Goal: Task Accomplishment & Management: Complete application form

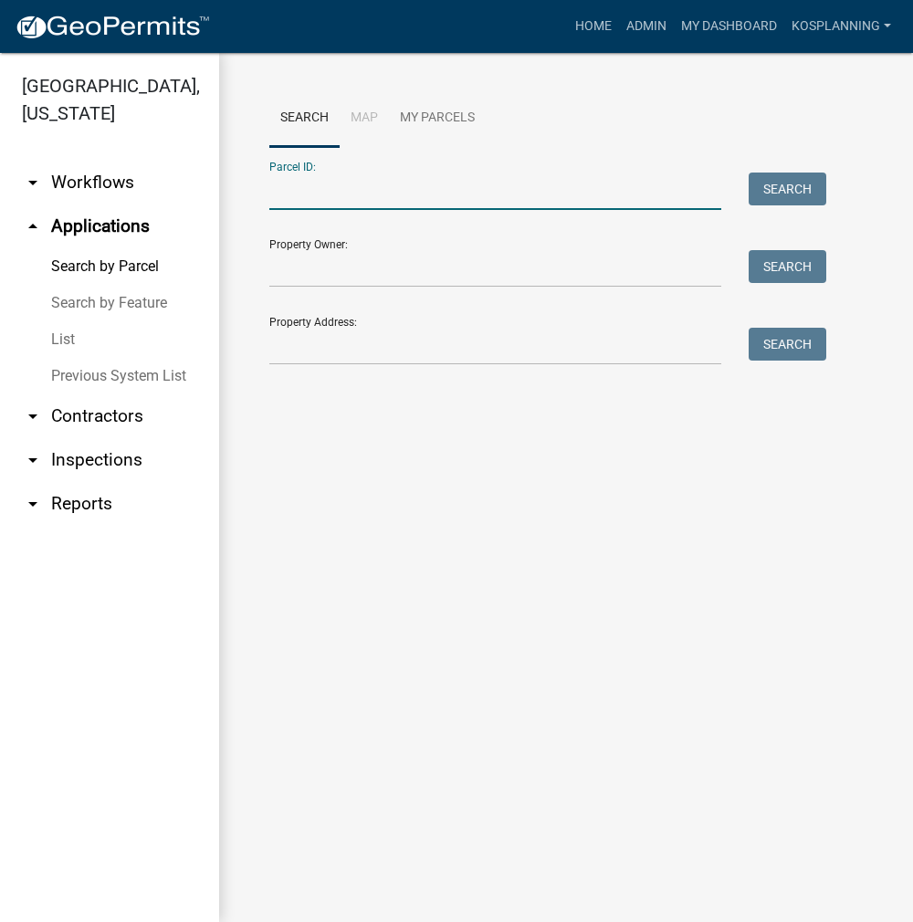
click at [542, 188] on input "Parcel ID:" at bounding box center [495, 191] width 452 height 37
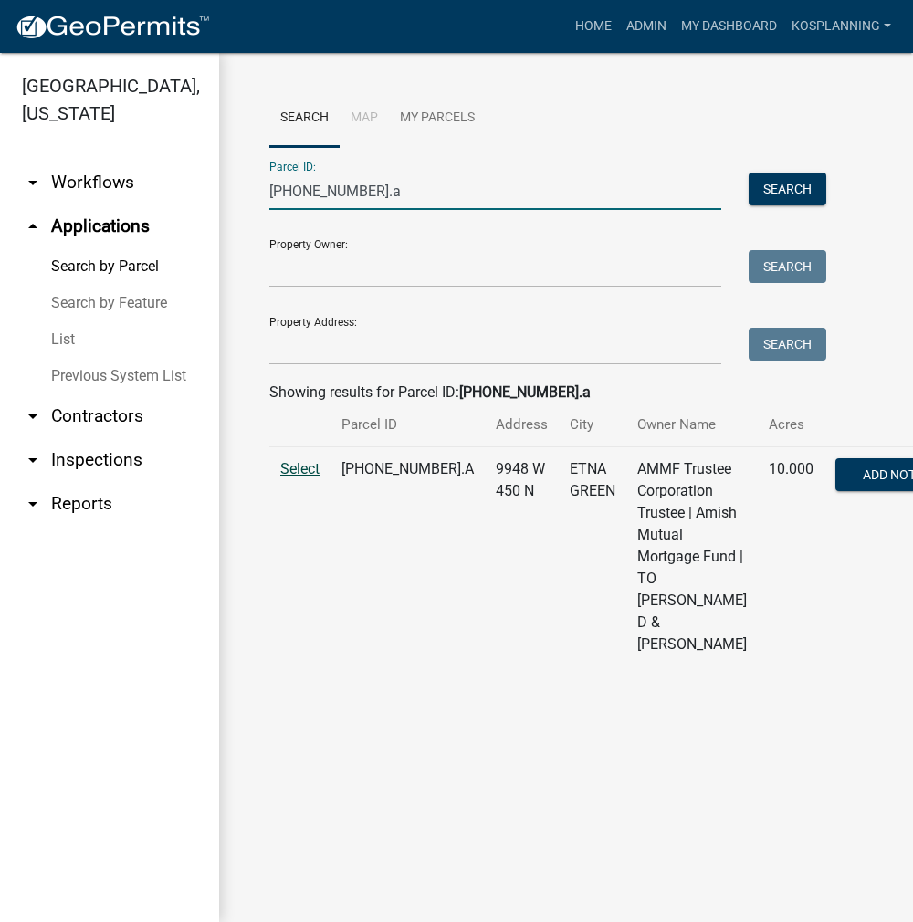
type input "[PHONE_NUMBER].a"
click at [300, 478] on span "Select" at bounding box center [299, 468] width 39 height 17
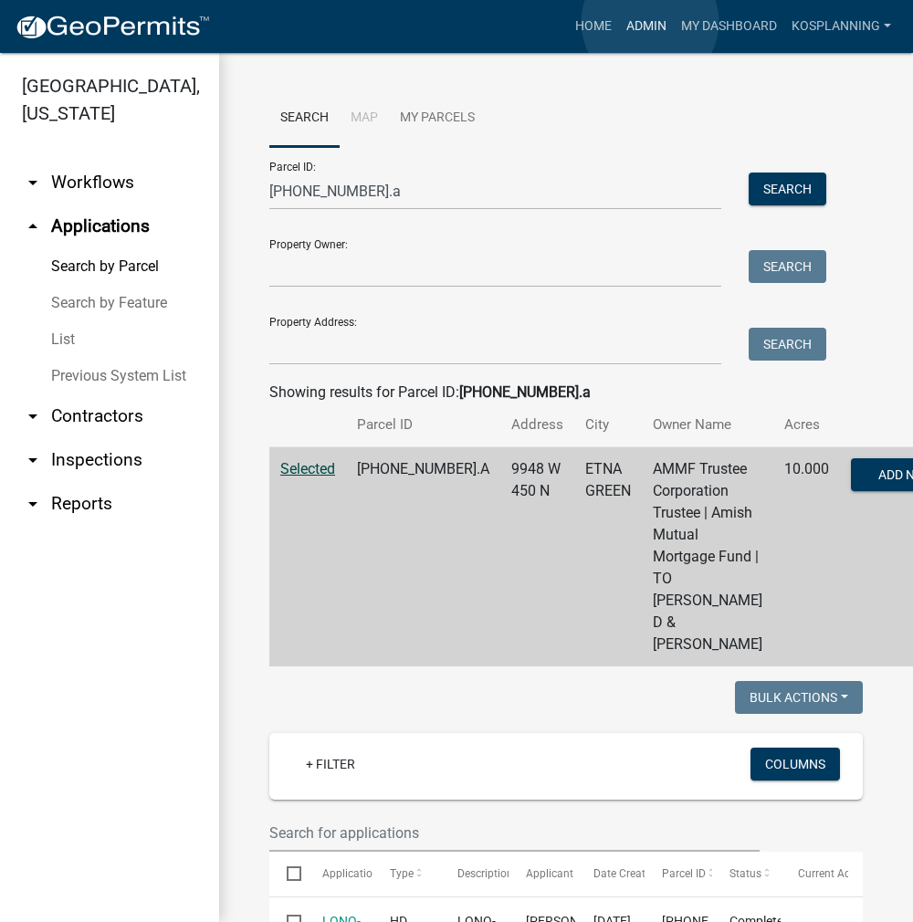
click at [650, 22] on link "Admin" at bounding box center [646, 26] width 55 height 35
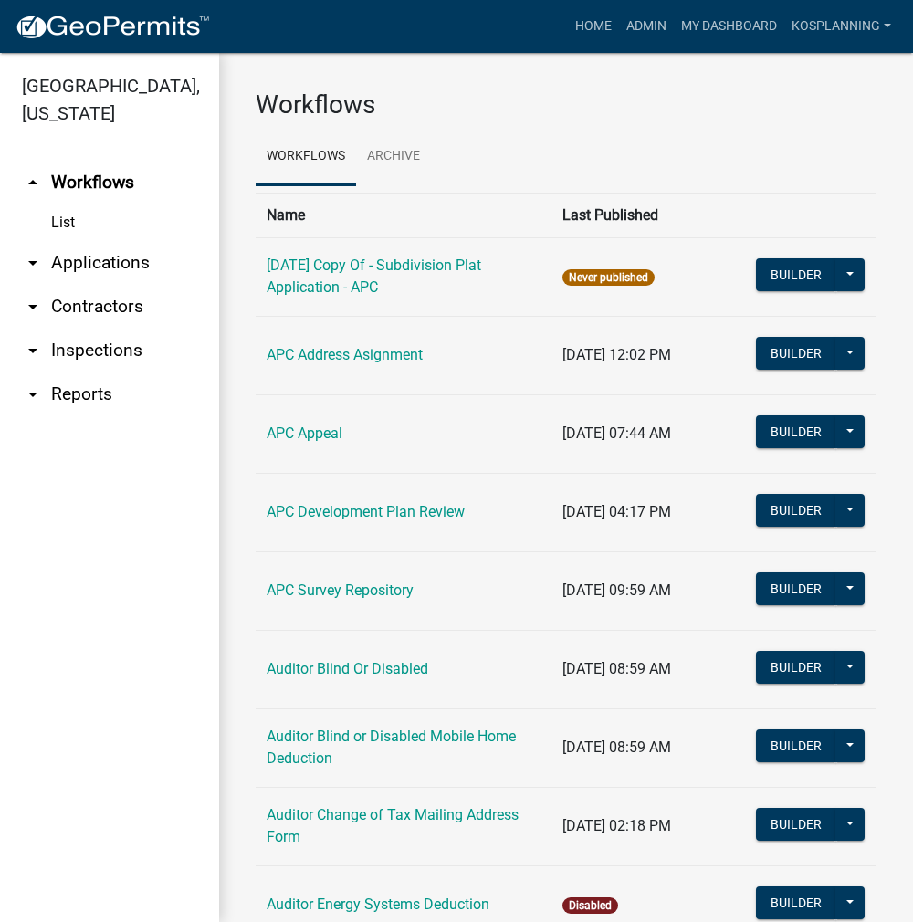
click at [116, 308] on link "arrow_drop_down Contractors" at bounding box center [109, 307] width 219 height 44
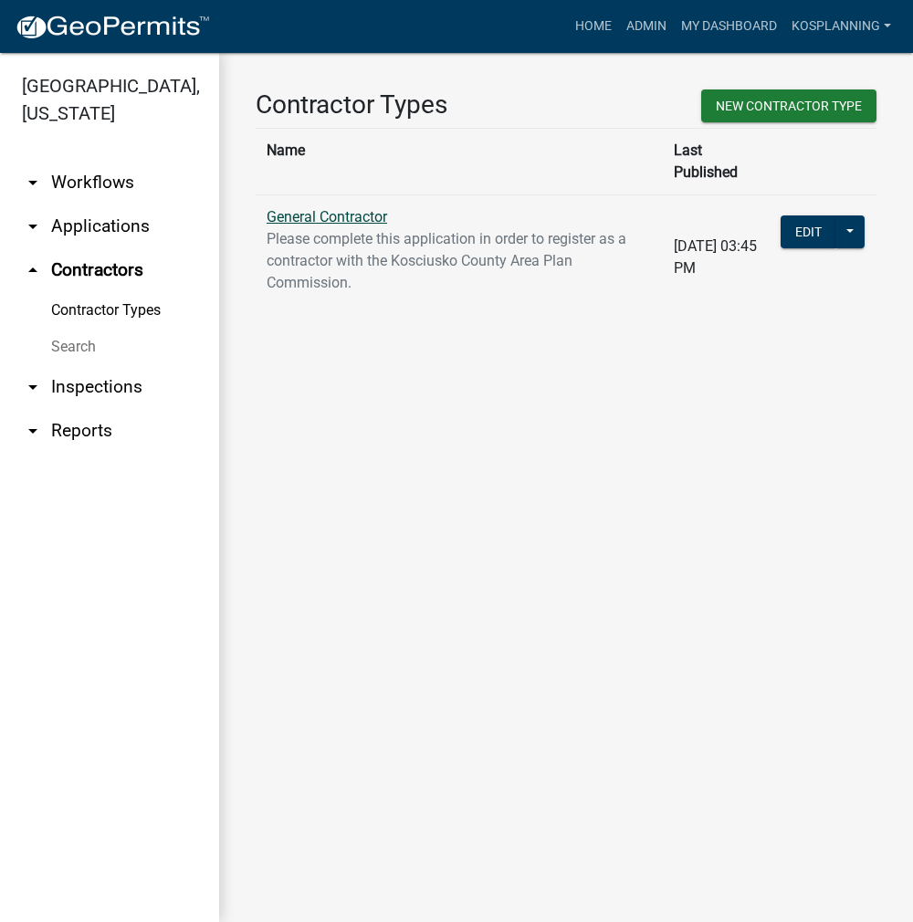
click at [332, 208] on link "General Contractor" at bounding box center [327, 216] width 121 height 17
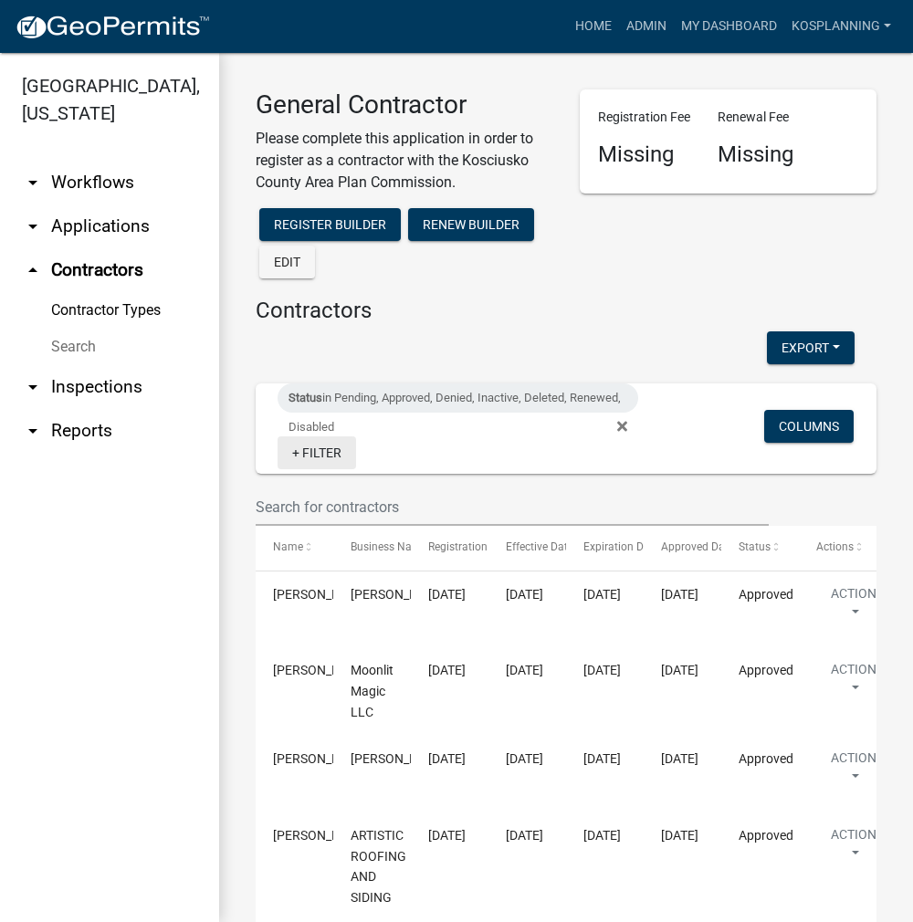
click at [310, 454] on link "+ Filter" at bounding box center [317, 452] width 79 height 33
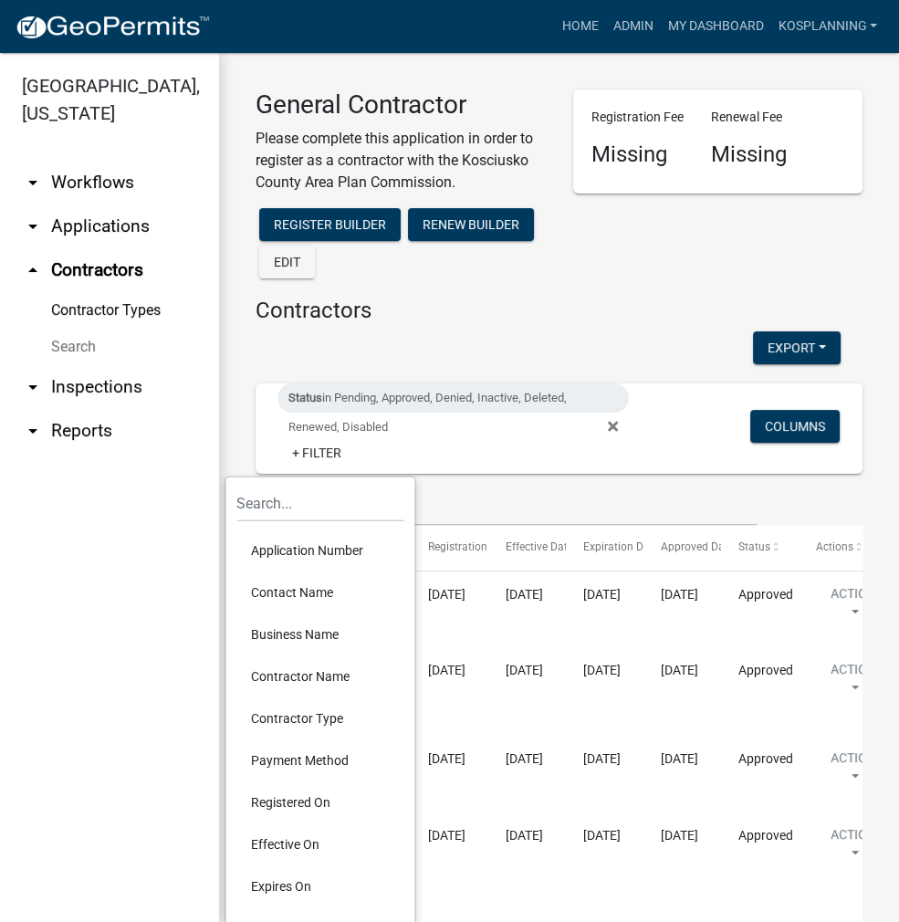
click at [322, 678] on li "Contractor Name" at bounding box center [320, 677] width 167 height 42
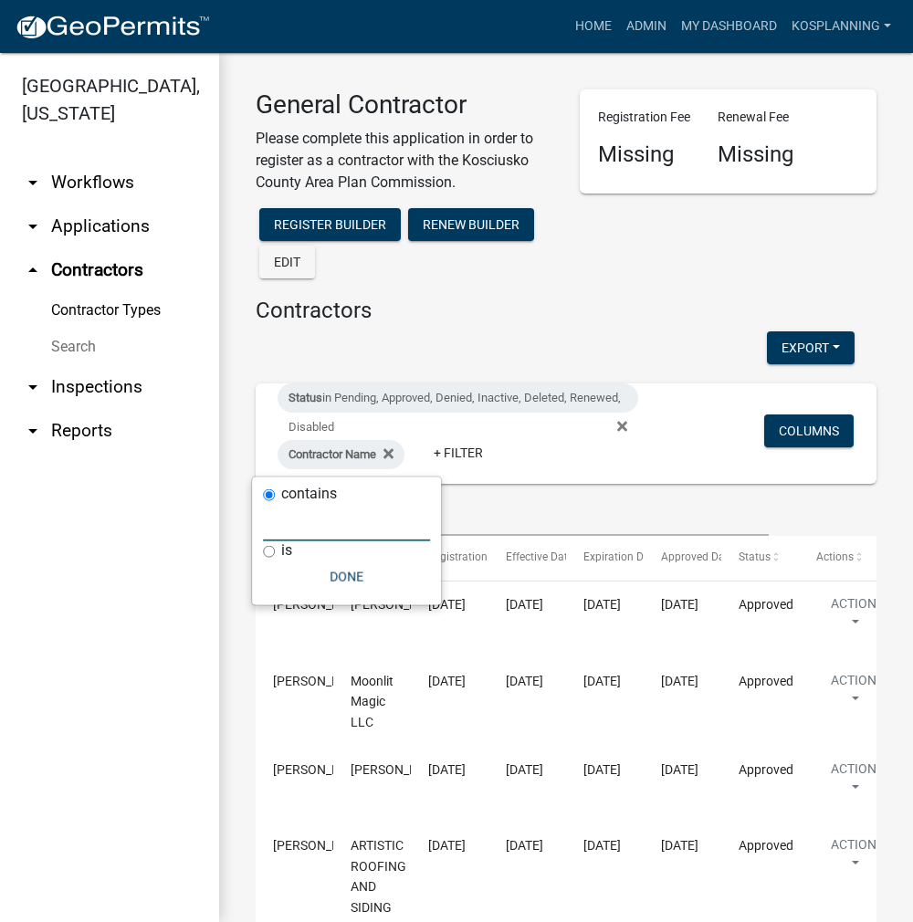
click at [366, 518] on input "text" at bounding box center [346, 522] width 167 height 37
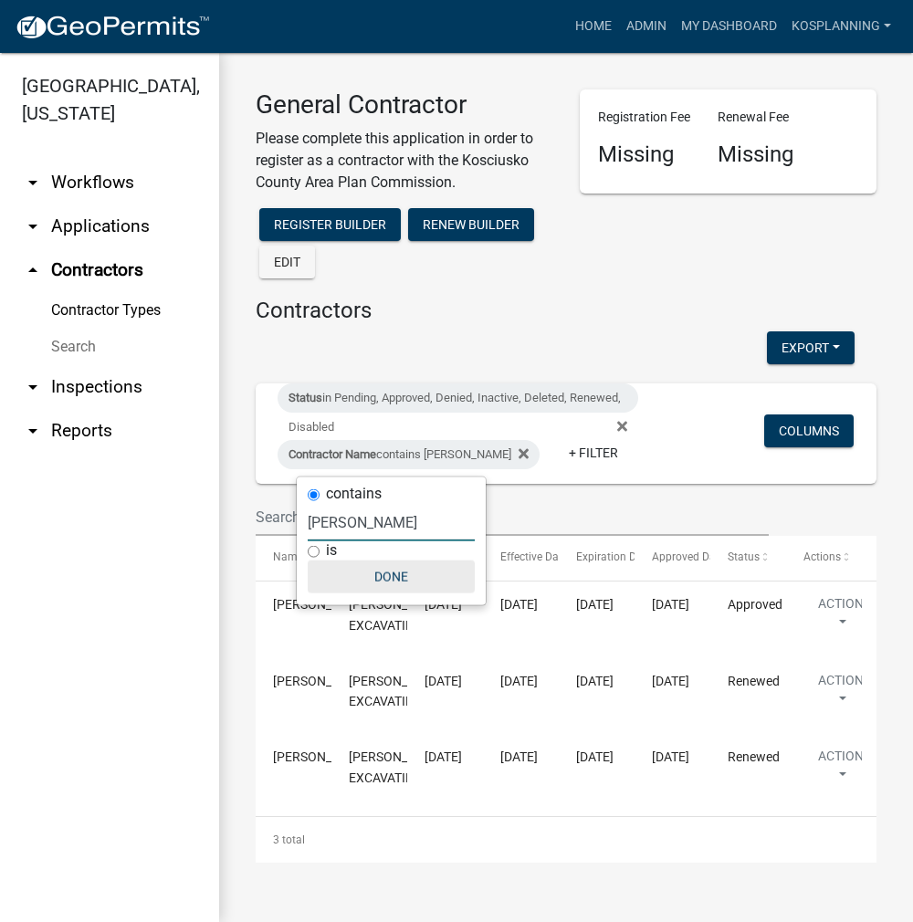
type input "beechy"
click at [383, 578] on button "Done" at bounding box center [391, 577] width 167 height 33
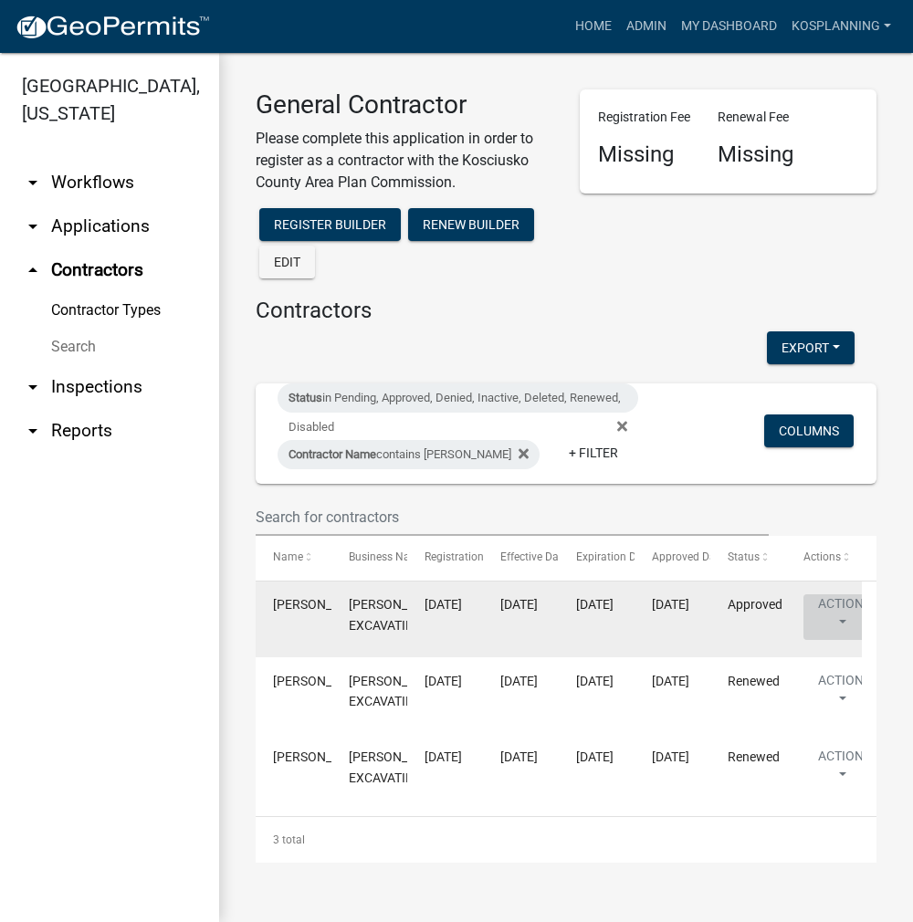
click at [830, 605] on button "Action" at bounding box center [841, 617] width 75 height 46
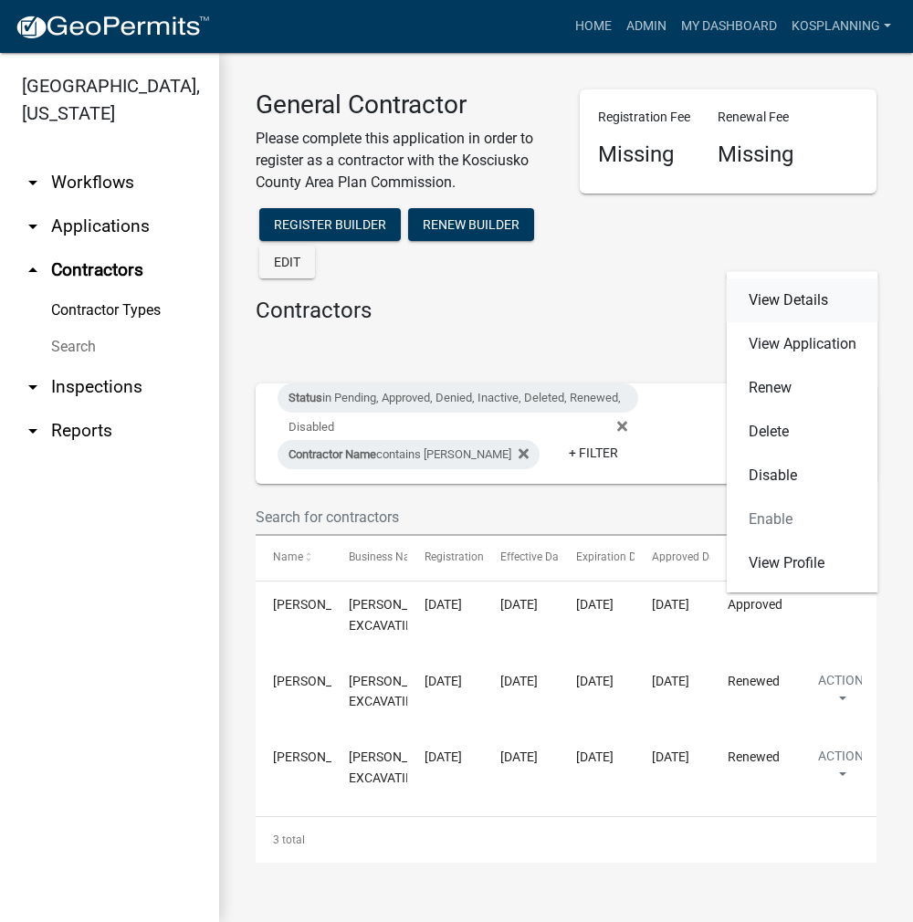
click at [797, 302] on link "View Details" at bounding box center [803, 301] width 152 height 44
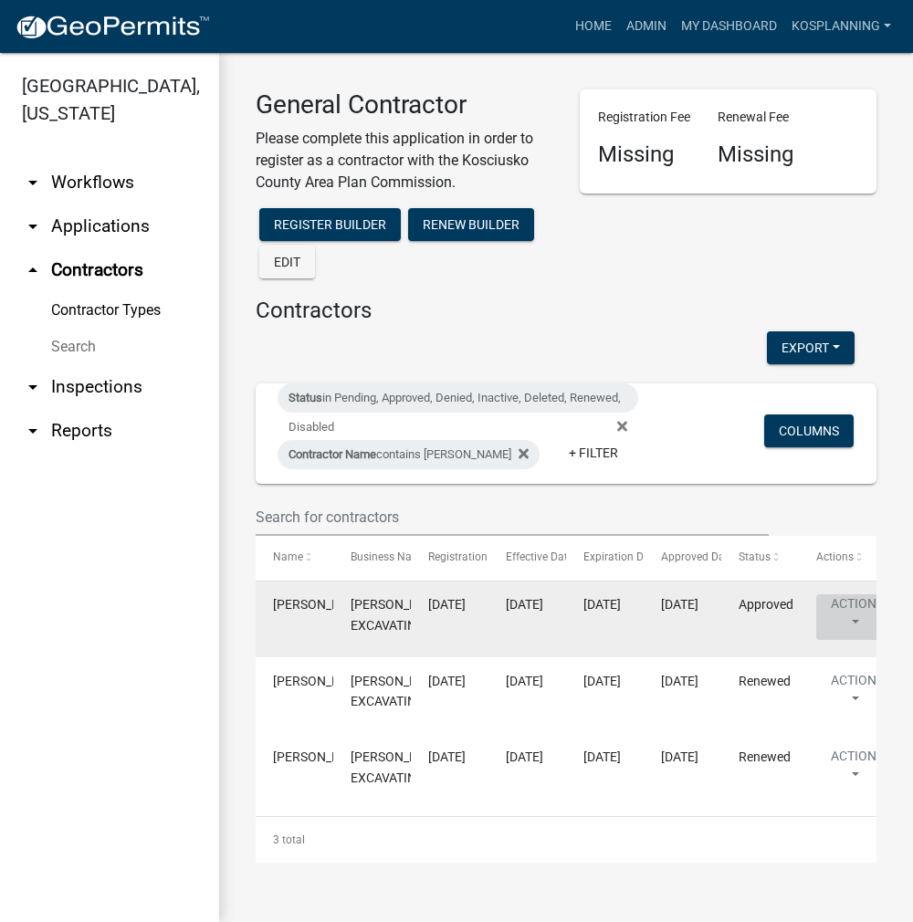
click at [856, 615] on button "Action" at bounding box center [853, 617] width 75 height 46
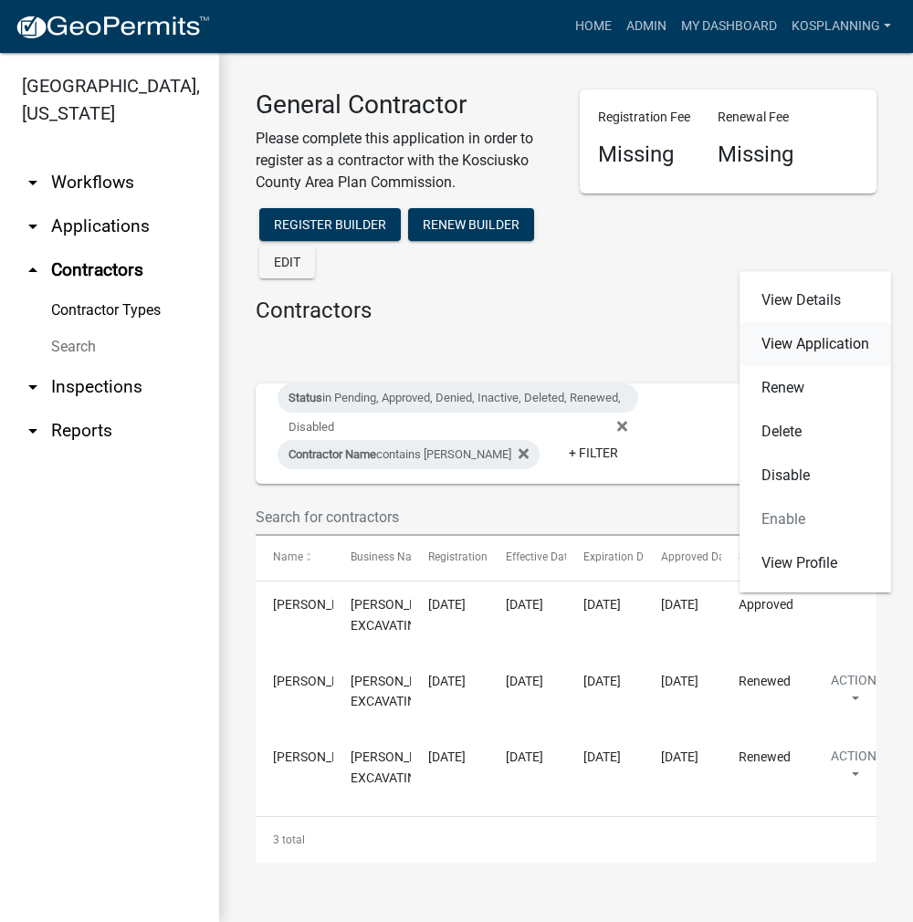
click at [793, 347] on link "View Application" at bounding box center [816, 344] width 152 height 44
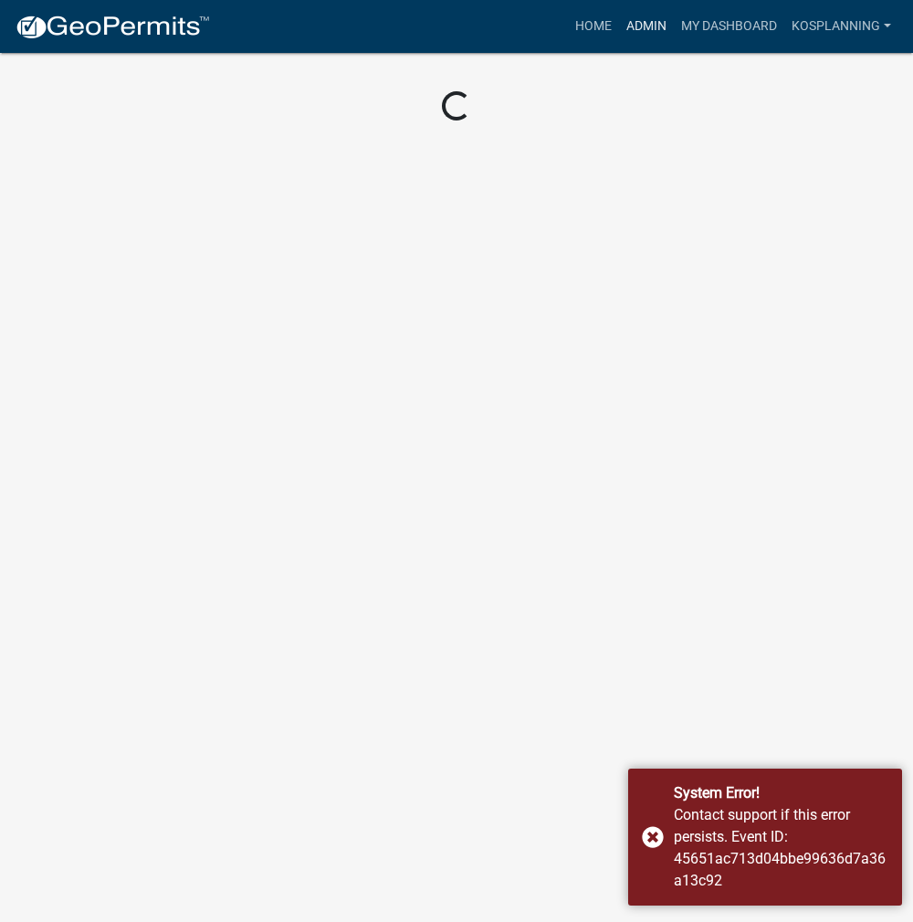
click at [651, 26] on link "Admin" at bounding box center [646, 26] width 55 height 35
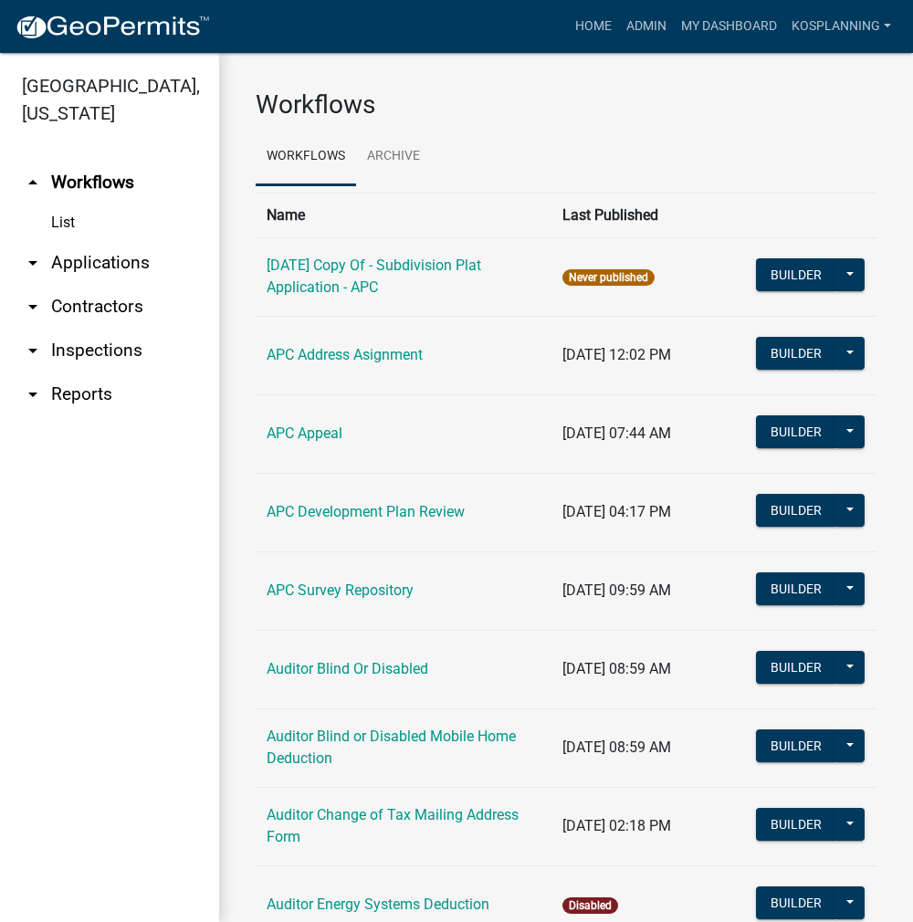
click at [92, 304] on link "arrow_drop_down Contractors" at bounding box center [109, 307] width 219 height 44
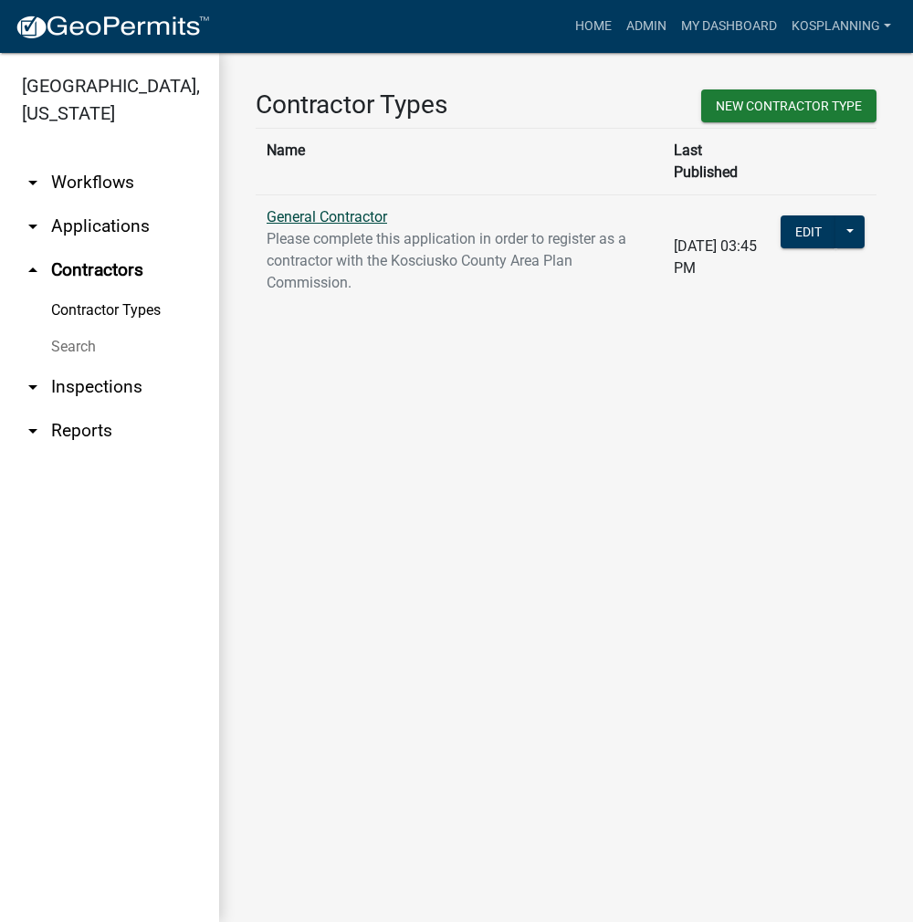
click at [369, 208] on link "General Contractor" at bounding box center [327, 216] width 121 height 17
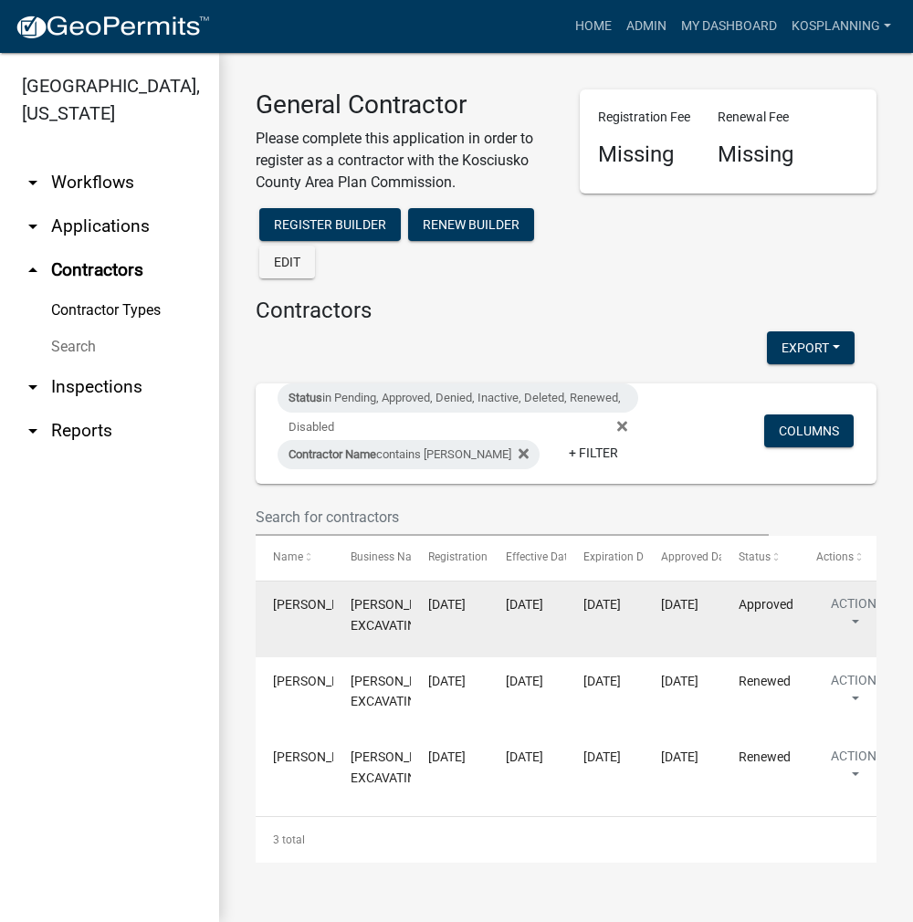
click at [296, 605] on span "[PERSON_NAME]" at bounding box center [322, 604] width 98 height 15
click at [853, 599] on button "Action" at bounding box center [853, 617] width 75 height 46
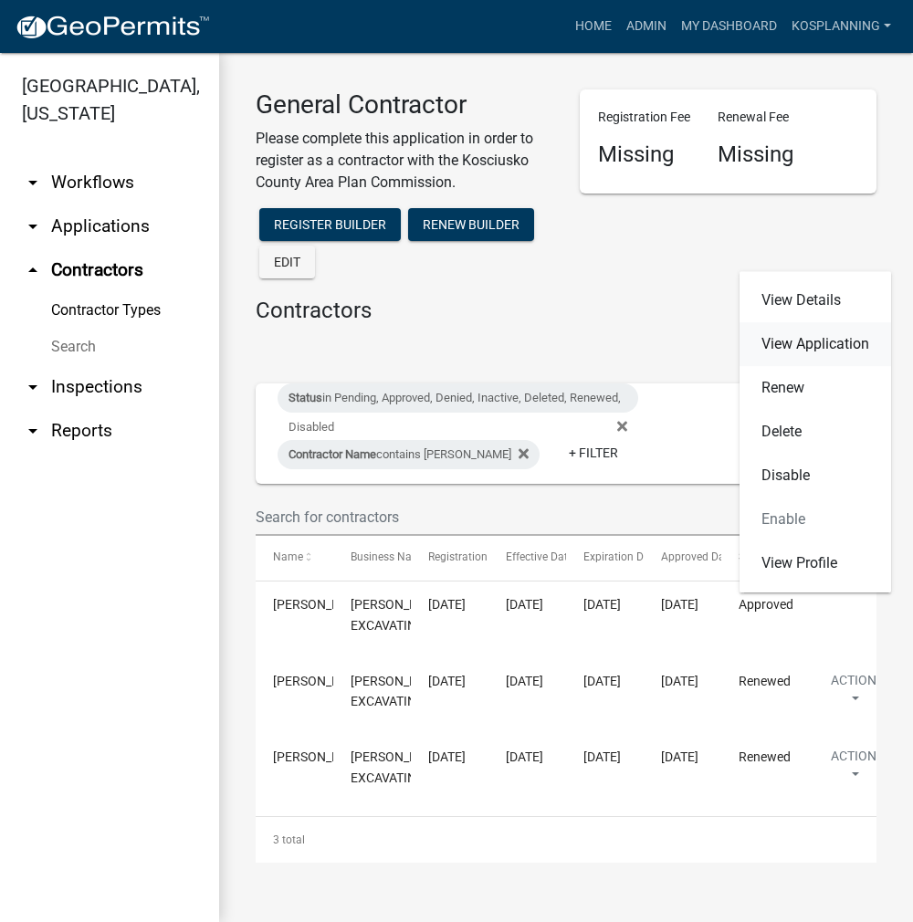
click at [788, 344] on link "View Application" at bounding box center [816, 344] width 152 height 44
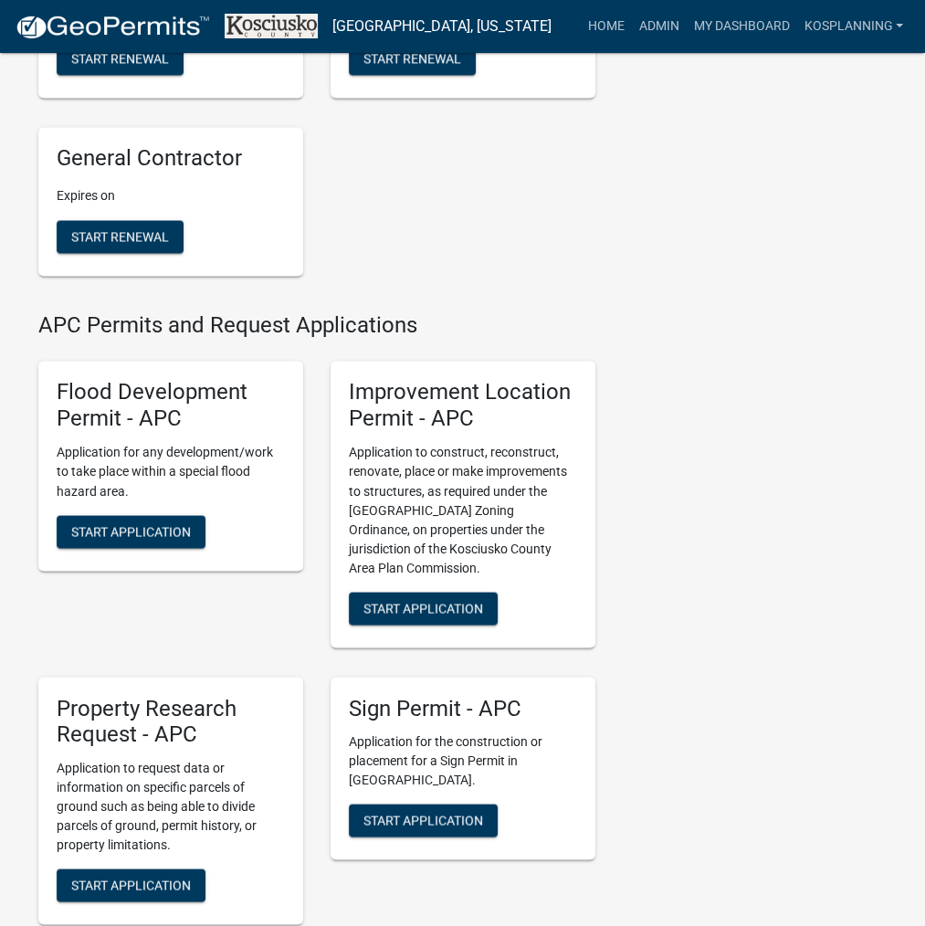
scroll to position [2192, 0]
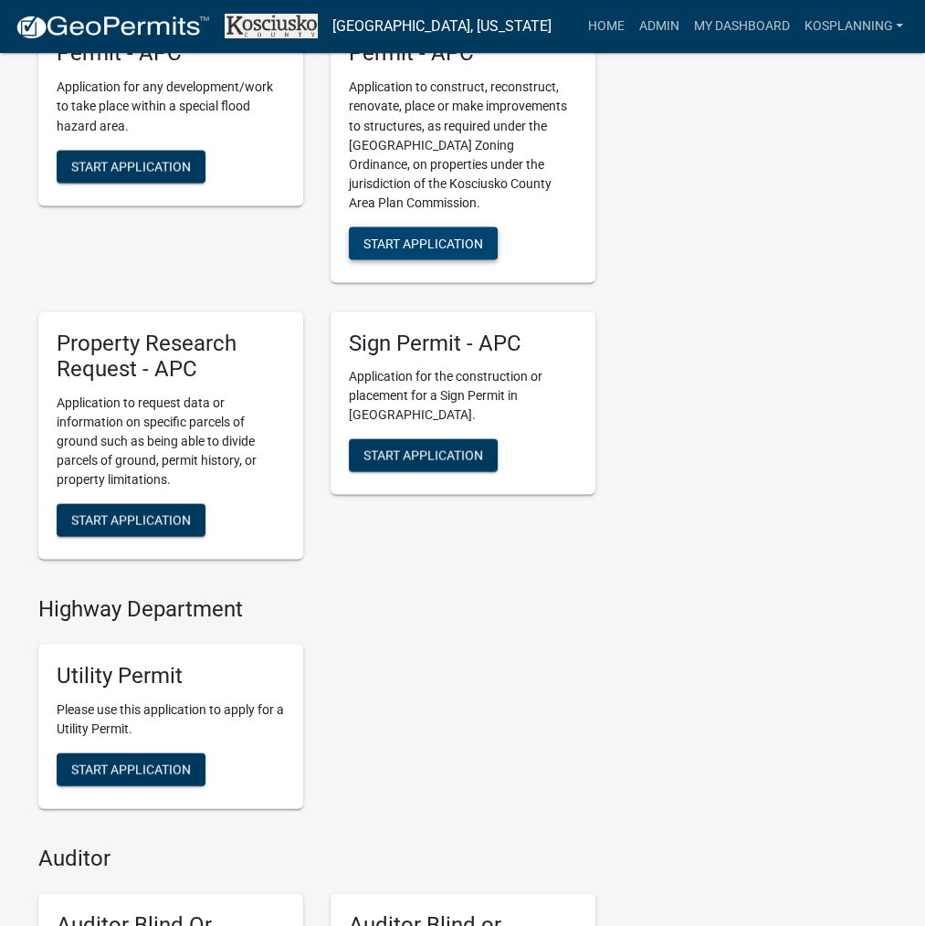
click at [404, 249] on span "Start Application" at bounding box center [423, 242] width 120 height 15
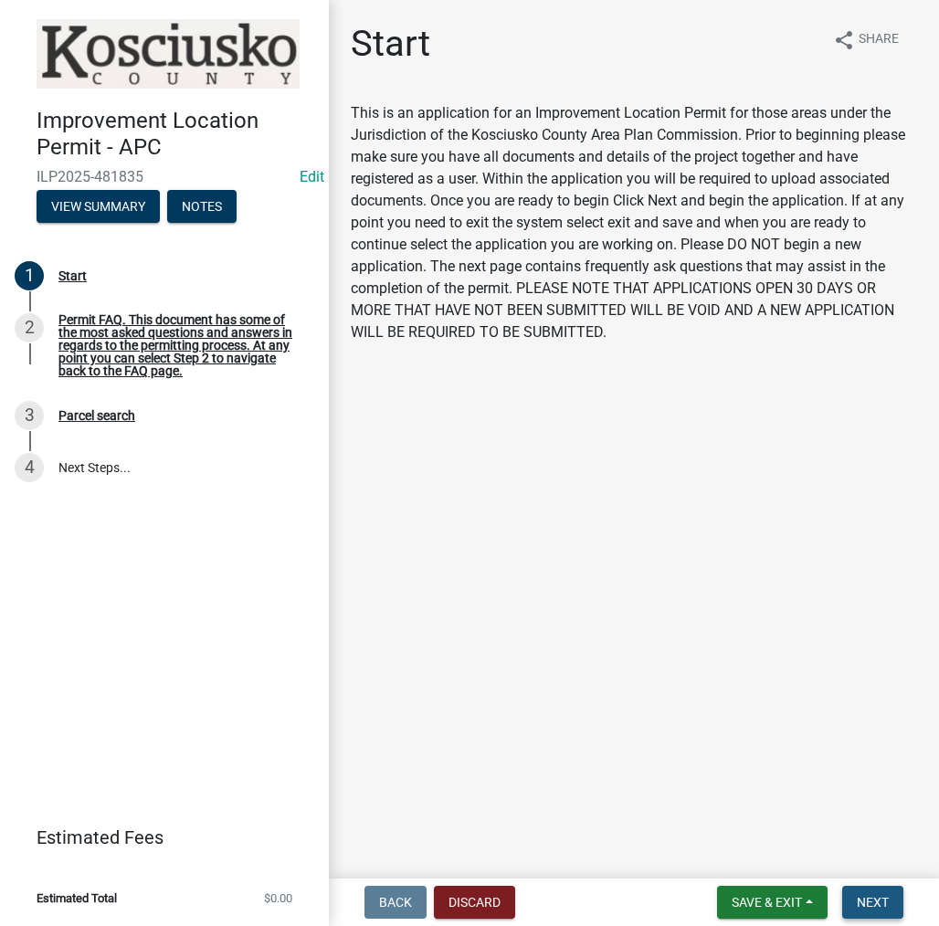
click at [868, 898] on span "Next" at bounding box center [873, 902] width 32 height 15
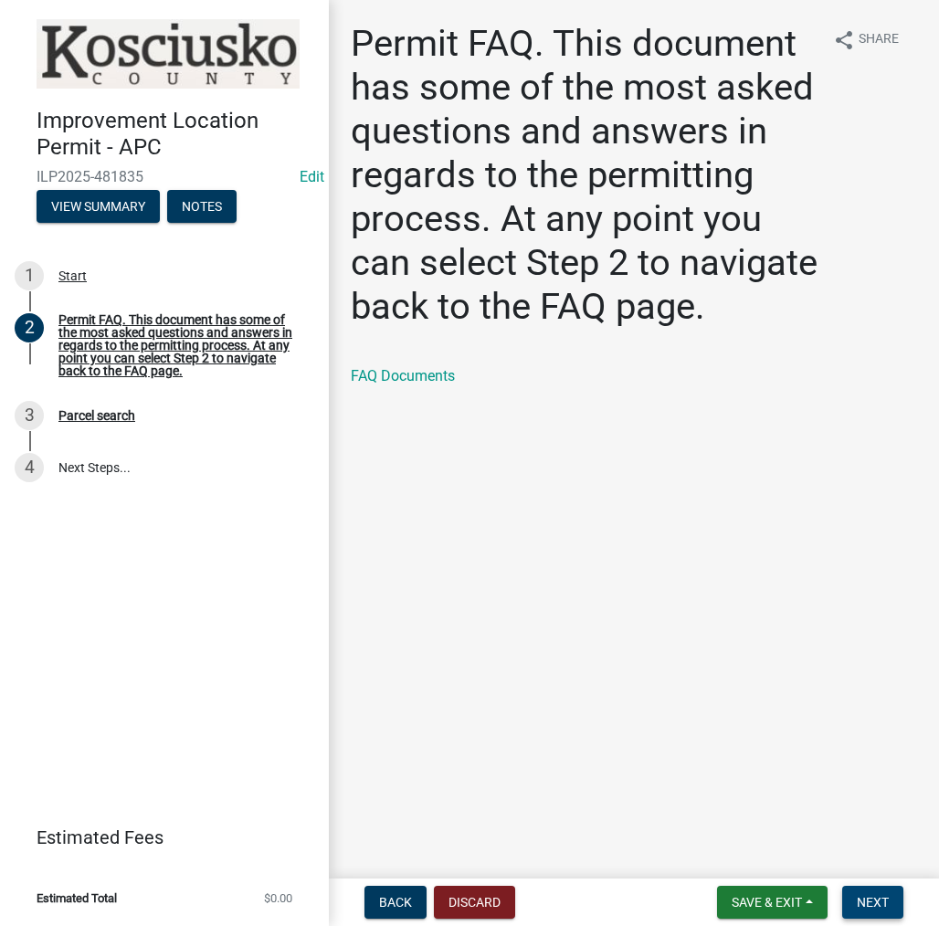
click at [864, 897] on span "Next" at bounding box center [873, 902] width 32 height 15
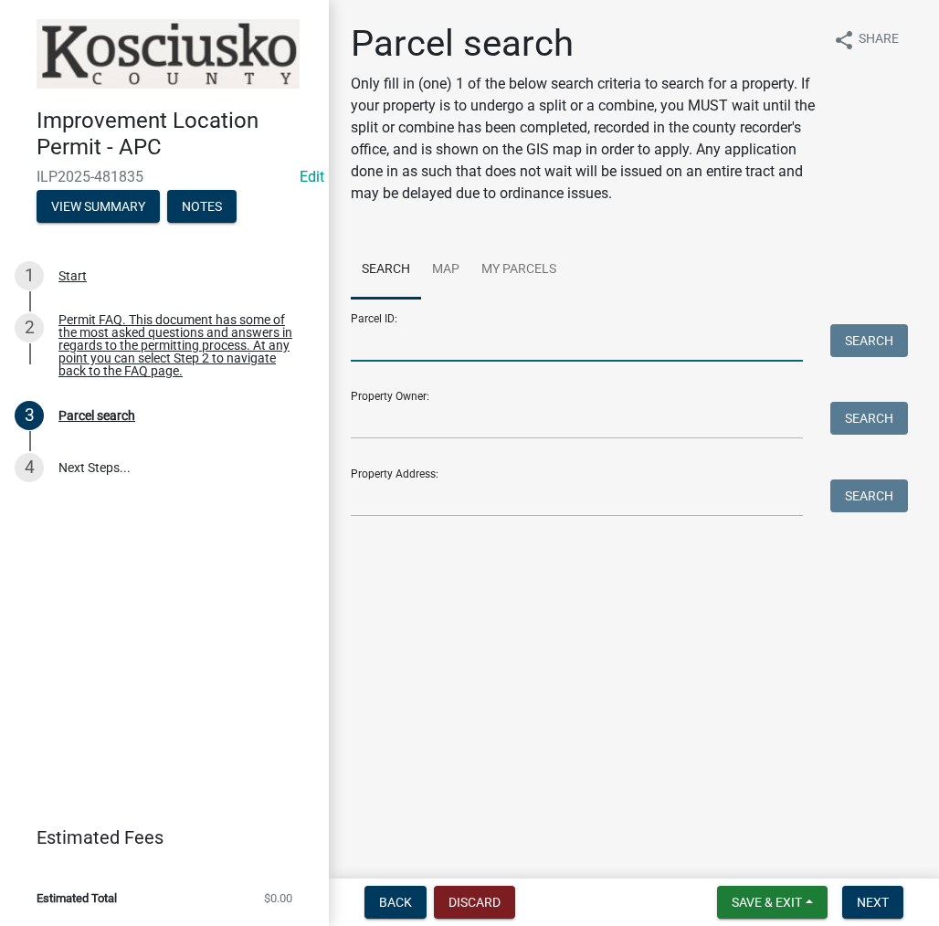
click at [595, 337] on input "Parcel ID:" at bounding box center [577, 342] width 452 height 37
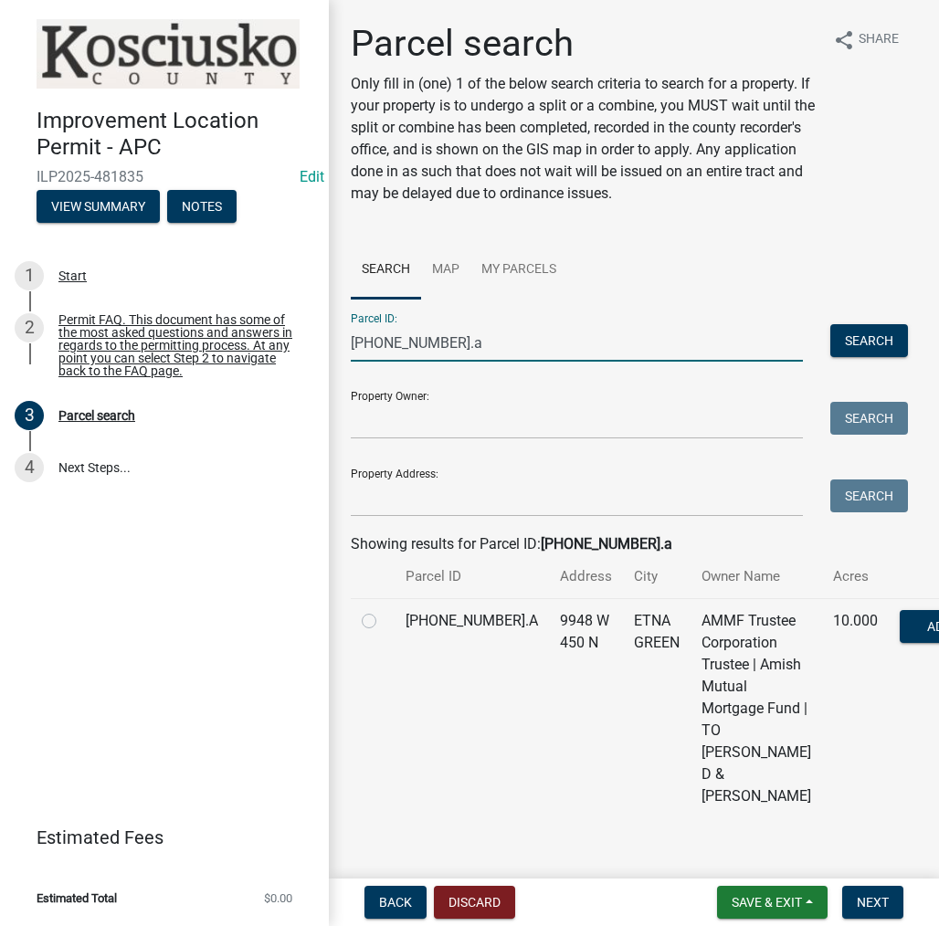
type input "[PHONE_NUMBER].a"
click at [384, 610] on label at bounding box center [384, 610] width 0 height 0
click at [384, 622] on input "radio" at bounding box center [390, 616] width 12 height 12
radio input "true"
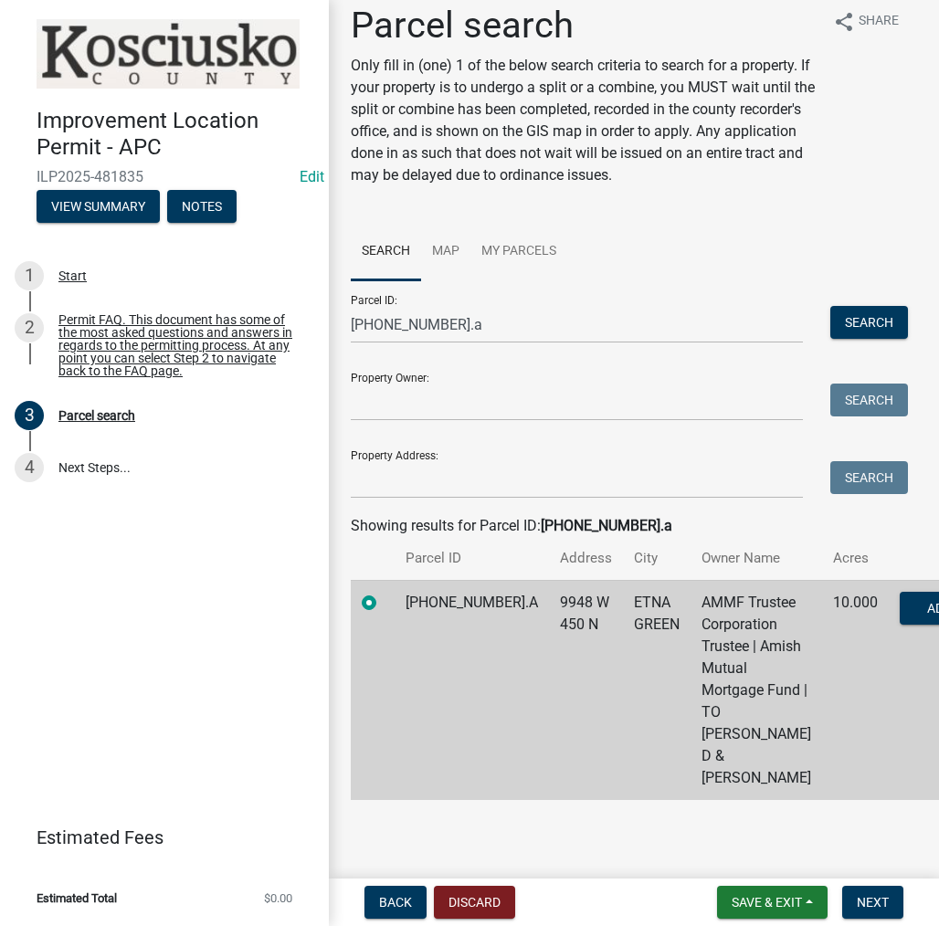
scroll to position [83, 0]
click at [861, 903] on span "Next" at bounding box center [873, 902] width 32 height 15
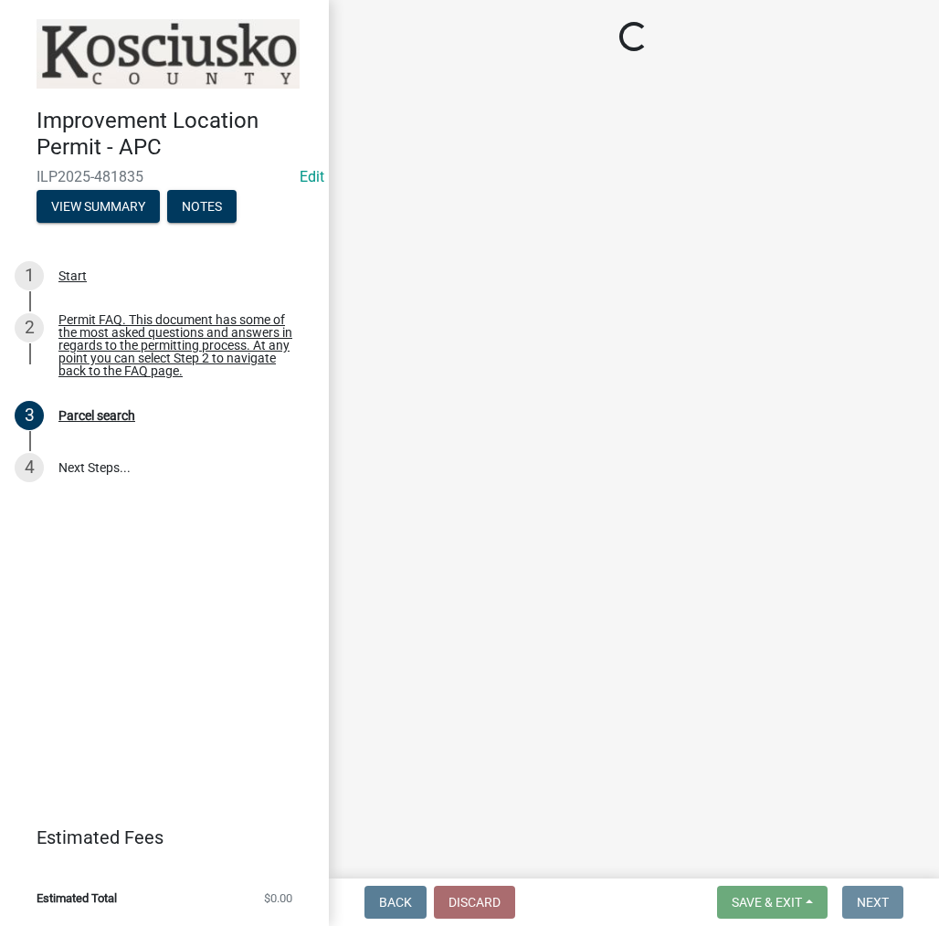
scroll to position [0, 0]
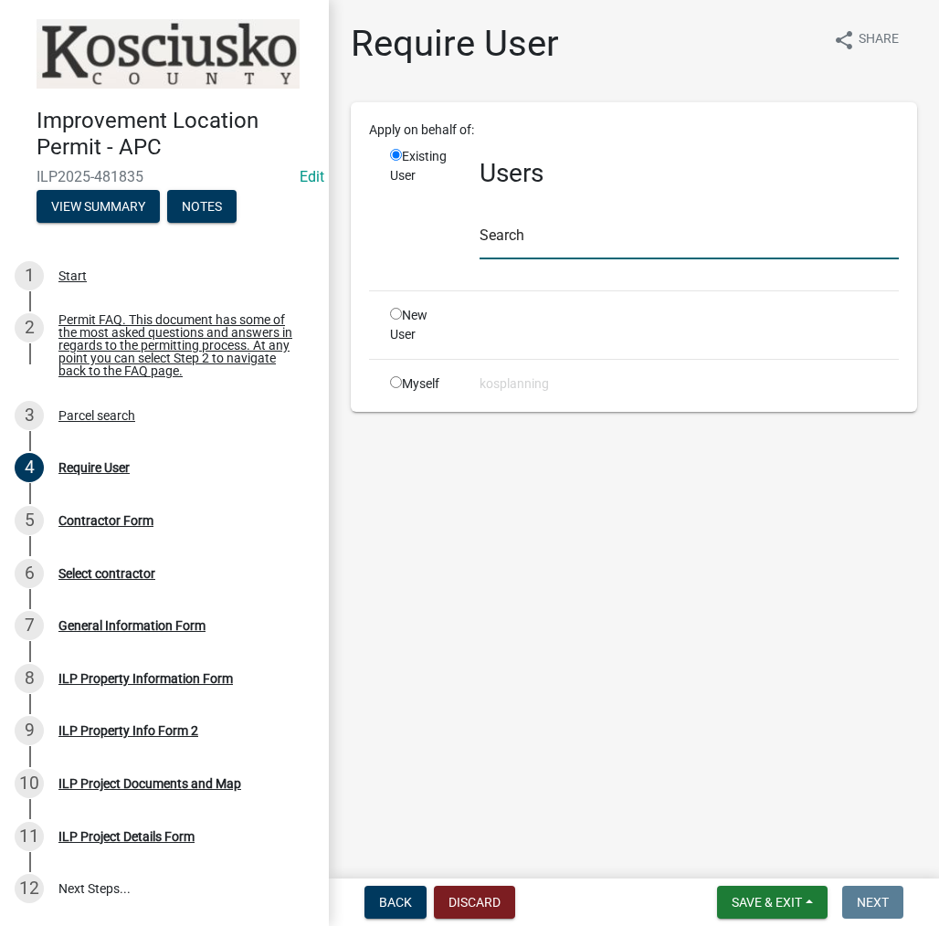
click at [591, 249] on input "text" at bounding box center [688, 240] width 419 height 37
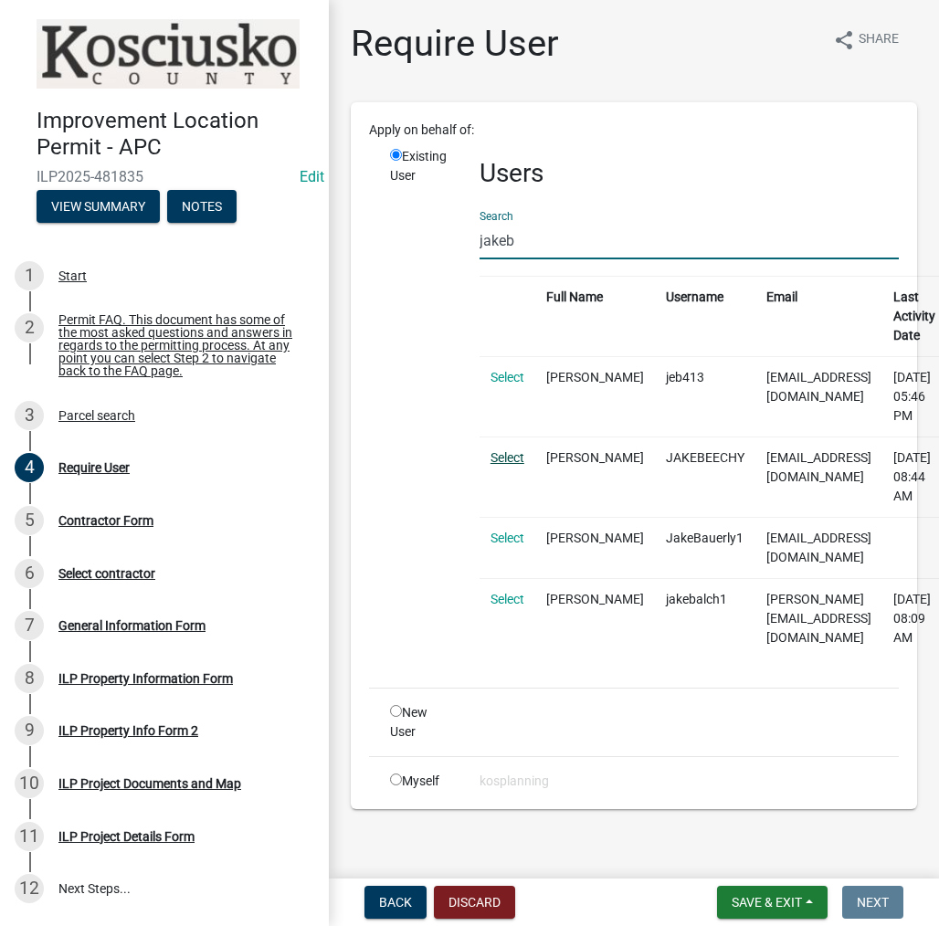
type input "jakeb"
click at [520, 450] on link "Select" at bounding box center [507, 457] width 34 height 15
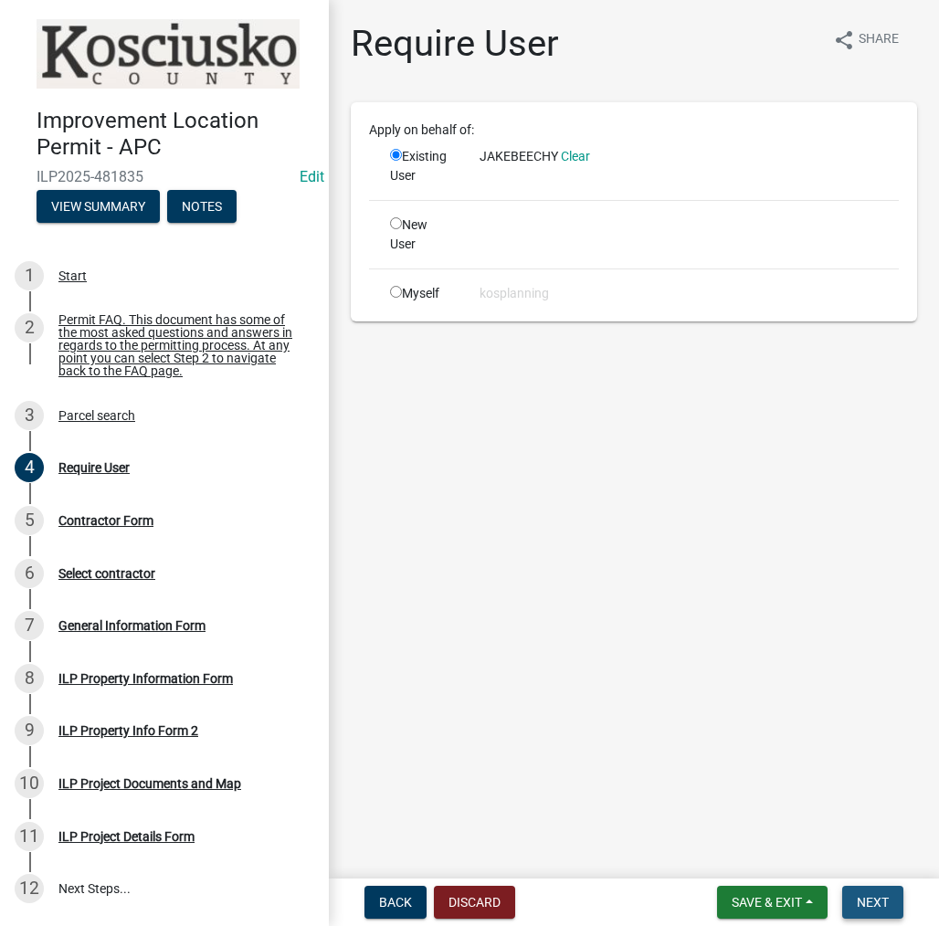
click at [859, 899] on span "Next" at bounding box center [873, 902] width 32 height 15
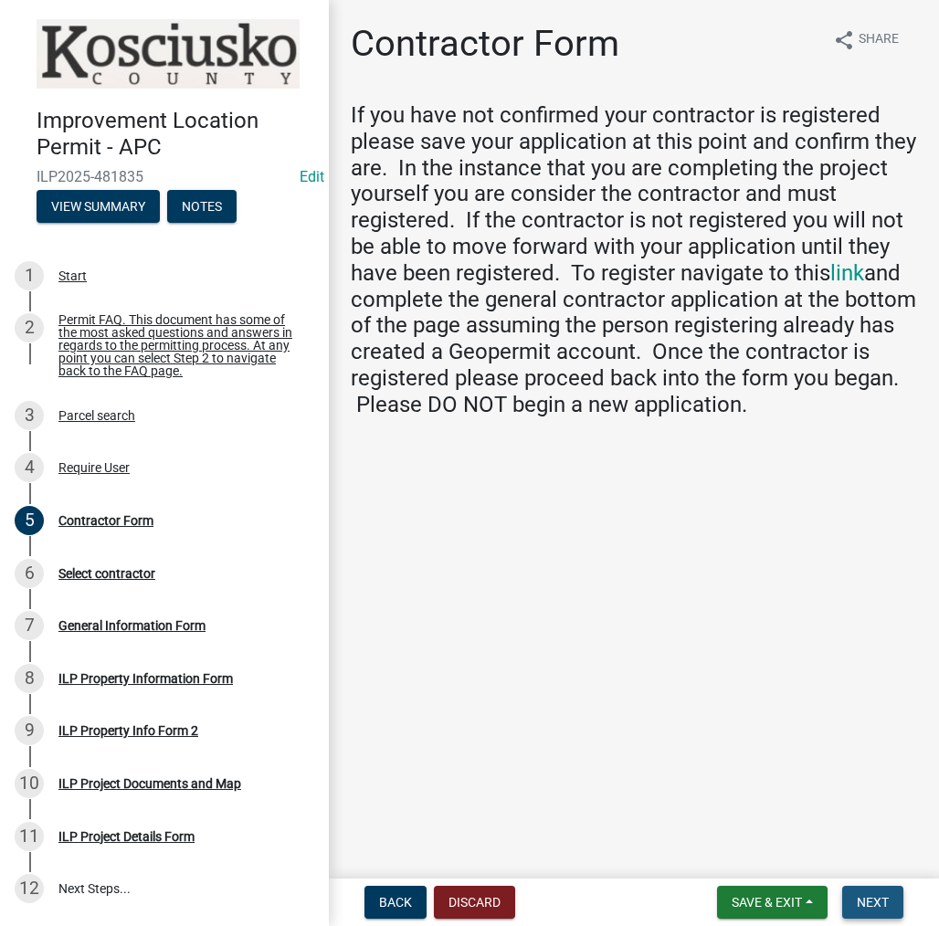
click at [877, 906] on span "Next" at bounding box center [873, 902] width 32 height 15
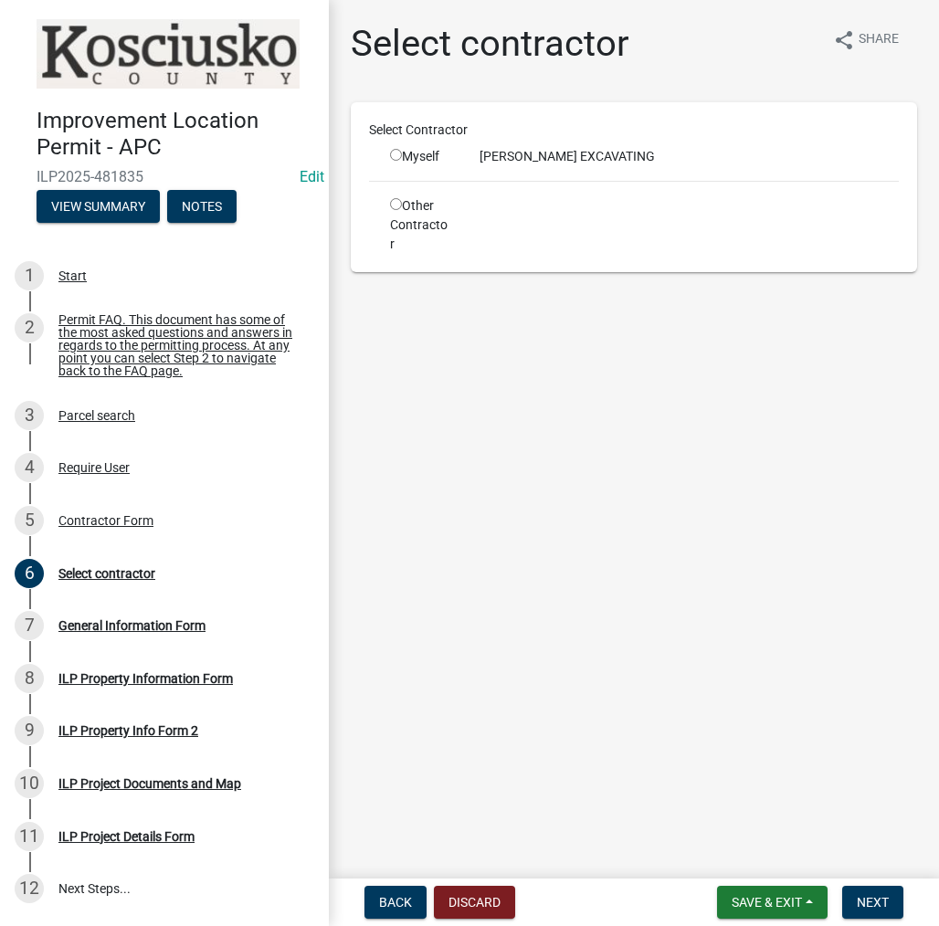
click at [394, 151] on input "radio" at bounding box center [396, 155] width 12 height 12
radio input "true"
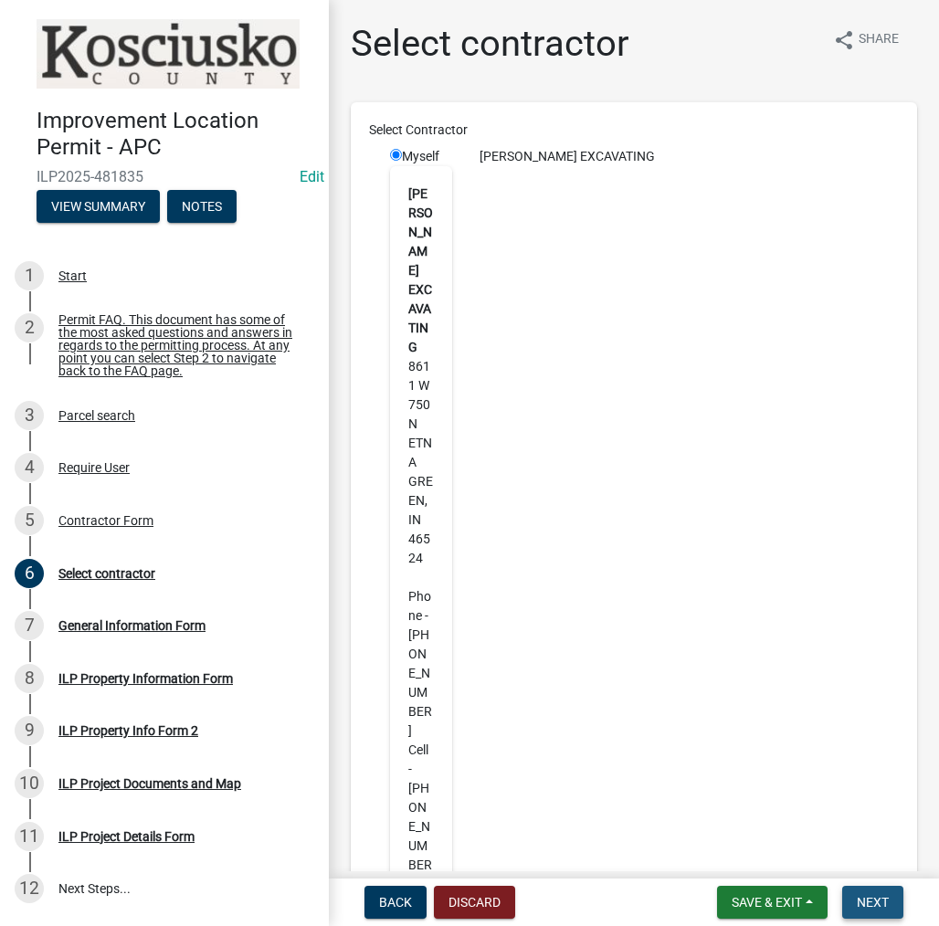
click at [854, 896] on button "Next" at bounding box center [872, 902] width 61 height 33
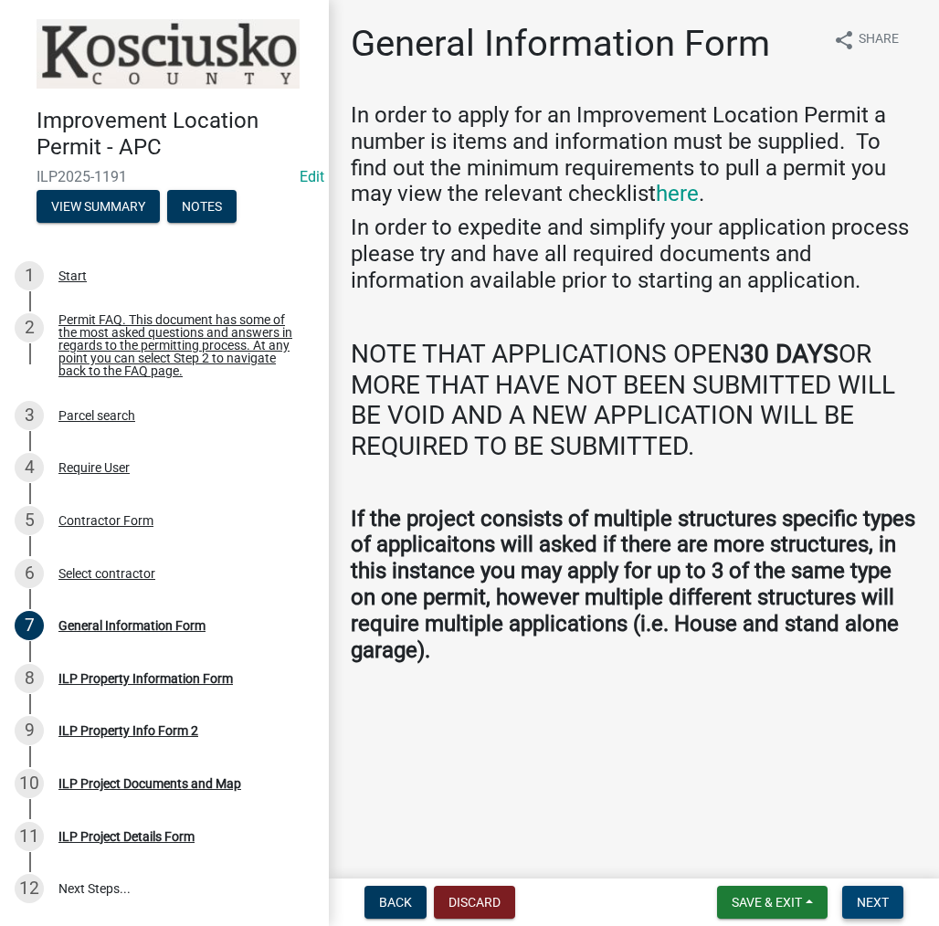
click at [859, 898] on span "Next" at bounding box center [873, 902] width 32 height 15
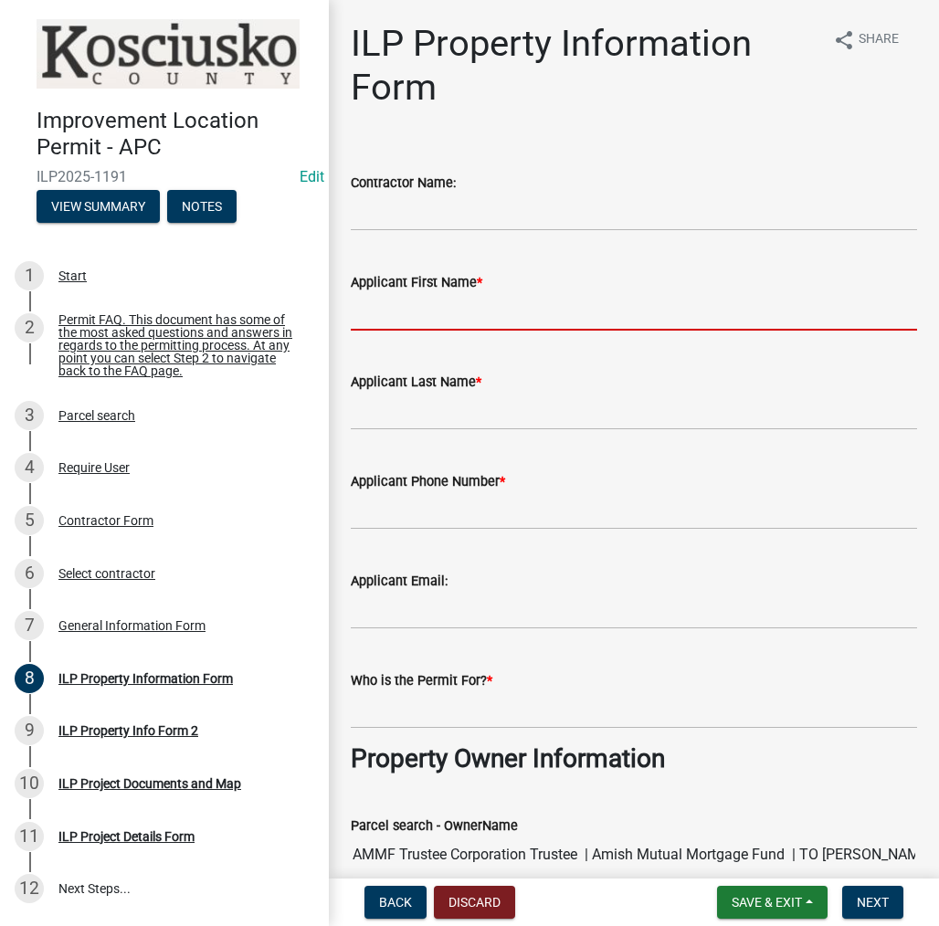
click at [512, 317] on input "Applicant First Name *" at bounding box center [634, 311] width 566 height 37
type input "j"
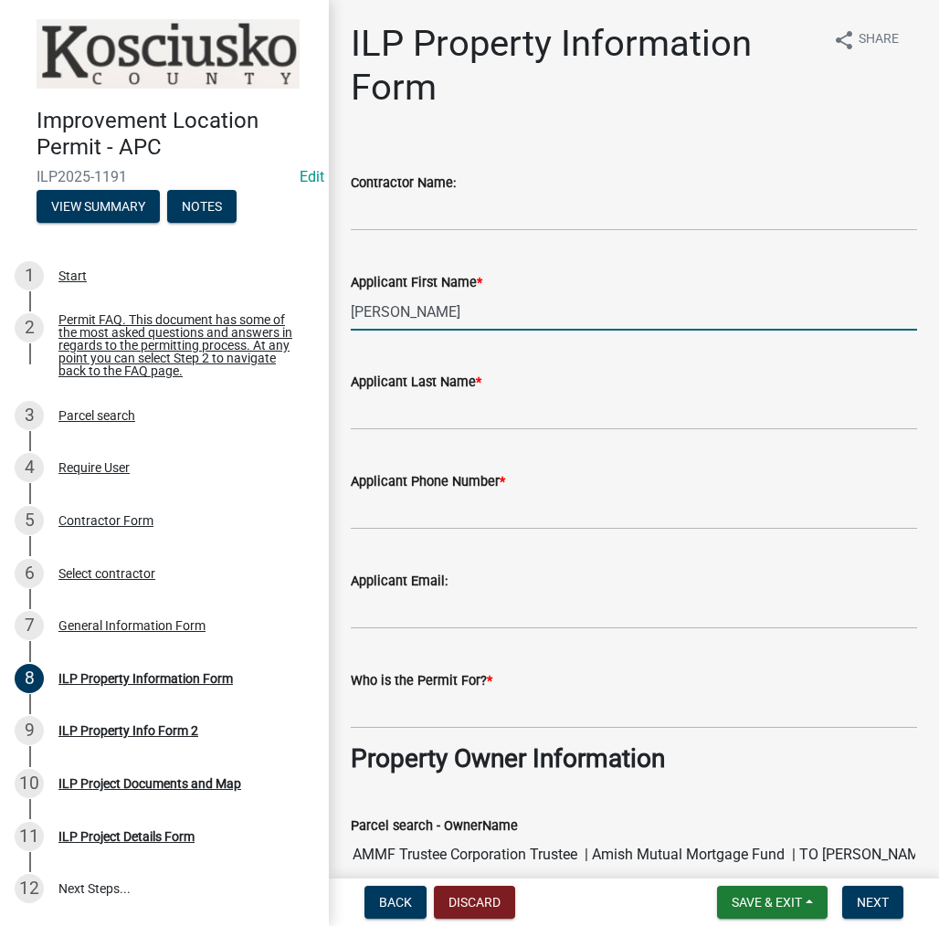
type input "[PERSON_NAME]"
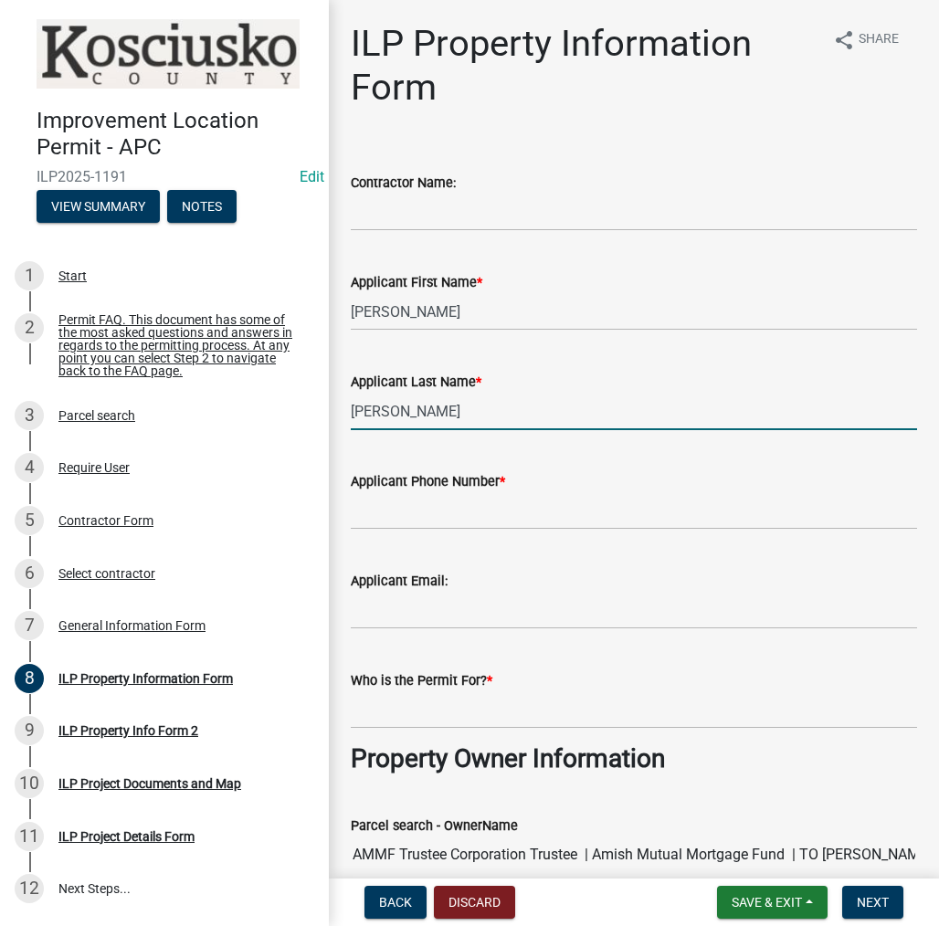
type input "[PERSON_NAME]"
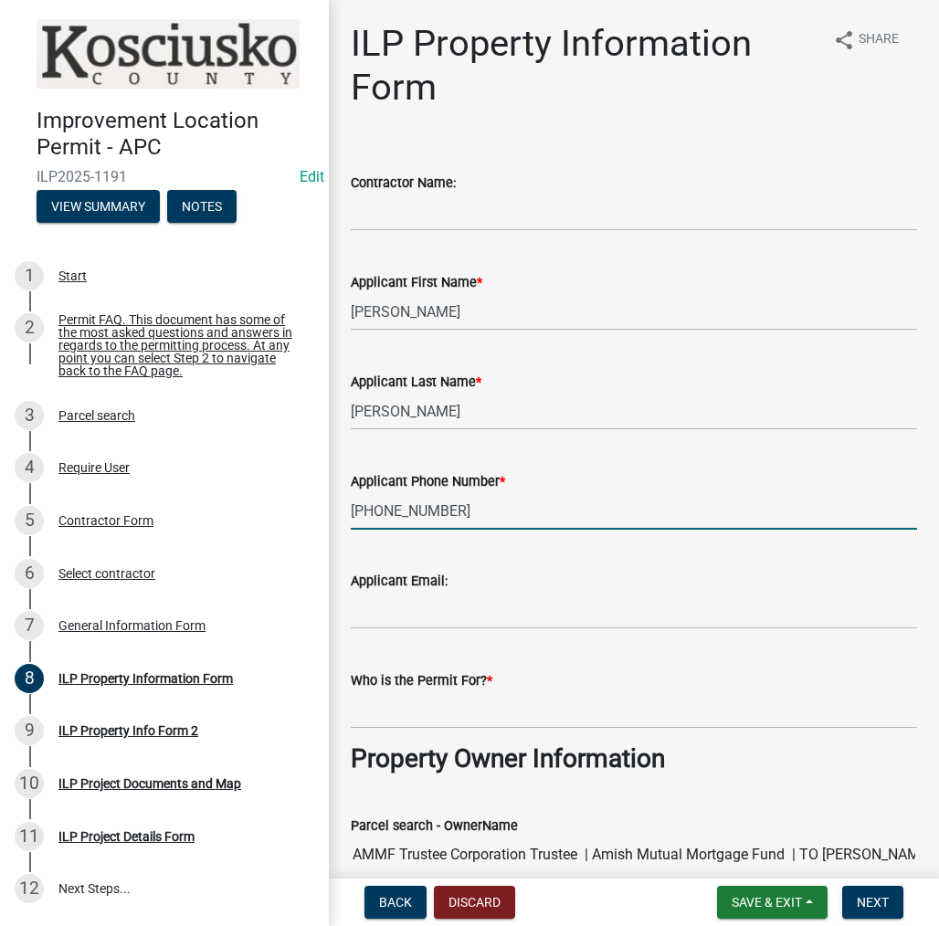
type input "[PHONE_NUMBER]"
click at [490, 709] on input "Who is the Permit For? *" at bounding box center [634, 709] width 566 height 37
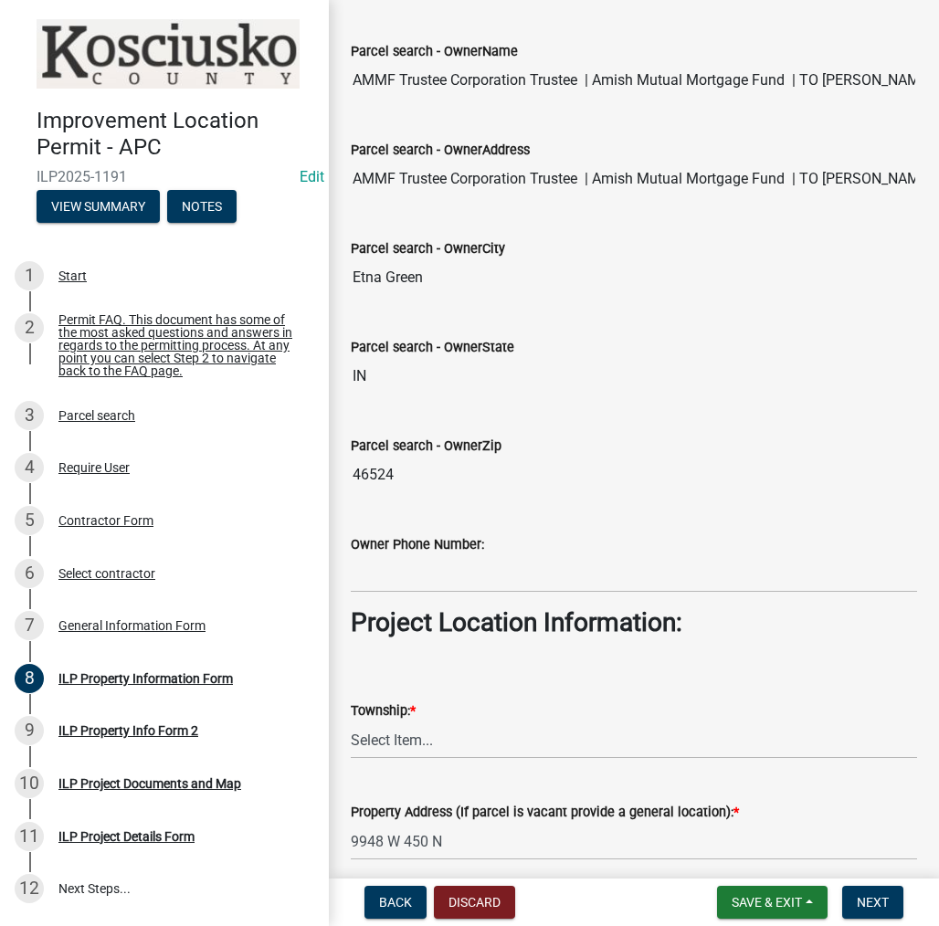
scroll to position [913, 0]
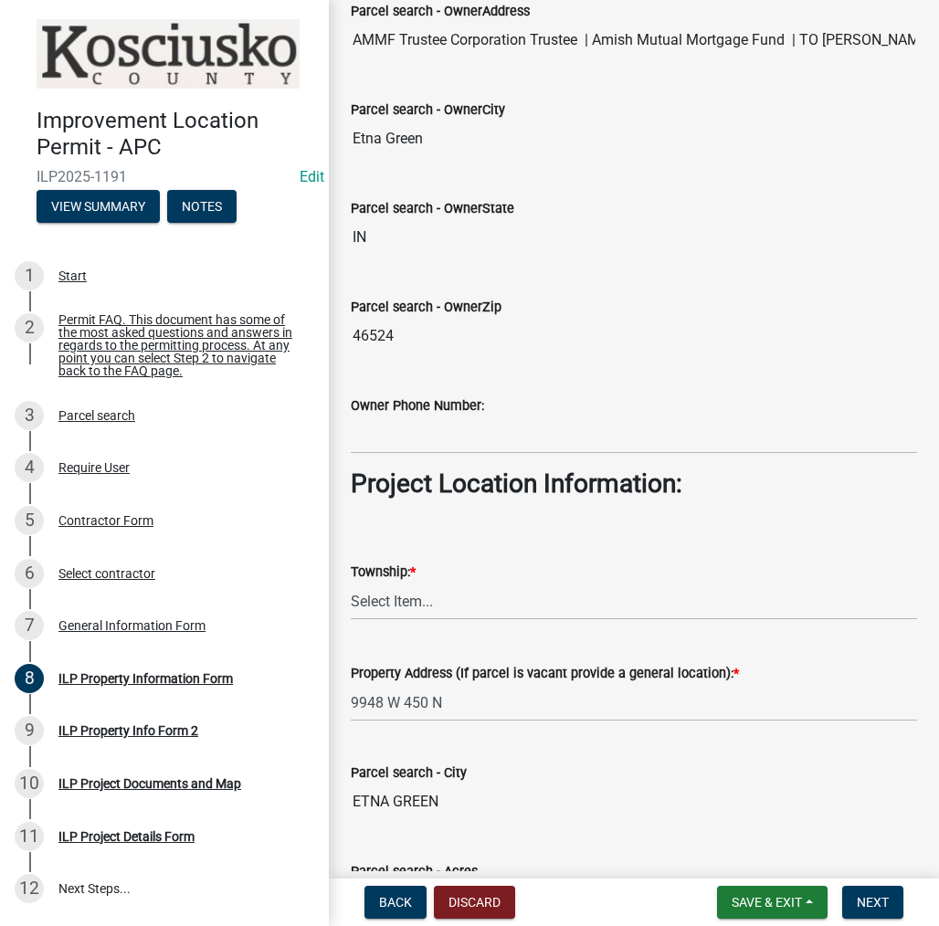
type input "[PERSON_NAME]"
click at [406, 597] on select "Select Item... [PERSON_NAME] - Elkhart Co Clay Etna [GEOGRAPHIC_DATA][PERSON_NA…" at bounding box center [634, 601] width 566 height 37
click at [351, 583] on select "Select Item... [PERSON_NAME] - Elkhart Co Clay Etna [GEOGRAPHIC_DATA][PERSON_NA…" at bounding box center [634, 601] width 566 height 37
select select "3422abd6-54fc-4c96-832b-3437041c7235"
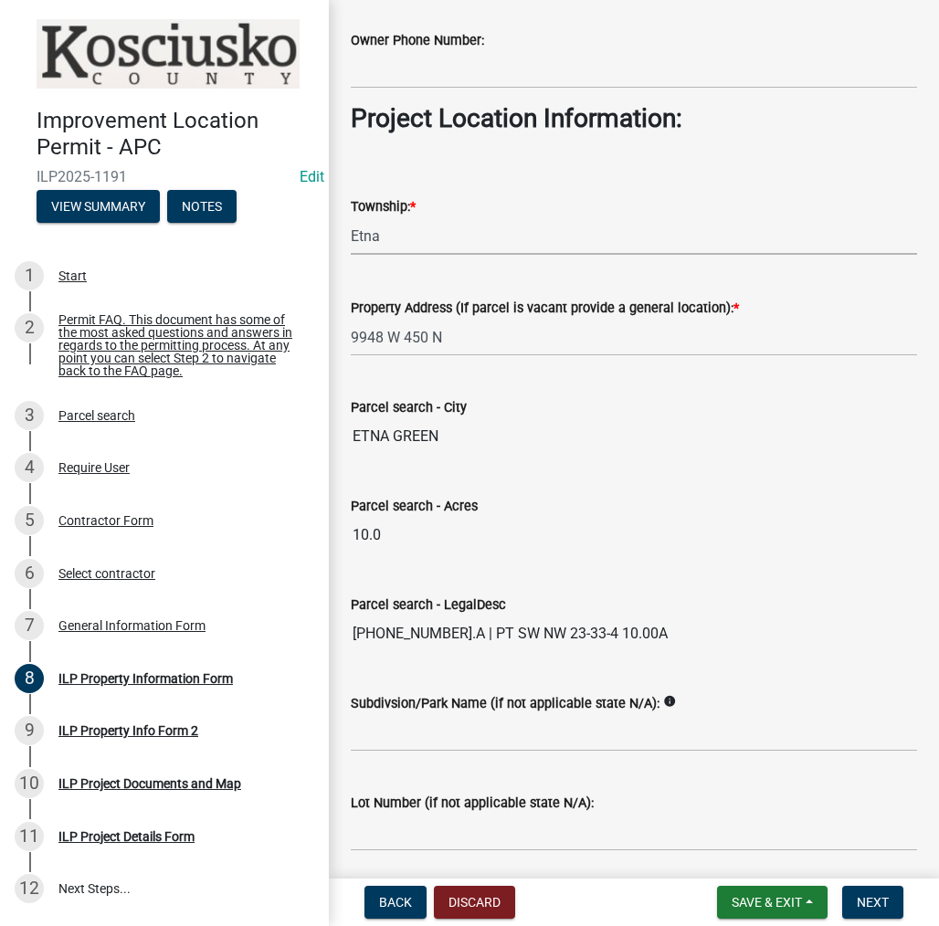
scroll to position [1341, 0]
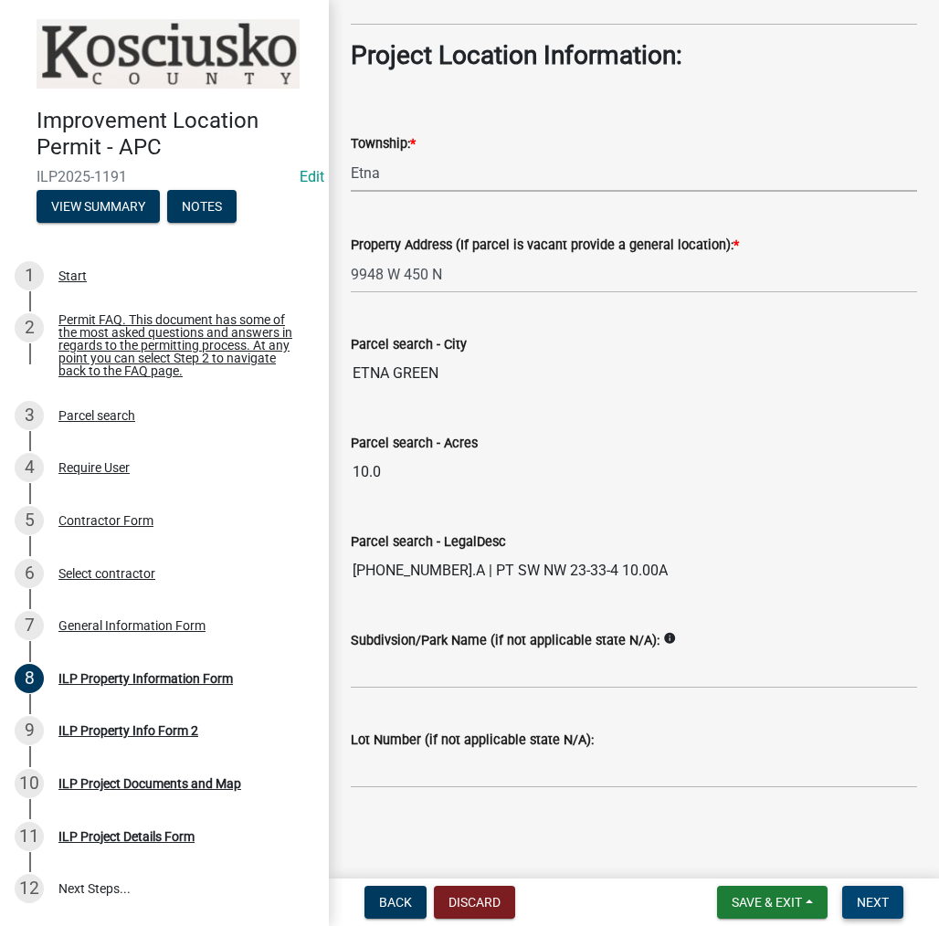
click at [869, 900] on span "Next" at bounding box center [873, 902] width 32 height 15
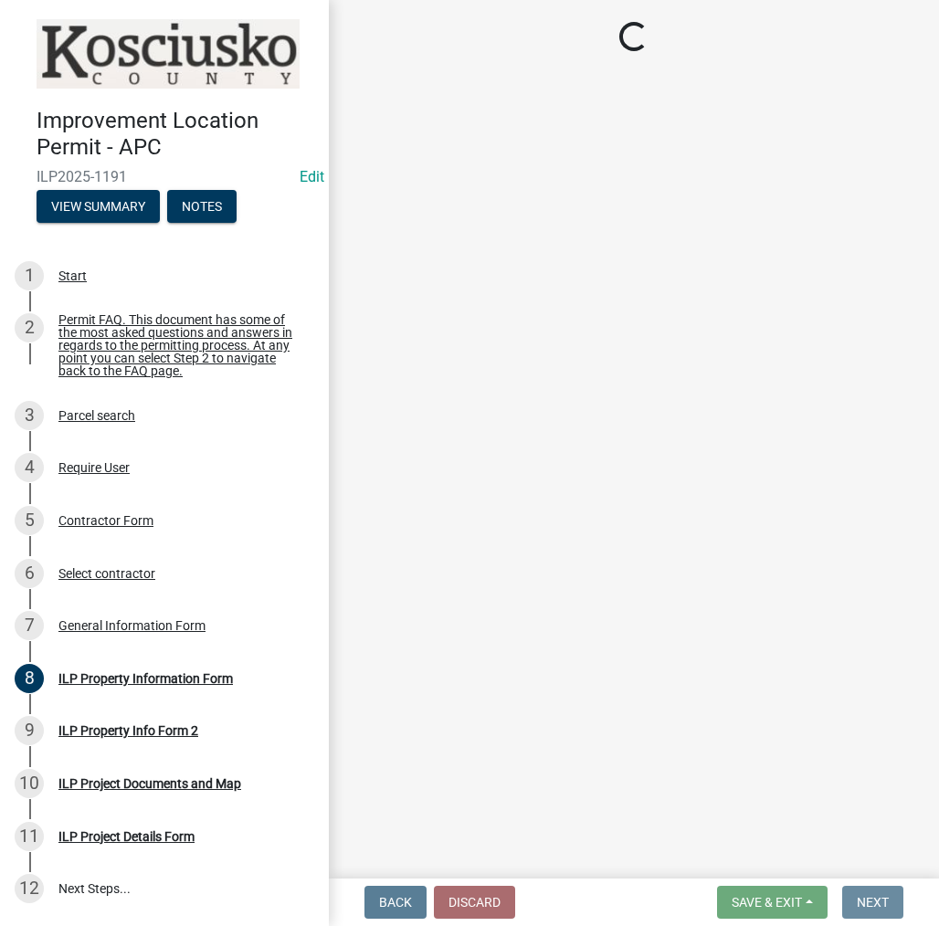
scroll to position [0, 0]
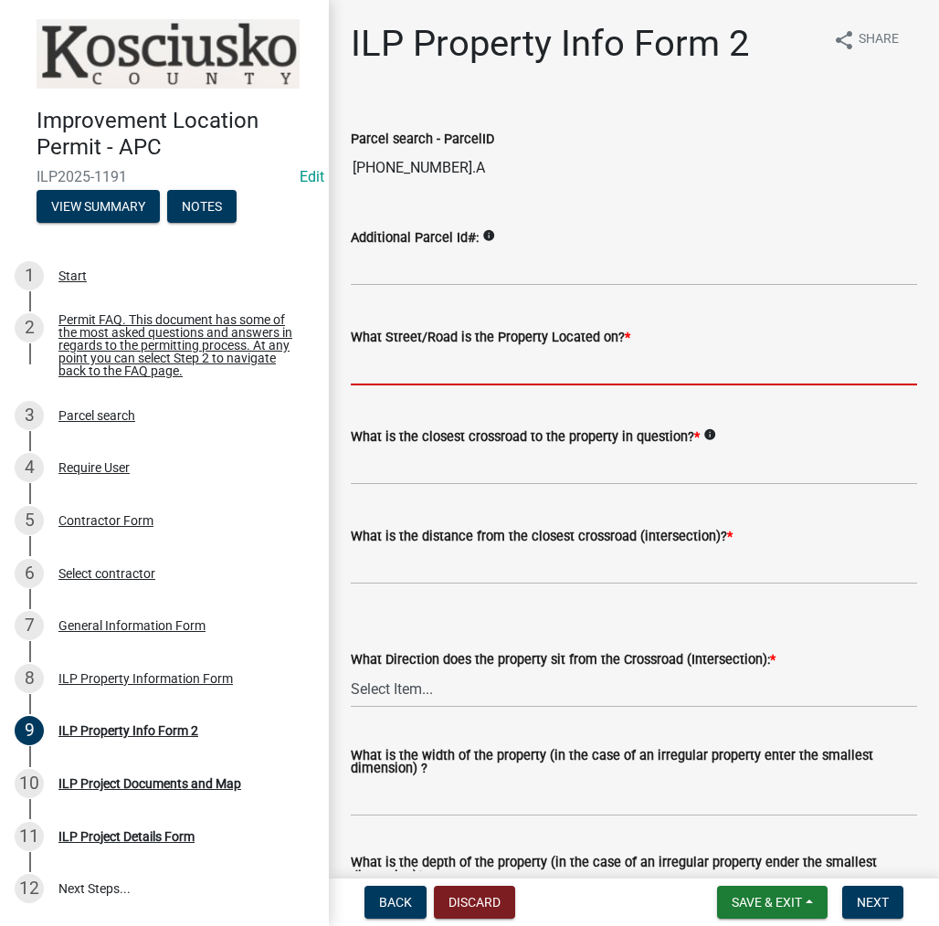
click at [482, 373] on input "What Street/Road is the Property Located on? *" at bounding box center [634, 366] width 566 height 37
type input "450 n"
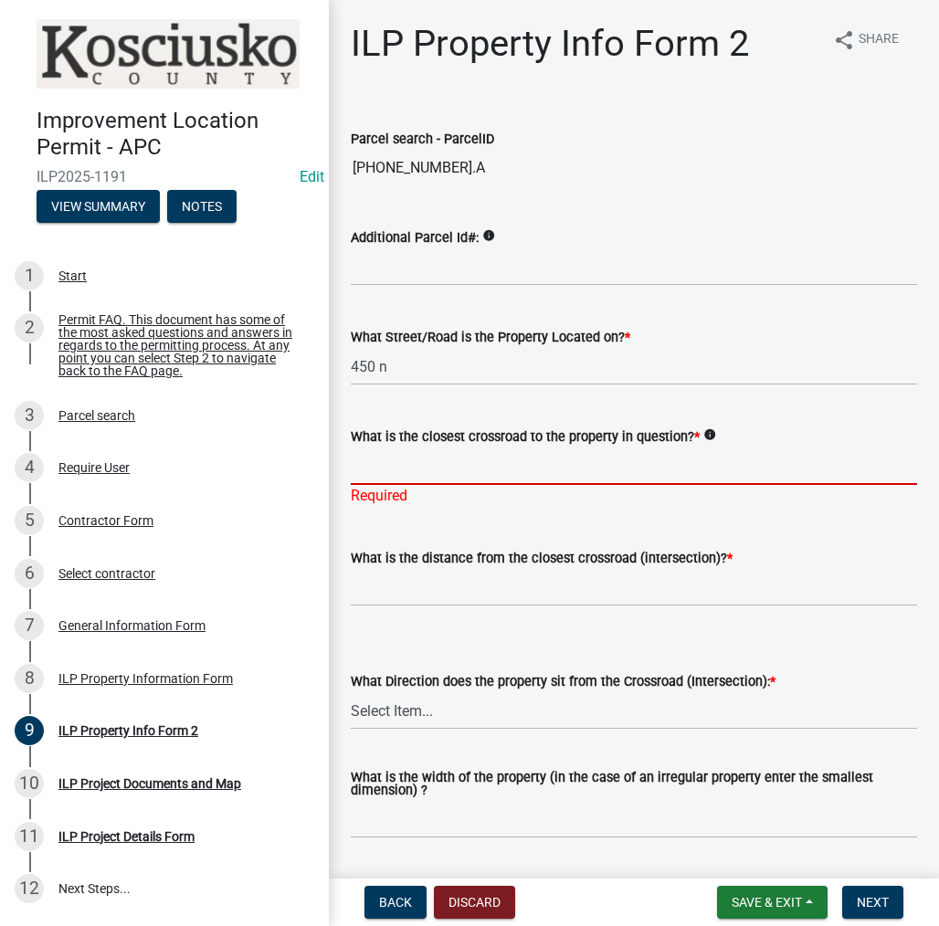
click at [498, 468] on input "What is the closest crossroad to the property in question? *" at bounding box center [634, 465] width 566 height 37
type input "500 N"
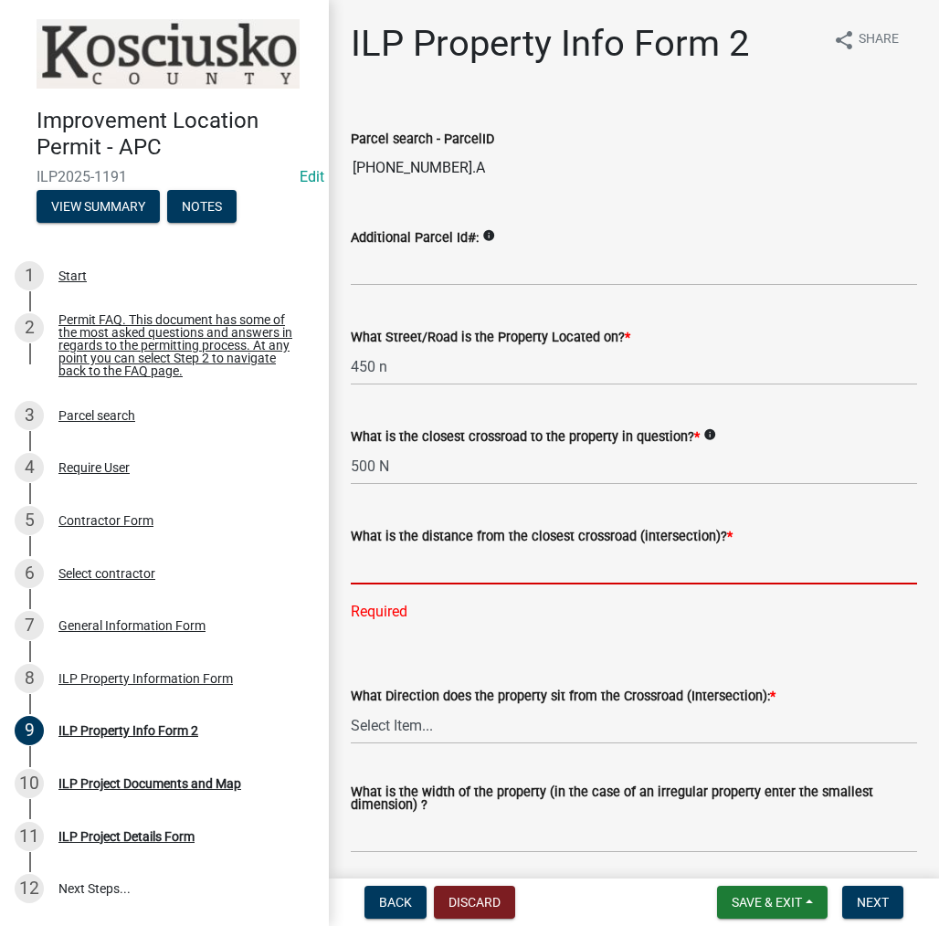
click at [471, 574] on input "text" at bounding box center [634, 565] width 566 height 37
type input "1800"
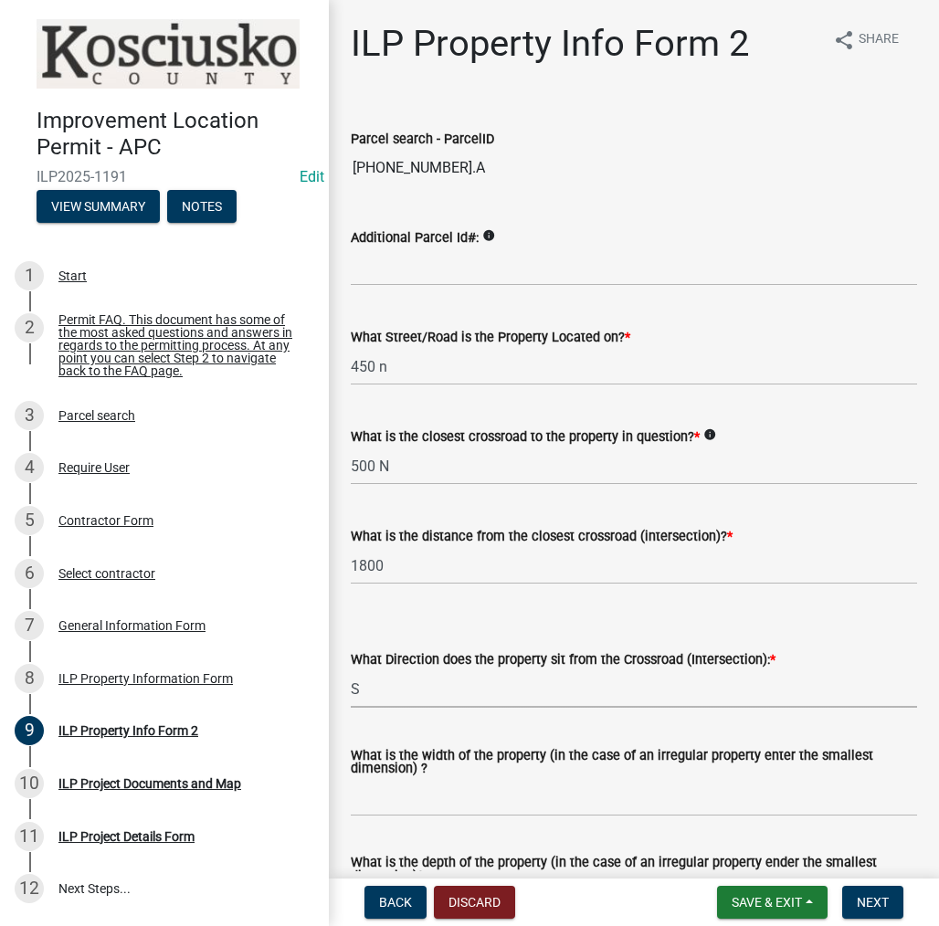
select select "30cad654-0079-4cbe-a349-097ae71a5774"
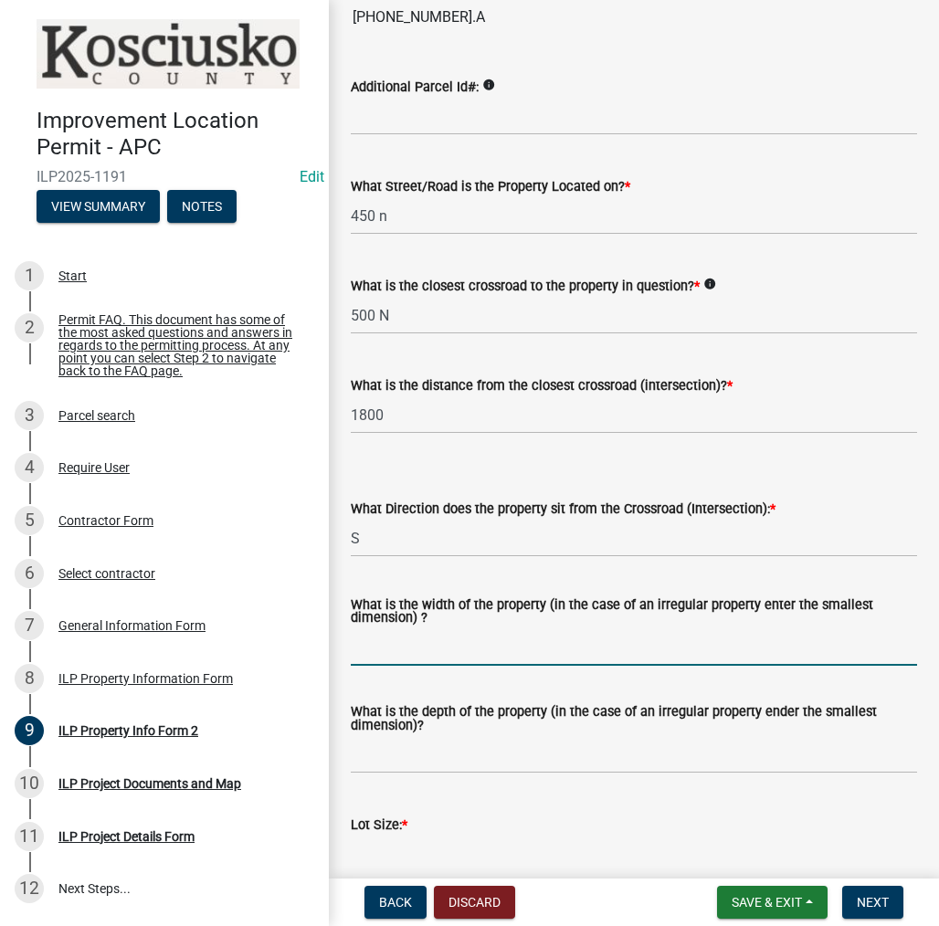
scroll to position [274, 0]
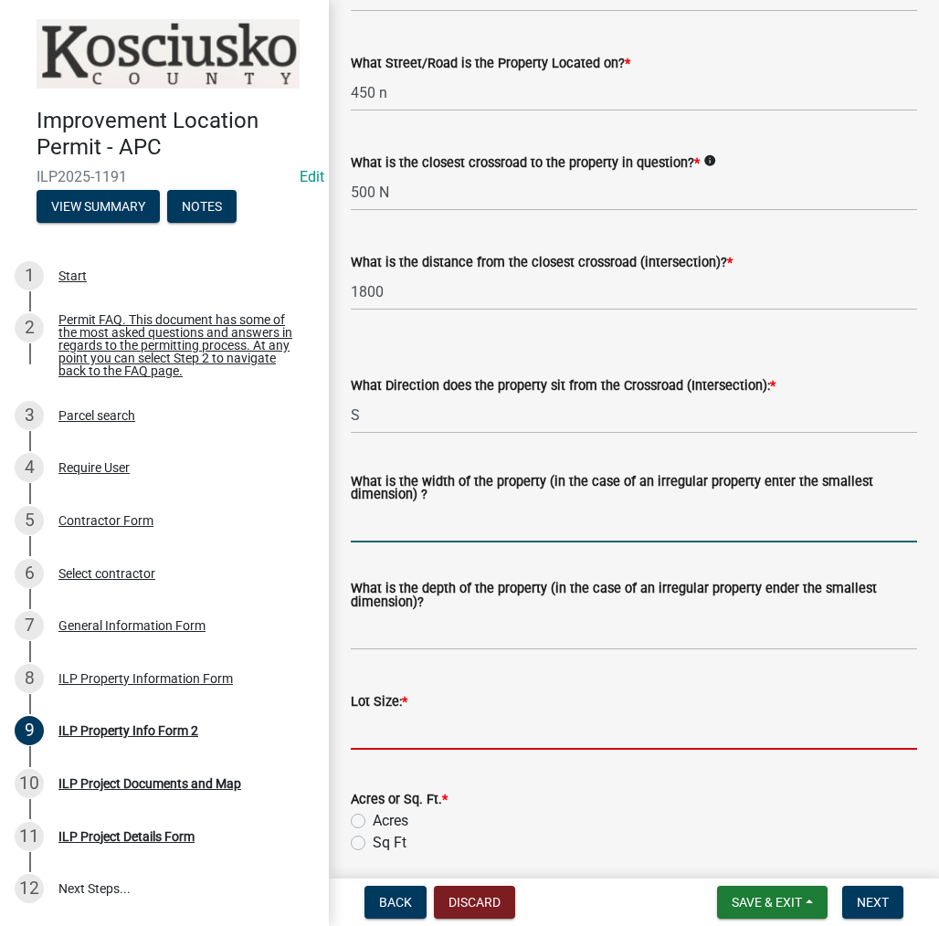
click at [435, 733] on input "text" at bounding box center [634, 730] width 566 height 37
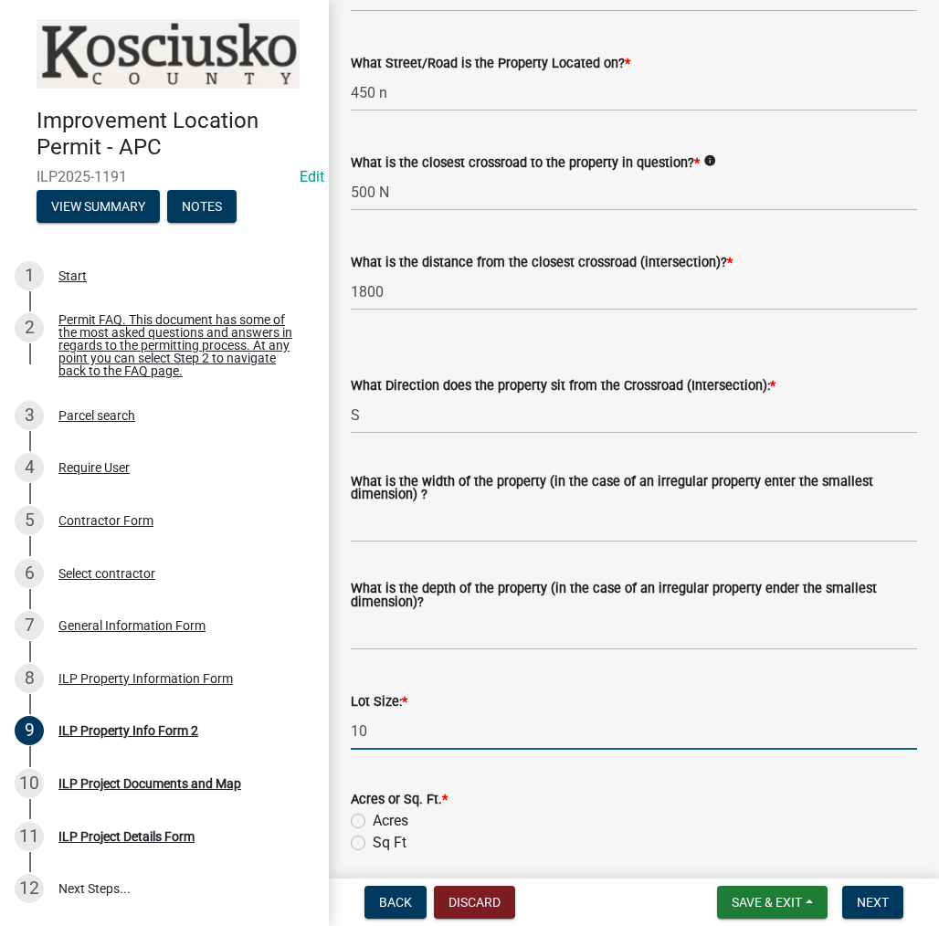
type input "10"
click at [373, 826] on label "Acres" at bounding box center [391, 821] width 36 height 22
click at [373, 822] on input "Acres" at bounding box center [379, 816] width 12 height 12
radio input "true"
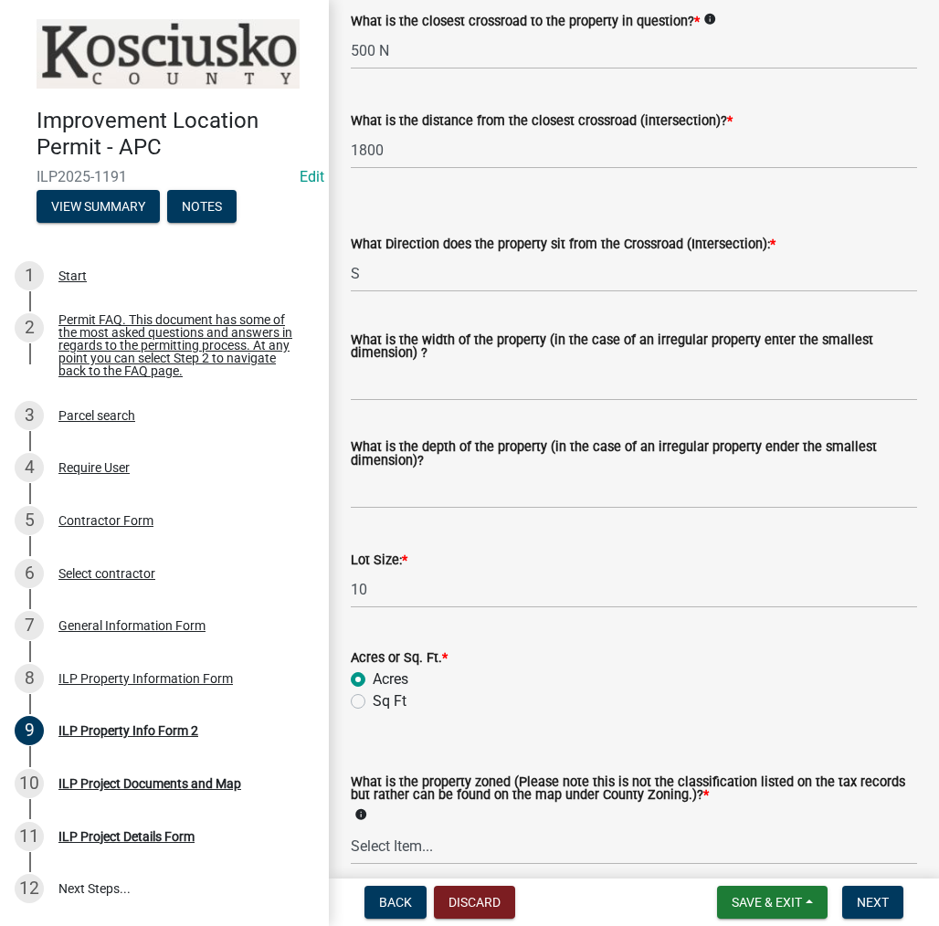
scroll to position [639, 0]
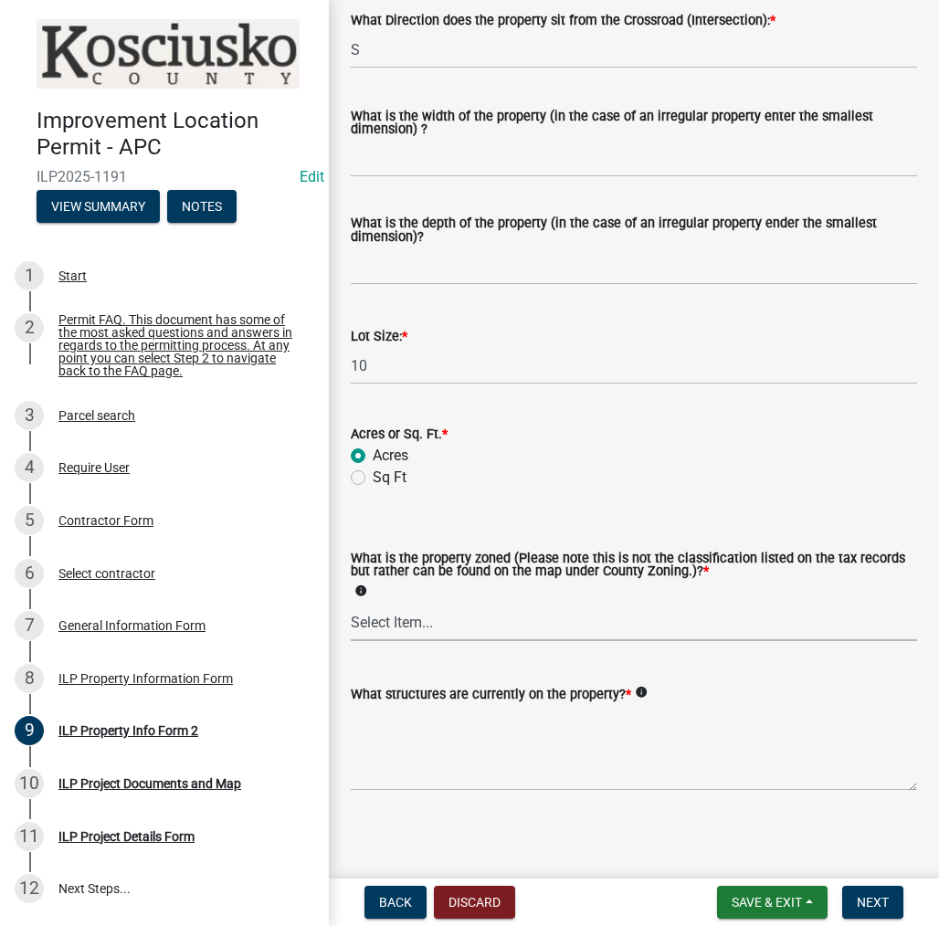
click at [467, 638] on select "Select Item... Agricultural Agricultural 2 Commercial Environmental Industrial …" at bounding box center [634, 622] width 566 height 37
click at [351, 605] on select "Select Item... Agricultural Agricultural 2 Commercial Environmental Industrial …" at bounding box center [634, 622] width 566 height 37
select select "ea119d11-e52e-4559-b746-af06211fe819"
click at [443, 761] on textarea "What structures are currently on the property? *" at bounding box center [634, 748] width 566 height 86
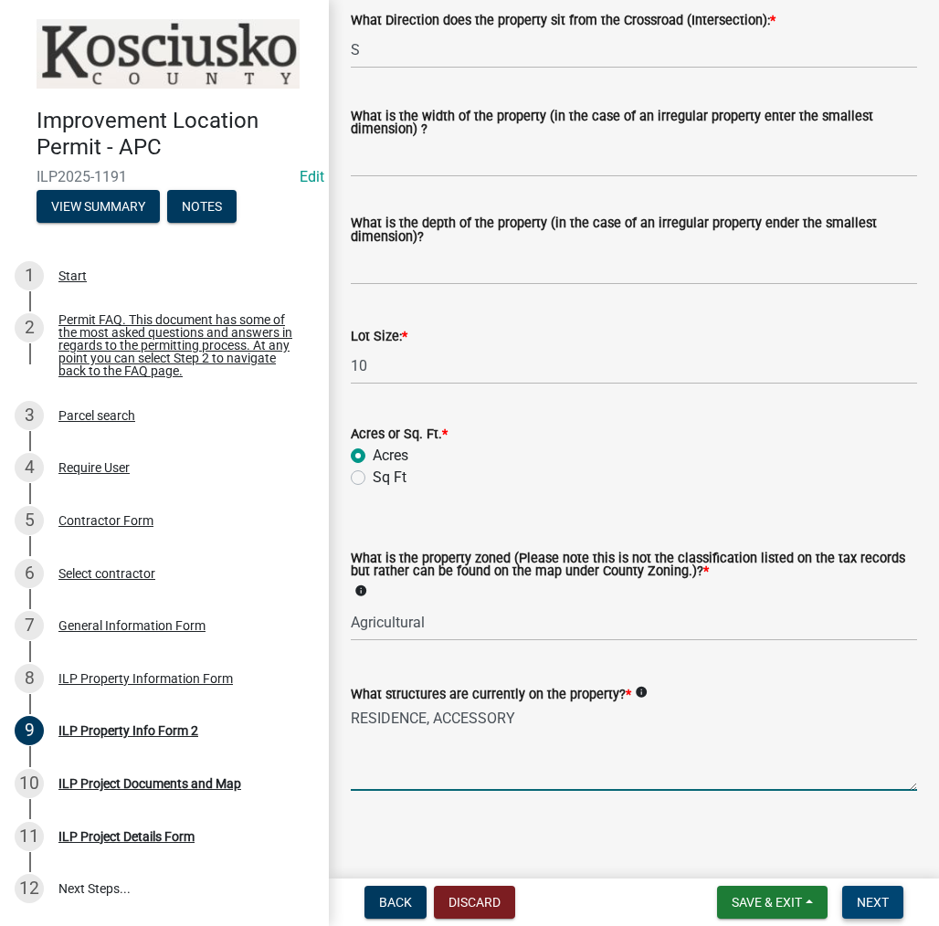
type textarea "RESIDENCE, ACCESSORY"
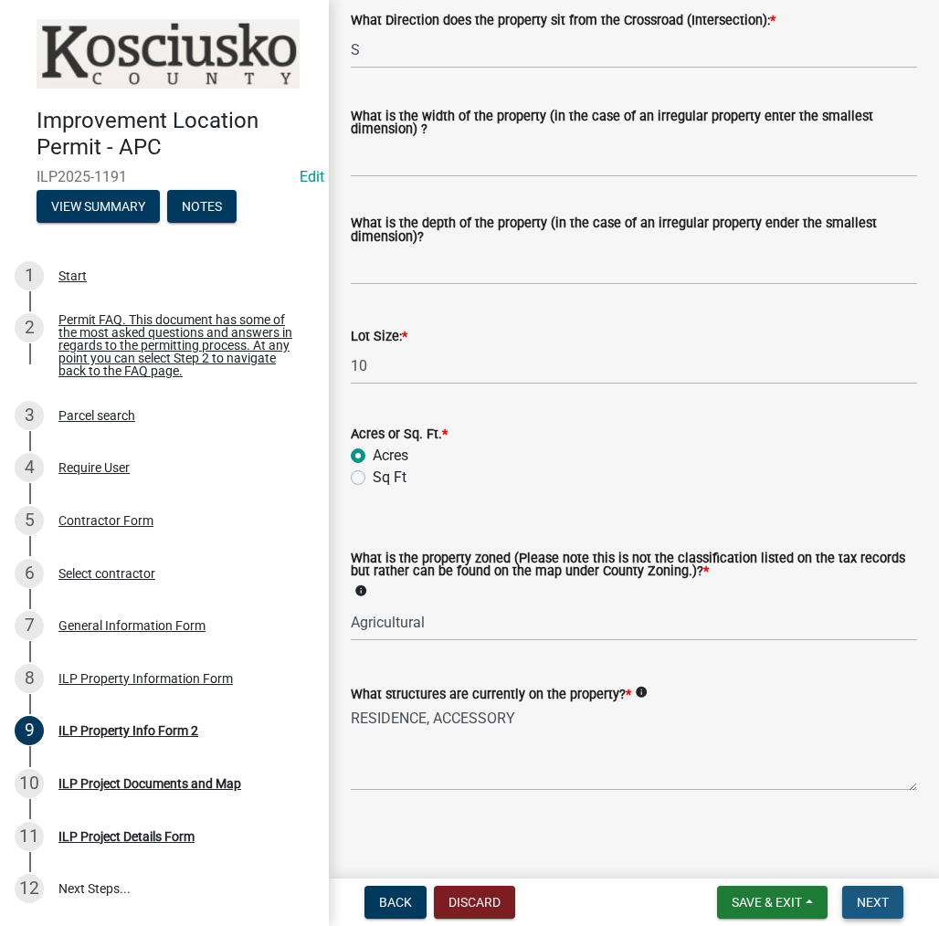
click at [865, 904] on span "Next" at bounding box center [873, 902] width 32 height 15
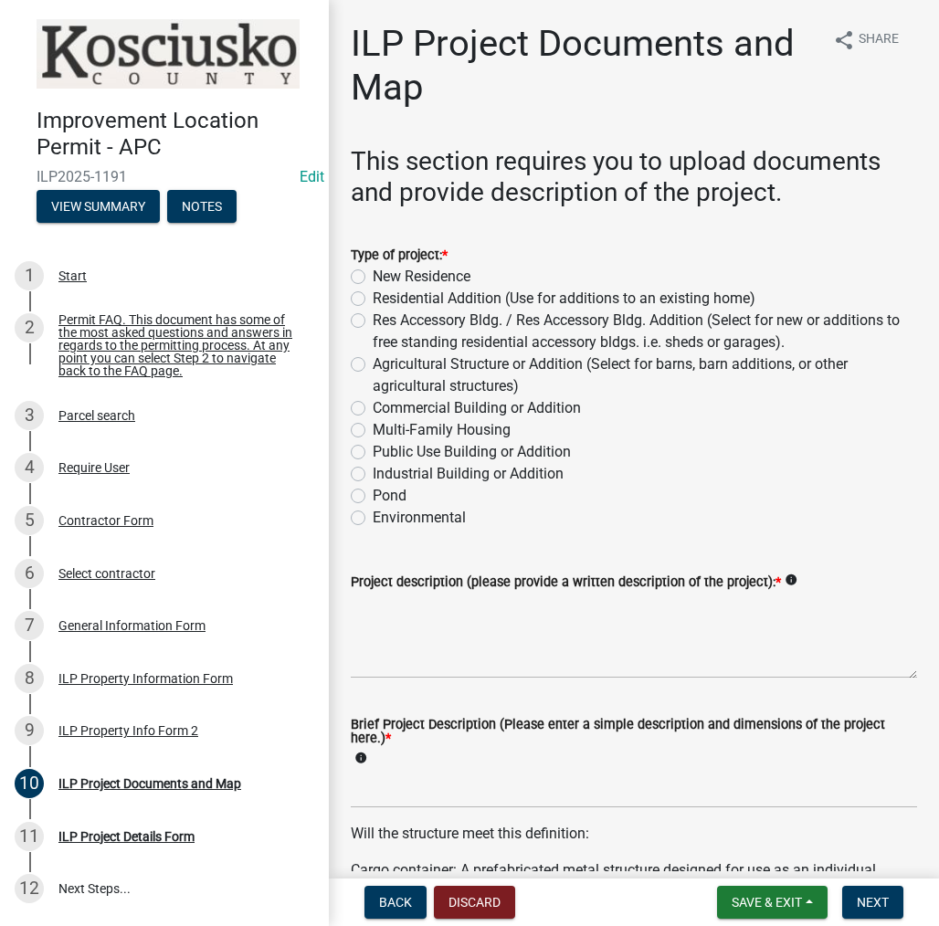
click at [373, 316] on label "Res Accessory Bldg. / Res Accessory Bldg. Addition (Select for new or additions…" at bounding box center [645, 332] width 544 height 44
click at [373, 316] on input "Res Accessory Bldg. / Res Accessory Bldg. Addition (Select for new or additions…" at bounding box center [379, 316] width 12 height 12
radio input "true"
click at [461, 618] on textarea "Project description (please provide a written description of the project): *" at bounding box center [634, 636] width 566 height 86
type textarea "ACCESSORY BUILDING"
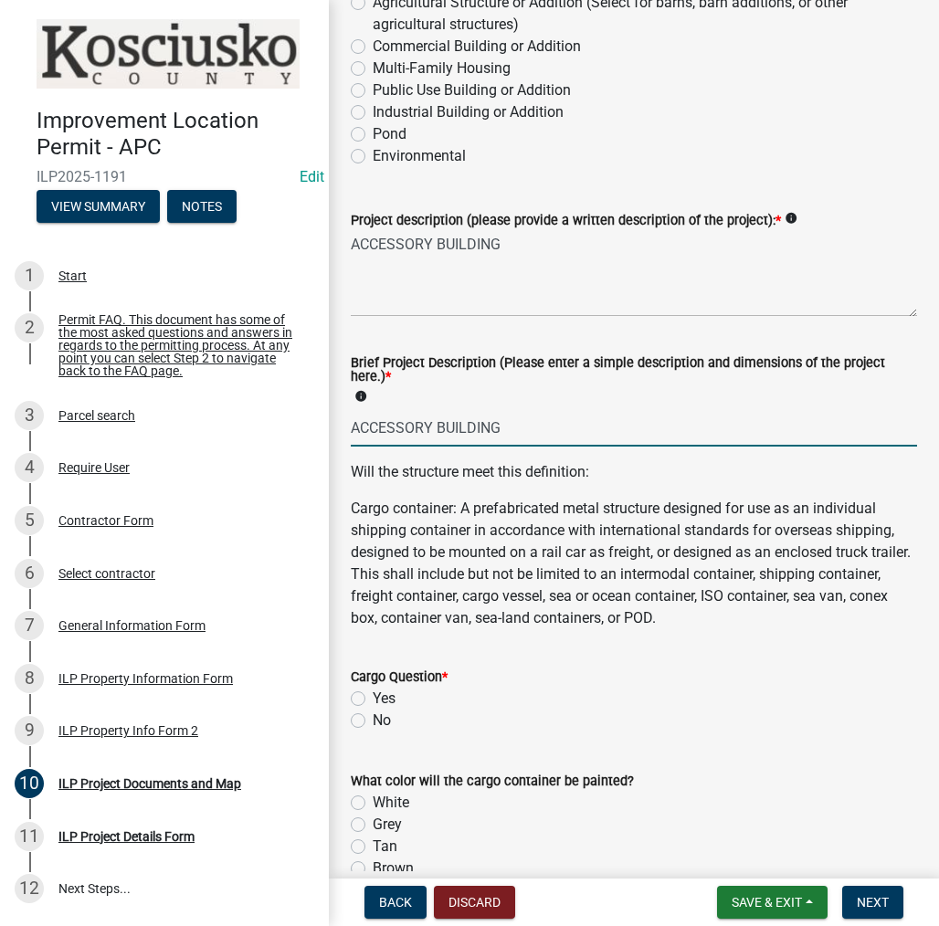
scroll to position [365, 0]
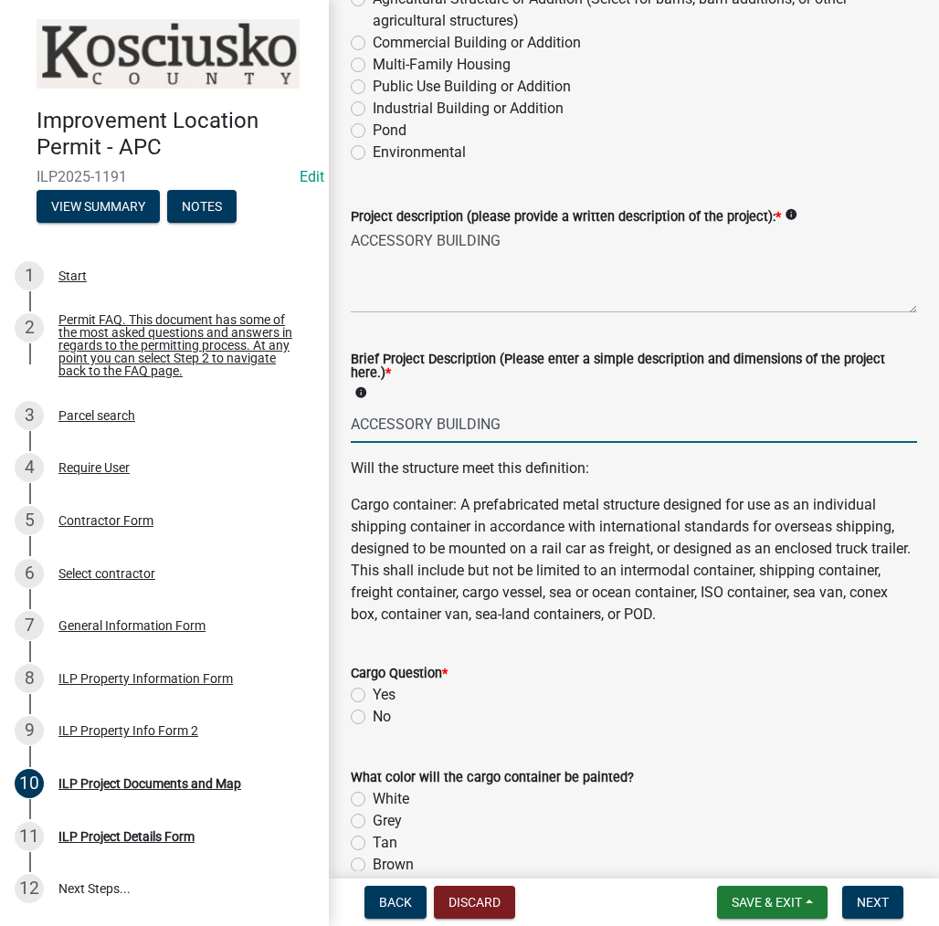
type input "ACCESSORY BUILDING"
click at [373, 713] on label "No" at bounding box center [382, 717] width 18 height 22
click at [373, 713] on input "No" at bounding box center [379, 712] width 12 height 12
radio input "true"
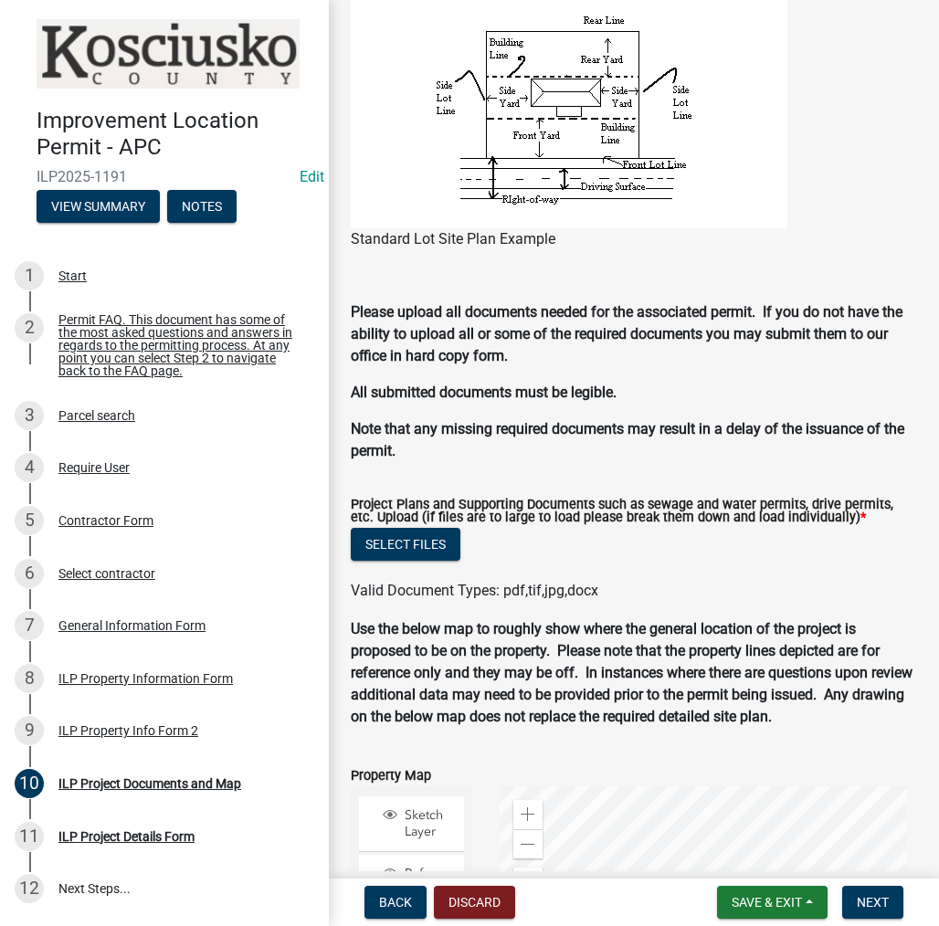
scroll to position [1644, 0]
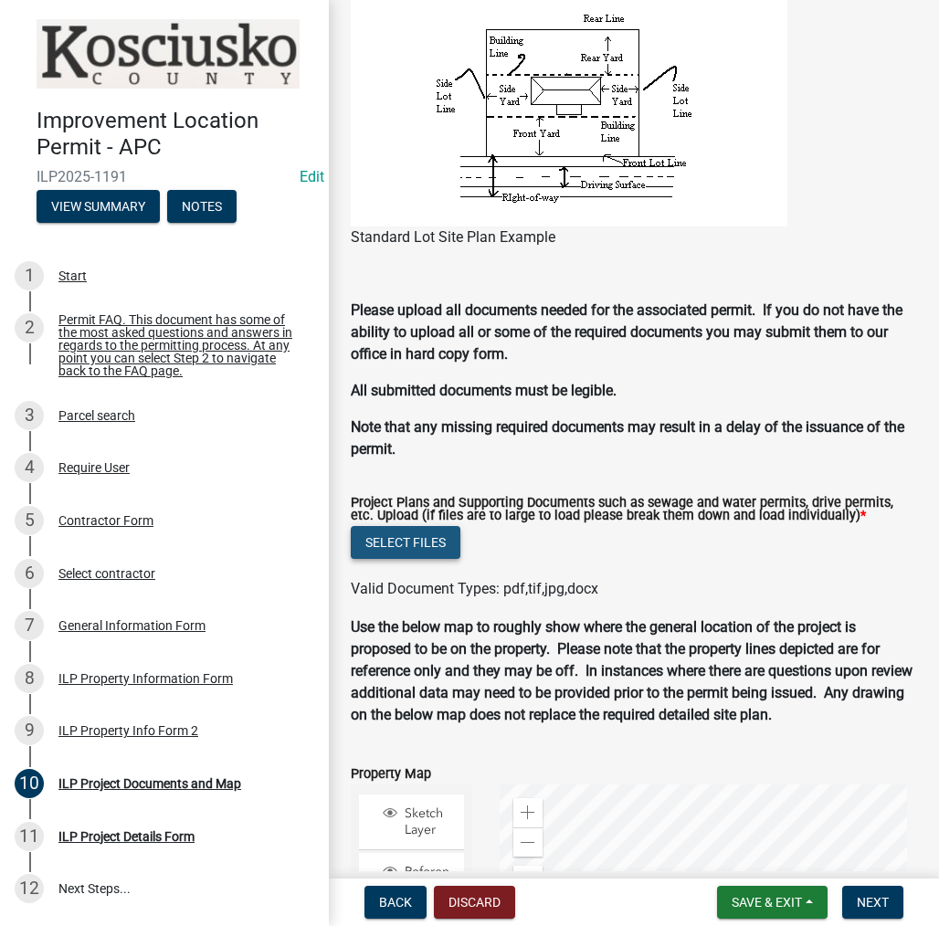
click at [394, 535] on button "Select files" at bounding box center [406, 542] width 110 height 33
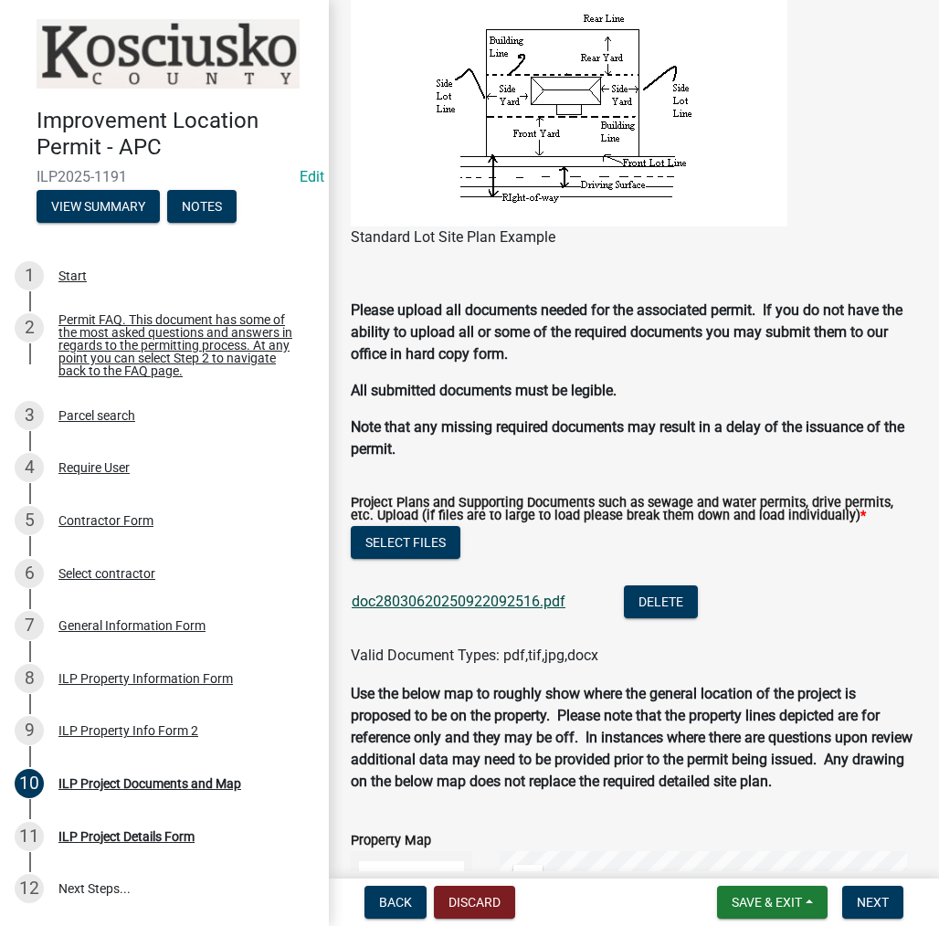
click at [476, 603] on link "doc28030620250922092516.pdf" at bounding box center [459, 601] width 214 height 17
click at [863, 896] on span "Next" at bounding box center [873, 902] width 32 height 15
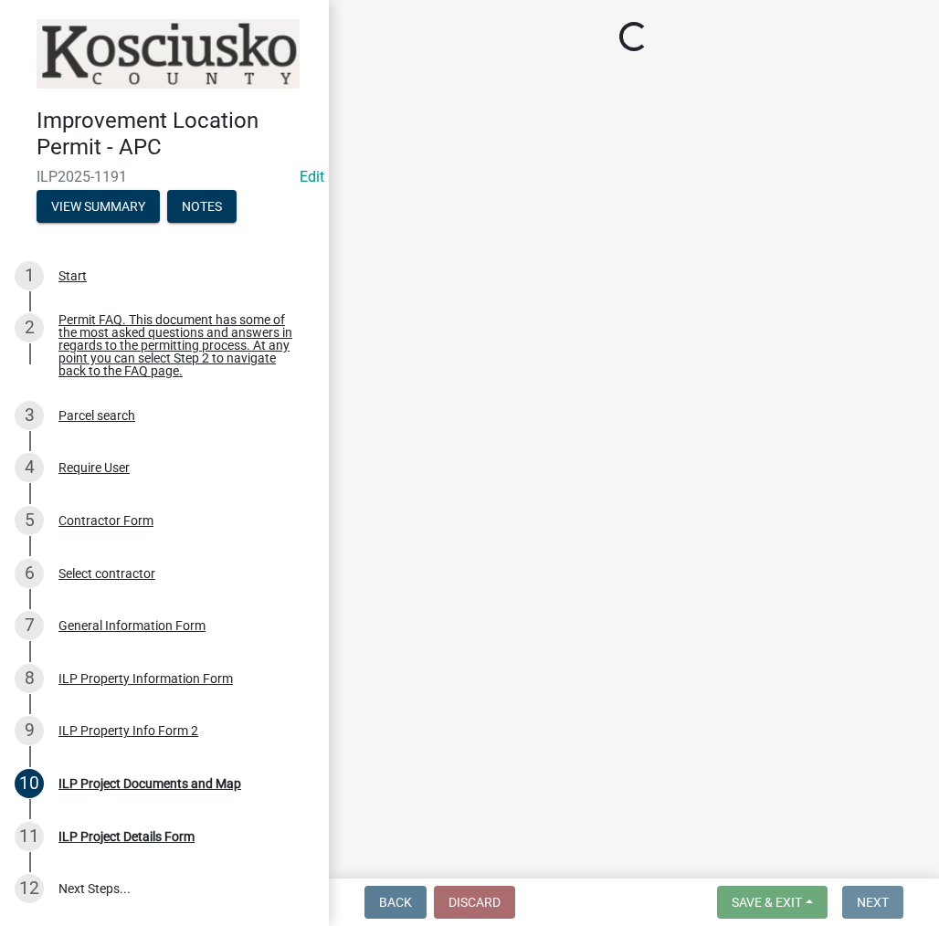
scroll to position [0, 0]
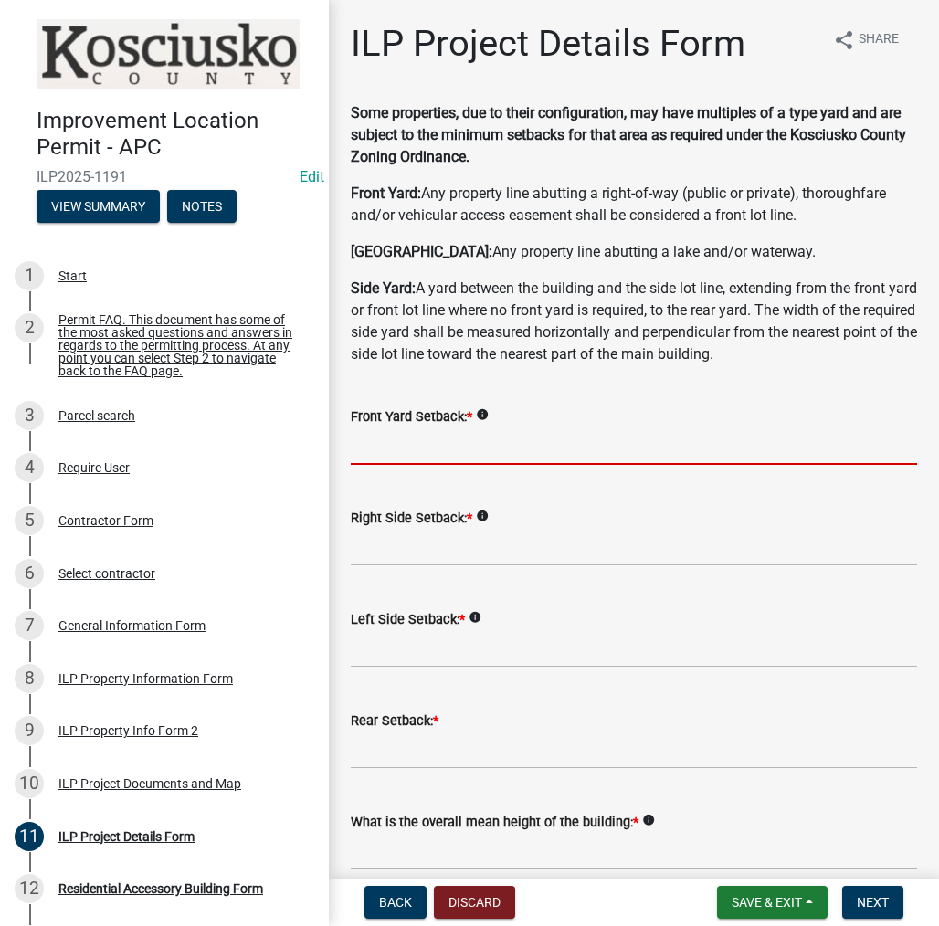
click at [659, 452] on input "text" at bounding box center [634, 445] width 566 height 37
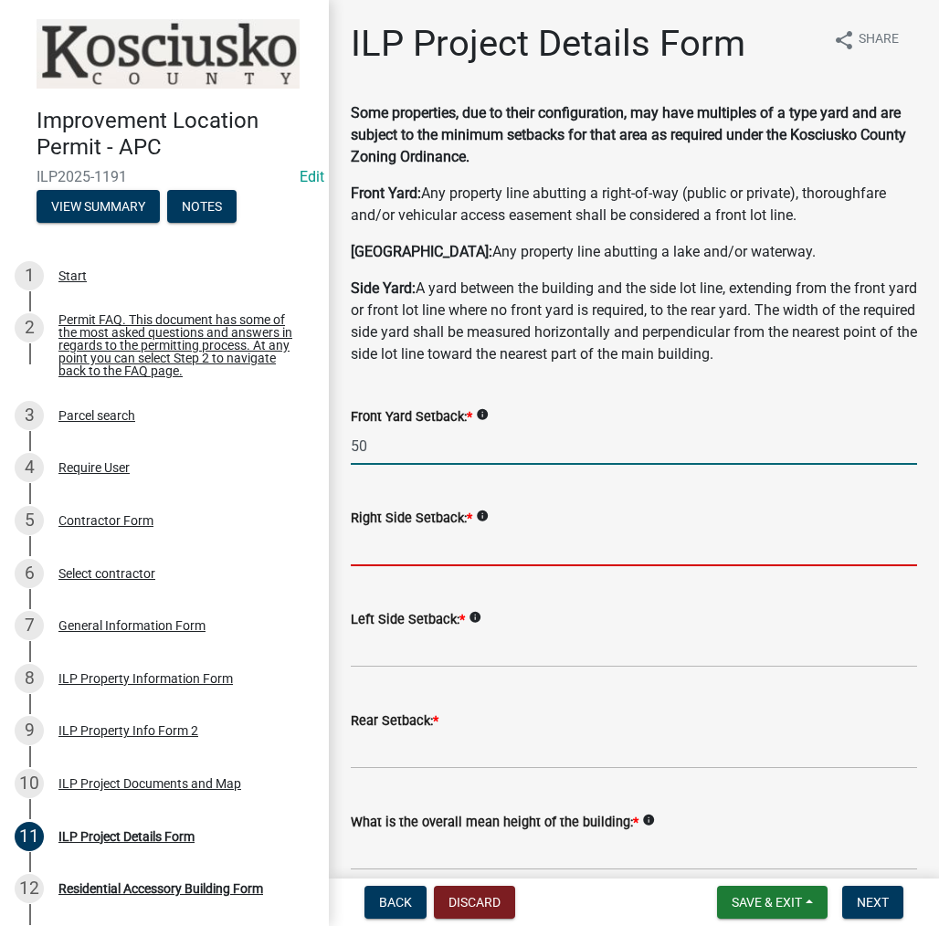
type input "50.0"
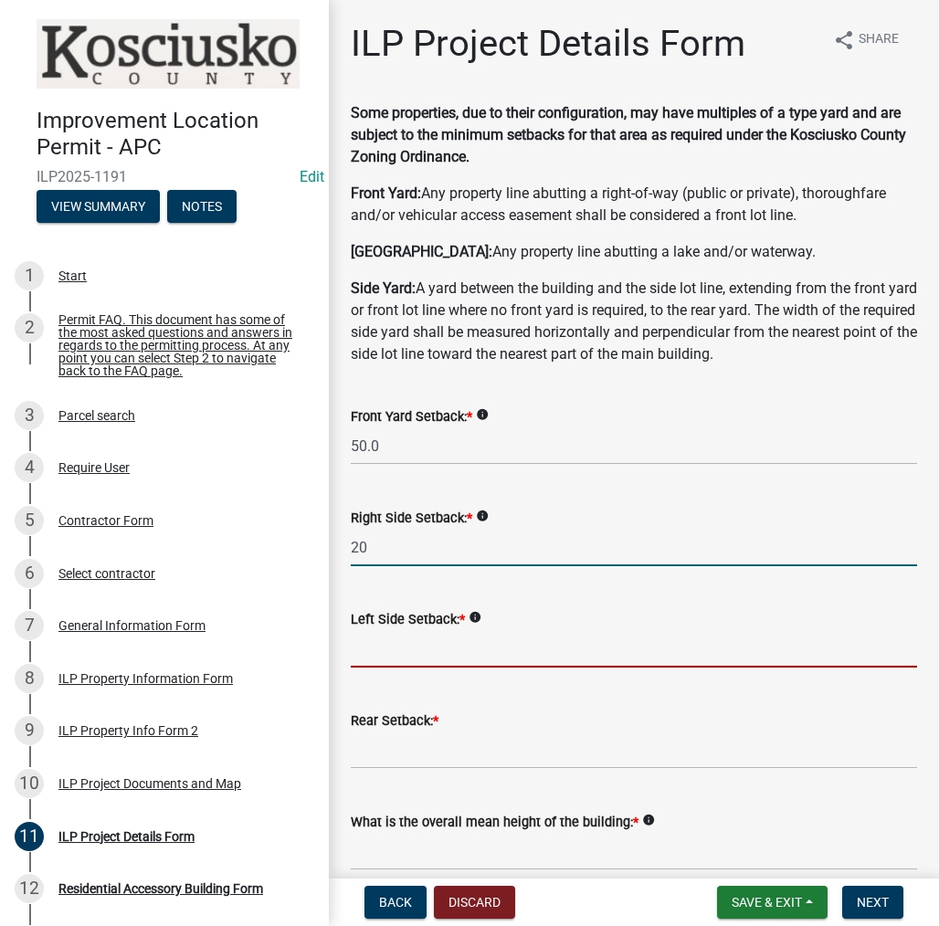
type input "20.0"
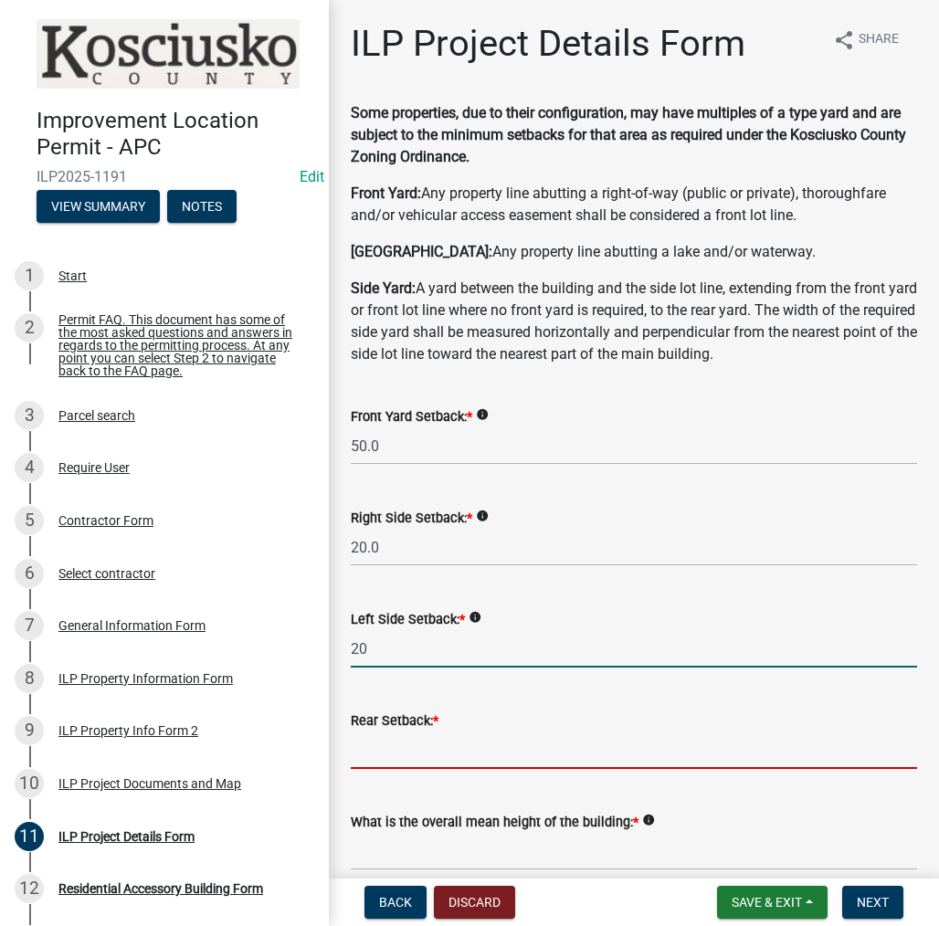
type input "20.0"
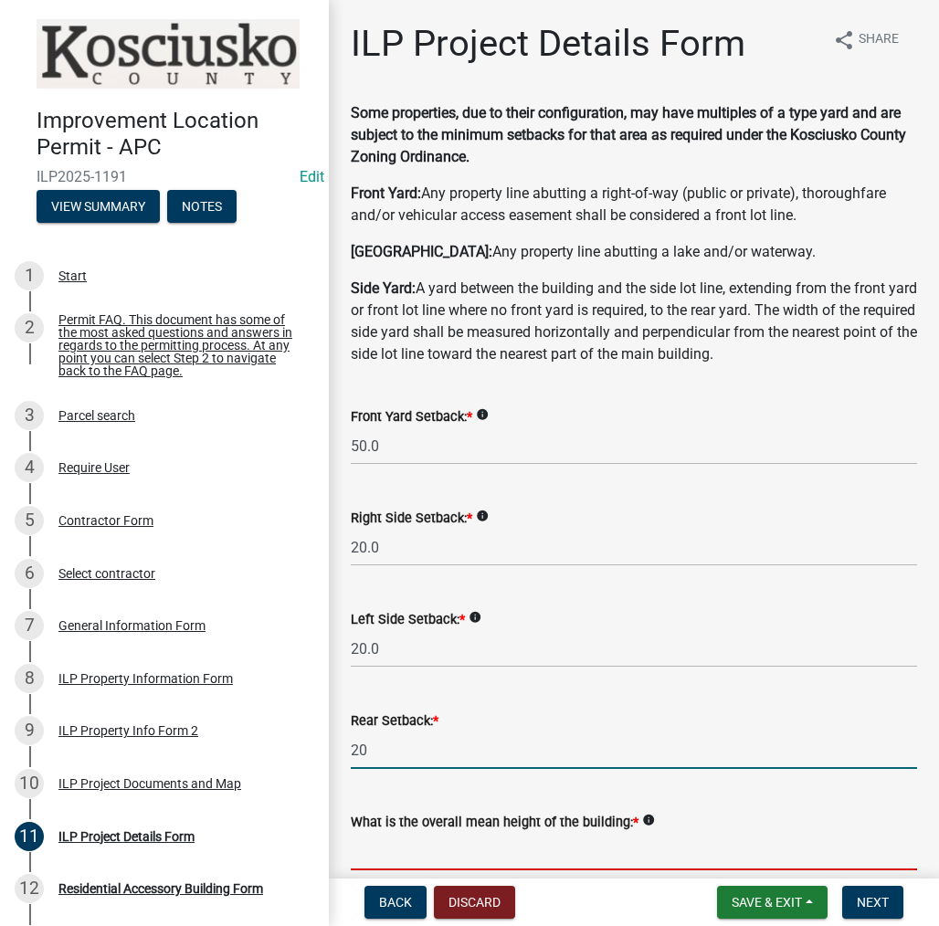
type input "20.0"
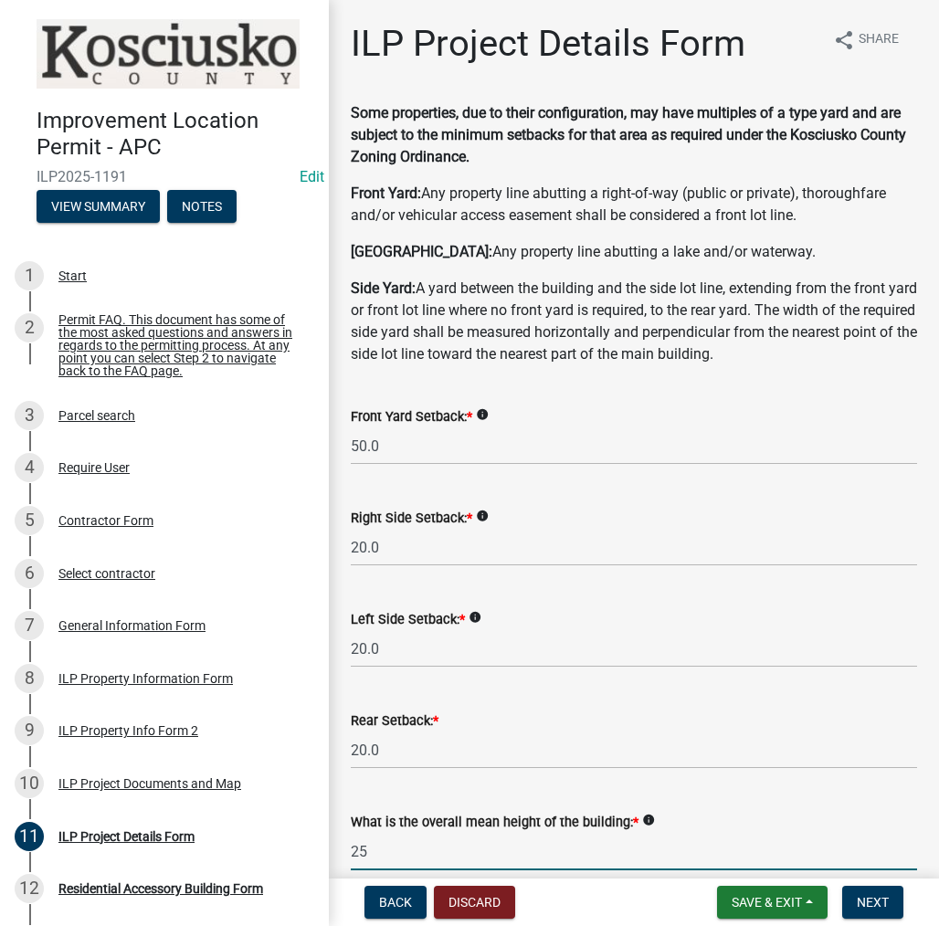
type input "25.0"
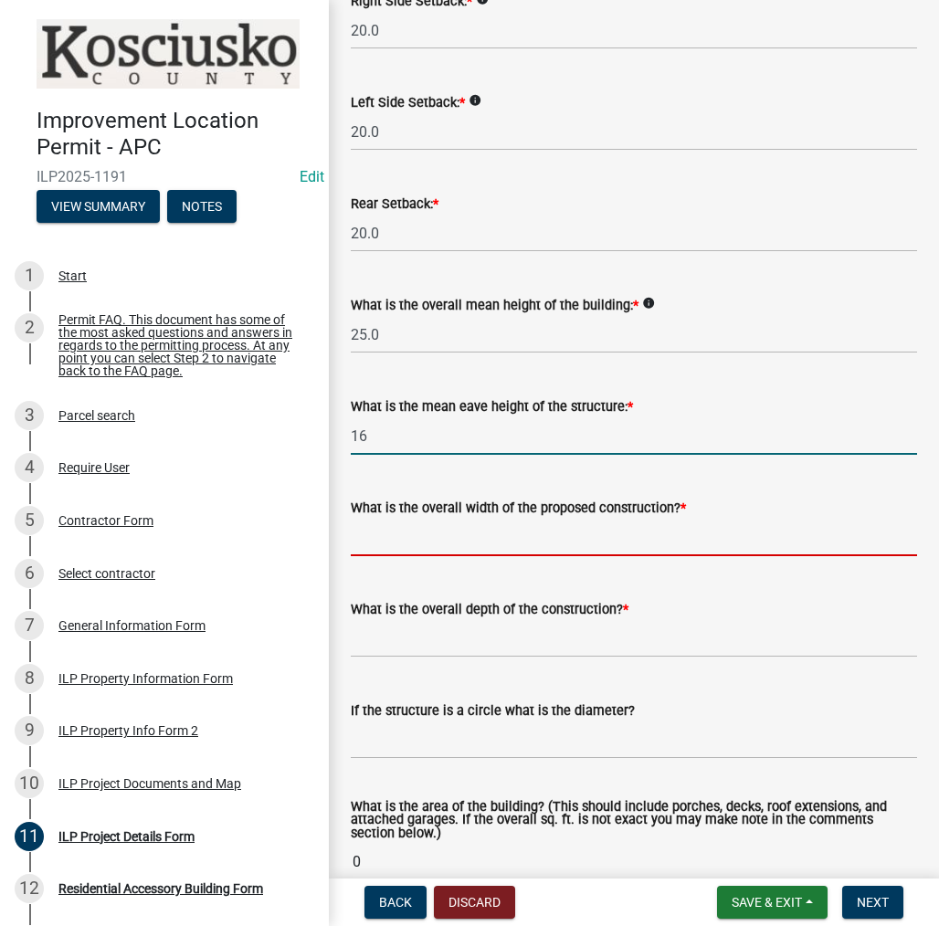
type input "16.0"
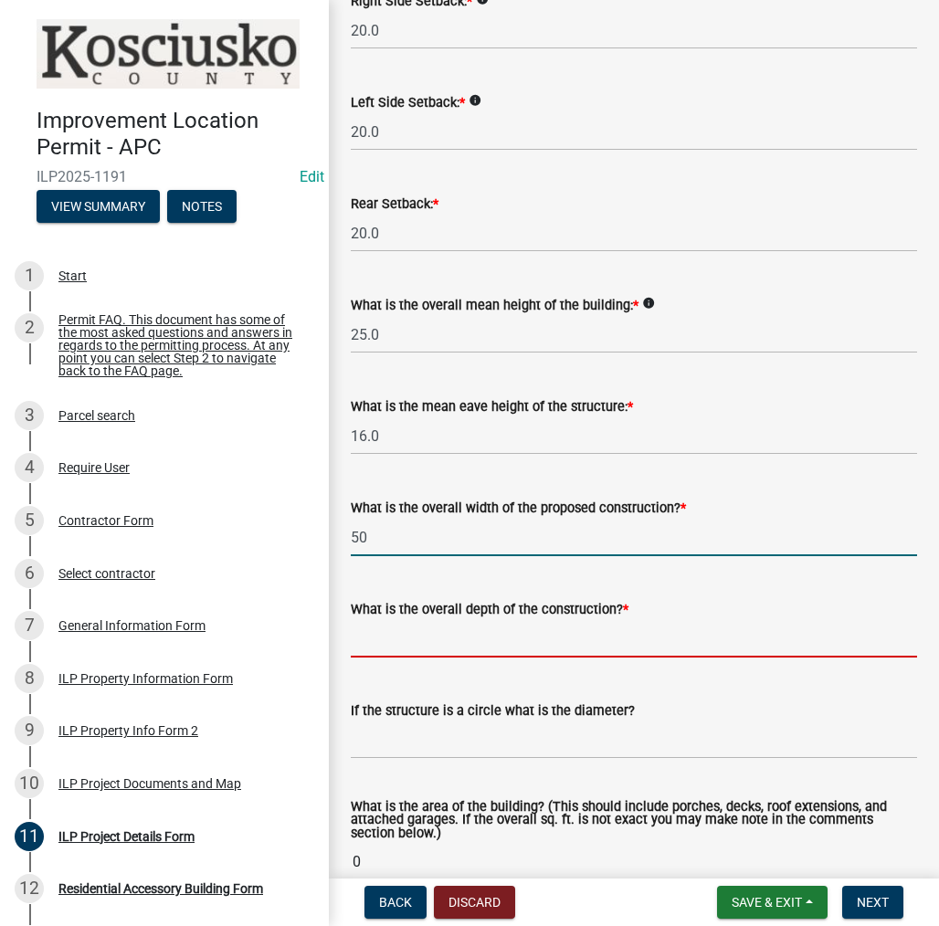
type input "50.00"
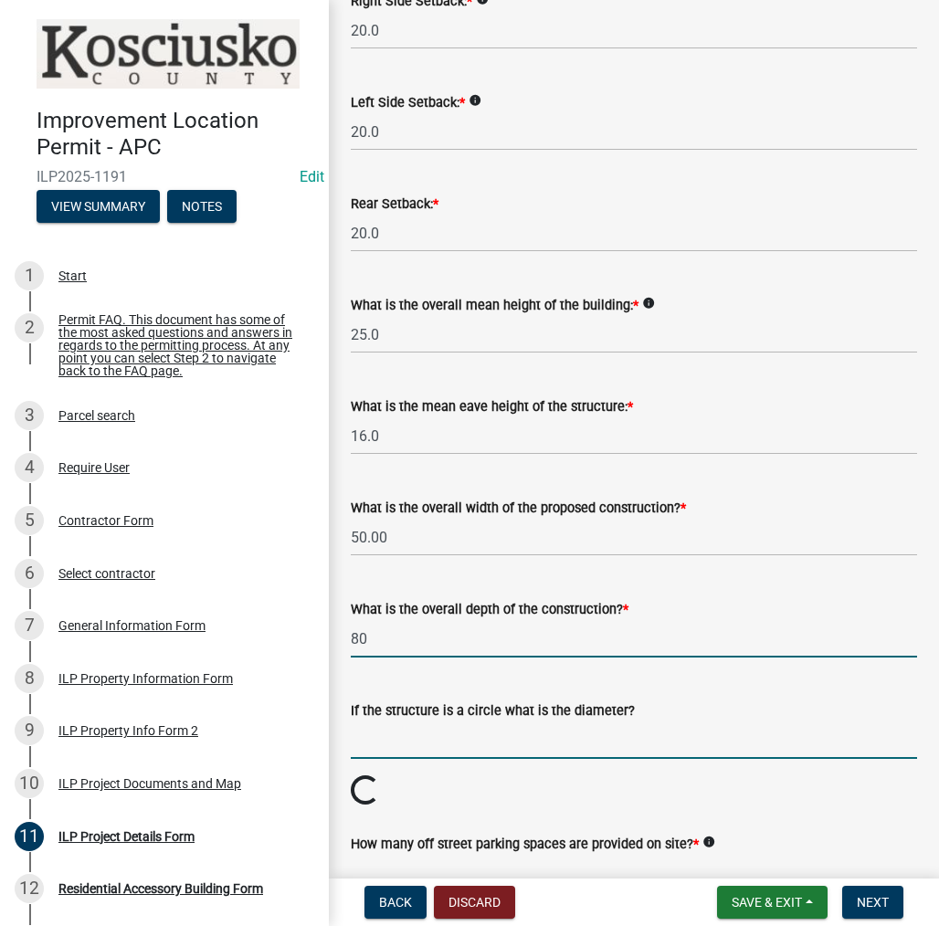
type input "80.00"
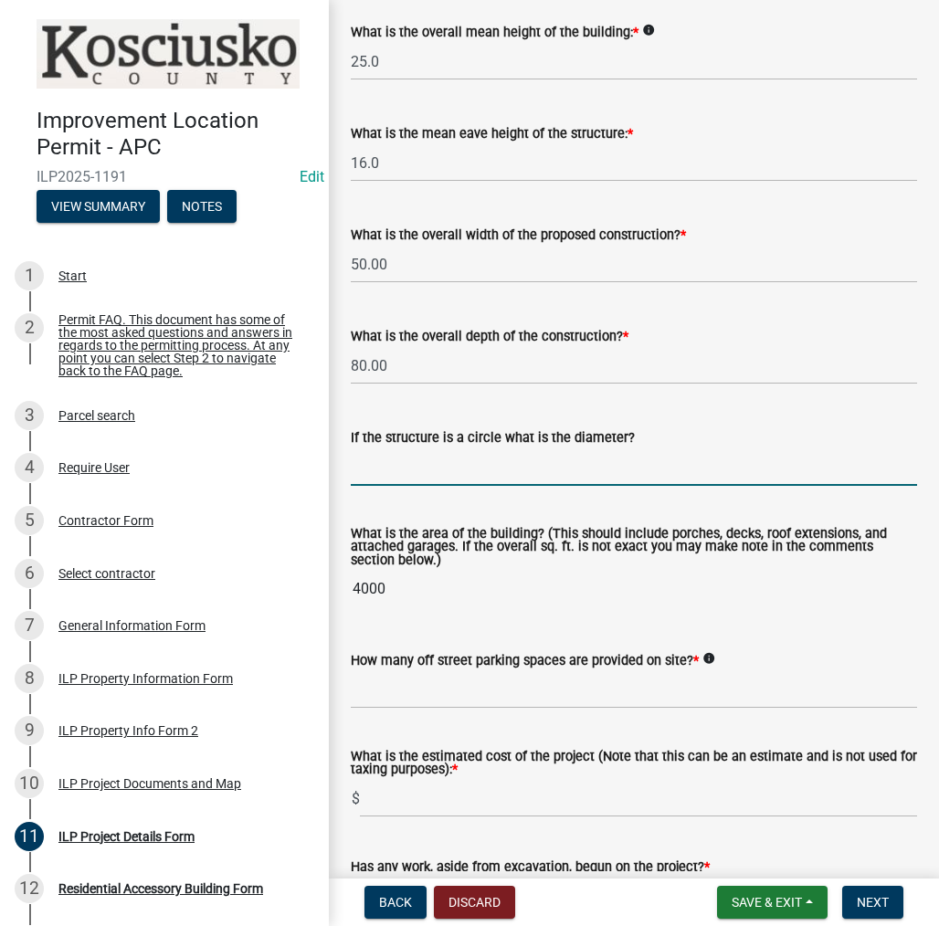
scroll to position [791, 0]
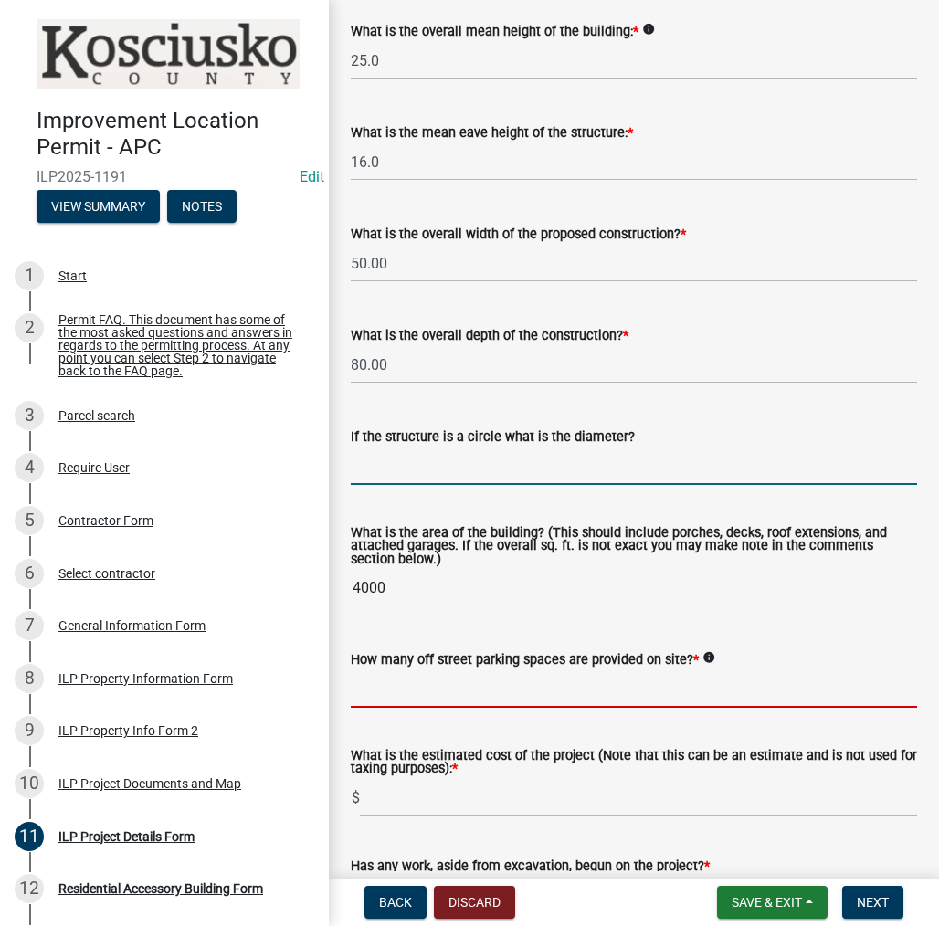
click at [443, 685] on input "text" at bounding box center [634, 688] width 566 height 37
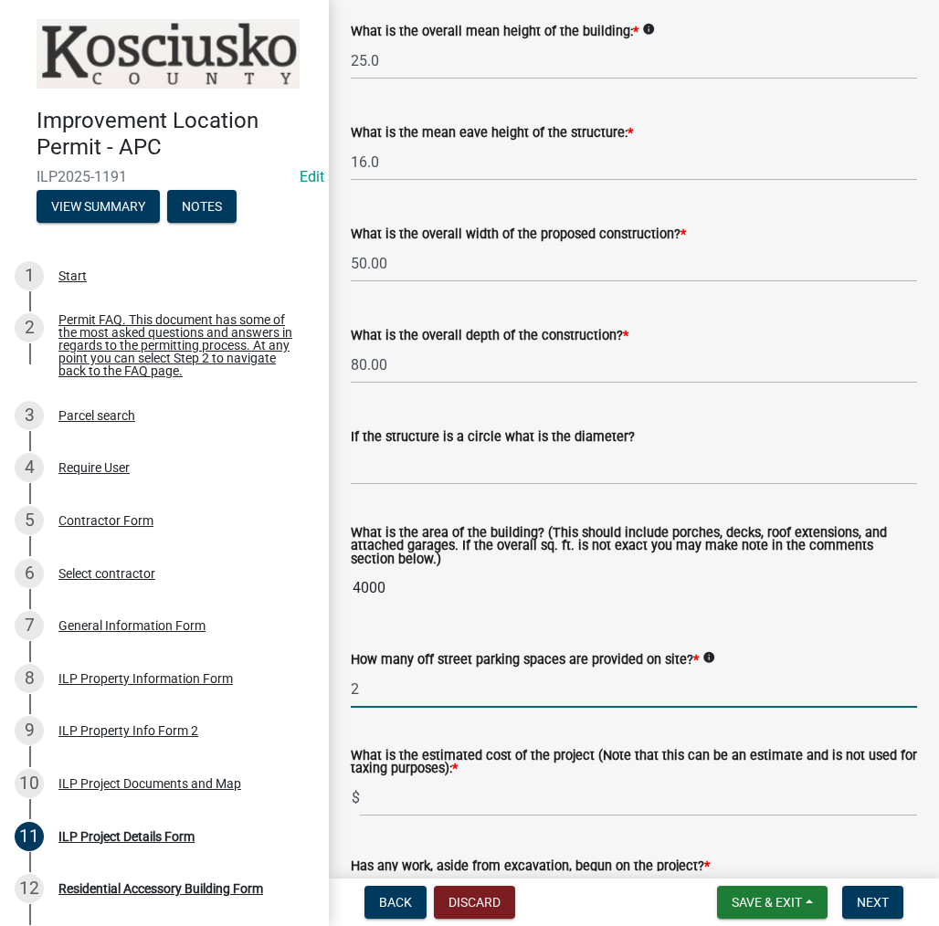
type input "2"
type input "125000"
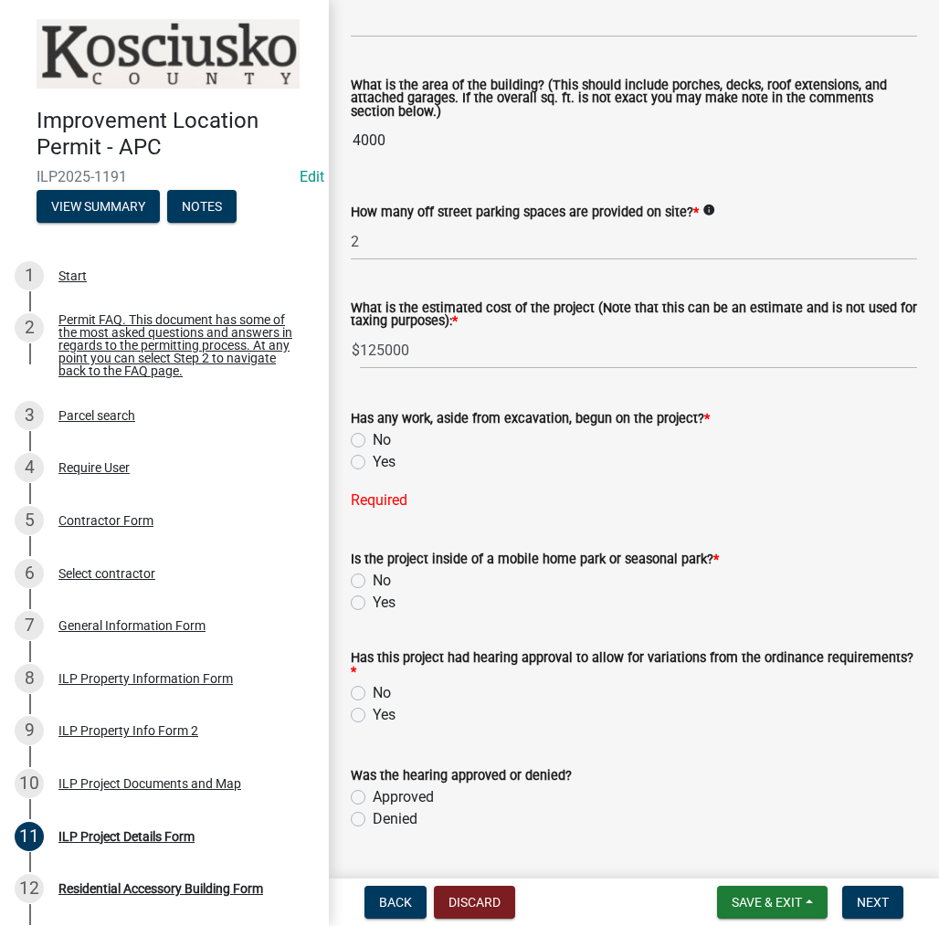
click at [373, 435] on label "No" at bounding box center [382, 440] width 18 height 22
click at [373, 435] on input "No" at bounding box center [379, 435] width 12 height 12
radio input "true"
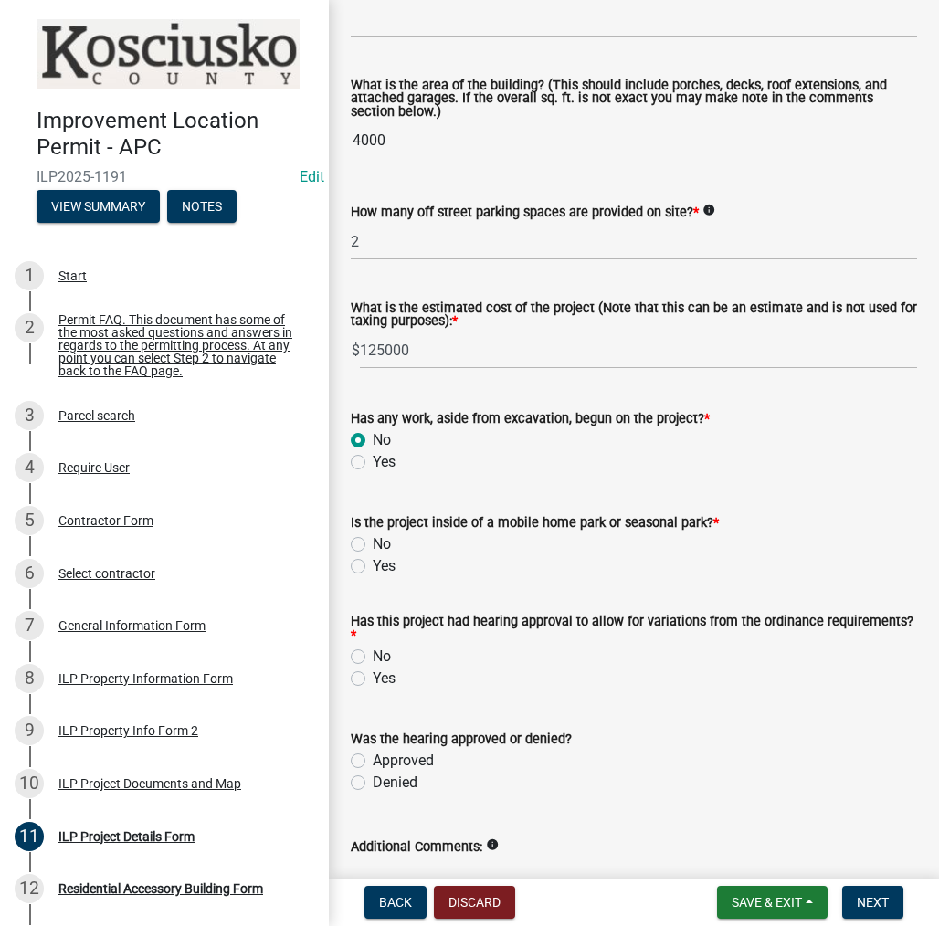
click at [373, 541] on label "No" at bounding box center [382, 544] width 18 height 22
click at [373, 541] on input "No" at bounding box center [379, 539] width 12 height 12
radio input "true"
click at [373, 654] on label "No" at bounding box center [382, 657] width 18 height 22
click at [373, 654] on input "No" at bounding box center [379, 652] width 12 height 12
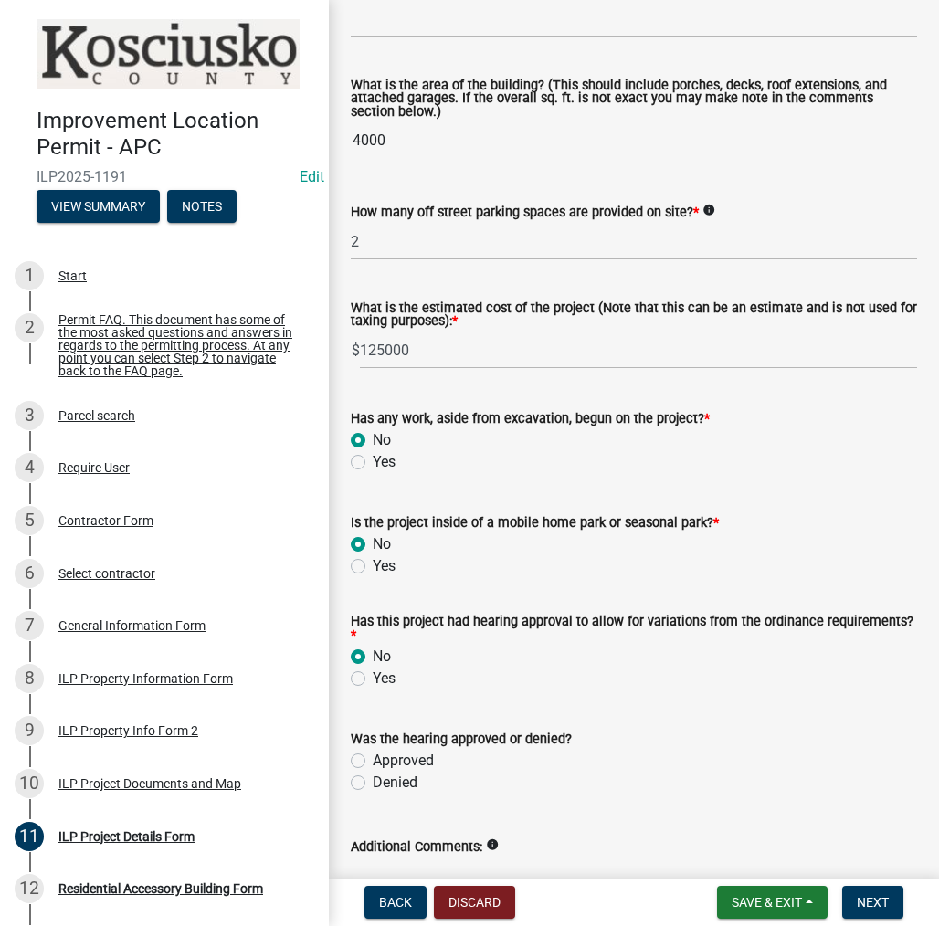
radio input "true"
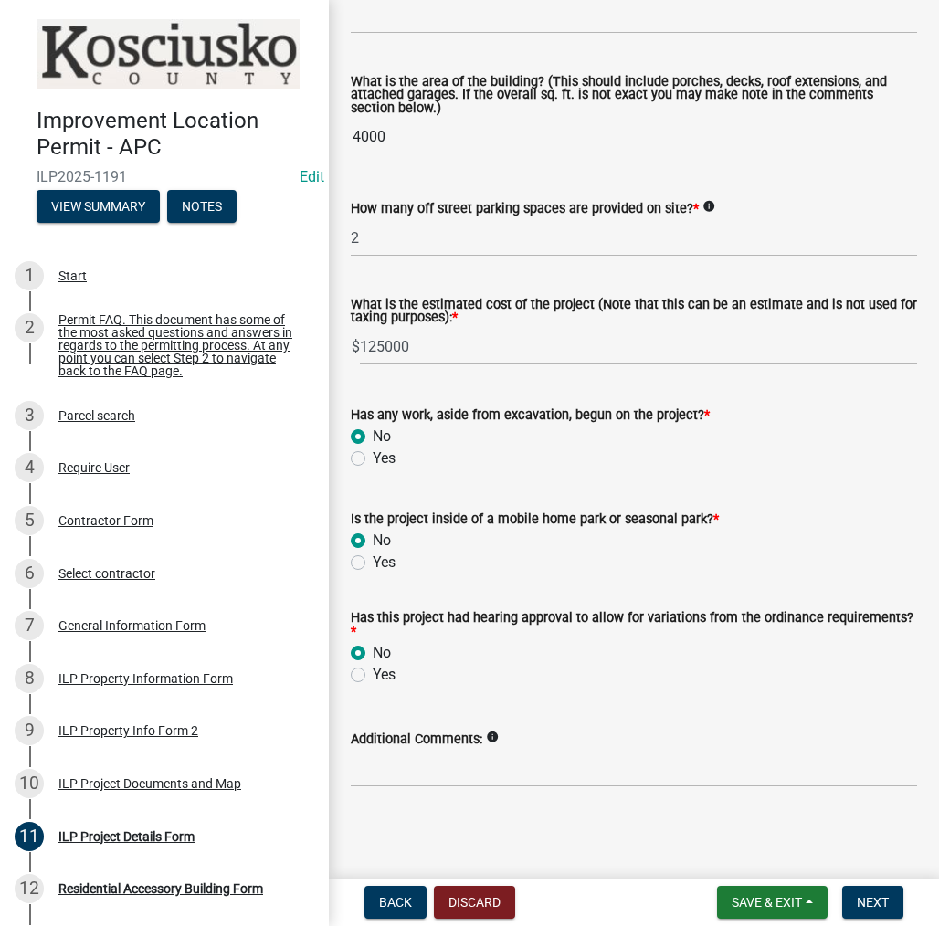
scroll to position [1245, 0]
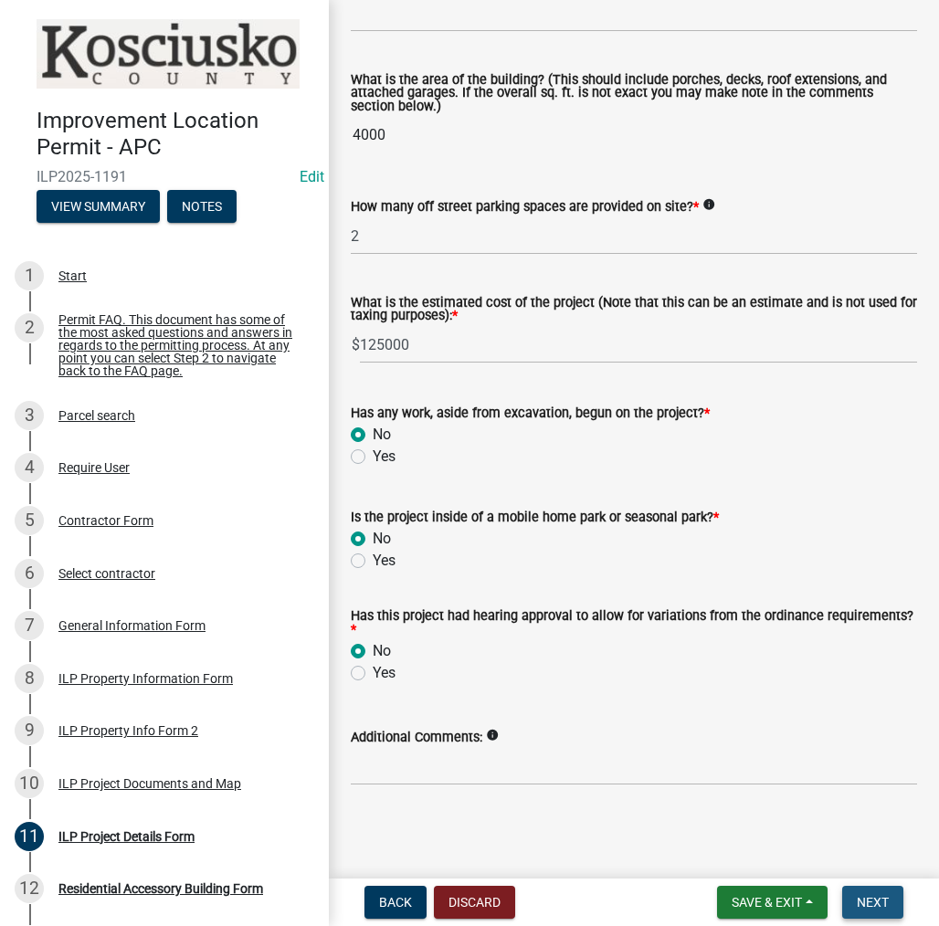
click at [871, 895] on span "Next" at bounding box center [873, 902] width 32 height 15
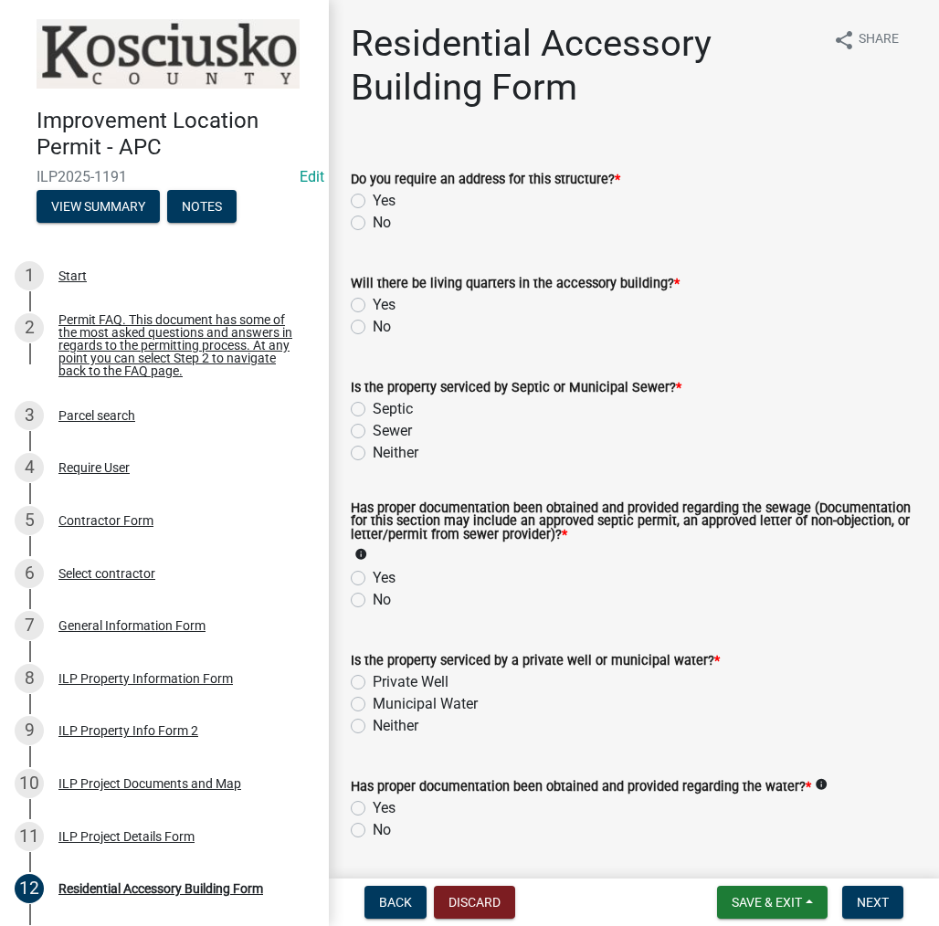
click at [373, 222] on label "No" at bounding box center [382, 223] width 18 height 22
click at [373, 222] on input "No" at bounding box center [379, 218] width 12 height 12
radio input "true"
click at [373, 327] on label "No" at bounding box center [382, 327] width 18 height 22
click at [373, 327] on input "No" at bounding box center [379, 322] width 12 height 12
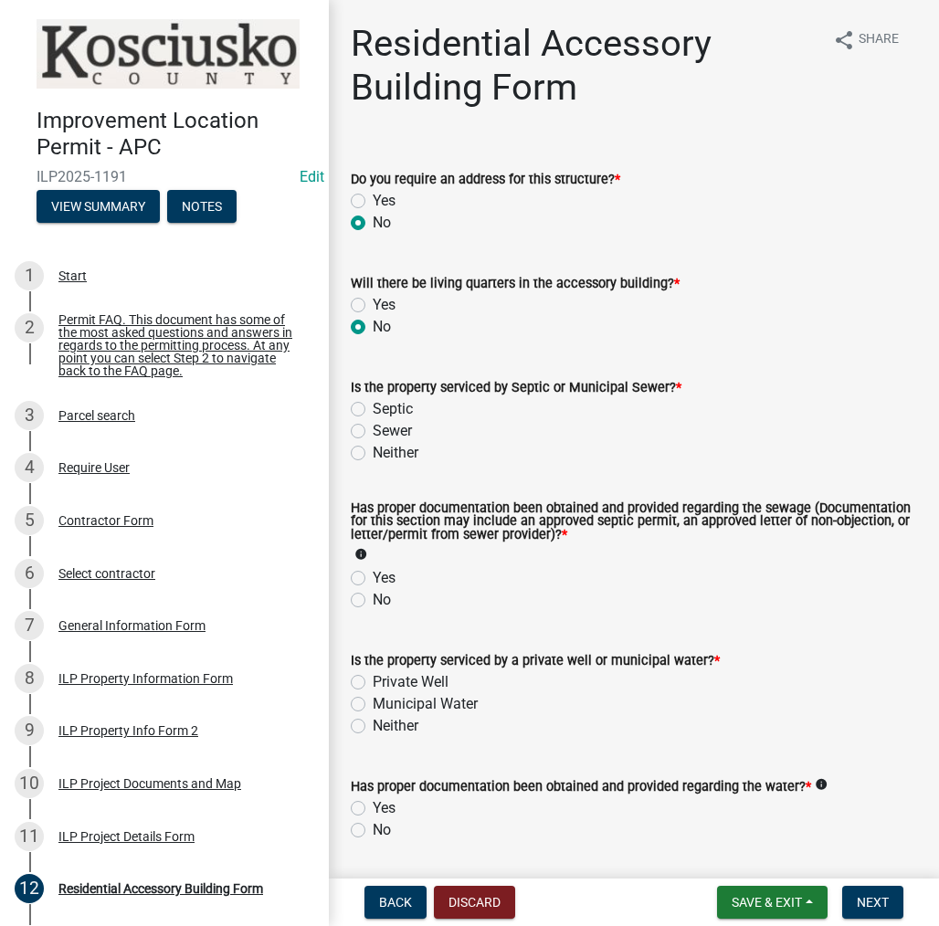
radio input "true"
click at [373, 410] on label "Septic" at bounding box center [393, 409] width 40 height 22
click at [373, 410] on input "Septic" at bounding box center [379, 404] width 12 height 12
radio input "true"
click at [373, 581] on label "Yes" at bounding box center [384, 578] width 23 height 22
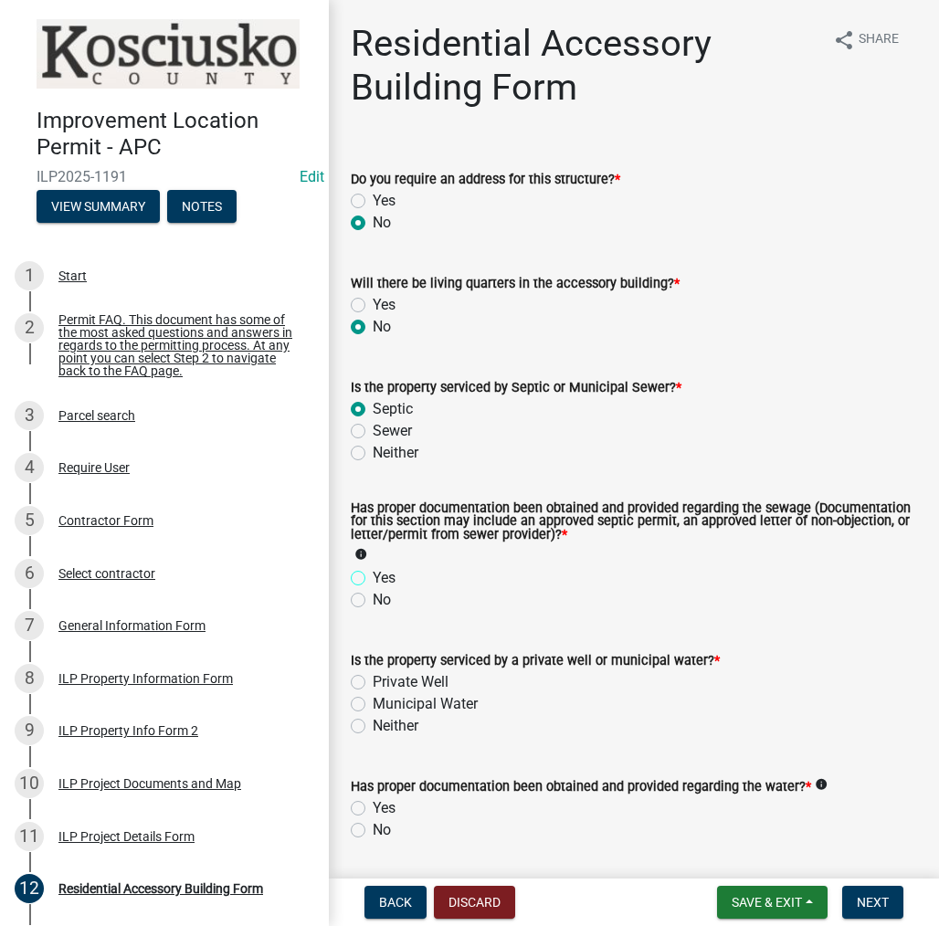
click at [373, 579] on input "Yes" at bounding box center [379, 573] width 12 height 12
radio input "true"
click at [373, 683] on label "Private Well" at bounding box center [411, 682] width 76 height 22
click at [373, 683] on input "Private Well" at bounding box center [379, 677] width 12 height 12
radio input "true"
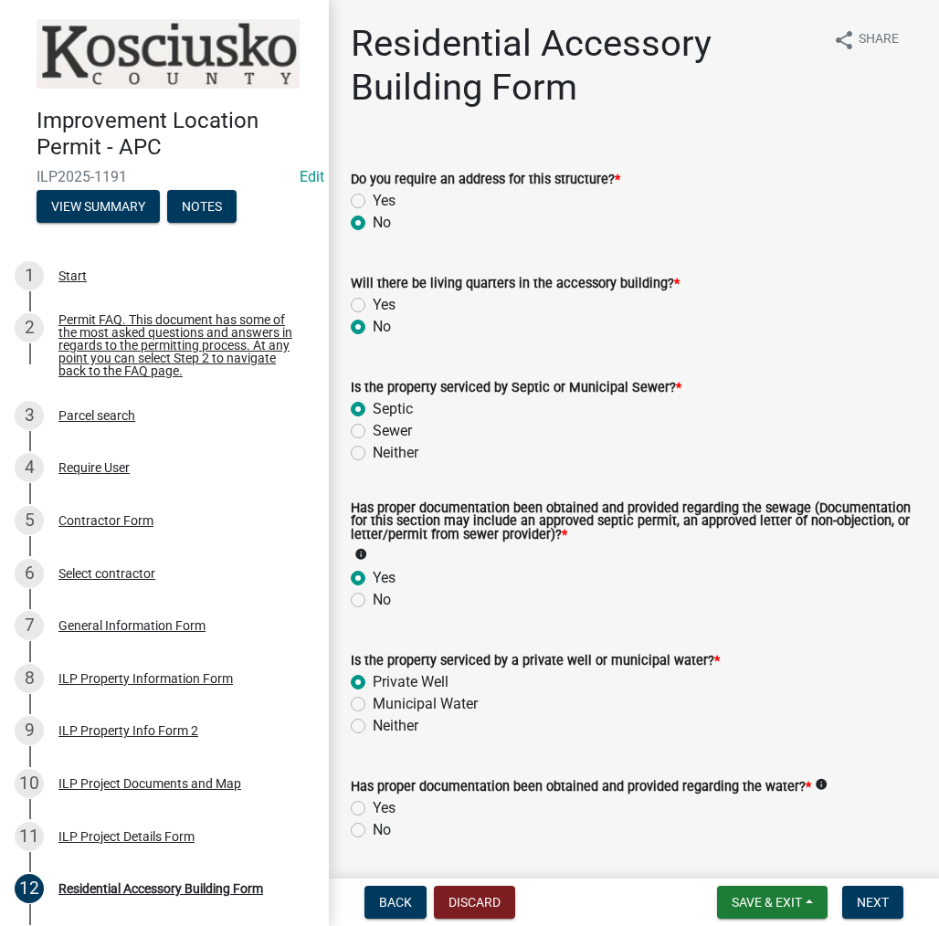
click at [373, 808] on label "Yes" at bounding box center [384, 808] width 23 height 22
click at [373, 808] on input "Yes" at bounding box center [379, 803] width 12 height 12
radio input "true"
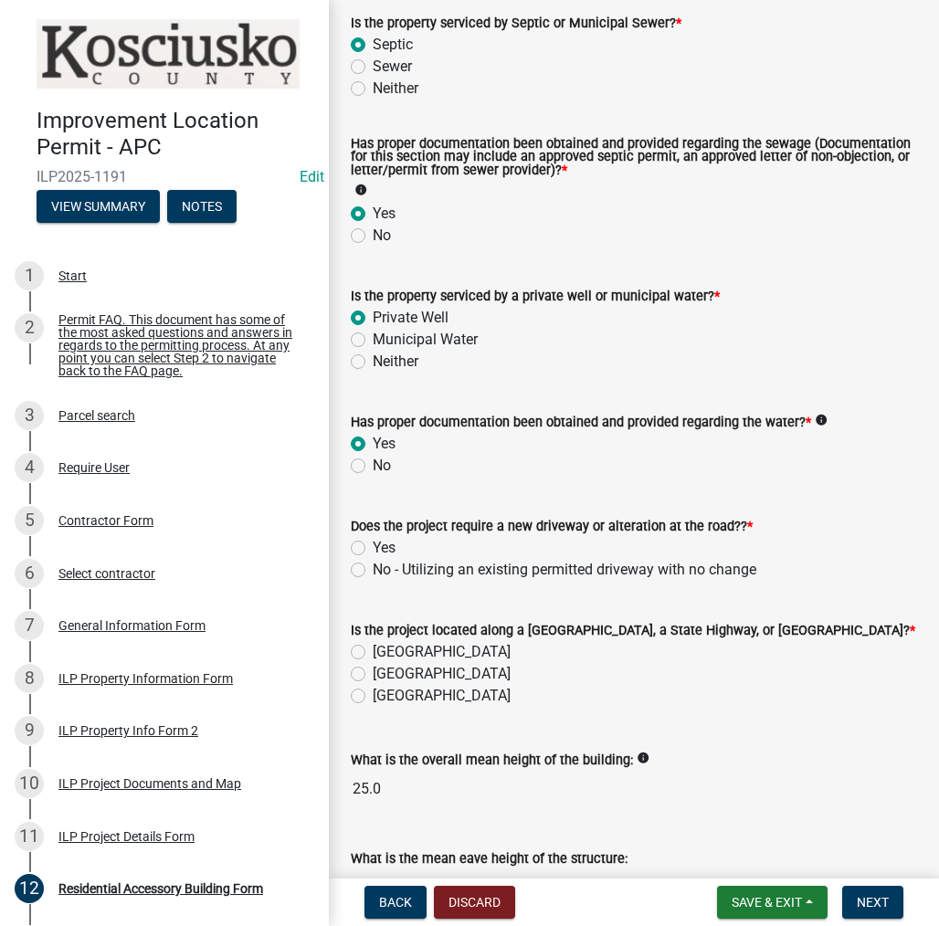
scroll to position [365, 0]
click at [373, 568] on label "No - Utilizing an existing permitted driveway with no change" at bounding box center [565, 569] width 384 height 22
click at [373, 568] on input "No - Utilizing an existing permitted driveway with no change" at bounding box center [379, 564] width 12 height 12
radio input "true"
click at [373, 644] on label "[GEOGRAPHIC_DATA]" at bounding box center [442, 651] width 138 height 22
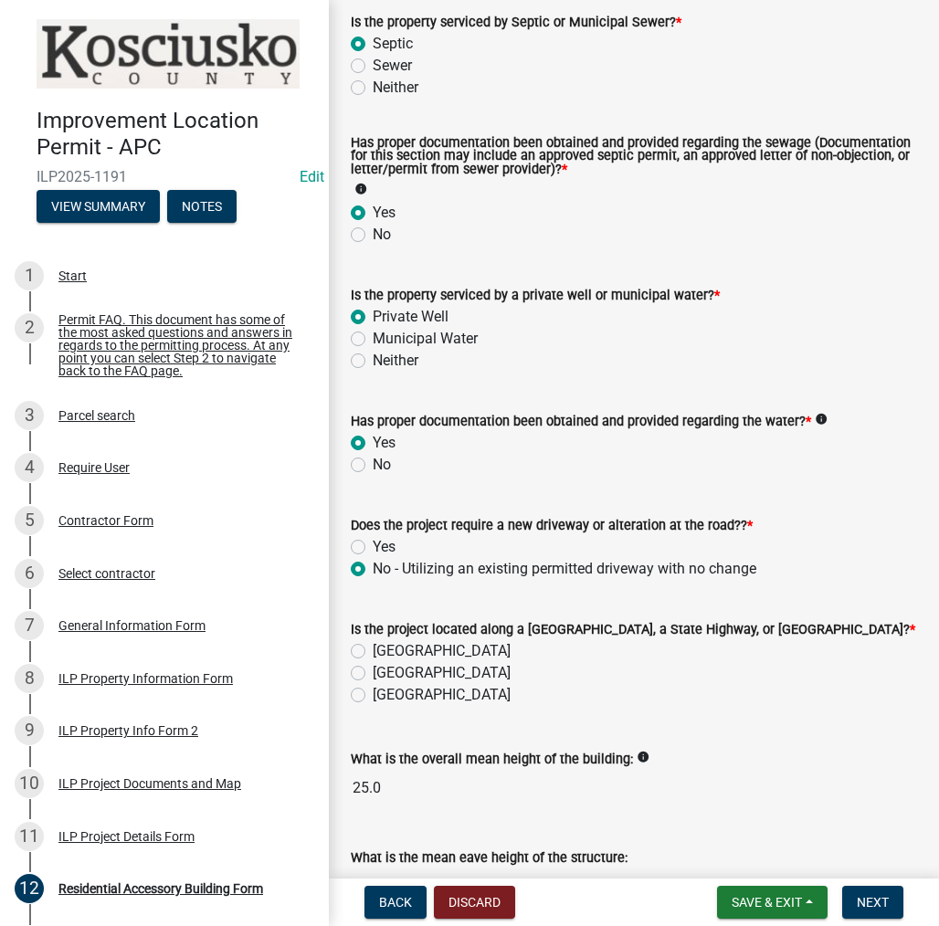
click at [373, 644] on input "[GEOGRAPHIC_DATA]" at bounding box center [379, 646] width 12 height 12
radio input "true"
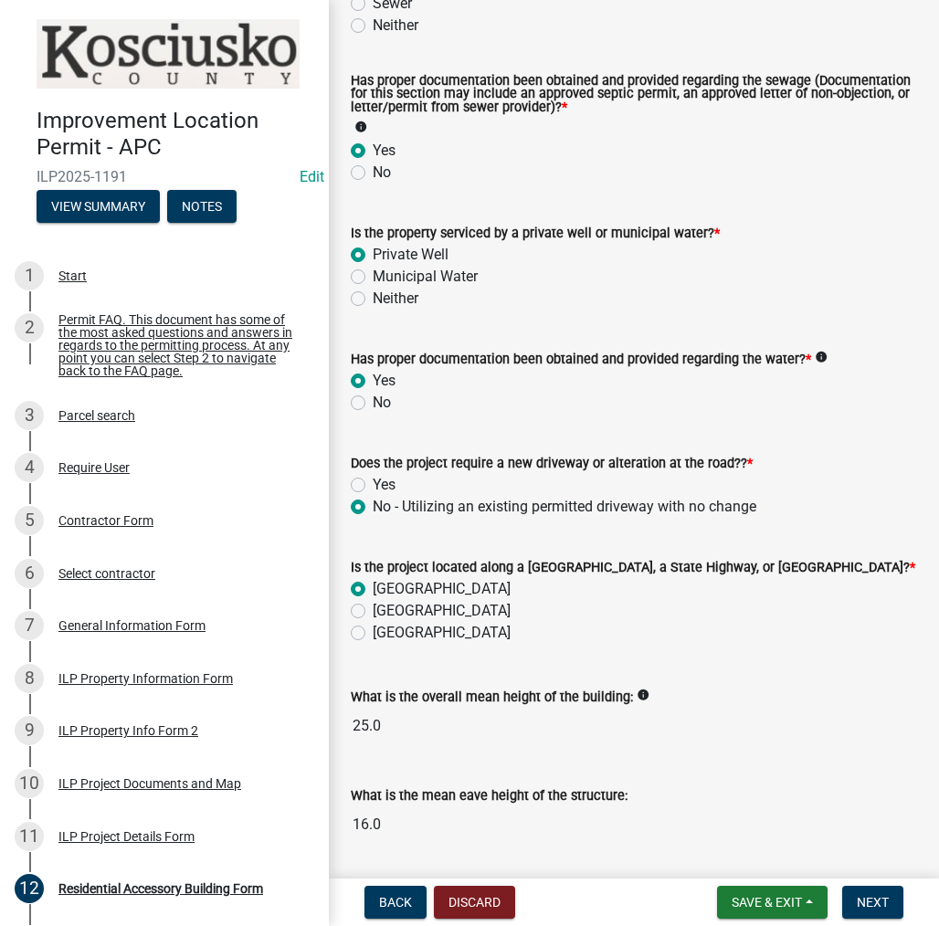
scroll to position [485, 0]
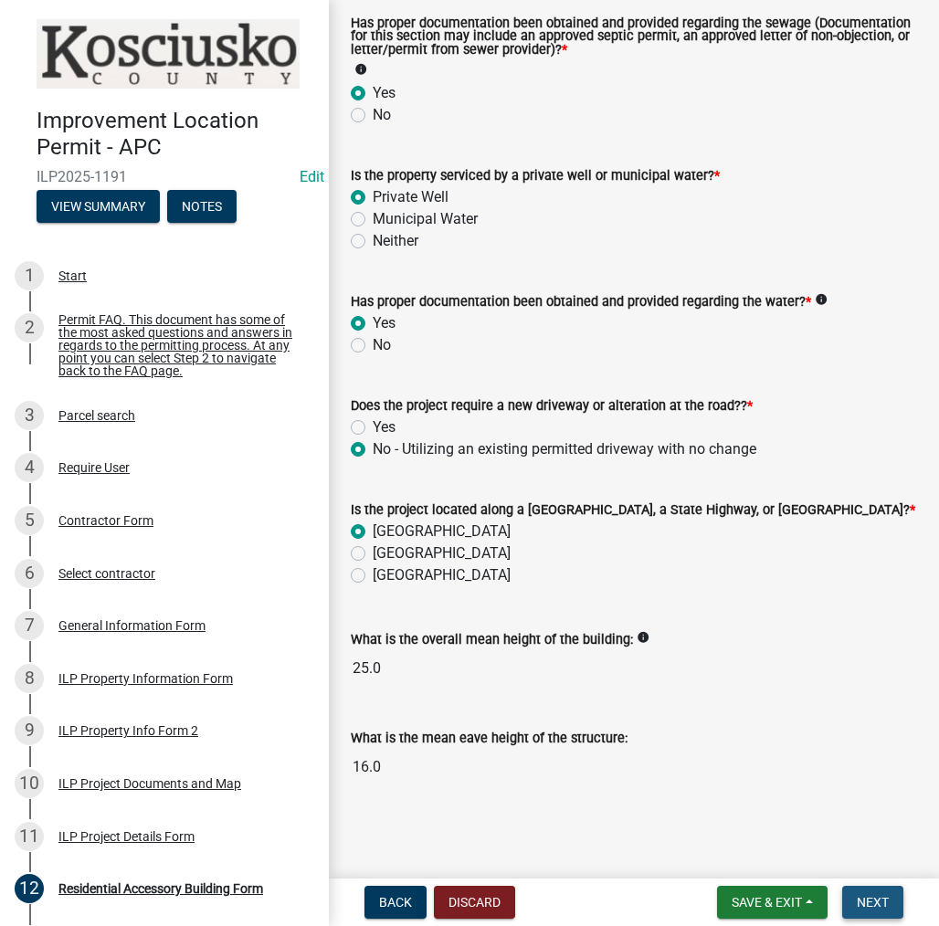
click at [862, 891] on button "Next" at bounding box center [872, 902] width 61 height 33
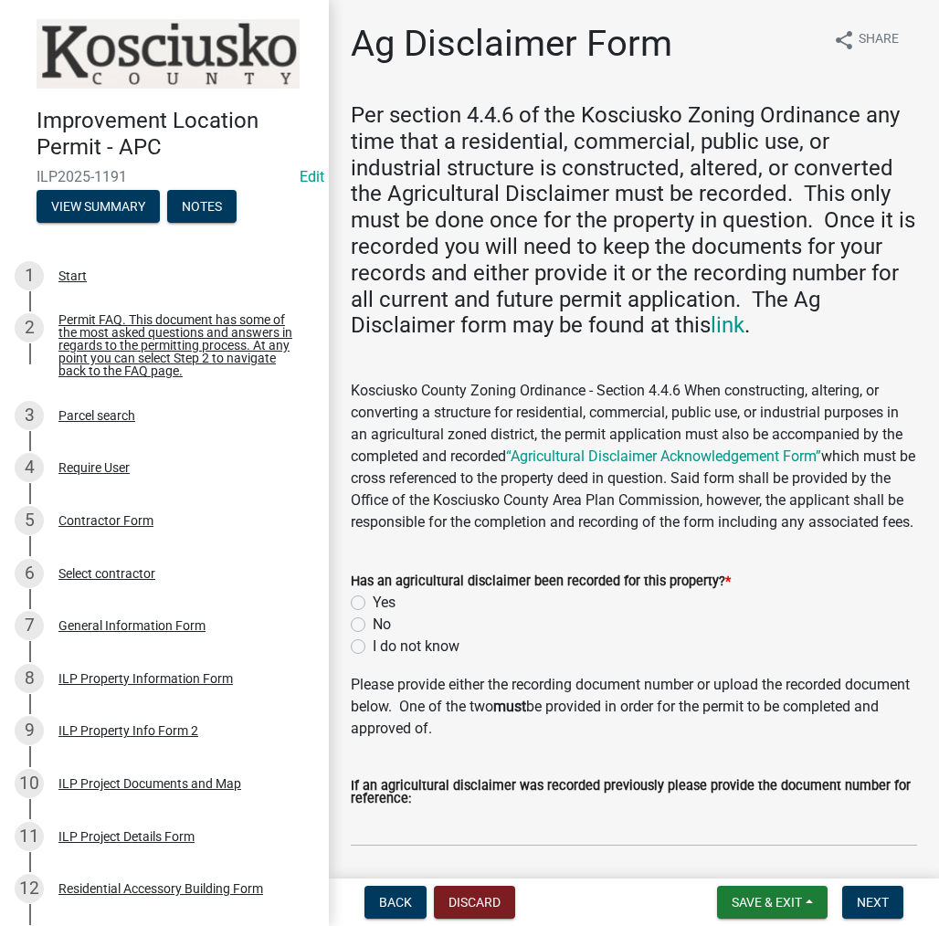
click at [373, 614] on label "Yes" at bounding box center [384, 603] width 23 height 22
click at [373, 604] on input "Yes" at bounding box center [379, 598] width 12 height 12
radio input "true"
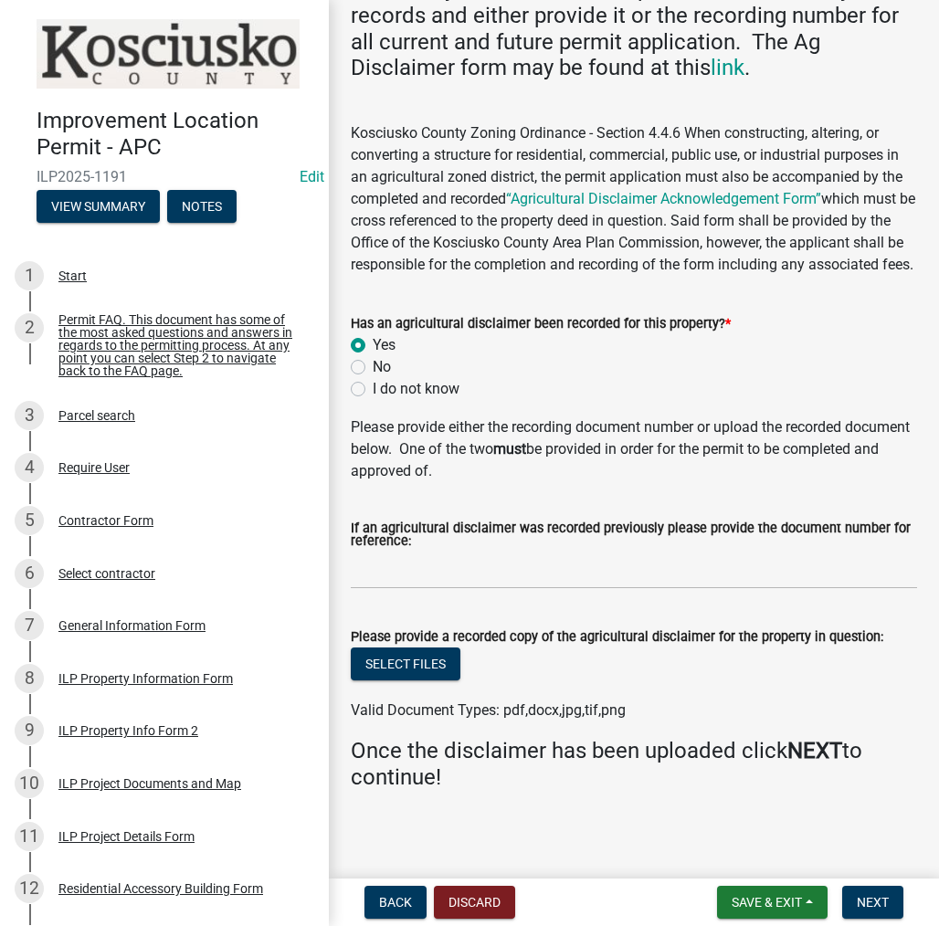
scroll to position [274, 0]
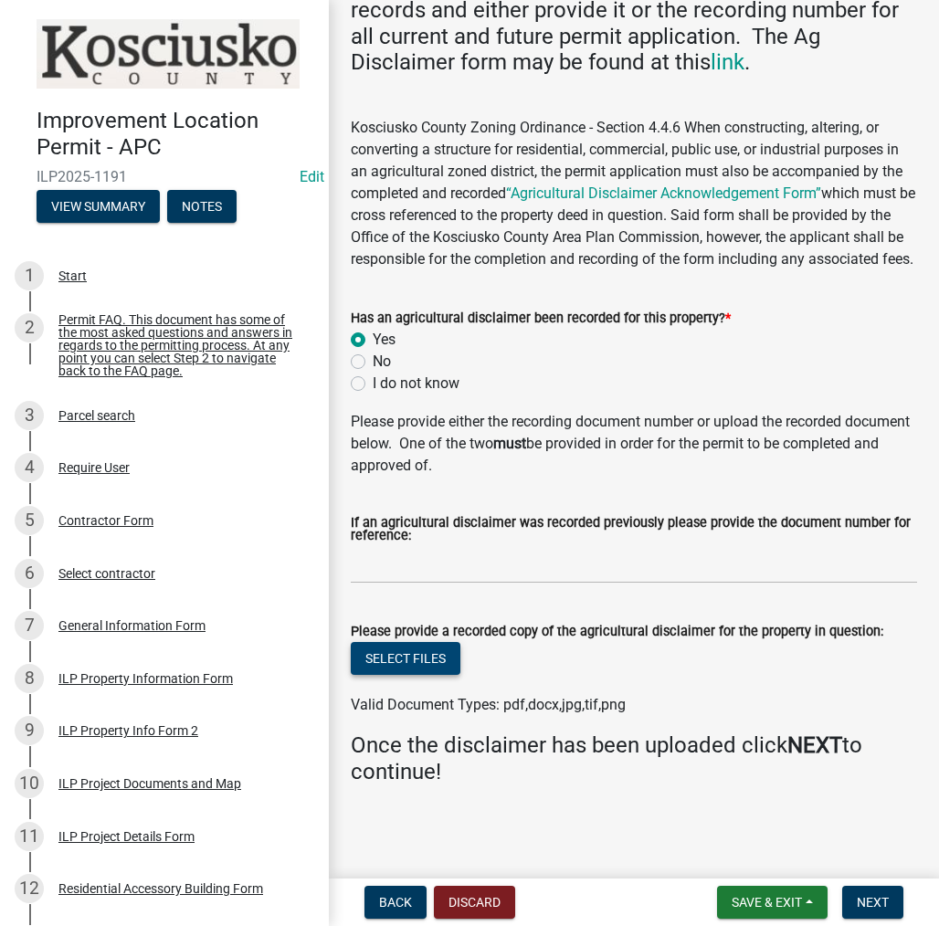
click at [432, 670] on button "Select files" at bounding box center [406, 658] width 110 height 33
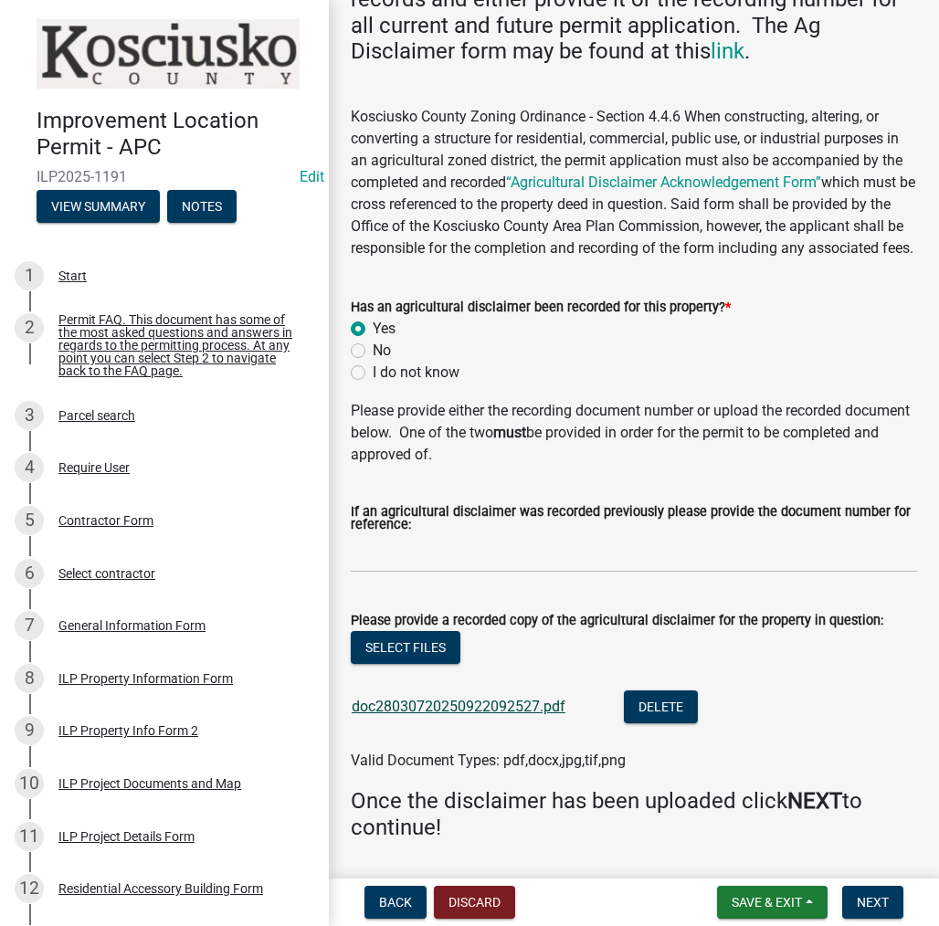
click at [423, 715] on link "doc28030720250922092527.pdf" at bounding box center [459, 706] width 214 height 17
click at [383, 664] on button "Select files" at bounding box center [406, 647] width 110 height 33
click at [871, 899] on span "Next" at bounding box center [873, 902] width 32 height 15
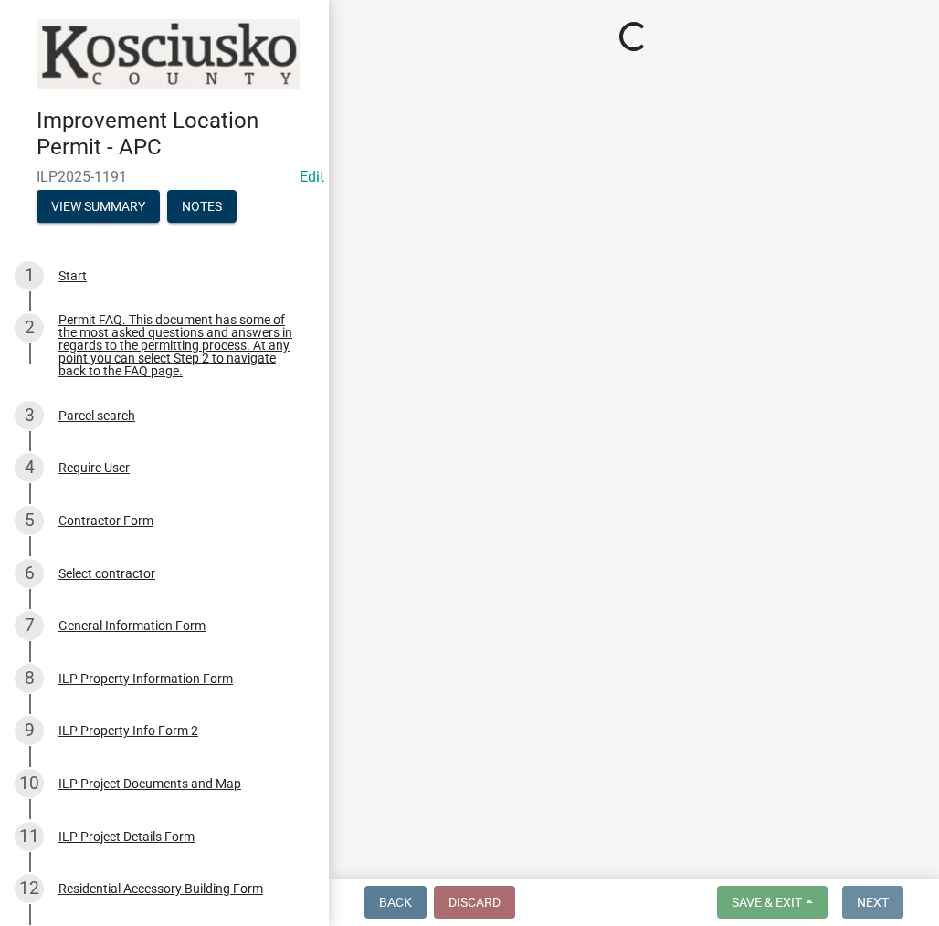
scroll to position [0, 0]
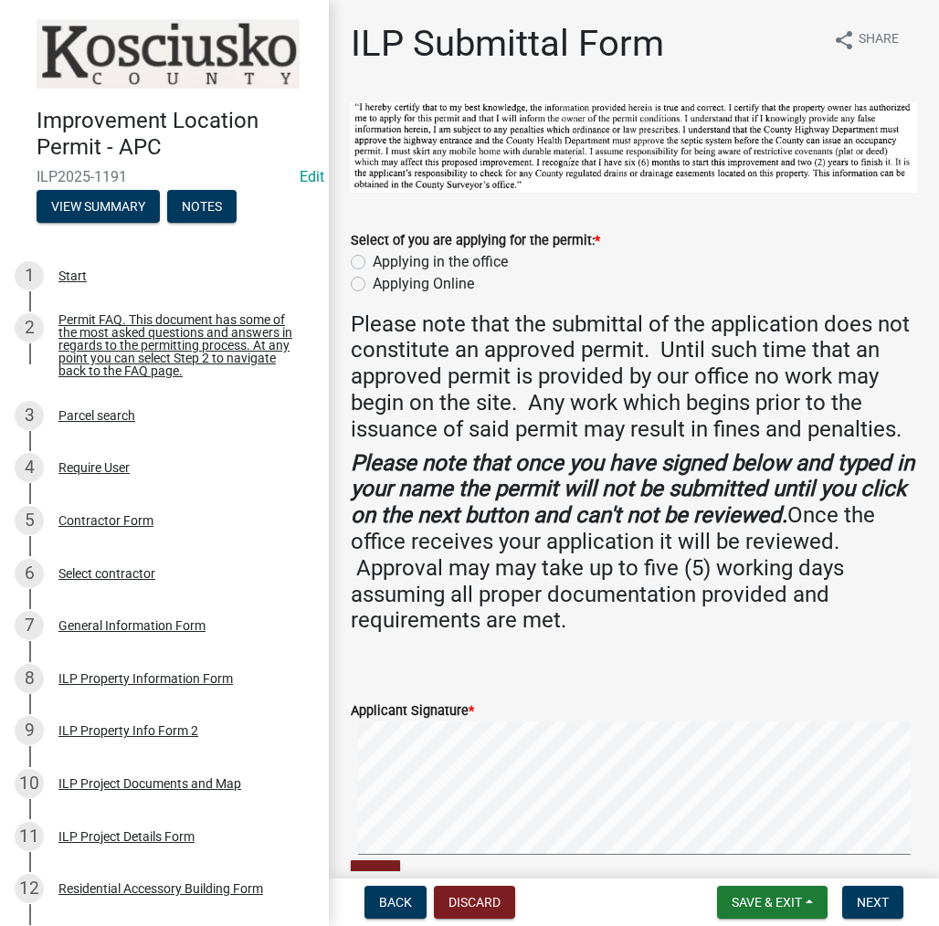
click at [373, 258] on label "Applying in the office" at bounding box center [440, 262] width 135 height 22
click at [373, 258] on input "Applying in the office" at bounding box center [379, 257] width 12 height 12
radio input "true"
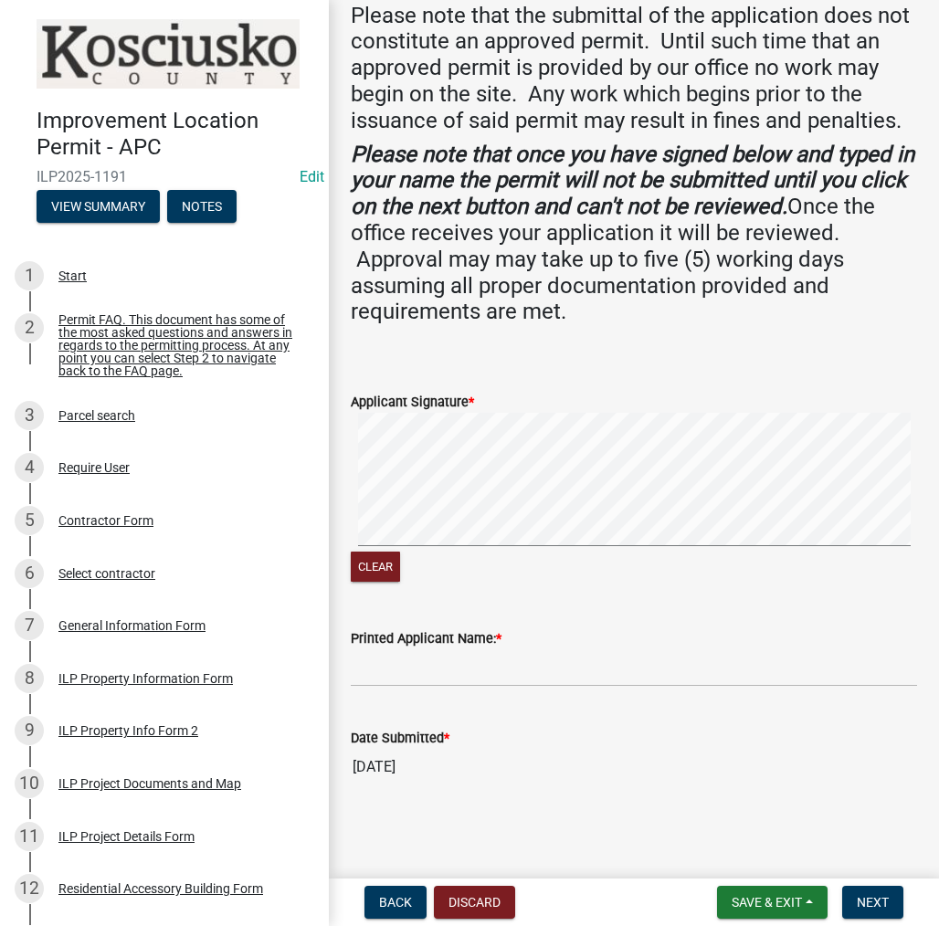
scroll to position [332, 0]
click at [563, 676] on input "Printed Applicant Name: *" at bounding box center [634, 667] width 566 height 37
type input "[PERSON_NAME]"
click at [862, 906] on span "Next" at bounding box center [873, 902] width 32 height 15
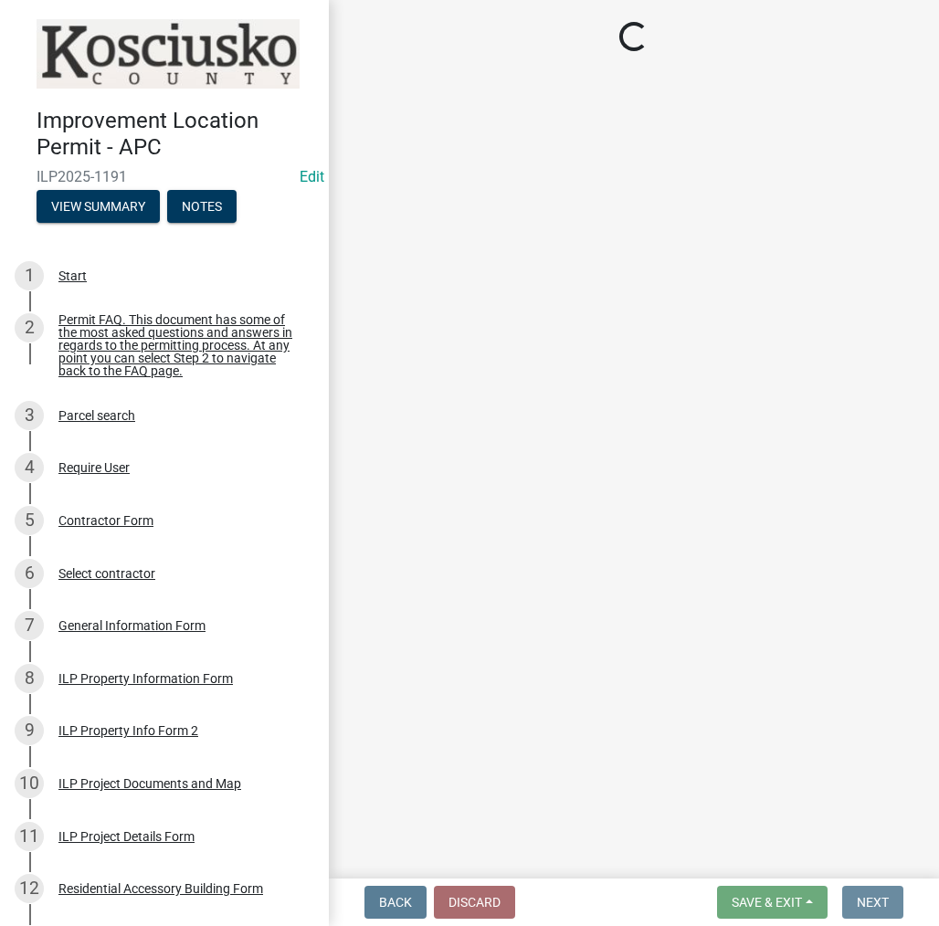
scroll to position [0, 0]
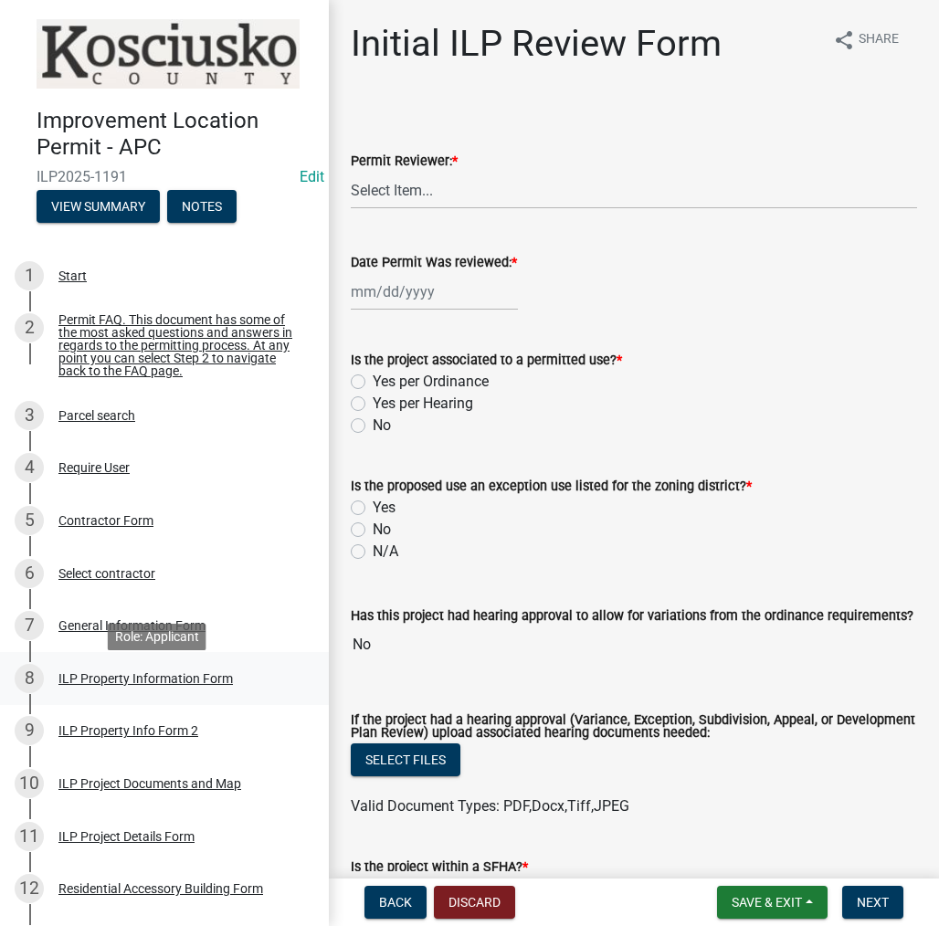
click at [99, 682] on div "ILP Property Information Form" at bounding box center [145, 678] width 174 height 13
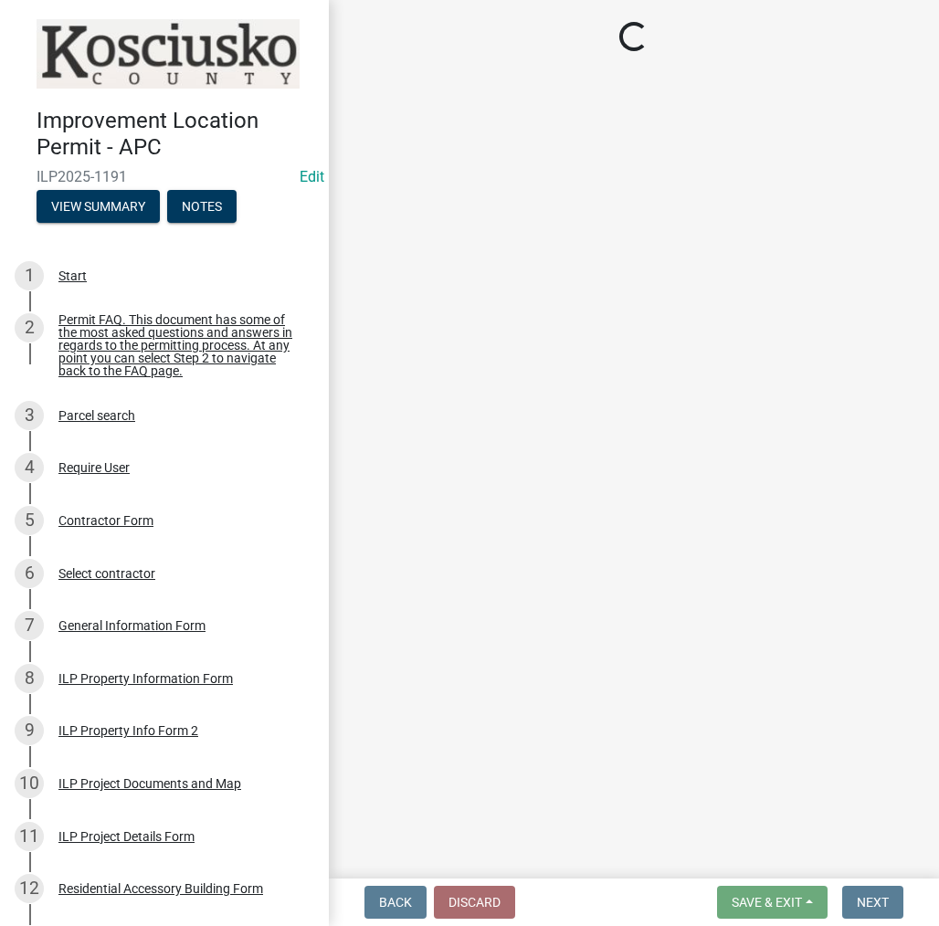
select select "3422abd6-54fc-4c96-832b-3437041c7235"
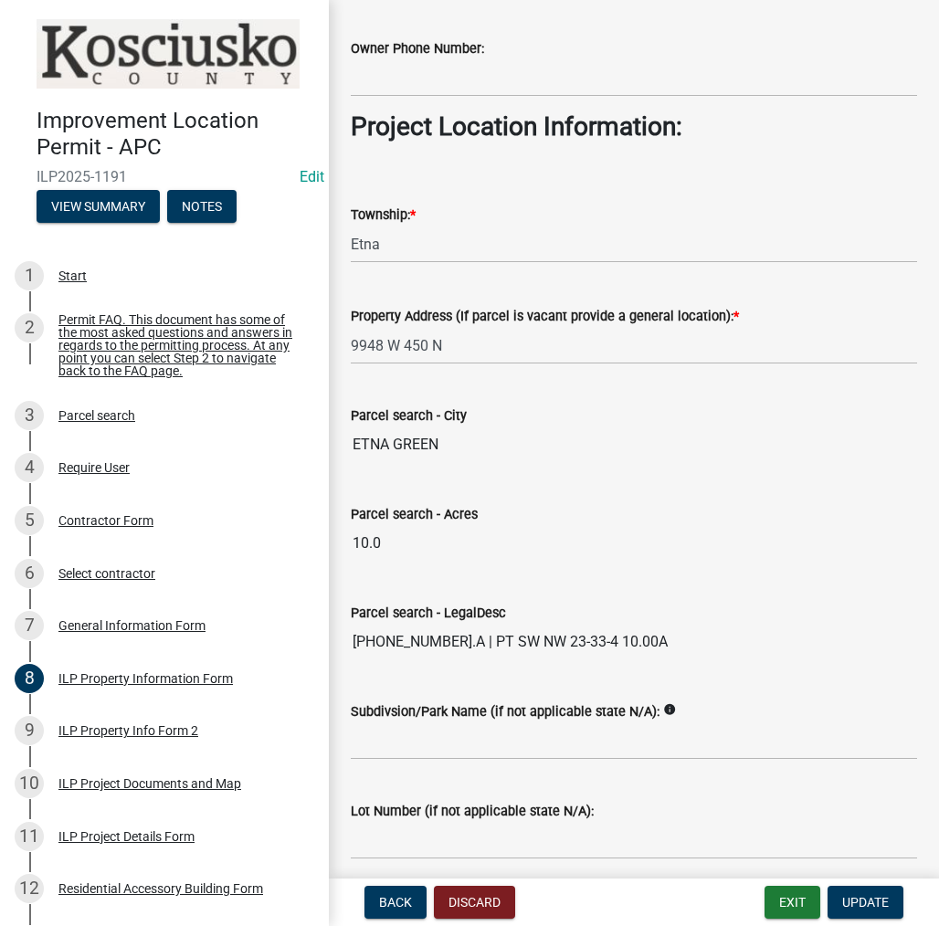
scroll to position [1278, 0]
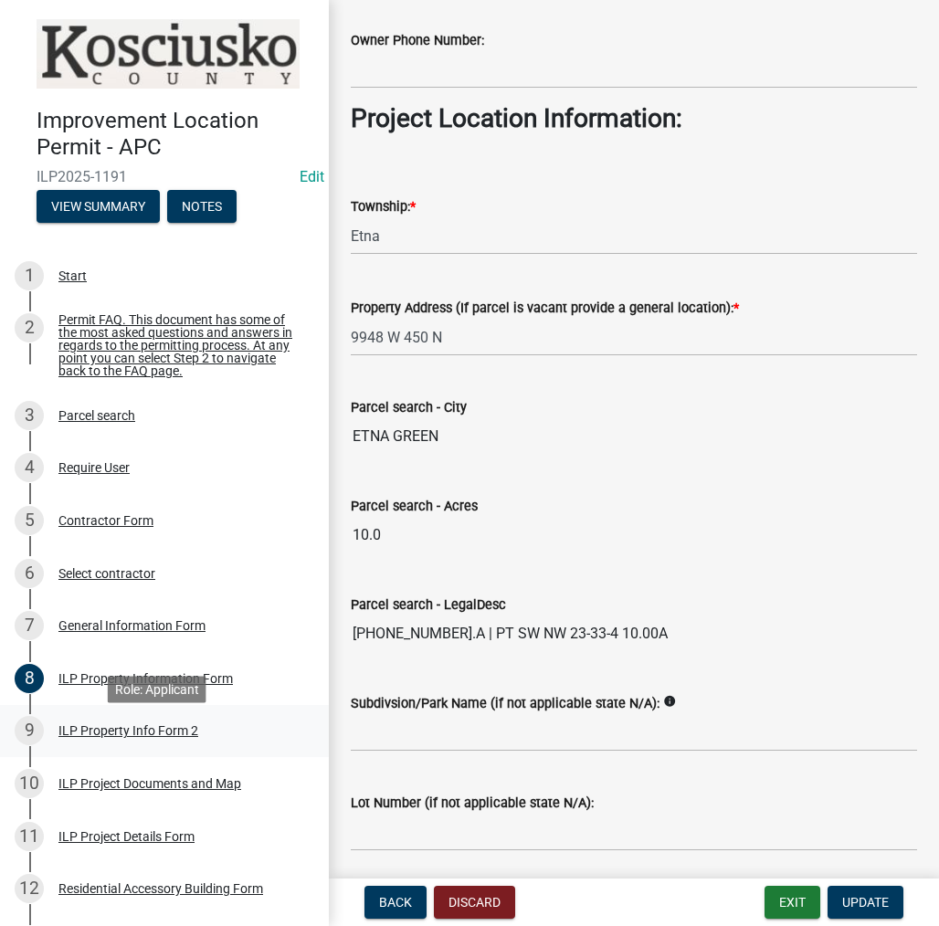
click at [125, 737] on div "ILP Property Info Form 2" at bounding box center [128, 730] width 140 height 13
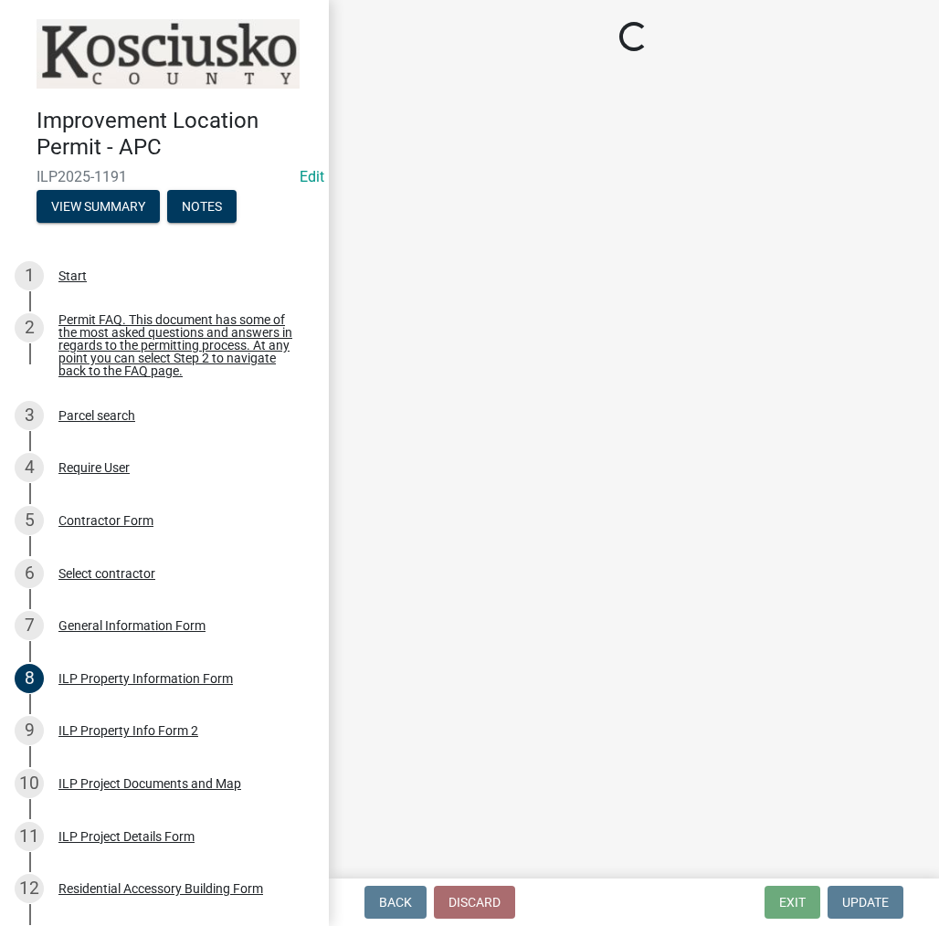
select select "30cad654-0079-4cbe-a349-097ae71a5774"
select select "ea119d11-e52e-4559-b746-af06211fe819"
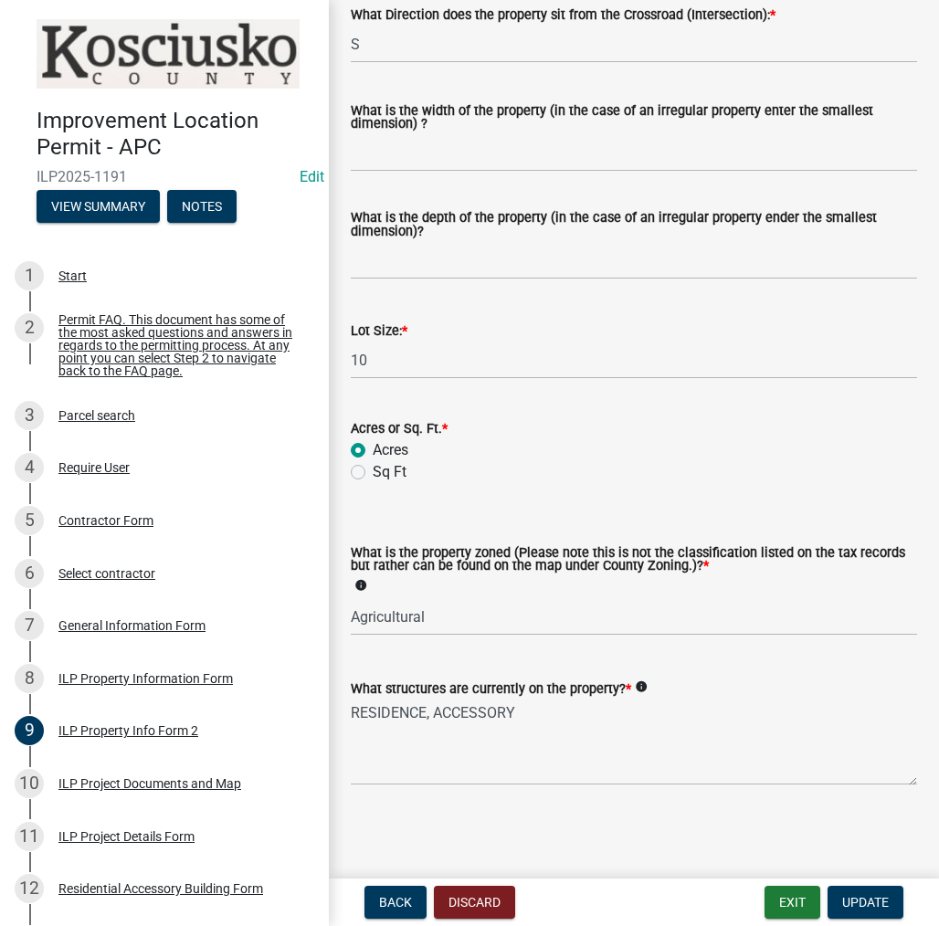
scroll to position [646, 0]
click at [184, 788] on div "ILP Project Documents and Map" at bounding box center [149, 783] width 183 height 13
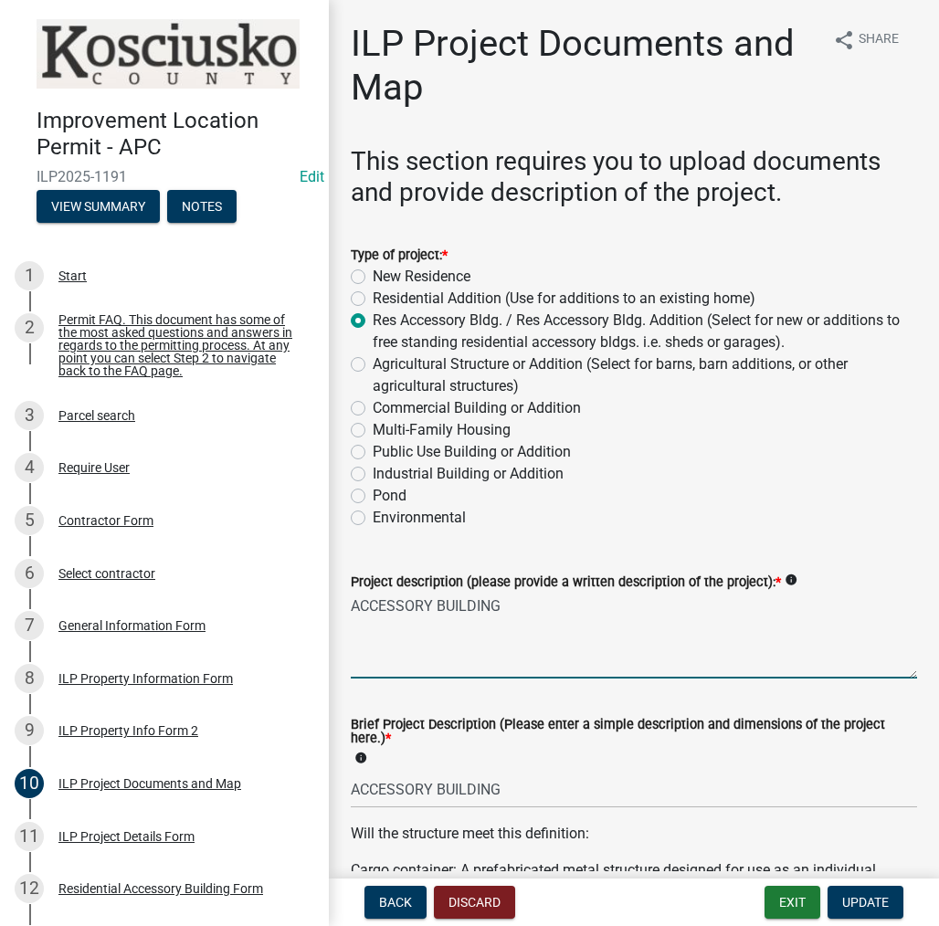
click at [537, 603] on textarea "ACCESSORY BUILDING" at bounding box center [634, 636] width 566 height 86
click at [504, 605] on textarea "ACCESSORY BUILDING (50X80 & 26X42)" at bounding box center [634, 636] width 566 height 86
click at [616, 606] on textarea "ACCESSORY BUILDING & (50X80 & 26X42)" at bounding box center [634, 636] width 566 height 86
click at [520, 607] on textarea "ACCESSORY BUILDING & (50X80 & 26X26 & 10X16)" at bounding box center [634, 636] width 566 height 86
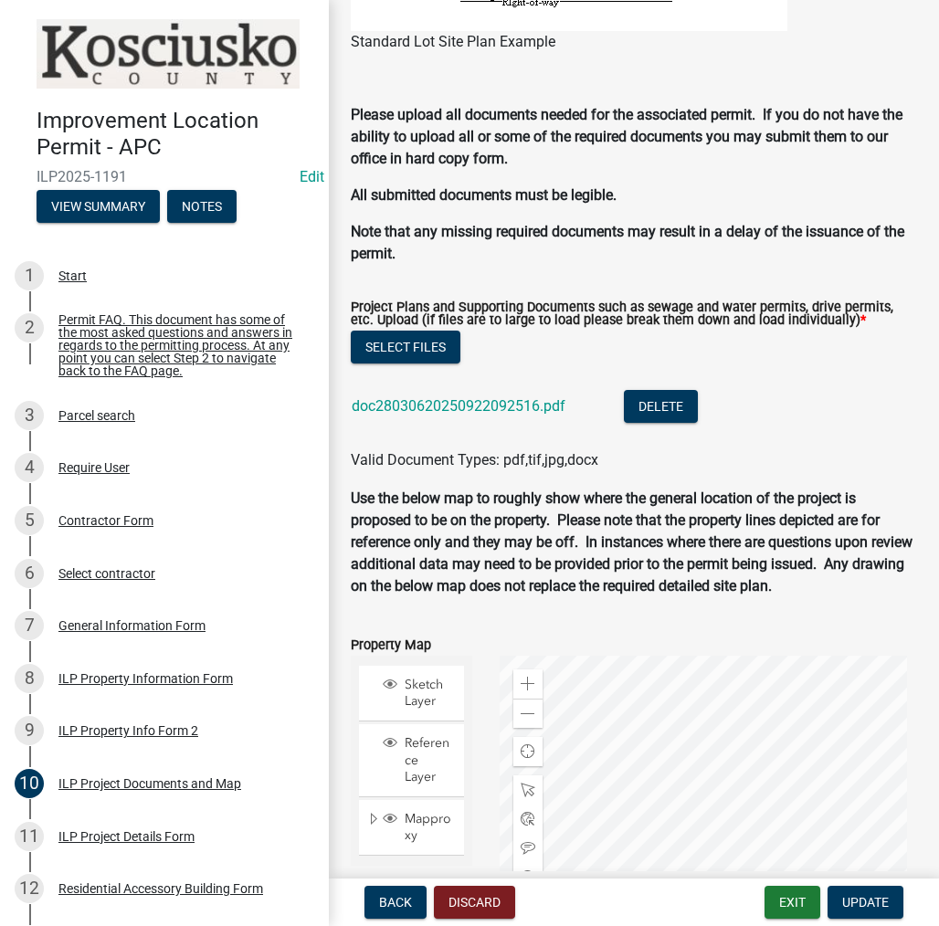
scroll to position [2283, 0]
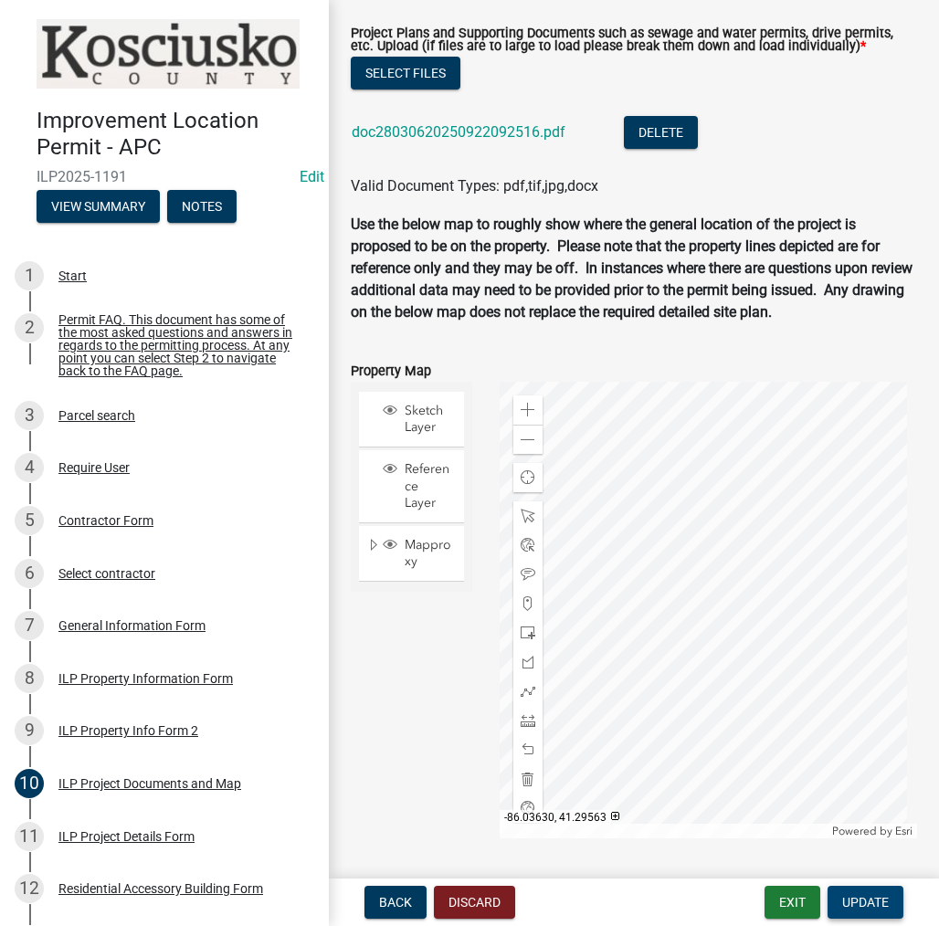
type textarea "ACCESSORY BUILDING & OPEN & ENCLOSED PORCH(50X80 & 26X26 & 10X16)"
click at [857, 897] on span "Update" at bounding box center [865, 902] width 47 height 15
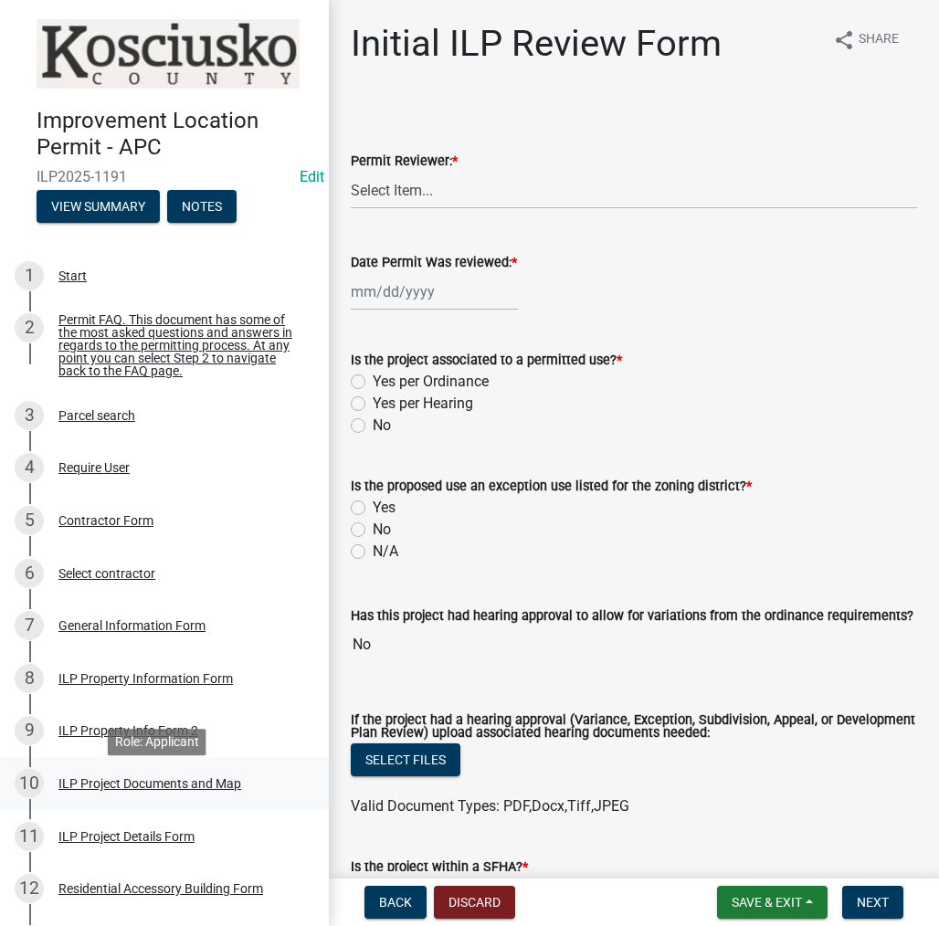
click at [104, 790] on div "ILP Project Documents and Map" at bounding box center [149, 783] width 183 height 13
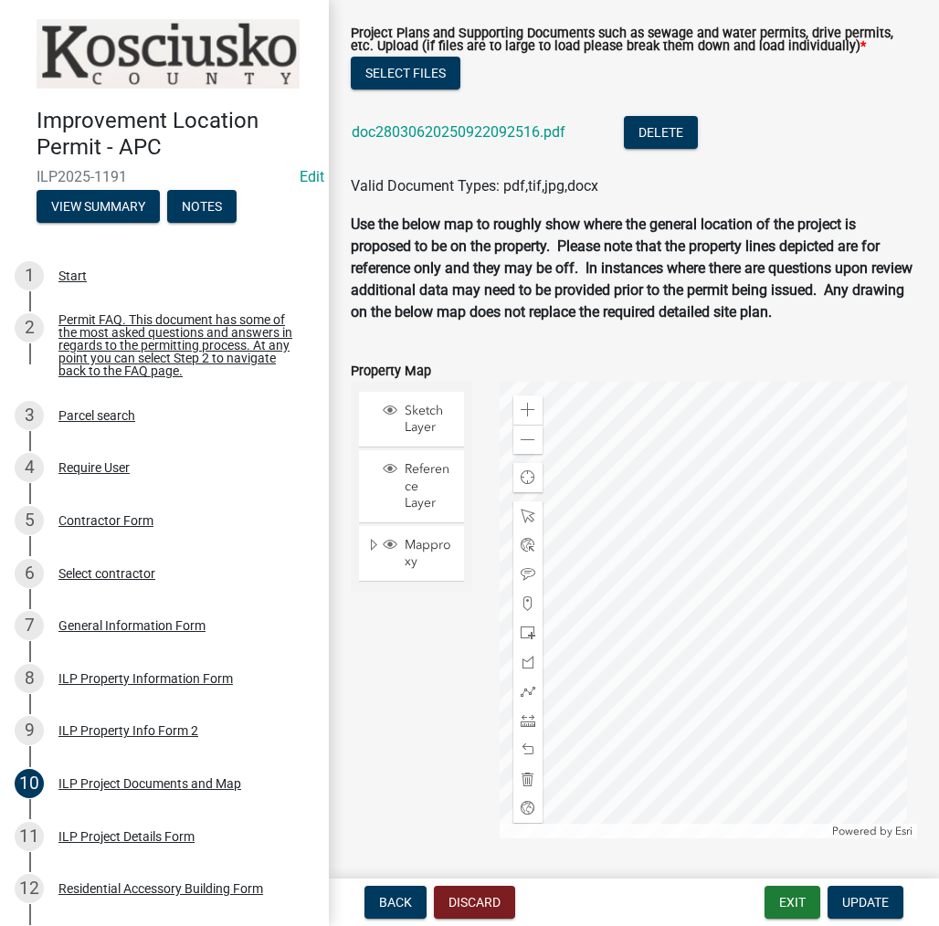
scroll to position [2339, 0]
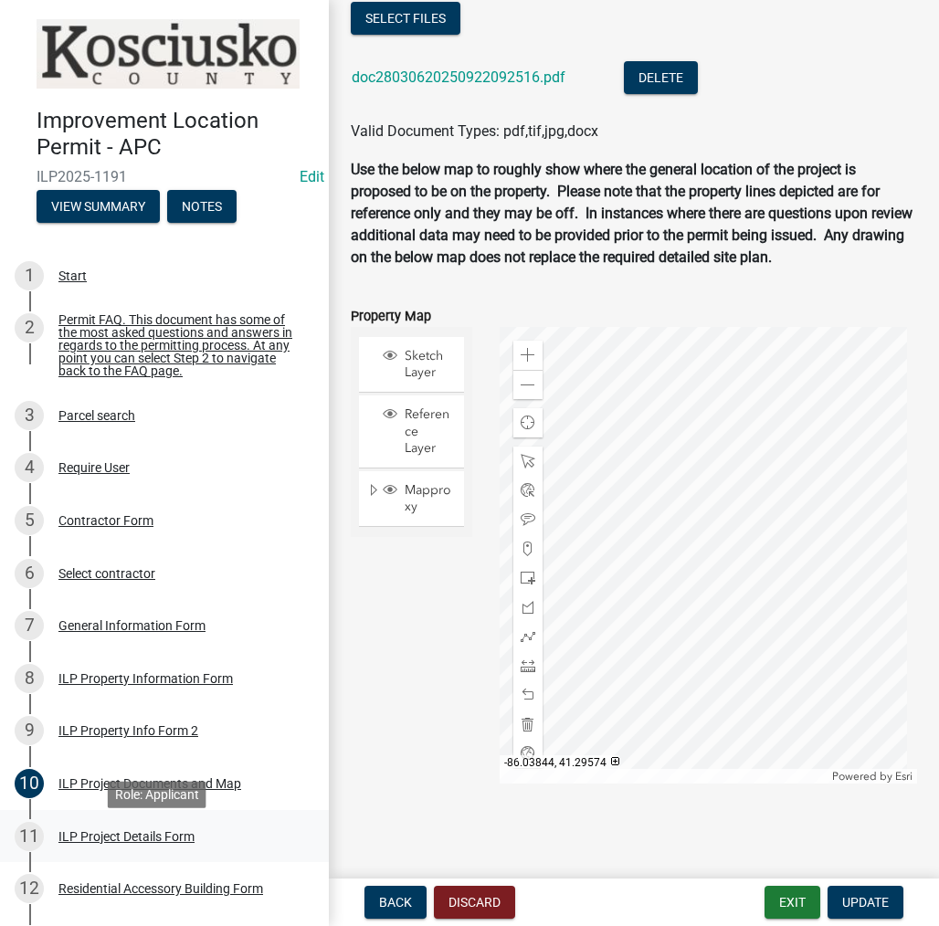
click at [130, 837] on div "ILP Project Details Form" at bounding box center [126, 836] width 136 height 13
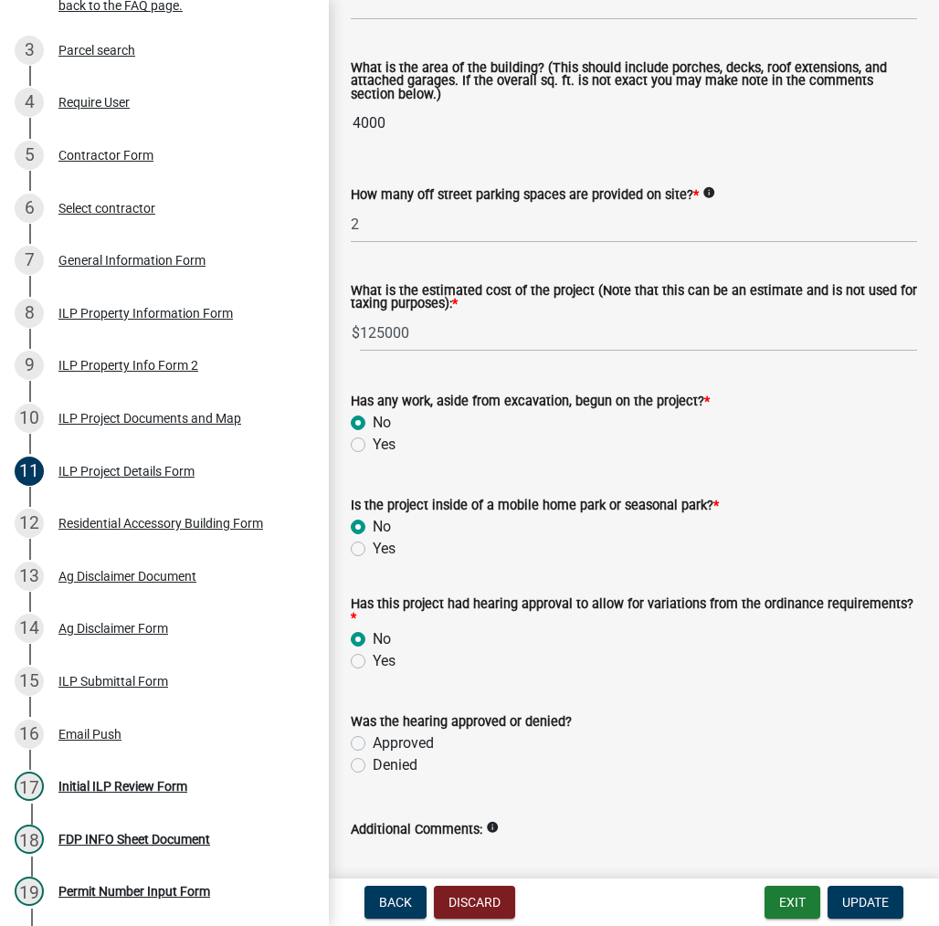
scroll to position [1348, 0]
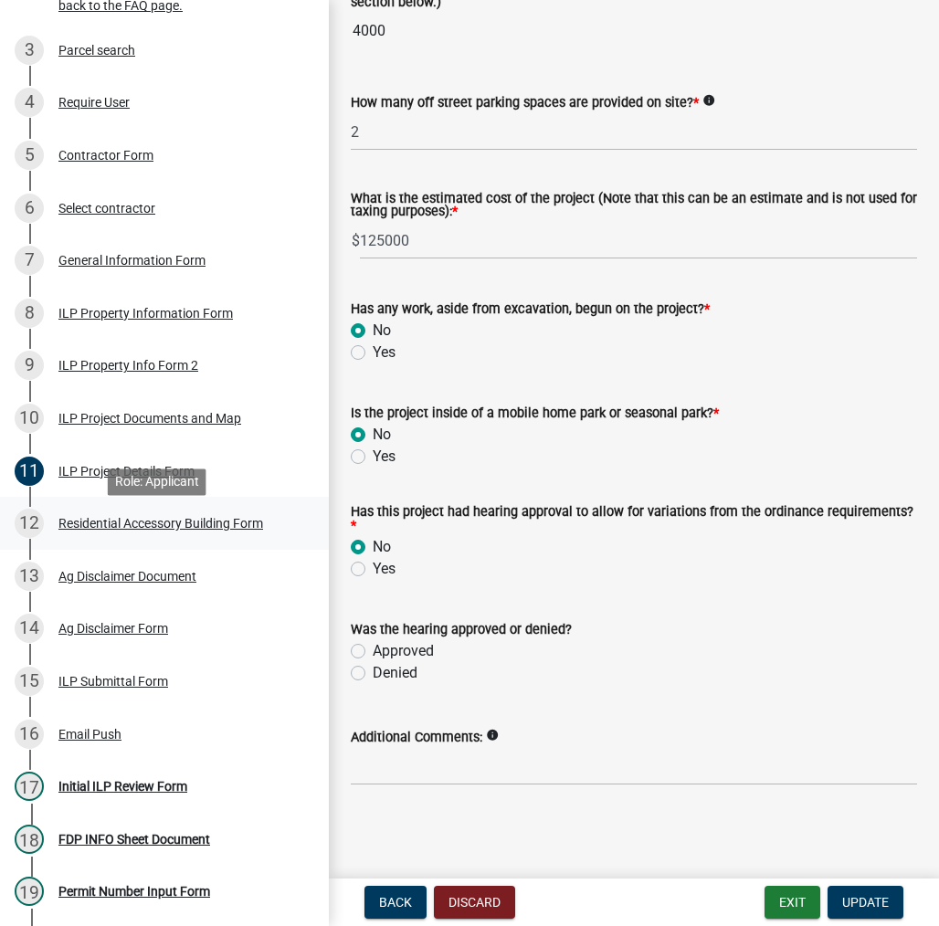
click at [161, 530] on div "Residential Accessory Building Form" at bounding box center [160, 523] width 205 height 13
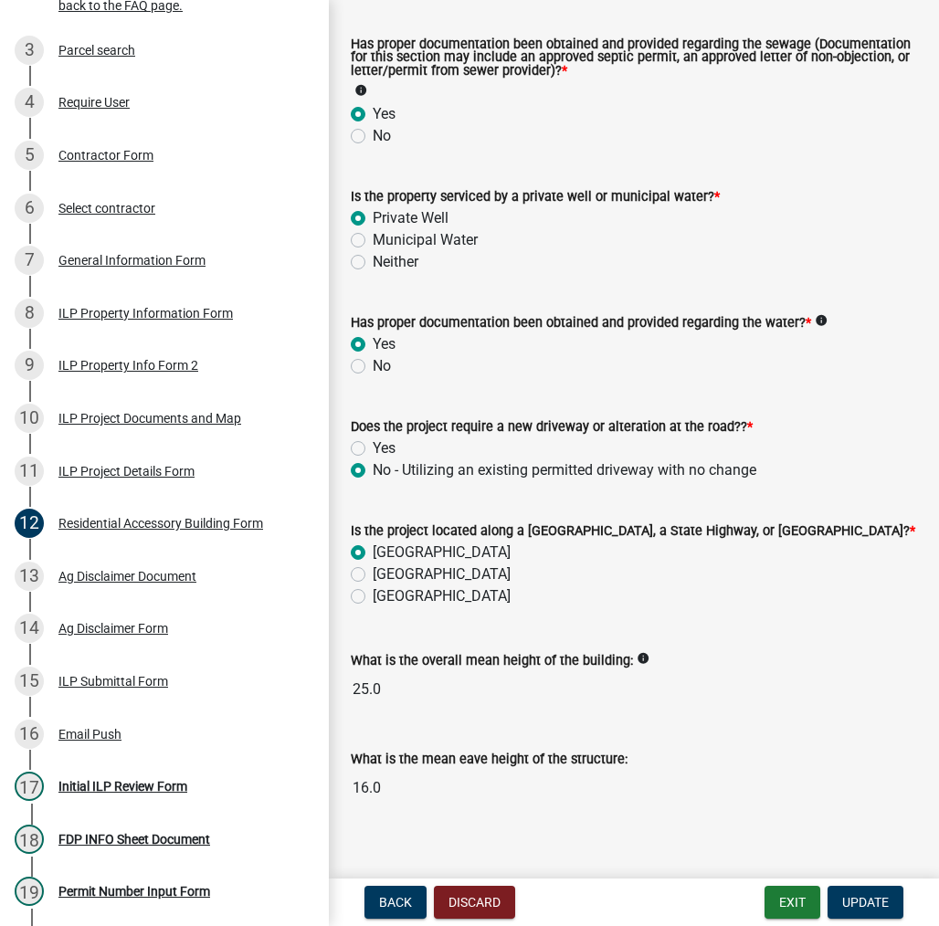
scroll to position [485, 0]
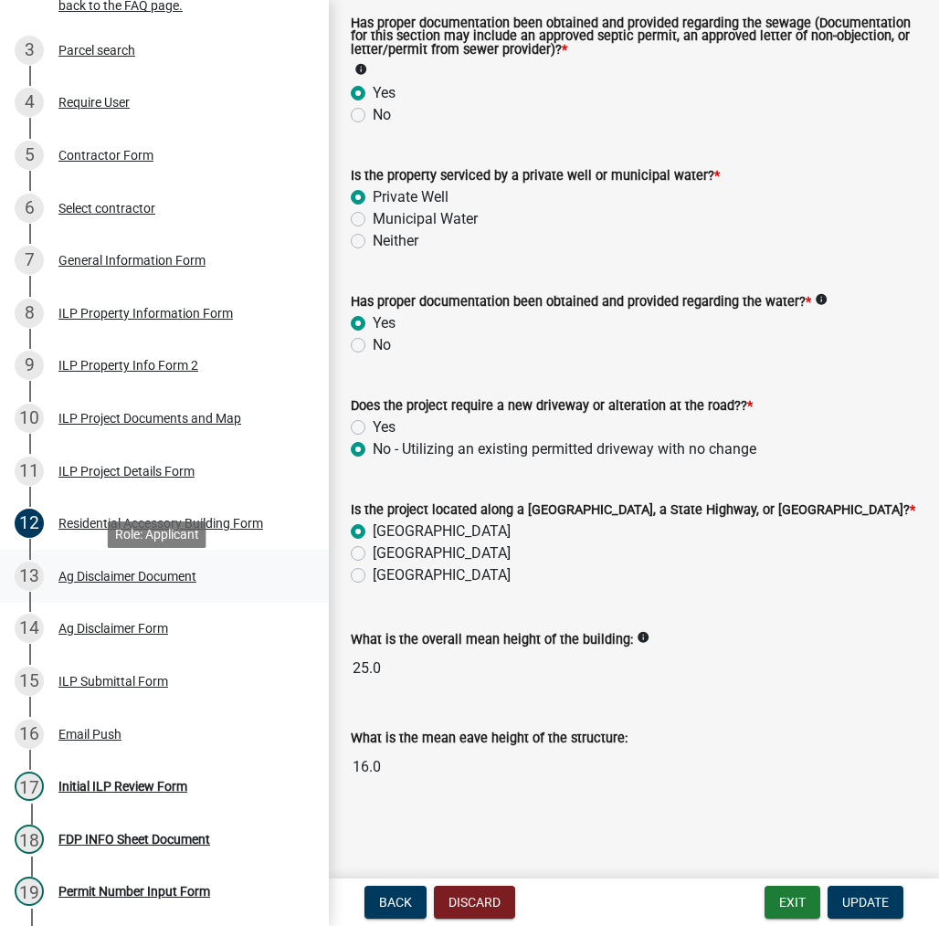
click at [179, 578] on div "Ag Disclaimer Document" at bounding box center [127, 576] width 138 height 13
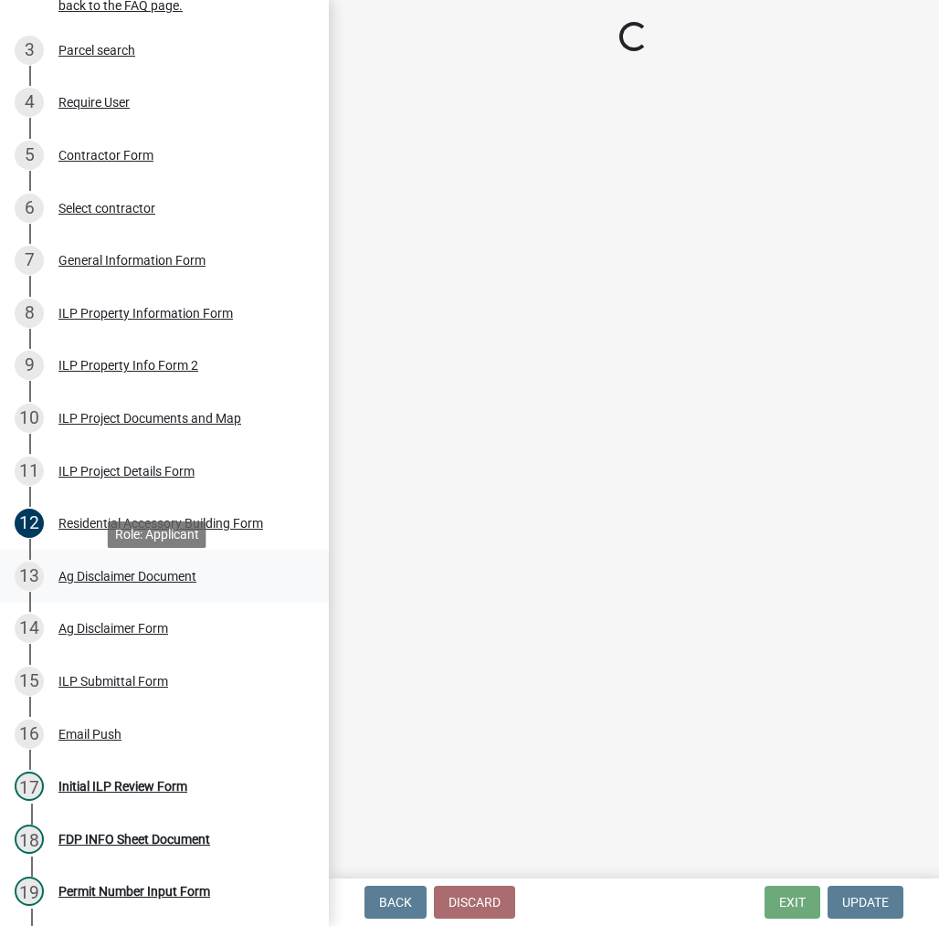
scroll to position [0, 0]
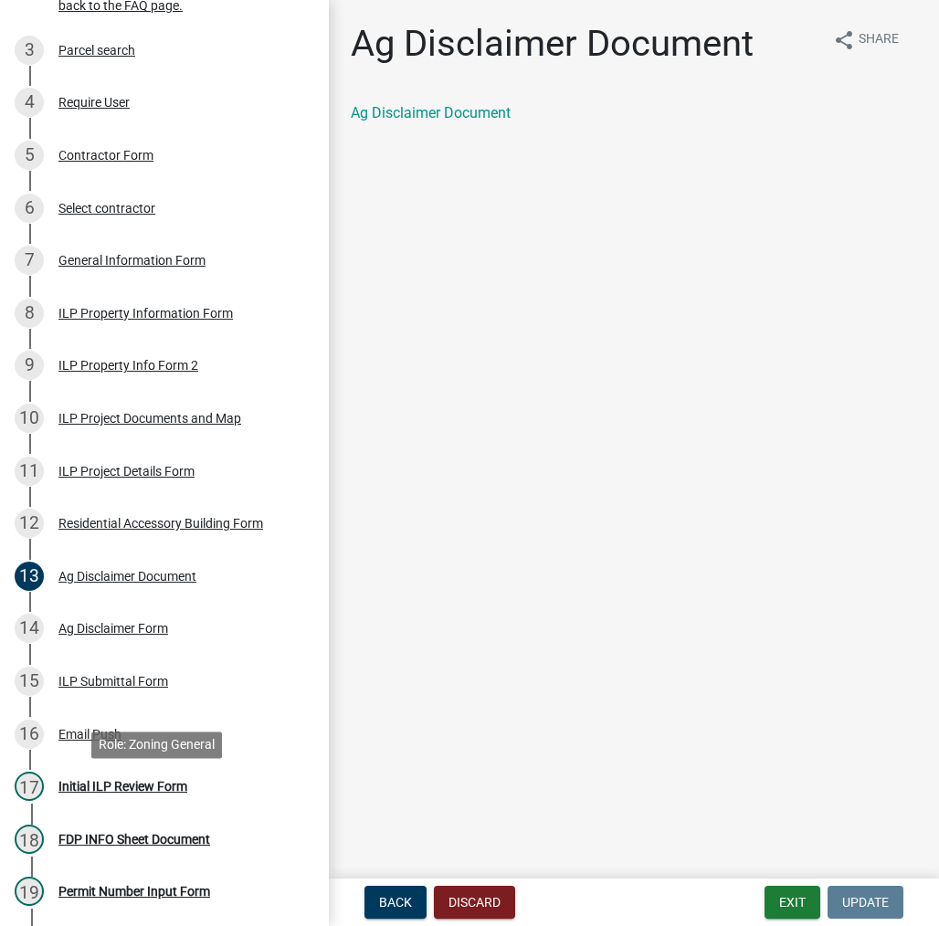
drag, startPoint x: 104, startPoint y: 791, endPoint x: 147, endPoint y: 746, distance: 62.0
click at [103, 791] on div "Initial ILP Review Form" at bounding box center [122, 786] width 129 height 13
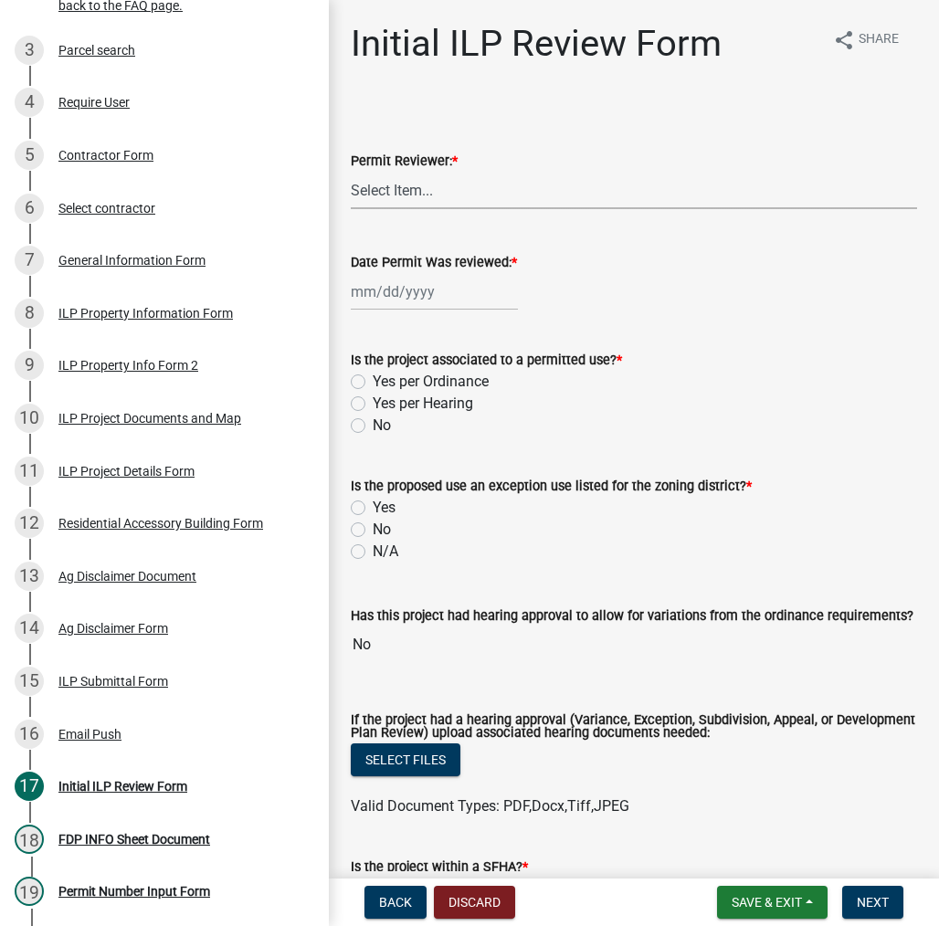
click at [457, 201] on select "Select Item... MMS LT AT CS [PERSON_NAME]" at bounding box center [634, 190] width 566 height 37
click at [351, 172] on select "Select Item... MMS LT AT CS [PERSON_NAME]" at bounding box center [634, 190] width 566 height 37
select select "d95389f4-ab5a-4603-9826-29cf73316391"
click at [451, 293] on div at bounding box center [434, 291] width 167 height 37
select select "9"
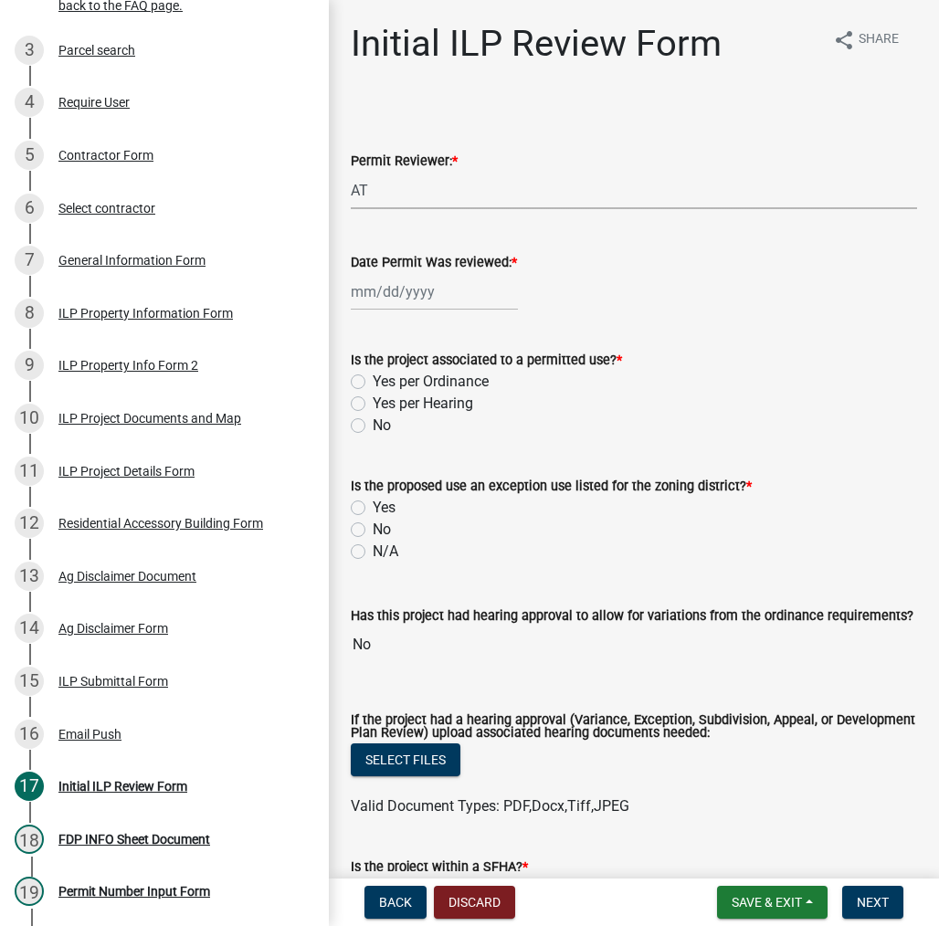
select select "2025"
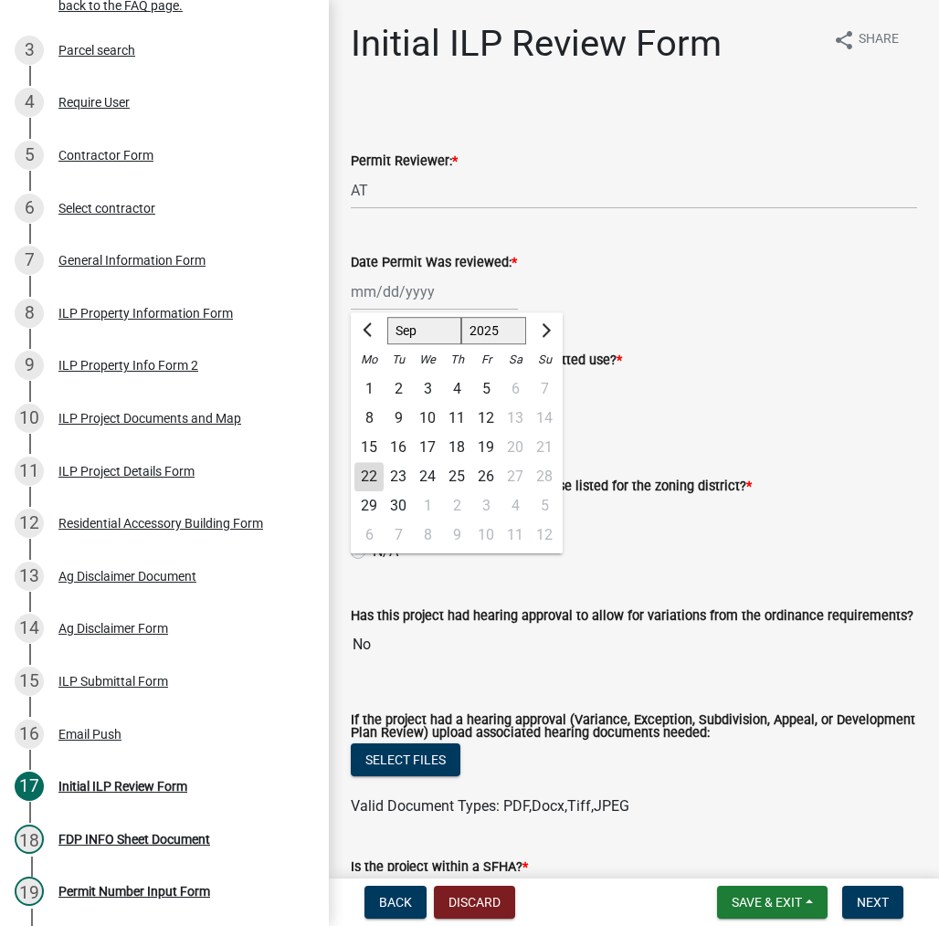
click at [362, 475] on div "22" at bounding box center [368, 476] width 29 height 29
type input "[DATE]"
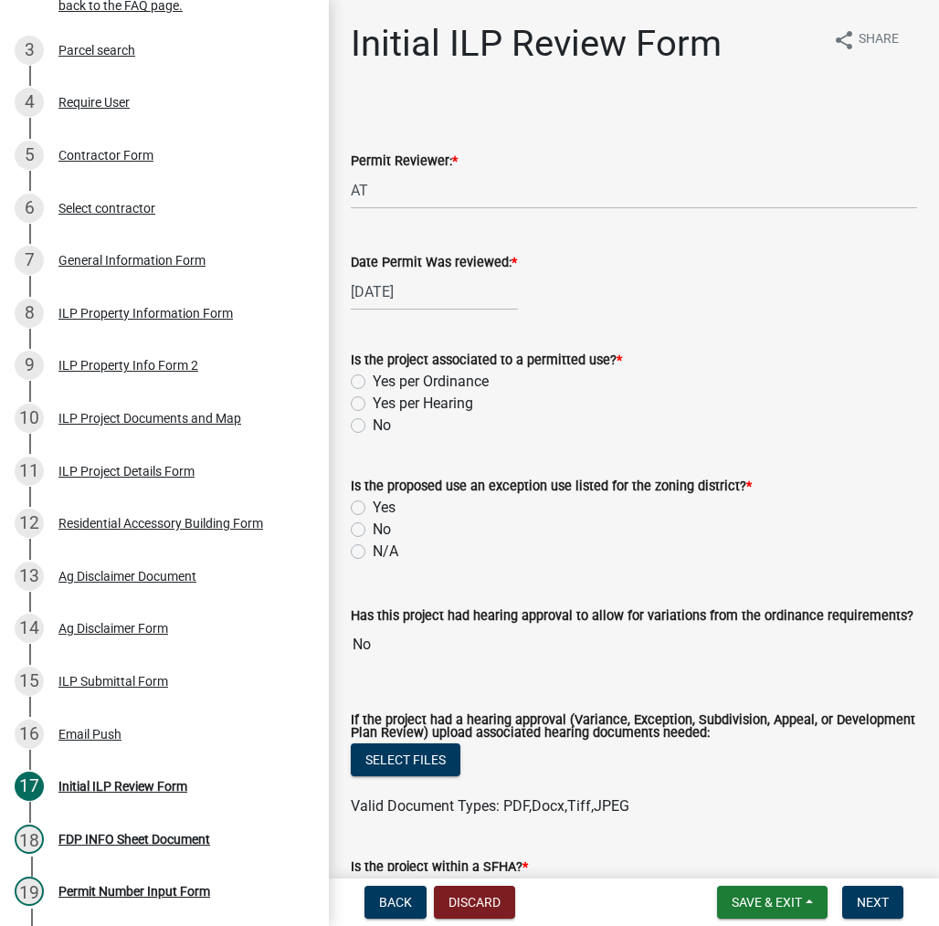
click at [365, 385] on div "Yes per Ordinance" at bounding box center [634, 382] width 566 height 22
click at [373, 385] on label "Yes per Ordinance" at bounding box center [431, 382] width 116 height 22
click at [373, 383] on input "Yes per Ordinance" at bounding box center [379, 377] width 12 height 12
radio input "true"
click at [373, 553] on label "N/A" at bounding box center [386, 552] width 26 height 22
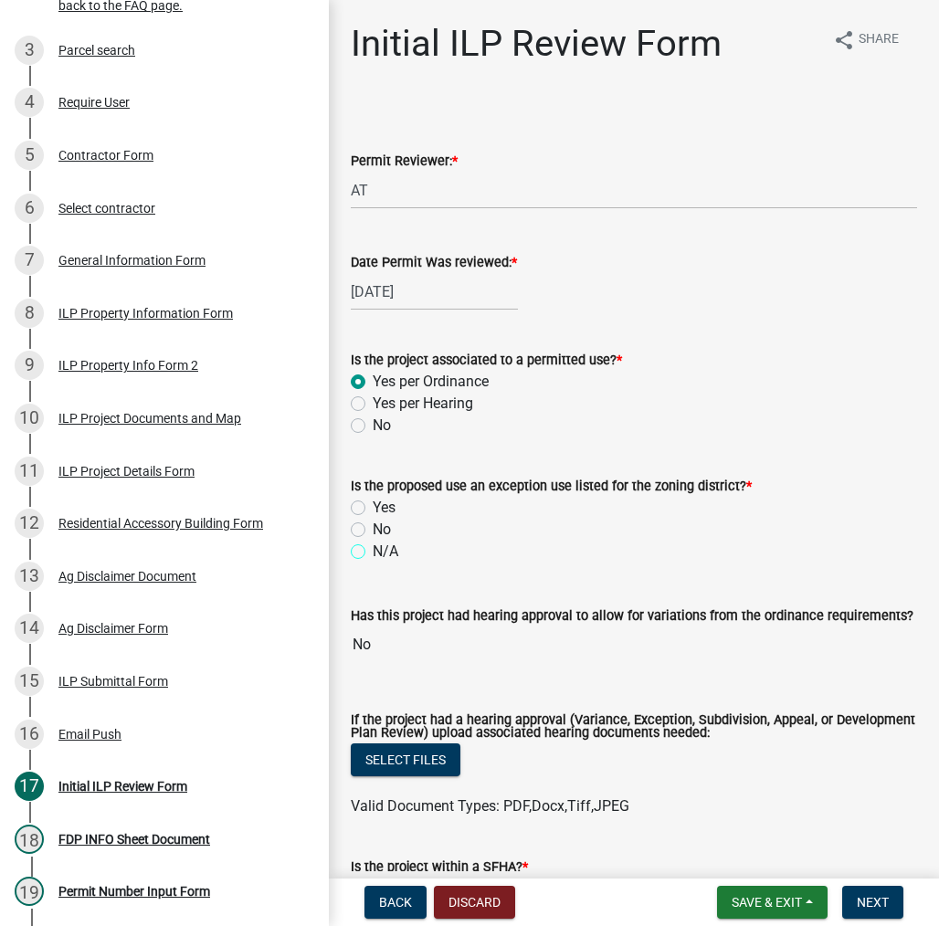
click at [373, 552] on input "N/A" at bounding box center [379, 547] width 12 height 12
radio input "true"
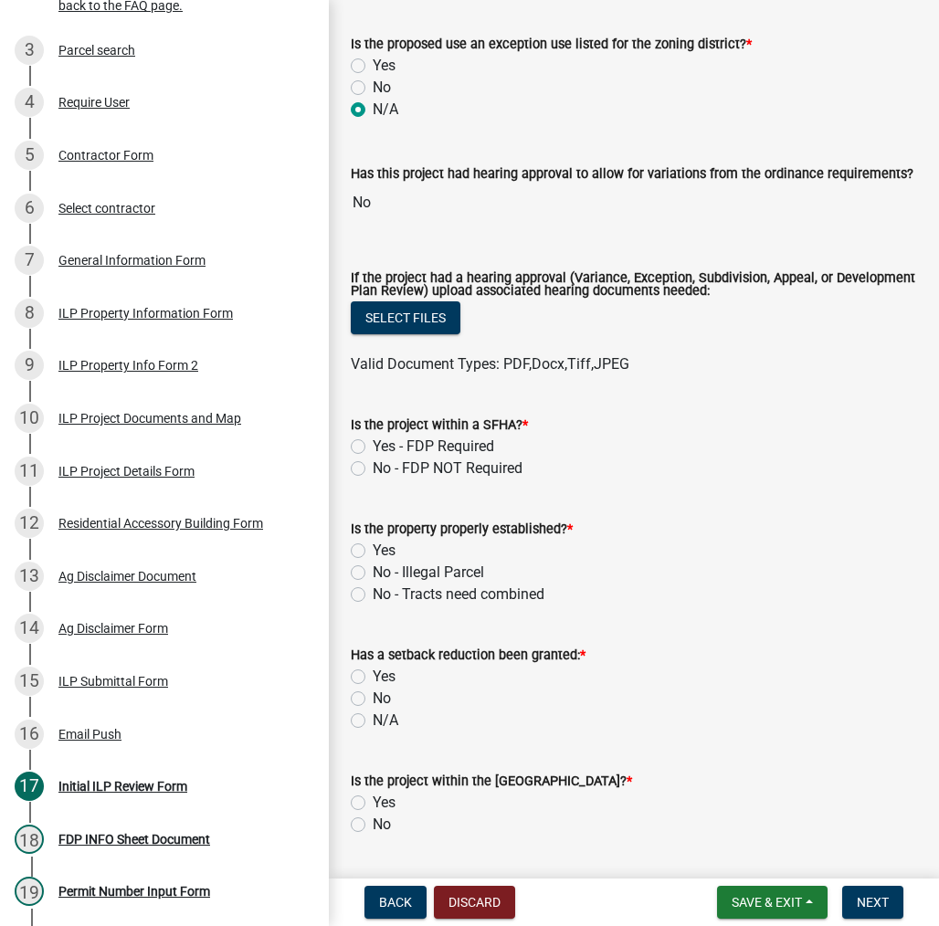
scroll to position [457, 0]
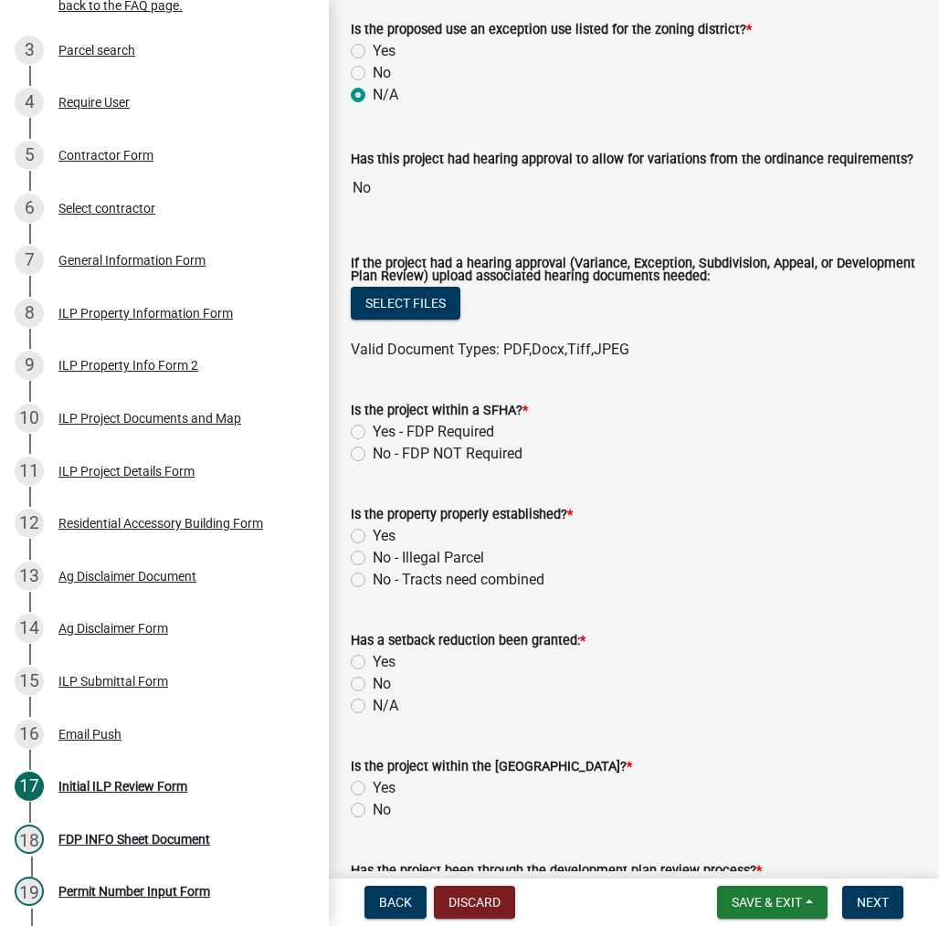
click at [373, 537] on label "Yes" at bounding box center [384, 536] width 23 height 22
click at [373, 537] on input "Yes" at bounding box center [379, 531] width 12 height 12
radio input "true"
click at [373, 707] on label "N/A" at bounding box center [386, 706] width 26 height 22
click at [373, 707] on input "N/A" at bounding box center [379, 701] width 12 height 12
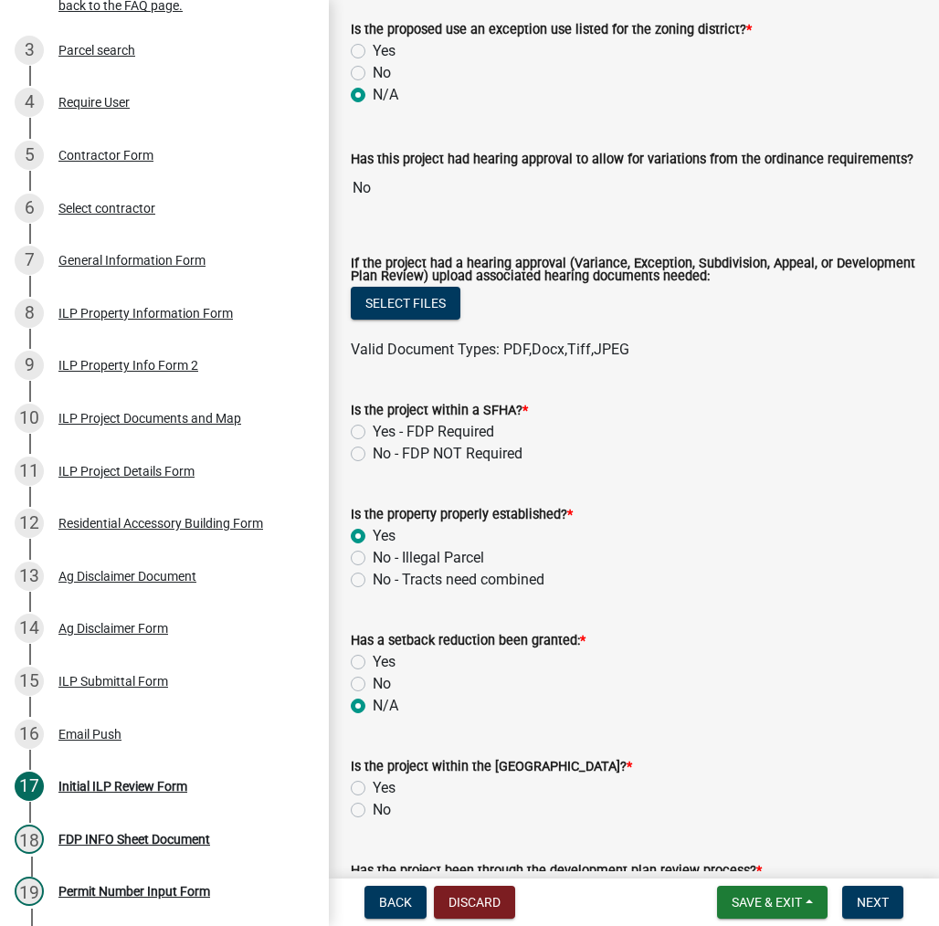
radio input "true"
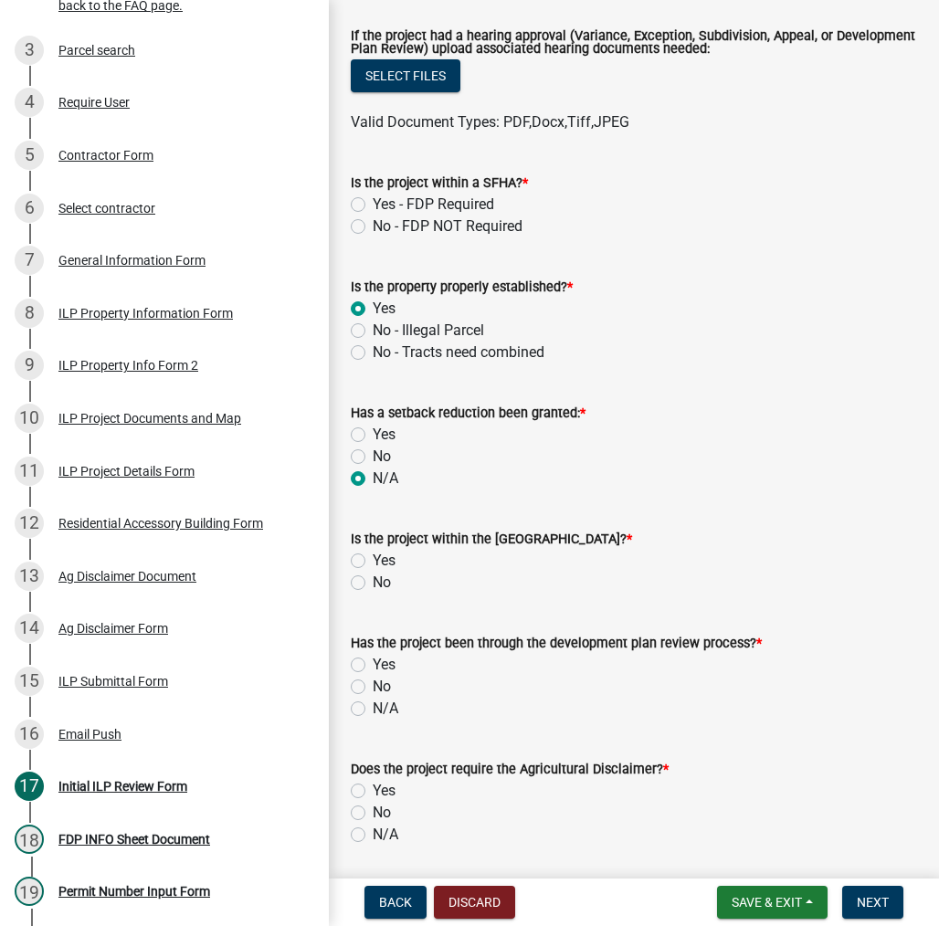
scroll to position [731, 0]
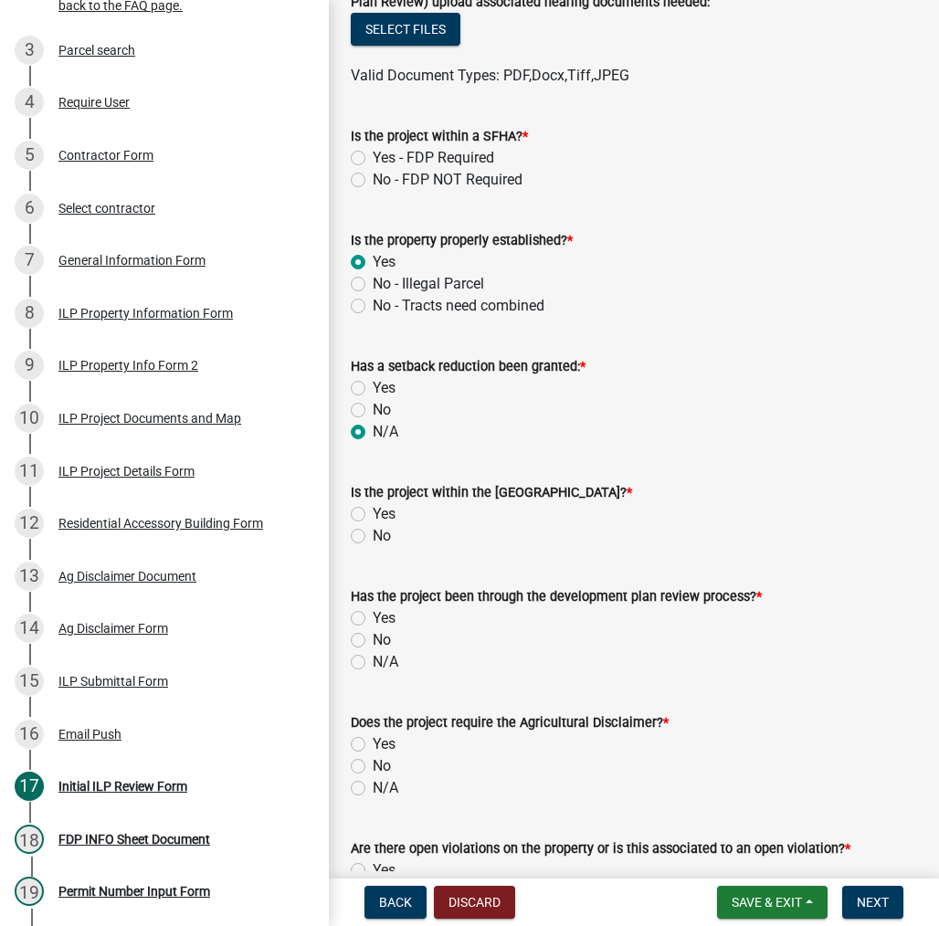
click at [373, 534] on label "No" at bounding box center [382, 536] width 18 height 22
click at [373, 534] on input "No" at bounding box center [379, 531] width 12 height 12
radio input "true"
click at [373, 657] on label "N/A" at bounding box center [386, 662] width 26 height 22
click at [373, 657] on input "N/A" at bounding box center [379, 657] width 12 height 12
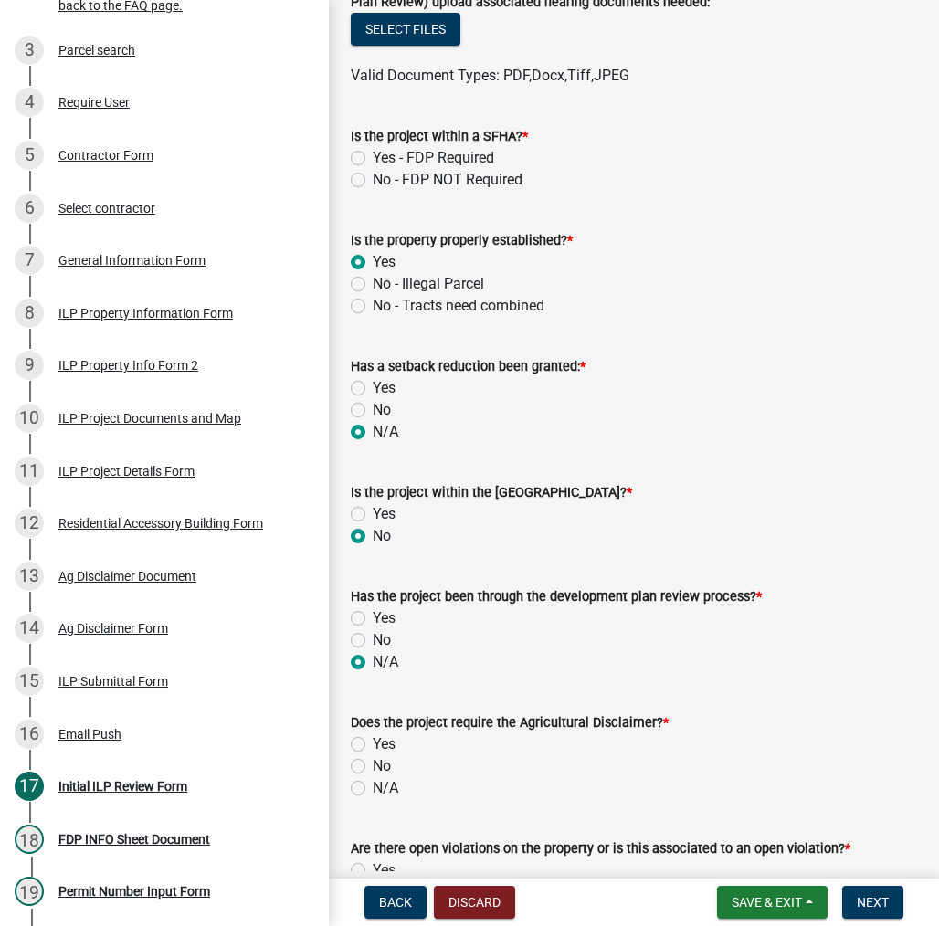
radio input "true"
click at [373, 745] on label "Yes" at bounding box center [384, 744] width 23 height 22
click at [373, 745] on input "Yes" at bounding box center [379, 739] width 12 height 12
radio input "true"
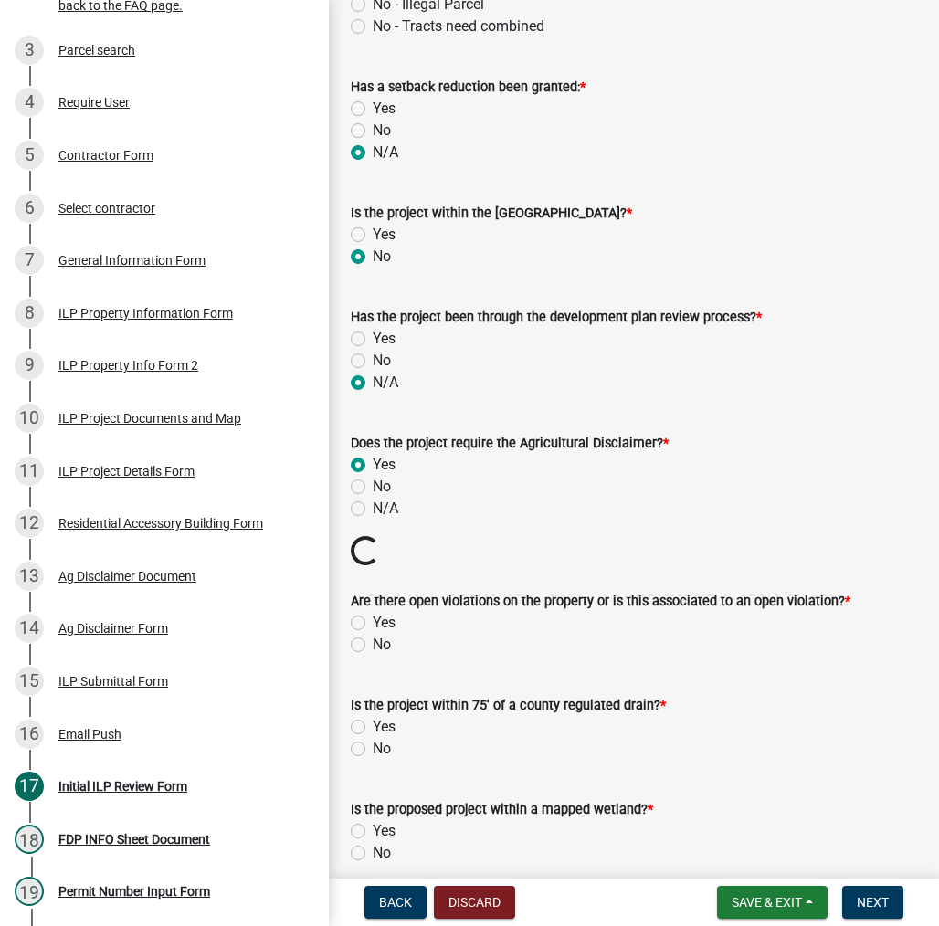
scroll to position [1096, 0]
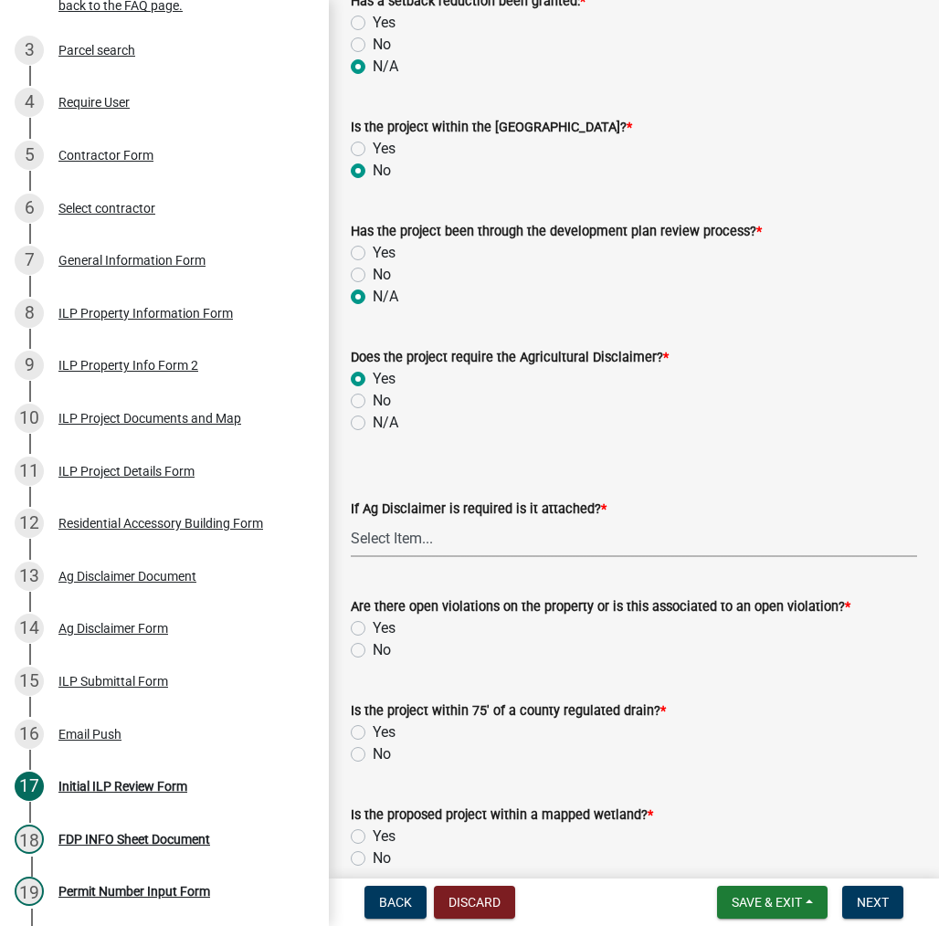
click at [450, 547] on select "Select Item... Yes No" at bounding box center [634, 538] width 566 height 37
click at [351, 520] on select "Select Item... Yes No" at bounding box center [634, 538] width 566 height 37
select select "c0fa77dd-9ee0-4144-9979-eb2eebb8c086"
click at [373, 650] on label "No" at bounding box center [382, 650] width 18 height 22
click at [373, 650] on input "No" at bounding box center [379, 645] width 12 height 12
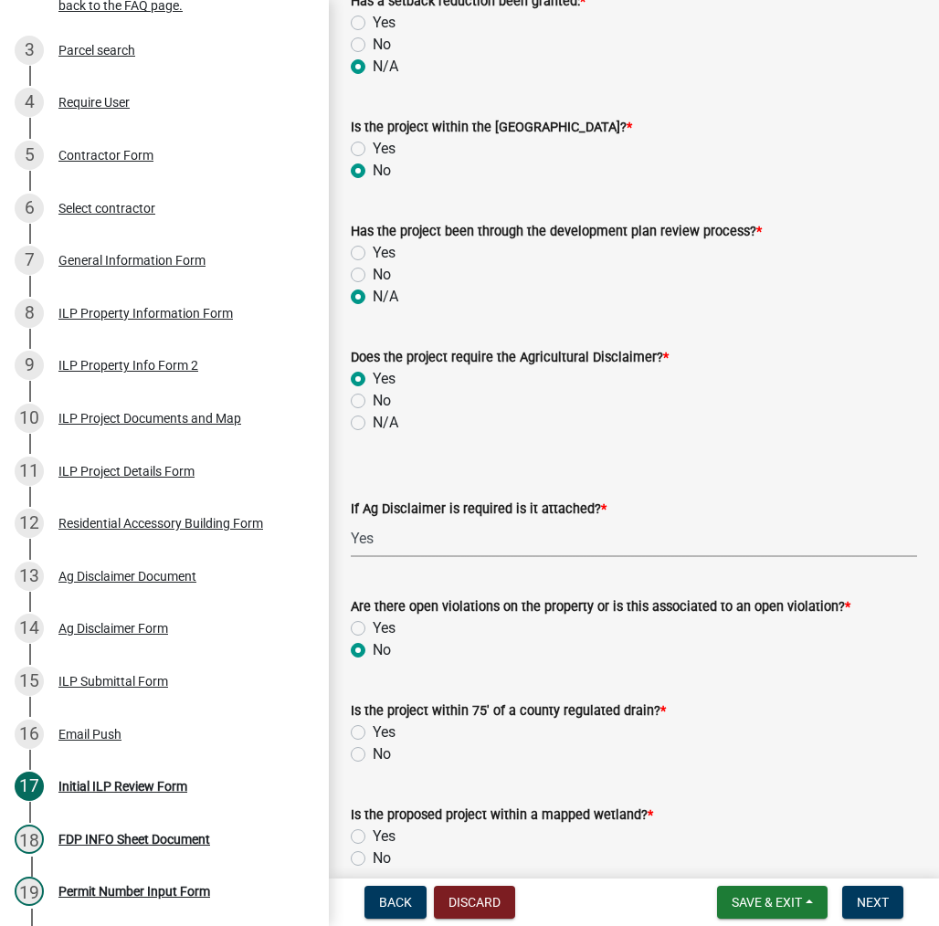
radio input "true"
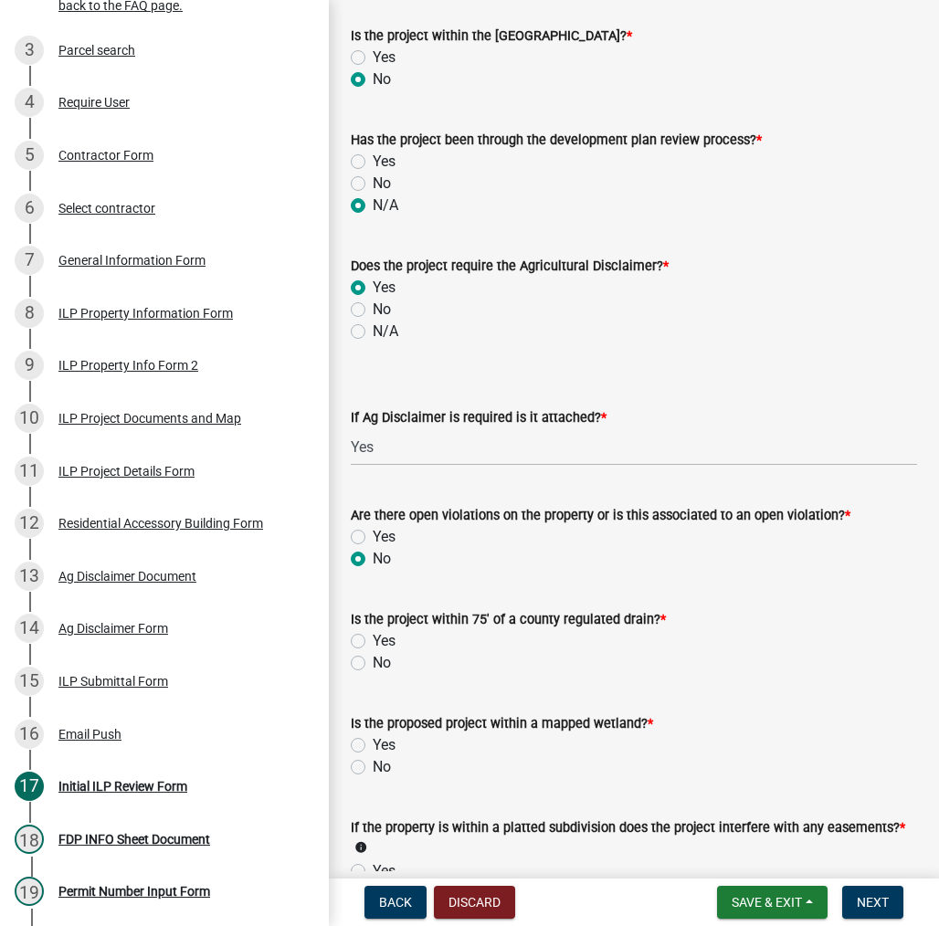
scroll to position [1278, 0]
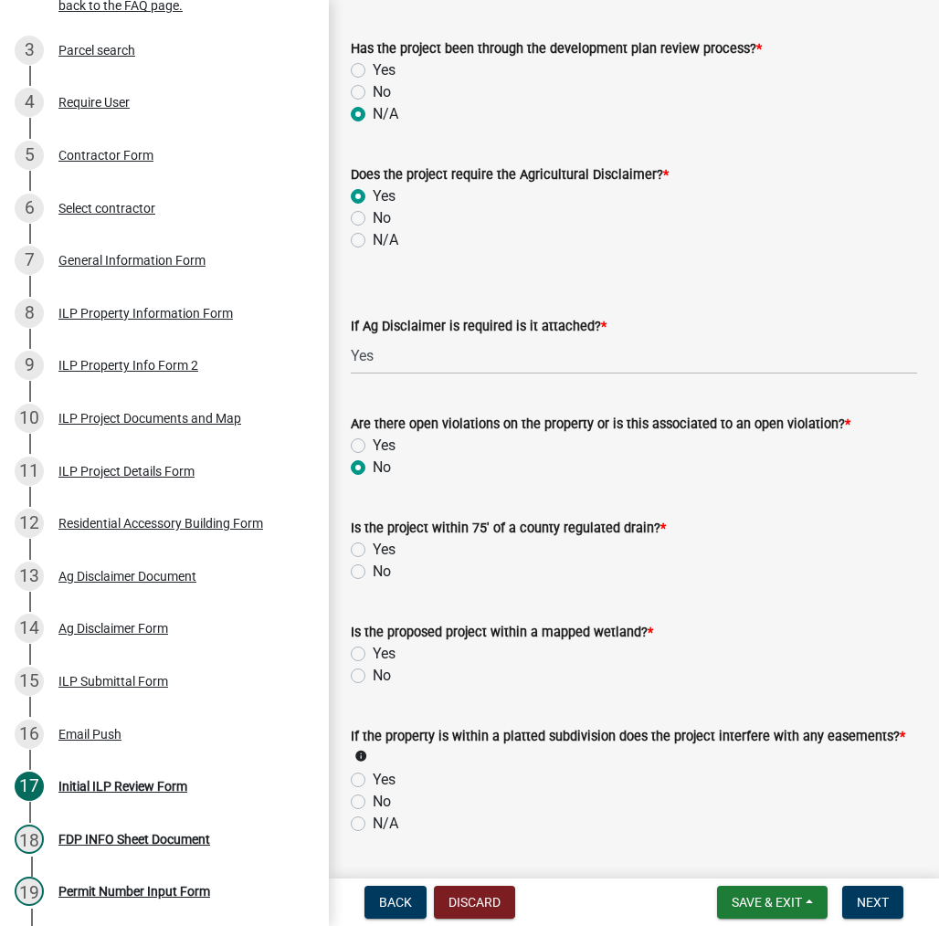
click at [373, 573] on label "No" at bounding box center [382, 572] width 18 height 22
click at [373, 573] on input "No" at bounding box center [379, 567] width 12 height 12
radio input "true"
click at [373, 673] on label "No" at bounding box center [382, 676] width 18 height 22
click at [373, 673] on input "No" at bounding box center [379, 671] width 12 height 12
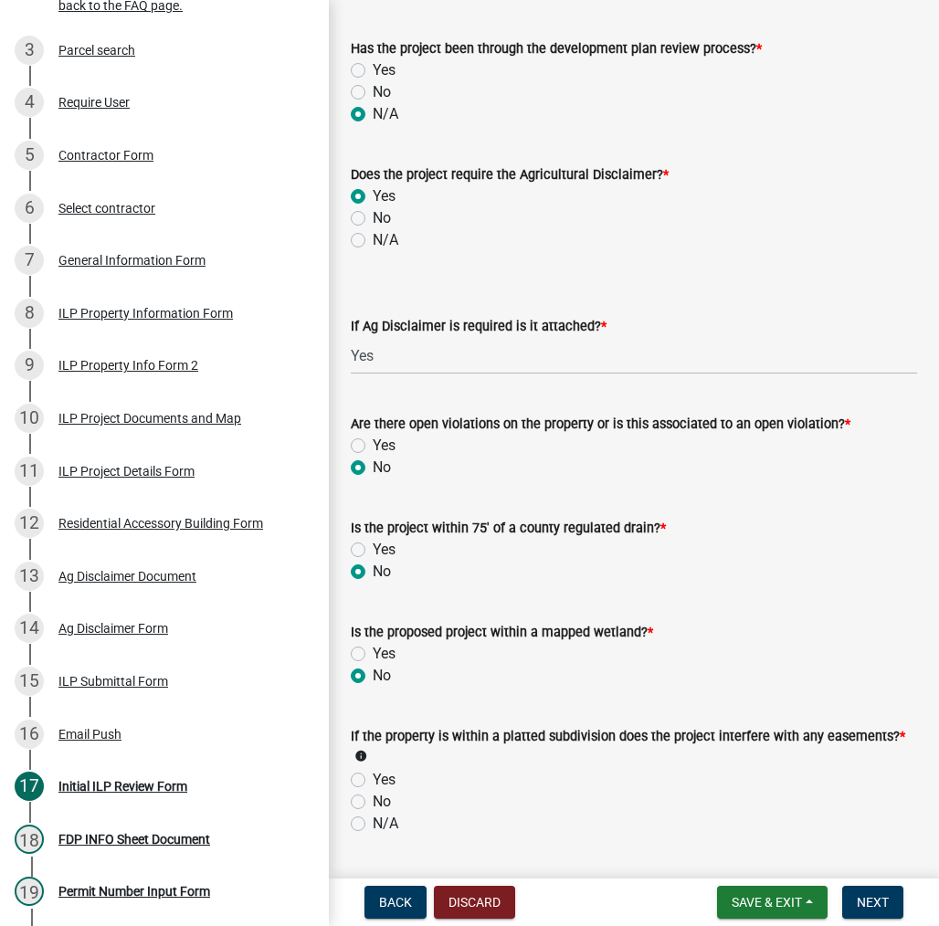
radio input "true"
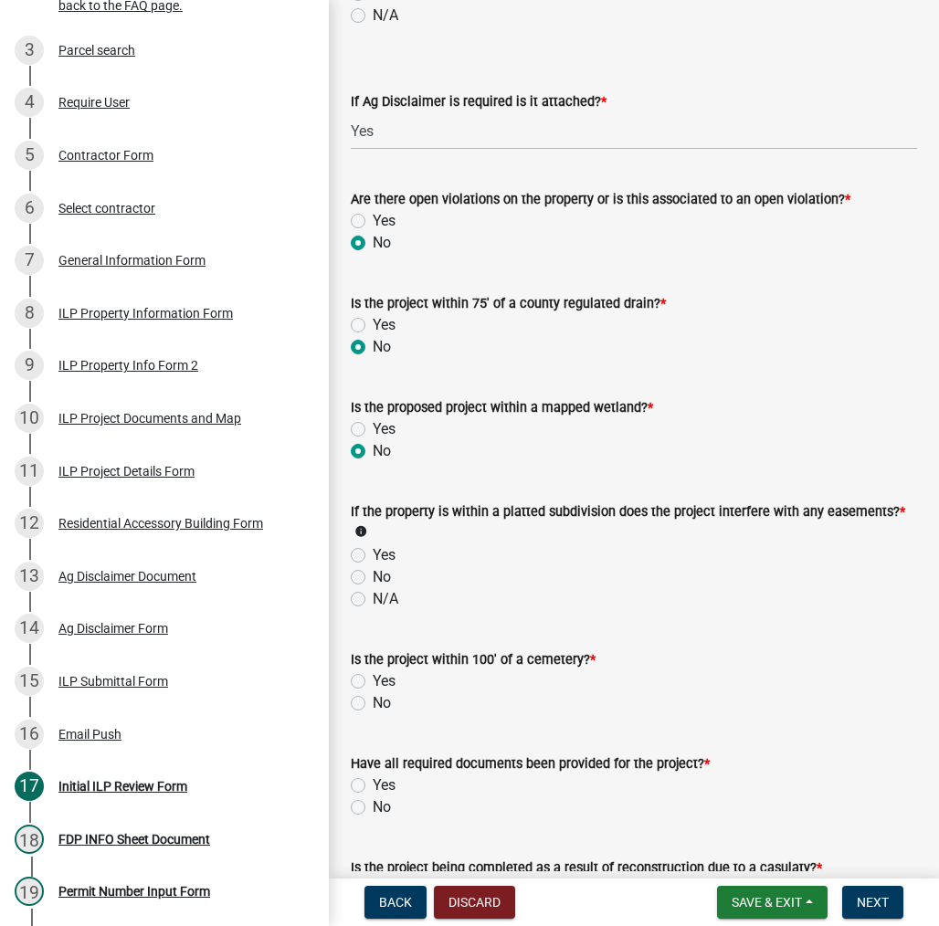
scroll to position [1552, 0]
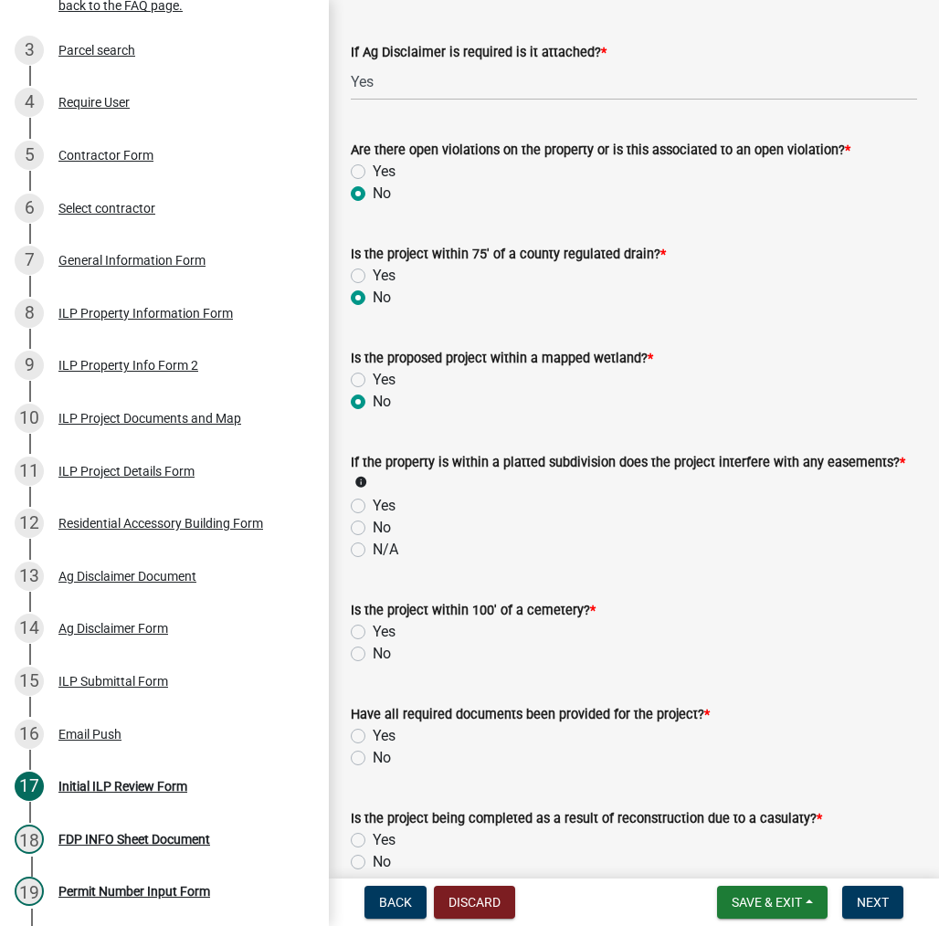
click at [373, 551] on label "N/A" at bounding box center [386, 550] width 26 height 22
click at [373, 551] on input "N/A" at bounding box center [379, 545] width 12 height 12
radio input "true"
click at [373, 655] on label "No" at bounding box center [382, 654] width 18 height 22
click at [373, 655] on input "No" at bounding box center [379, 649] width 12 height 12
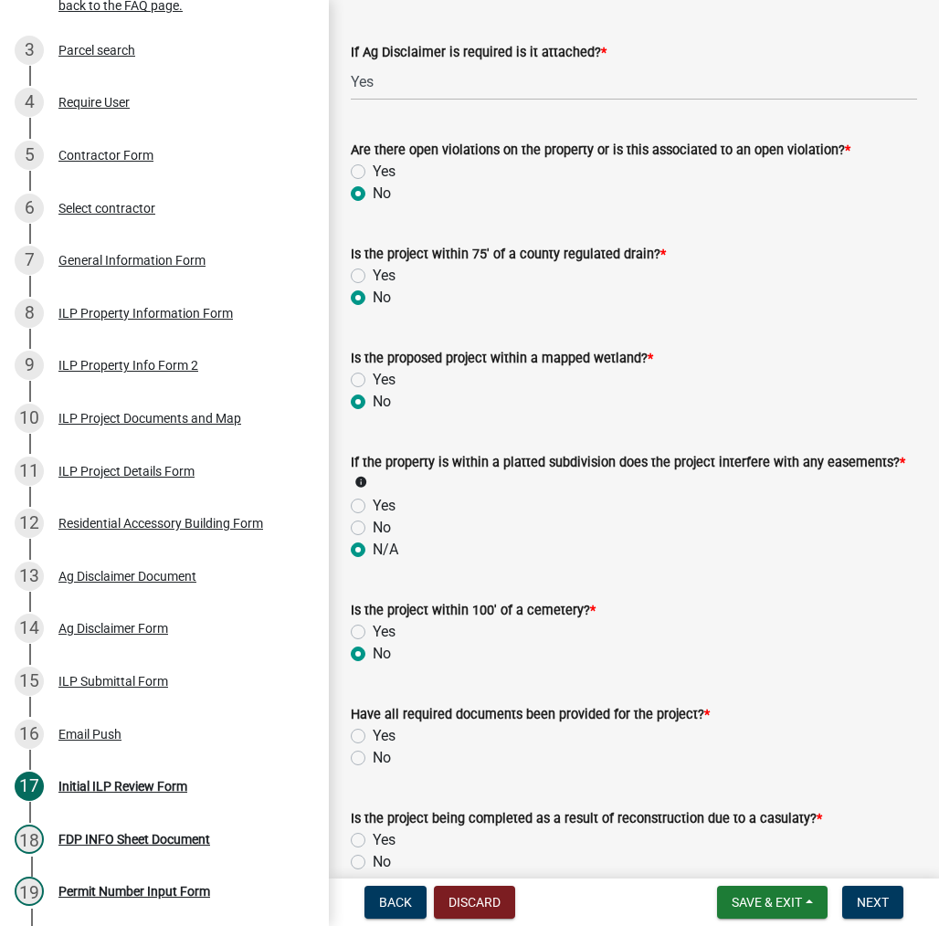
radio input "true"
click at [373, 739] on label "Yes" at bounding box center [384, 736] width 23 height 22
click at [373, 737] on input "Yes" at bounding box center [379, 731] width 12 height 12
radio input "true"
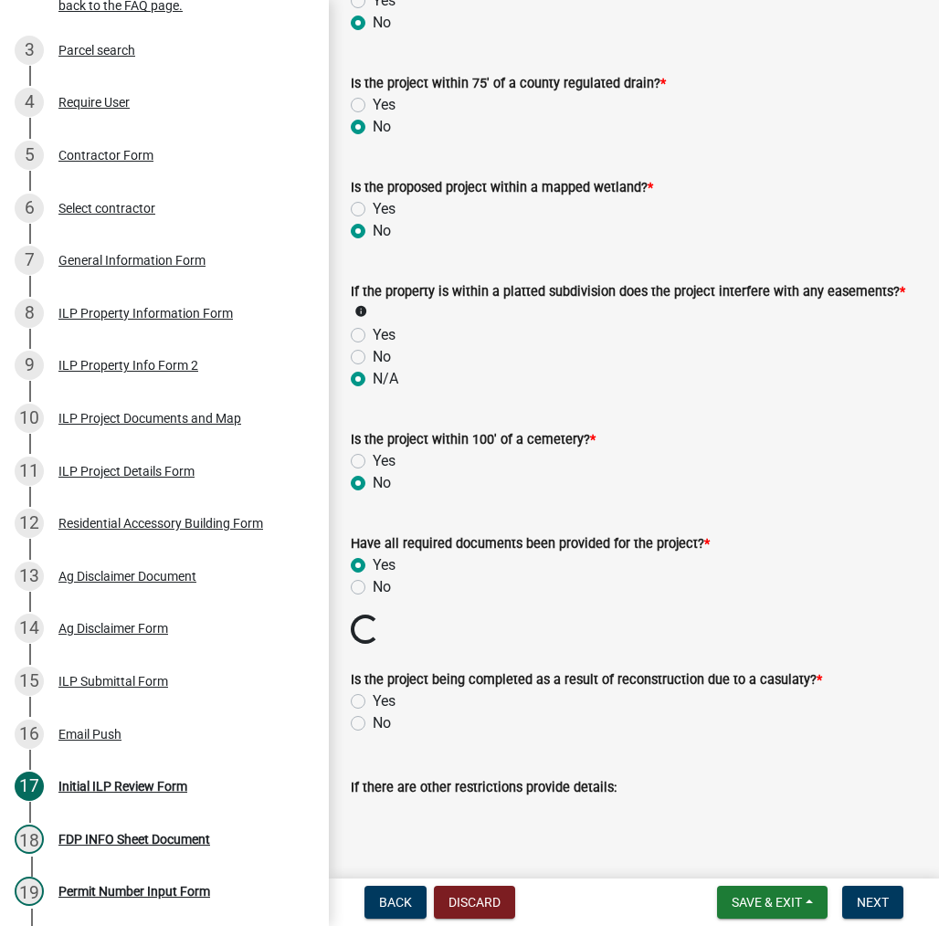
scroll to position [1735, 0]
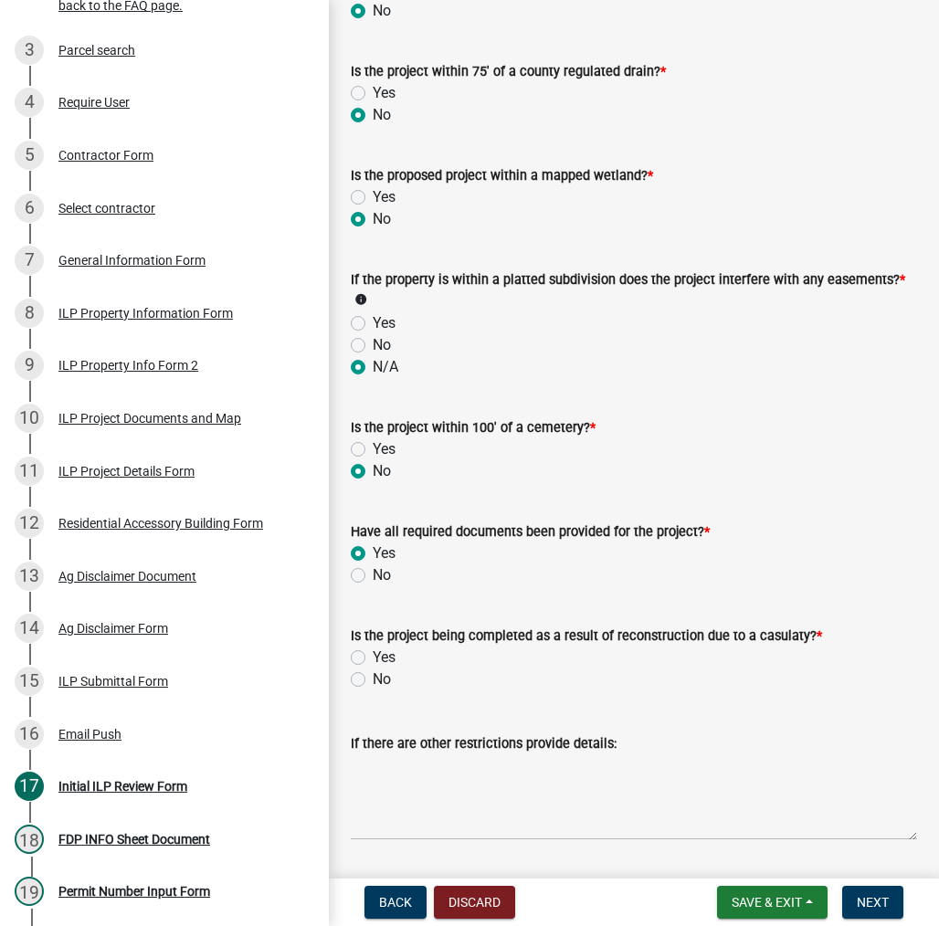
click at [373, 684] on label "No" at bounding box center [382, 679] width 18 height 22
click at [373, 680] on input "No" at bounding box center [379, 674] width 12 height 12
radio input "true"
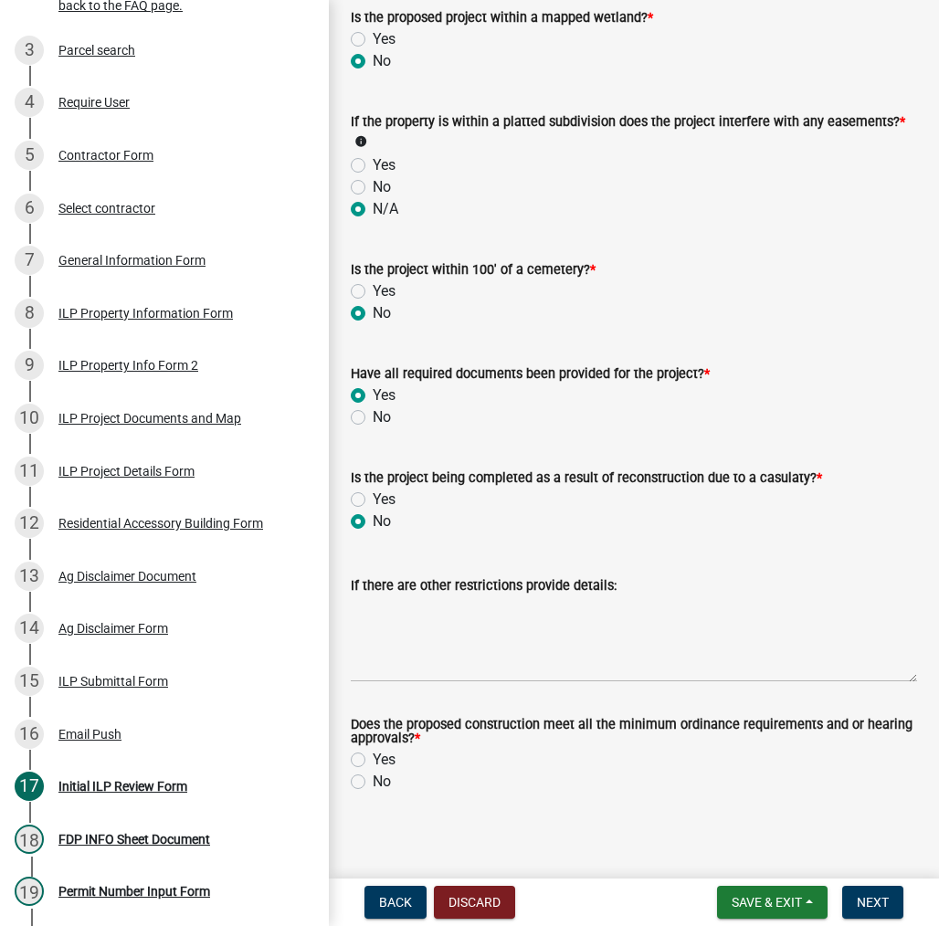
scroll to position [1903, 0]
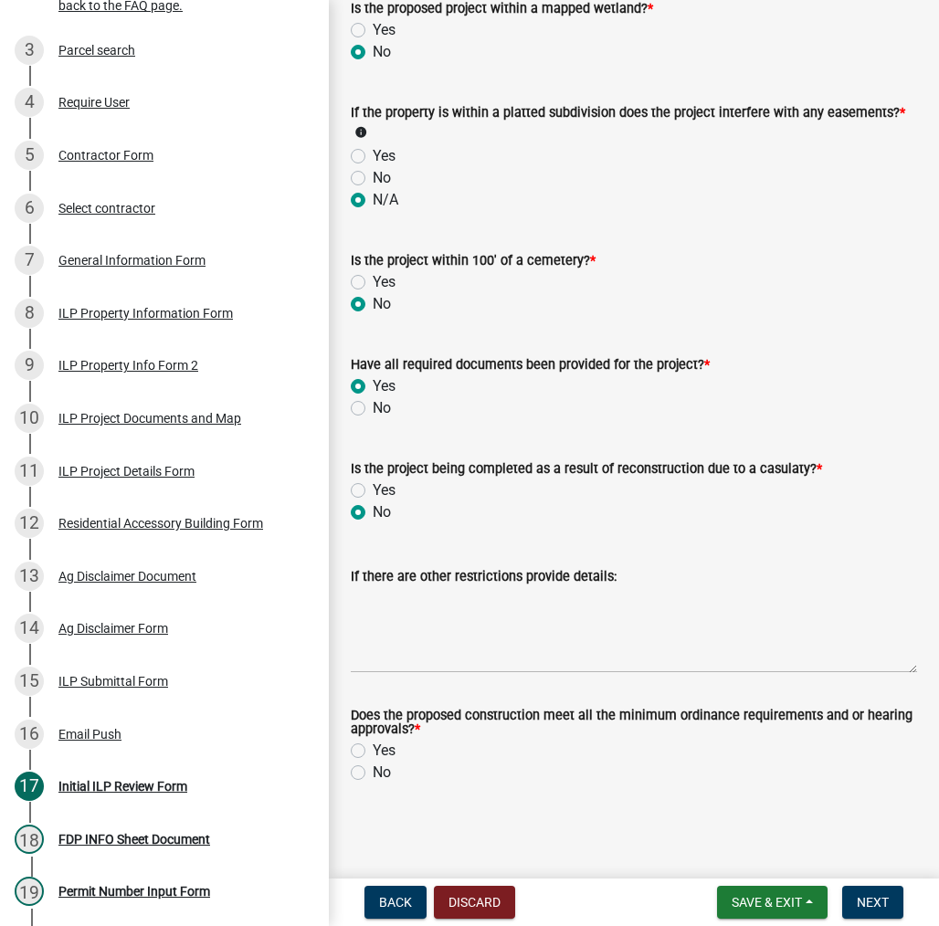
click at [373, 753] on label "Yes" at bounding box center [384, 751] width 23 height 22
click at [373, 752] on input "Yes" at bounding box center [379, 746] width 12 height 12
radio input "true"
click at [860, 903] on span "Next" at bounding box center [873, 902] width 32 height 15
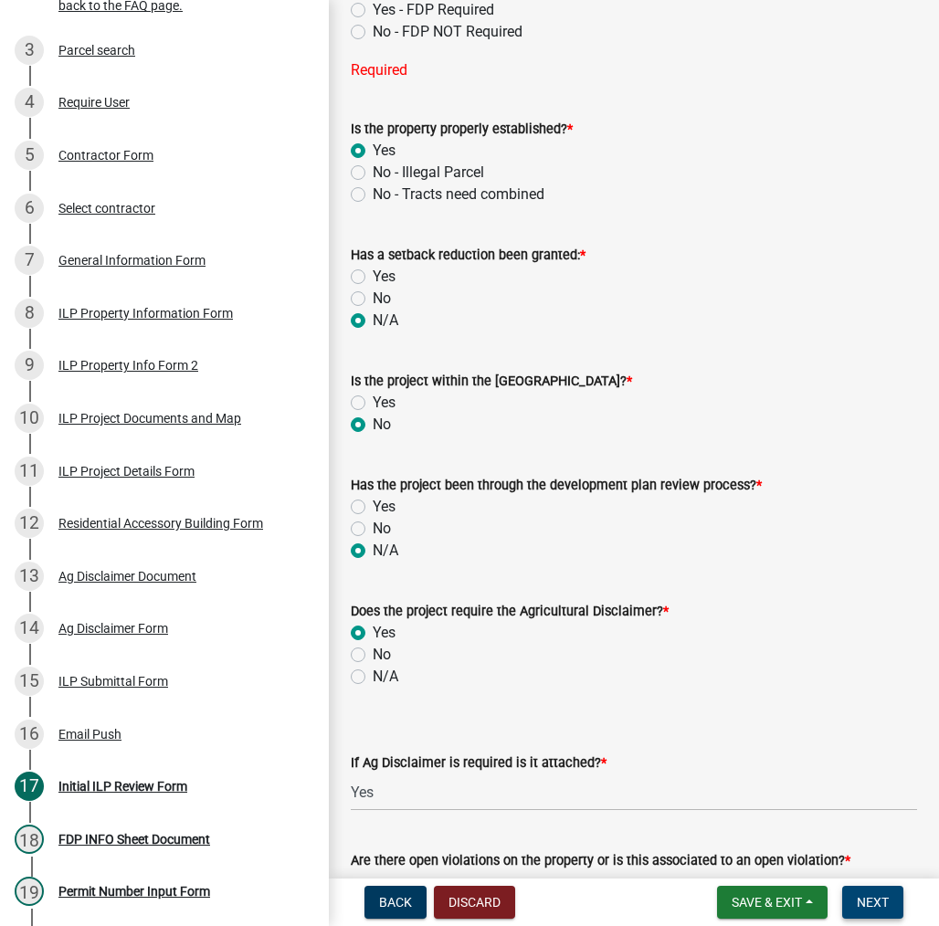
scroll to position [752, 0]
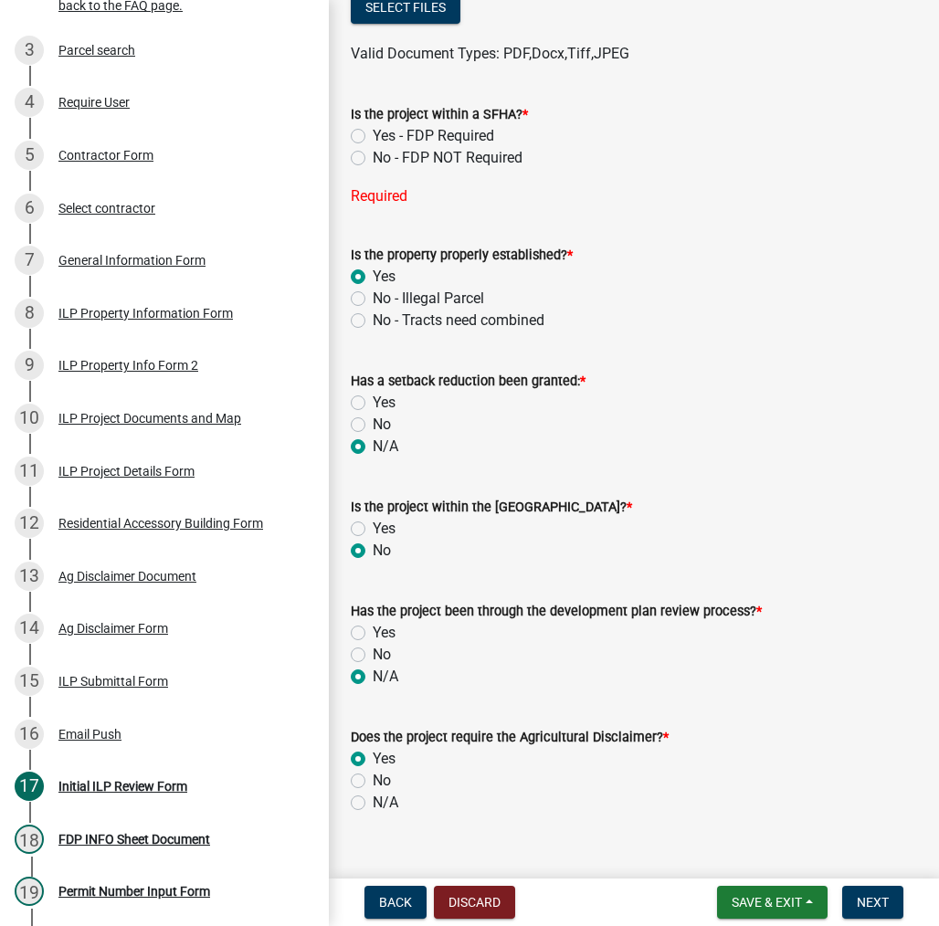
click at [373, 154] on label "No - FDP NOT Required" at bounding box center [448, 158] width 150 height 22
click at [373, 154] on input "No - FDP NOT Required" at bounding box center [379, 153] width 12 height 12
radio input "true"
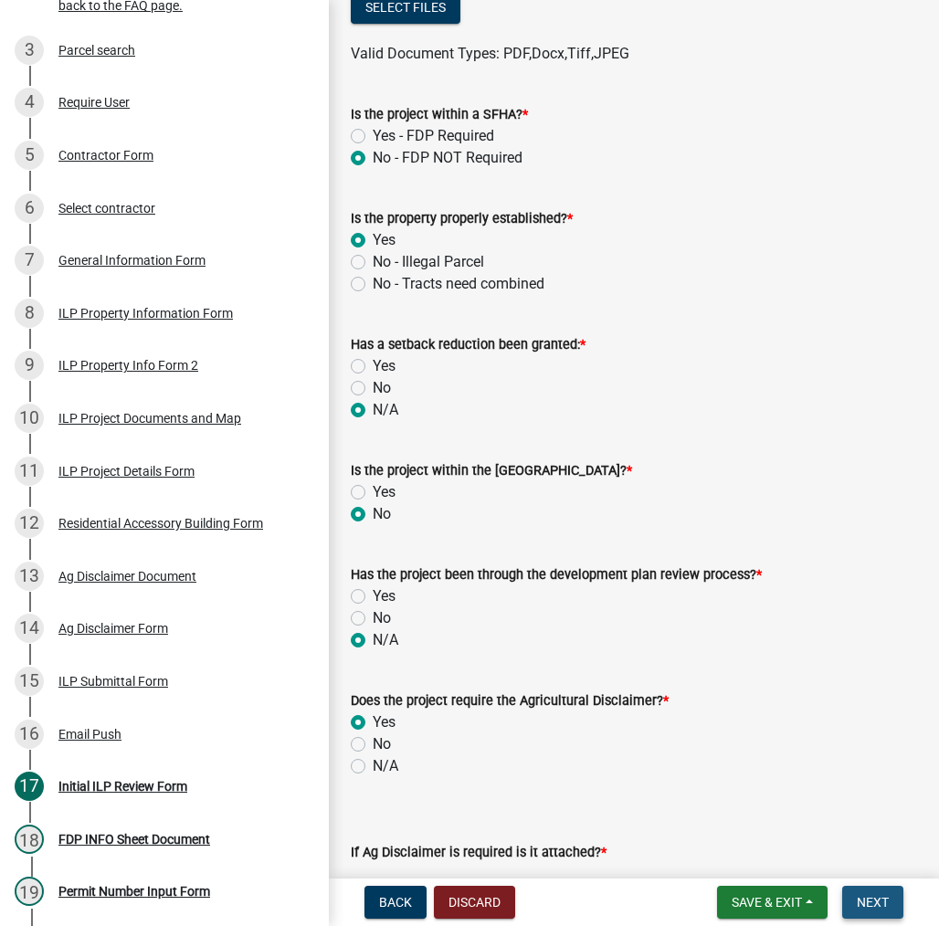
click at [873, 895] on span "Next" at bounding box center [873, 902] width 32 height 15
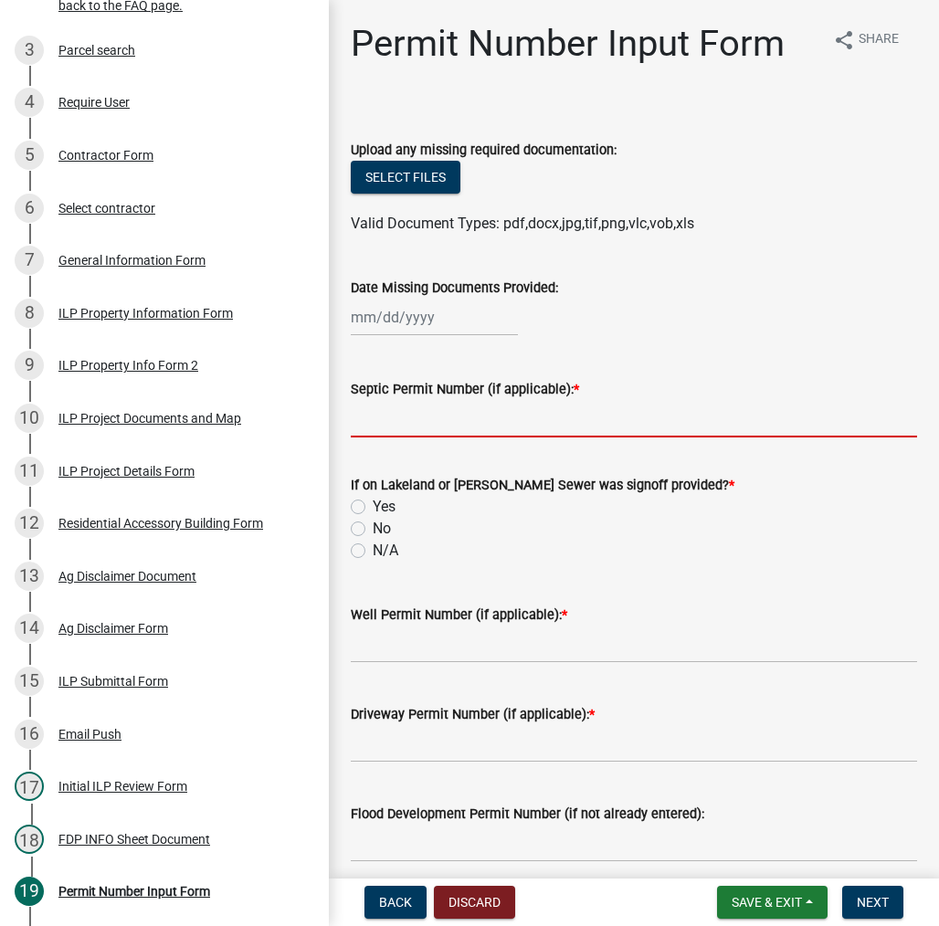
click at [392, 416] on input "Septic Permit Number (if applicable): *" at bounding box center [634, 418] width 566 height 37
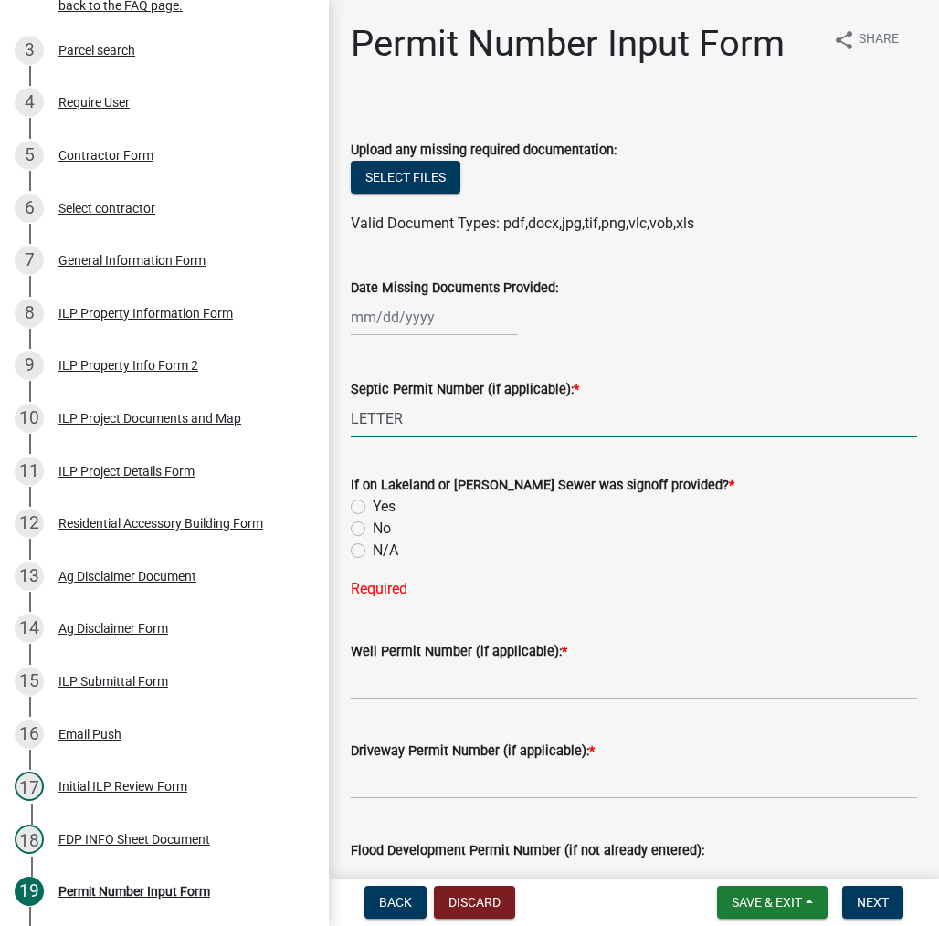
click at [401, 416] on input "LETTER" at bounding box center [634, 418] width 566 height 37
type input "L"
type input "21287"
click at [373, 549] on label "N/A" at bounding box center [386, 551] width 26 height 22
click at [373, 549] on input "N/A" at bounding box center [379, 546] width 12 height 12
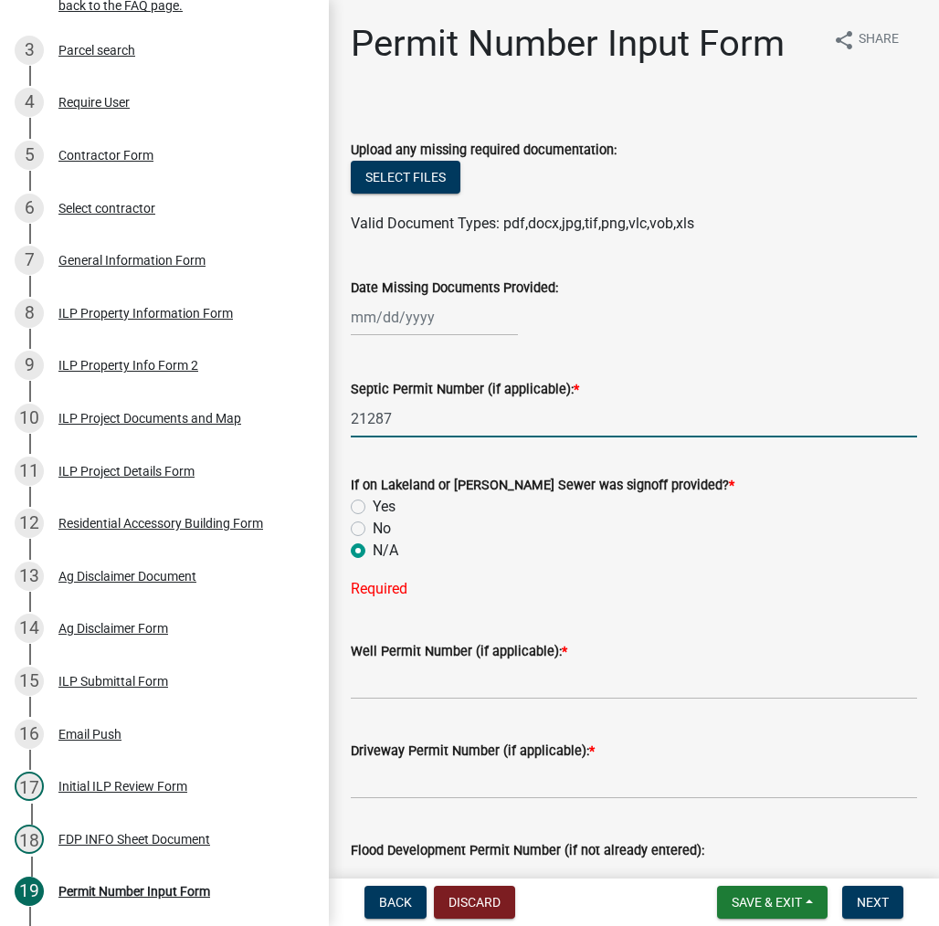
radio input "true"
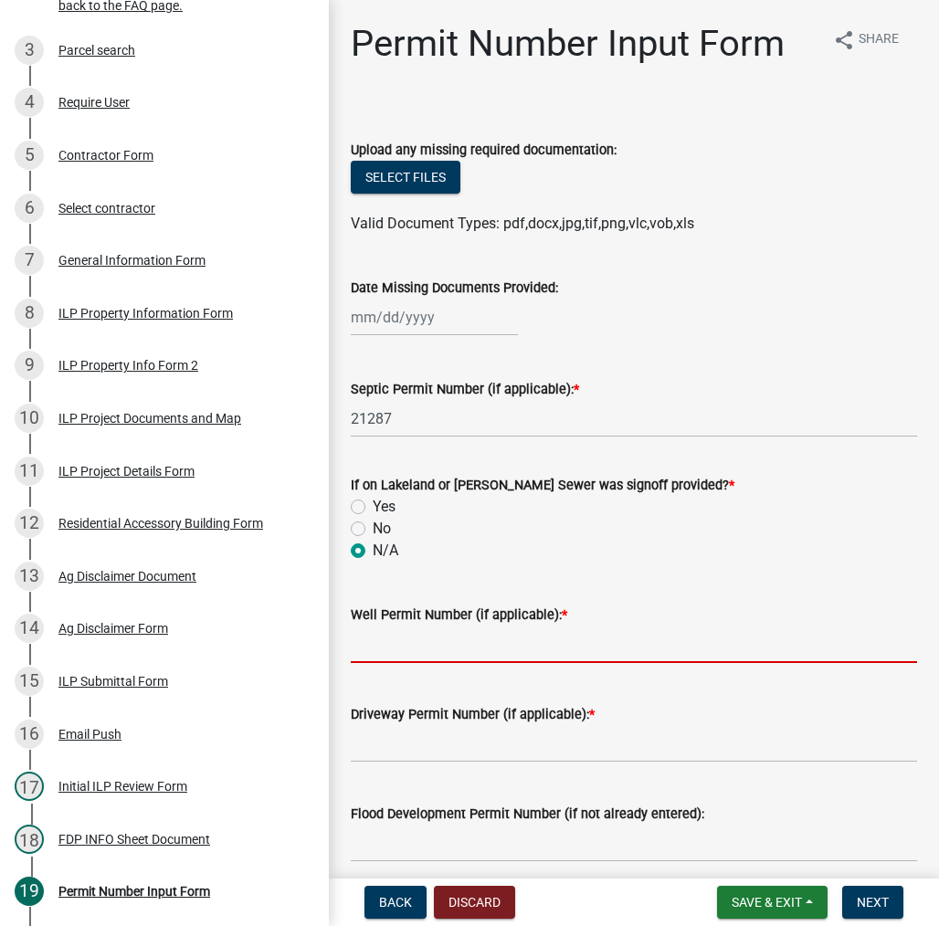
click at [504, 653] on input "Well Permit Number (if applicable): *" at bounding box center [634, 644] width 566 height 37
type input "LETTER"
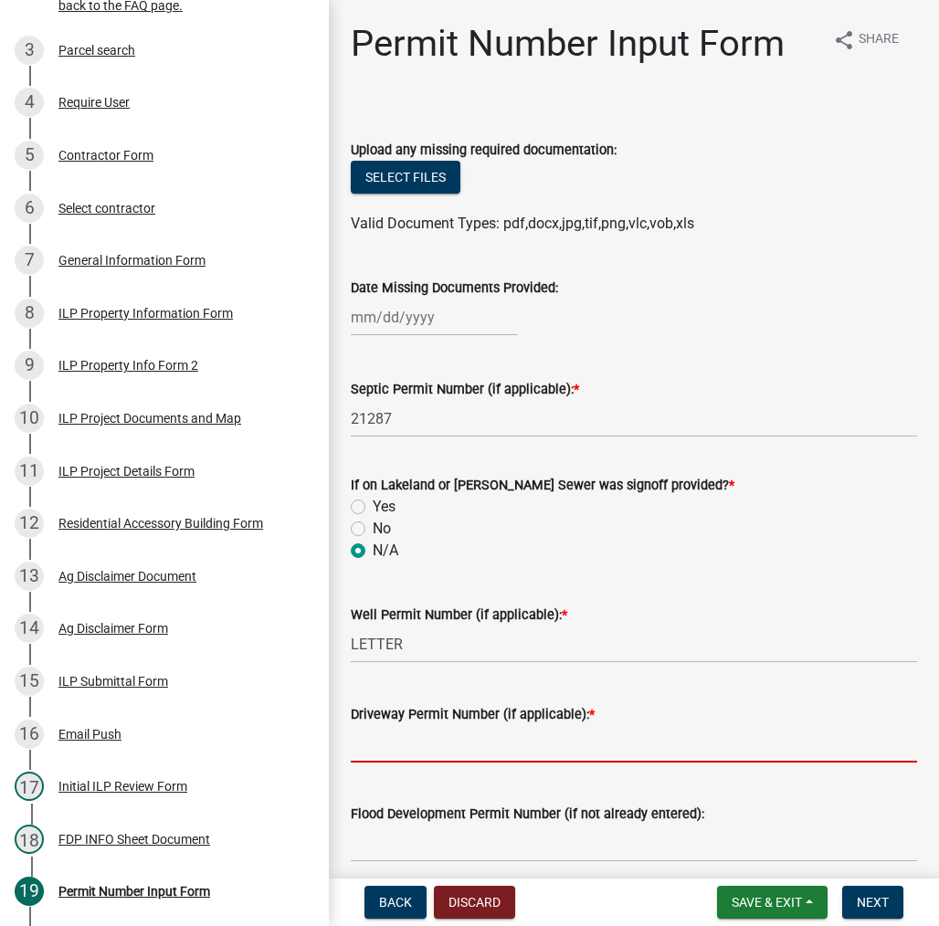
type input "E"
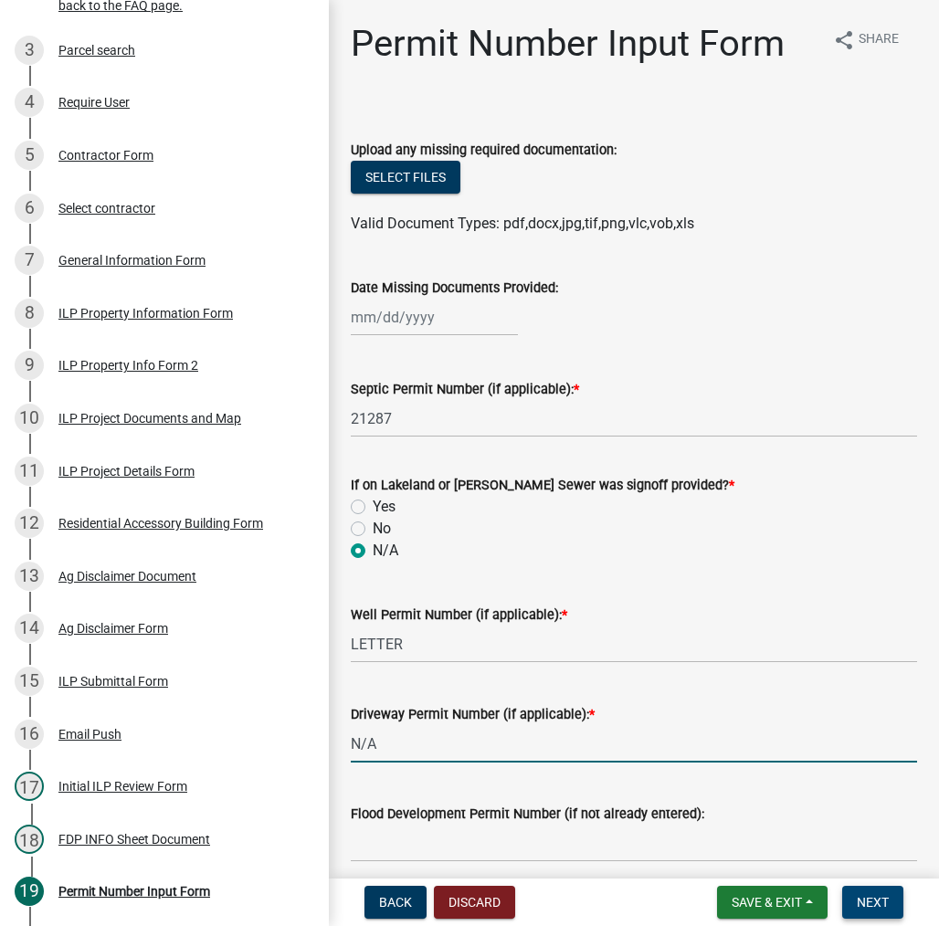
type input "N/A"
click at [869, 899] on span "Next" at bounding box center [873, 902] width 32 height 15
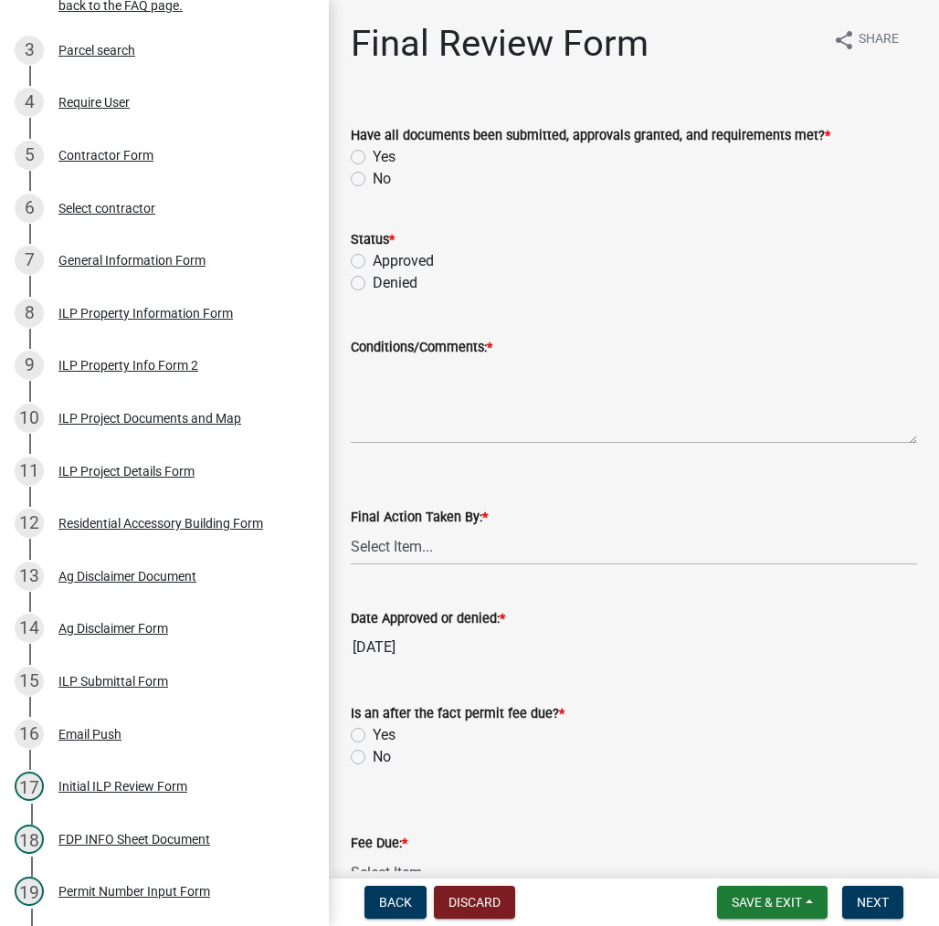
click at [373, 153] on label "Yes" at bounding box center [384, 157] width 23 height 22
click at [373, 153] on input "Yes" at bounding box center [379, 152] width 12 height 12
radio input "true"
click at [373, 264] on label "Approved" at bounding box center [403, 261] width 61 height 22
click at [373, 262] on input "Approved" at bounding box center [379, 256] width 12 height 12
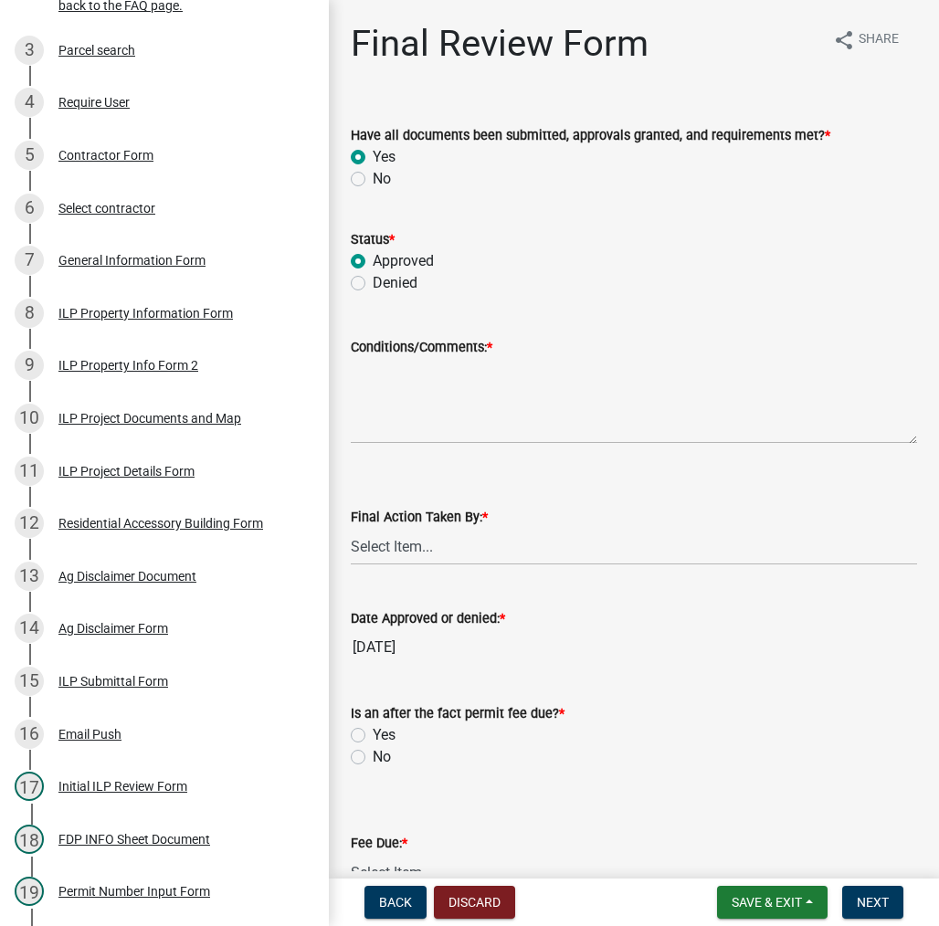
radio input "true"
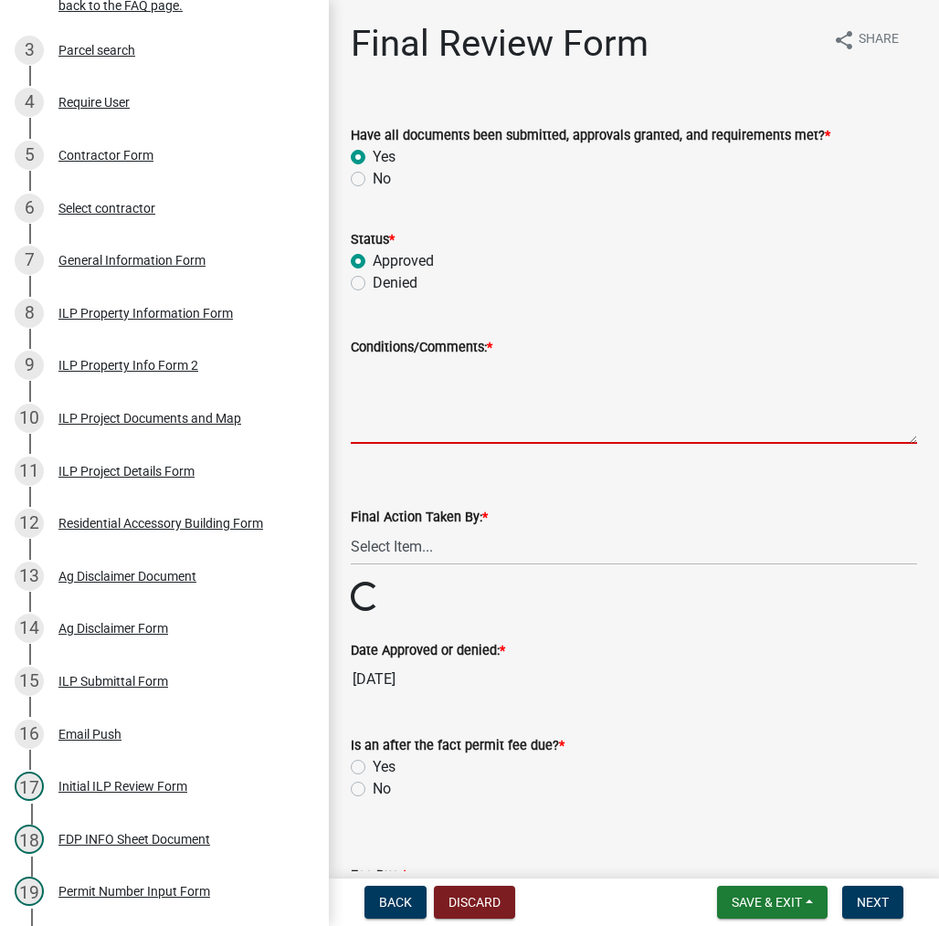
click at [505, 416] on textarea "Conditions/Comments: *" at bounding box center [634, 401] width 566 height 86
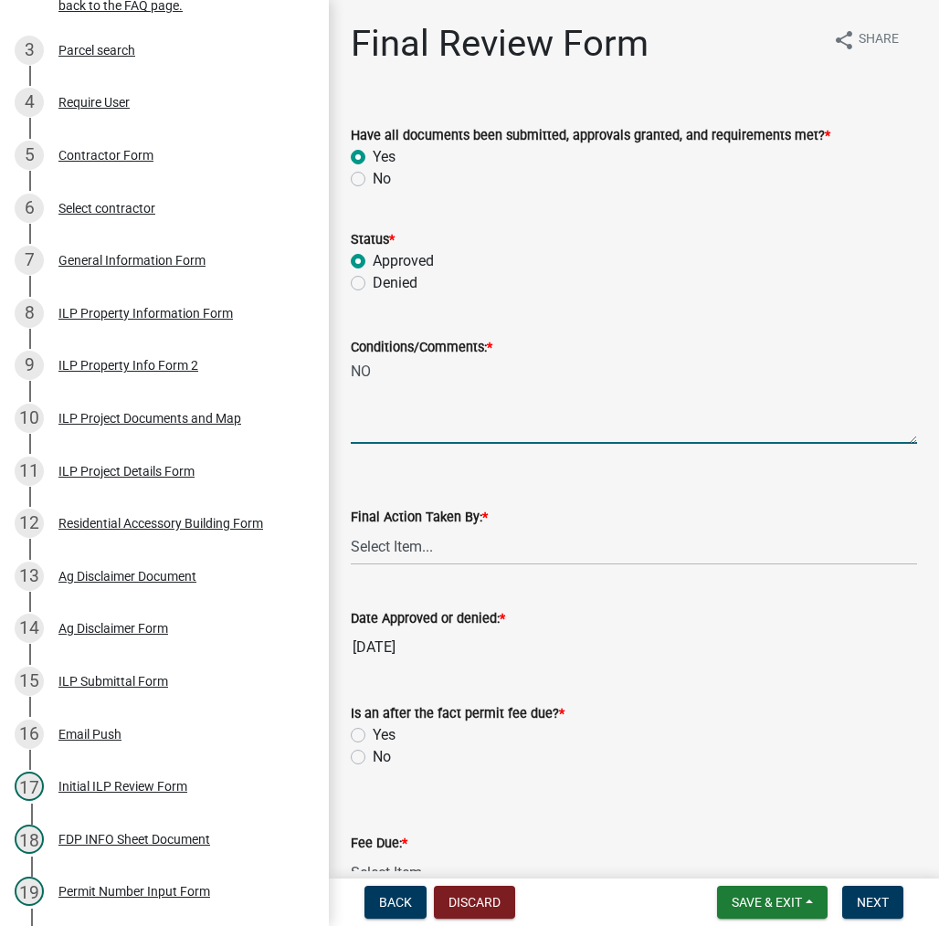
type textarea "N"
type textarea "AS PRESENTED - NO BUSINESS OR LIVING QUARTERS"
click at [453, 549] on select "Select Item... MMS LT AT CS [PERSON_NAME]" at bounding box center [634, 546] width 566 height 37
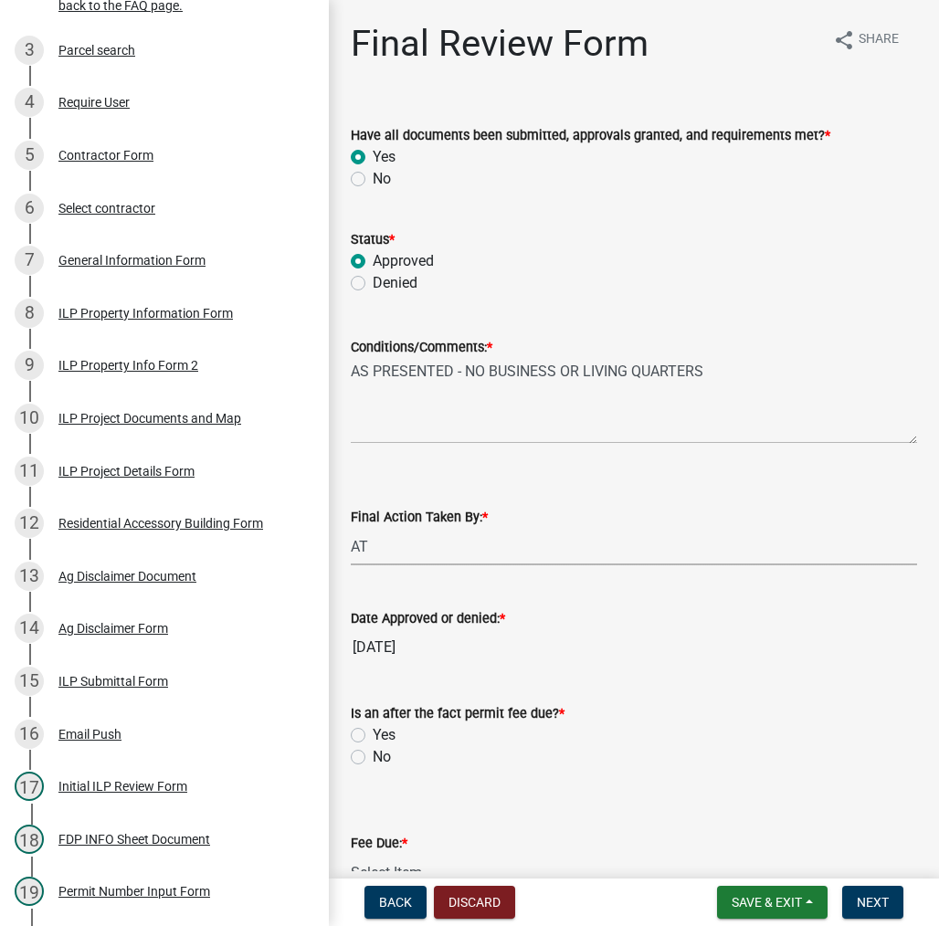
click at [351, 528] on select "Select Item... MMS LT AT CS [PERSON_NAME]" at bounding box center [634, 546] width 566 height 37
select select "d95389f4-ab5a-4603-9826-29cf73316391"
click at [373, 761] on label "No" at bounding box center [382, 757] width 18 height 22
click at [373, 758] on input "No" at bounding box center [379, 752] width 12 height 12
radio input "true"
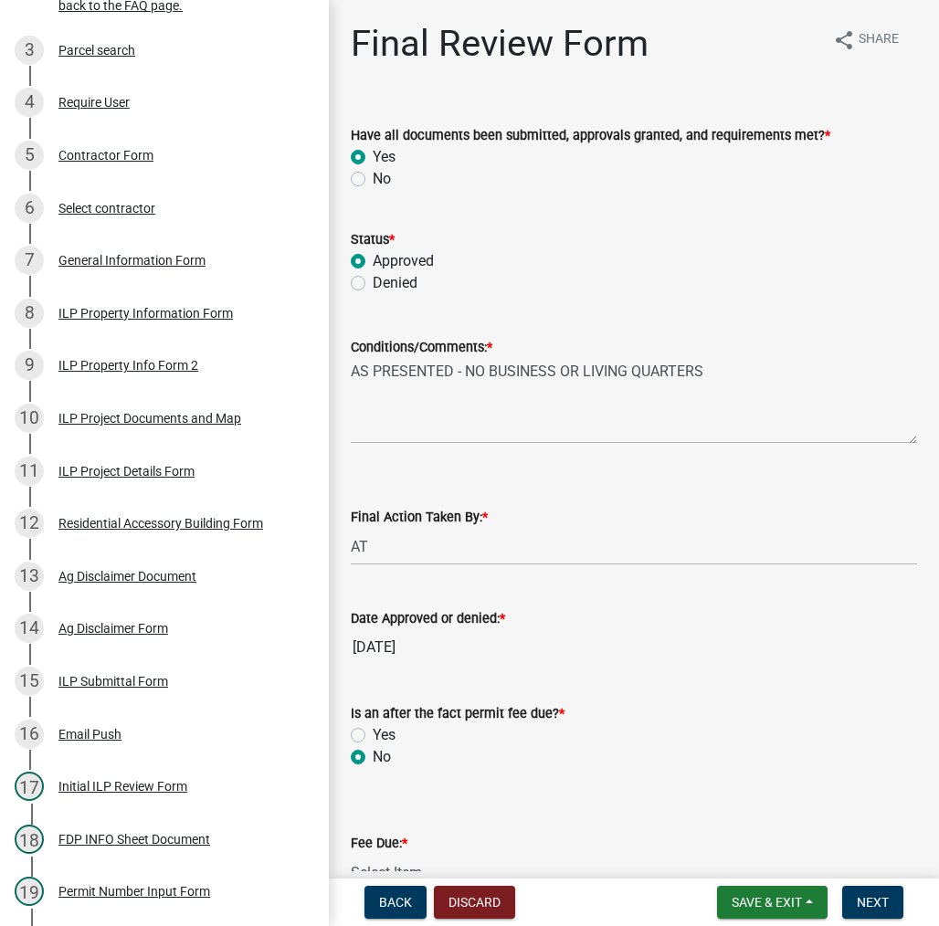
scroll to position [274, 0]
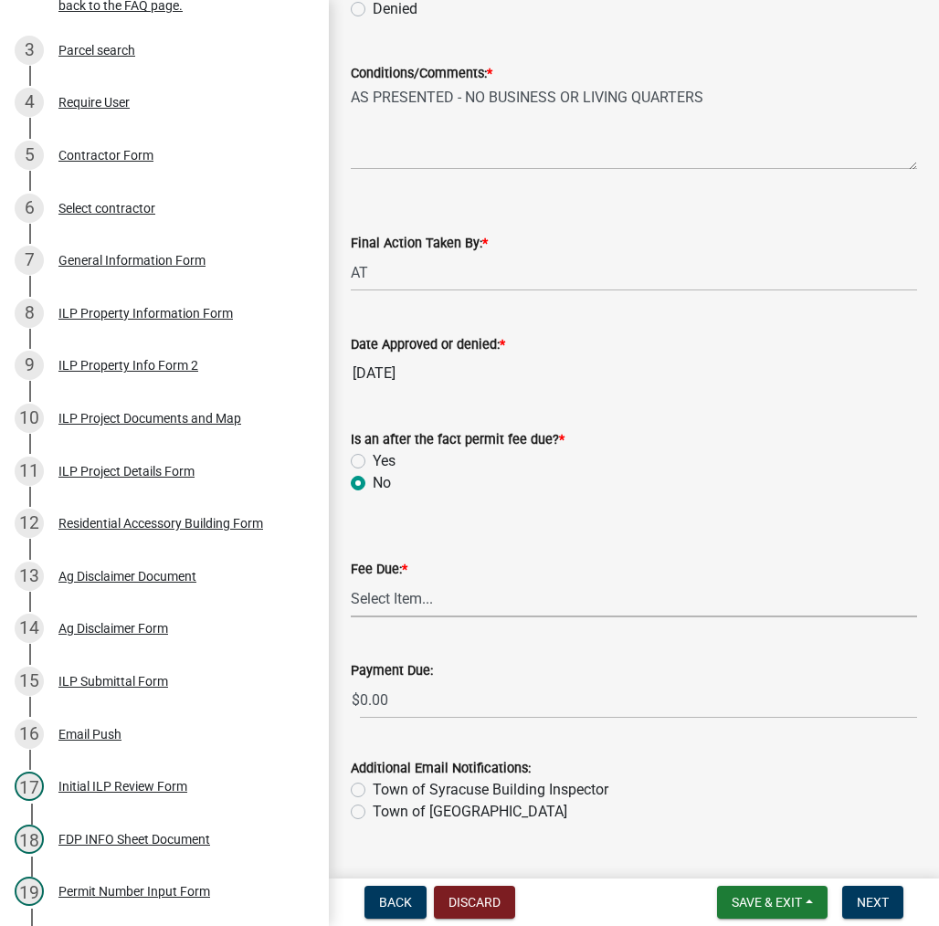
click at [391, 601] on select "Select Item... N/A $10.00 $25.00 $125.00 $250 $500 $500 + $10.00 for every 10 s…" at bounding box center [634, 598] width 566 height 37
click at [351, 610] on select "Select Item... N/A $10.00 $25.00 $125.00 $250 $500 $500 + $10.00 for every 10 s…" at bounding box center [634, 598] width 566 height 37
select select "6f482d1d-eb35-47e6-92b0-143404755581"
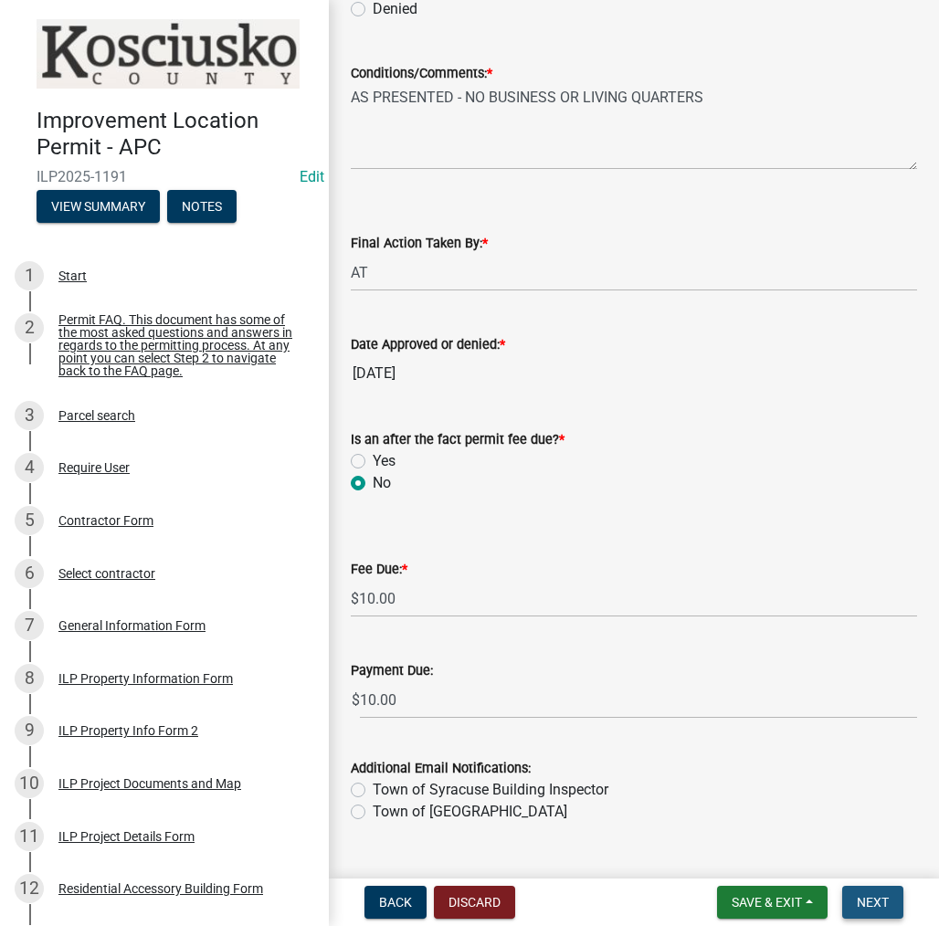
click at [866, 901] on span "Next" at bounding box center [873, 902] width 32 height 15
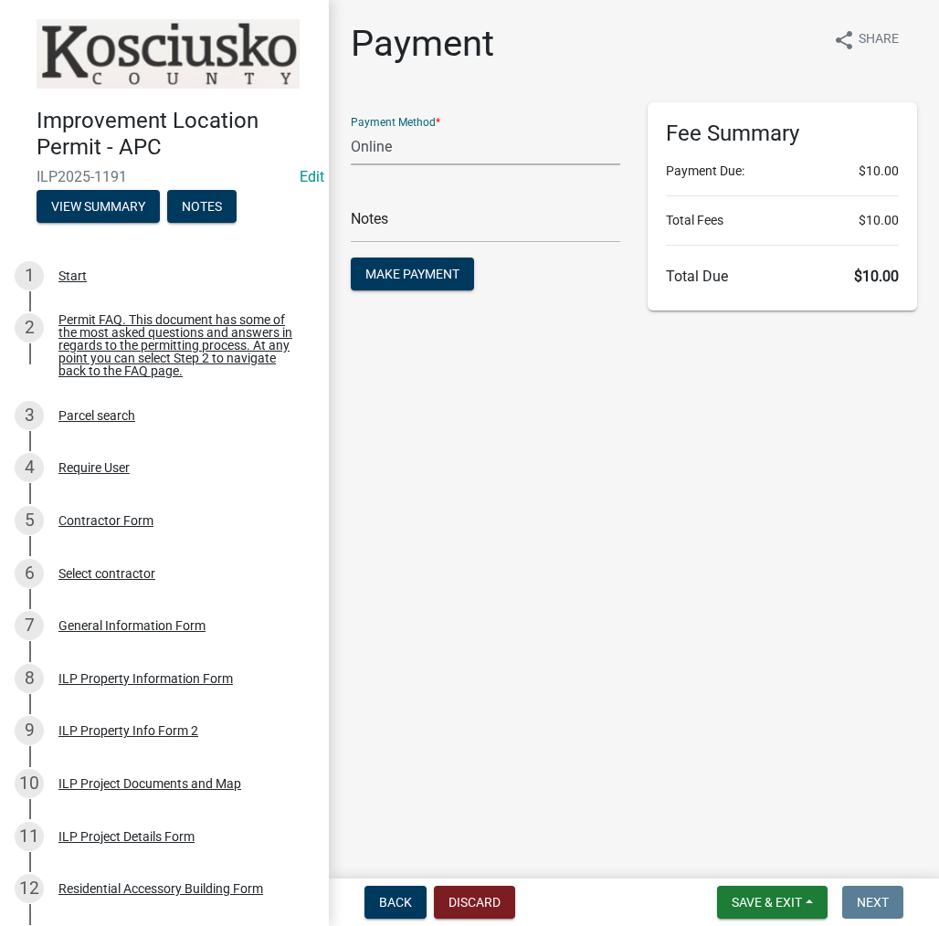
click at [453, 147] on select "Credit Card POS Check Cash Online" at bounding box center [485, 146] width 269 height 37
select select "1: 0"
click at [351, 128] on select "Credit Card POS Check Cash Online" at bounding box center [485, 146] width 269 height 37
click at [440, 228] on input "text" at bounding box center [485, 223] width 269 height 37
type input "1106"
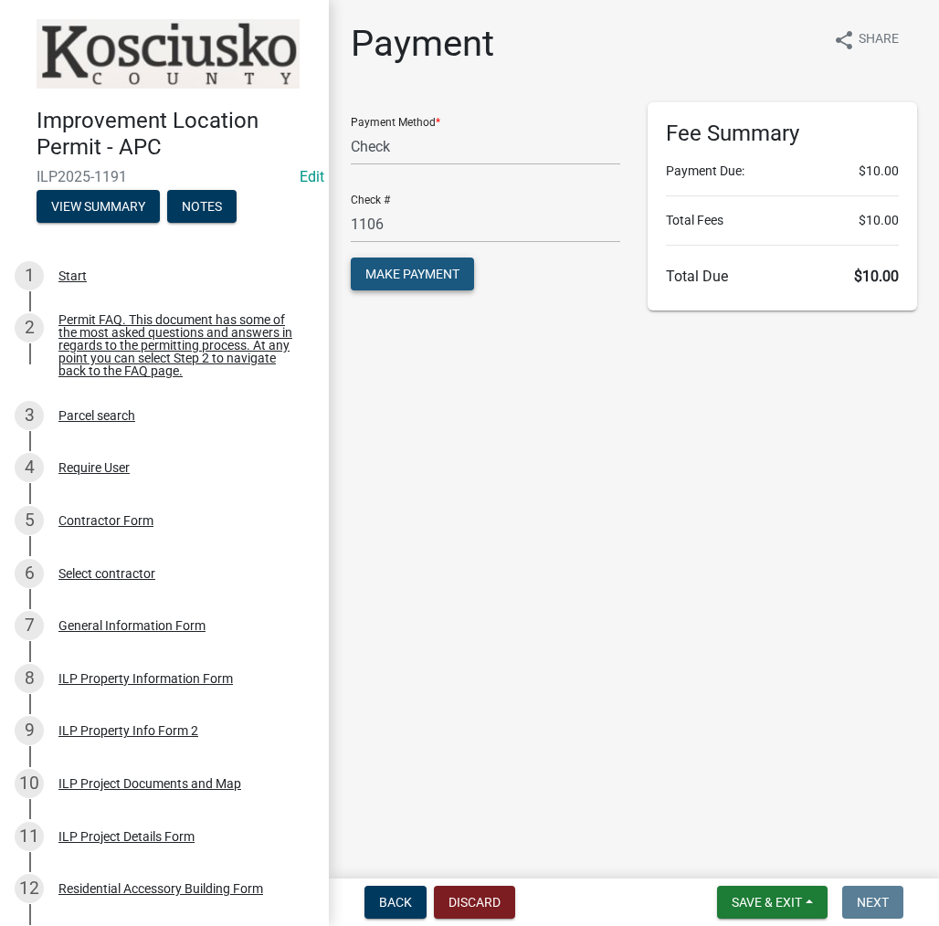
click at [428, 275] on span "Make Payment" at bounding box center [412, 274] width 94 height 15
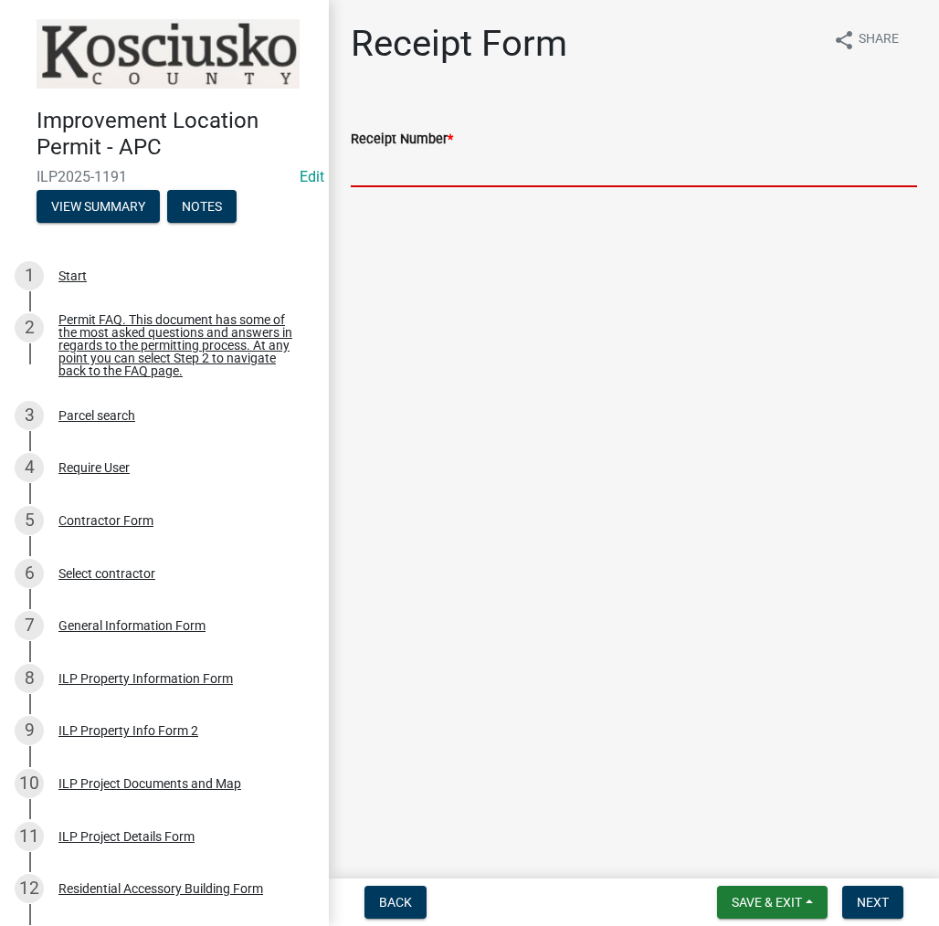
click at [448, 169] on input "Receipt Number *" at bounding box center [634, 168] width 566 height 37
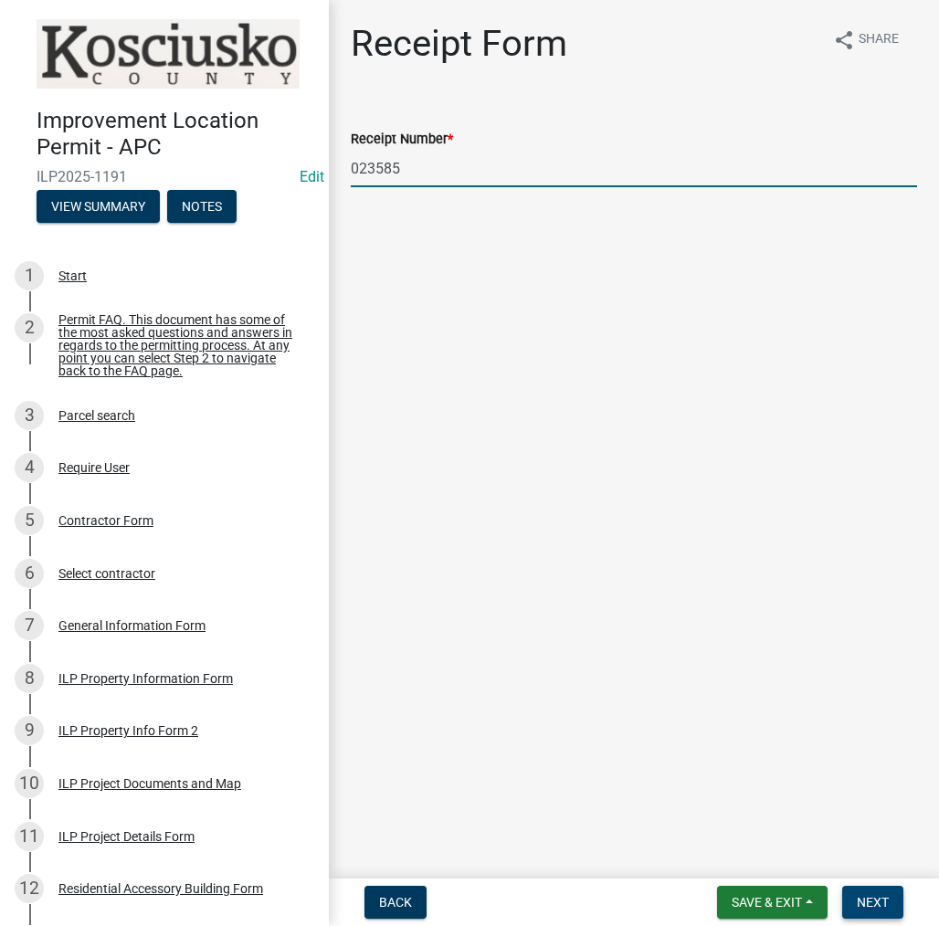
type input "023585"
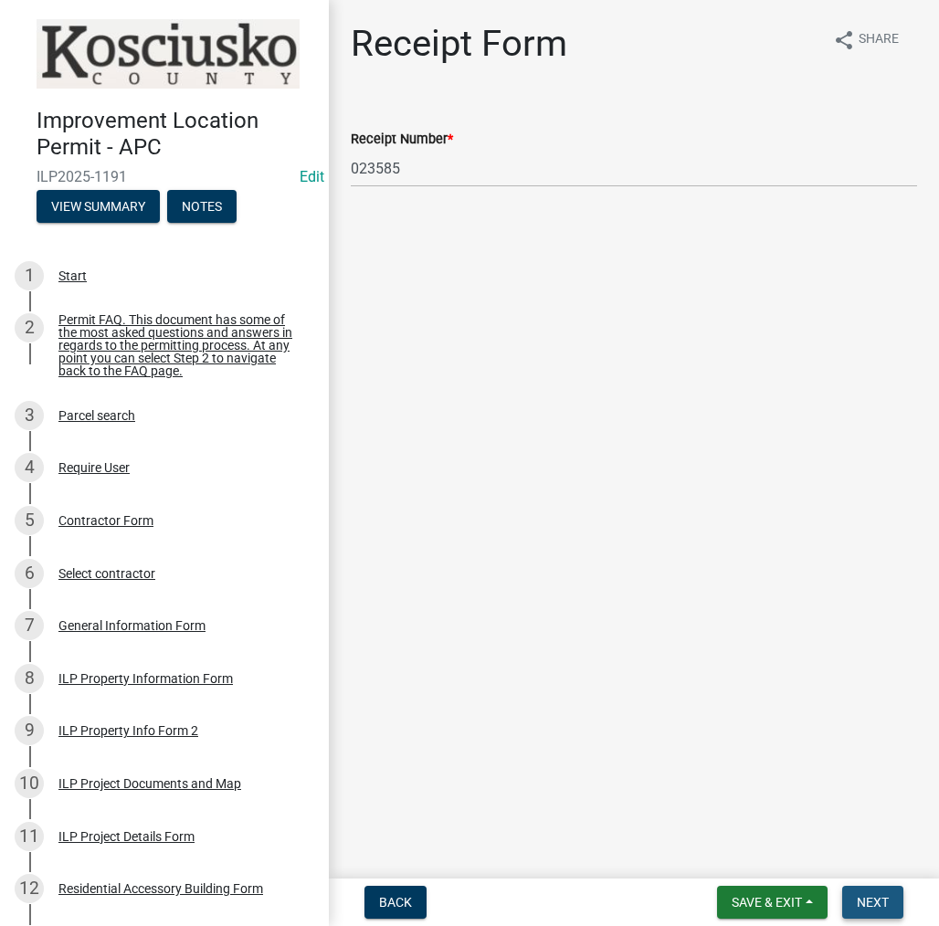
click at [872, 902] on span "Next" at bounding box center [873, 902] width 32 height 15
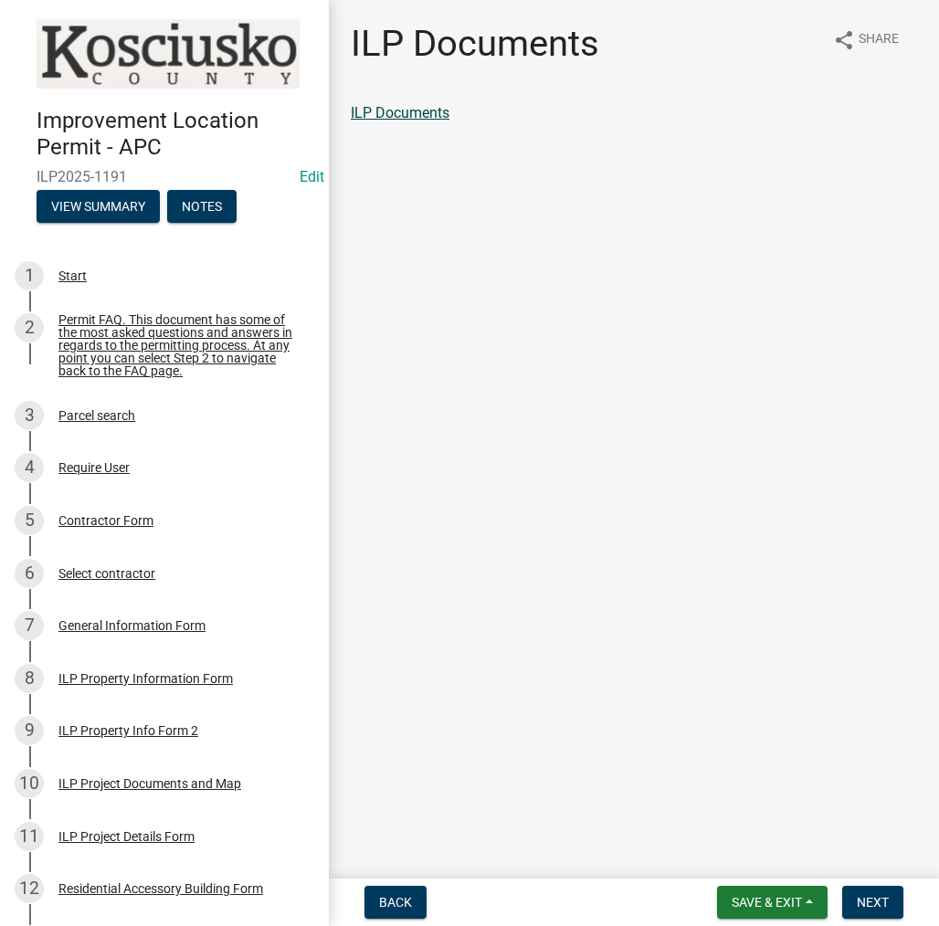
click at [398, 112] on link "ILP Documents" at bounding box center [400, 112] width 99 height 17
click at [857, 896] on span "Next" at bounding box center [873, 902] width 32 height 15
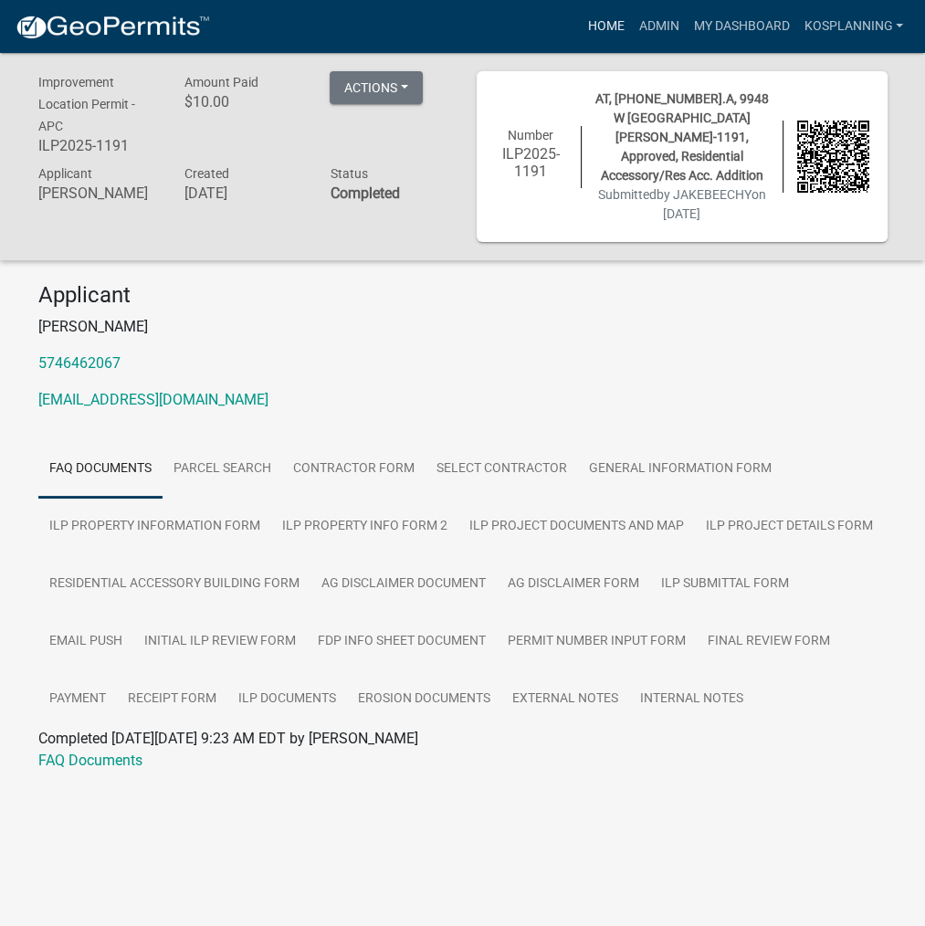
click at [595, 26] on link "Home" at bounding box center [605, 26] width 51 height 35
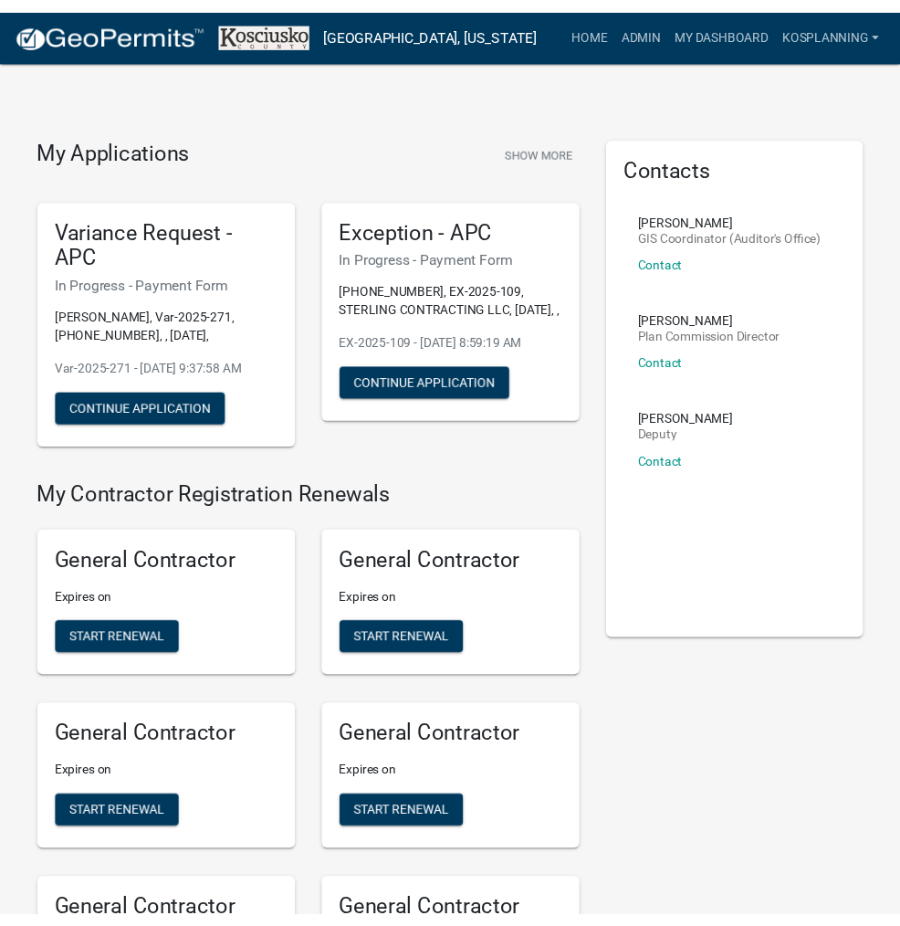
scroll to position [809, 0]
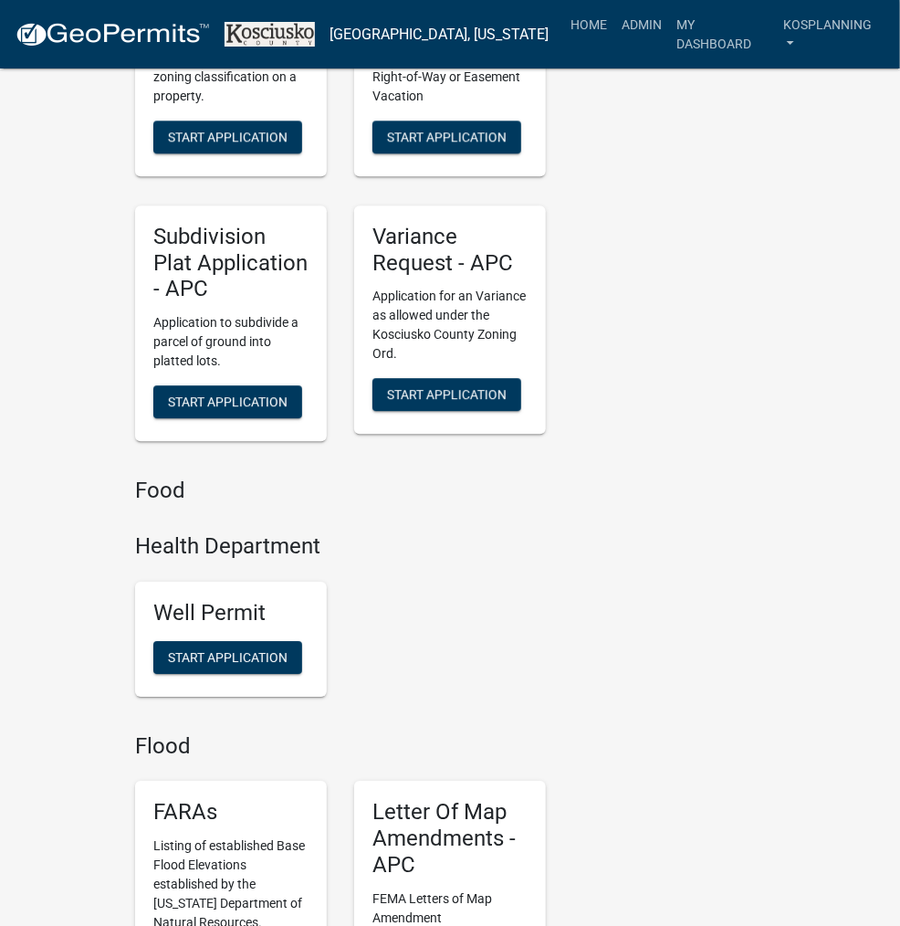
scroll to position [6014, 0]
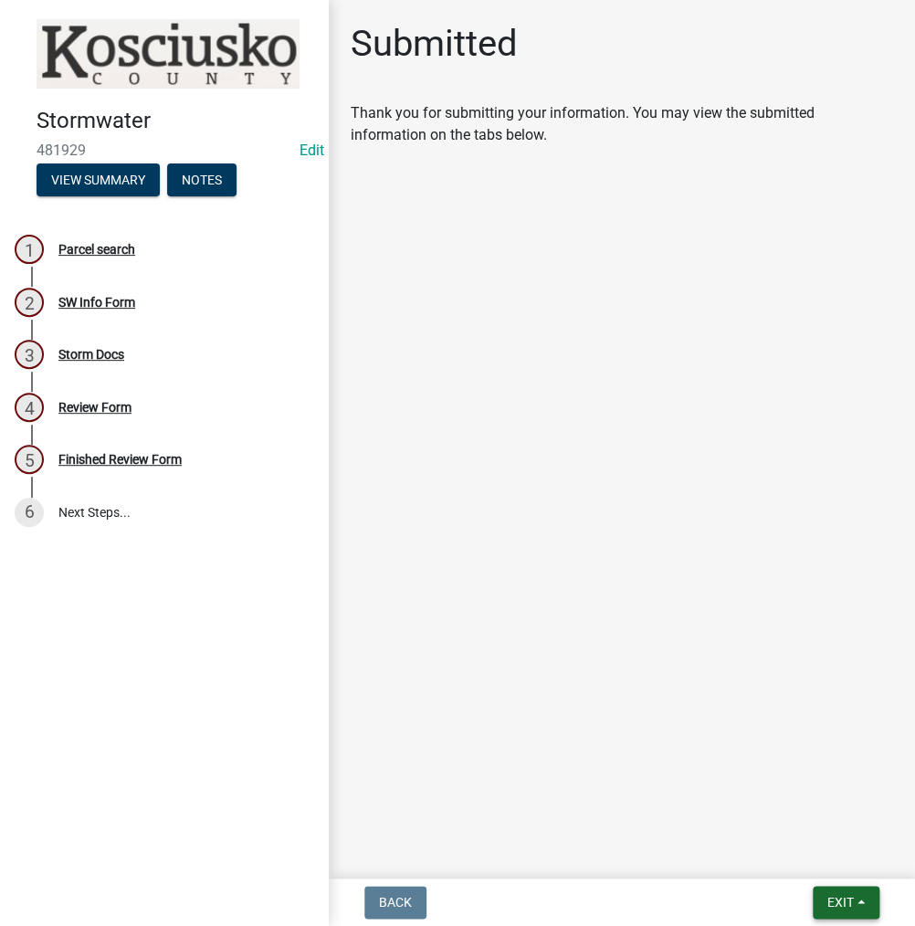
click at [841, 897] on span "Exit" at bounding box center [840, 902] width 26 height 15
click at [805, 852] on button "Save & Exit" at bounding box center [807, 855] width 146 height 44
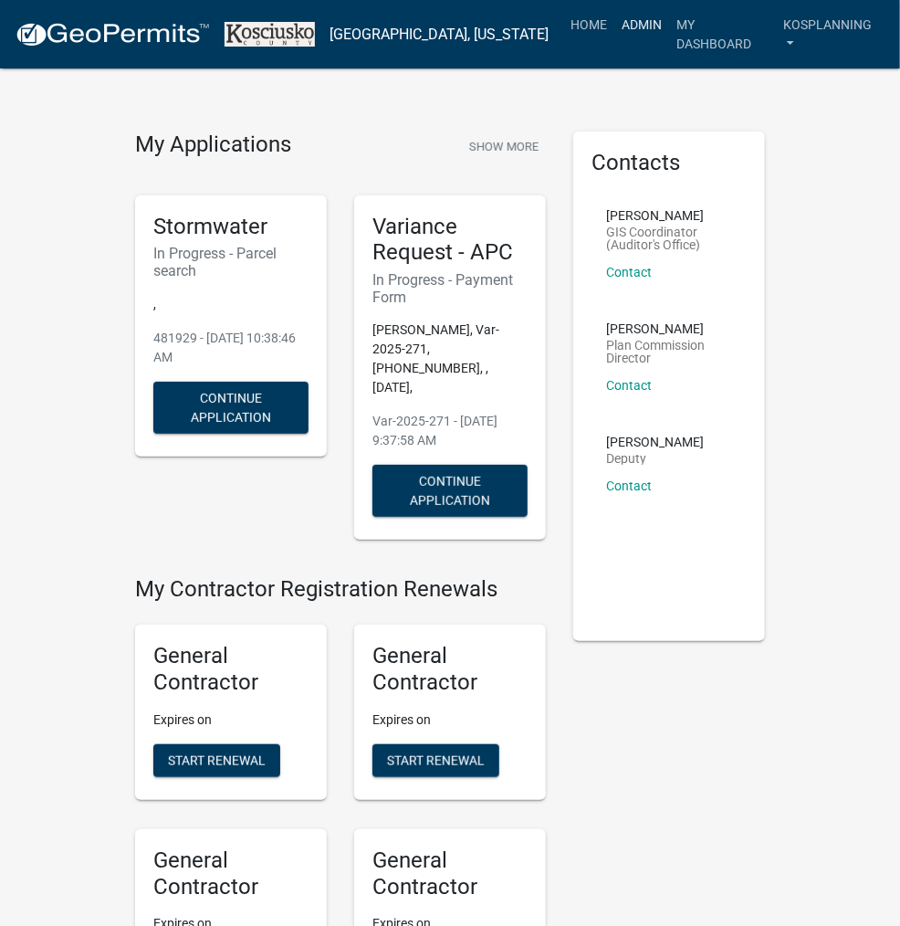
click at [626, 27] on link "Admin" at bounding box center [642, 24] width 55 height 35
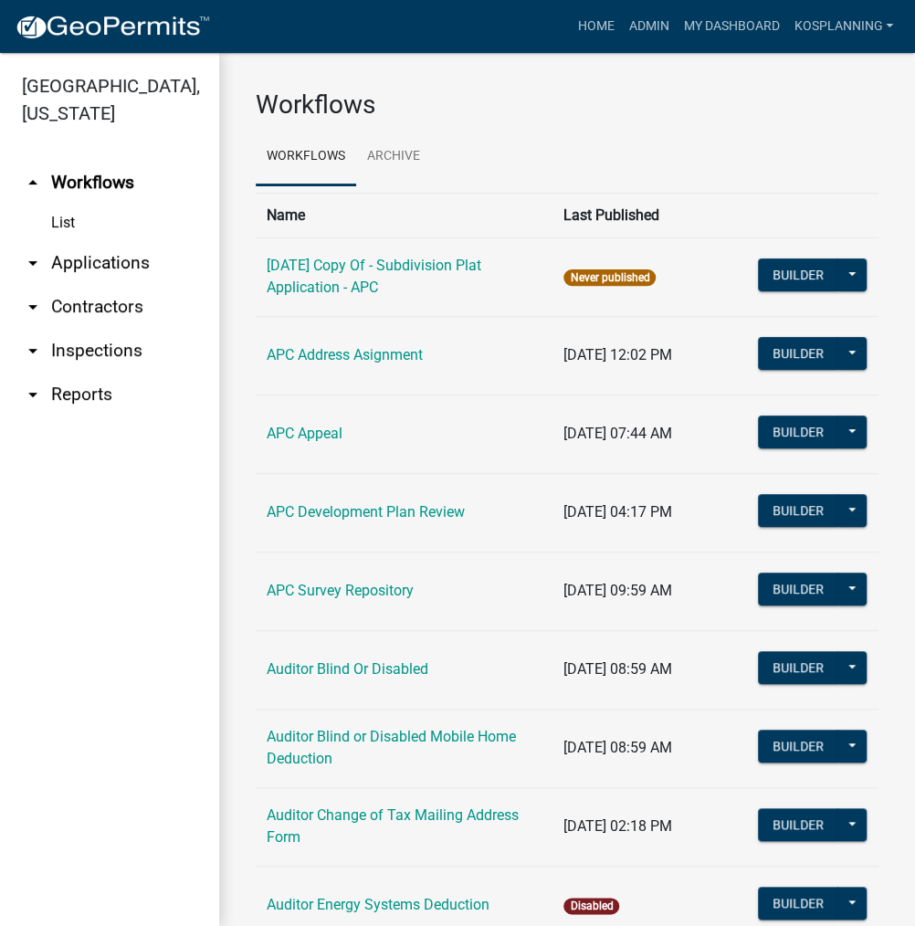
click at [106, 257] on link "arrow_drop_down Applications" at bounding box center [109, 263] width 219 height 44
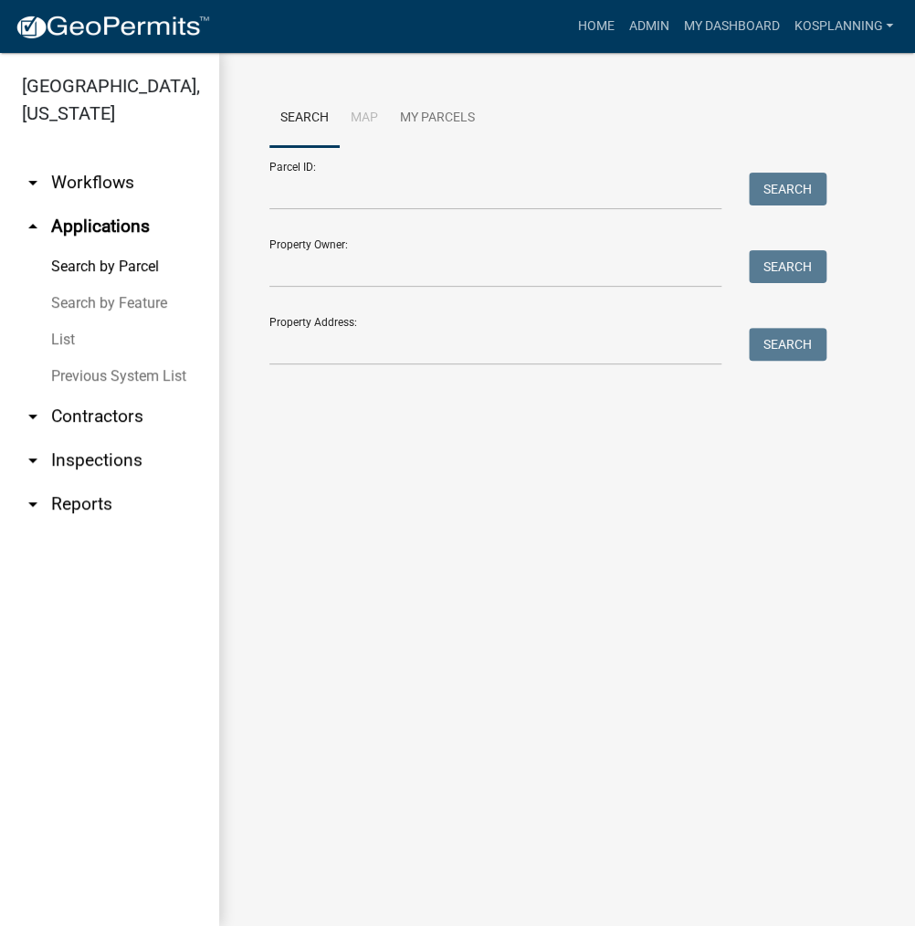
click at [66, 335] on link "List" at bounding box center [109, 339] width 219 height 37
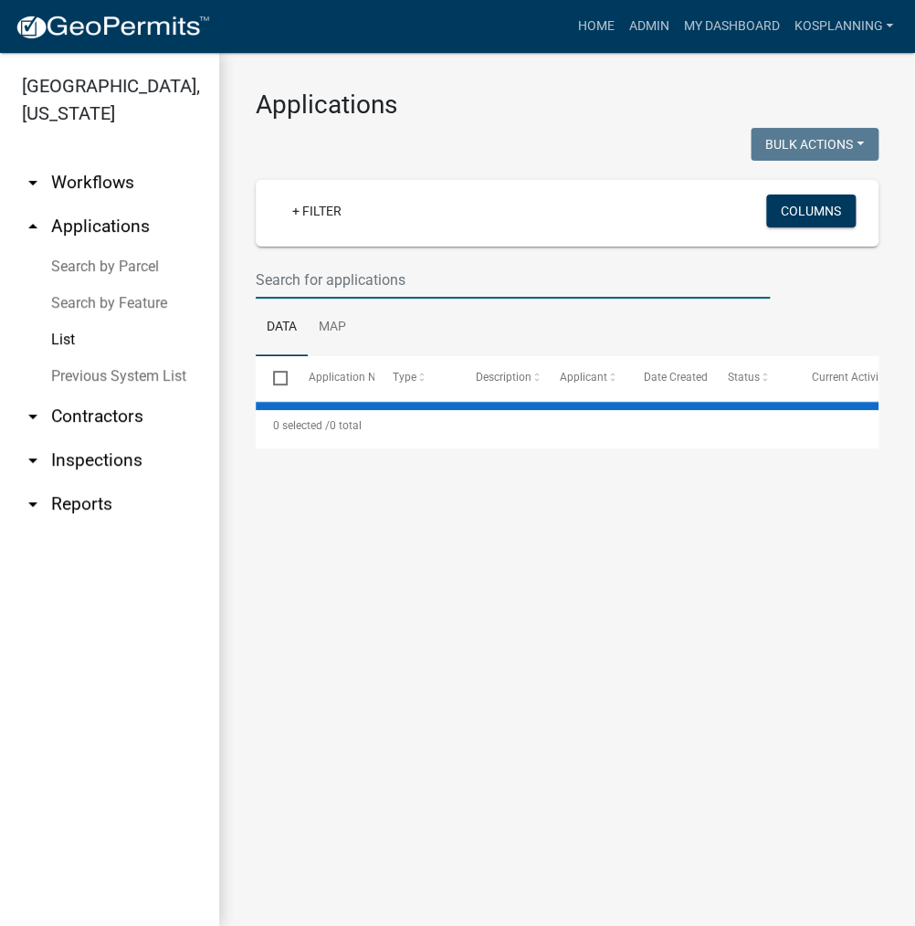
click at [314, 277] on input "text" at bounding box center [513, 279] width 514 height 37
select select "3: 100"
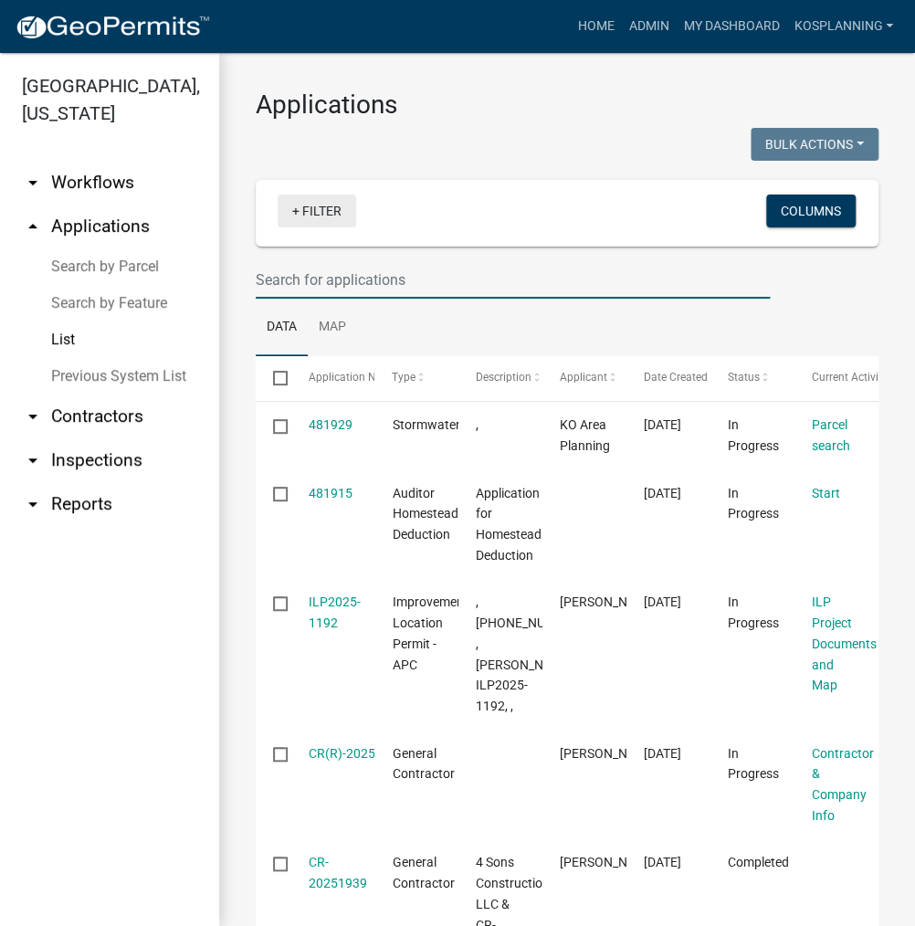
click at [315, 214] on link "+ Filter" at bounding box center [317, 211] width 79 height 33
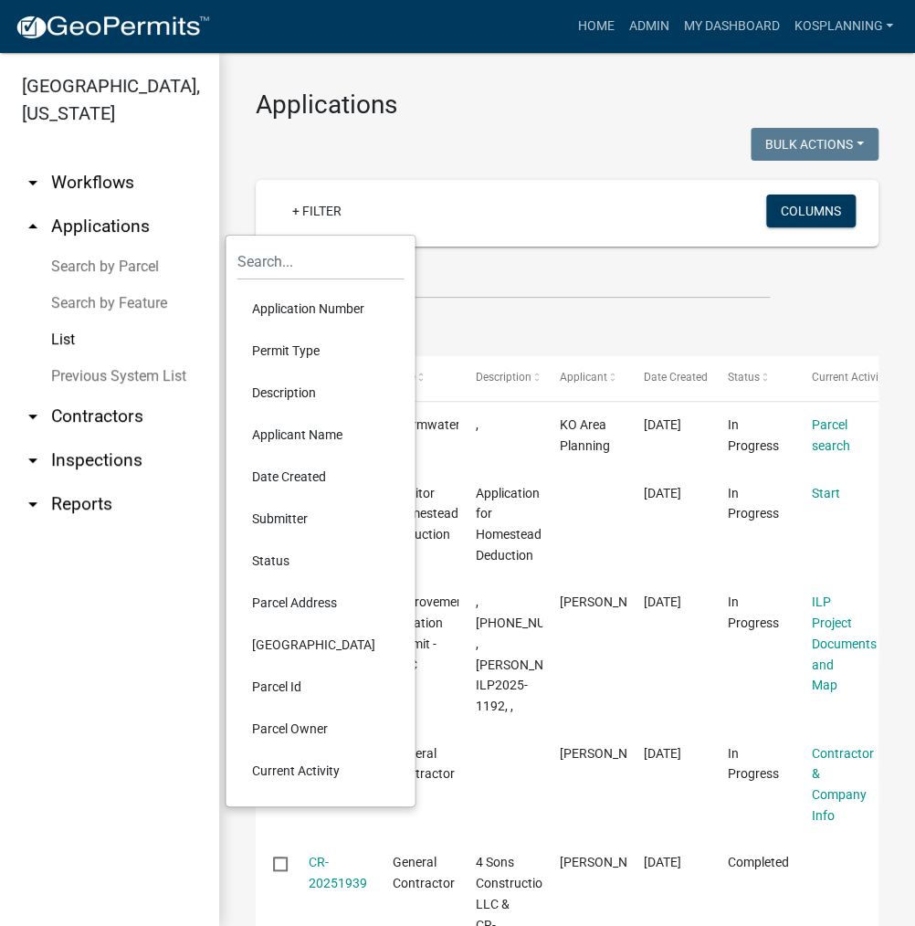
click at [293, 357] on li "Permit Type" at bounding box center [320, 351] width 167 height 42
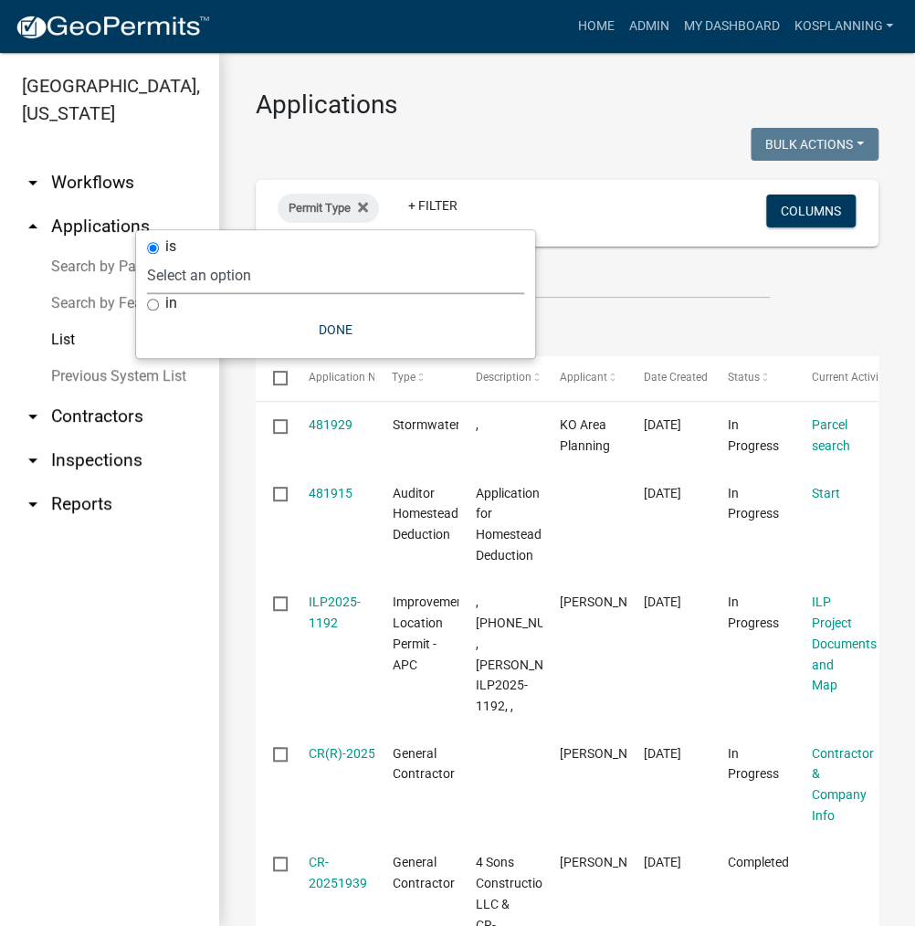
click at [347, 275] on select "Select an option [DATE] Copy Of - Subdivision Plat Application - APC APC Addres…" at bounding box center [335, 275] width 377 height 37
select select "5afa5e72-d482-4b09-b93d-f0d710fc0495"
click at [184, 257] on select "Select an option [DATE] Copy Of - Subdivision Plat Application - APC APC Addres…" at bounding box center [335, 275] width 377 height 37
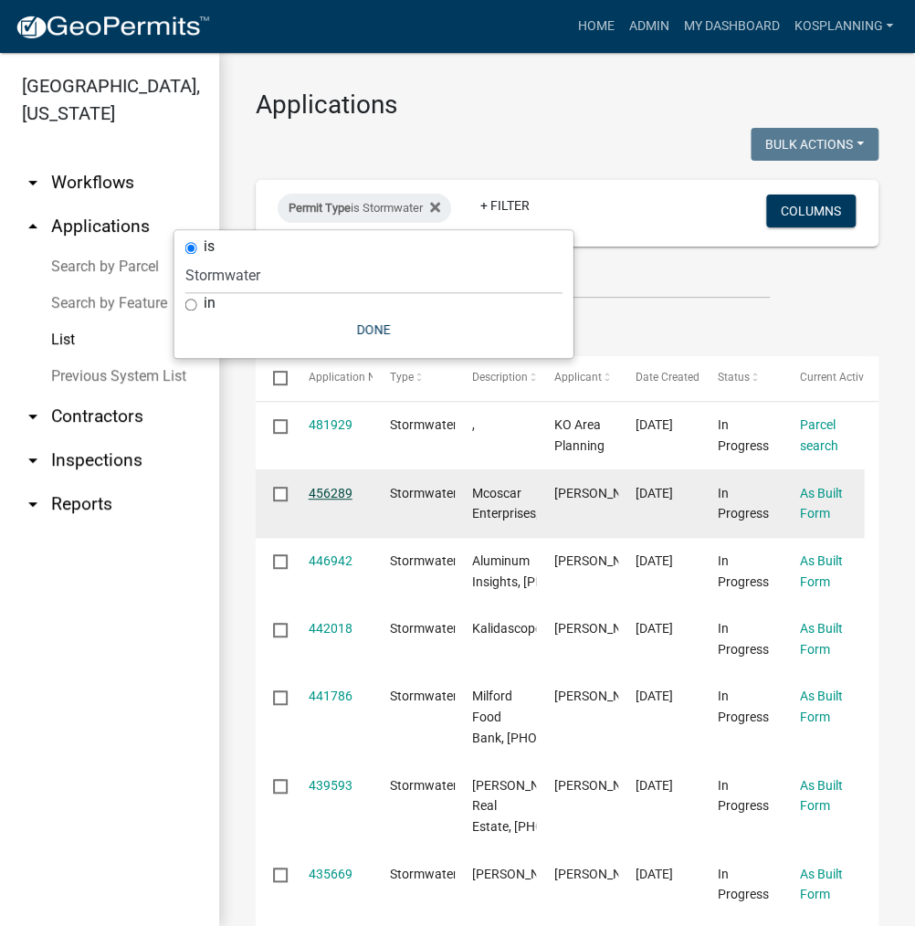
click at [341, 490] on link "456289" at bounding box center [331, 493] width 44 height 15
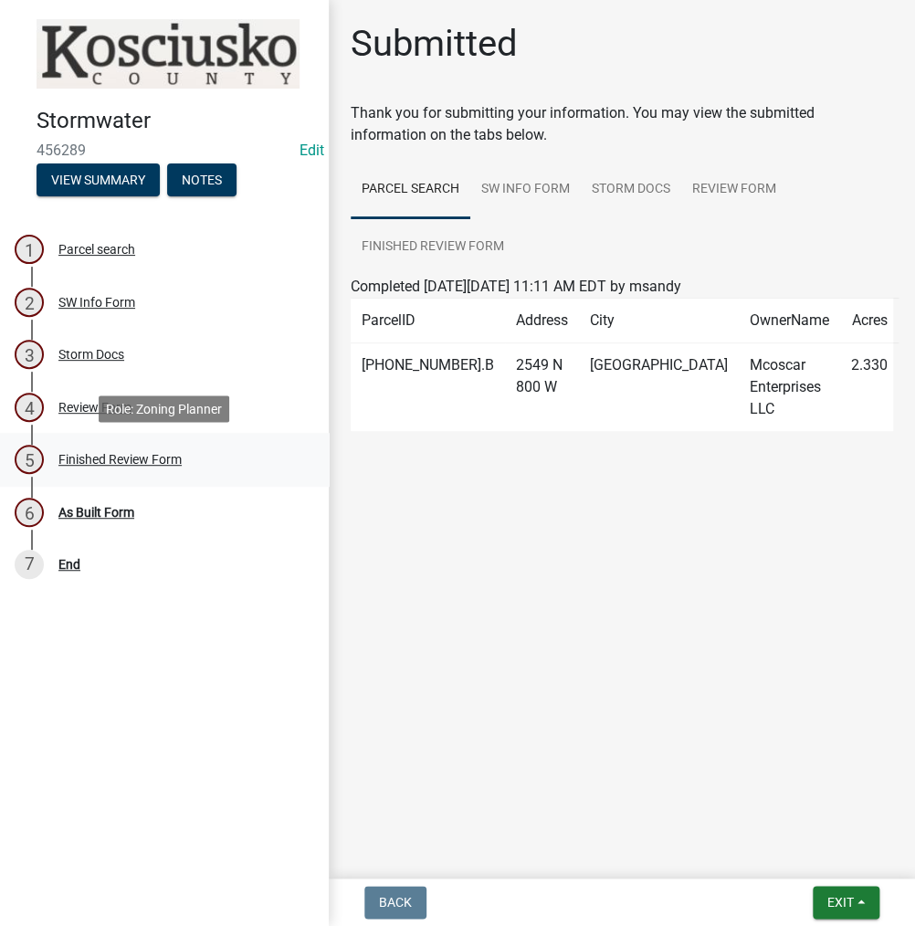
click at [119, 457] on div "Finished Review Form" at bounding box center [119, 459] width 123 height 13
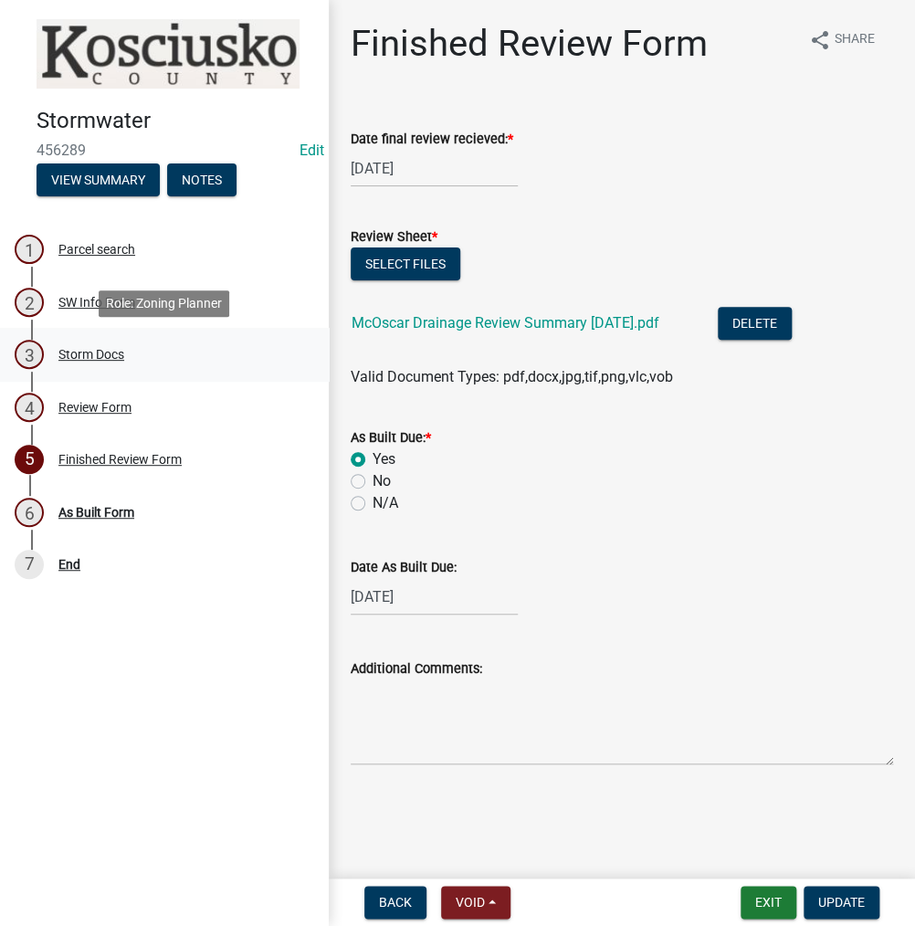
click at [88, 359] on div "Storm Docs" at bounding box center [91, 354] width 66 height 13
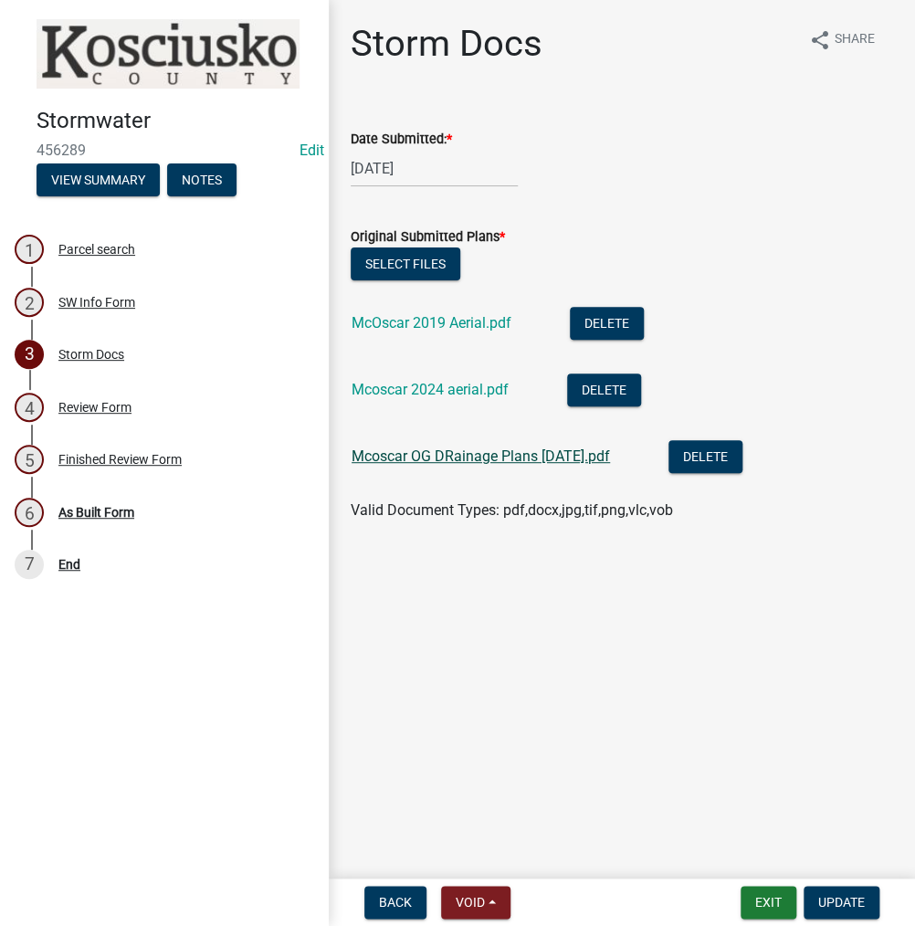
click at [471, 459] on link "Mcoscar OG DRainage Plans [DATE].pdf" at bounding box center [481, 455] width 258 height 17
click at [426, 321] on link "McOscar 2019 Aerial.pdf" at bounding box center [432, 322] width 160 height 17
click at [426, 388] on link "Mcoscar 2024 aerial.pdf" at bounding box center [430, 389] width 157 height 17
click at [756, 893] on button "Exit" at bounding box center [769, 902] width 56 height 33
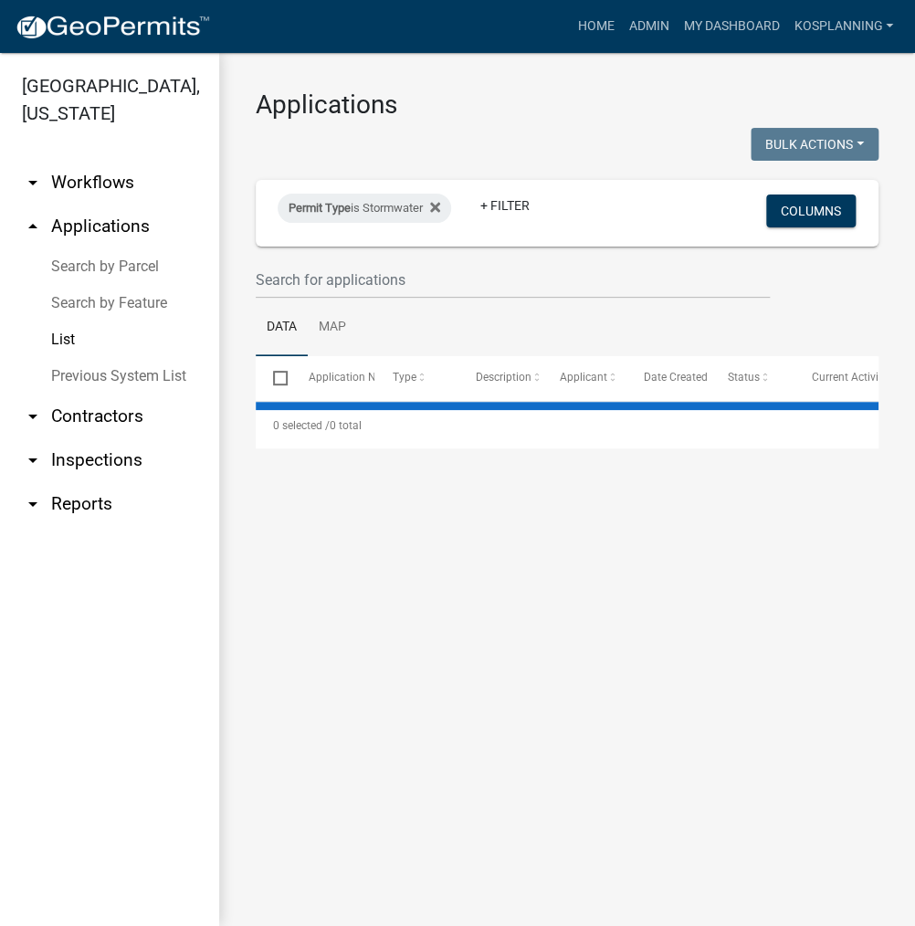
select select "3: 100"
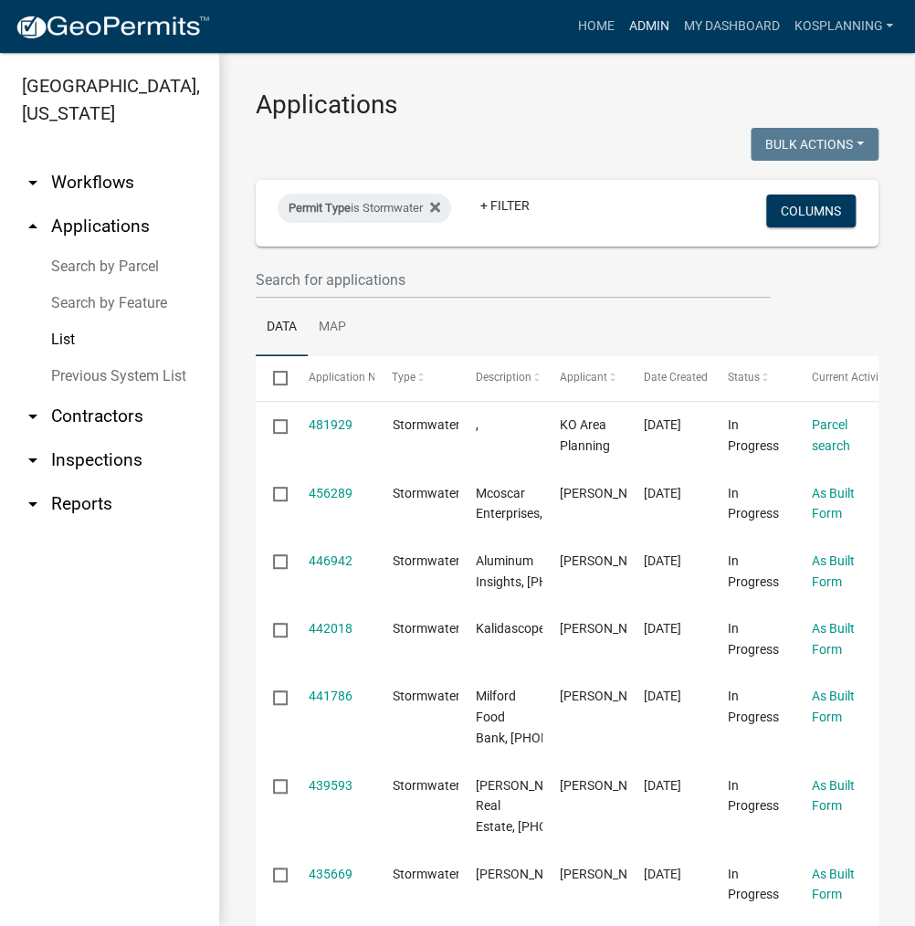
click at [647, 31] on link "Admin" at bounding box center [648, 26] width 55 height 35
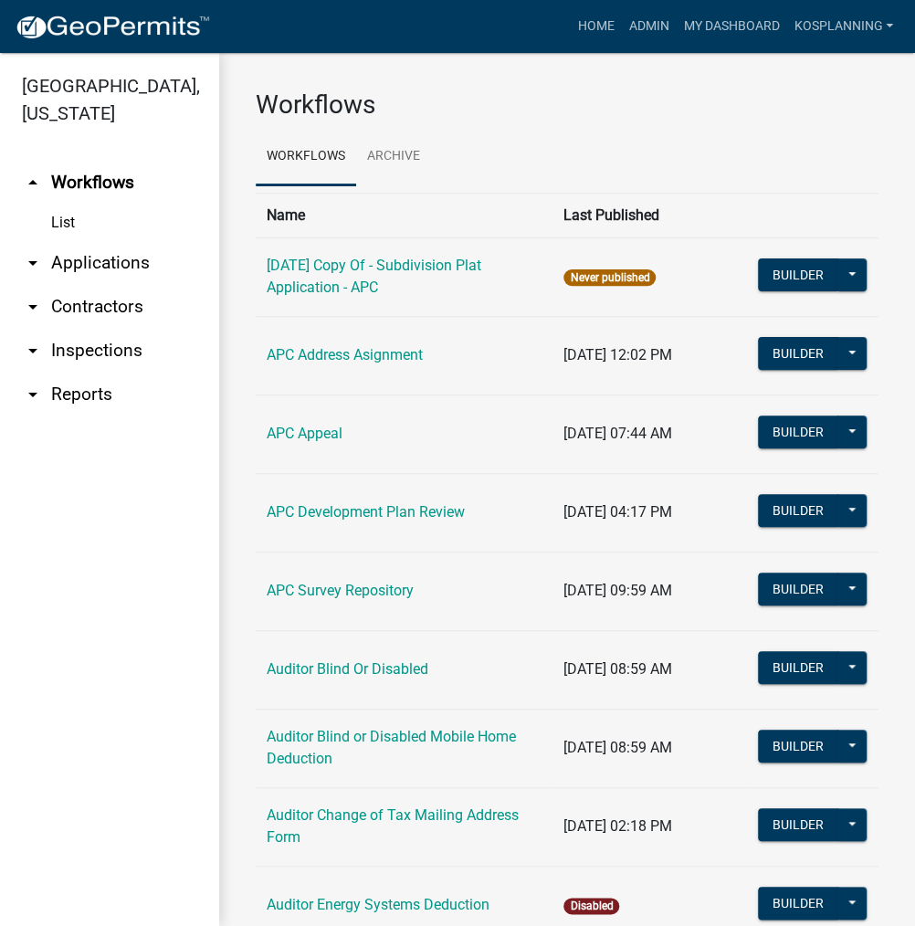
click at [75, 260] on link "arrow_drop_down Applications" at bounding box center [109, 263] width 219 height 44
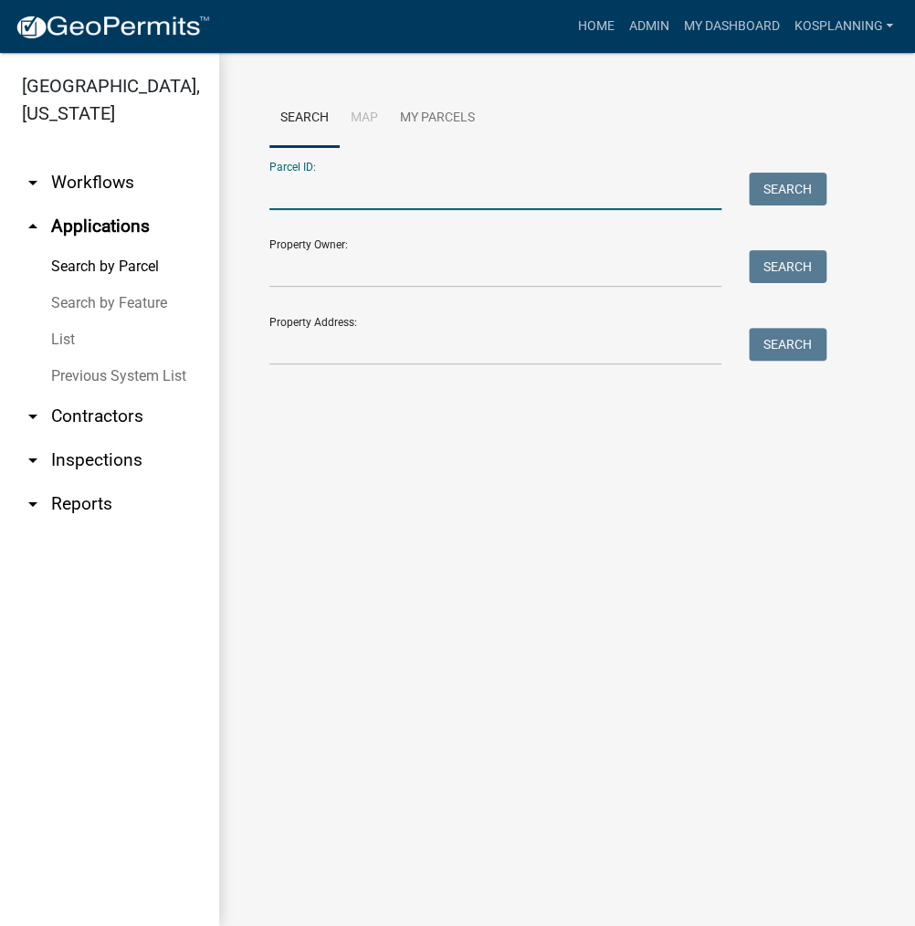
click at [476, 209] on input "Parcel ID:" at bounding box center [495, 191] width 452 height 37
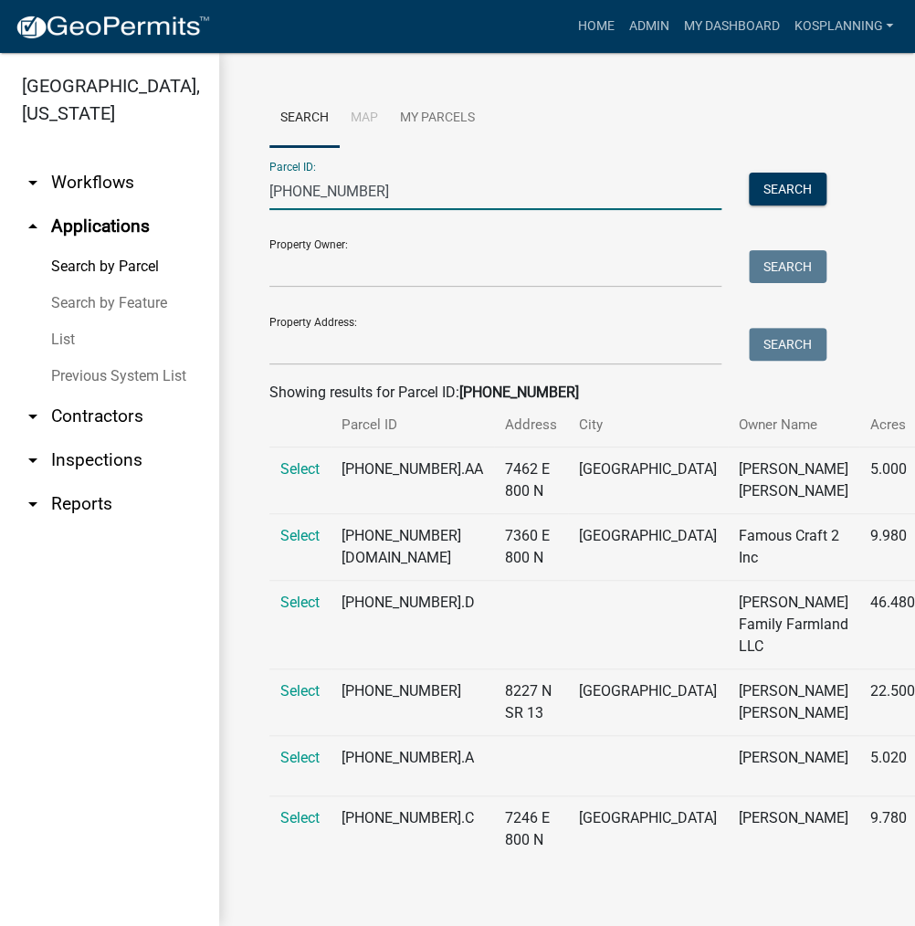
scroll to position [145, 0]
type input "[PHONE_NUMBER]"
click at [303, 682] on span "Select" at bounding box center [299, 690] width 39 height 17
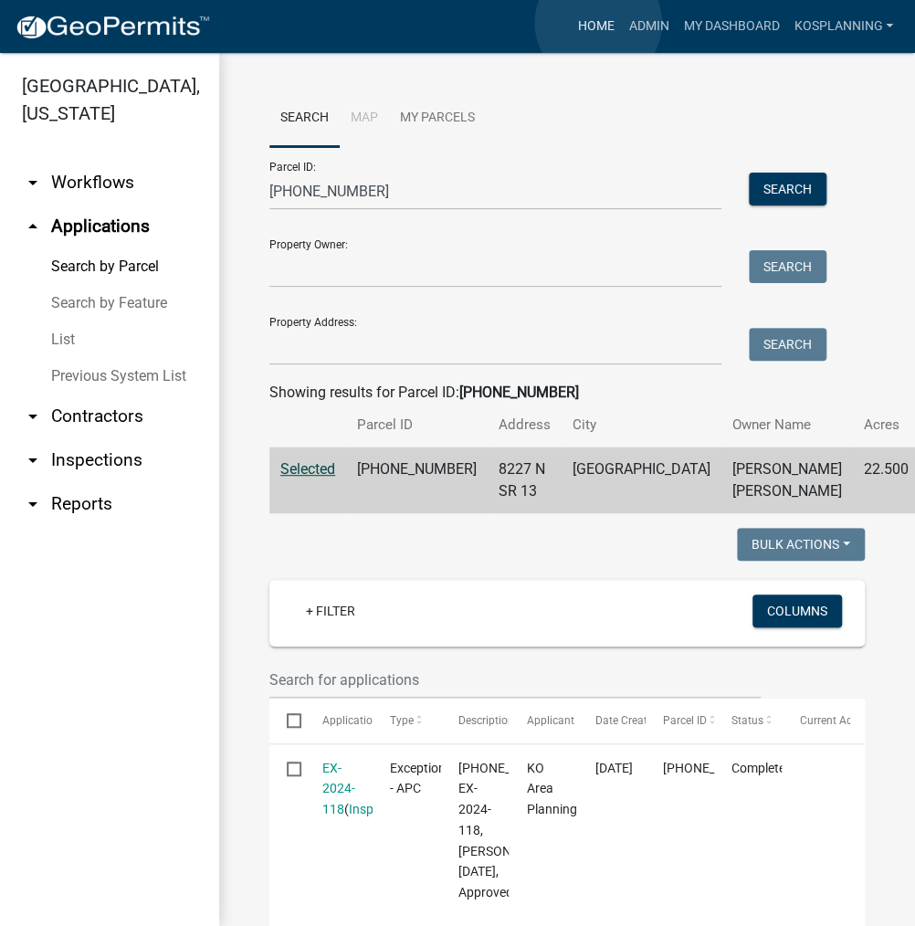
click at [598, 23] on link "Home" at bounding box center [595, 26] width 51 height 35
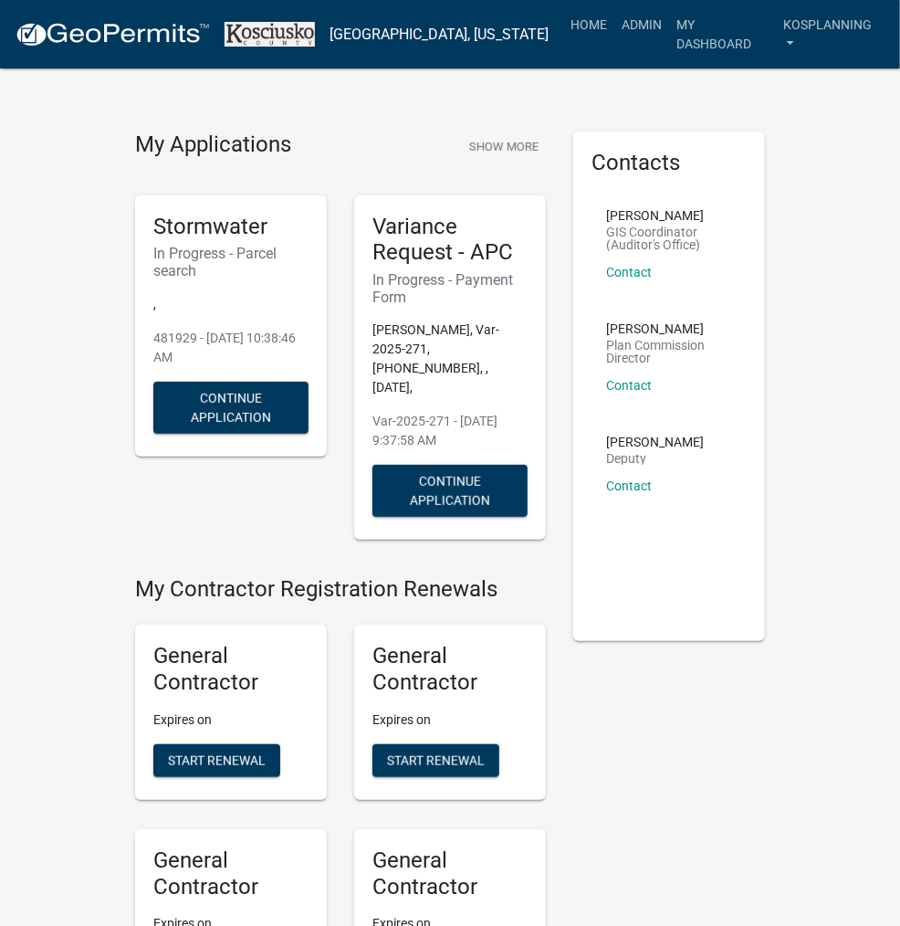
scroll to position [1775, 0]
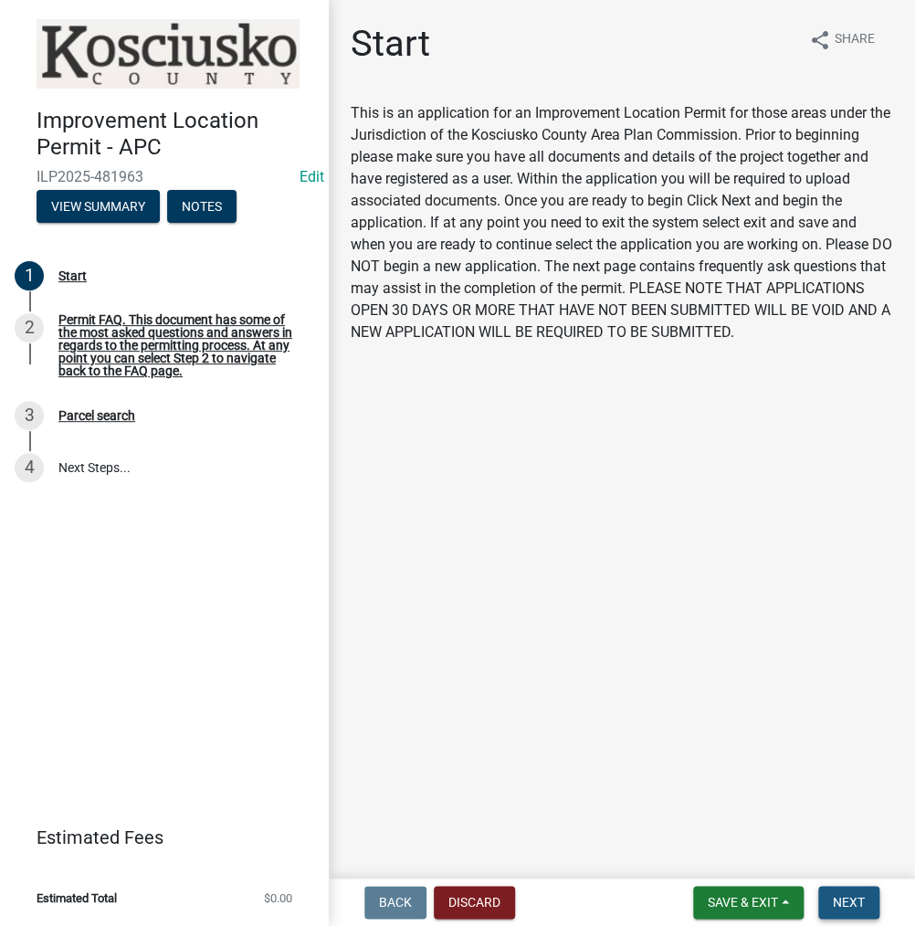
click at [865, 899] on button "Next" at bounding box center [848, 902] width 61 height 33
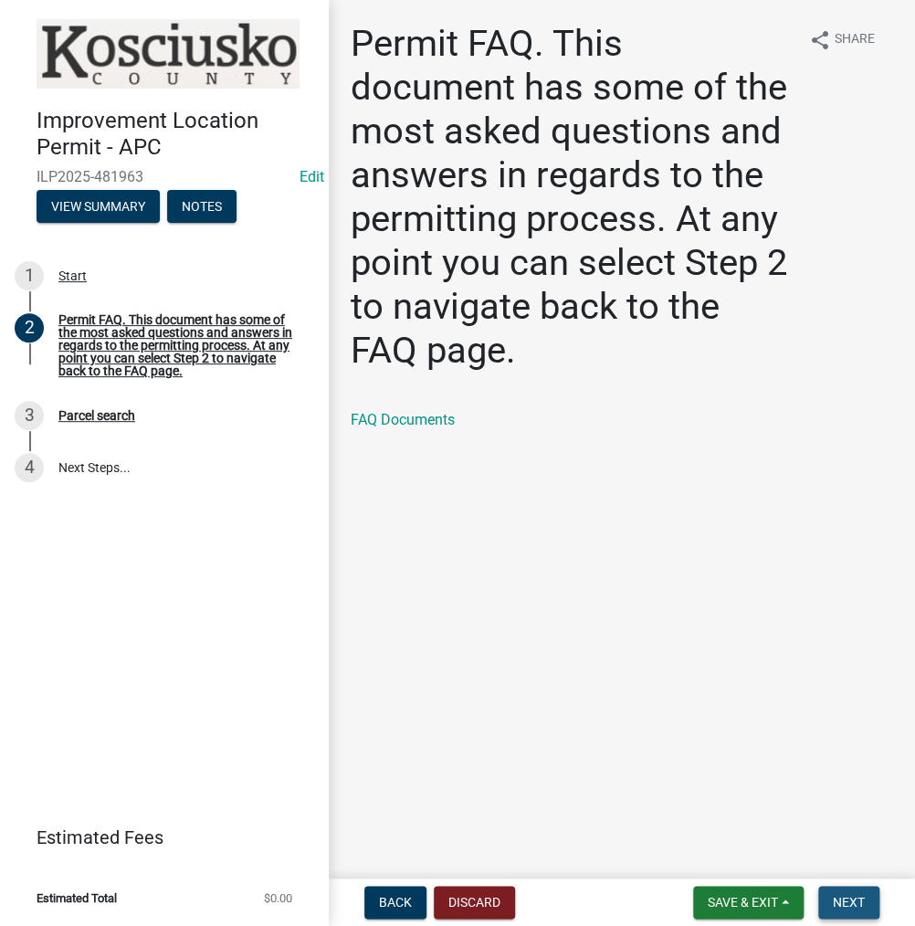
click at [851, 899] on span "Next" at bounding box center [849, 902] width 32 height 15
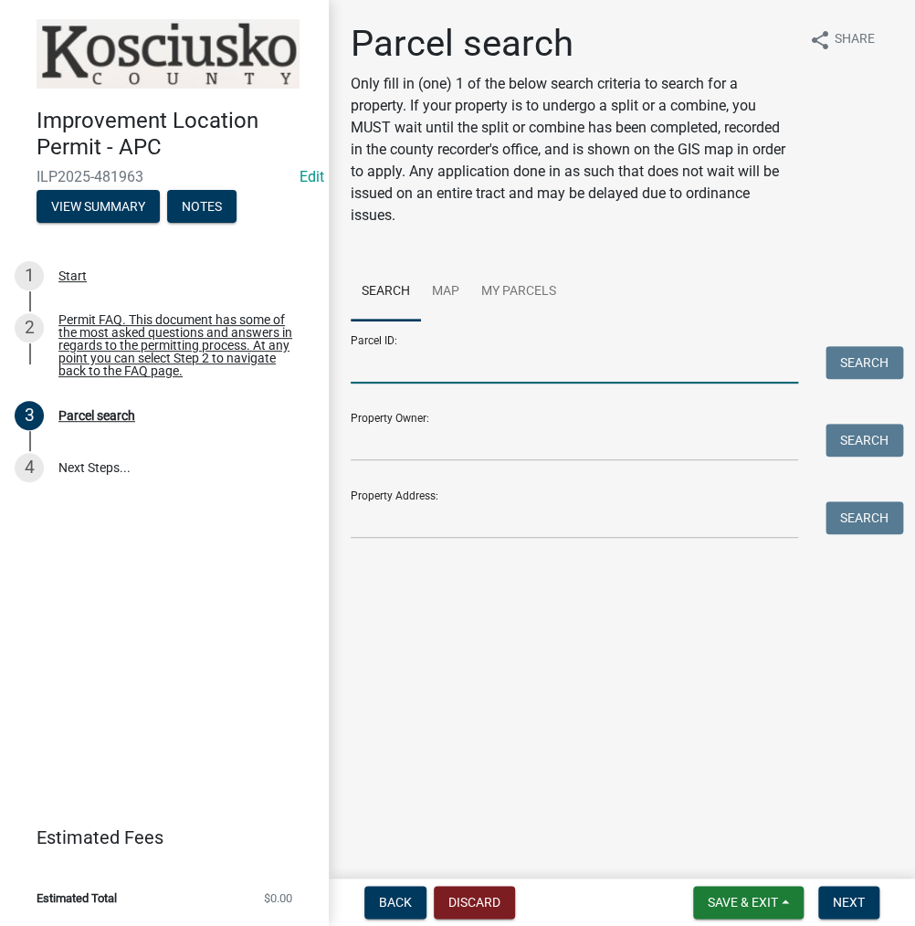
click at [441, 379] on input "Parcel ID:" at bounding box center [574, 364] width 447 height 37
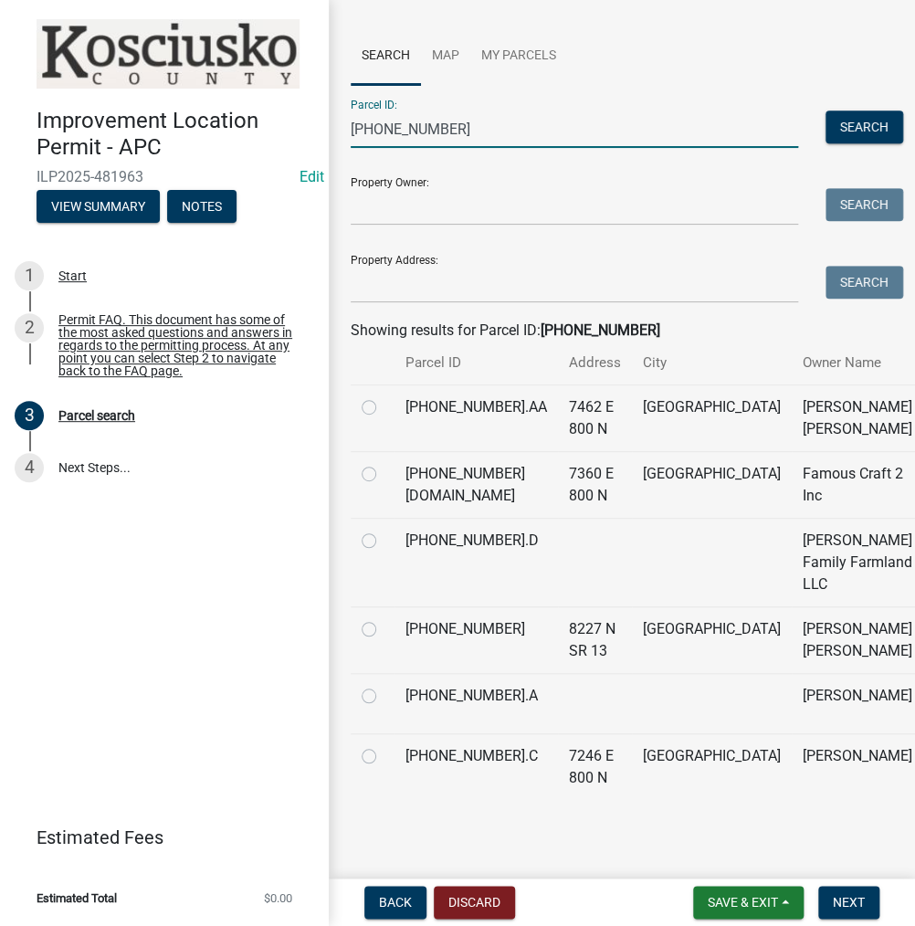
scroll to position [274, 0]
type input "[PHONE_NUMBER]"
click at [384, 618] on label at bounding box center [384, 618] width 0 height 0
click at [384, 630] on input "radio" at bounding box center [390, 624] width 12 height 12
radio input "true"
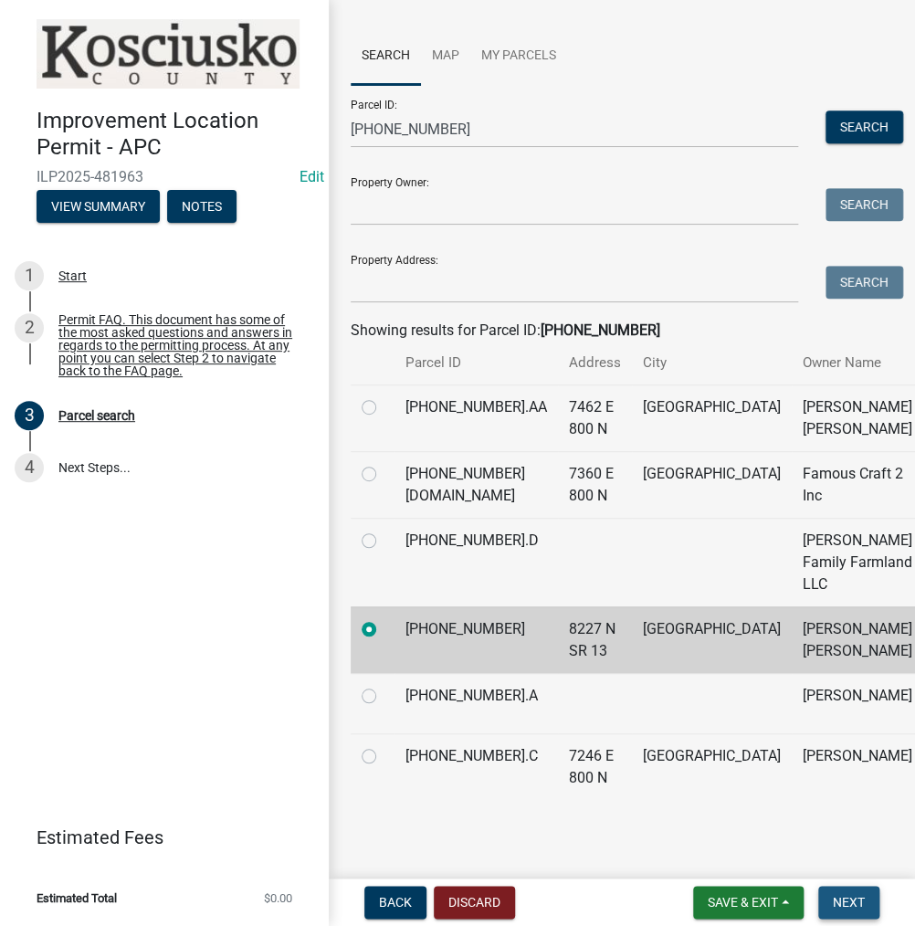
click at [838, 907] on span "Next" at bounding box center [849, 902] width 32 height 15
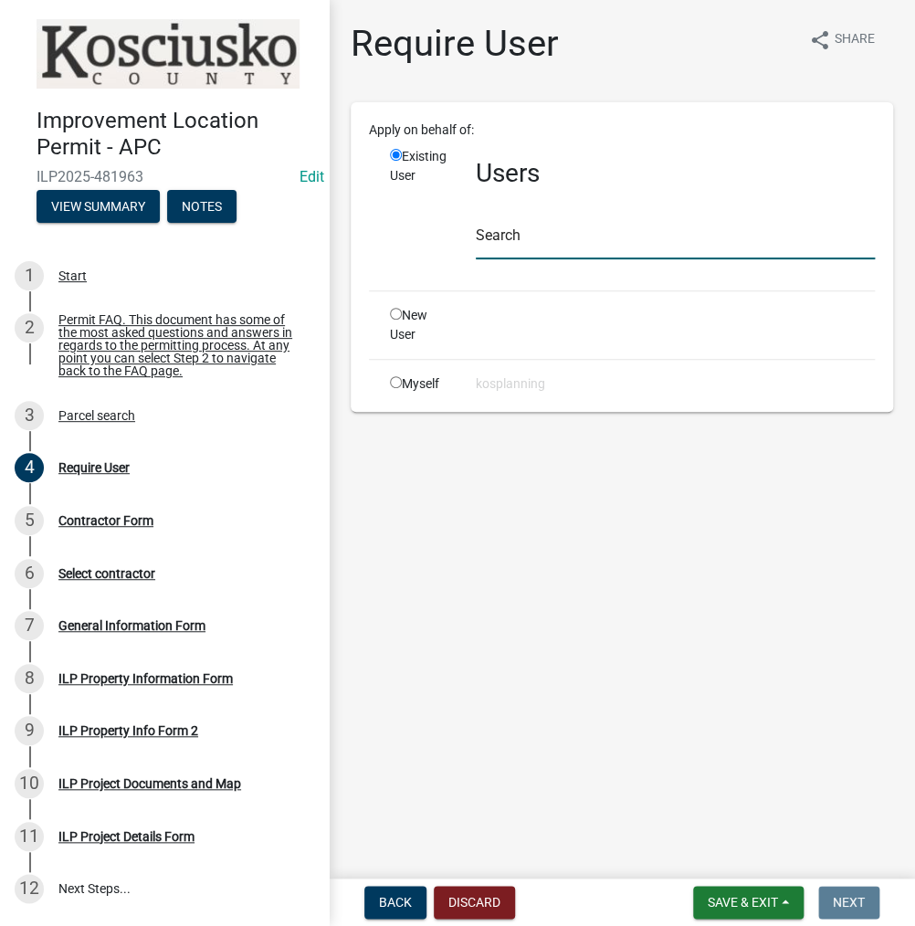
click at [574, 237] on input "text" at bounding box center [675, 240] width 399 height 37
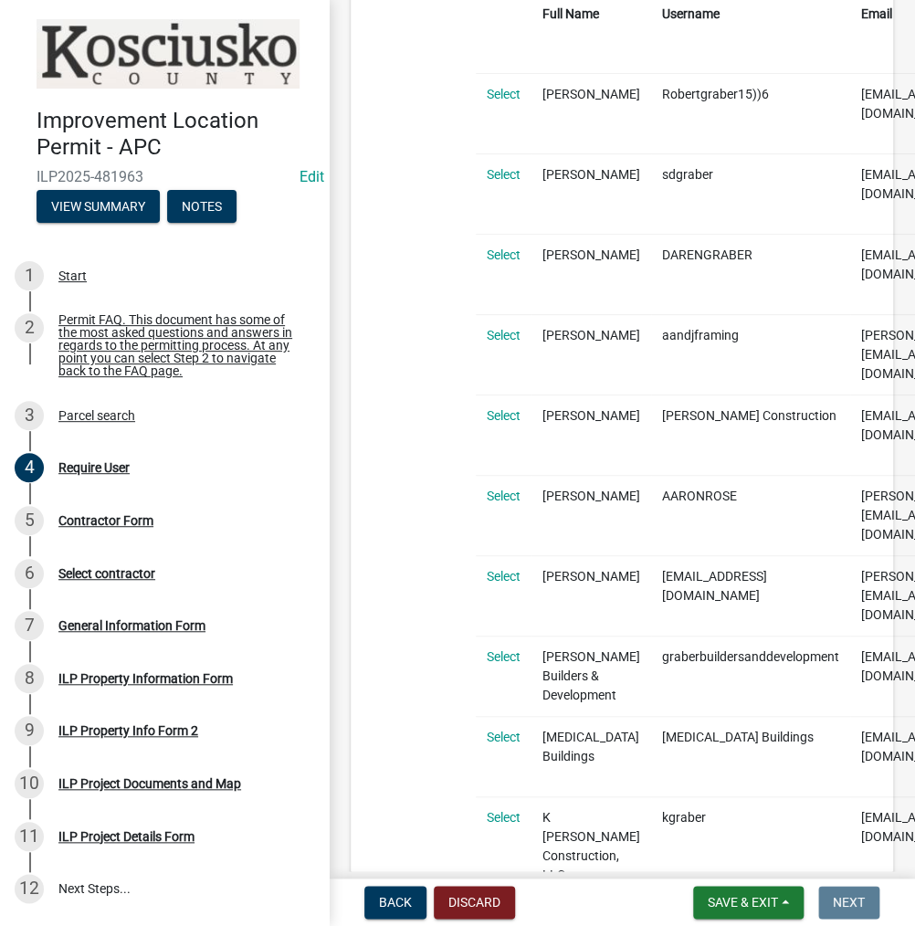
scroll to position [365, 0]
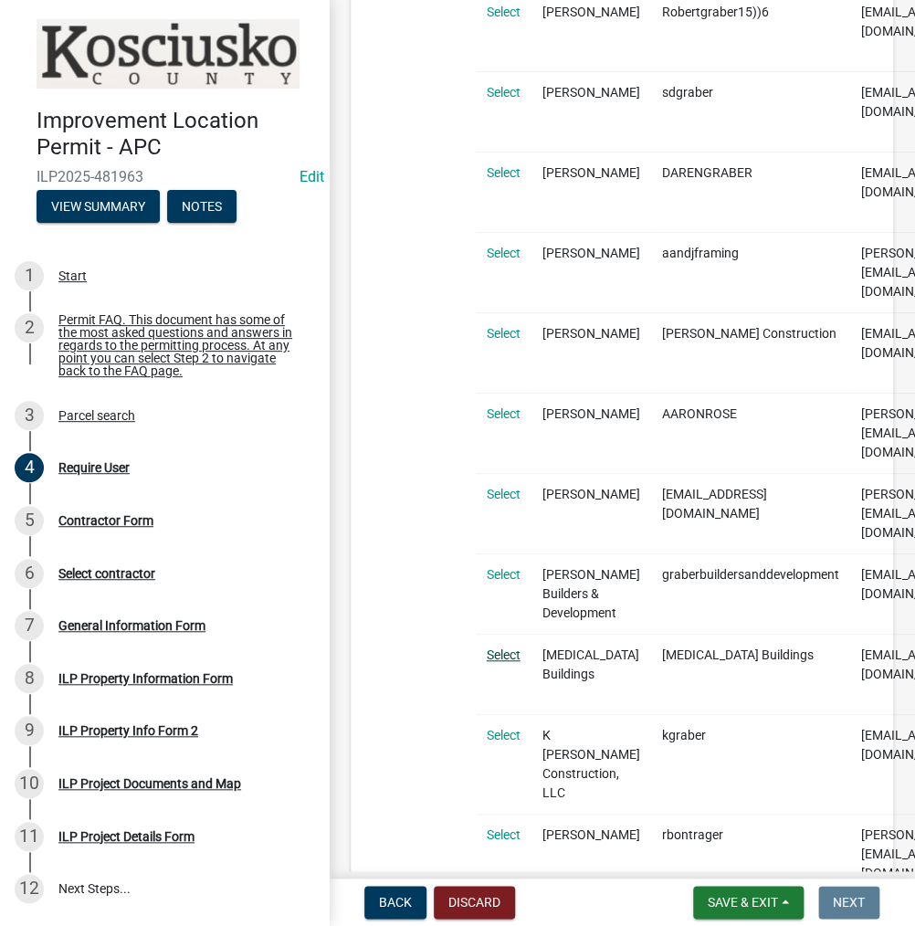
type input "[PERSON_NAME]"
click at [510, 647] on link "Select" at bounding box center [504, 654] width 34 height 15
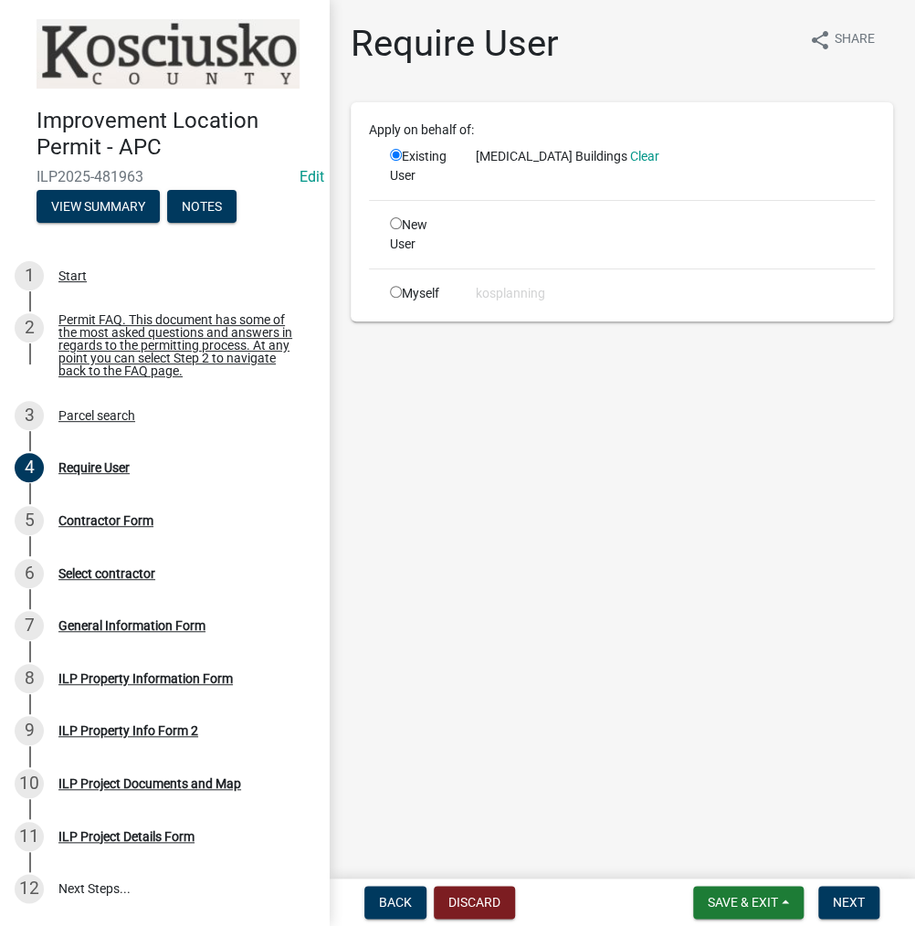
scroll to position [0, 0]
click at [848, 903] on span "Next" at bounding box center [849, 902] width 32 height 15
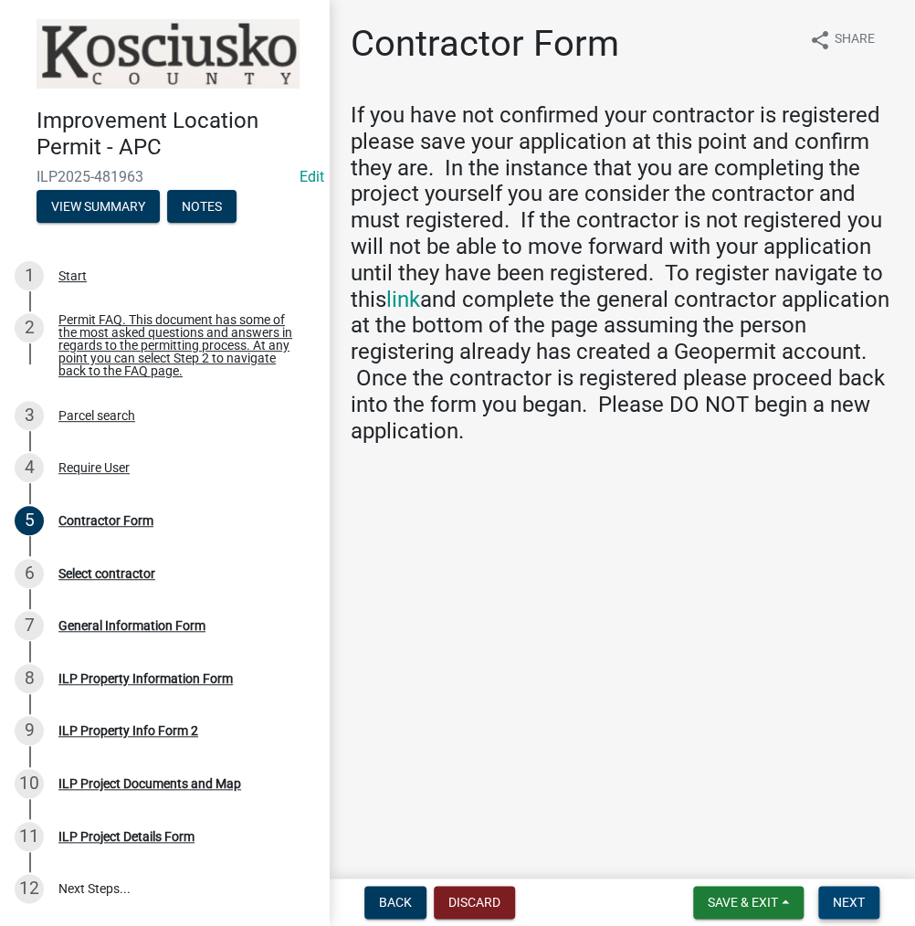
click at [846, 899] on span "Next" at bounding box center [849, 902] width 32 height 15
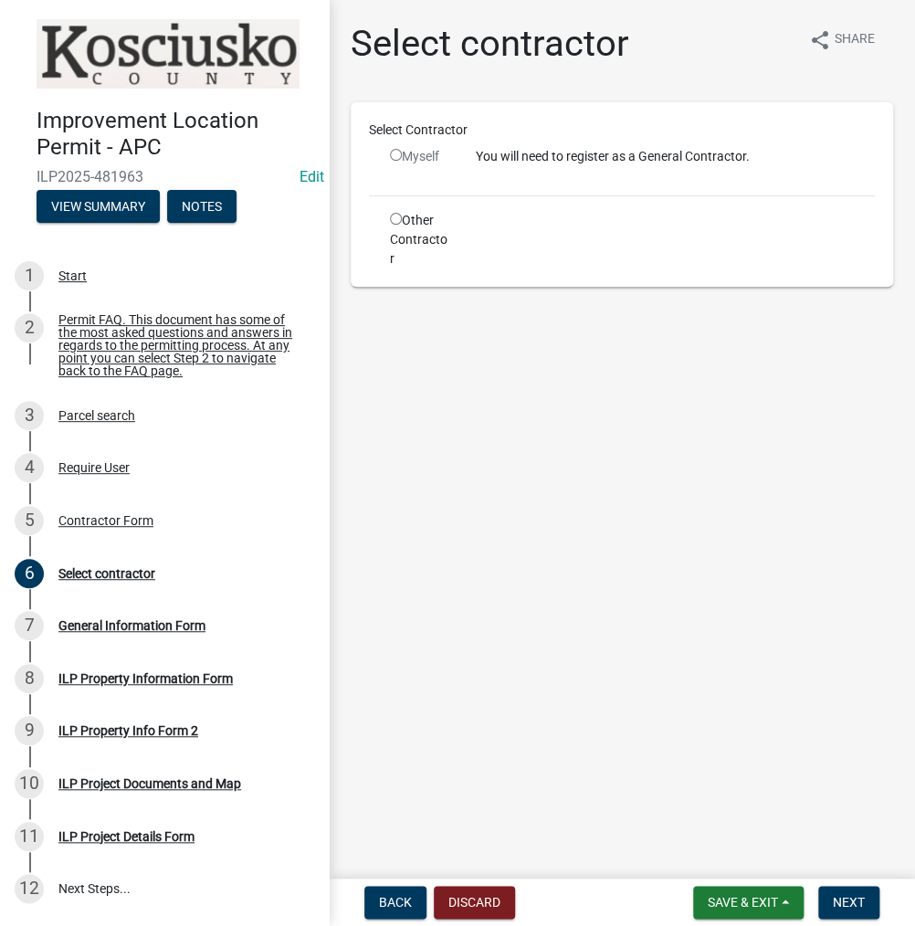
click at [398, 151] on input "radio" at bounding box center [396, 155] width 12 height 12
click at [394, 157] on input "radio" at bounding box center [396, 155] width 12 height 12
click at [394, 150] on input "radio" at bounding box center [396, 155] width 12 height 12
click at [394, 155] on input "radio" at bounding box center [396, 155] width 12 height 12
click at [396, 159] on input "radio" at bounding box center [396, 155] width 12 height 12
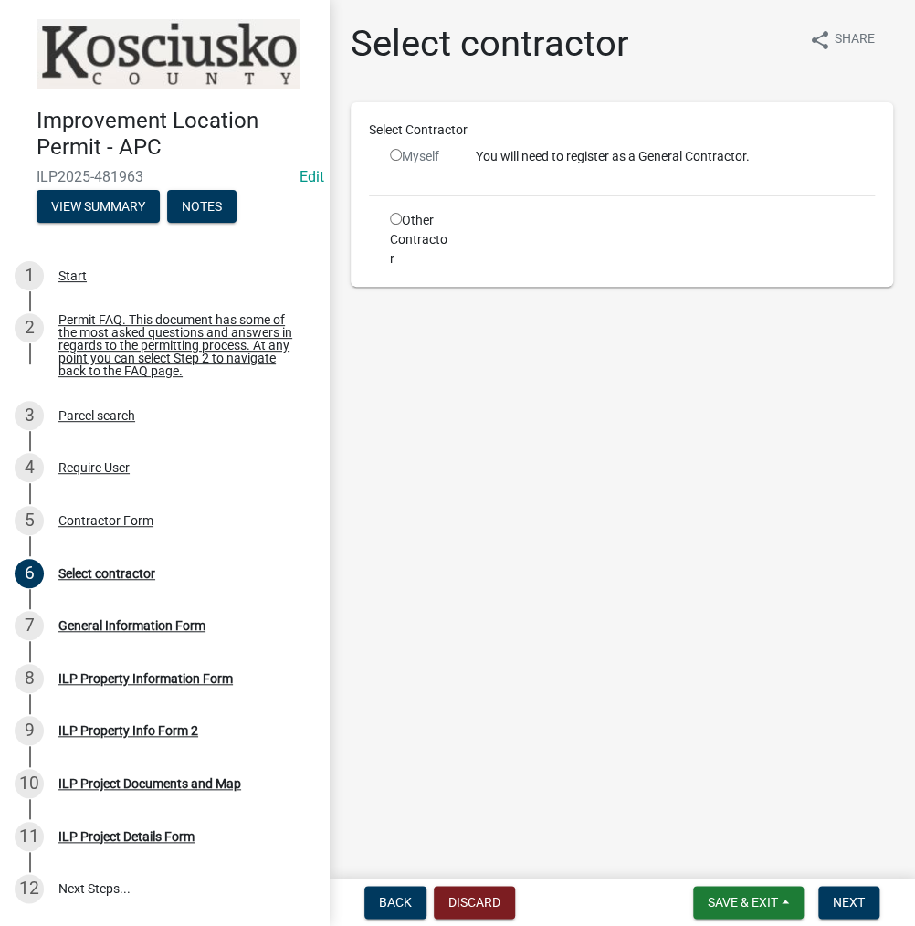
click at [394, 149] on input "radio" at bounding box center [396, 155] width 12 height 12
click at [394, 158] on input "radio" at bounding box center [396, 155] width 12 height 12
click at [395, 154] on input "radio" at bounding box center [396, 155] width 12 height 12
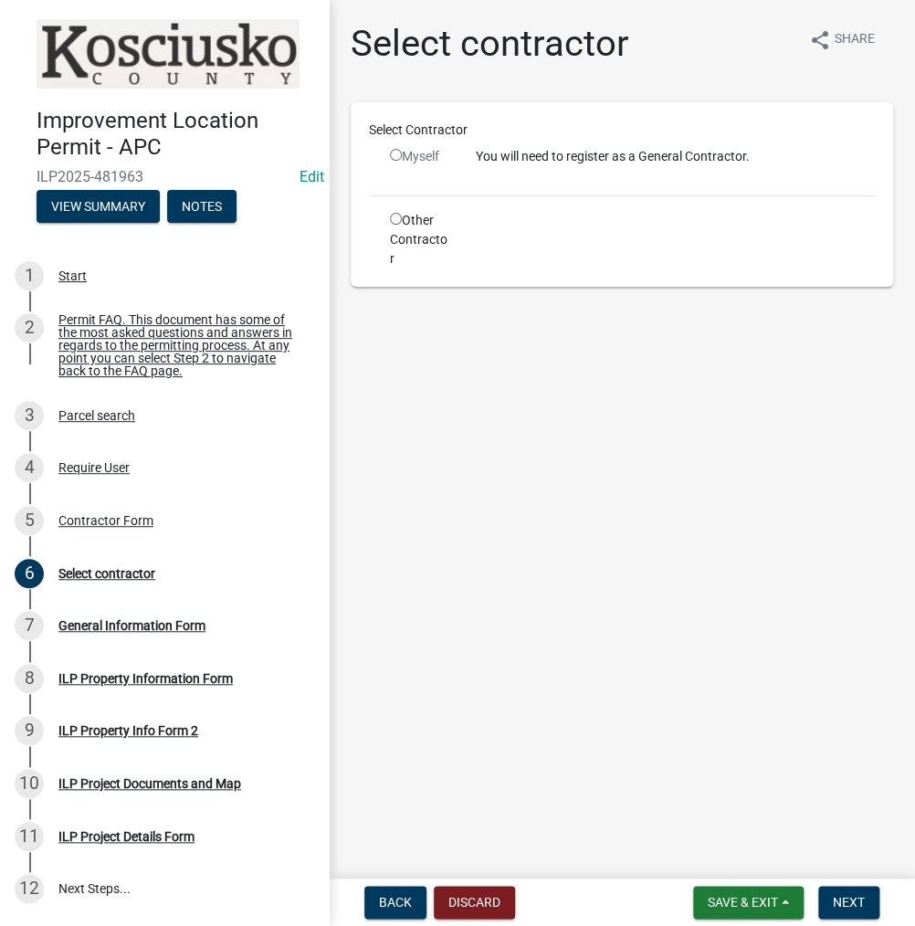
click at [395, 154] on input "radio" at bounding box center [396, 155] width 12 height 12
click at [863, 891] on button "Next" at bounding box center [848, 902] width 61 height 33
click at [398, 149] on input "radio" at bounding box center [396, 155] width 12 height 12
radio input "false"
click at [390, 214] on input "radio" at bounding box center [396, 219] width 12 height 12
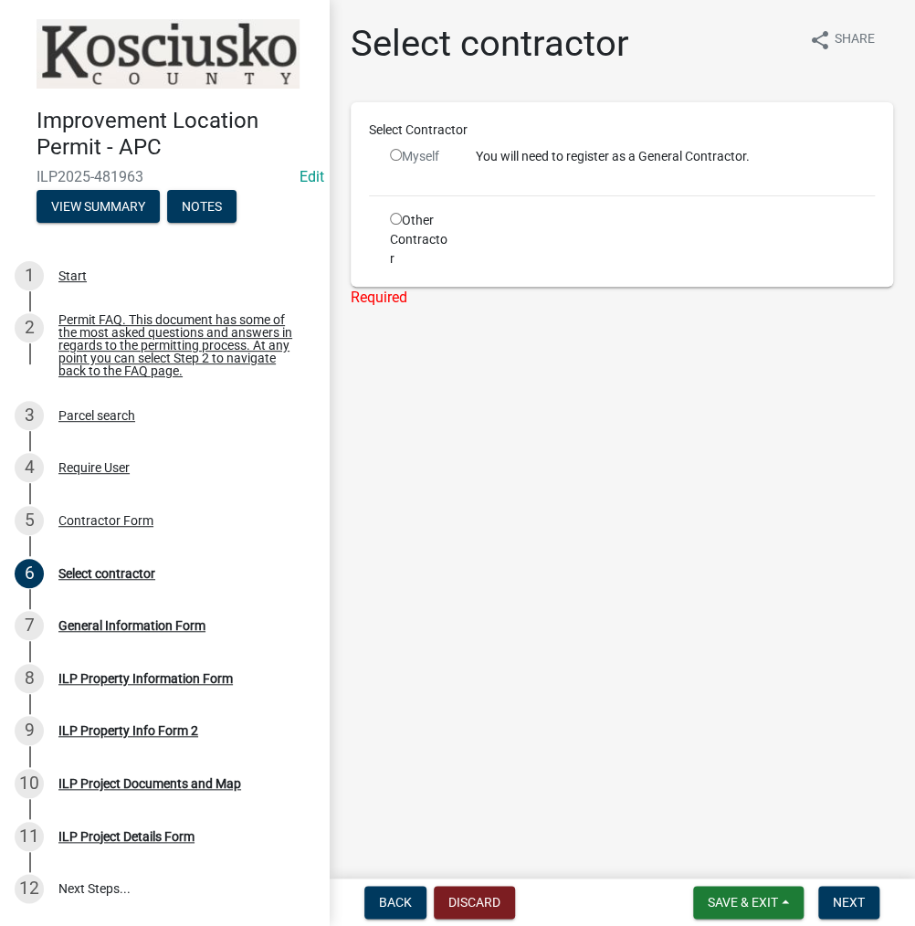
radio input "true"
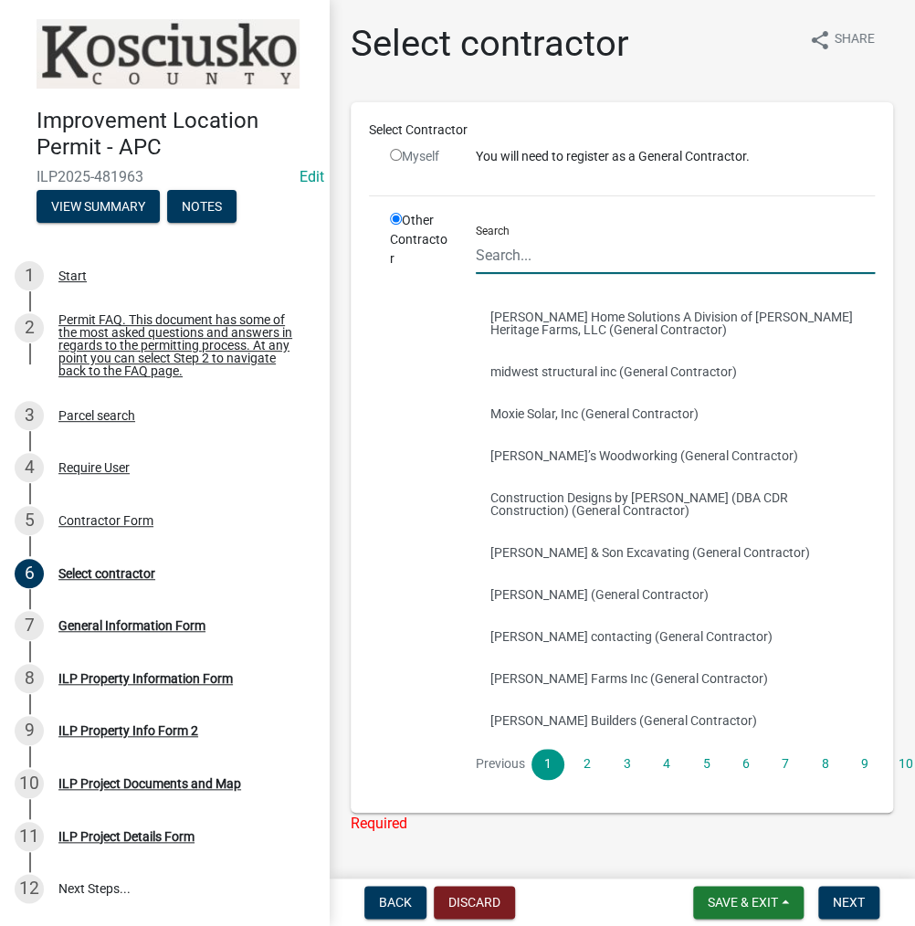
click at [560, 258] on input "Search" at bounding box center [675, 255] width 399 height 37
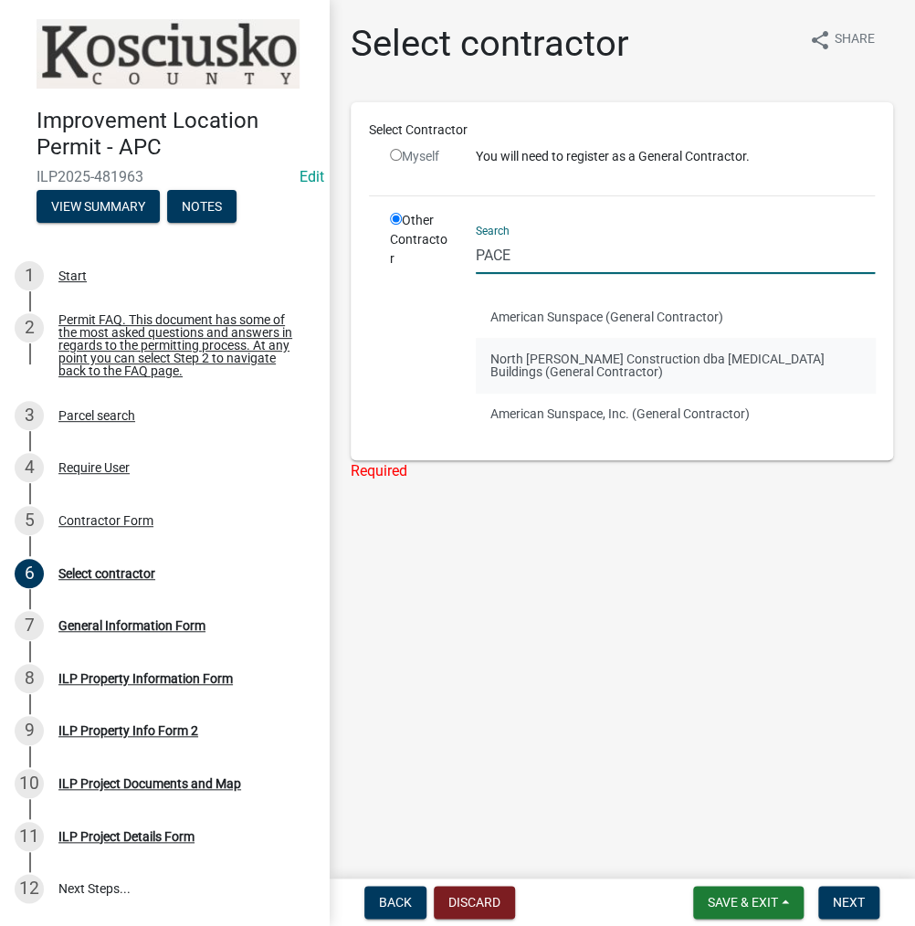
type input "PACE"
click at [510, 361] on button "North [PERSON_NAME] Construction dba [MEDICAL_DATA] Buildings (General Contract…" at bounding box center [675, 365] width 399 height 55
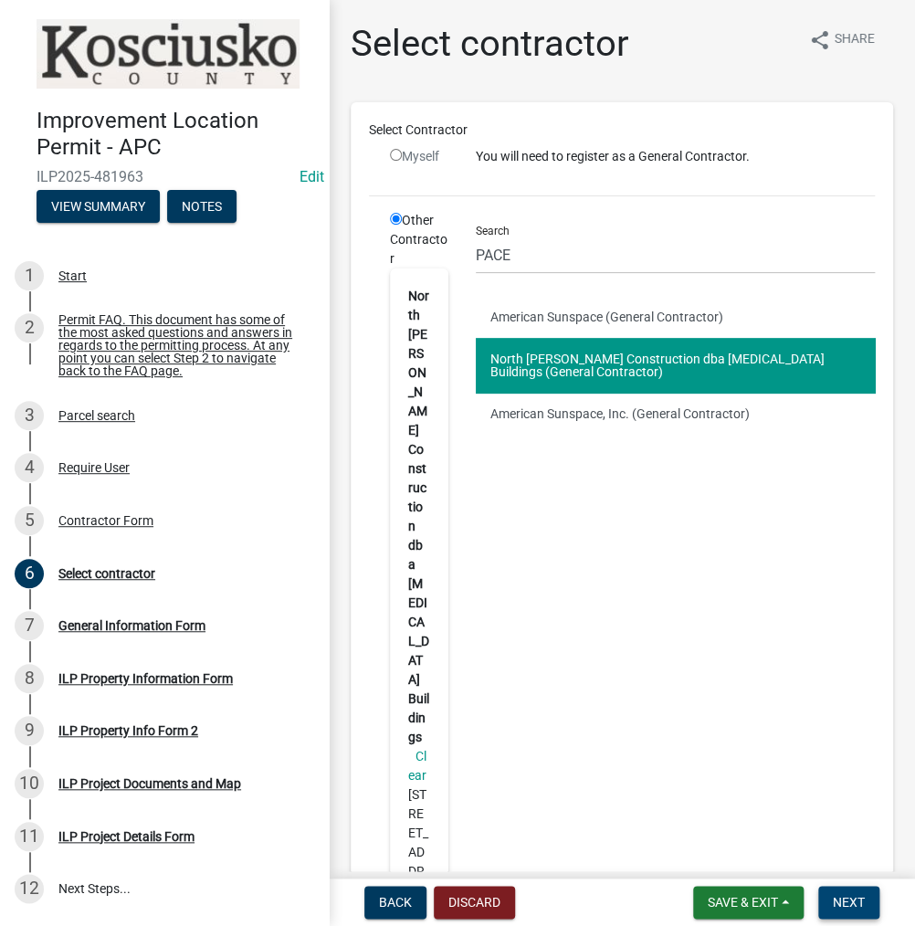
click at [853, 912] on button "Next" at bounding box center [848, 902] width 61 height 33
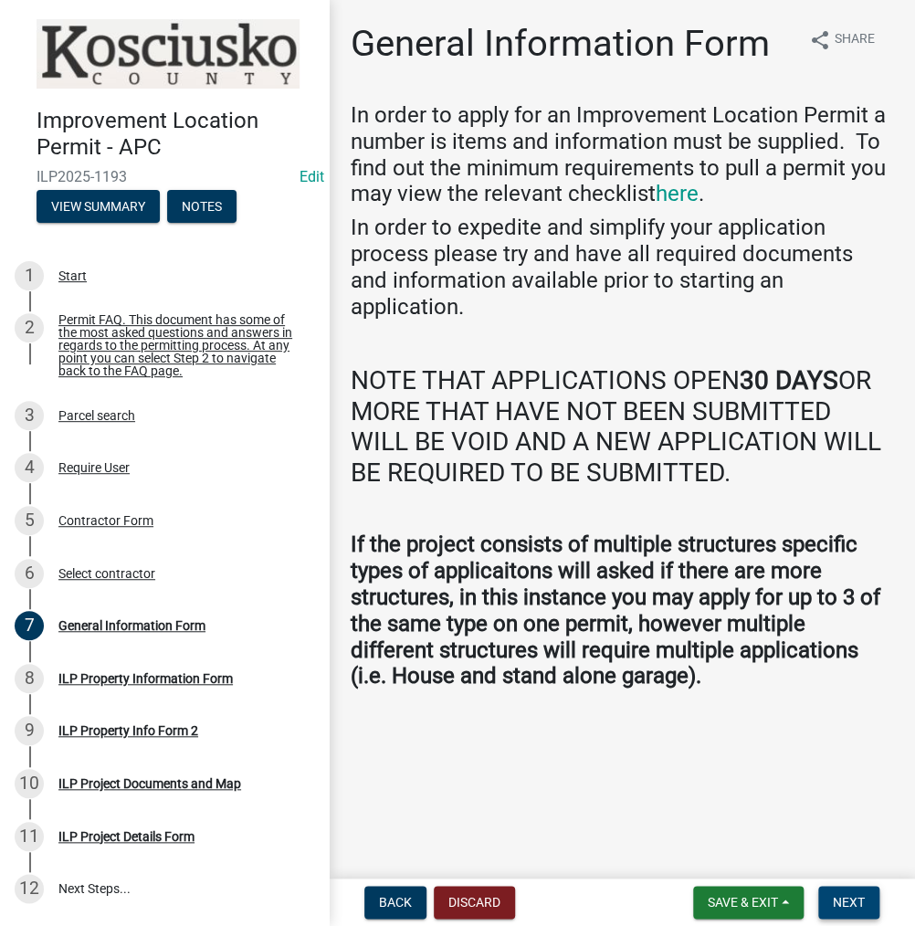
click at [851, 898] on span "Next" at bounding box center [849, 902] width 32 height 15
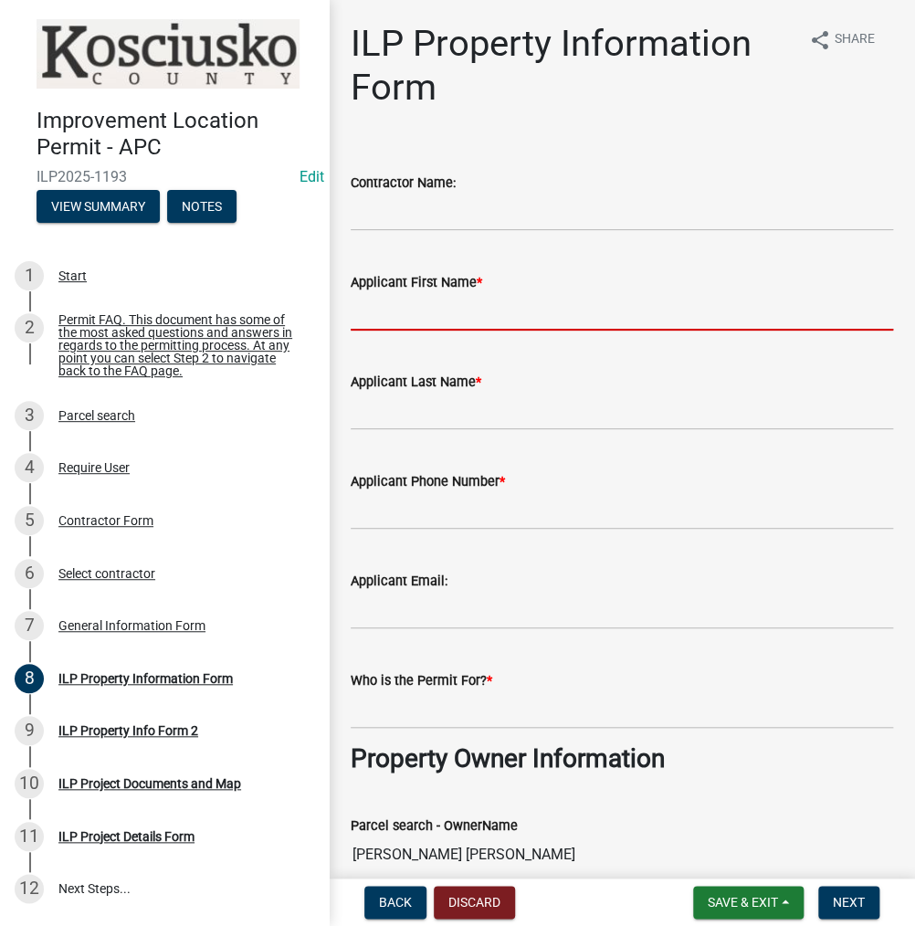
click at [387, 315] on input "Applicant First Name *" at bounding box center [622, 311] width 542 height 37
type input "[PERSON_NAME]"
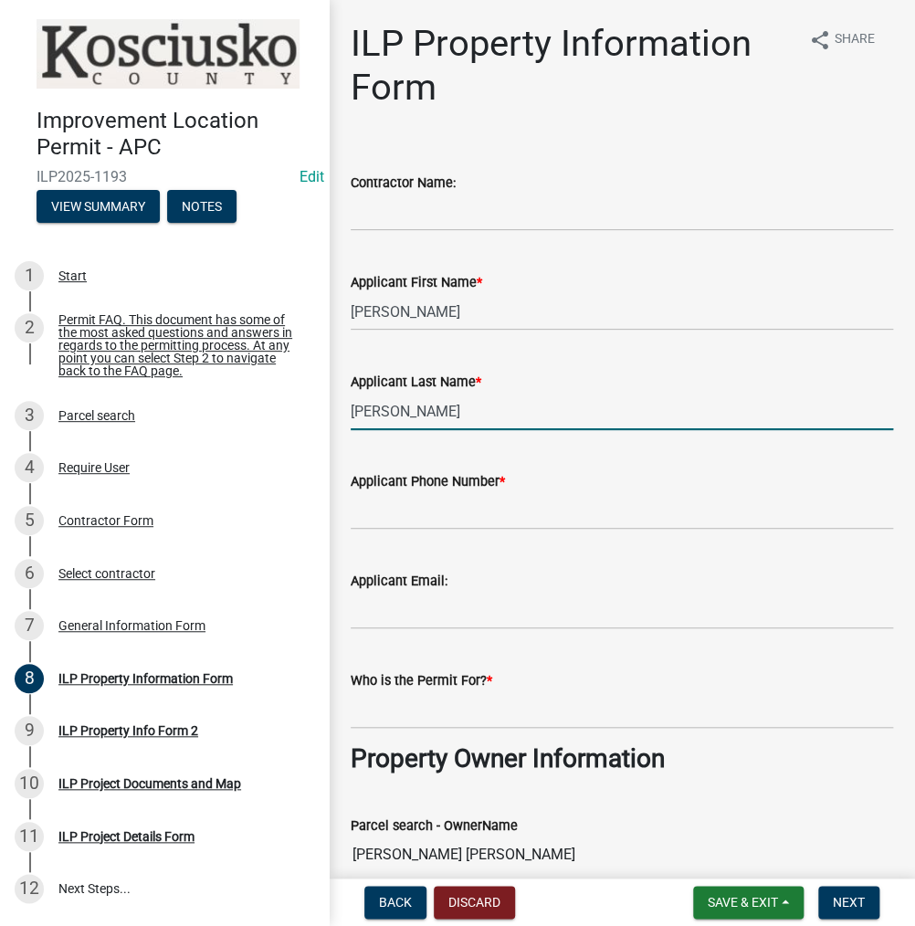
type input "[PERSON_NAME]"
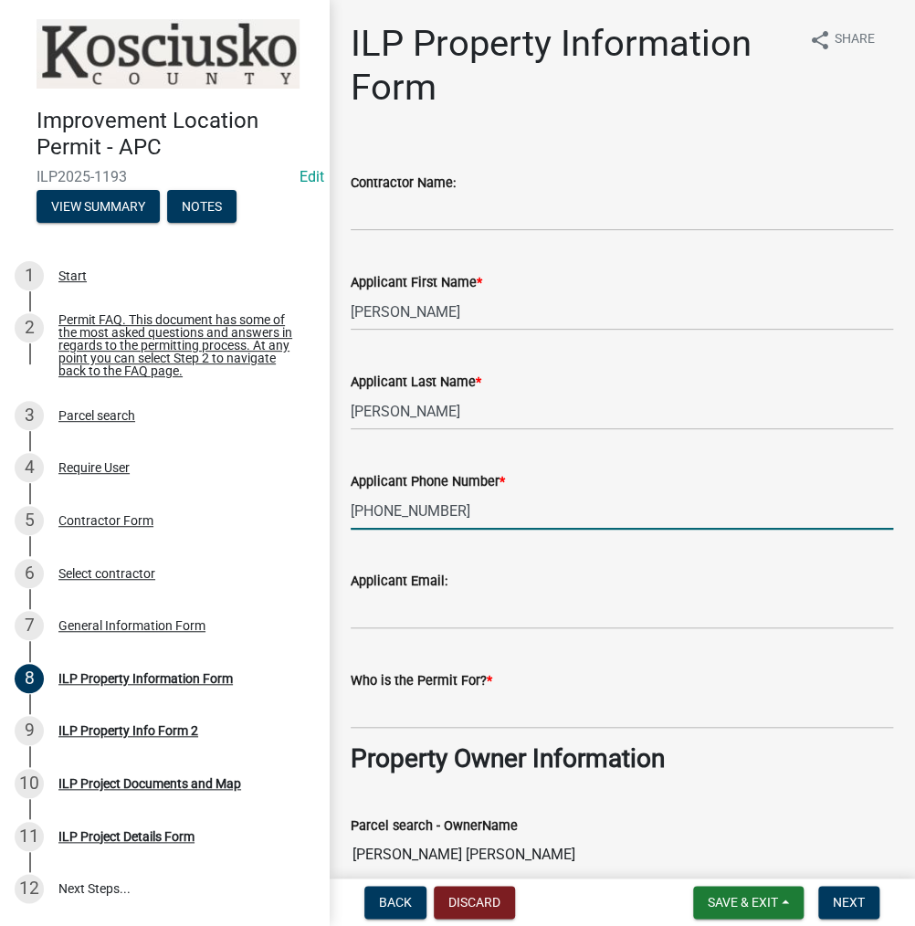
type input "[PHONE_NUMBER]"
click at [438, 703] on input "Who is the Permit For? *" at bounding box center [622, 709] width 542 height 37
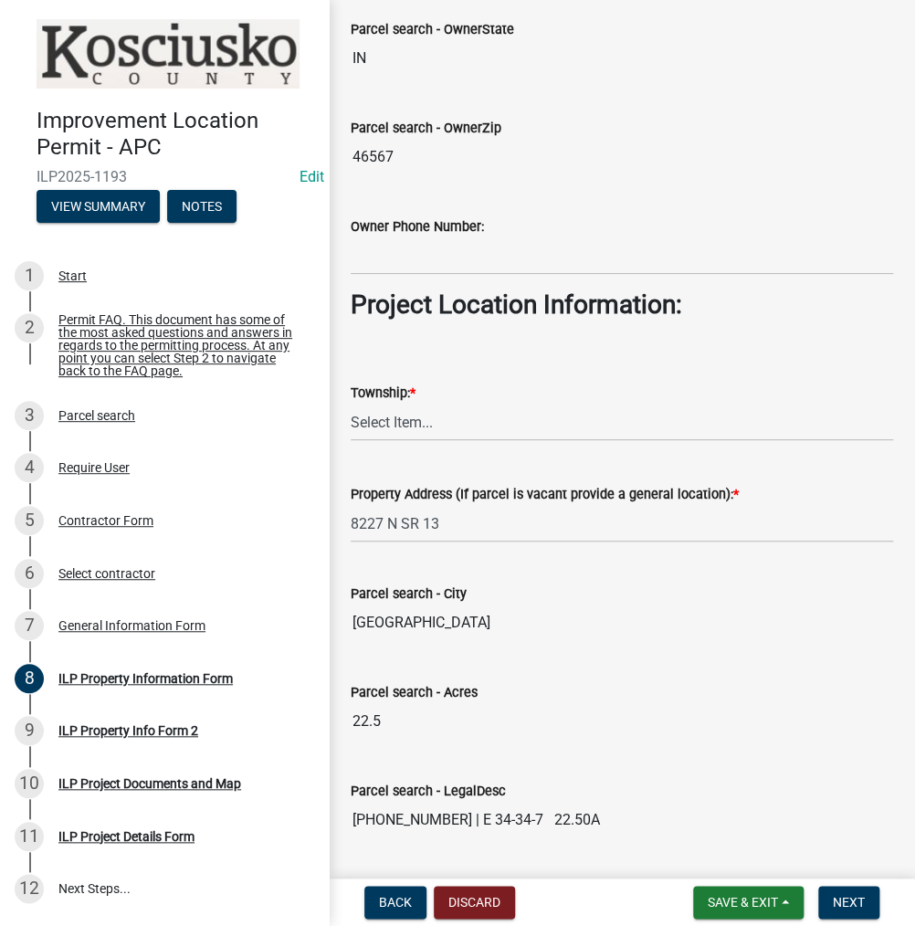
scroll to position [1096, 0]
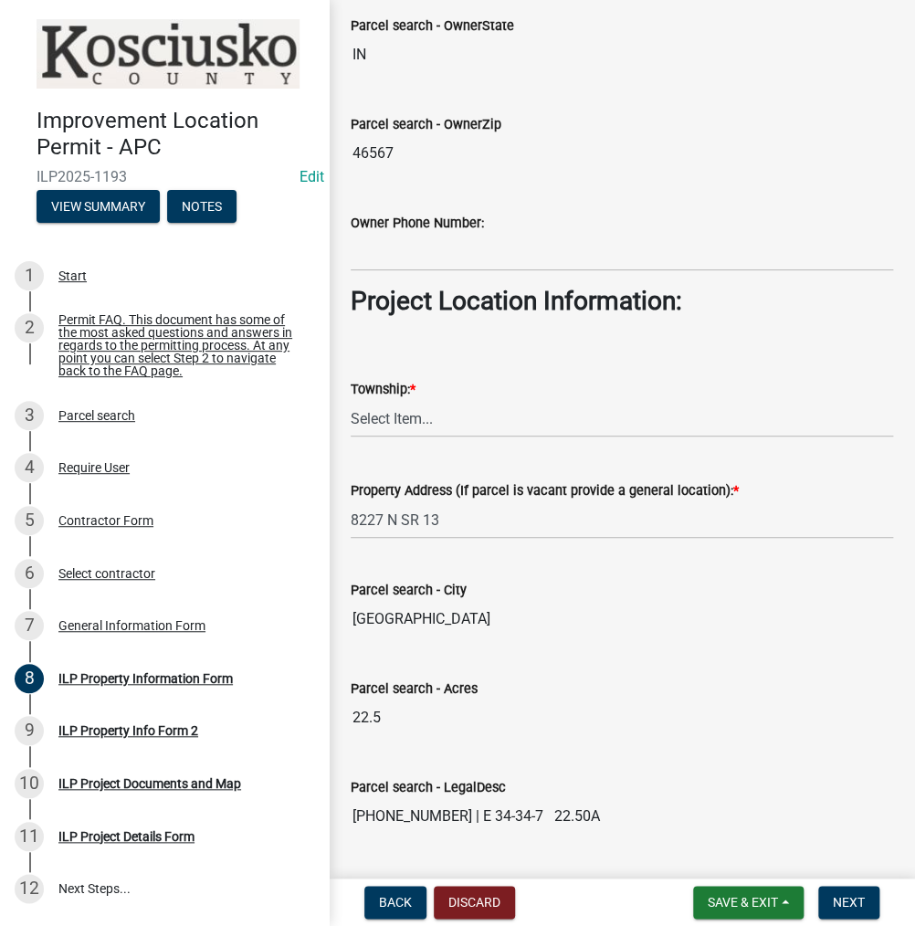
type input "[PERSON_NAME]"
click at [450, 426] on select "Select Item... [PERSON_NAME] - Elkhart Co Clay Etna [GEOGRAPHIC_DATA][PERSON_NA…" at bounding box center [622, 418] width 542 height 37
click at [351, 400] on select "Select Item... [PERSON_NAME] - Elkhart Co Clay Etna [GEOGRAPHIC_DATA][PERSON_NA…" at bounding box center [622, 418] width 542 height 37
select select "8aeb2c27-db4f-4f65-83dd-c512a3678cb2"
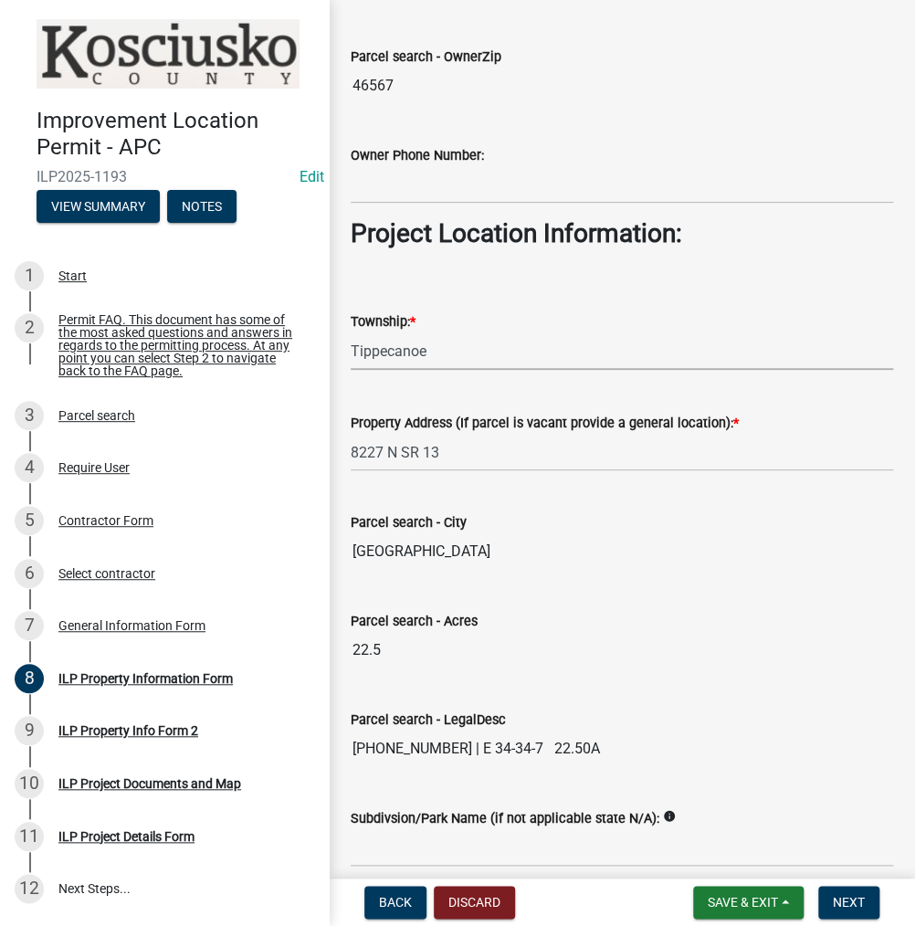
scroll to position [1341, 0]
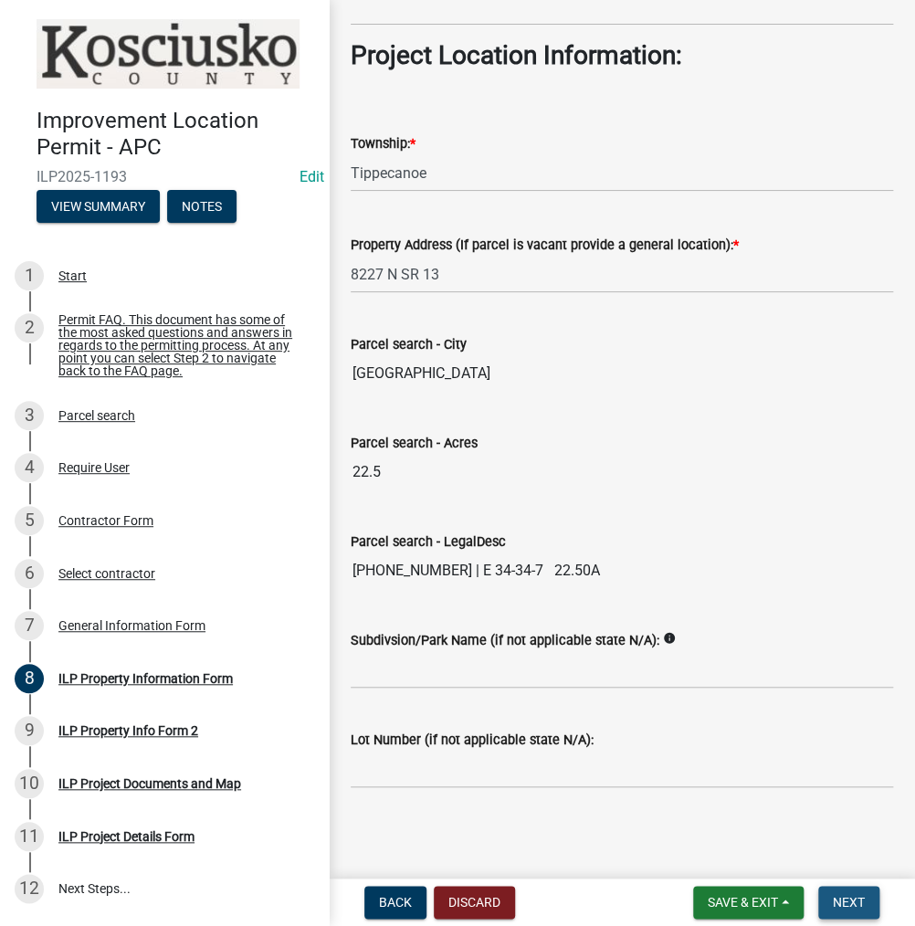
click at [851, 899] on span "Next" at bounding box center [849, 902] width 32 height 15
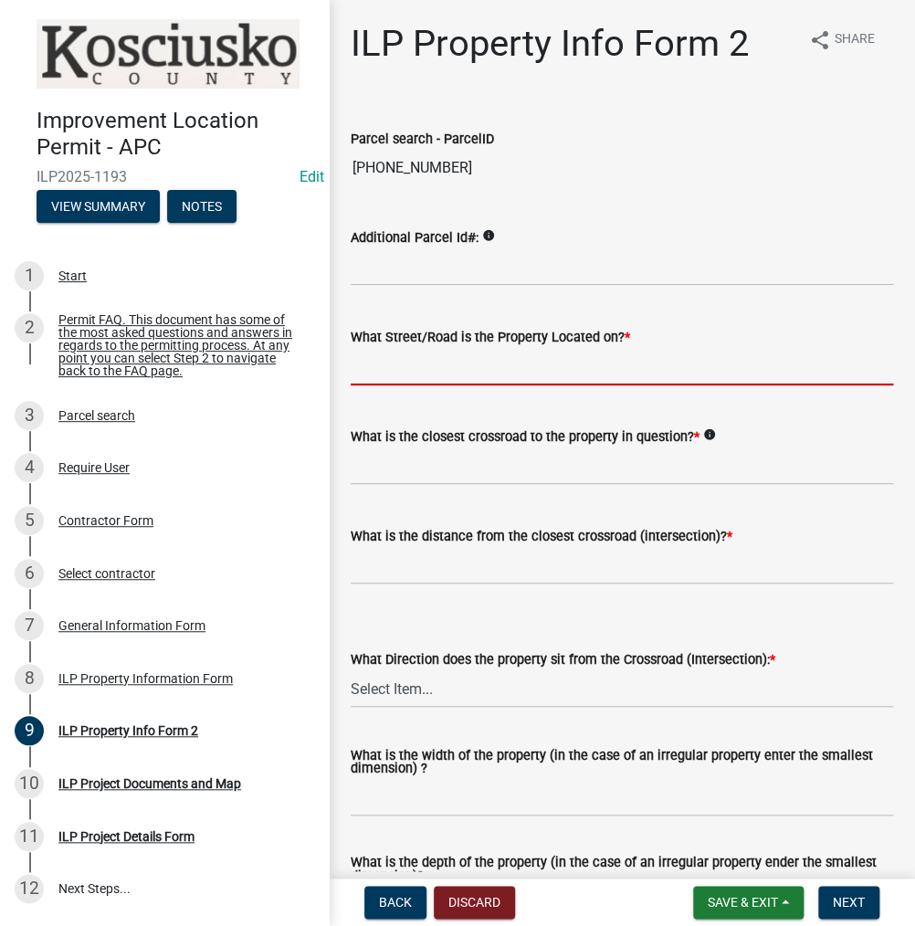
click at [446, 355] on input "What Street/Road is the Property Located on? *" at bounding box center [622, 366] width 542 height 37
type input "SR 13"
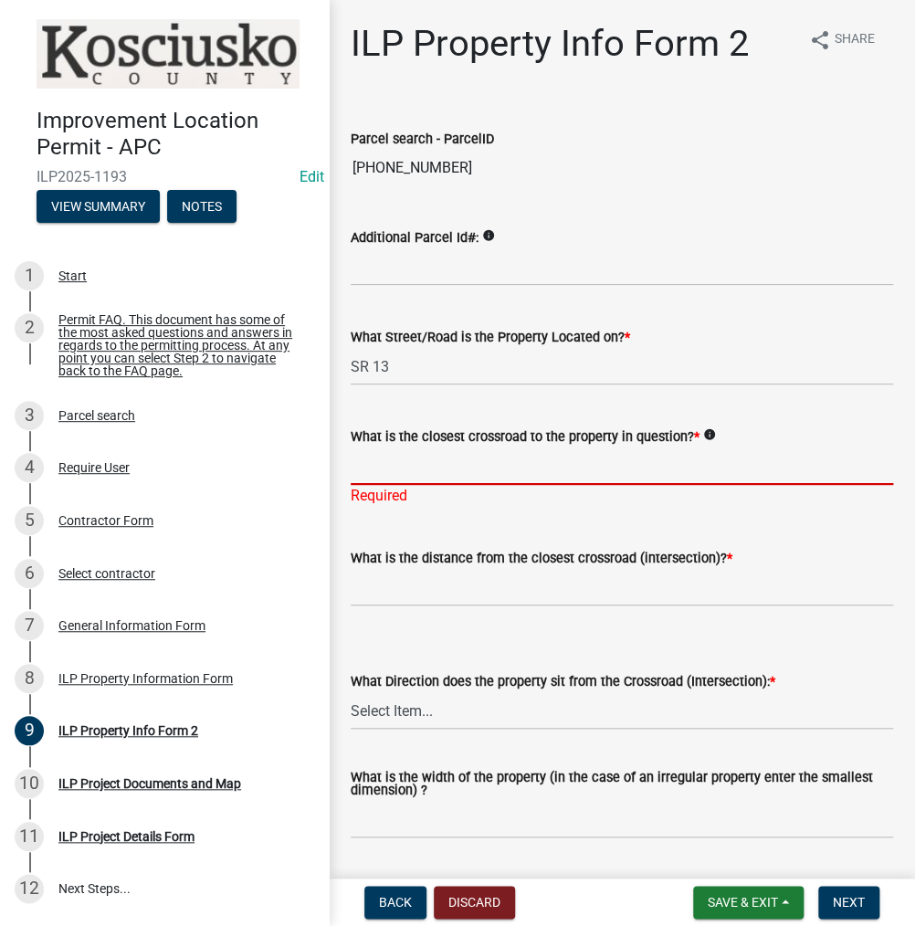
click at [613, 472] on input "What is the closest crossroad to the property in question? *" at bounding box center [622, 465] width 542 height 37
type input "800 N"
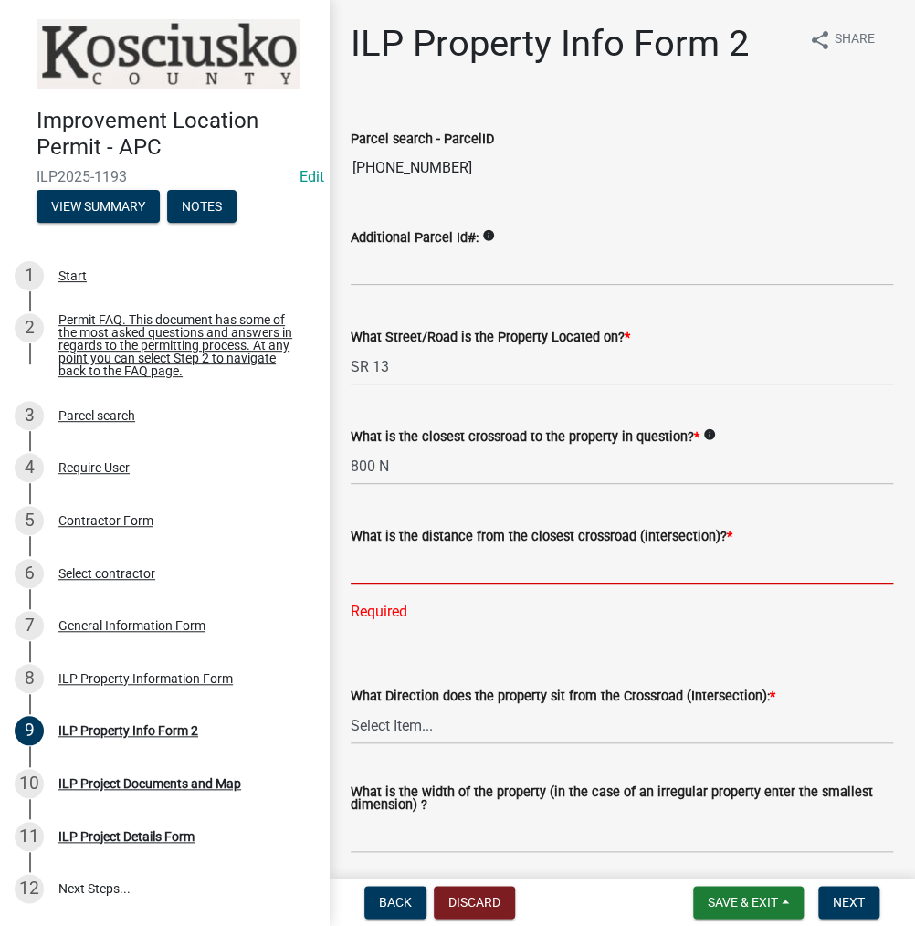
click at [462, 561] on input "text" at bounding box center [622, 565] width 542 height 37
type input "639"
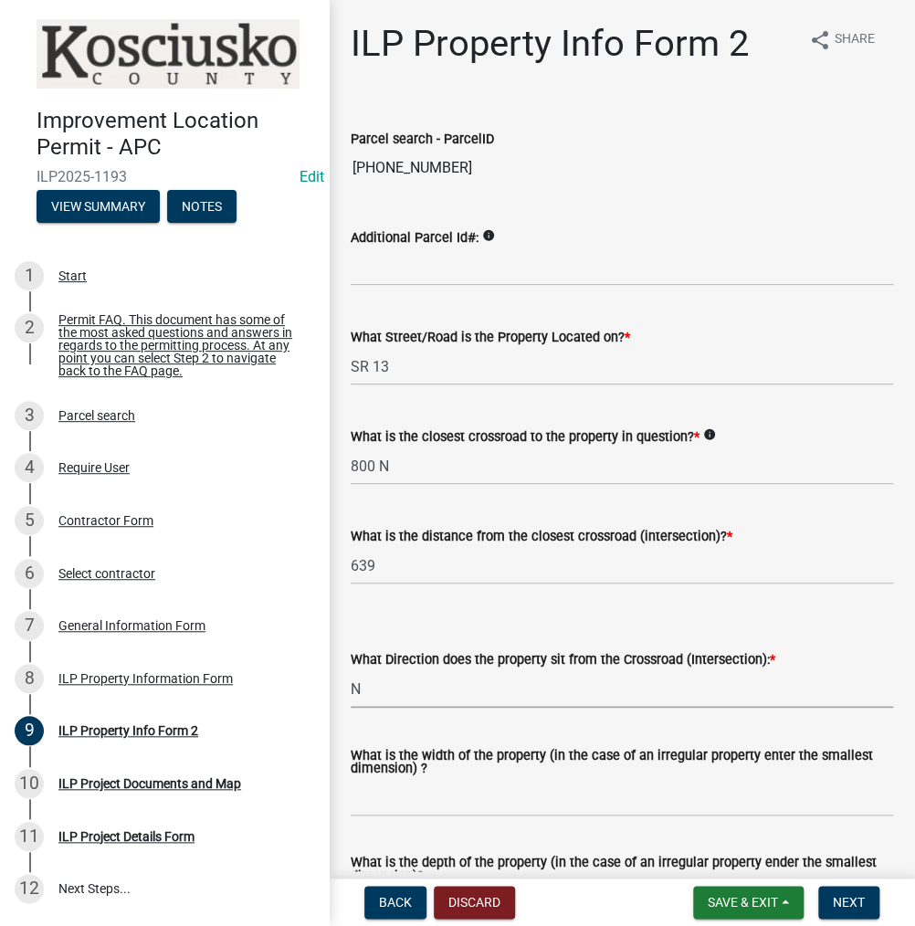
select select "0609af41-fe40-4fa2-880d-6f54f567ae8e"
type input "VARIES"
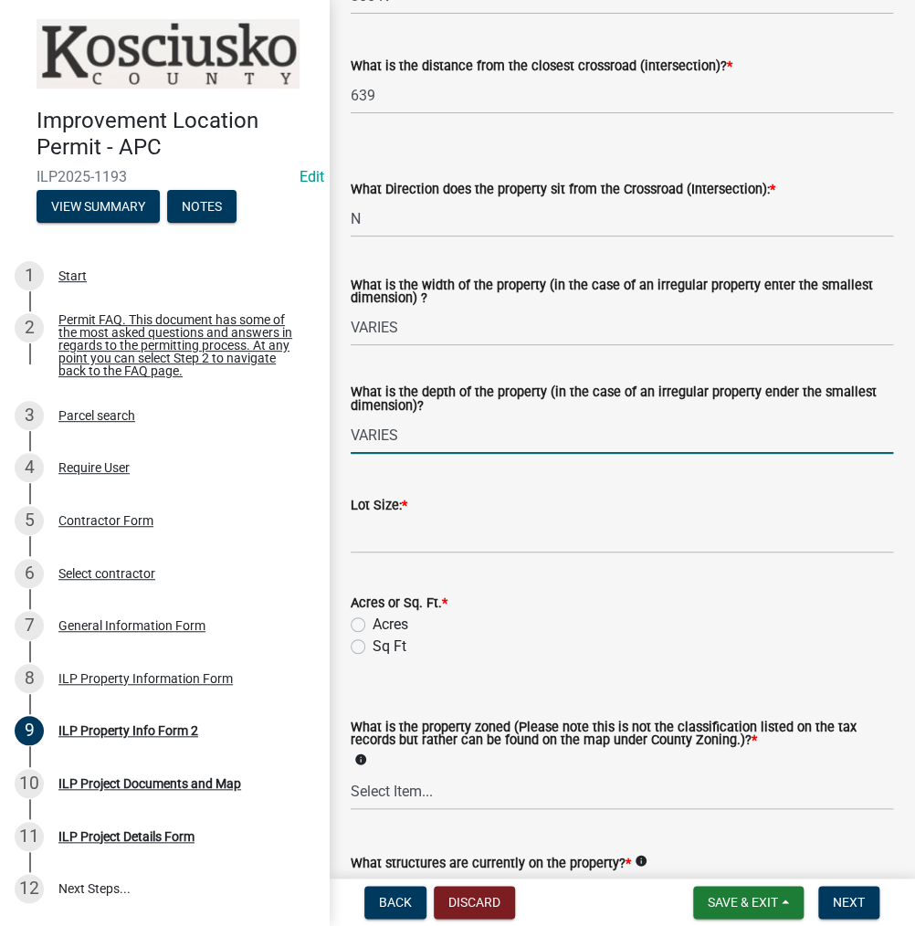
type input "VARIES"
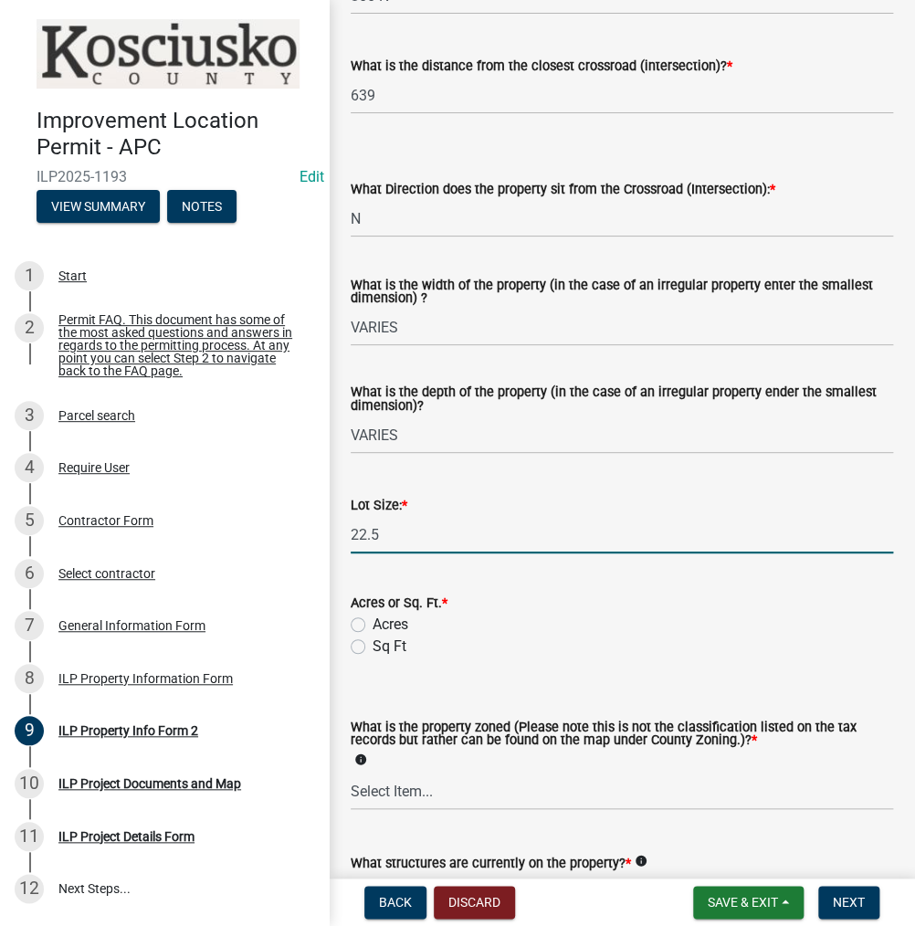
type input "22.5"
click at [373, 614] on input "Acres" at bounding box center [379, 620] width 12 height 12
radio input "true"
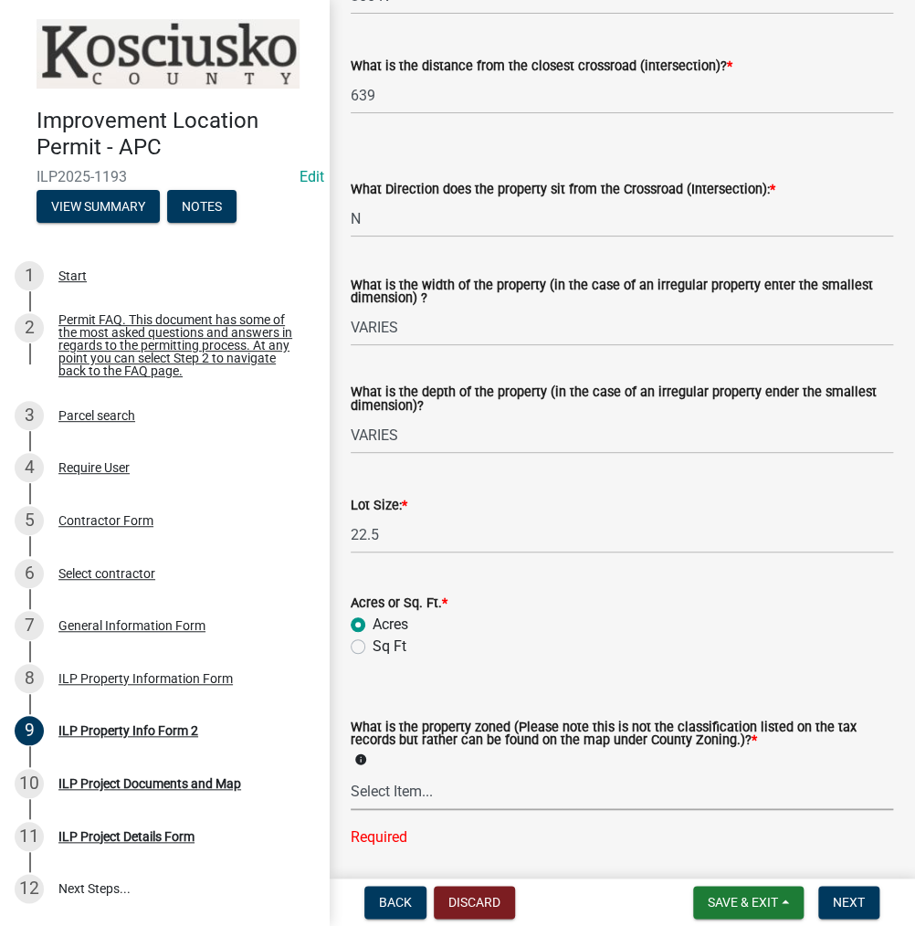
click at [444, 792] on select "Select Item... Agricultural Agricultural 2 Commercial Environmental Industrial …" at bounding box center [622, 791] width 542 height 37
click at [351, 773] on select "Select Item... Agricultural Agricultural 2 Commercial Environmental Industrial …" at bounding box center [622, 791] width 542 height 37
select select "ea119d11-e52e-4559-b746-af06211fe819"
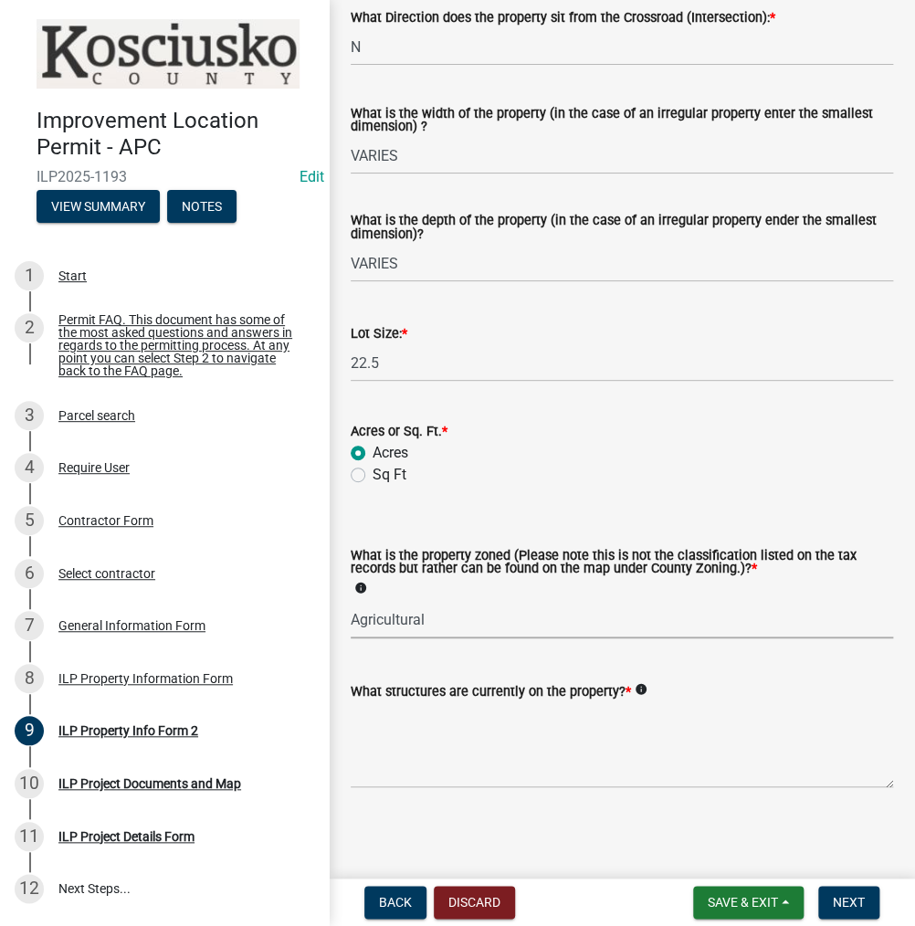
scroll to position [646, 0]
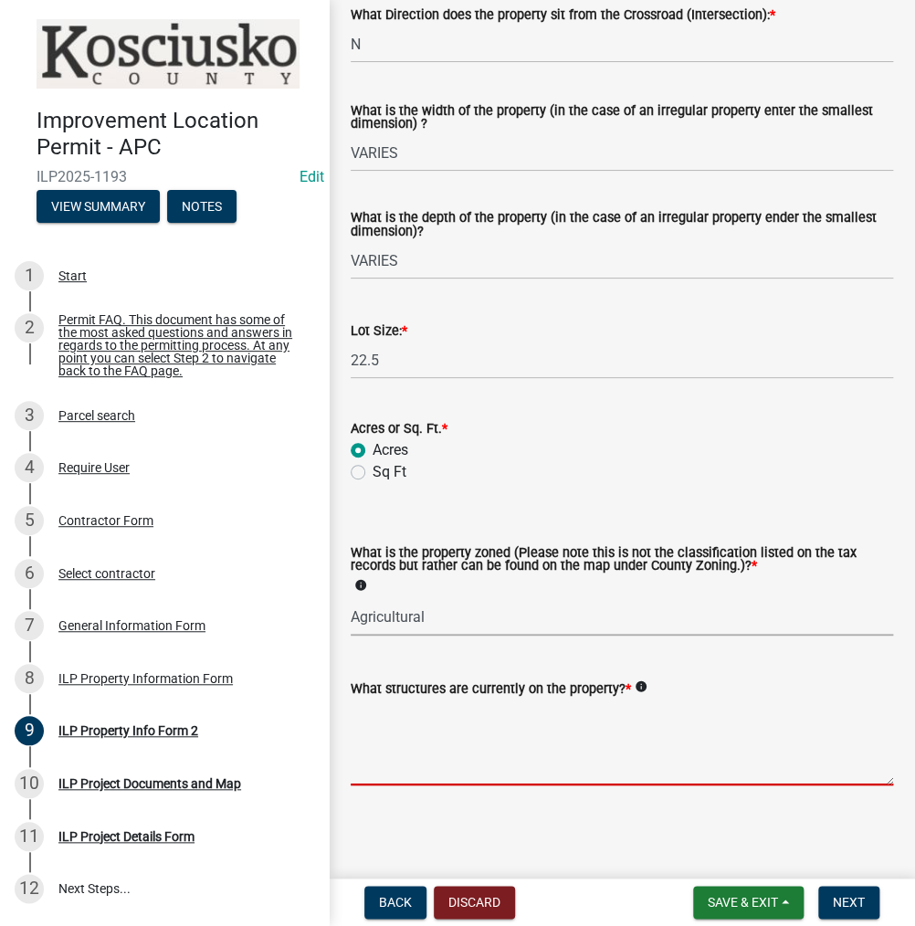
click at [489, 742] on textarea "What structures are currently on the property? *" at bounding box center [622, 742] width 542 height 86
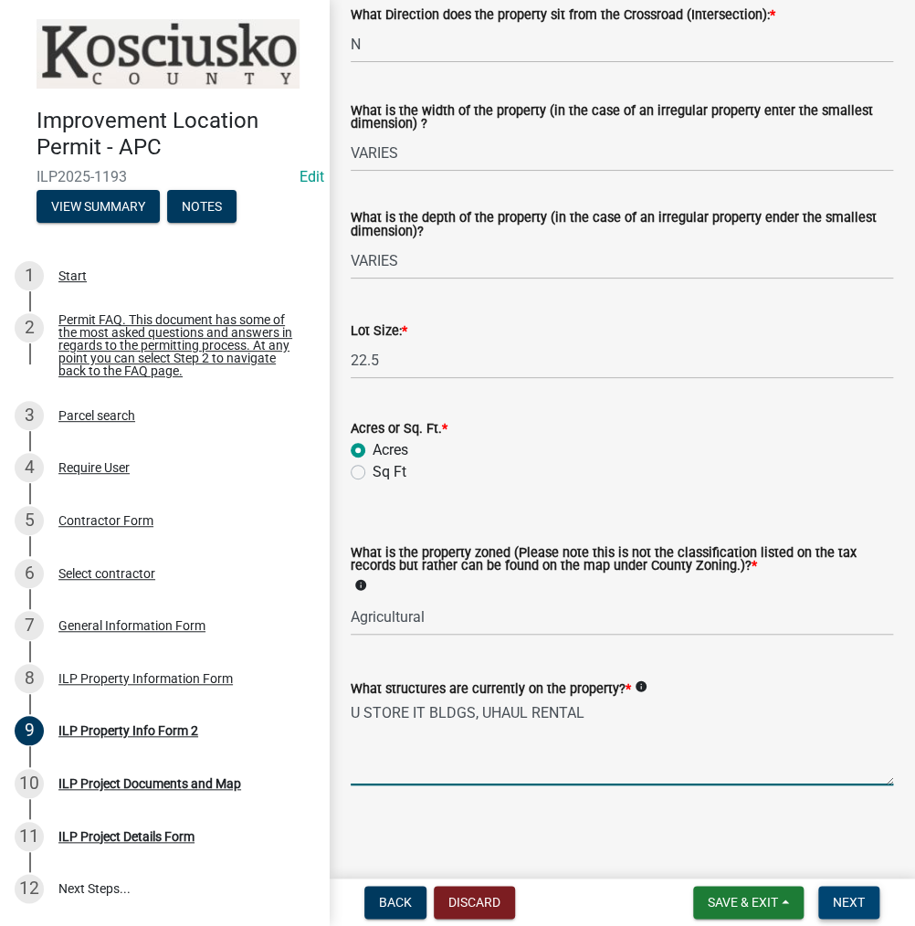
type textarea "U STORE IT BLDGS, UHAUL RENTAL"
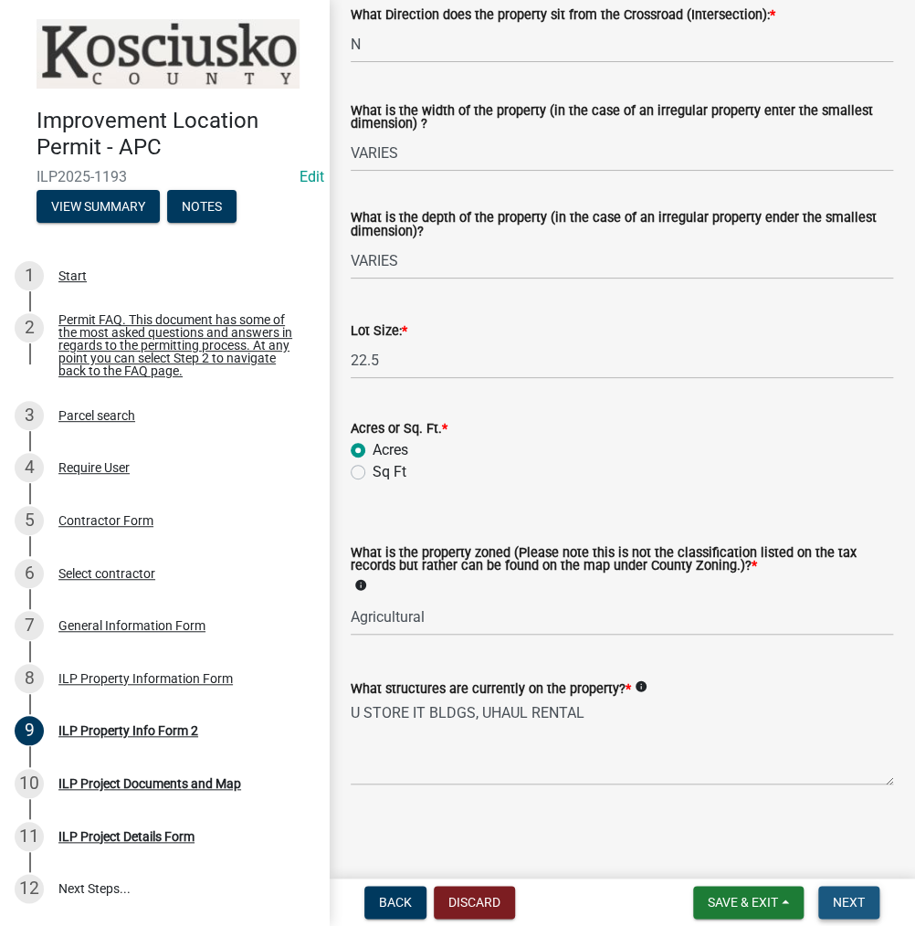
click at [824, 898] on button "Next" at bounding box center [848, 902] width 61 height 33
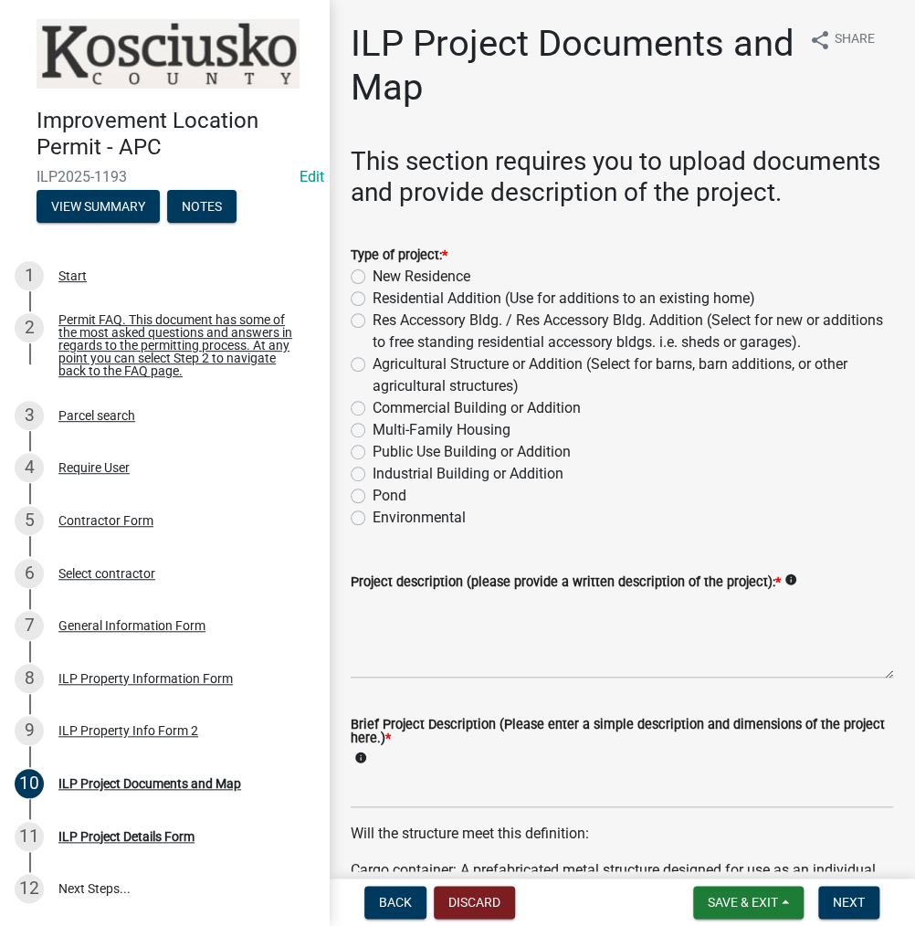
click at [373, 419] on label "Commercial Building or Addition" at bounding box center [477, 408] width 208 height 22
click at [373, 409] on input "Commercial Building or Addition" at bounding box center [379, 403] width 12 height 12
radio input "true"
click at [427, 651] on textarea "Project description (please provide a written description of the project): *" at bounding box center [622, 636] width 542 height 86
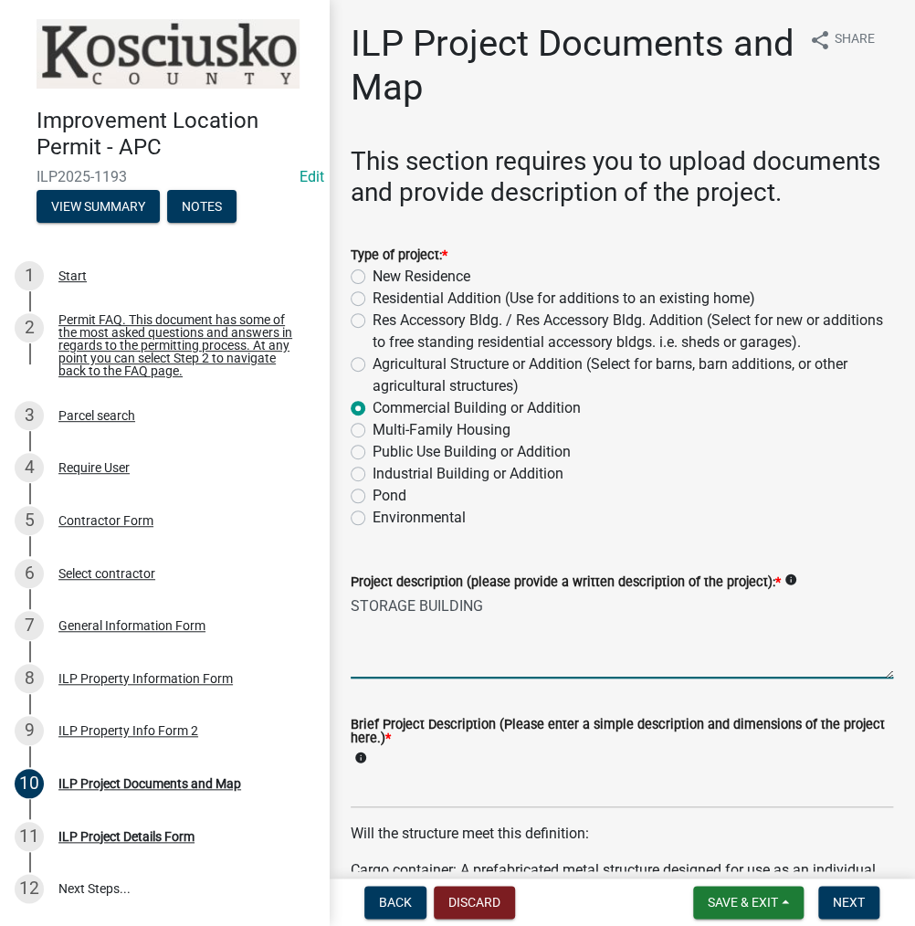
type textarea "STORAGE BUILDING"
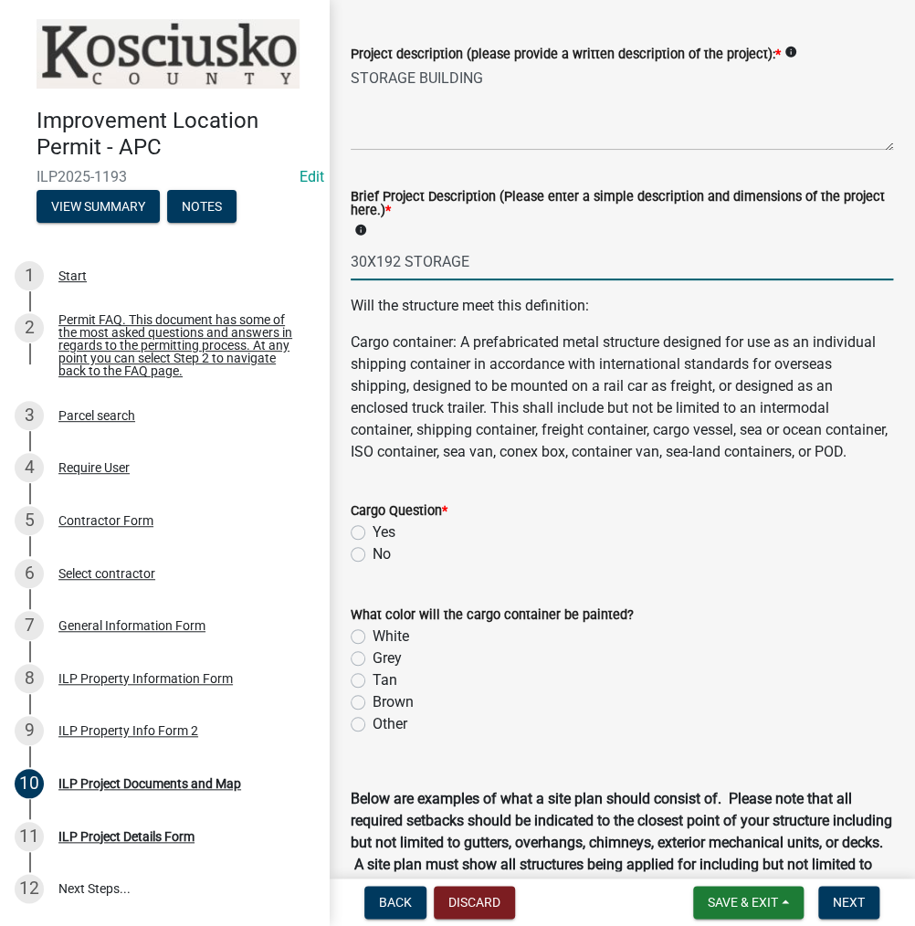
scroll to position [639, 0]
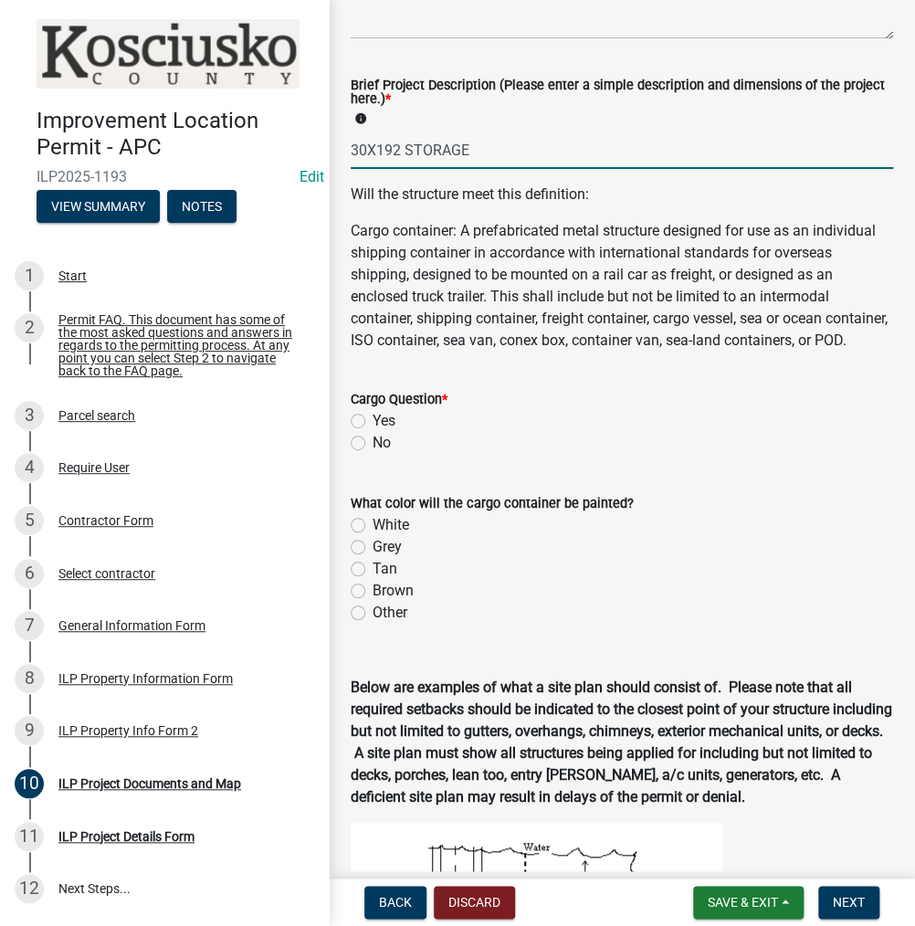
type input "30X192 STORAGE"
click at [373, 454] on label "No" at bounding box center [382, 443] width 18 height 22
click at [373, 444] on input "No" at bounding box center [379, 438] width 12 height 12
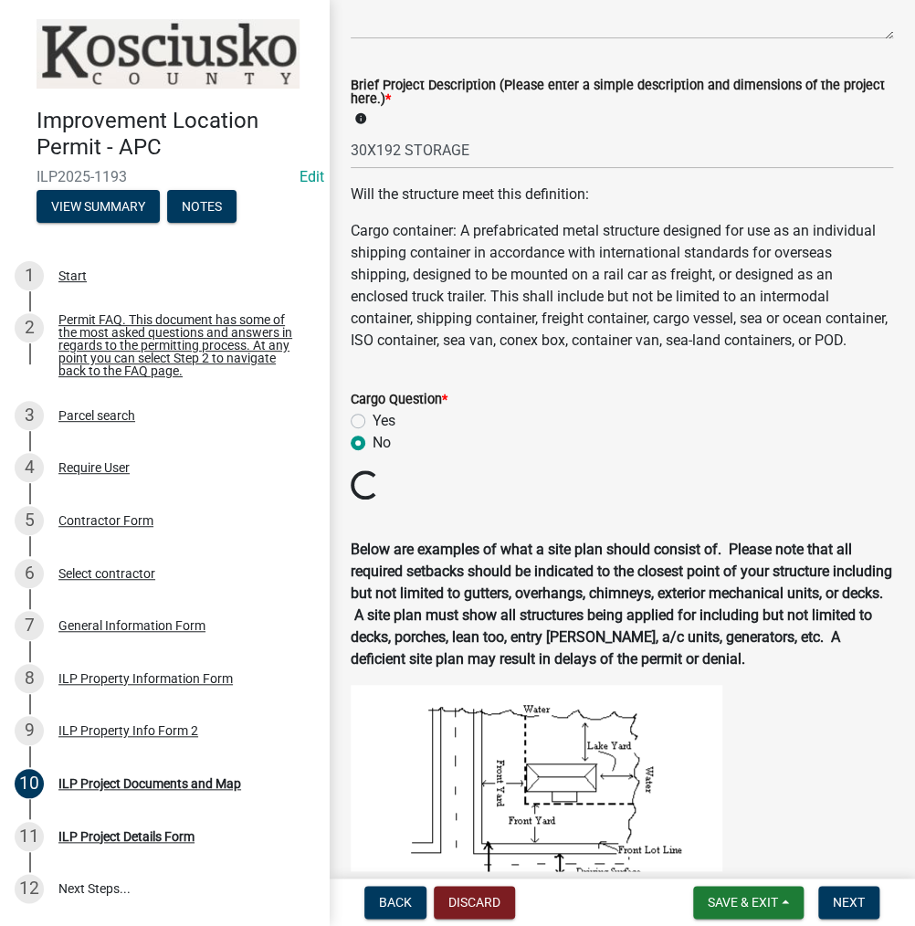
radio input "true"
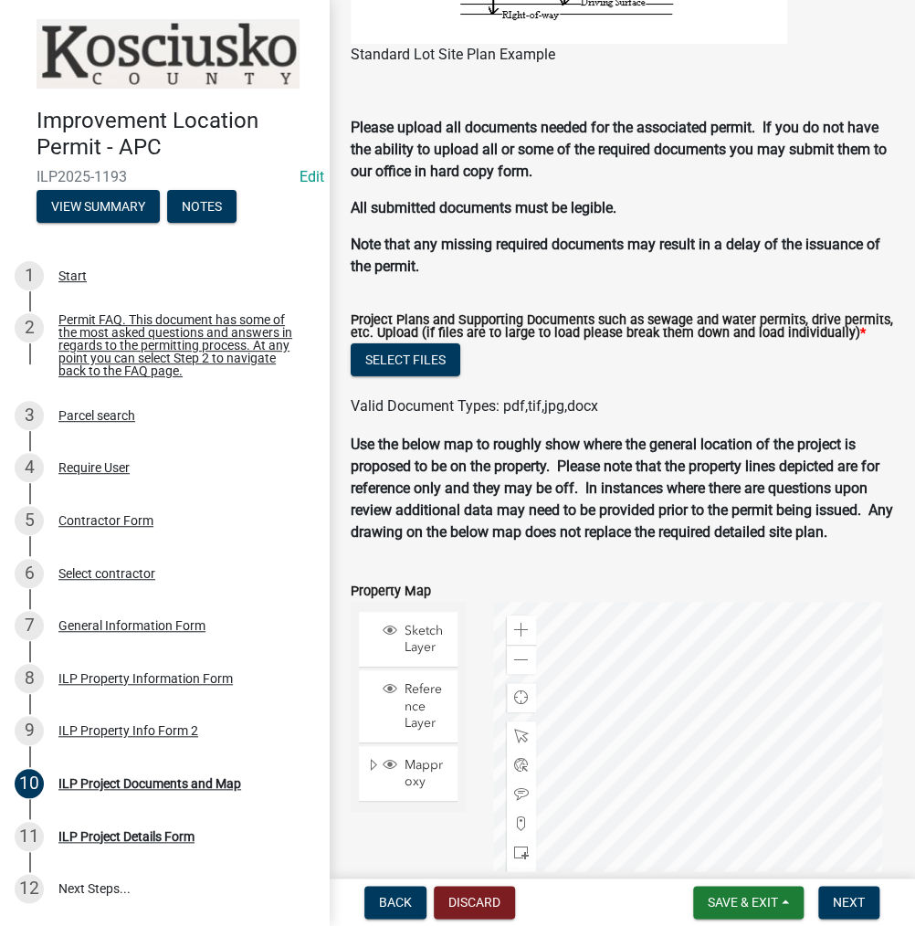
scroll to position [1794, 0]
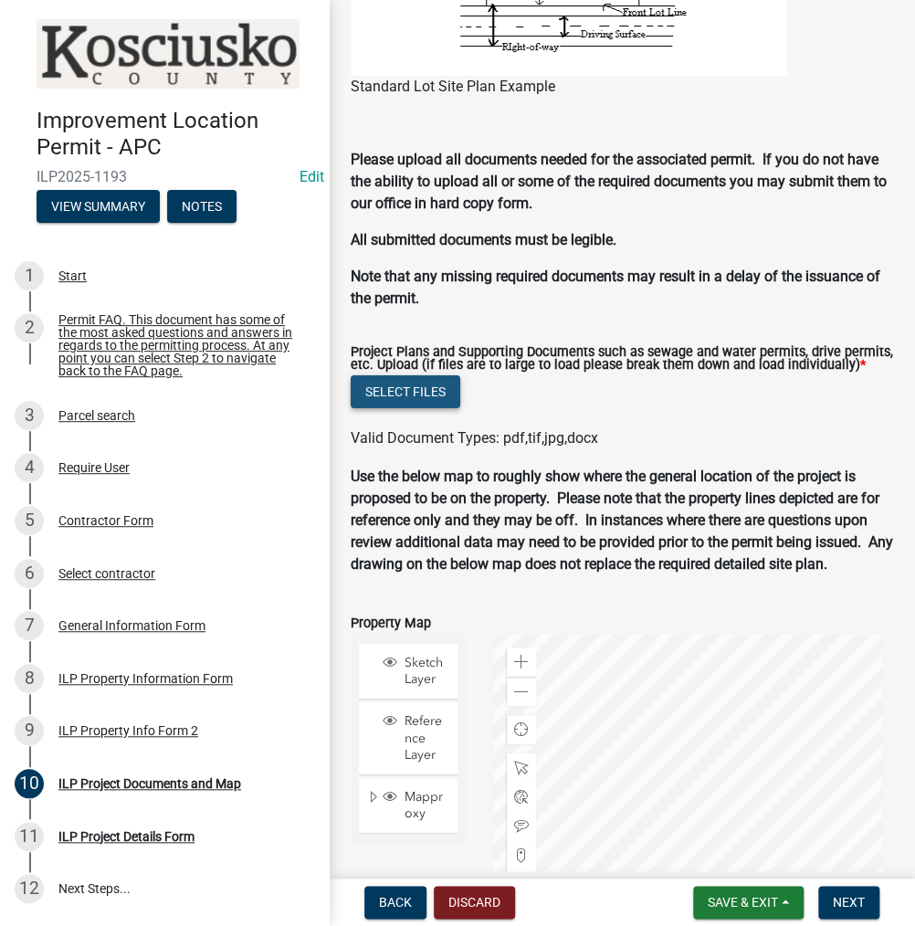
click at [400, 408] on button "Select files" at bounding box center [406, 391] width 110 height 33
click at [391, 447] on span "Valid Document Types: pdf,tif,jpg,docx" at bounding box center [474, 437] width 247 height 17
click at [402, 408] on button "Select files" at bounding box center [406, 391] width 110 height 33
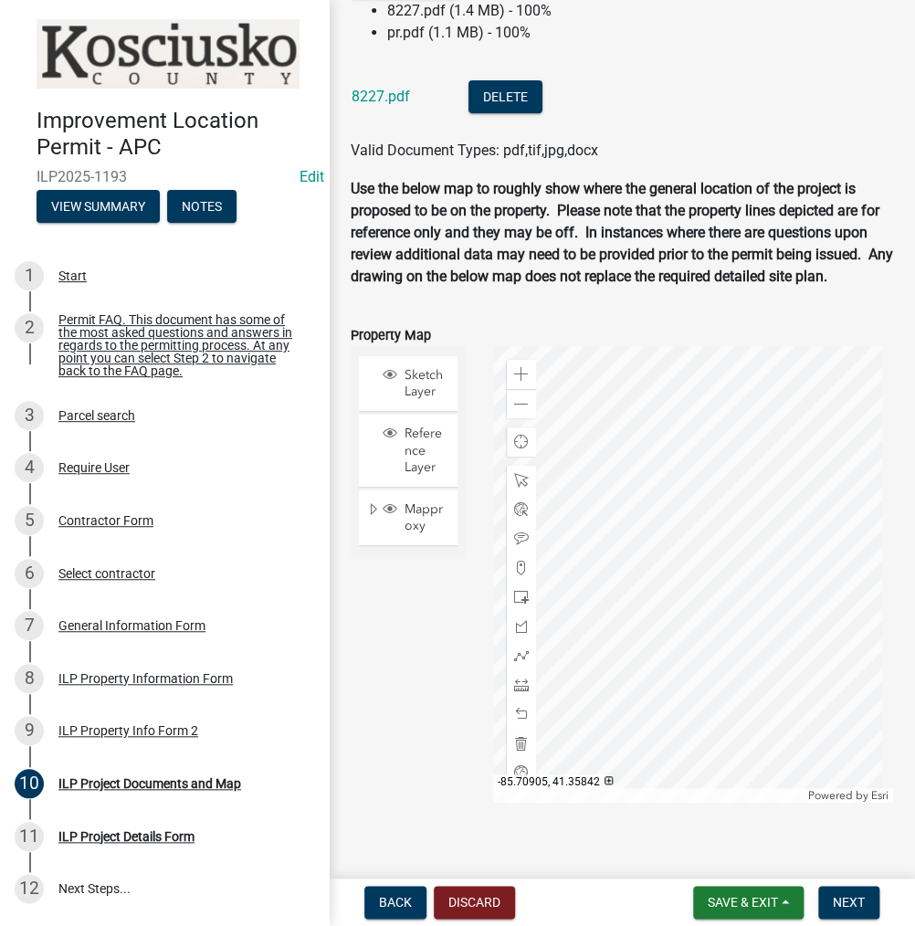
scroll to position [2251, 0]
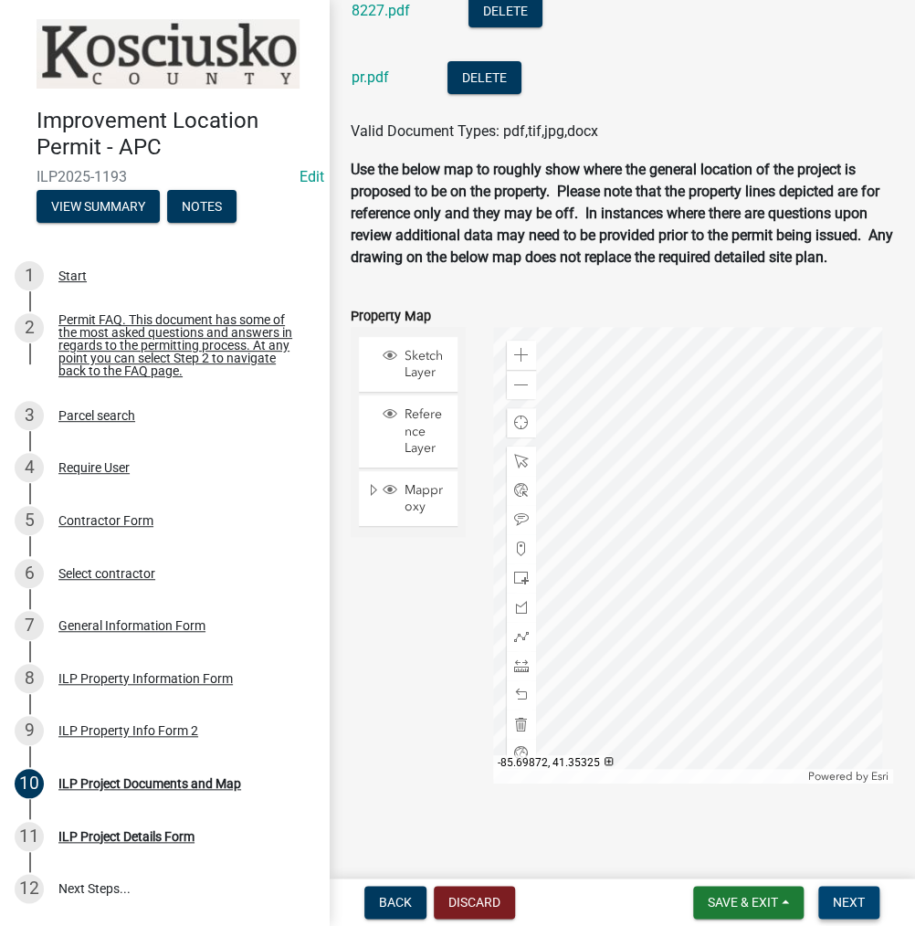
click at [855, 899] on span "Next" at bounding box center [849, 902] width 32 height 15
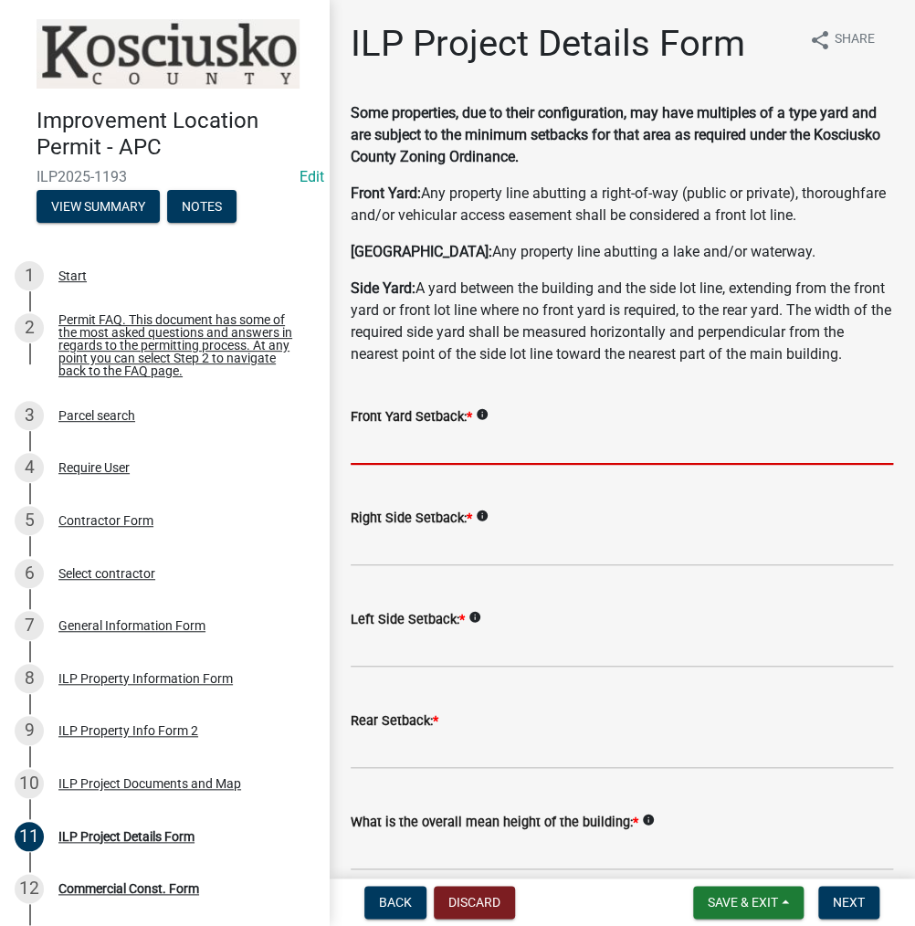
click at [405, 465] on input "text" at bounding box center [622, 445] width 542 height 37
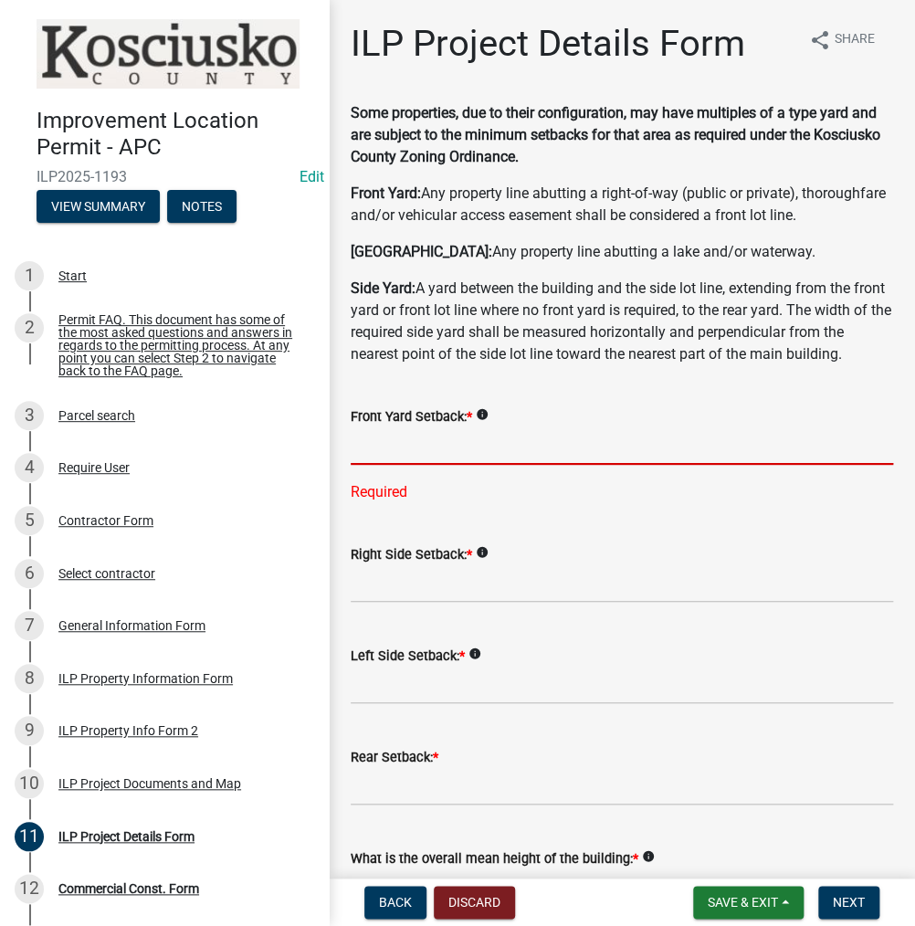
click at [404, 465] on input "text" at bounding box center [622, 445] width 542 height 37
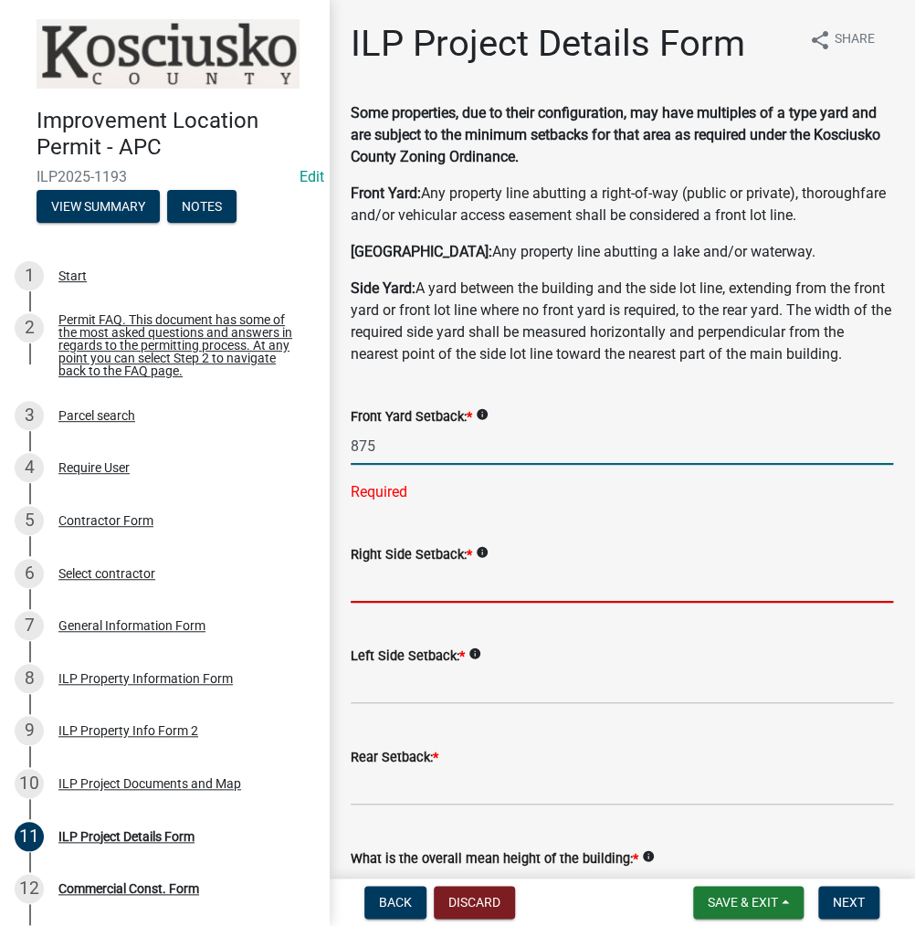
type input "875.0"
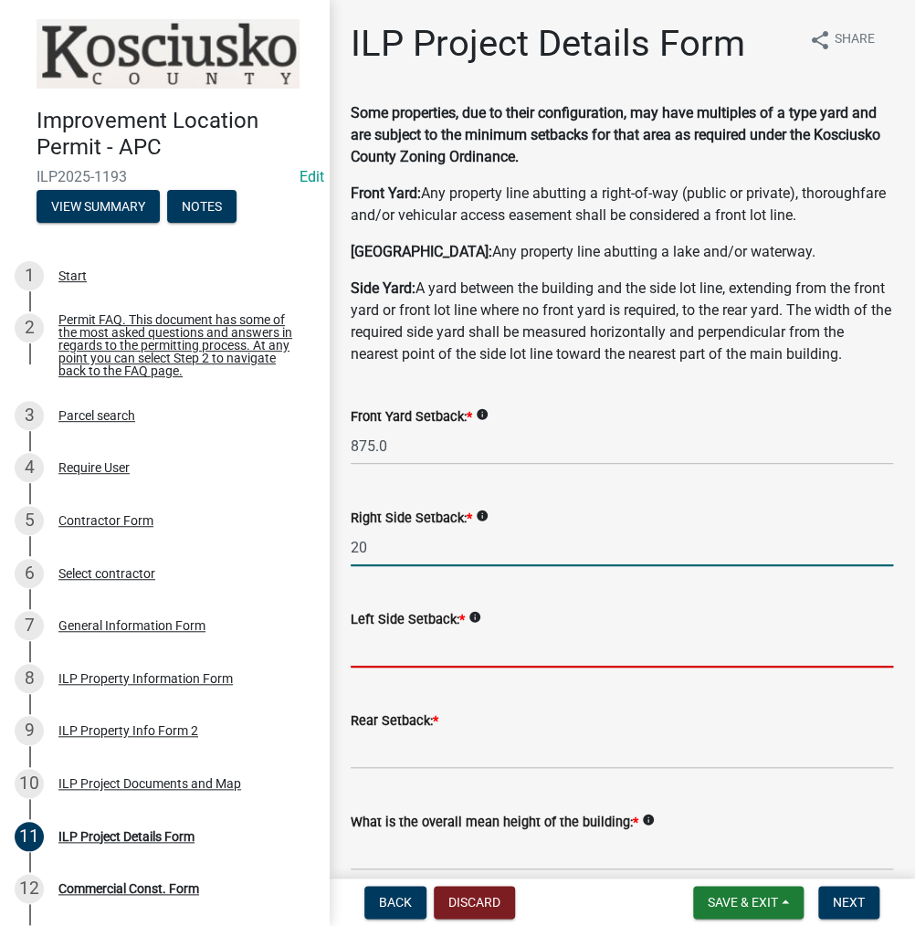
type input "20.0"
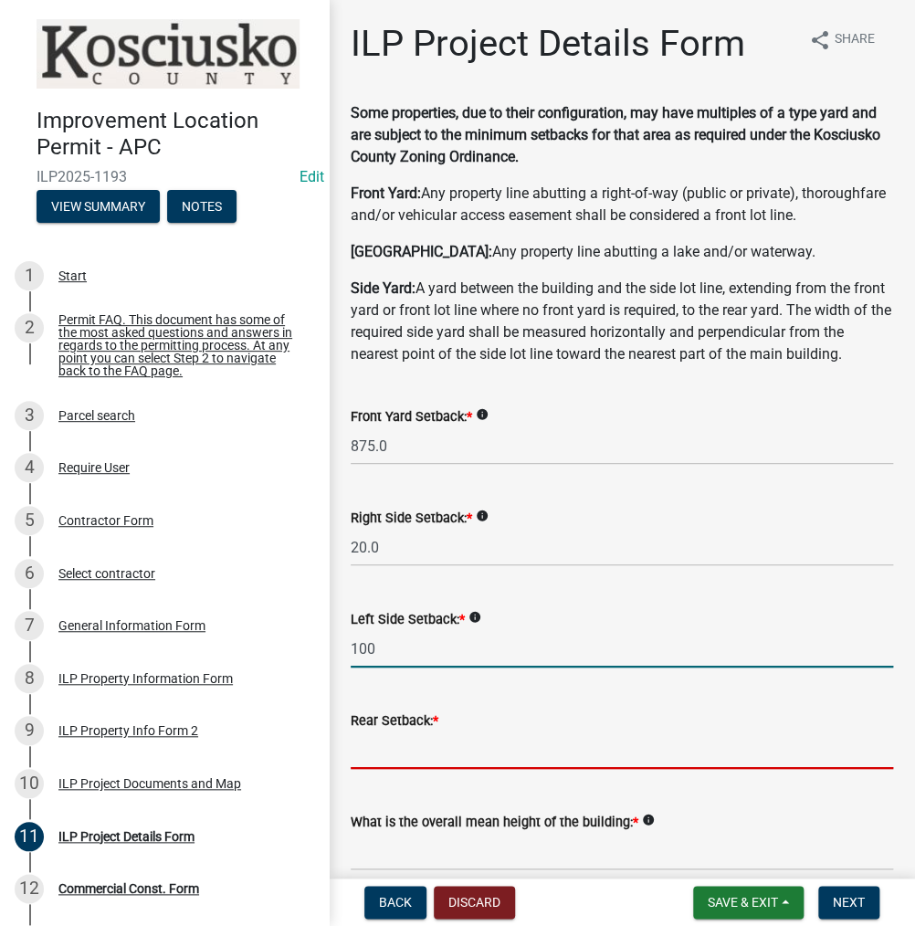
type input "100.0"
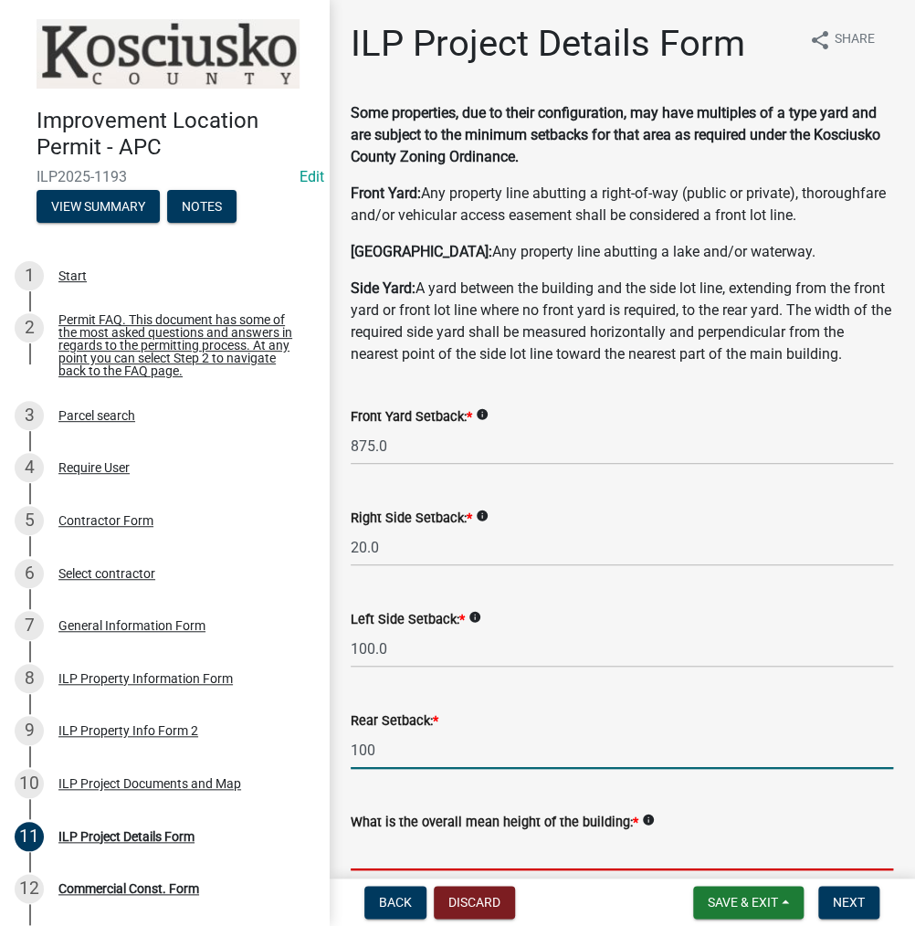
type input "100.0"
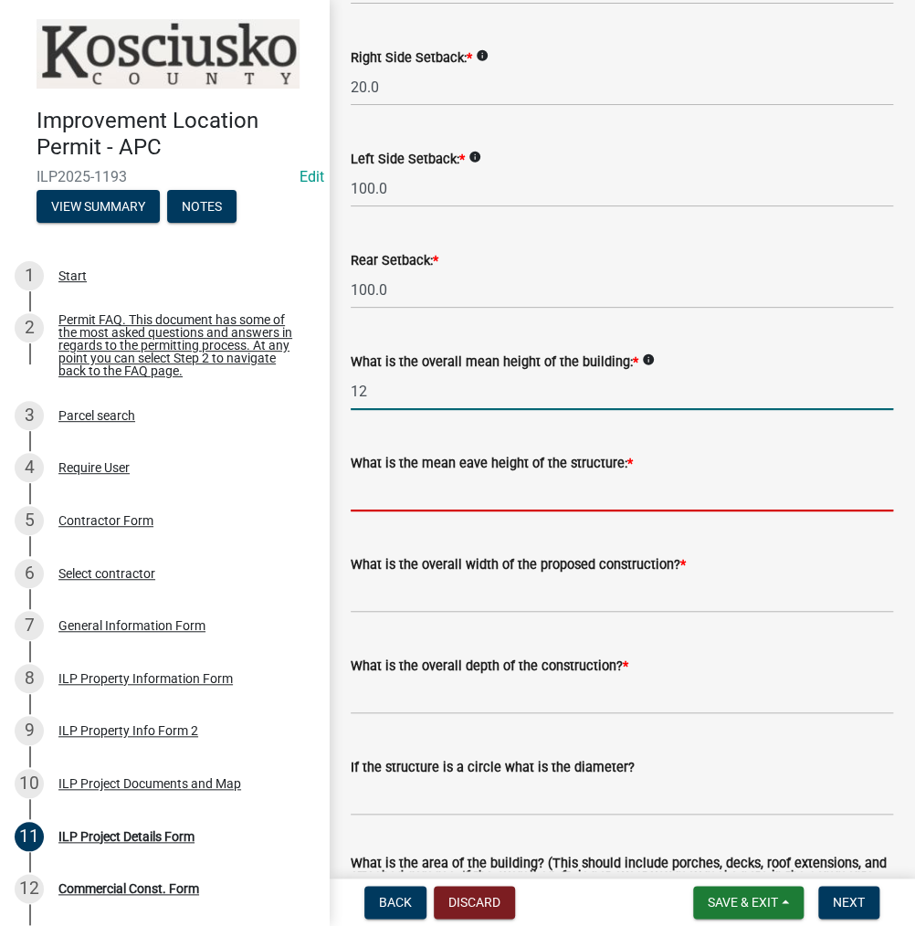
type input "12.0"
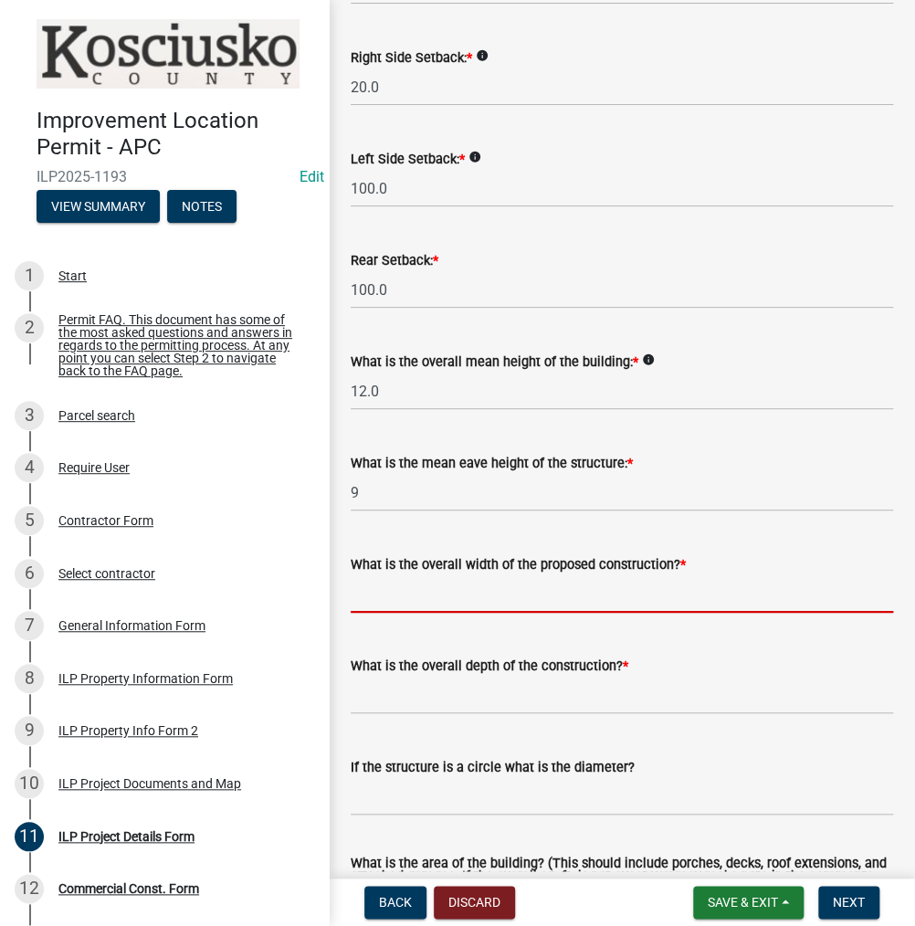
type input "9.0"
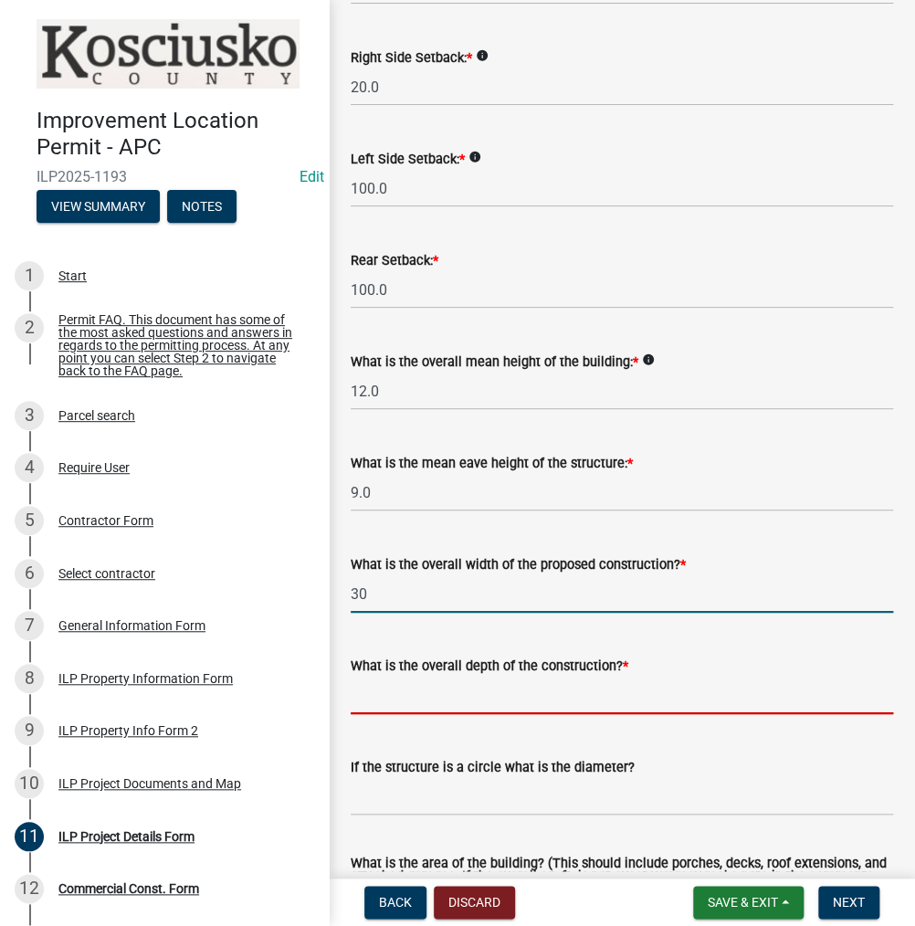
type input "30.00"
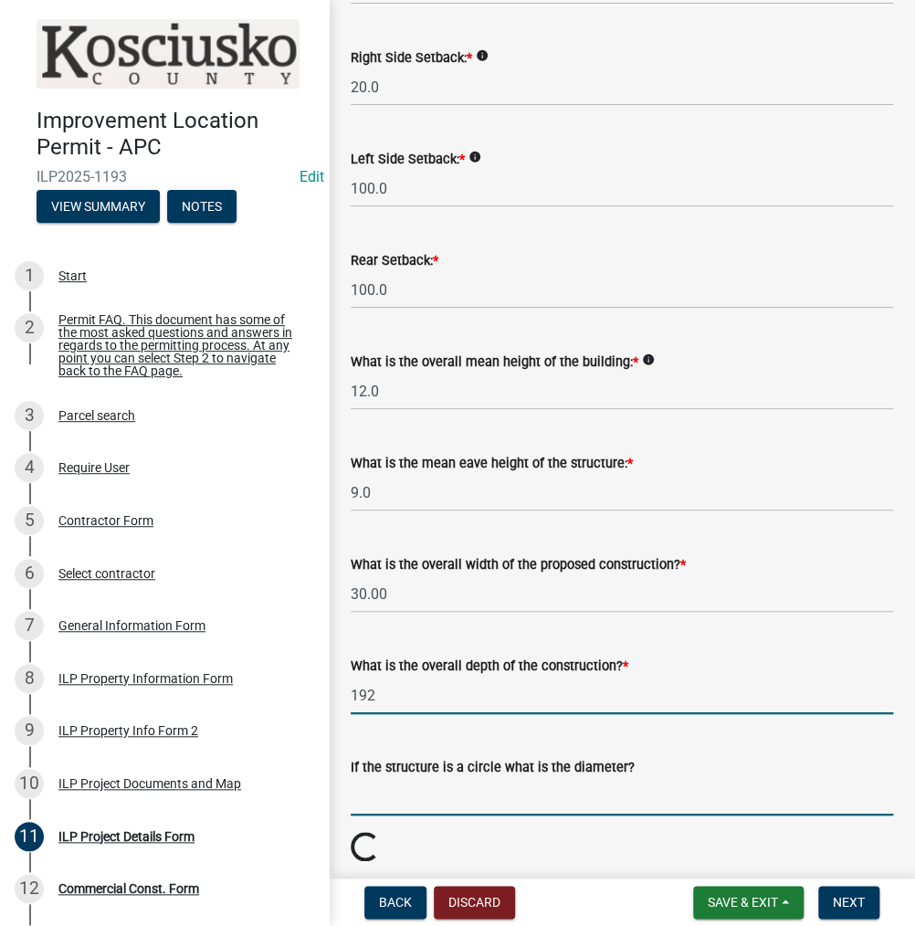
type input "192.00"
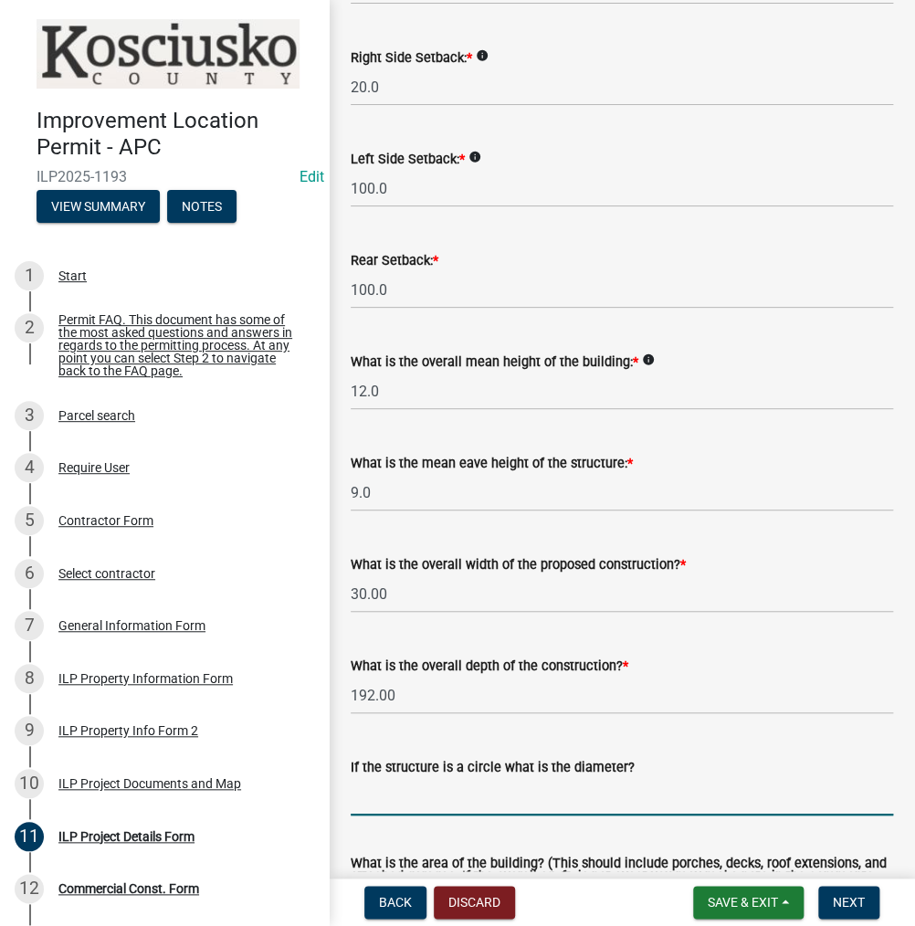
scroll to position [987, 0]
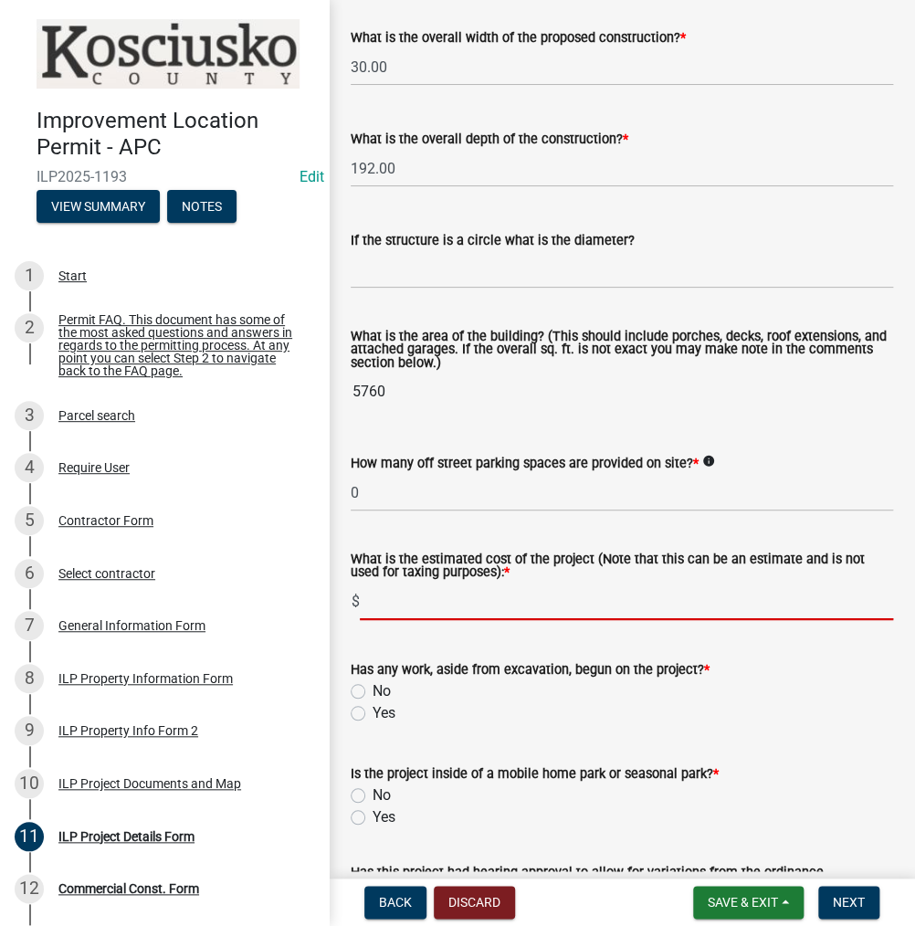
click at [332, 496] on div "ILP Project Details Form share Share Some properties, due to their configuratio…" at bounding box center [622, 106] width 586 height 2142
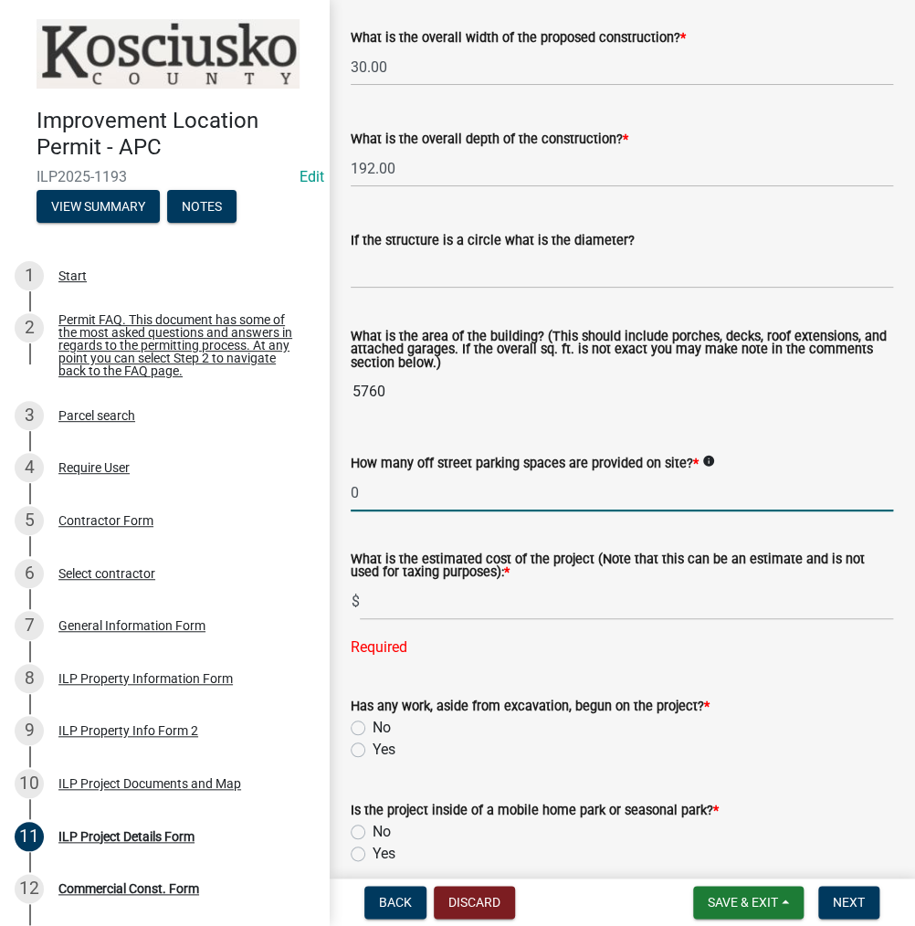
click at [407, 511] on input "0" at bounding box center [622, 492] width 542 height 37
type input "50"
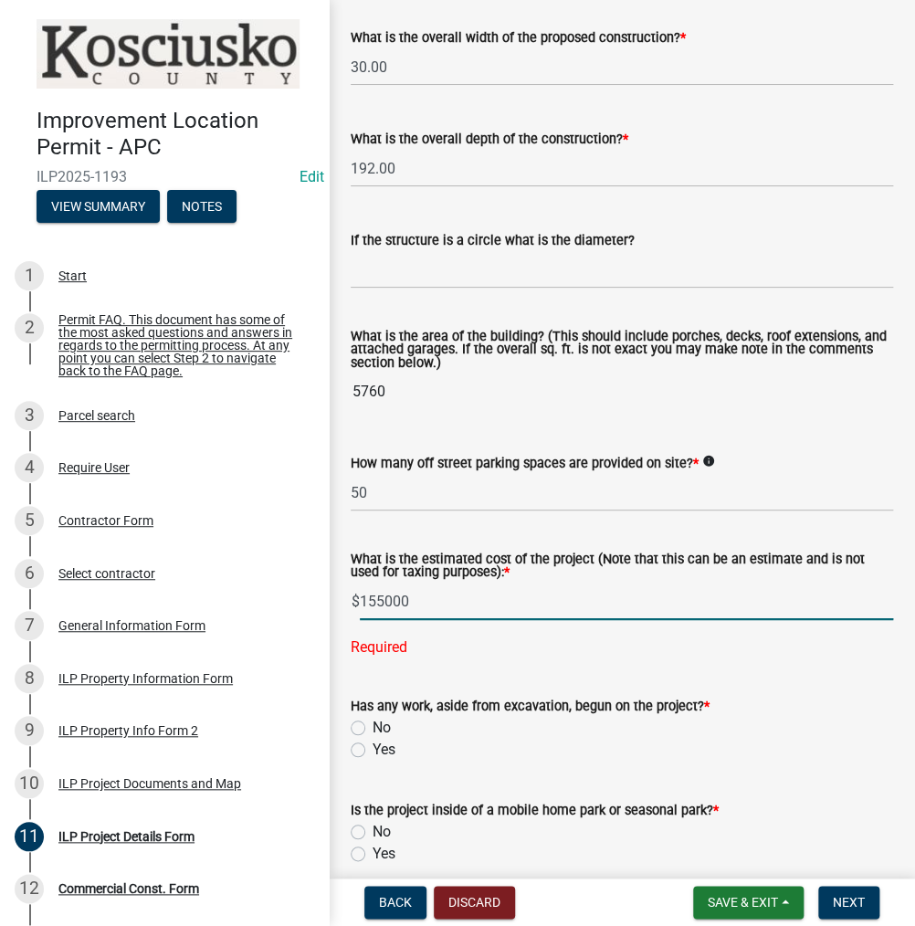
type input "155000"
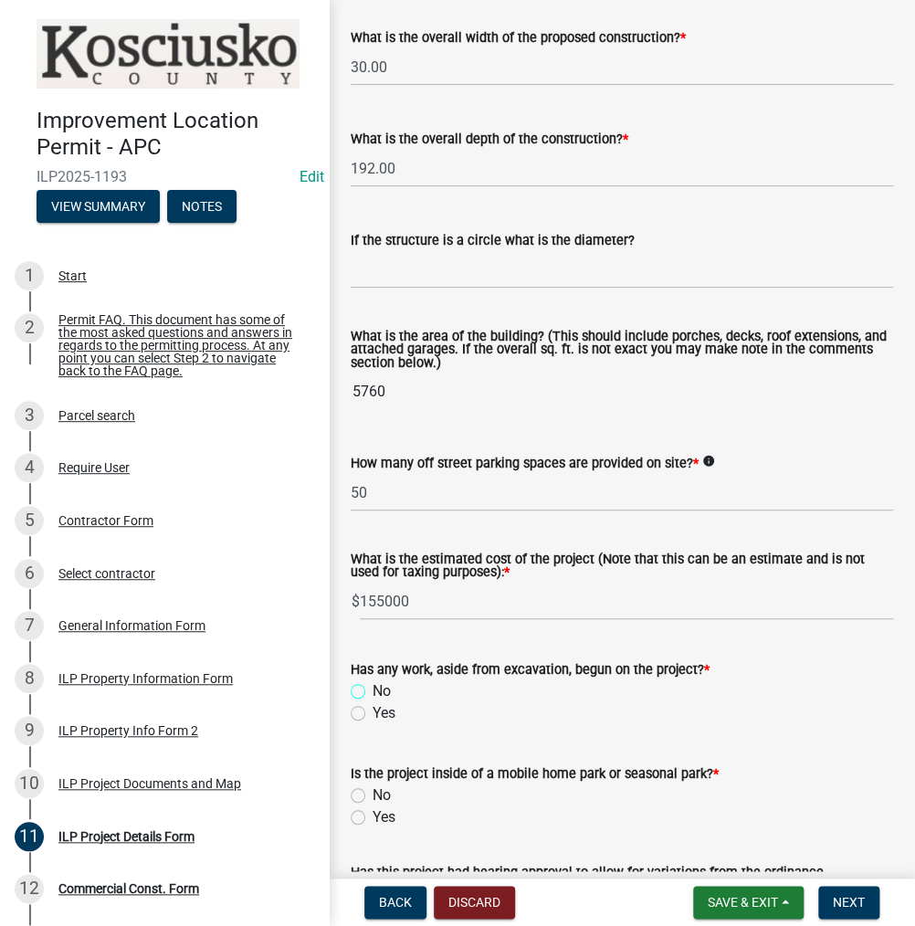
click at [373, 680] on input "No" at bounding box center [379, 686] width 12 height 12
radio input "true"
click at [373, 806] on input "Yes" at bounding box center [379, 812] width 12 height 12
radio input "true"
click at [373, 784] on input "No" at bounding box center [379, 790] width 12 height 12
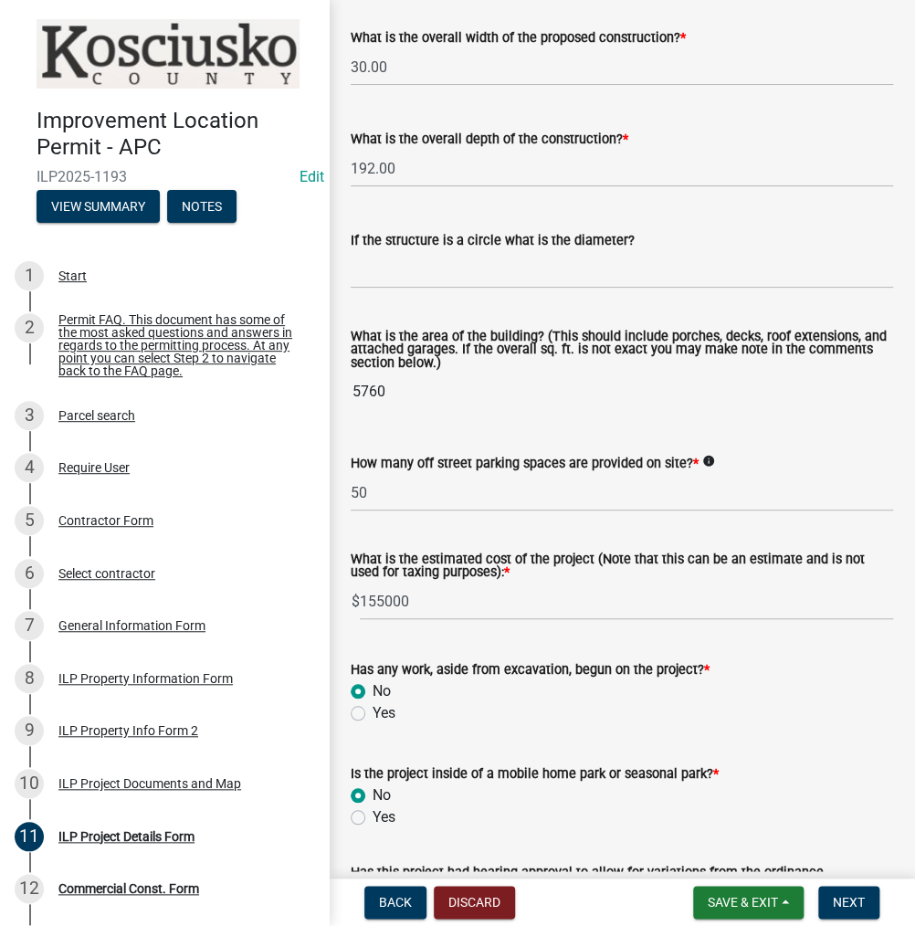
radio input "true"
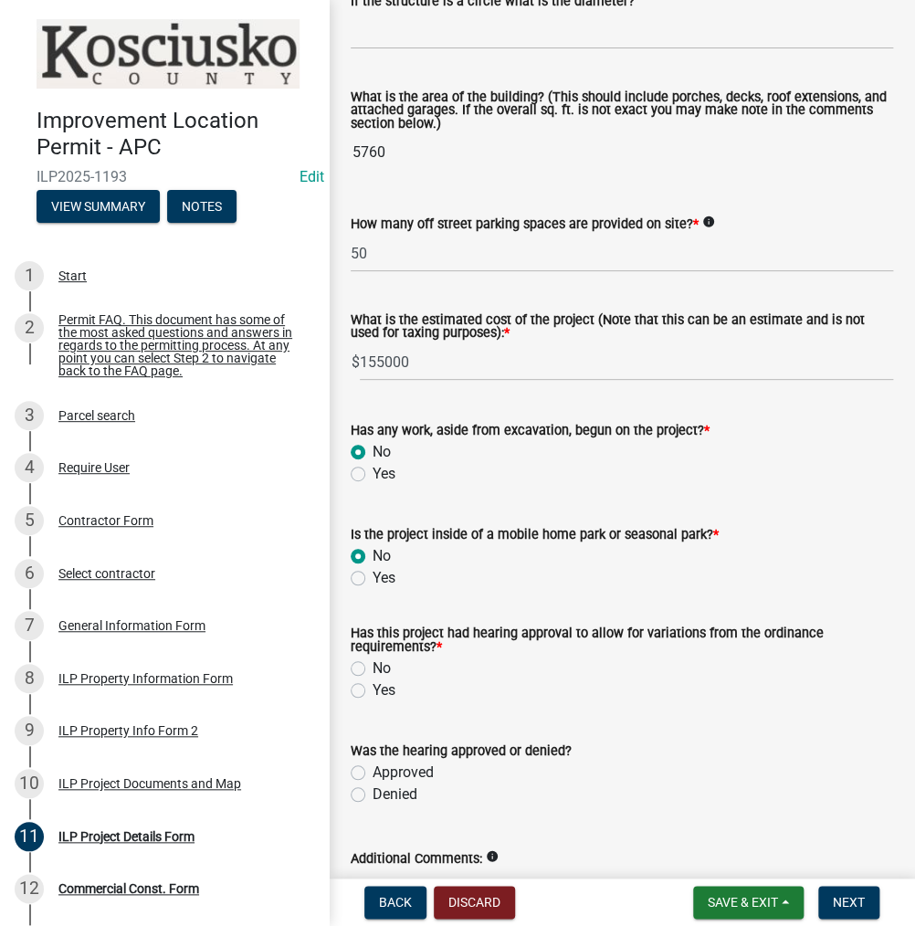
scroll to position [1392, 0]
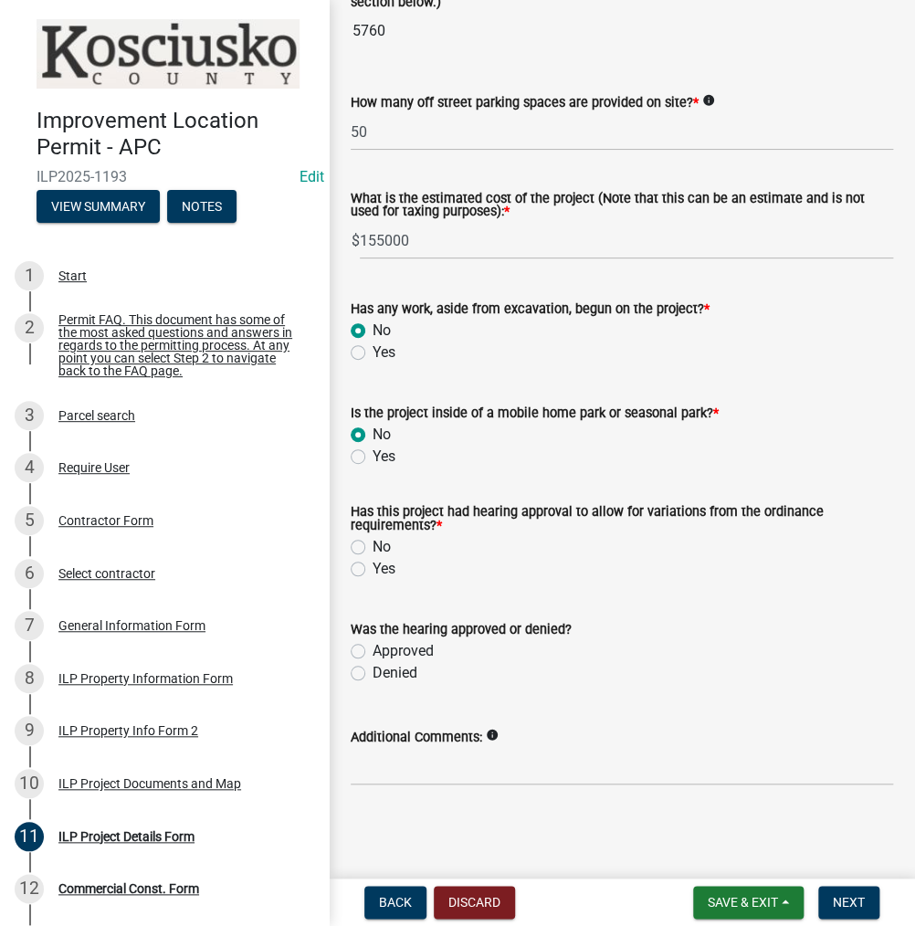
click at [373, 571] on label "Yes" at bounding box center [384, 569] width 23 height 22
click at [373, 570] on input "Yes" at bounding box center [379, 564] width 12 height 12
radio input "true"
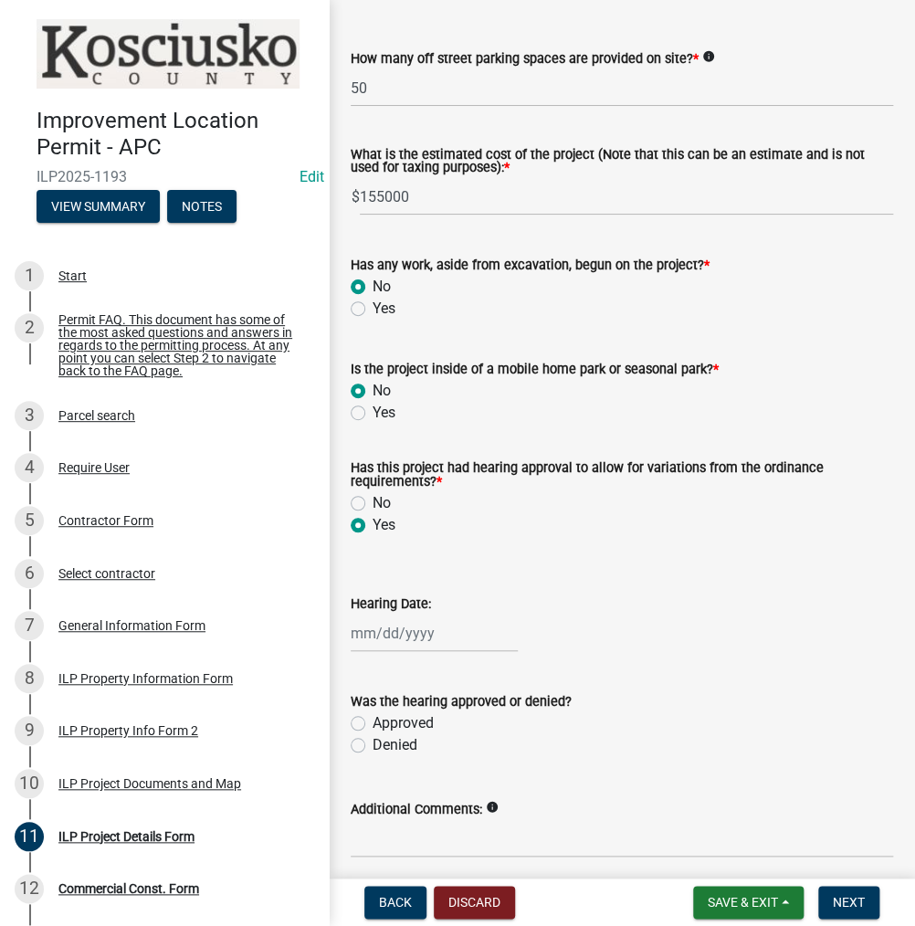
select select "9"
select select "2025"
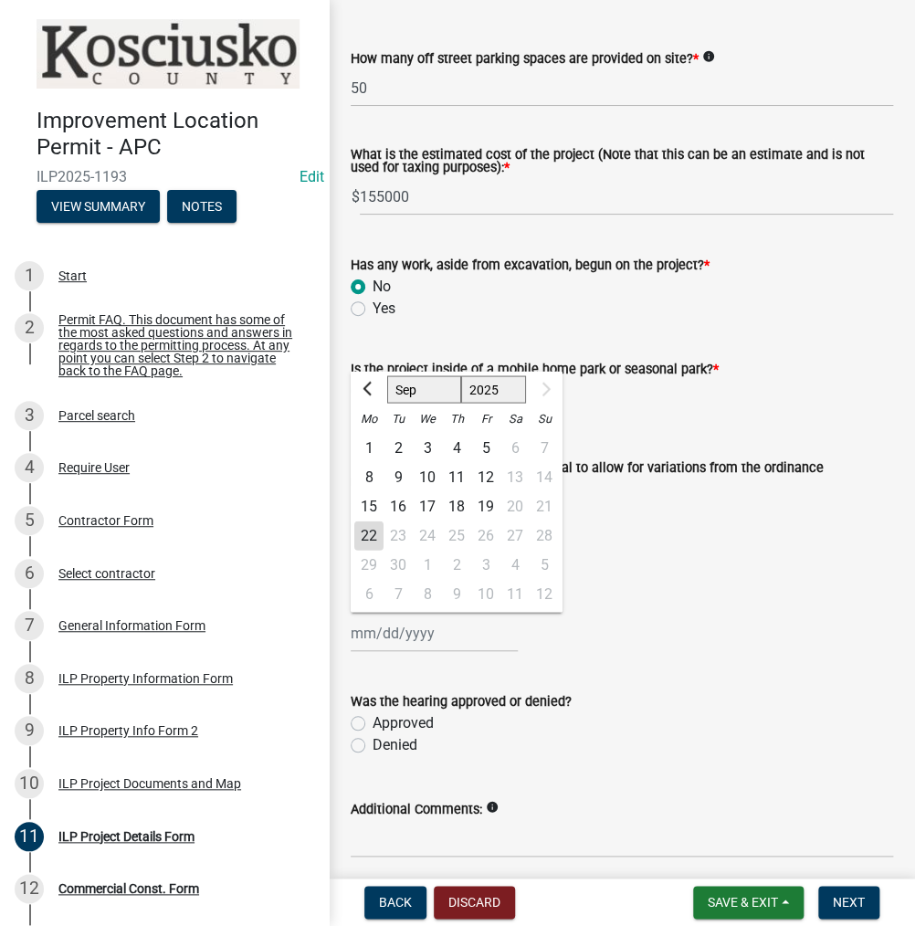
click at [365, 652] on div "[PERSON_NAME] Feb Mar Apr [PERSON_NAME][DATE] [DATE] 1526 1527 1528 1529 1530 1…" at bounding box center [434, 633] width 167 height 37
click at [352, 612] on div "6 7 8 9 10 11 12" at bounding box center [457, 595] width 212 height 33
click at [352, 652] on input "Hearing Date:" at bounding box center [434, 633] width 167 height 37
type input "[DATE]"
click at [358, 374] on button "Previous month" at bounding box center [369, 388] width 22 height 29
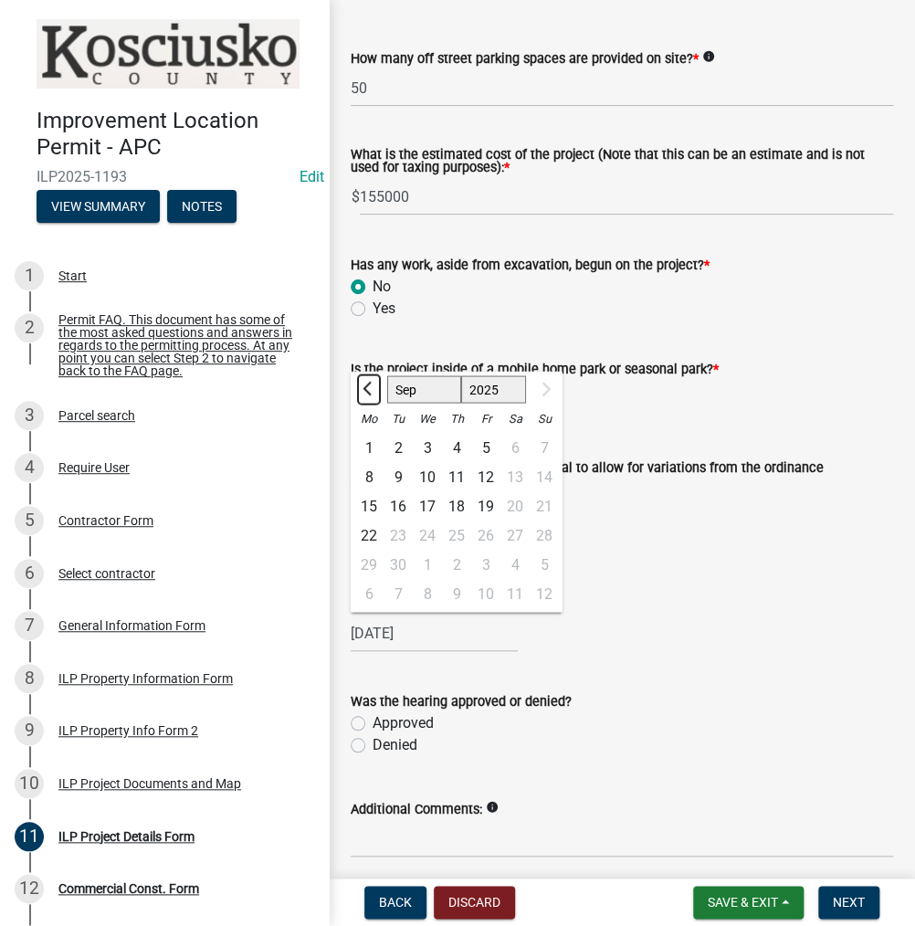
select select "8"
click at [373, 734] on label "Approved" at bounding box center [403, 723] width 61 height 22
click at [373, 724] on input "Approved" at bounding box center [379, 718] width 12 height 12
radio input "true"
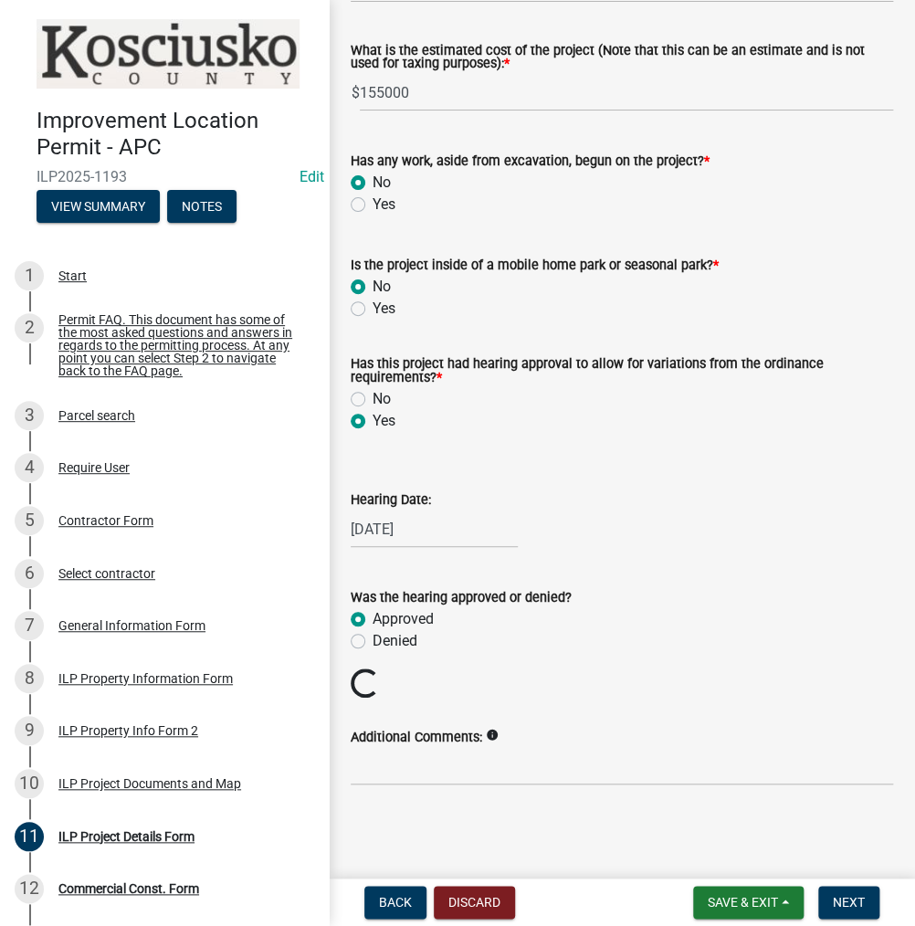
scroll to position [1540, 0]
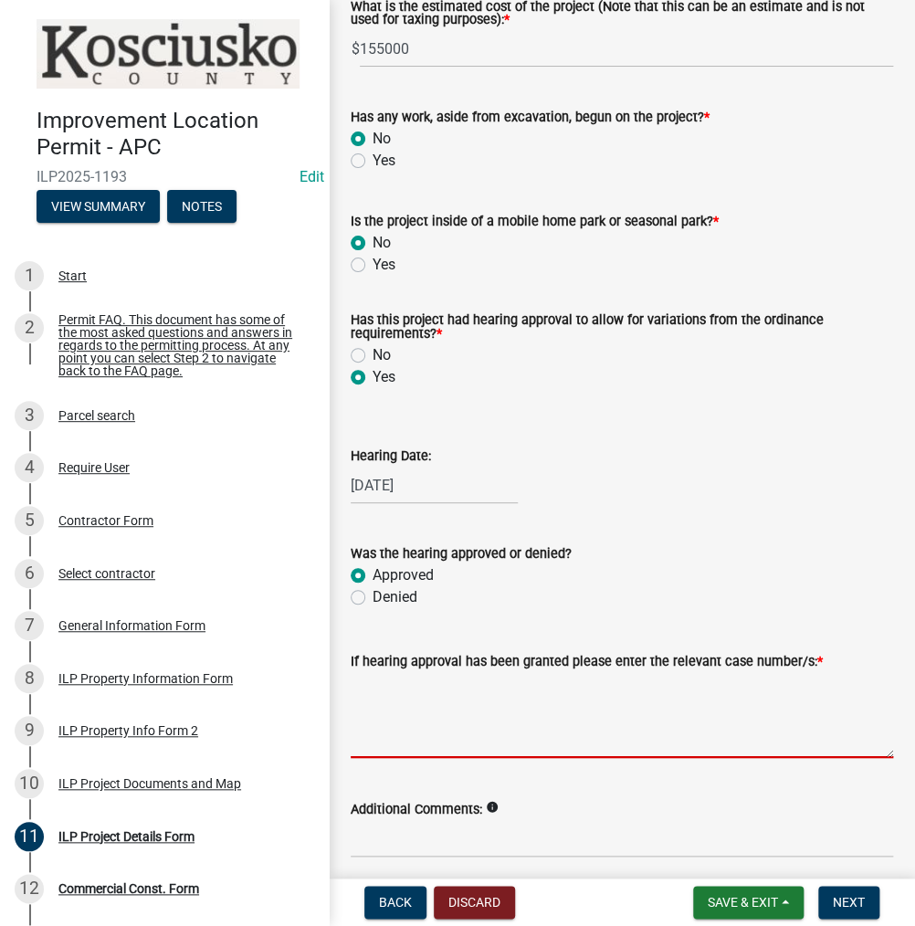
click at [384, 758] on textarea "If hearing approval has been granted please enter the relevant case number/s: *" at bounding box center [622, 715] width 542 height 86
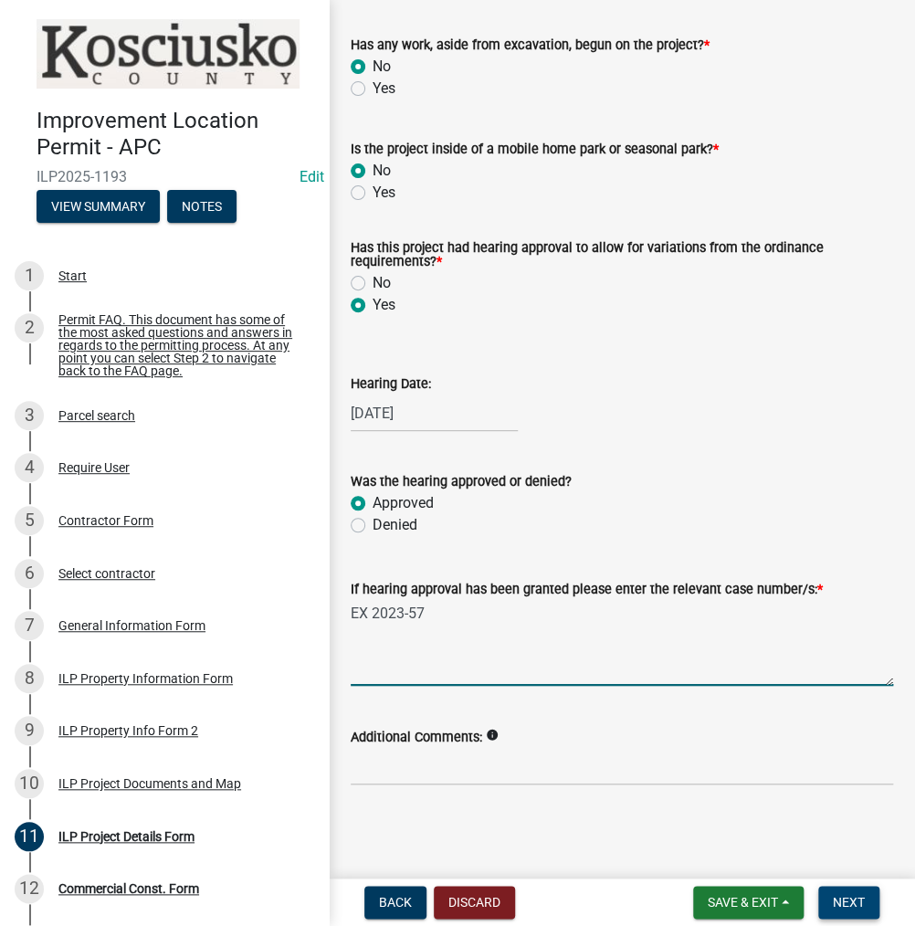
scroll to position [1656, 0]
type textarea "EX 2023-57"
click at [851, 900] on span "Next" at bounding box center [849, 902] width 32 height 15
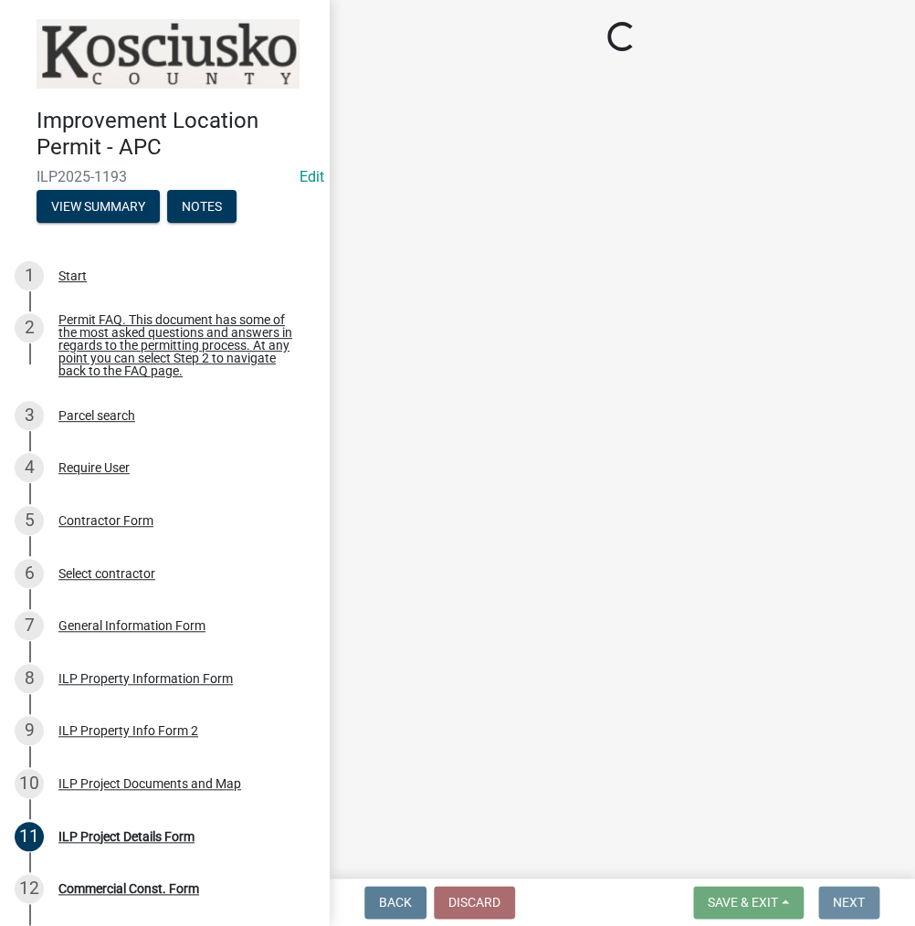
scroll to position [0, 0]
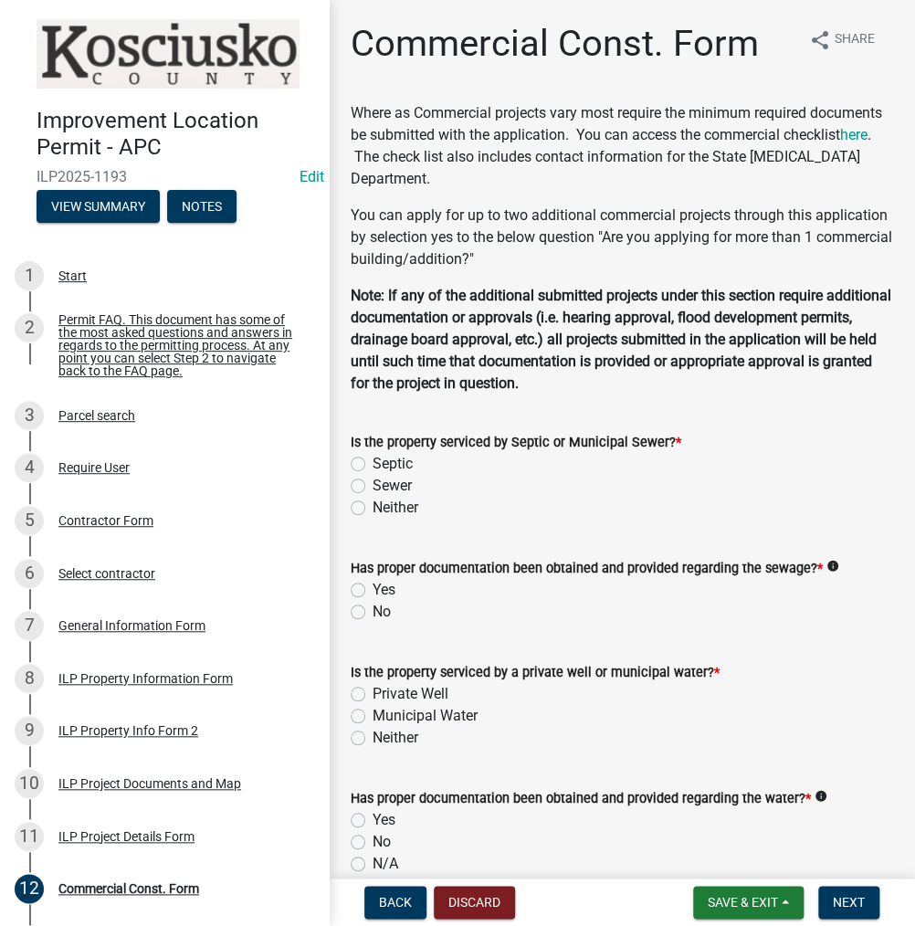
click at [373, 479] on label "Sewer" at bounding box center [392, 486] width 39 height 22
click at [373, 479] on input "Sewer" at bounding box center [379, 481] width 12 height 12
radio input "true"
click at [373, 592] on label "Yes" at bounding box center [384, 590] width 23 height 22
click at [373, 591] on input "Yes" at bounding box center [379, 585] width 12 height 12
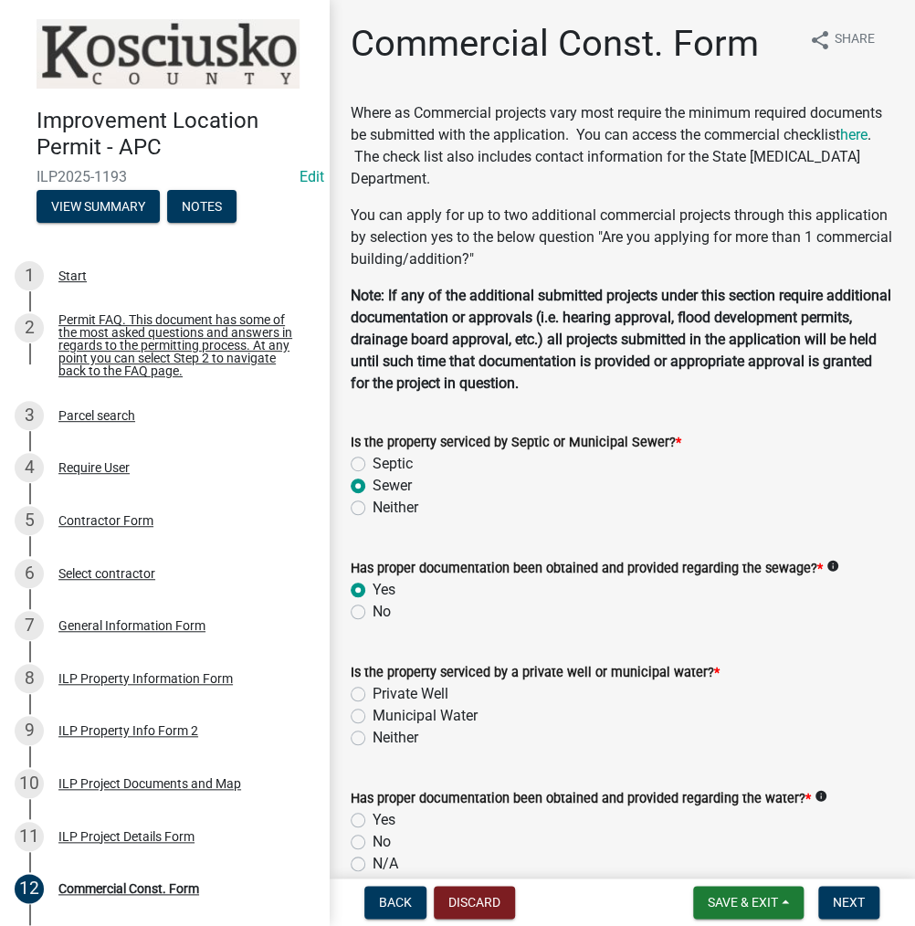
radio input "true"
click at [373, 694] on label "Private Well" at bounding box center [411, 694] width 76 height 22
click at [373, 694] on input "Private Well" at bounding box center [379, 689] width 12 height 12
radio input "true"
click at [373, 815] on label "Yes" at bounding box center [384, 820] width 23 height 22
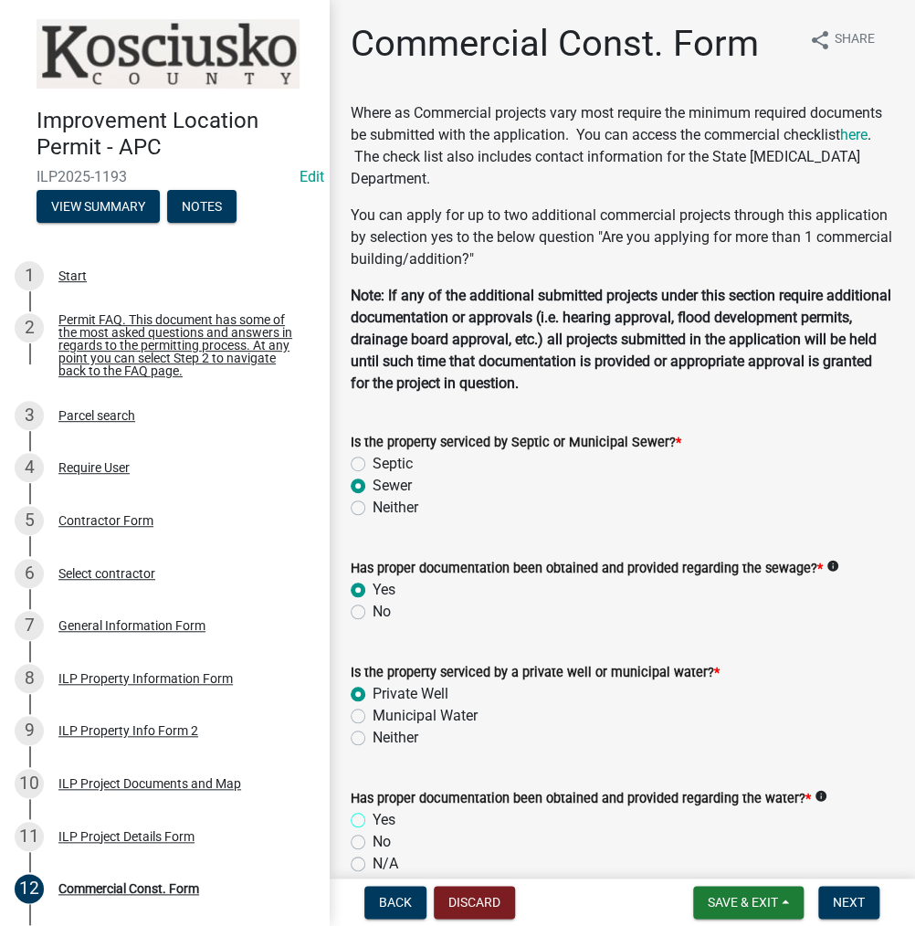
click at [373, 815] on input "Yes" at bounding box center [379, 815] width 12 height 12
radio input "true"
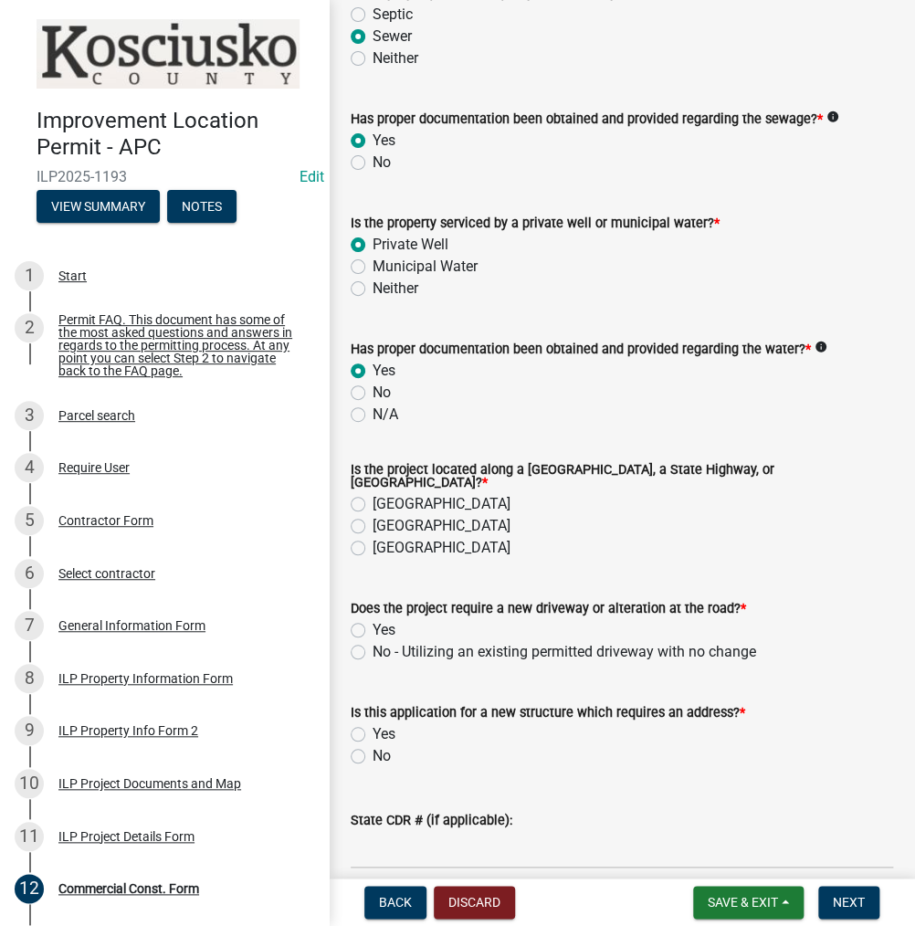
scroll to position [639, 0]
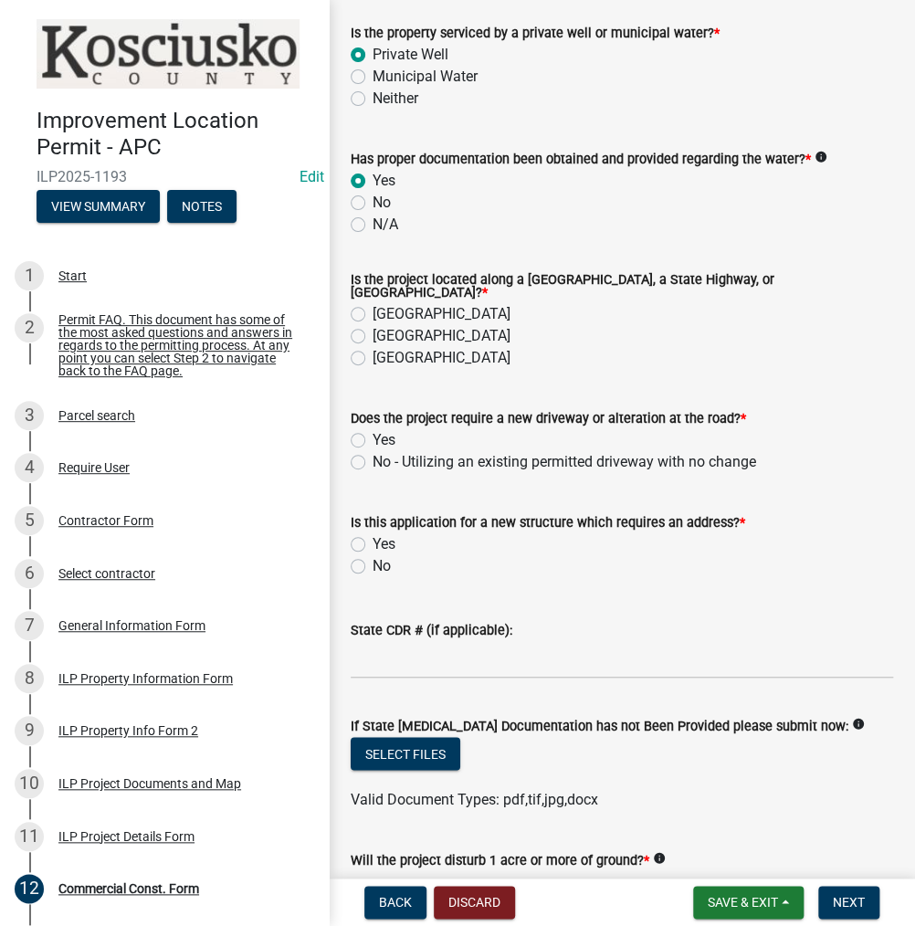
click at [373, 349] on label "[GEOGRAPHIC_DATA]" at bounding box center [442, 358] width 138 height 22
click at [373, 349] on input "[GEOGRAPHIC_DATA]" at bounding box center [379, 353] width 12 height 12
radio input "true"
click at [373, 454] on label "No - Utilizing an existing permitted driveway with no change" at bounding box center [565, 462] width 384 height 22
click at [373, 454] on input "No - Utilizing an existing permitted driveway with no change" at bounding box center [379, 457] width 12 height 12
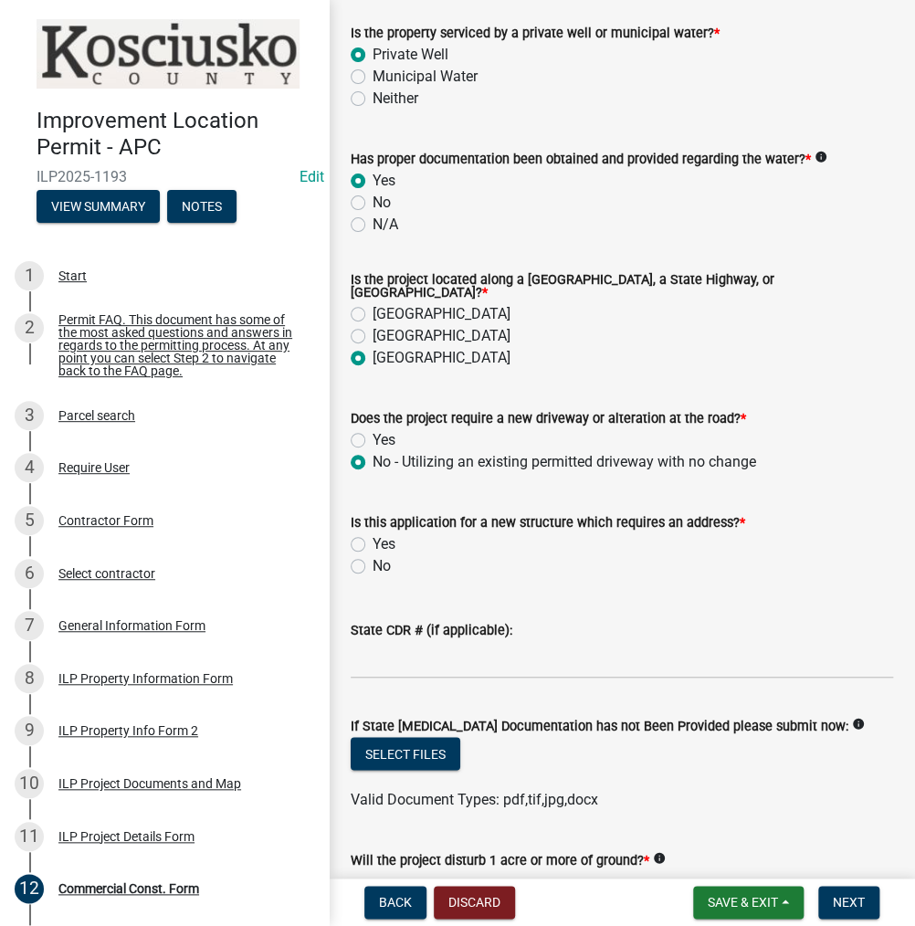
radio input "true"
click at [373, 557] on label "No" at bounding box center [382, 566] width 18 height 22
click at [373, 557] on input "No" at bounding box center [379, 561] width 12 height 12
radio input "true"
click at [409, 656] on input "State CDR # (if applicable):" at bounding box center [622, 659] width 542 height 37
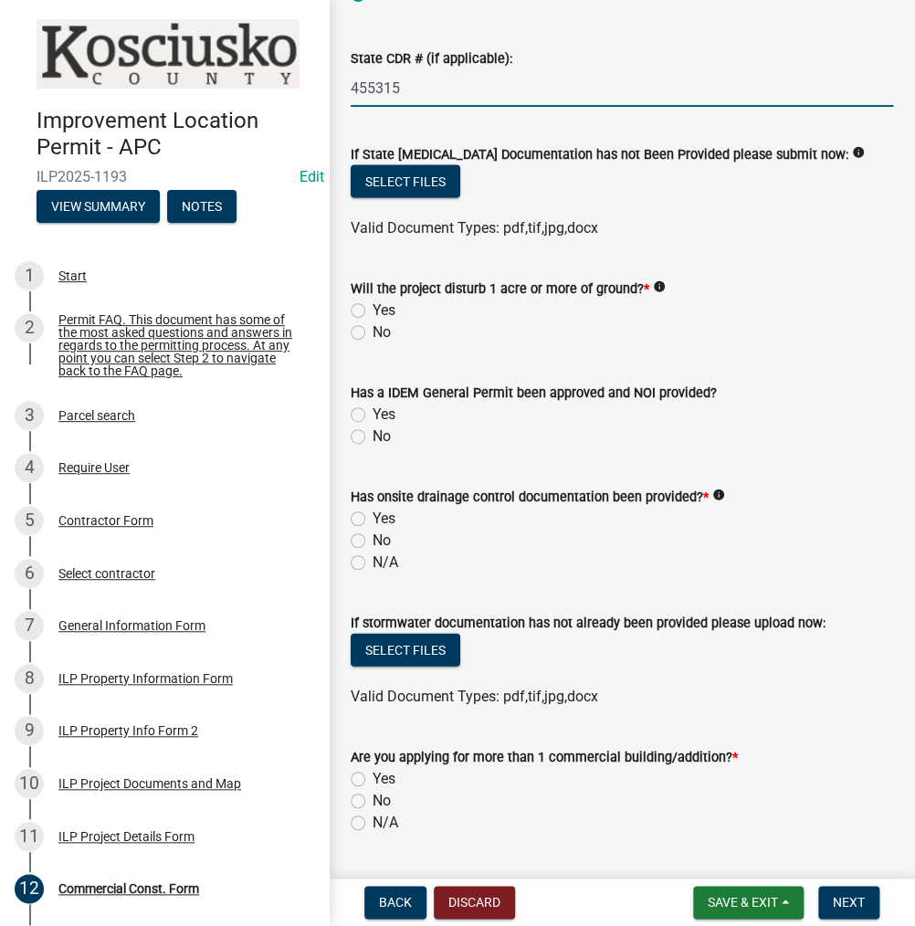
scroll to position [1254, 0]
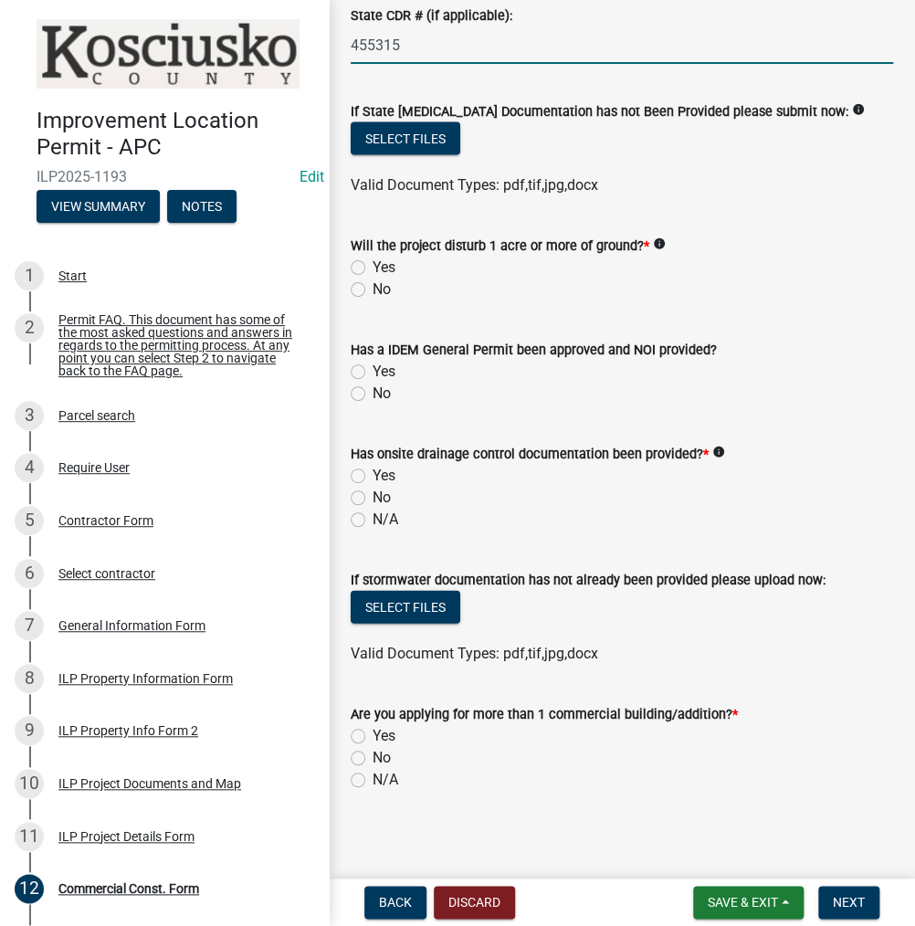
type input "455315"
click at [373, 281] on label "No" at bounding box center [382, 290] width 18 height 22
click at [373, 281] on input "No" at bounding box center [379, 285] width 12 height 12
radio input "true"
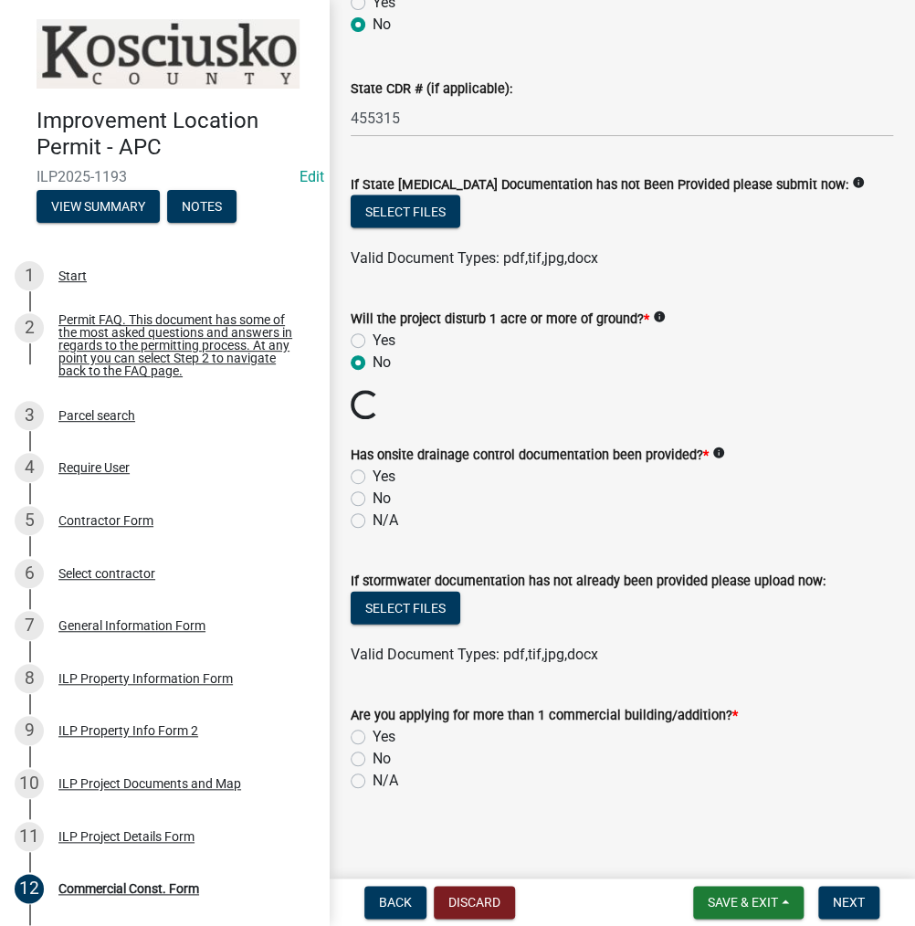
scroll to position [1150, 0]
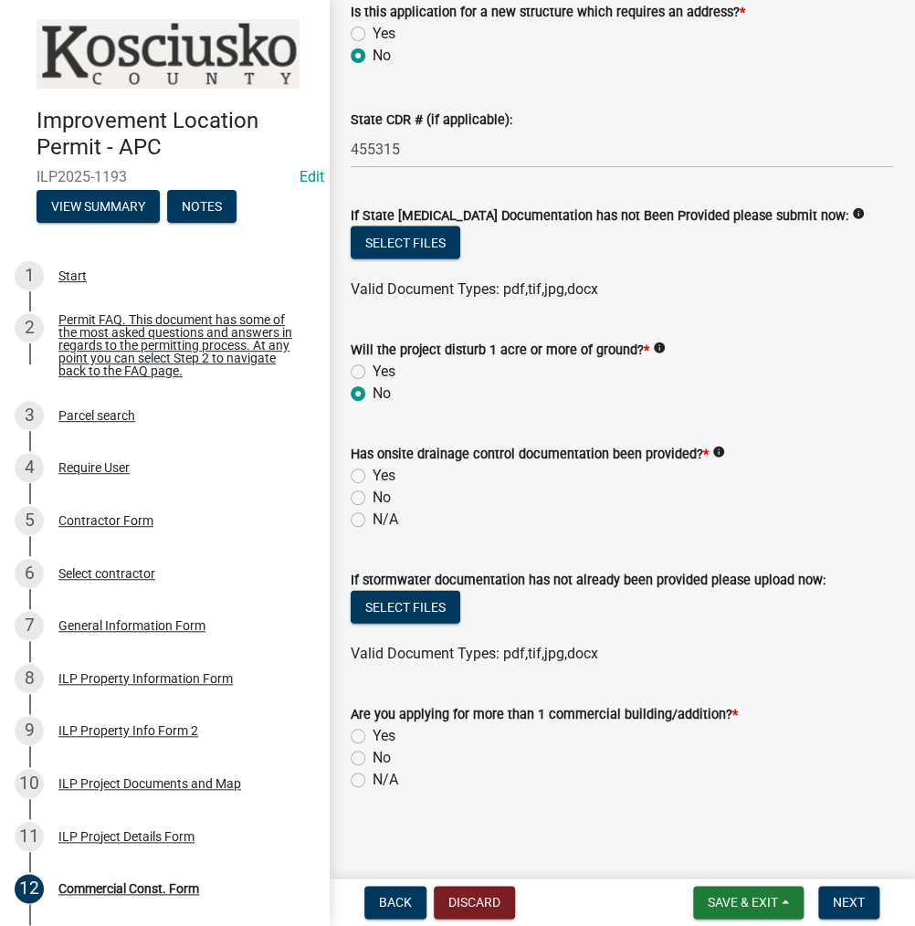
click at [373, 468] on label "Yes" at bounding box center [384, 476] width 23 height 22
click at [373, 468] on input "Yes" at bounding box center [379, 471] width 12 height 12
radio input "true"
click at [373, 771] on label "N/A" at bounding box center [386, 780] width 26 height 22
click at [373, 771] on input "N/A" at bounding box center [379, 775] width 12 height 12
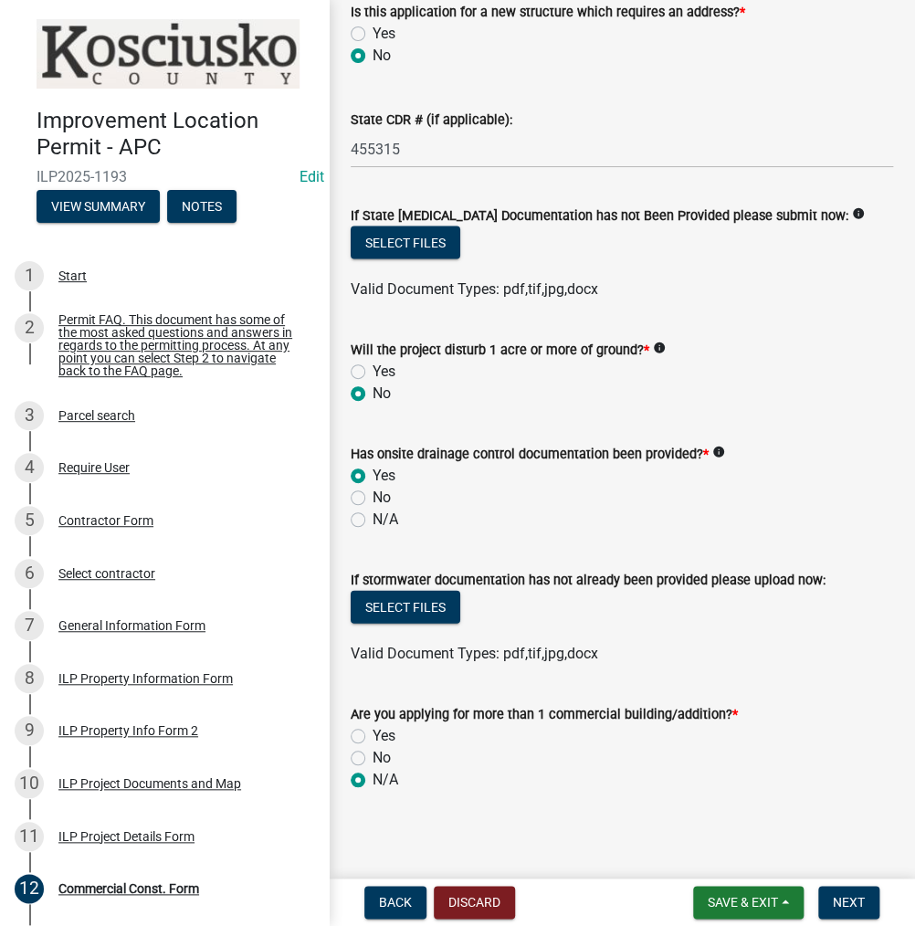
radio input "true"
click at [855, 896] on span "Next" at bounding box center [849, 902] width 32 height 15
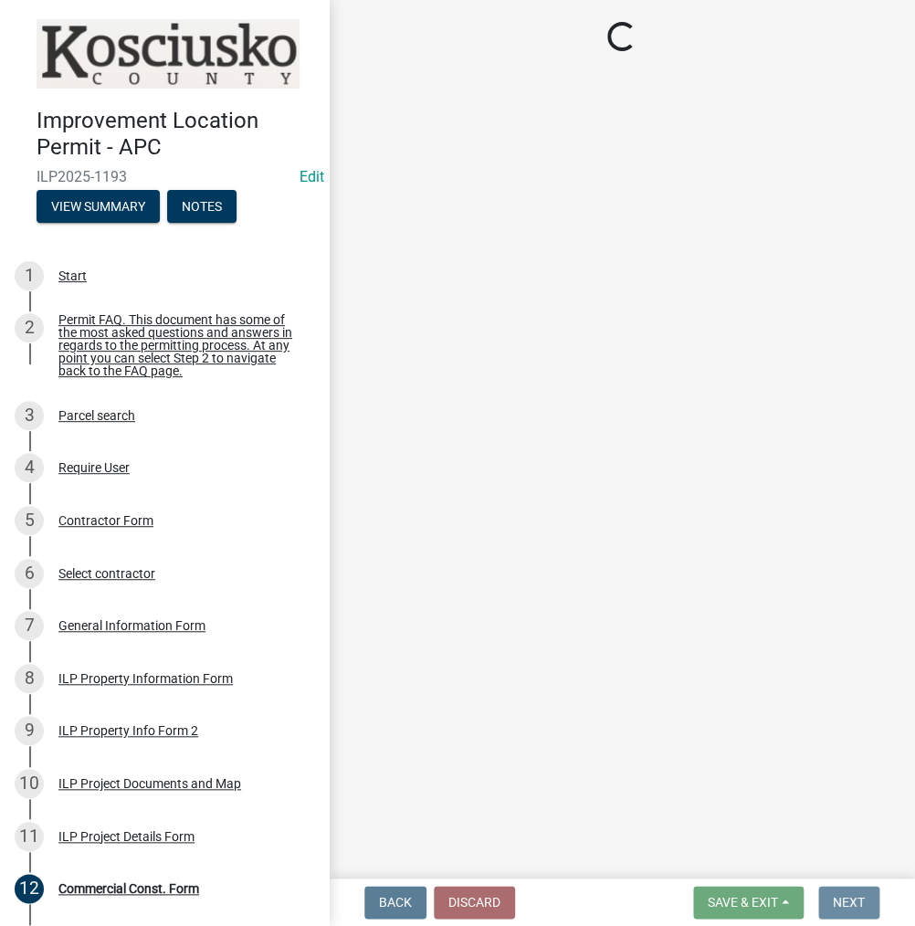
scroll to position [0, 0]
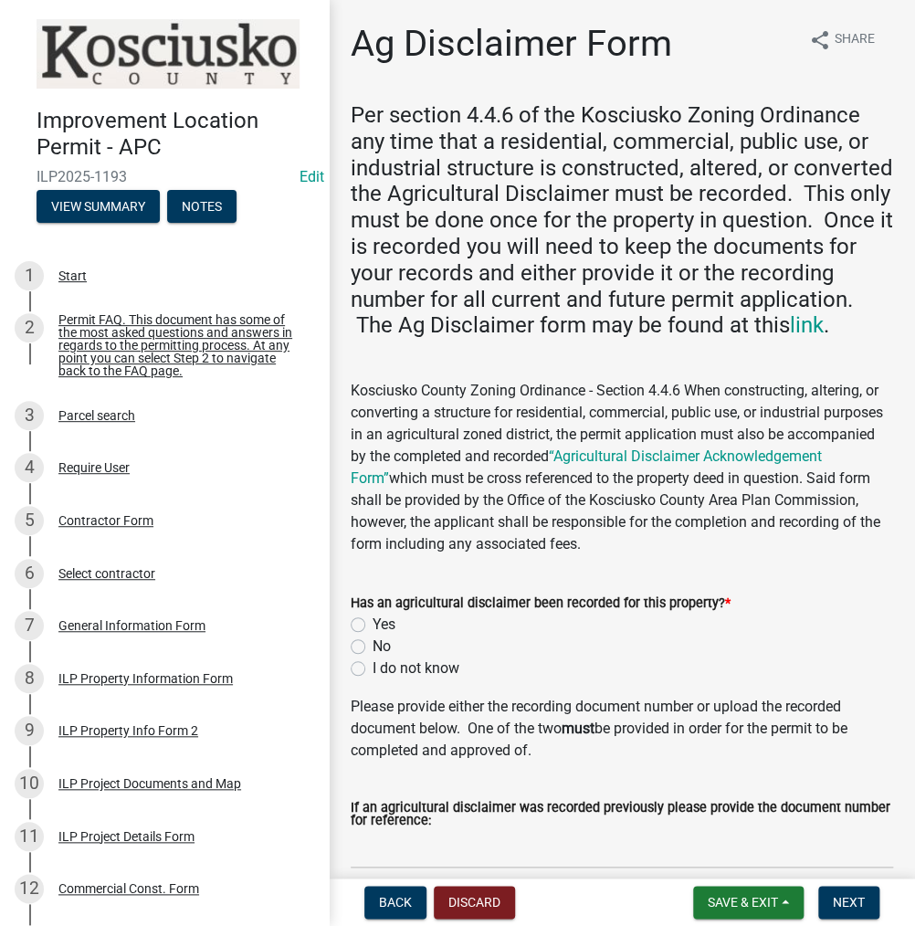
click at [373, 679] on label "I do not know" at bounding box center [416, 668] width 87 height 22
click at [373, 669] on input "I do not know" at bounding box center [379, 663] width 12 height 12
radio input "true"
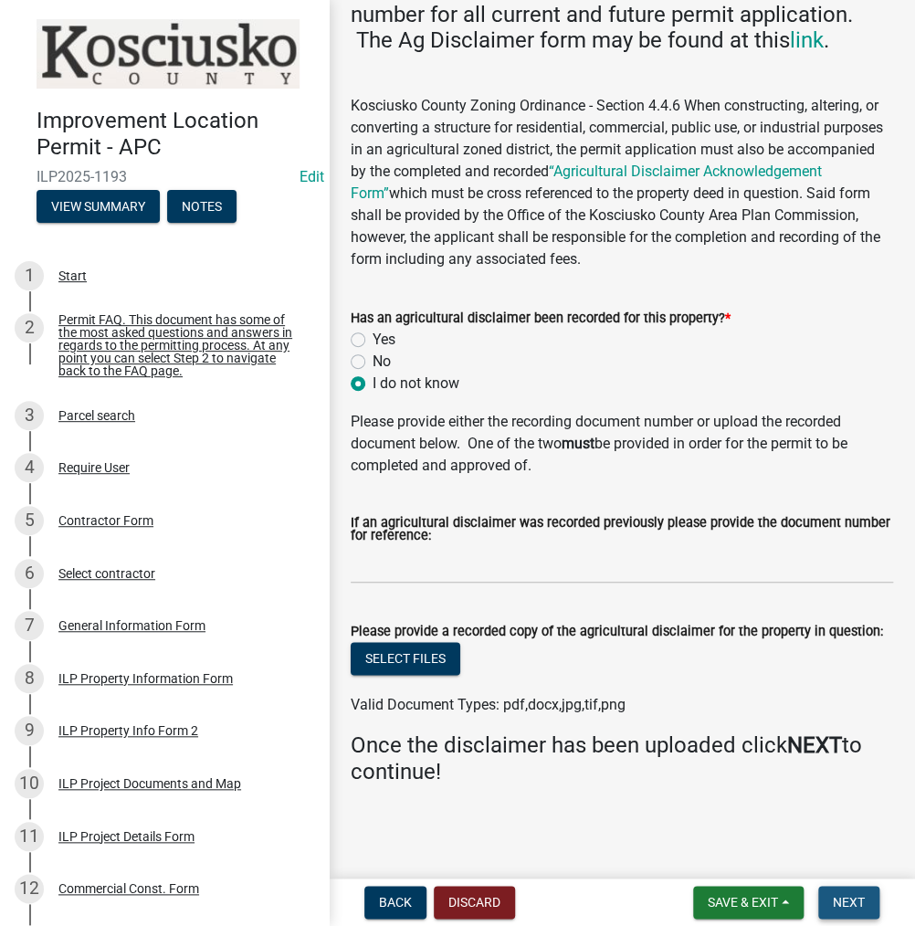
click at [846, 901] on span "Next" at bounding box center [849, 902] width 32 height 15
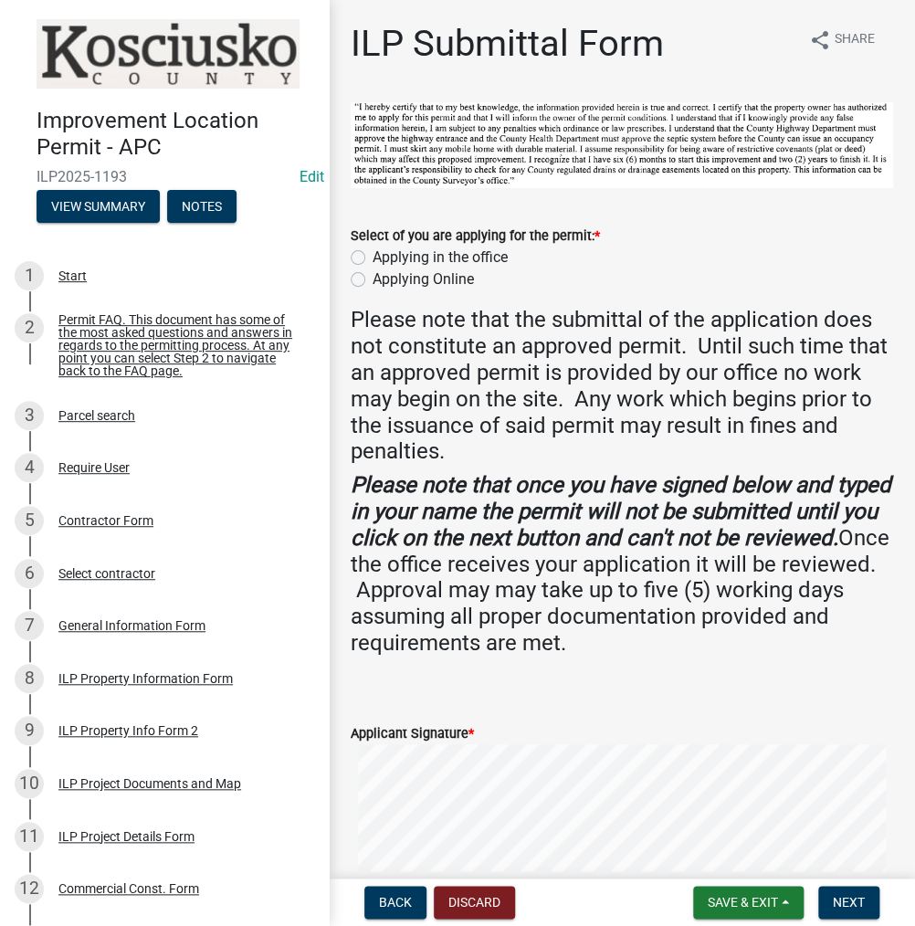
click at [373, 259] on label "Applying in the office" at bounding box center [440, 258] width 135 height 22
click at [373, 258] on input "Applying in the office" at bounding box center [379, 253] width 12 height 12
radio input "true"
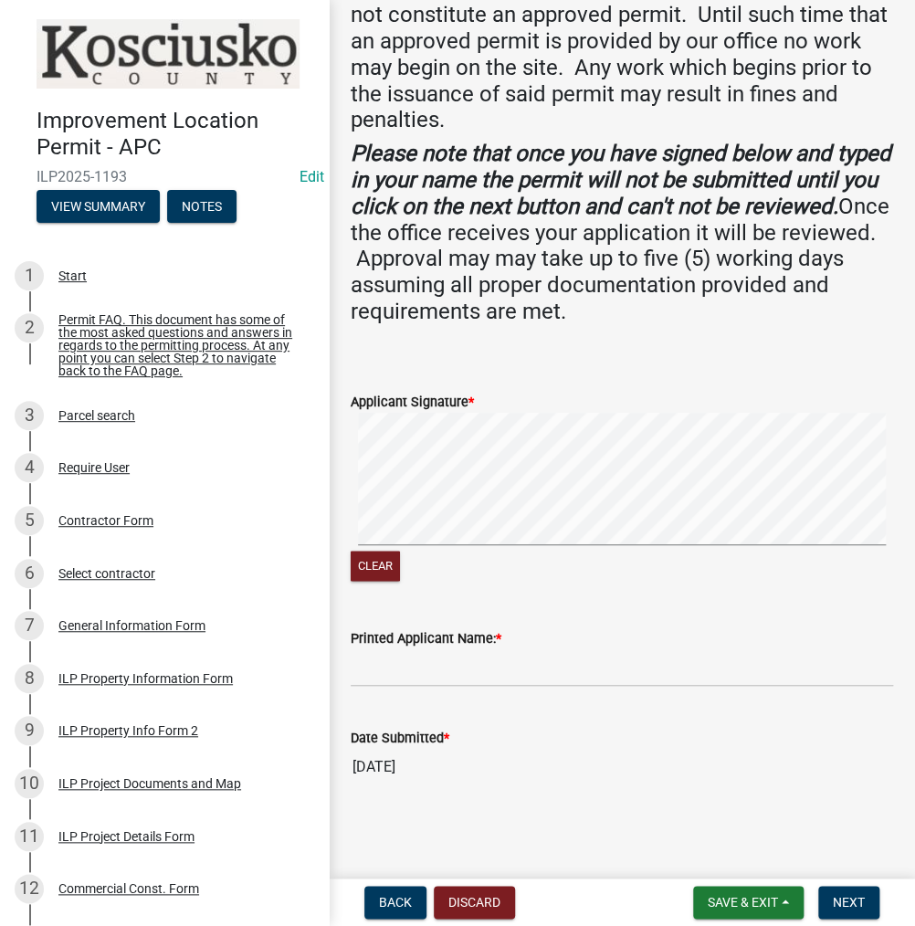
scroll to position [329, 0]
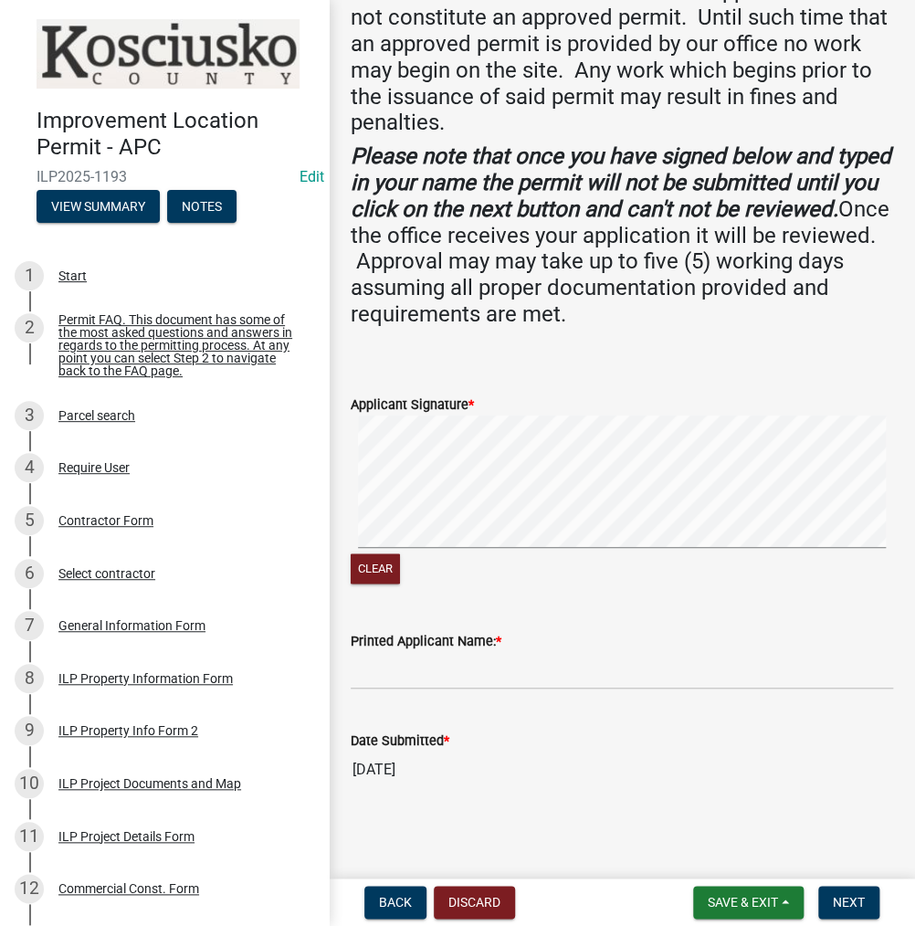
click at [498, 545] on signature-pad at bounding box center [622, 484] width 542 height 139
click at [417, 669] on input "Printed Applicant Name: *" at bounding box center [622, 670] width 542 height 37
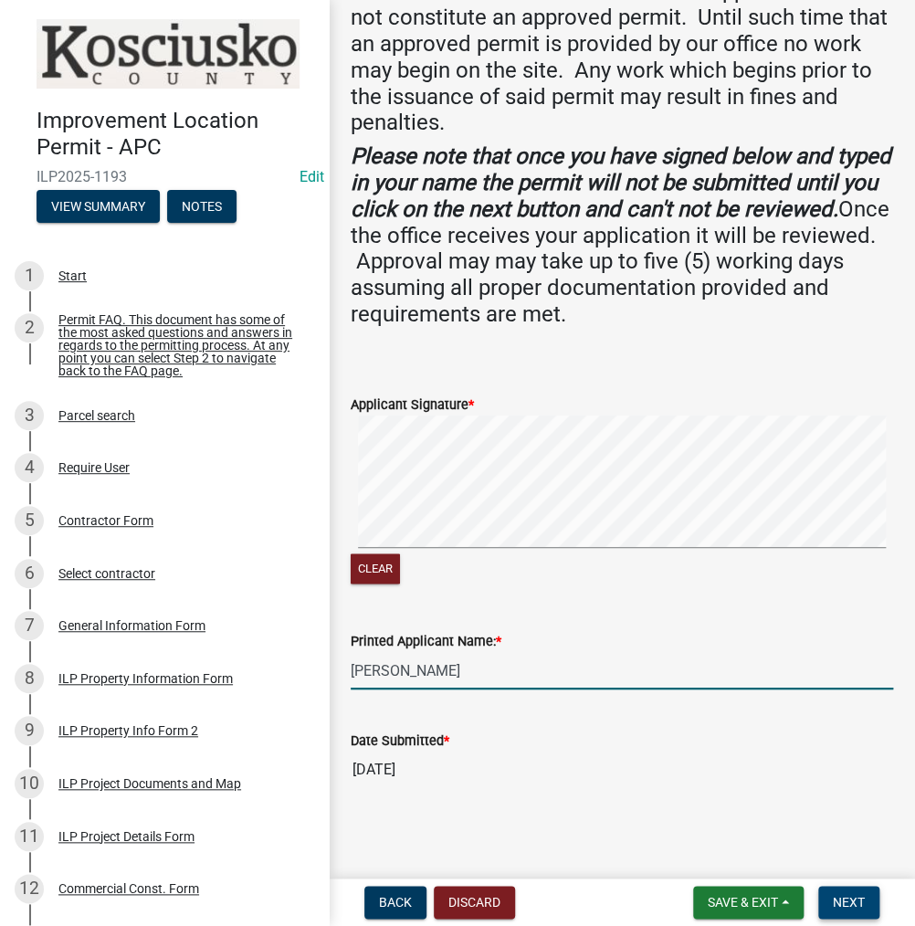
type input "[PERSON_NAME]"
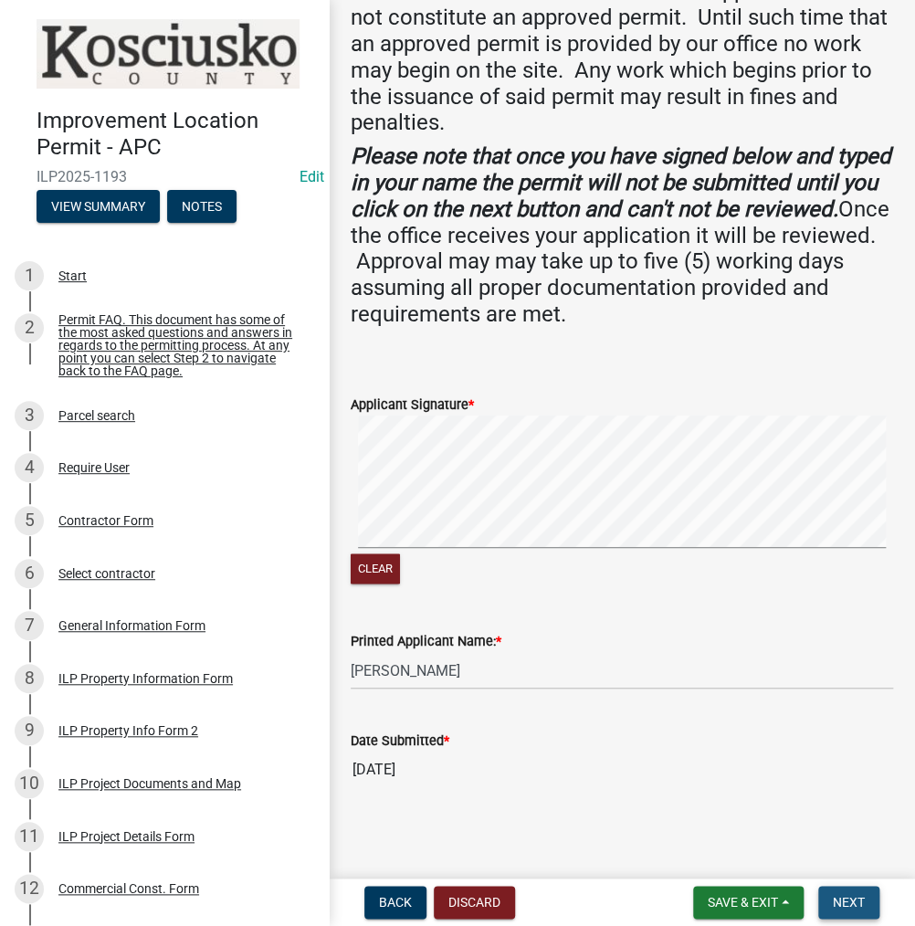
click at [852, 899] on span "Next" at bounding box center [849, 902] width 32 height 15
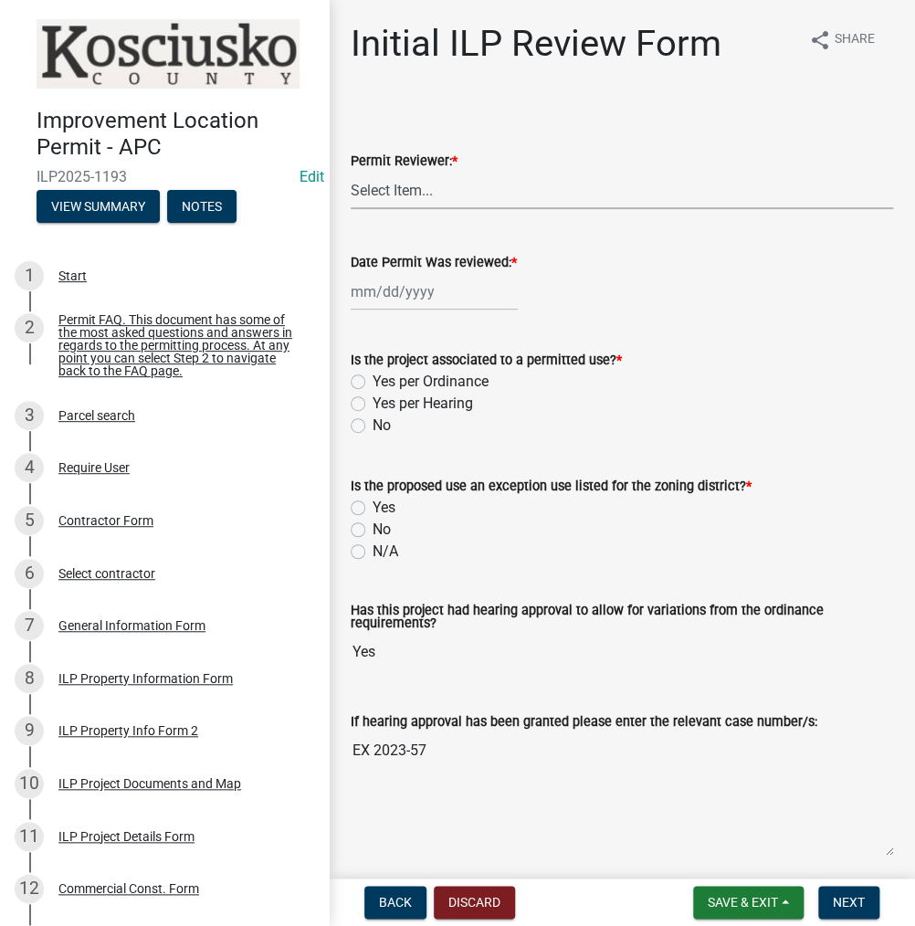
click at [430, 184] on select "Select Item... MMS LT AT CS [PERSON_NAME]" at bounding box center [622, 190] width 542 height 37
click at [351, 172] on select "Select Item... MMS LT AT CS [PERSON_NAME]" at bounding box center [622, 190] width 542 height 37
select select "fc758b50-acba-4166-9f24-5248f0f78016"
click at [394, 296] on div at bounding box center [434, 291] width 167 height 37
select select "9"
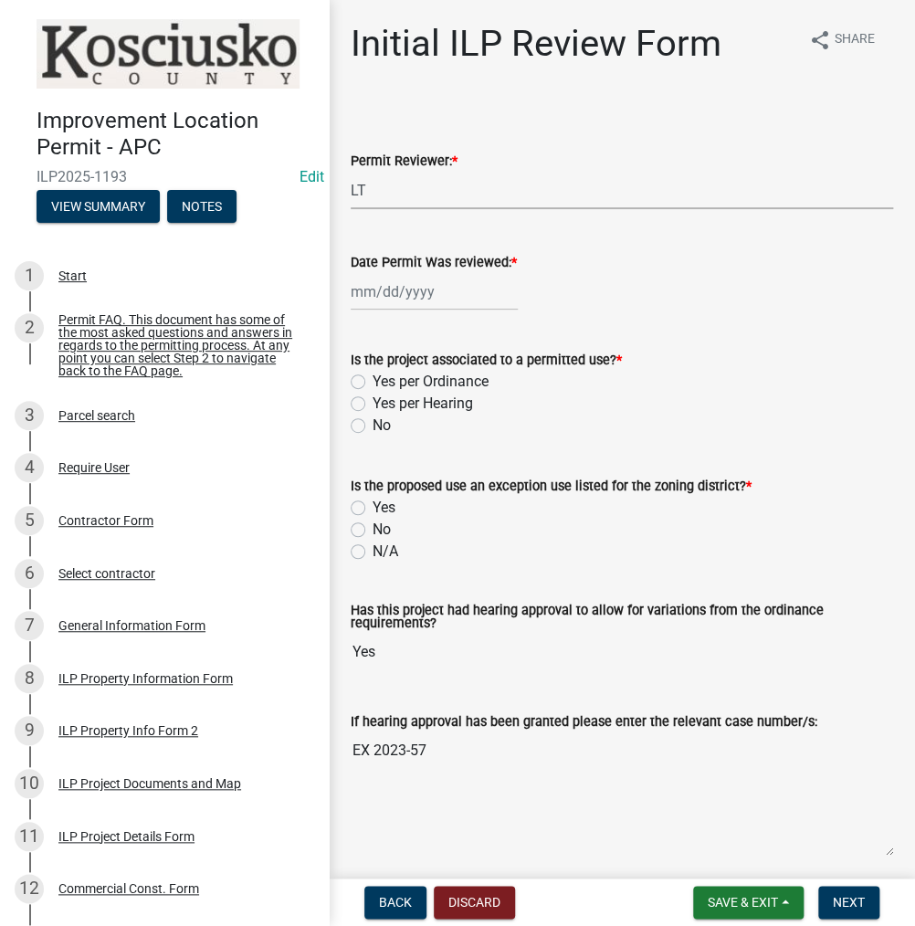
select select "2025"
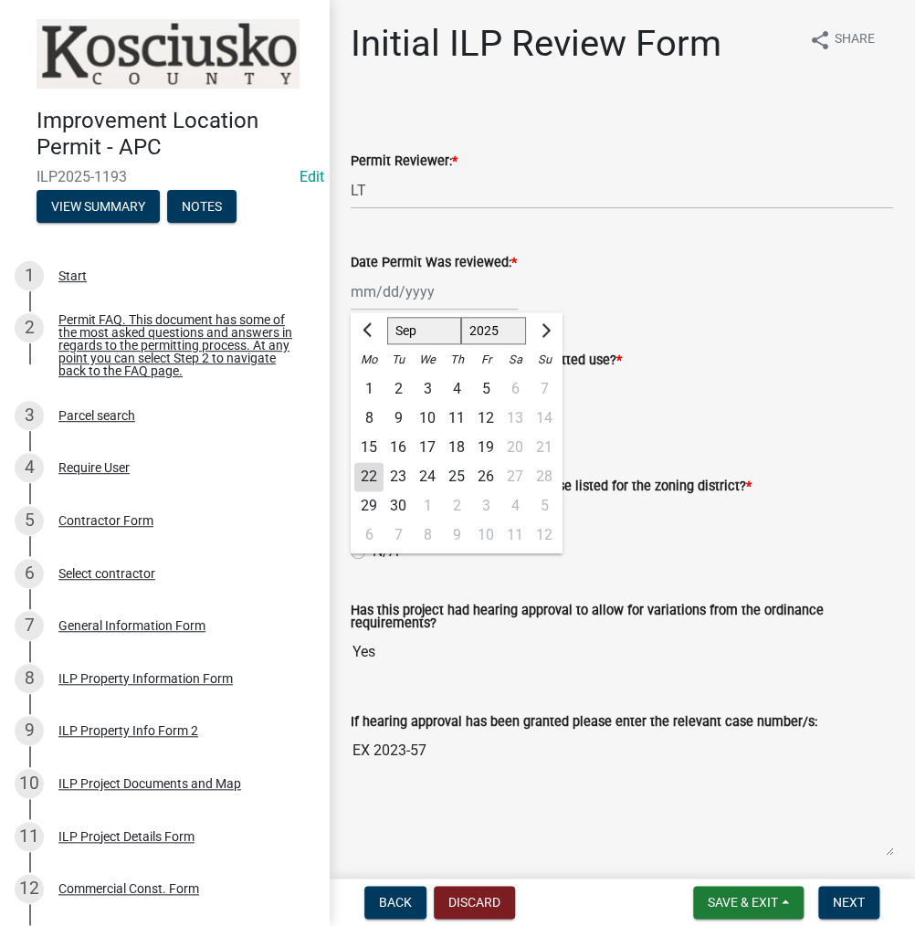
click at [365, 465] on div "22" at bounding box center [368, 476] width 29 height 29
type input "[DATE]"
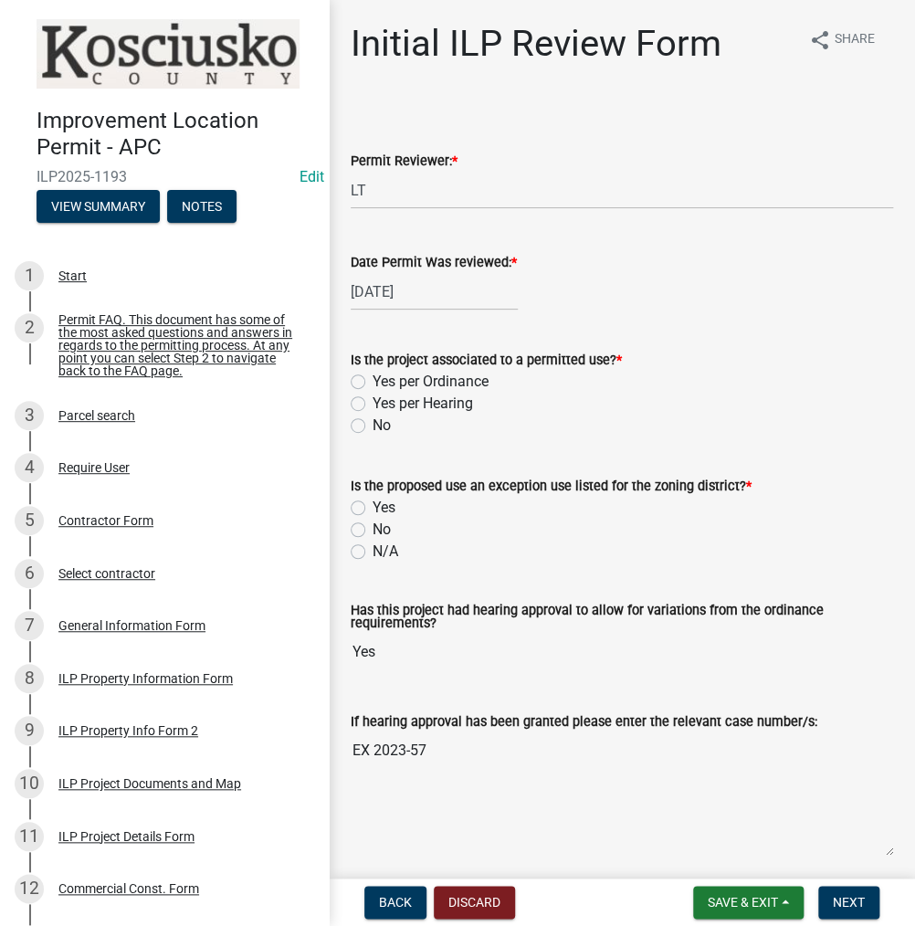
click at [373, 399] on label "Yes per Hearing" at bounding box center [423, 404] width 100 height 22
click at [373, 399] on input "Yes per Hearing" at bounding box center [379, 399] width 12 height 12
radio input "true"
click at [373, 511] on label "Yes" at bounding box center [384, 508] width 23 height 22
click at [373, 509] on input "Yes" at bounding box center [379, 503] width 12 height 12
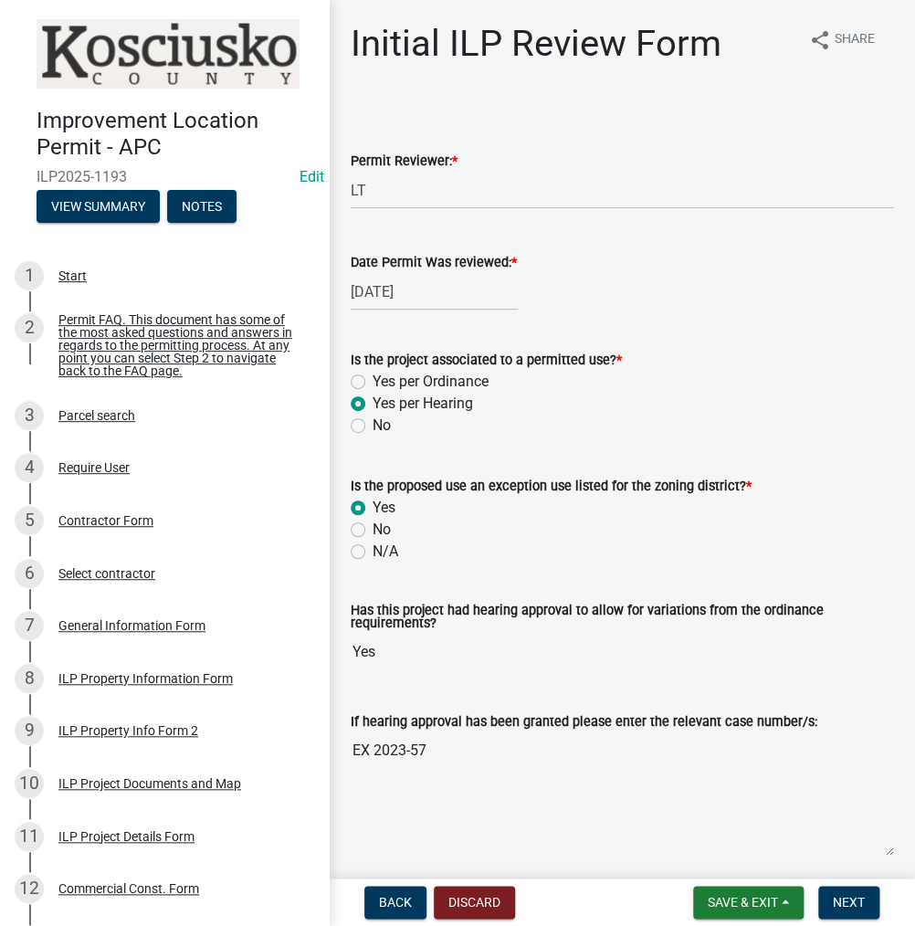
radio input "true"
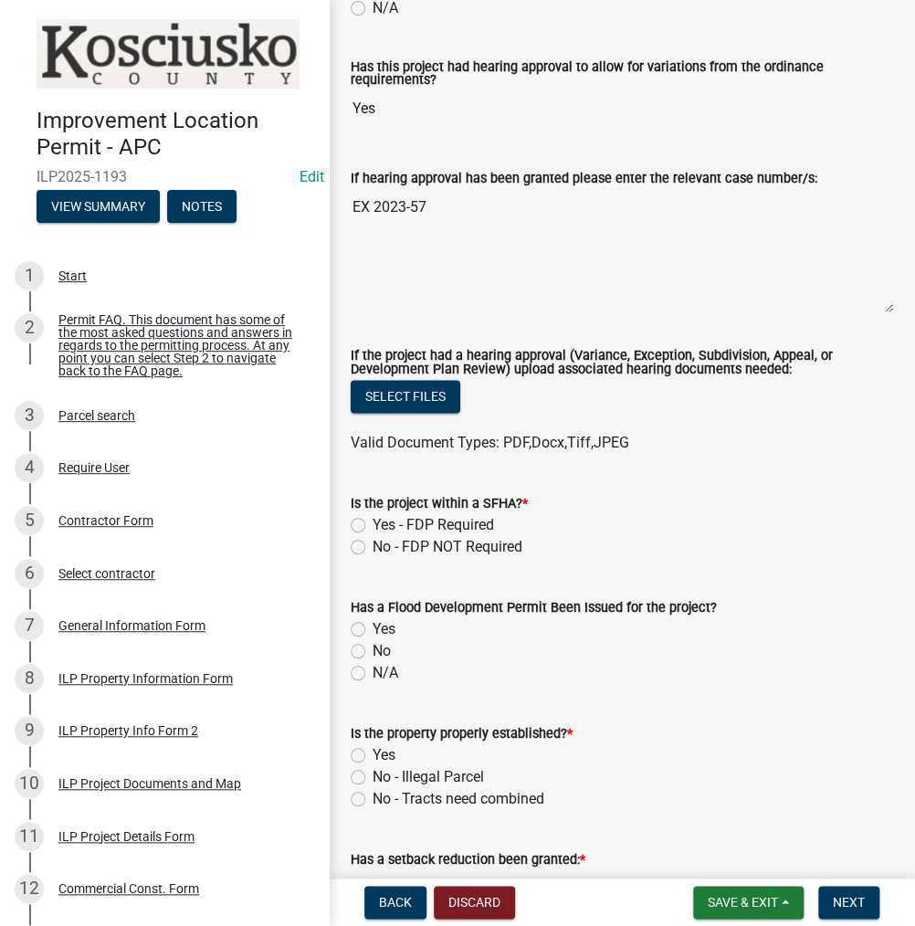
scroll to position [548, 0]
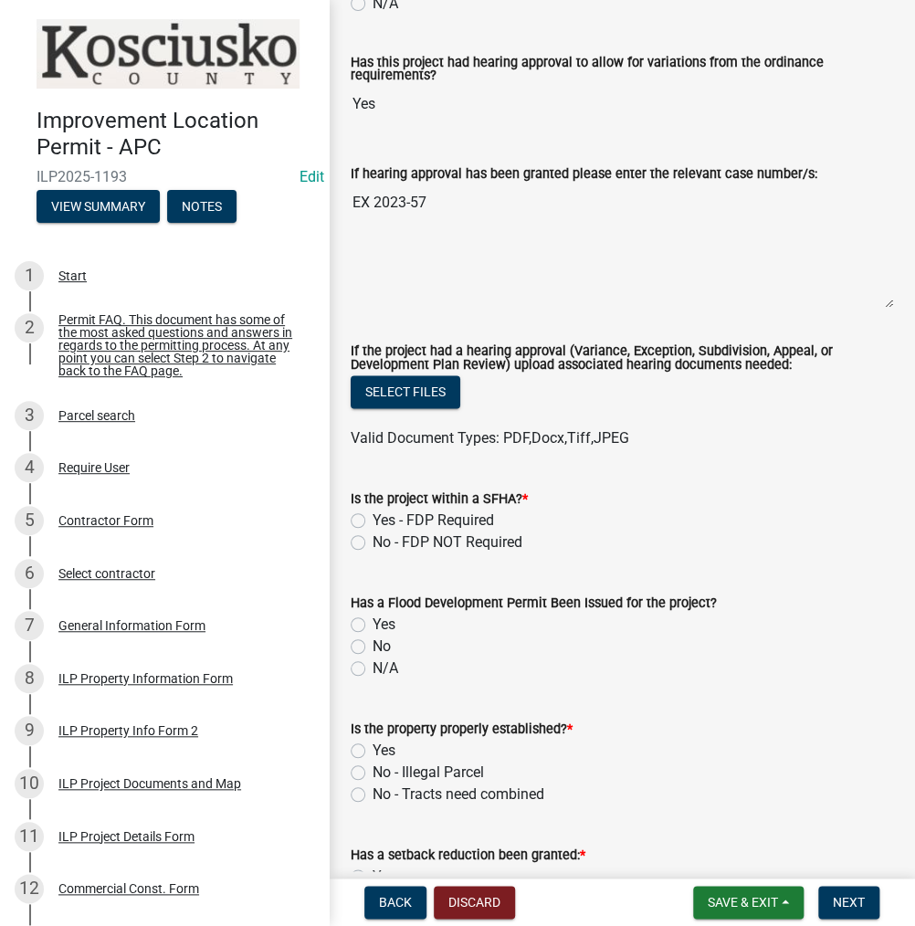
click at [373, 540] on label "No - FDP NOT Required" at bounding box center [448, 542] width 150 height 22
click at [373, 540] on input "No - FDP NOT Required" at bounding box center [379, 537] width 12 height 12
radio input "true"
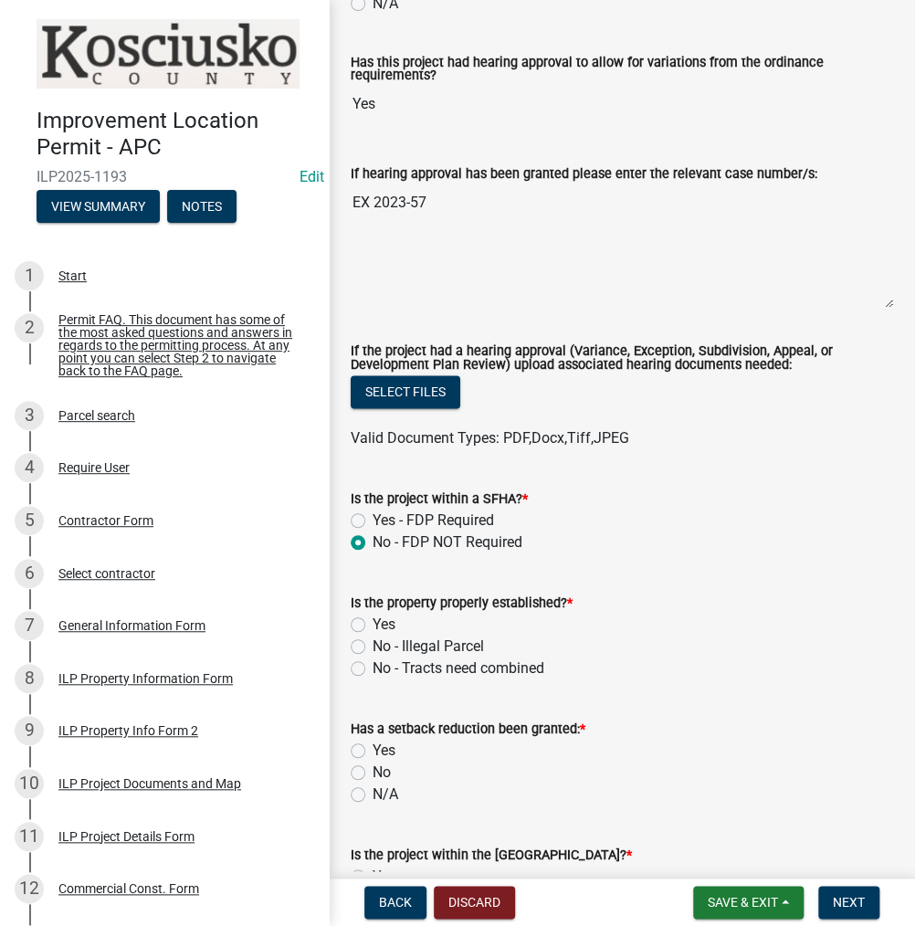
click at [373, 629] on label "Yes" at bounding box center [384, 625] width 23 height 22
click at [373, 626] on input "Yes" at bounding box center [379, 620] width 12 height 12
radio input "true"
click at [373, 791] on label "N/A" at bounding box center [386, 794] width 26 height 22
click at [373, 791] on input "N/A" at bounding box center [379, 789] width 12 height 12
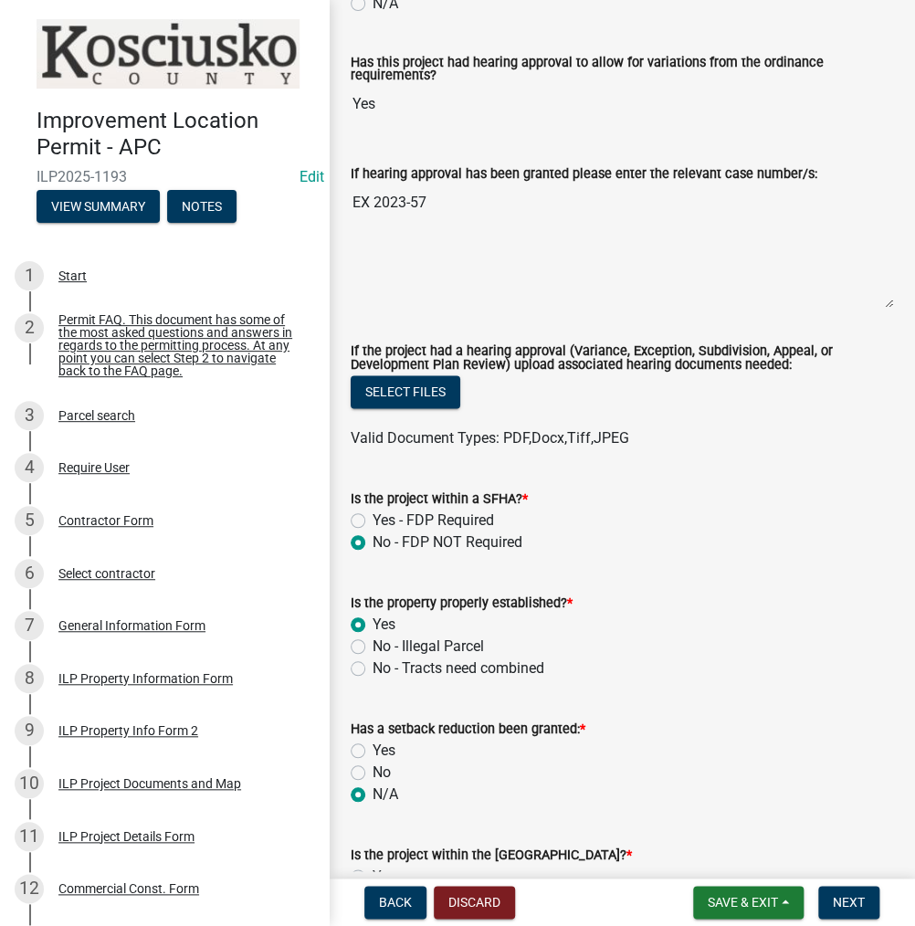
radio input "true"
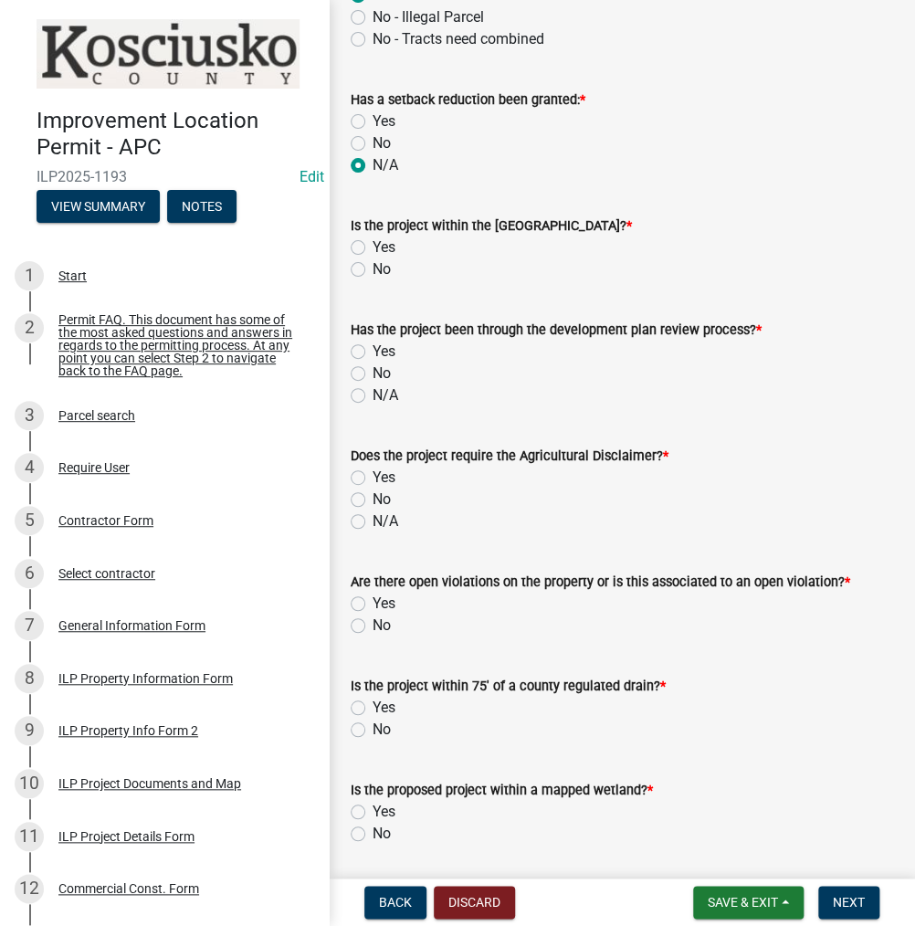
scroll to position [1187, 0]
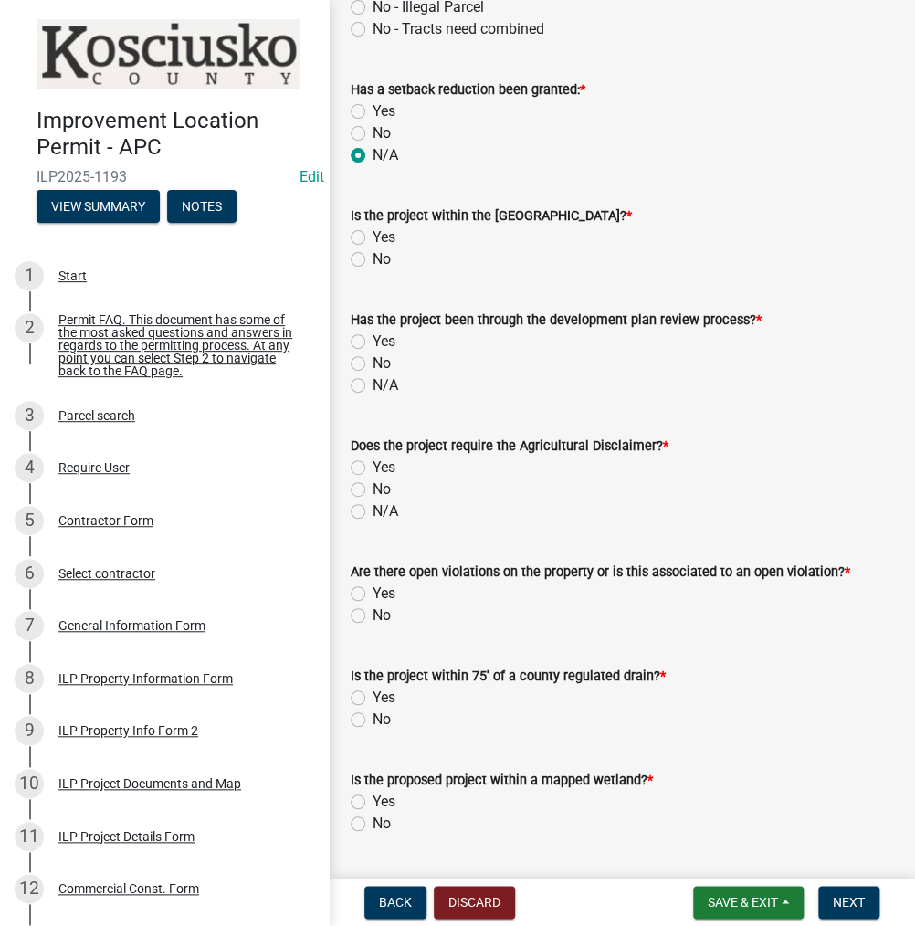
click at [373, 258] on label "No" at bounding box center [382, 259] width 18 height 22
click at [373, 258] on input "No" at bounding box center [379, 254] width 12 height 12
radio input "true"
click at [341, 373] on div "Has the project been through the development plan review process? * Yes No N/A" at bounding box center [622, 342] width 570 height 110
click at [373, 384] on label "N/A" at bounding box center [386, 385] width 26 height 22
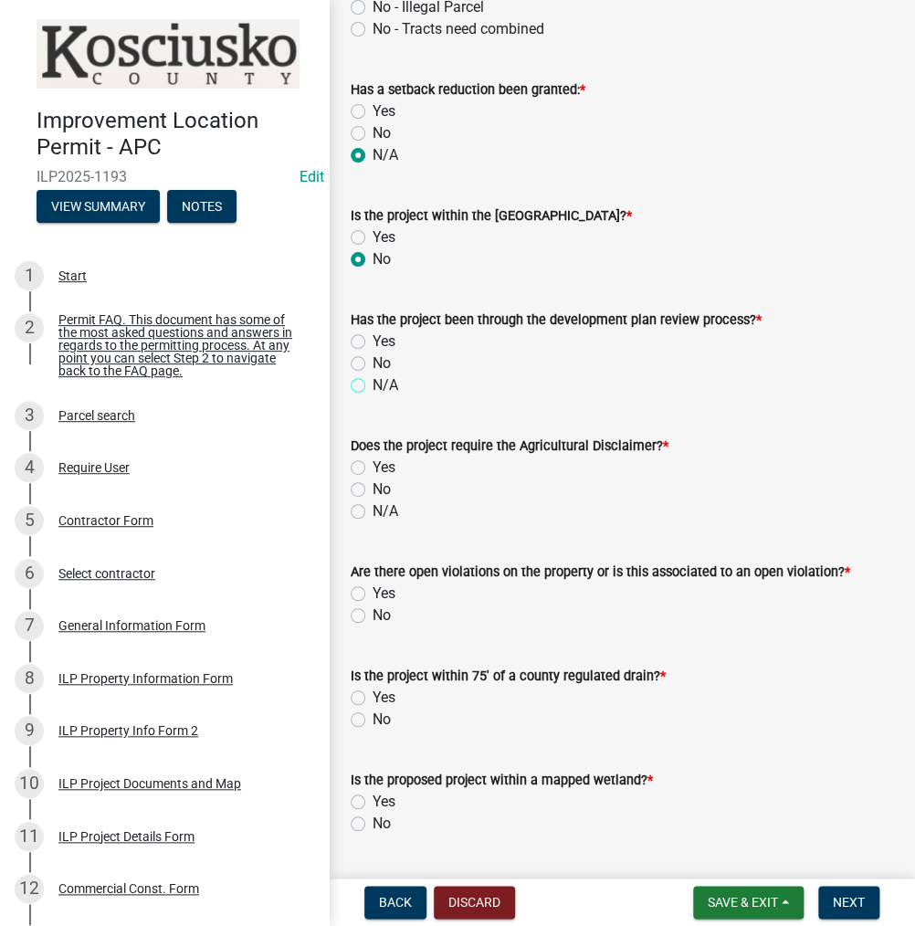
click at [373, 384] on input "N/A" at bounding box center [379, 380] width 12 height 12
radio input "true"
click at [373, 511] on label "N/A" at bounding box center [386, 511] width 26 height 22
click at [373, 511] on input "N/A" at bounding box center [379, 506] width 12 height 12
radio input "true"
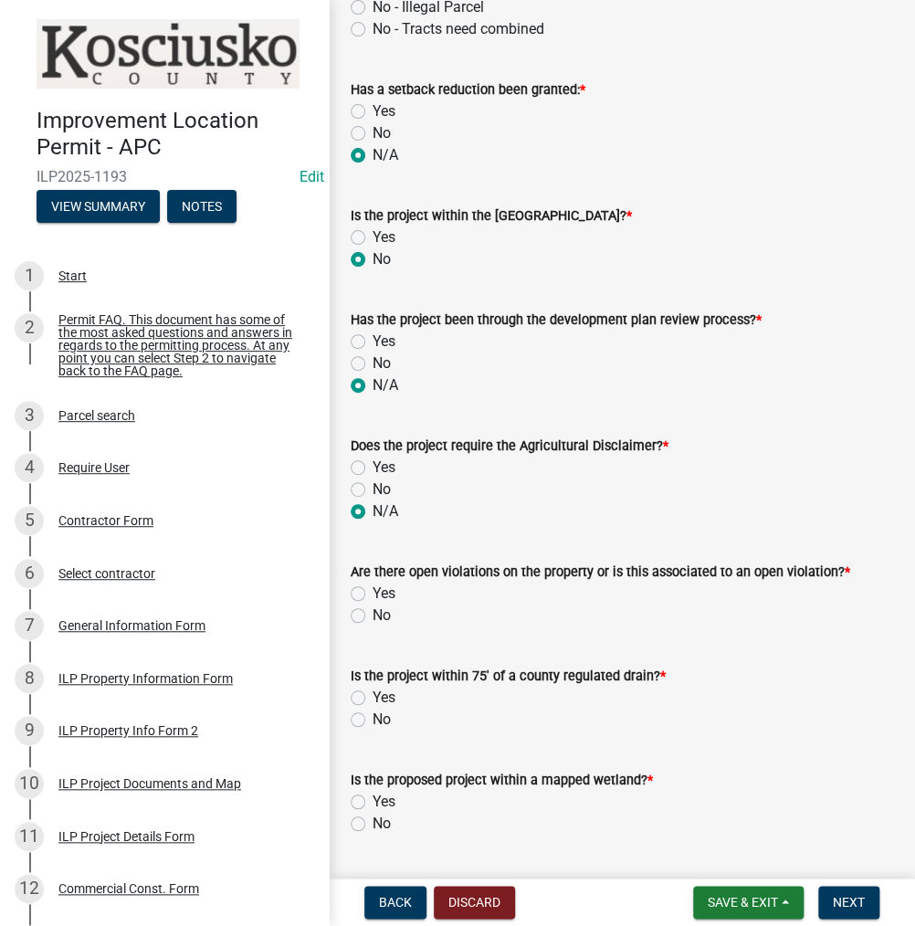
click at [373, 613] on label "No" at bounding box center [382, 616] width 18 height 22
click at [373, 613] on input "No" at bounding box center [379, 611] width 12 height 12
radio input "true"
click at [373, 717] on label "No" at bounding box center [382, 720] width 18 height 22
click at [373, 717] on input "No" at bounding box center [379, 715] width 12 height 12
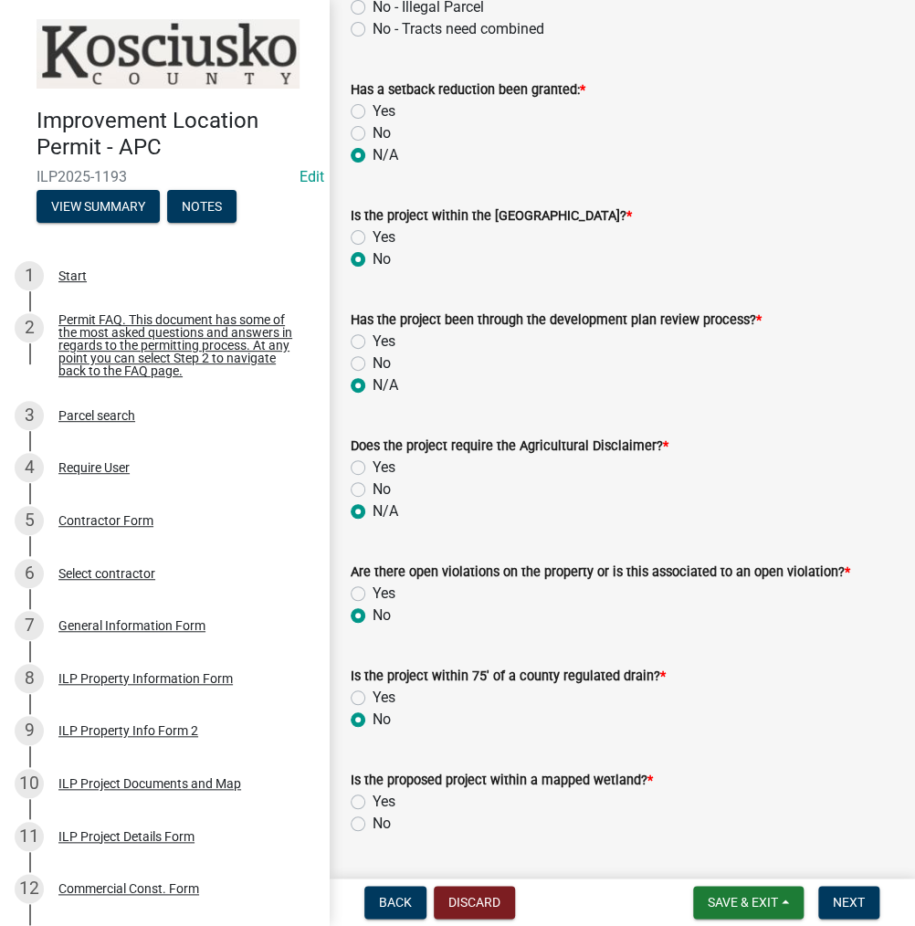
radio input "true"
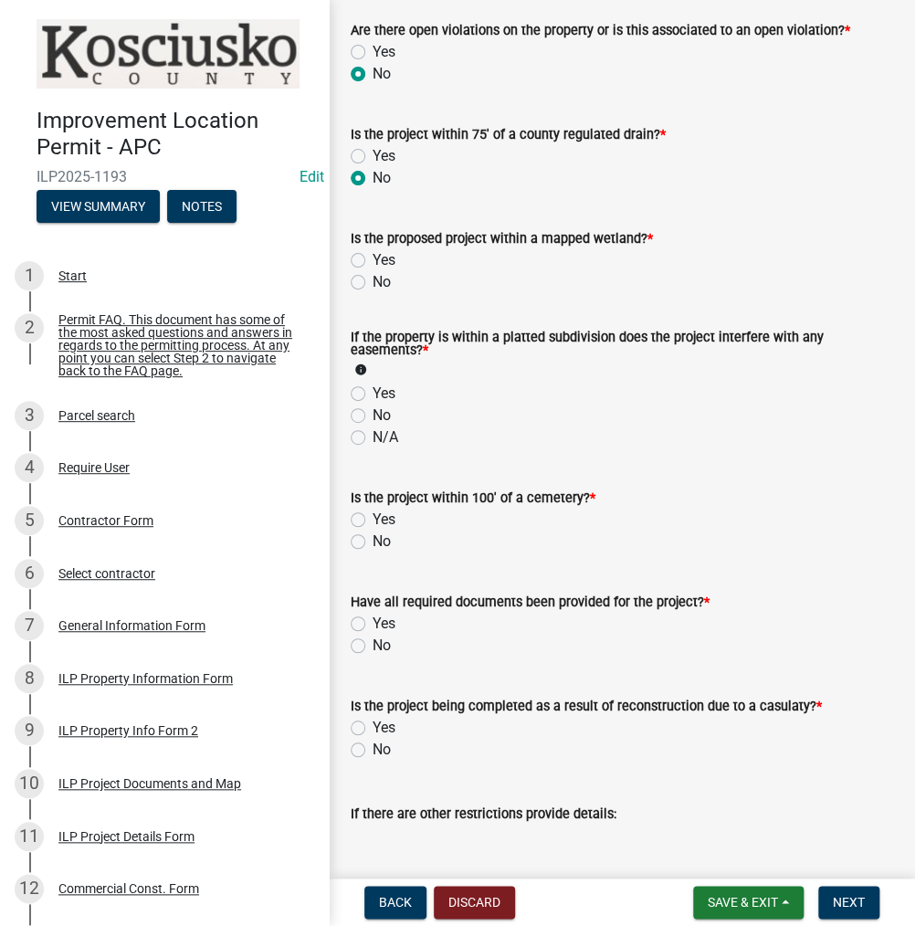
scroll to position [1735, 0]
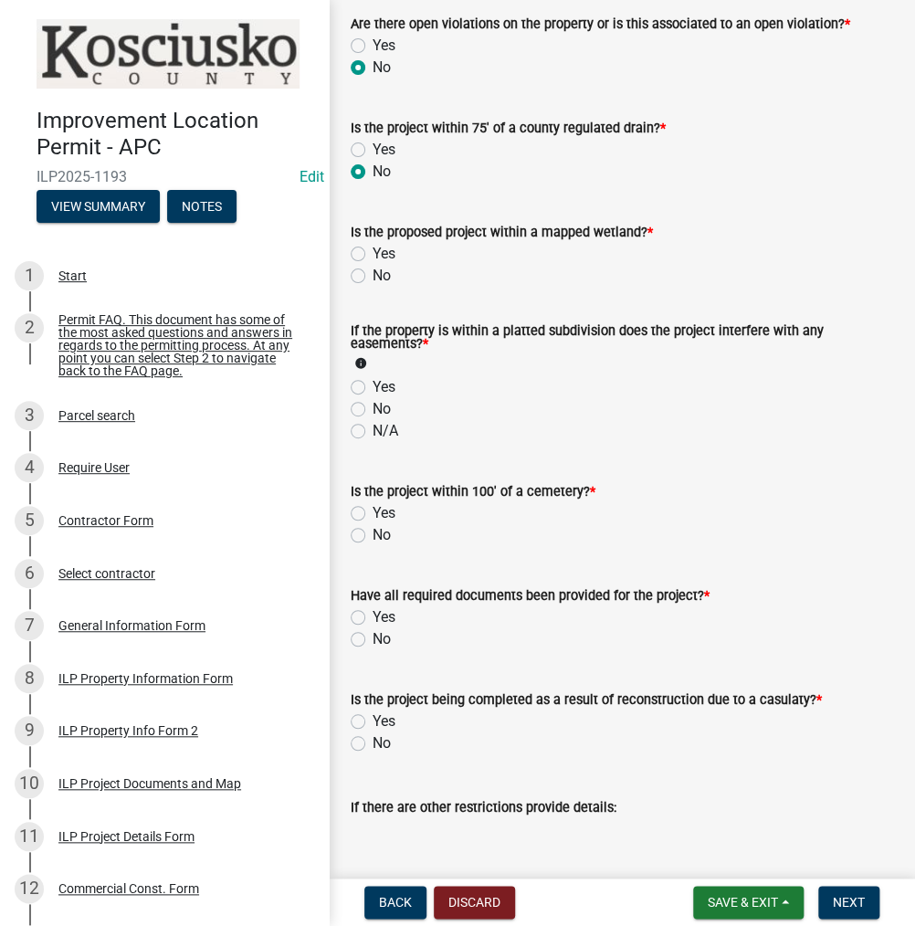
click at [373, 275] on label "No" at bounding box center [382, 276] width 18 height 22
click at [373, 275] on input "No" at bounding box center [379, 271] width 12 height 12
radio input "true"
click at [373, 429] on label "N/A" at bounding box center [386, 431] width 26 height 22
click at [373, 429] on input "N/A" at bounding box center [379, 426] width 12 height 12
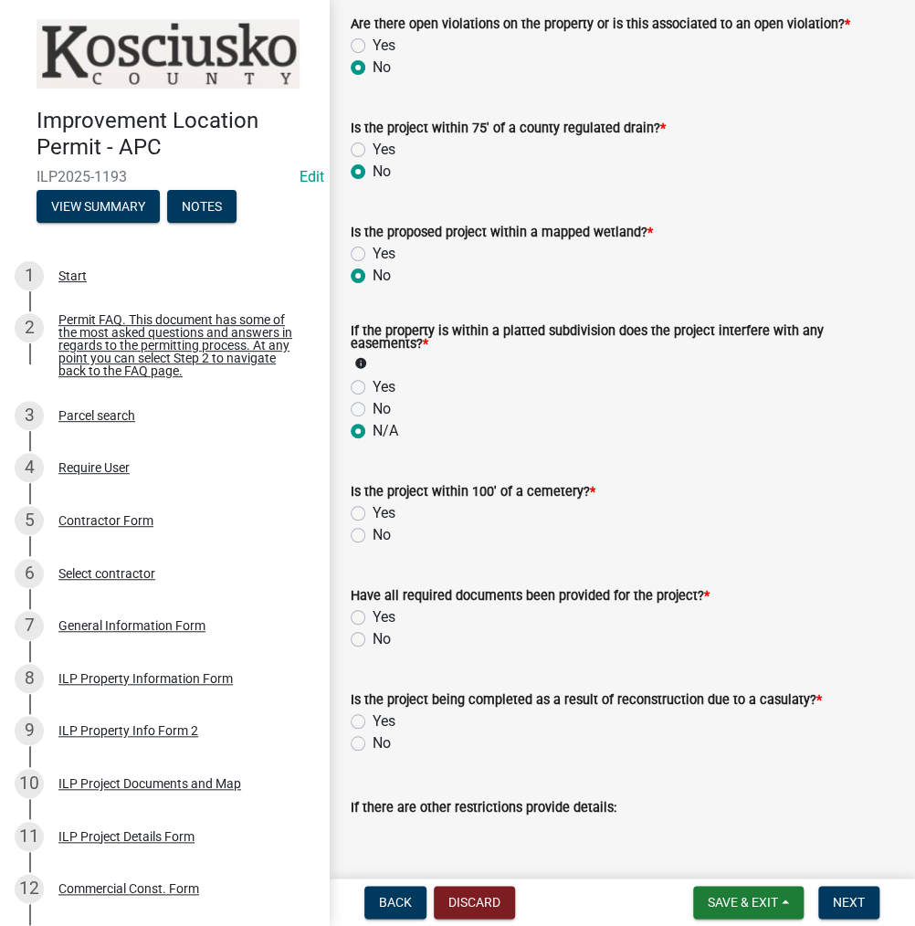
radio input "true"
click at [373, 531] on label "No" at bounding box center [382, 535] width 18 height 22
click at [373, 531] on input "No" at bounding box center [379, 530] width 12 height 12
radio input "true"
click at [373, 616] on label "Yes" at bounding box center [384, 617] width 23 height 22
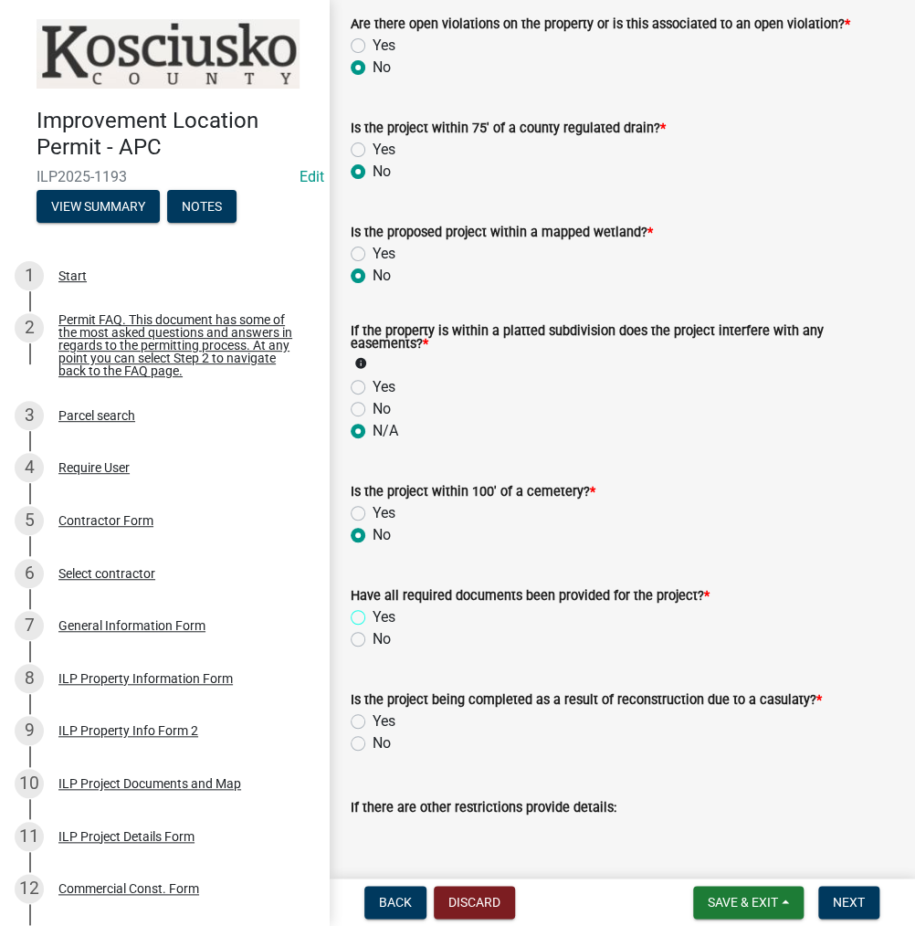
click at [373, 616] on input "Yes" at bounding box center [379, 612] width 12 height 12
radio input "true"
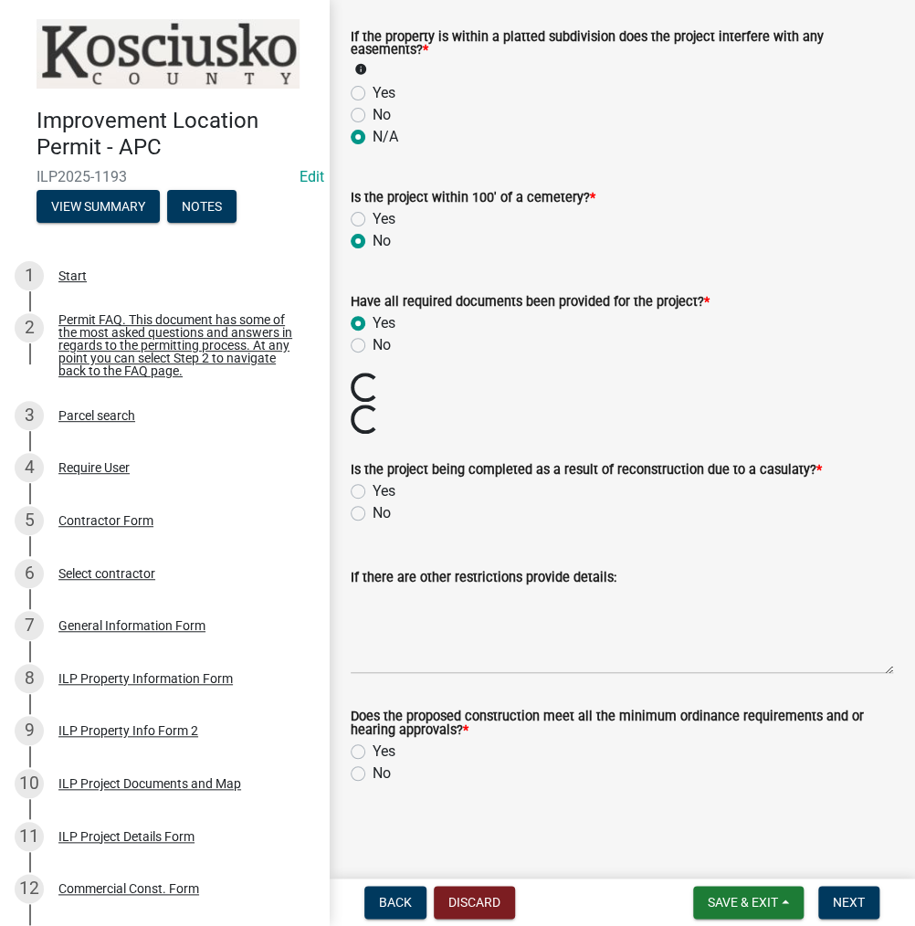
scroll to position [1998, 0]
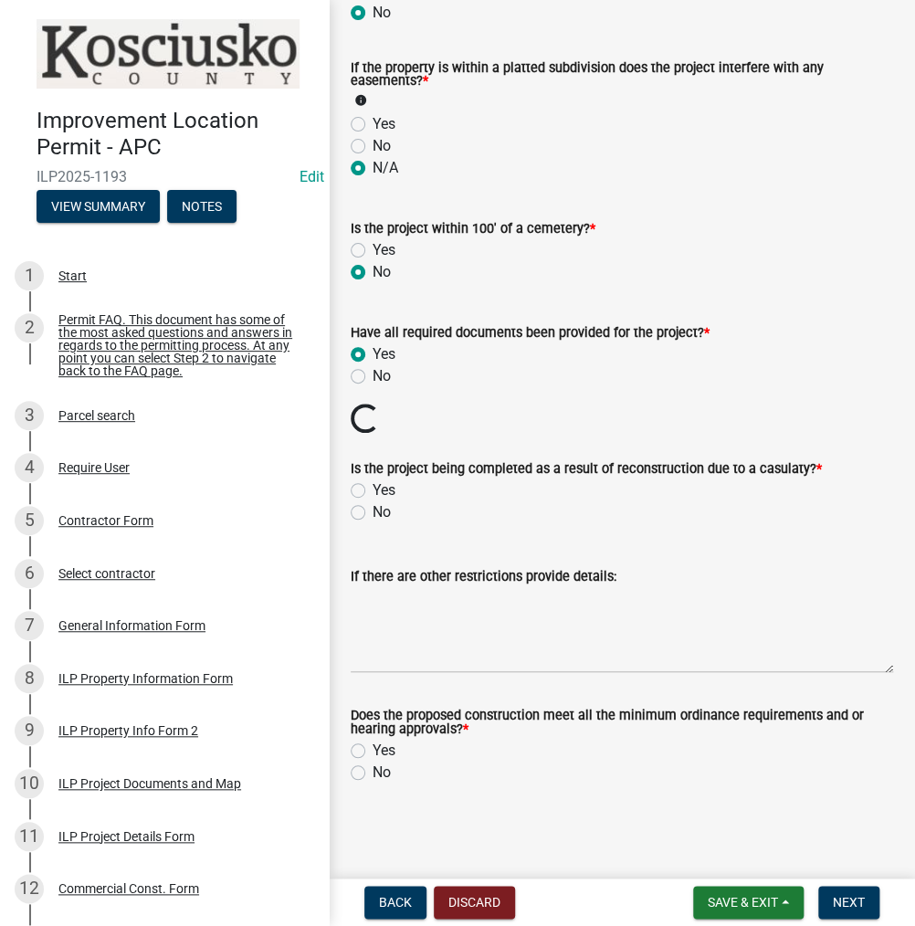
click at [373, 516] on label "No" at bounding box center [382, 512] width 18 height 22
click at [373, 513] on input "No" at bounding box center [379, 507] width 12 height 12
radio input "true"
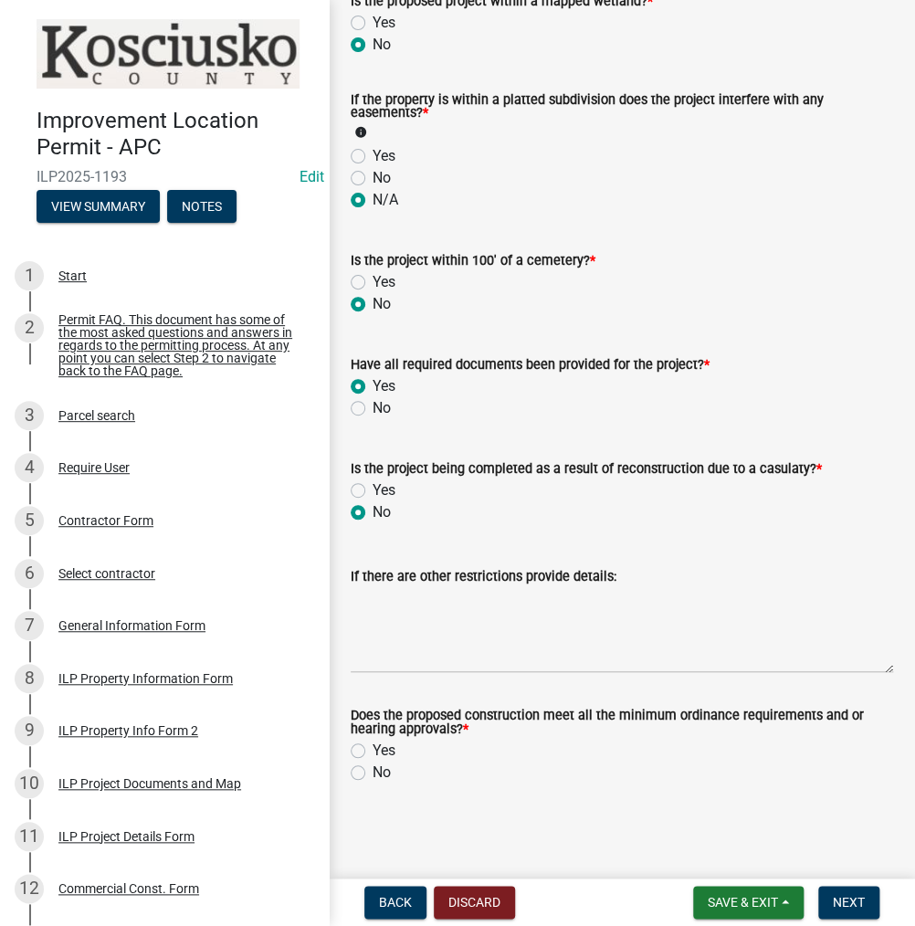
click at [373, 748] on label "Yes" at bounding box center [384, 751] width 23 height 22
click at [373, 748] on input "Yes" at bounding box center [379, 746] width 12 height 12
radio input "true"
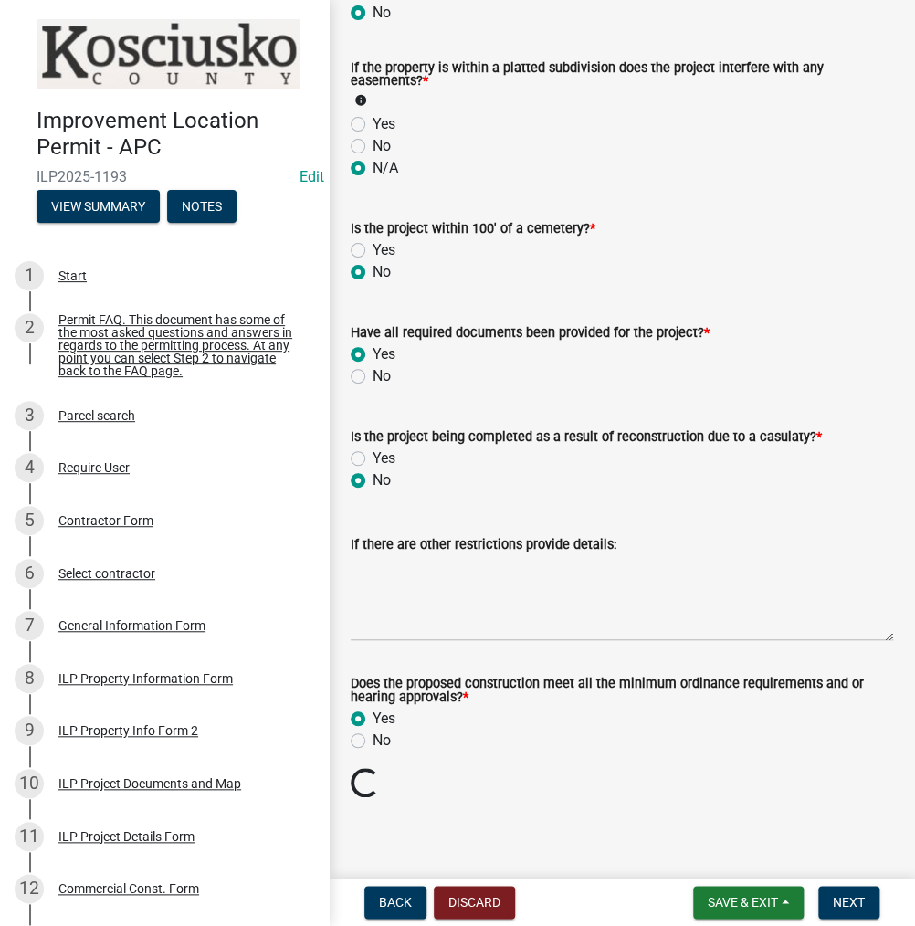
scroll to position [1966, 0]
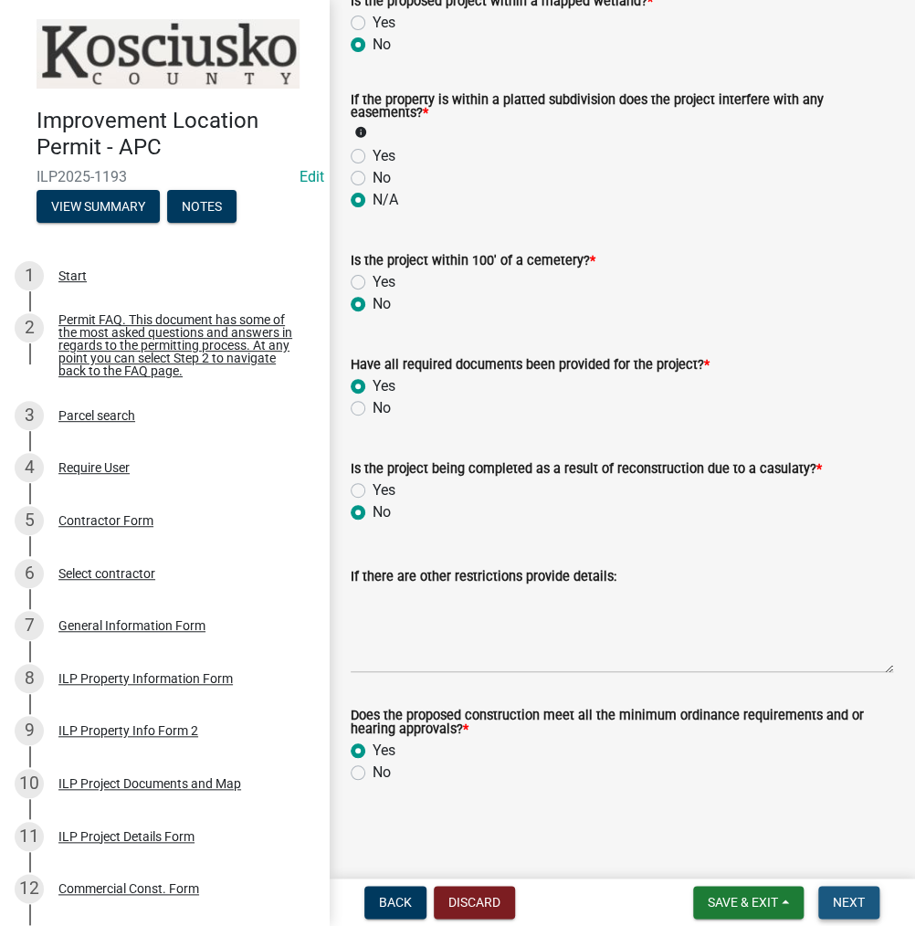
click at [860, 909] on span "Next" at bounding box center [849, 902] width 32 height 15
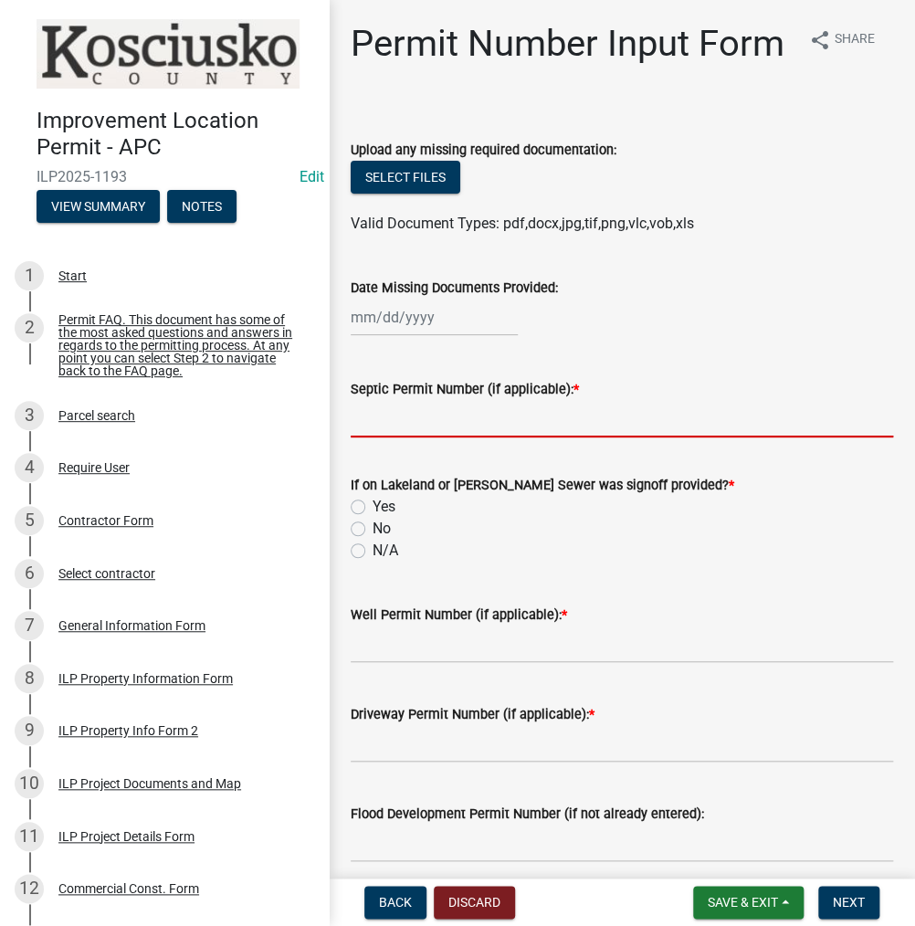
click at [425, 437] on input "Septic Permit Number (if applicable): *" at bounding box center [622, 418] width 542 height 37
type input "EXIST"
click at [373, 518] on input "No" at bounding box center [379, 524] width 12 height 12
radio input "true"
click at [373, 540] on input "N/A" at bounding box center [379, 546] width 12 height 12
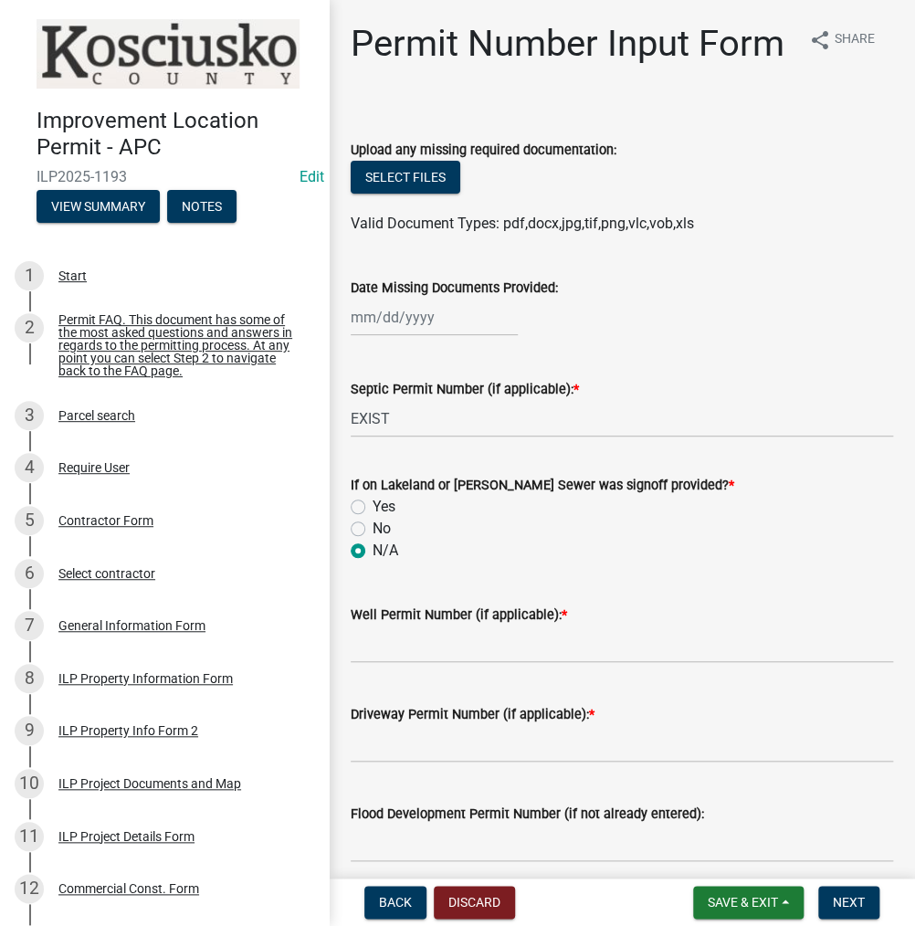
radio input "true"
type input "IDEM"
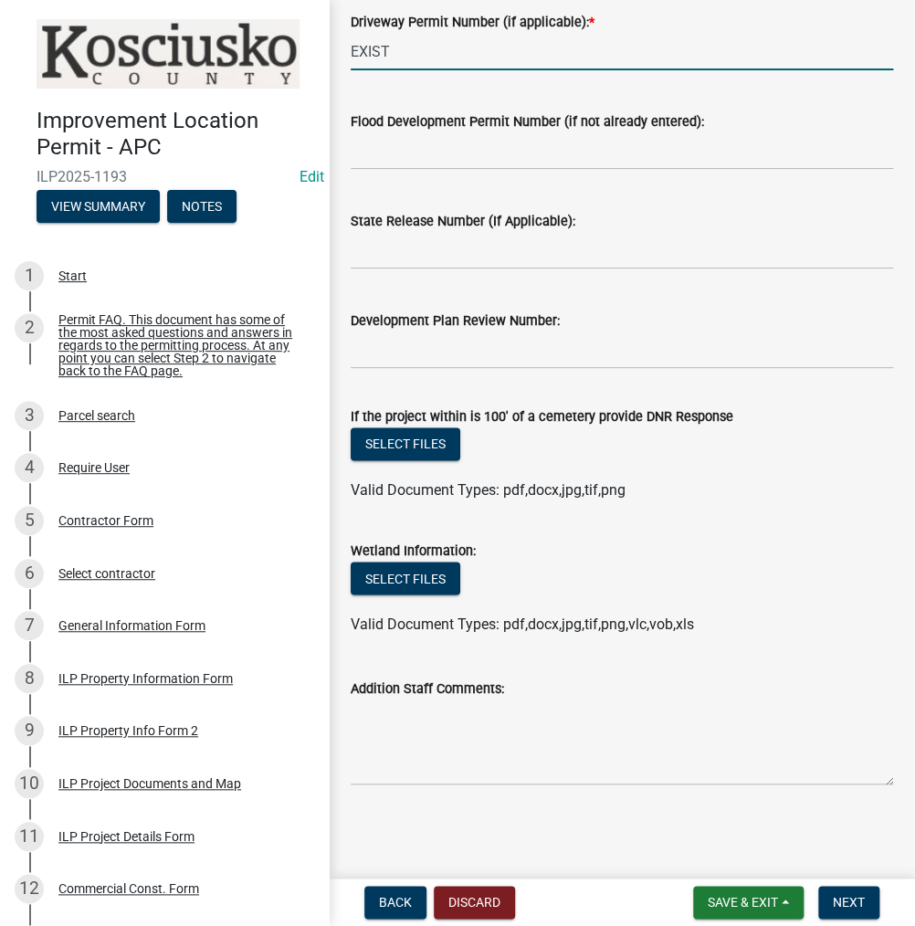
scroll to position [731, 0]
type input "EXIST"
click at [438, 258] on input "State Release Number (If Applicable):" at bounding box center [622, 250] width 542 height 37
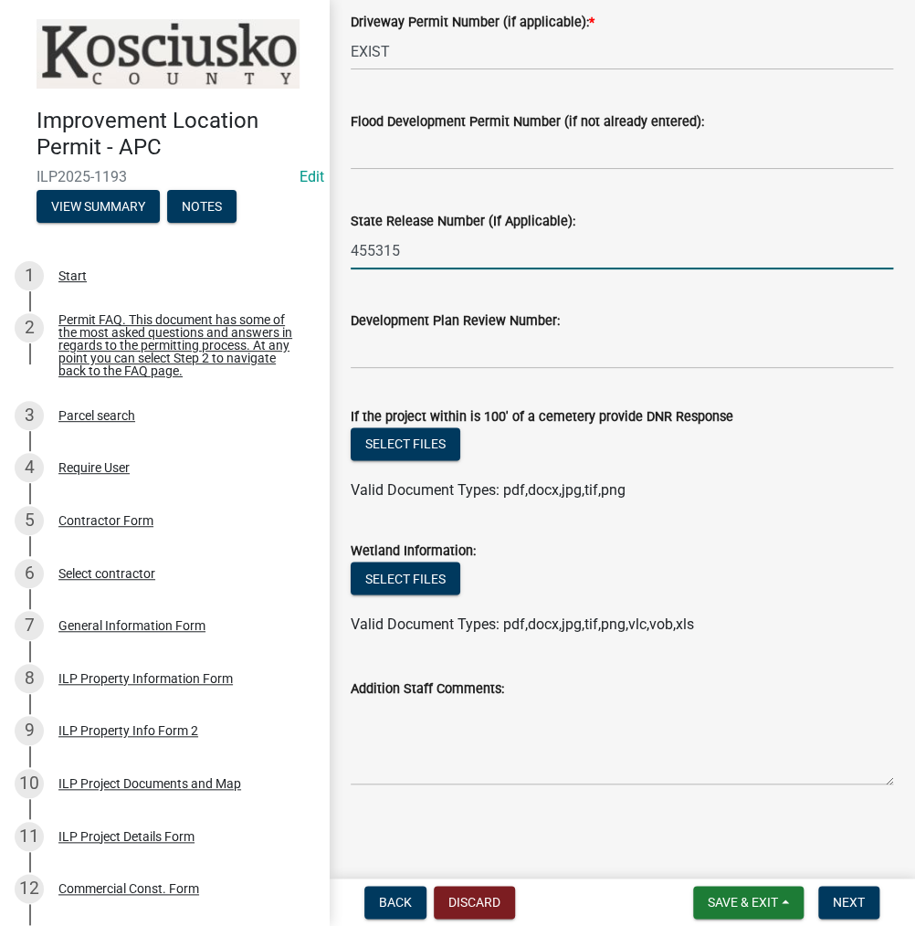
scroll to position [736, 0]
type input "455315"
click at [855, 908] on span "Next" at bounding box center [849, 902] width 32 height 15
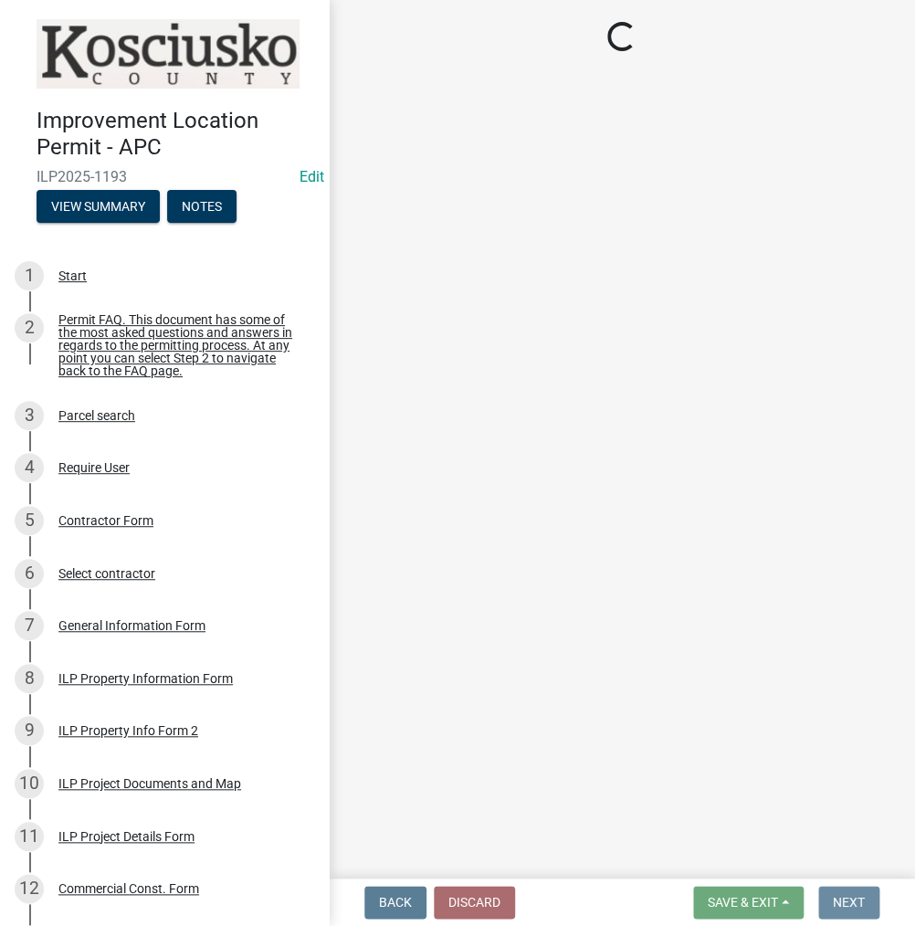
scroll to position [0, 0]
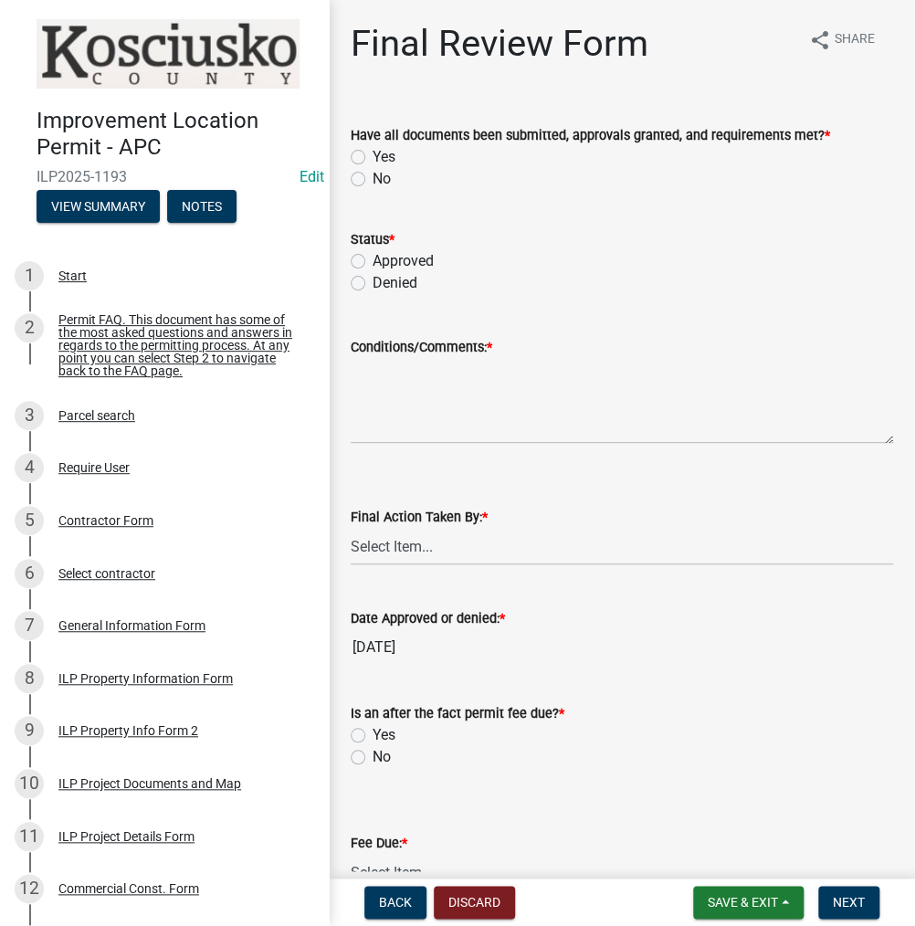
click at [373, 154] on label "Yes" at bounding box center [384, 157] width 23 height 22
click at [373, 154] on input "Yes" at bounding box center [379, 152] width 12 height 12
radio input "true"
click at [373, 260] on label "Approved" at bounding box center [403, 261] width 61 height 22
click at [373, 260] on input "Approved" at bounding box center [379, 256] width 12 height 12
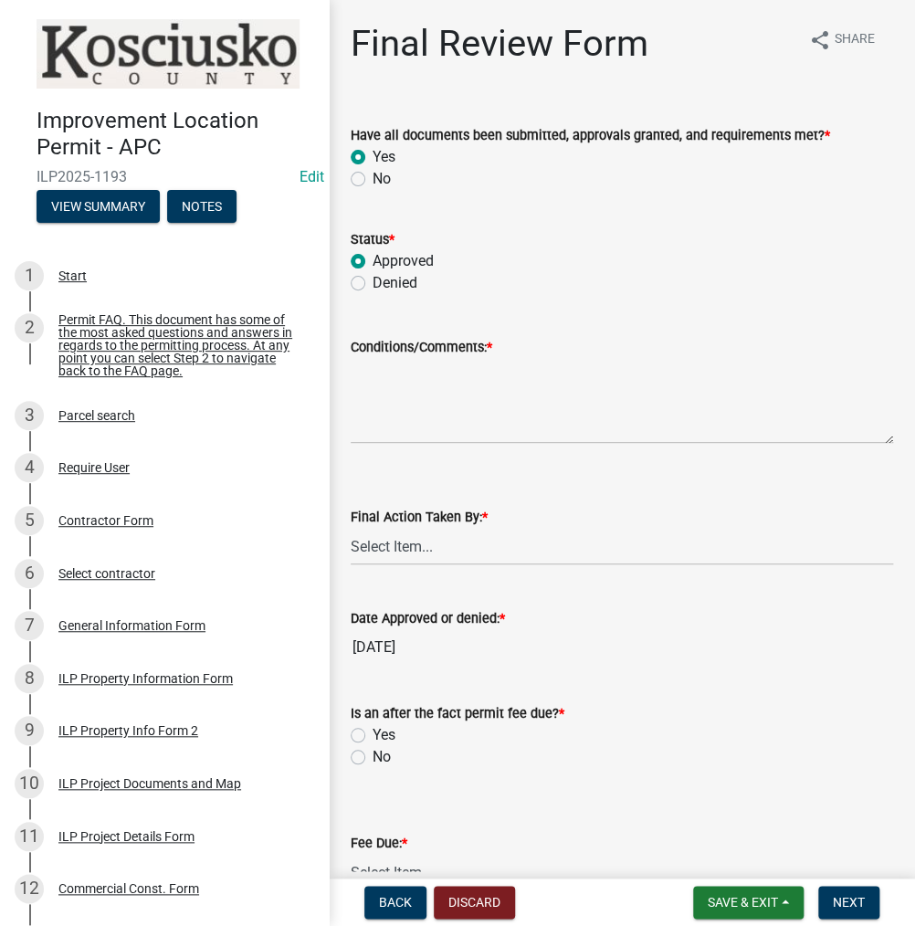
radio input "true"
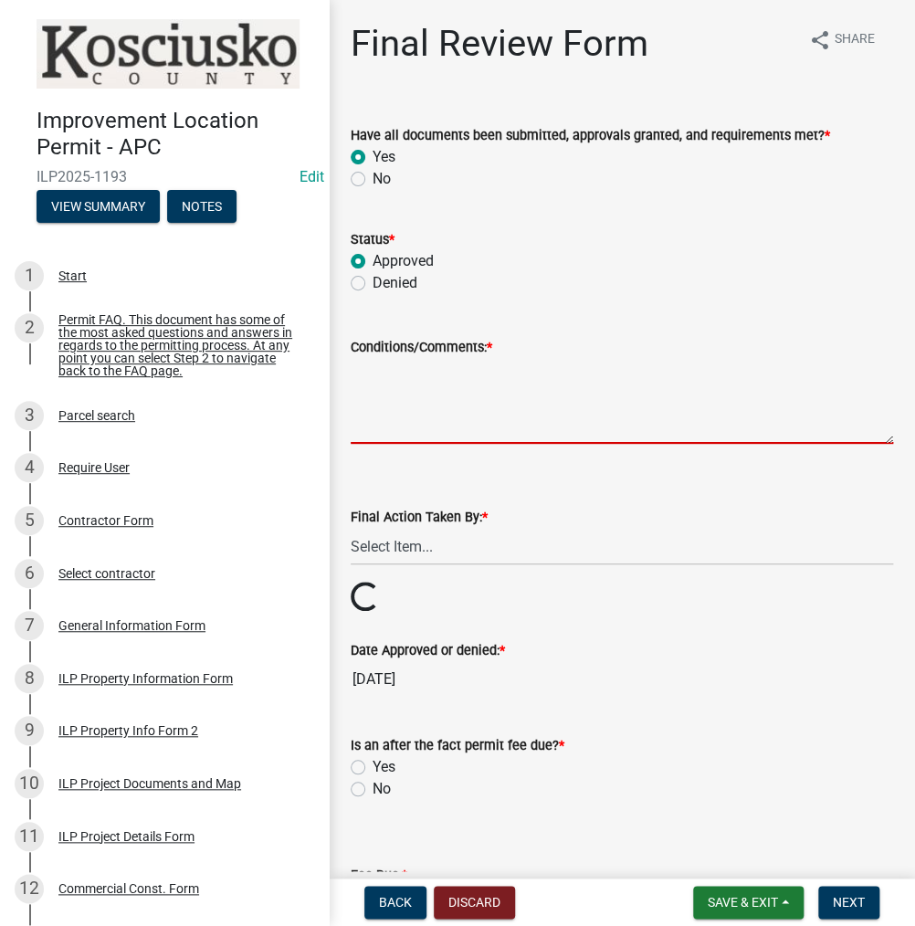
click at [394, 372] on textarea "Conditions/Comments: *" at bounding box center [622, 401] width 542 height 86
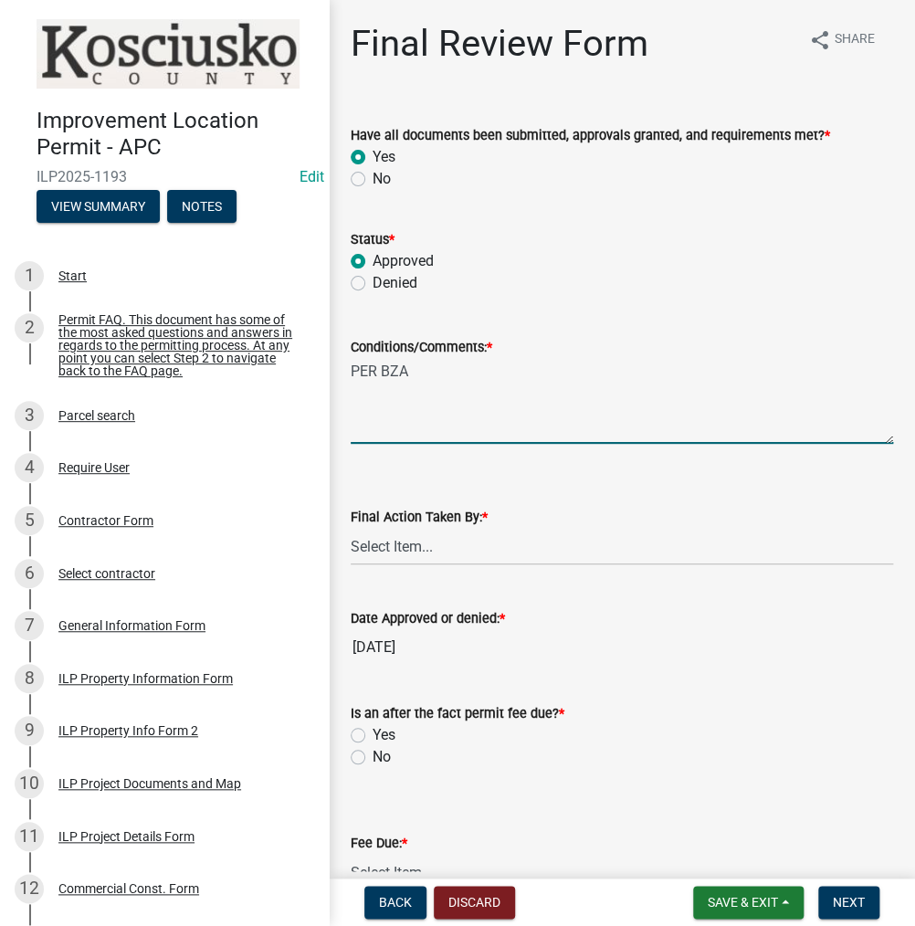
type textarea "PER BZA"
select select "fc758b50-acba-4166-9f24-5248f0f78016"
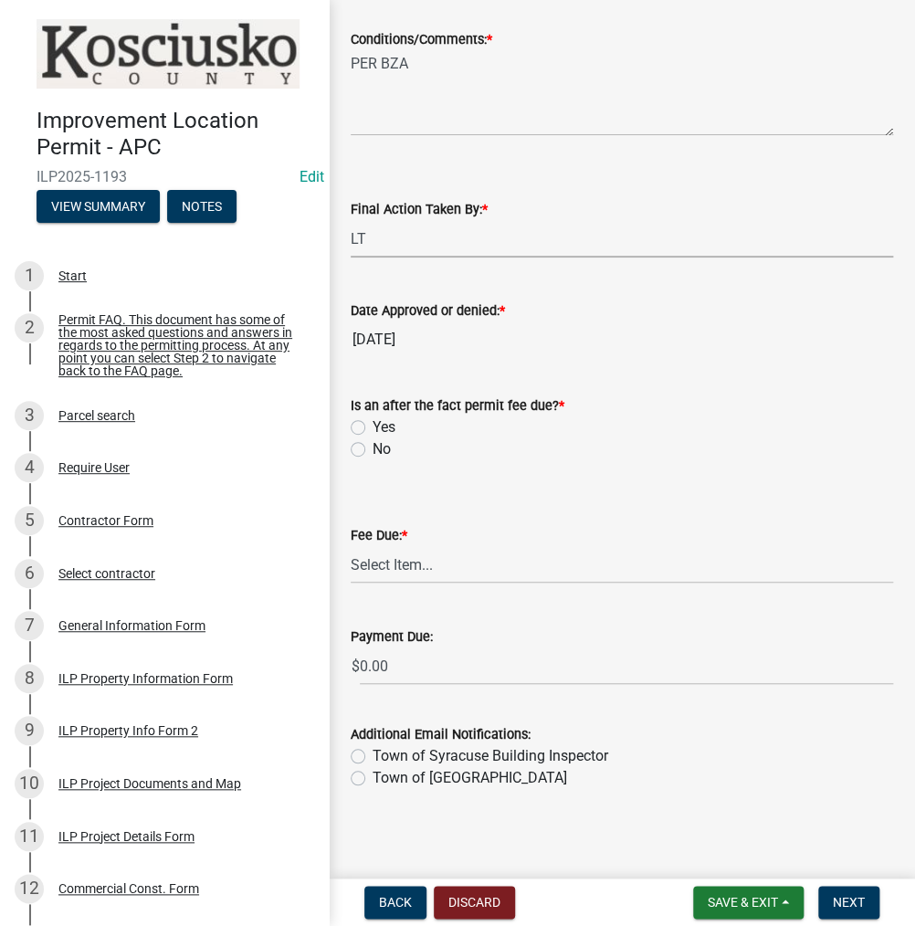
scroll to position [313, 0]
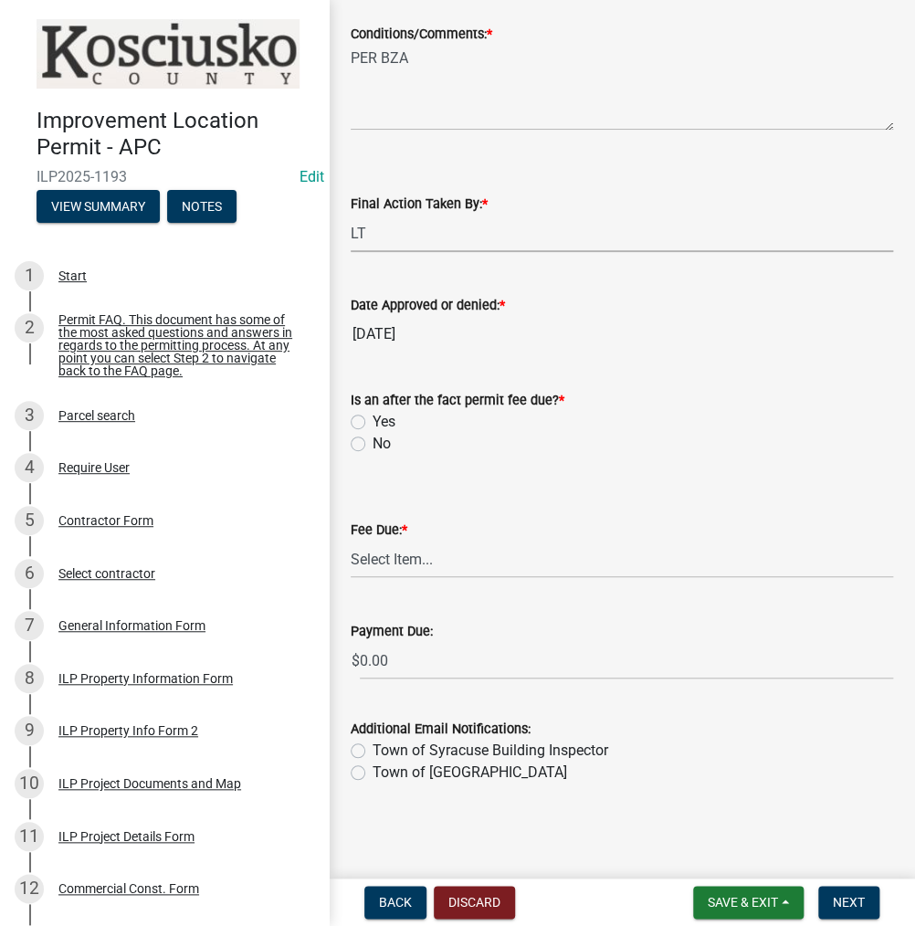
click at [373, 448] on label "No" at bounding box center [382, 444] width 18 height 22
click at [373, 445] on input "No" at bounding box center [379, 439] width 12 height 12
radio input "true"
click at [370, 563] on select "Select Item... N/A $10.00 $25.00 $125.00 $250 $500 $500 + $10.00 for every 10 s…" at bounding box center [622, 559] width 542 height 37
click at [351, 578] on select "Select Item... N/A $10.00 $25.00 $125.00 $250 $500 $500 + $10.00 for every 10 s…" at bounding box center [622, 559] width 542 height 37
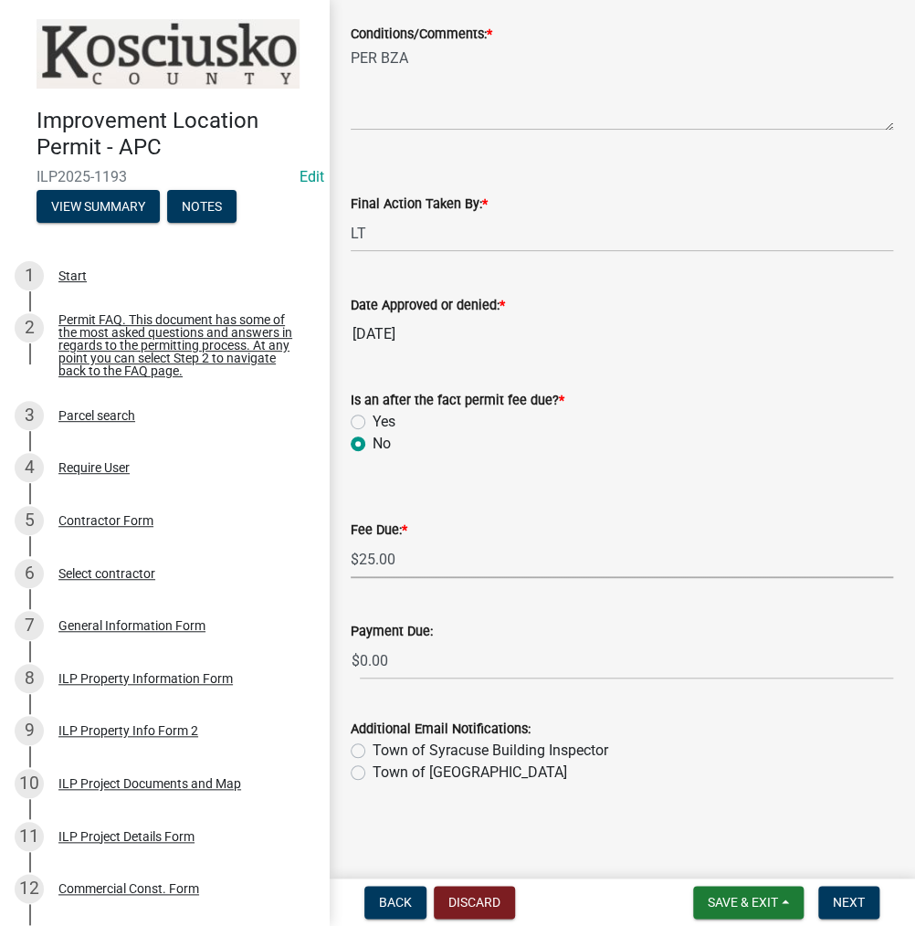
select select "71256567-8c52-414d-b434-ae6b266e1a0e"
click at [847, 902] on span "Next" at bounding box center [849, 902] width 32 height 15
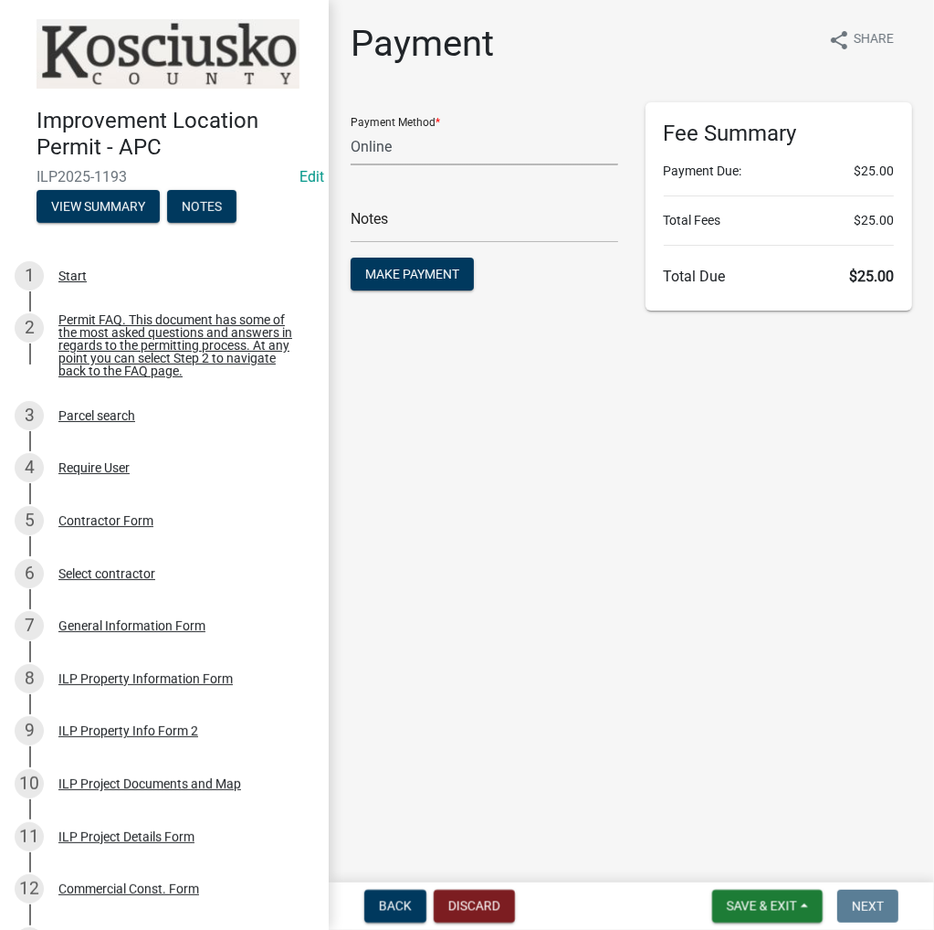
click at [419, 149] on select "Credit Card POS Check Cash Online" at bounding box center [485, 146] width 268 height 37
select select "0: 2"
click at [351, 128] on select "Credit Card POS Check Cash Online" at bounding box center [485, 146] width 268 height 37
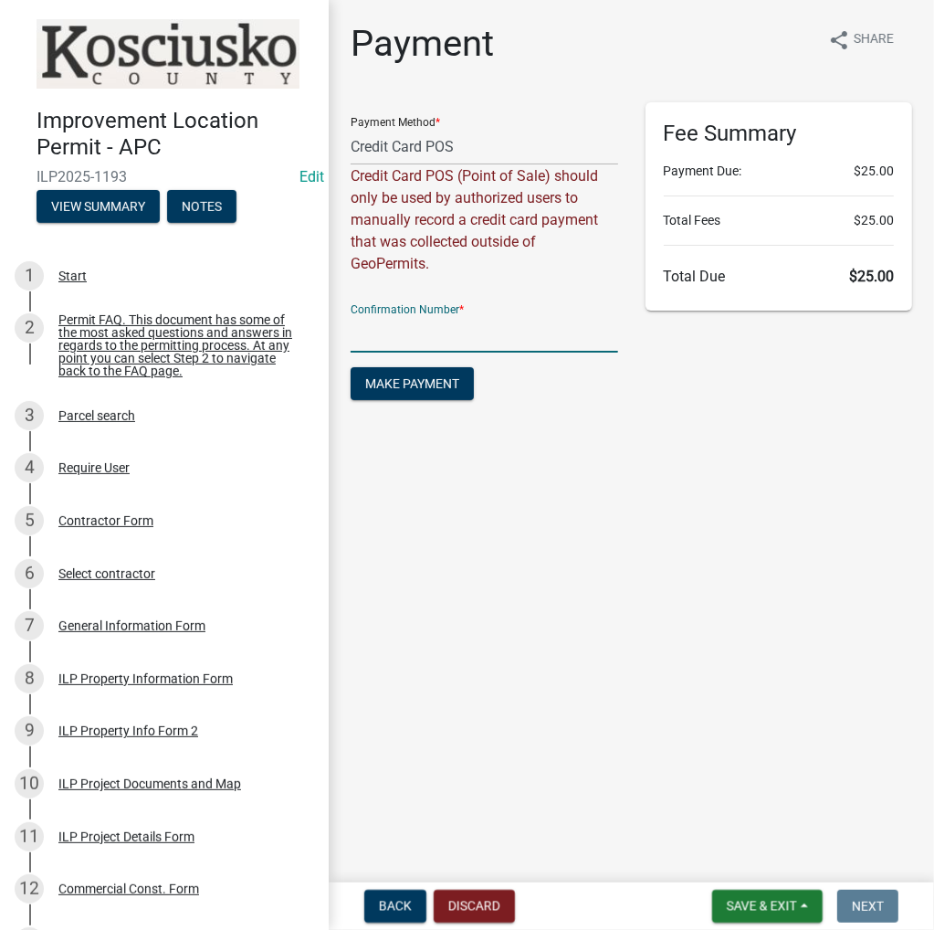
paste input "15011287"
type input "15011287"
click at [405, 381] on span "Make Payment" at bounding box center [412, 383] width 94 height 15
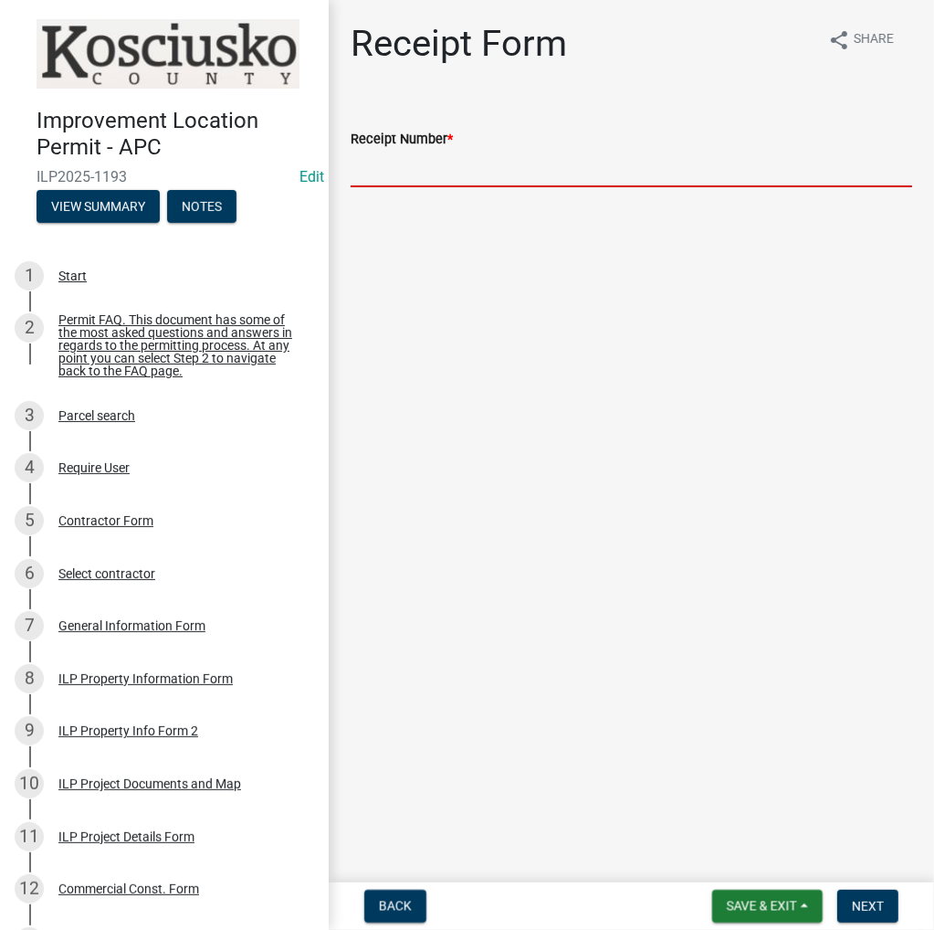
paste input "15011287"
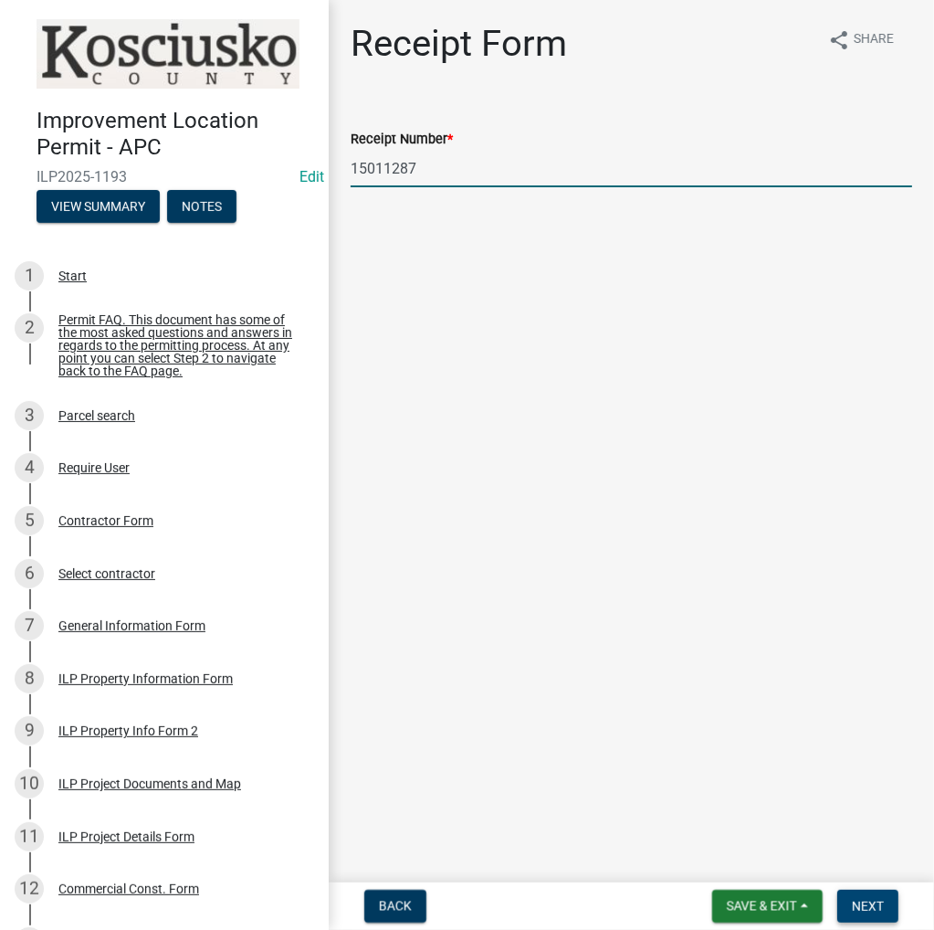
type input "15011287"
click at [852, 896] on button "Next" at bounding box center [867, 905] width 61 height 33
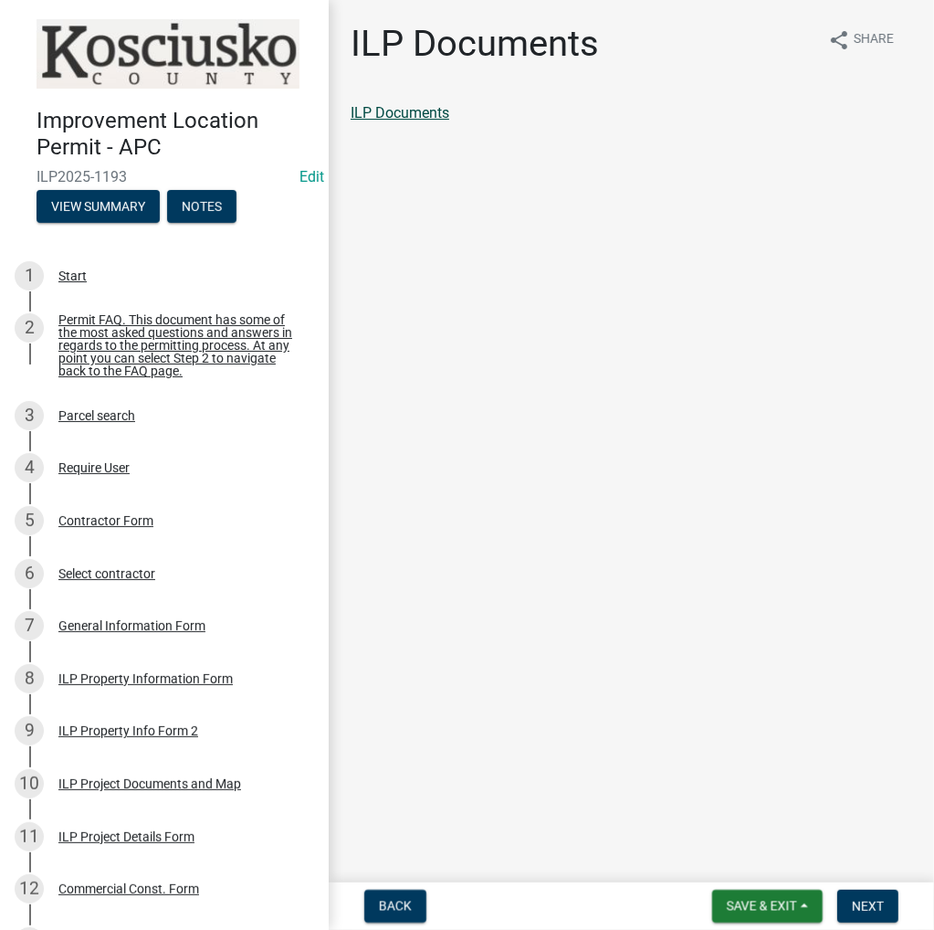
click at [407, 114] on link "ILP Documents" at bounding box center [400, 112] width 99 height 17
click at [405, 114] on link "ILP Documents" at bounding box center [400, 112] width 99 height 17
click at [879, 906] on span "Next" at bounding box center [868, 906] width 32 height 15
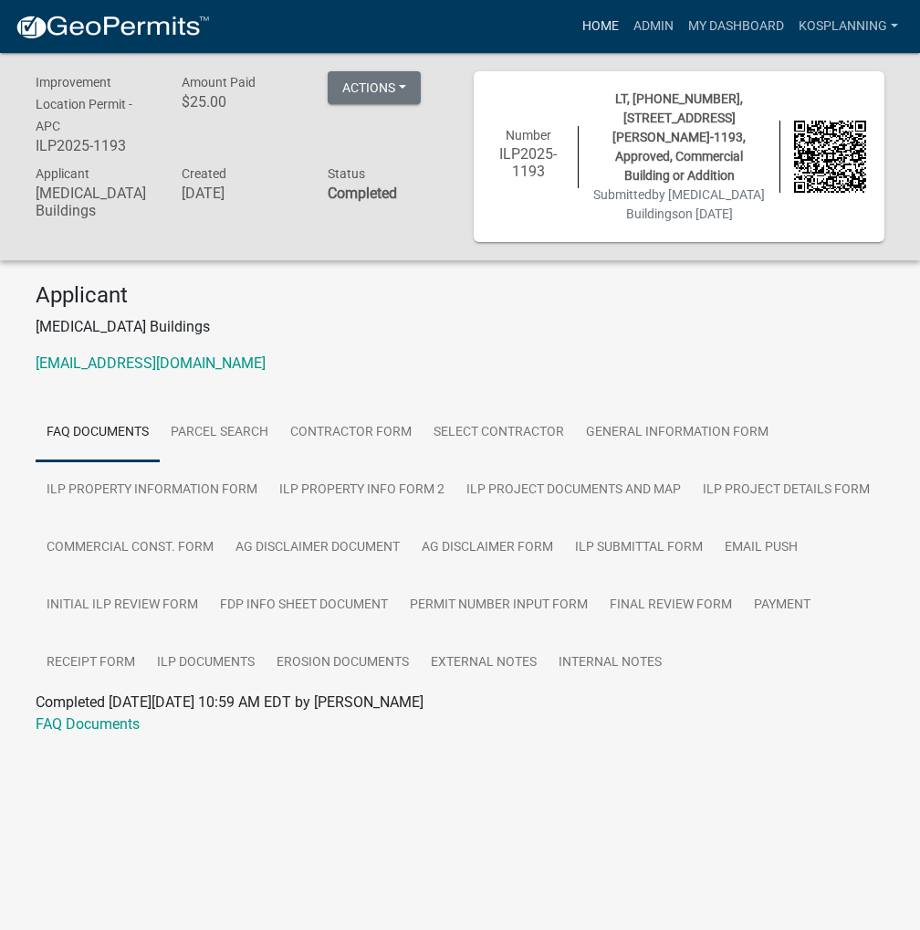
click at [589, 23] on link "Home" at bounding box center [600, 26] width 51 height 35
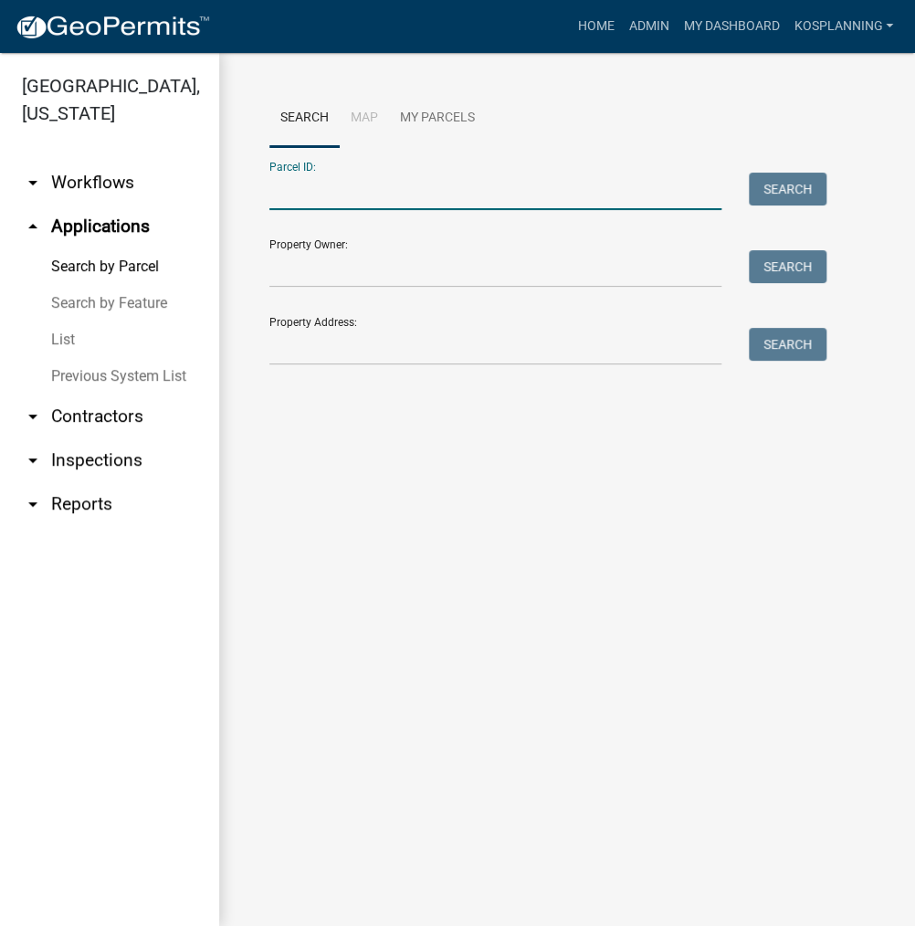
click at [333, 198] on input "Parcel ID:" at bounding box center [495, 191] width 452 height 37
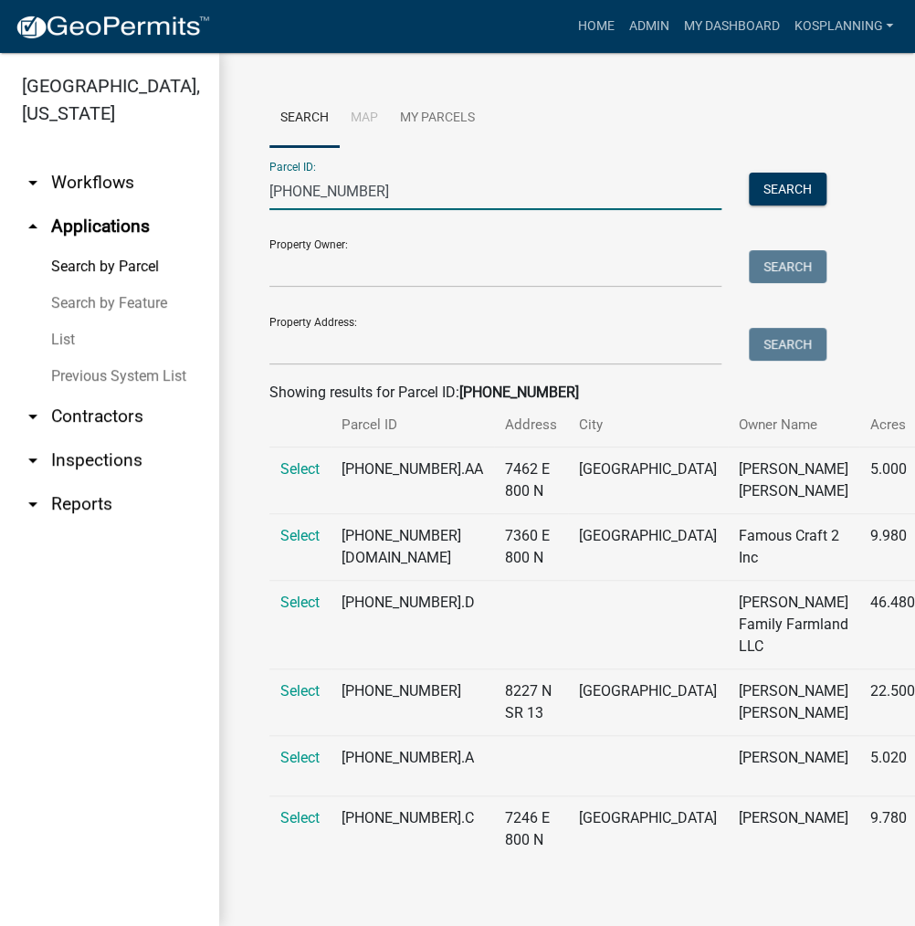
scroll to position [145, 0]
type input "007-135-003"
click at [296, 682] on span "Select" at bounding box center [299, 690] width 39 height 17
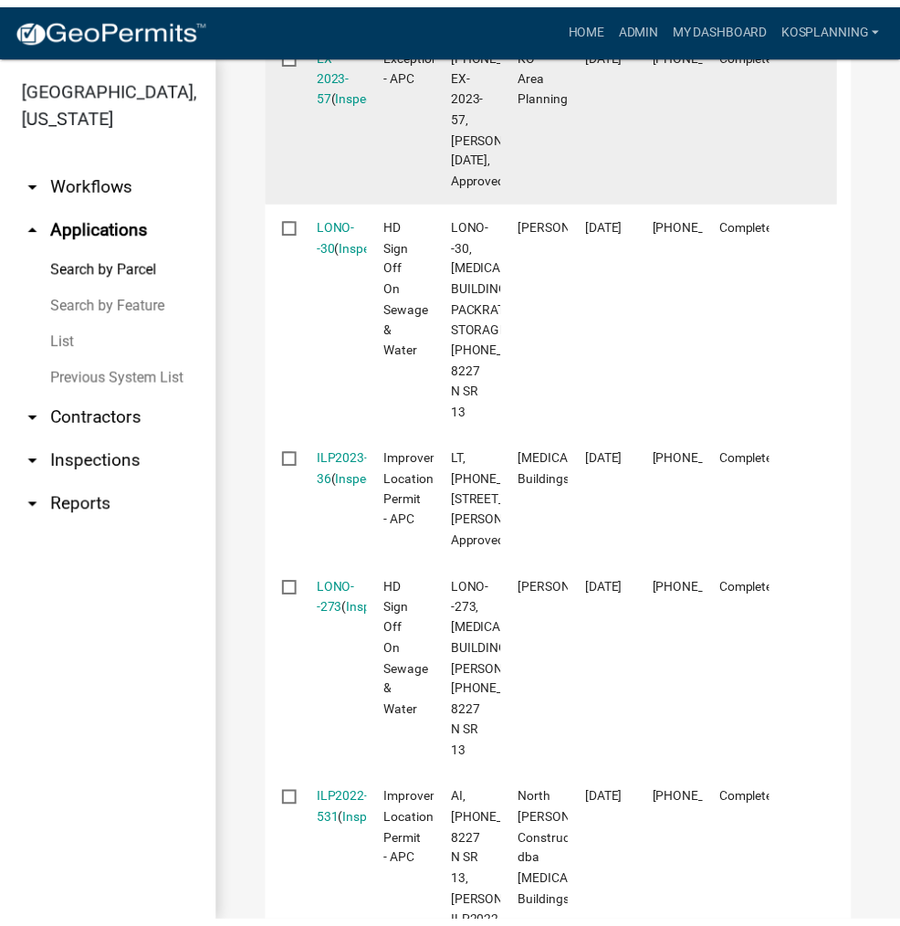
scroll to position [1606, 0]
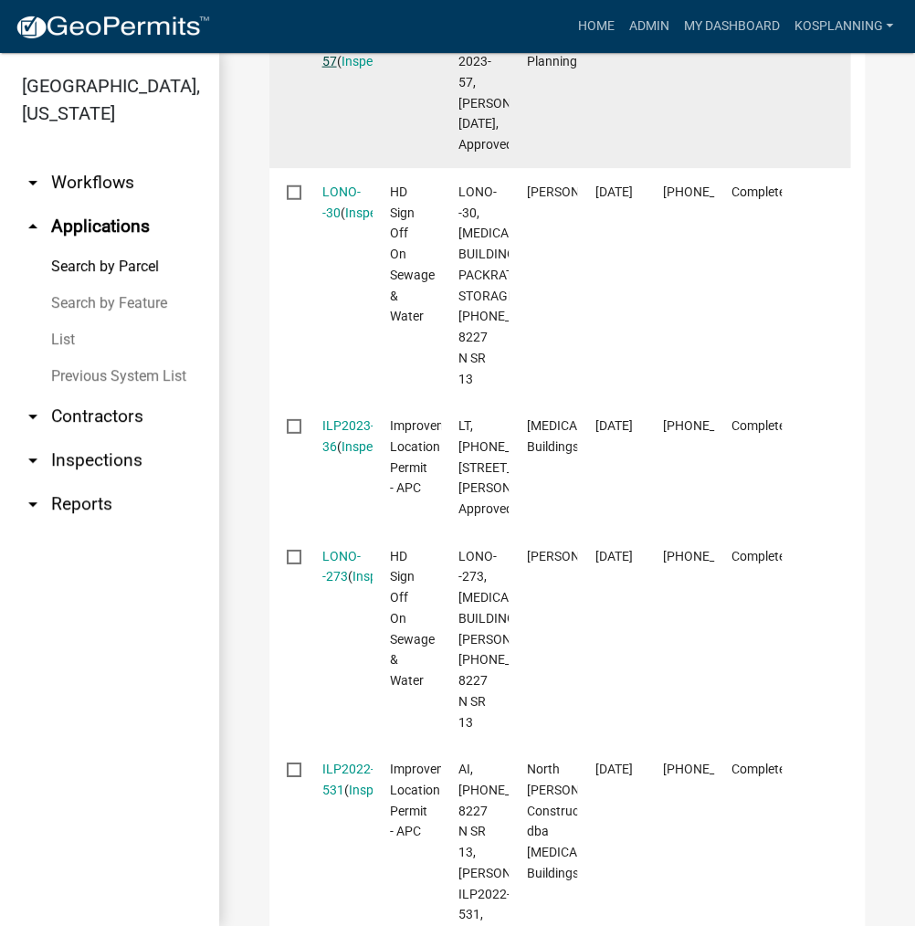
click at [333, 69] on link "EX-2023-57" at bounding box center [338, 41] width 33 height 57
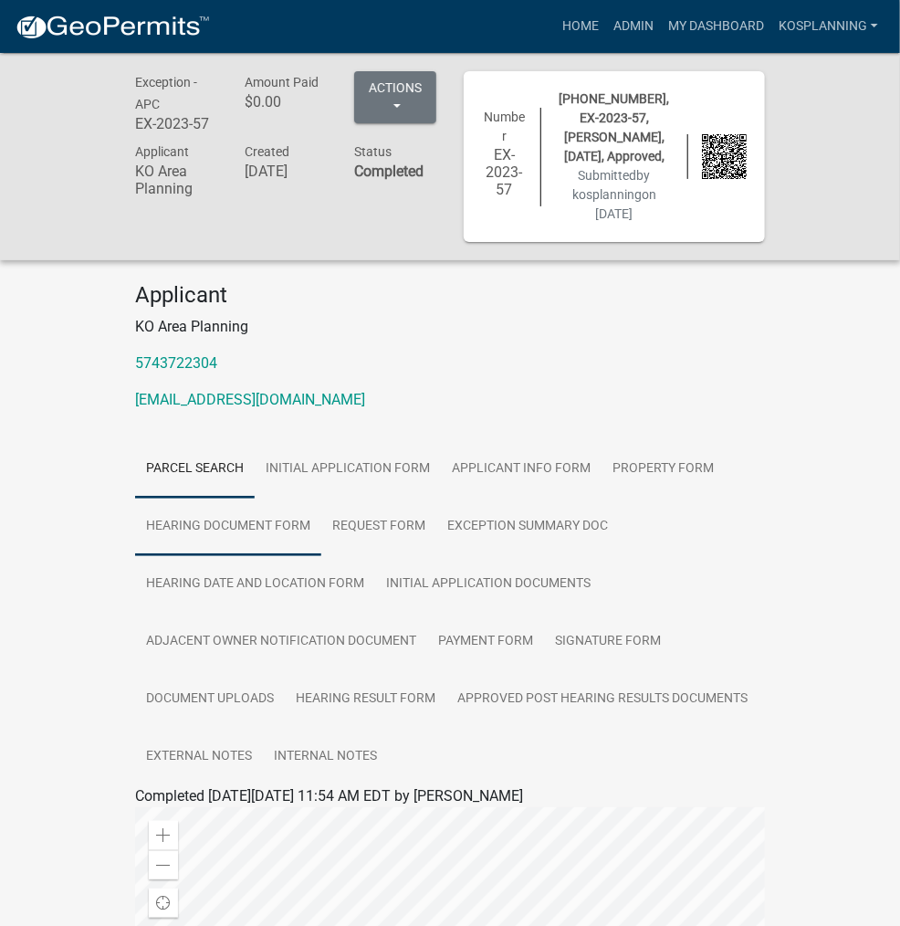
click at [321, 498] on link "Hearing Document Form" at bounding box center [228, 527] width 186 height 58
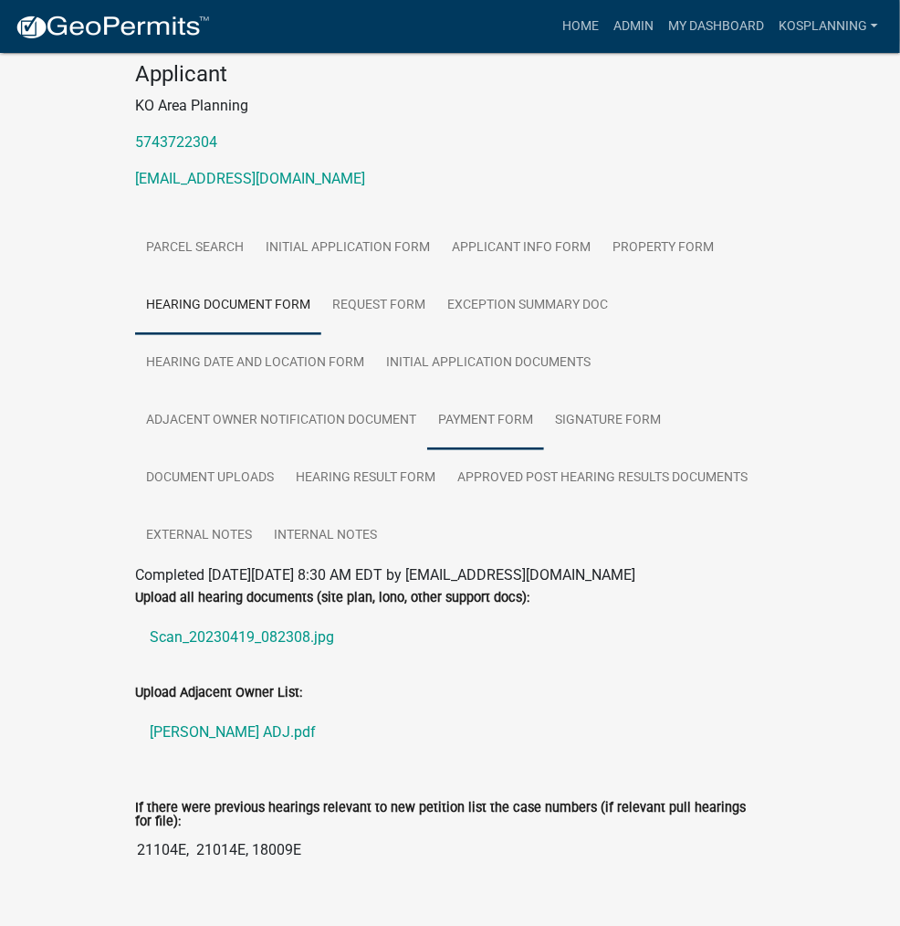
scroll to position [365, 0]
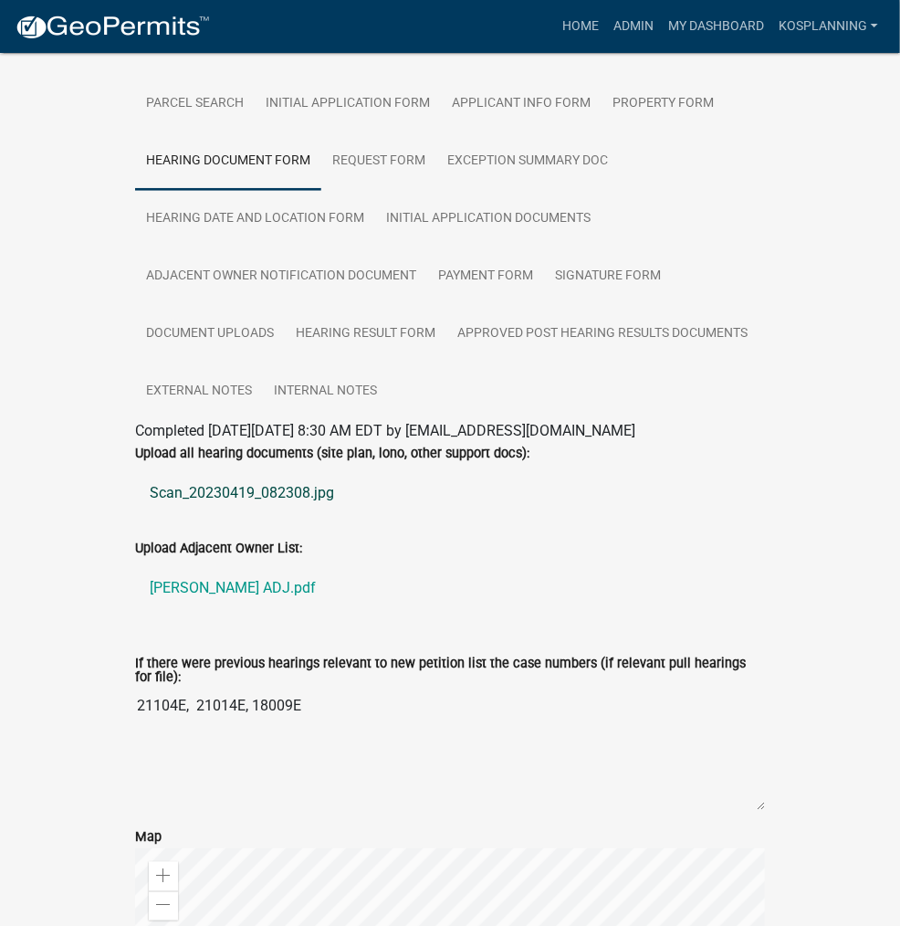
click at [135, 471] on link "Scan_20230419_082308.jpg" at bounding box center [450, 493] width 630 height 44
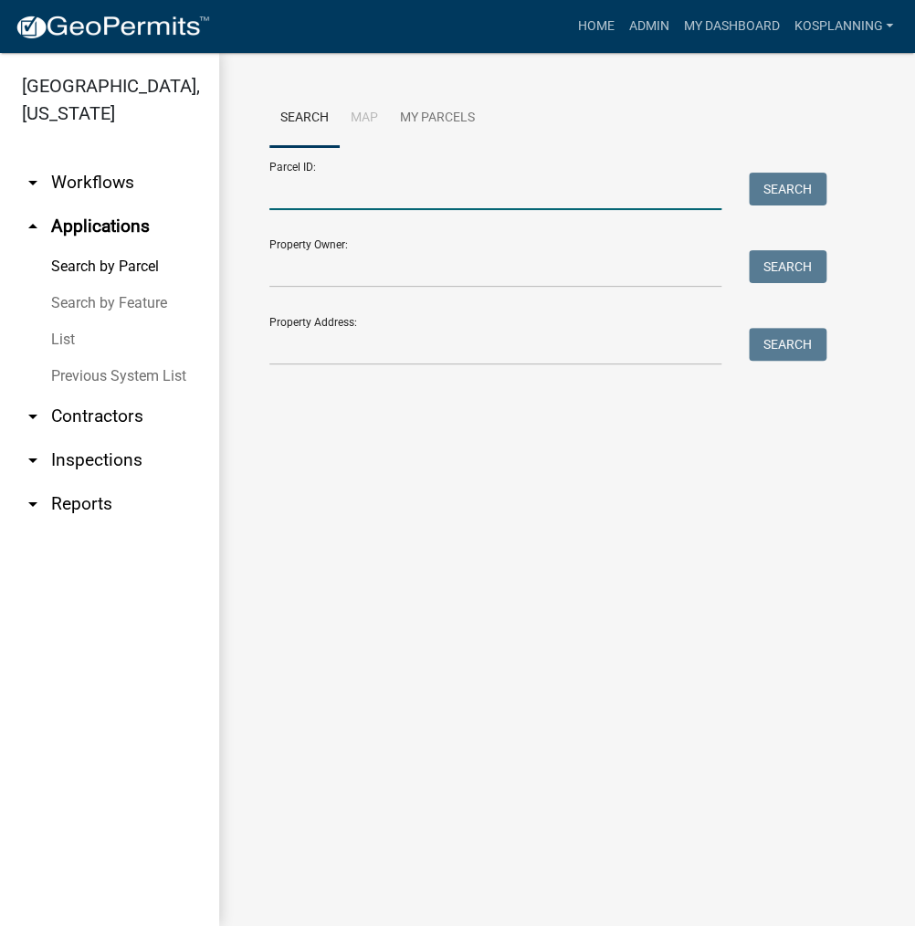
click at [402, 200] on input "Parcel ID:" at bounding box center [495, 191] width 452 height 37
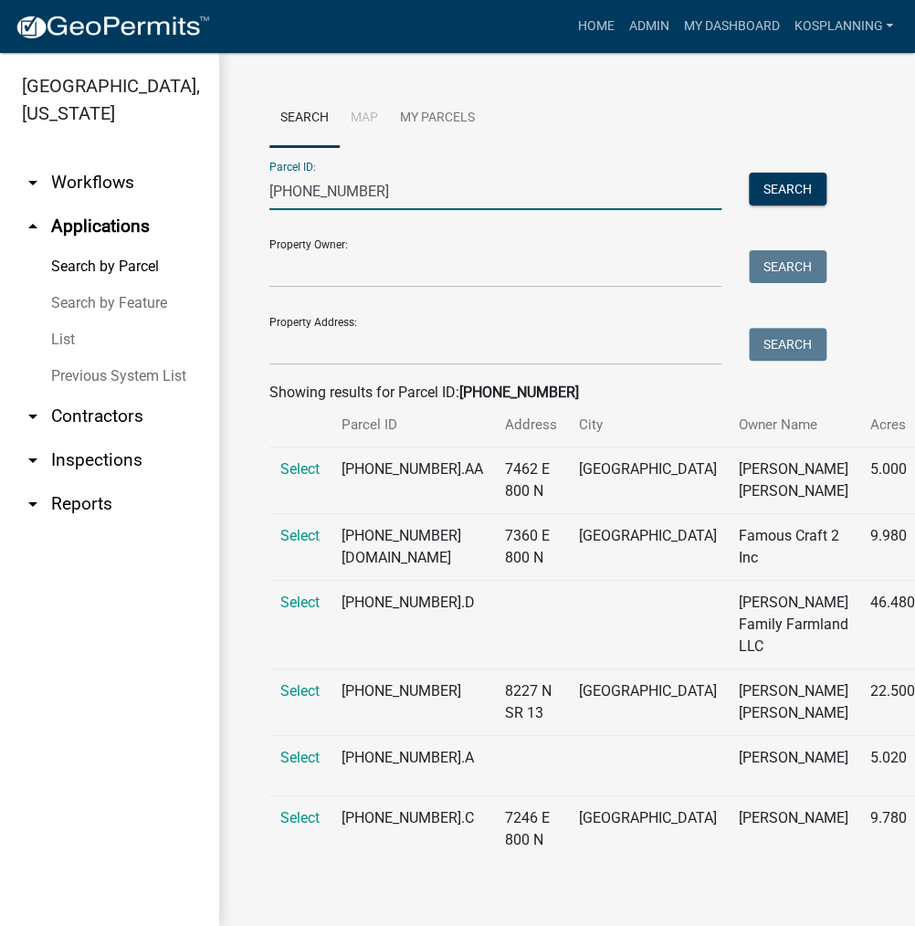
scroll to position [145, 0]
type input "[PHONE_NUMBER]"
click at [308, 682] on span "Select" at bounding box center [299, 690] width 39 height 17
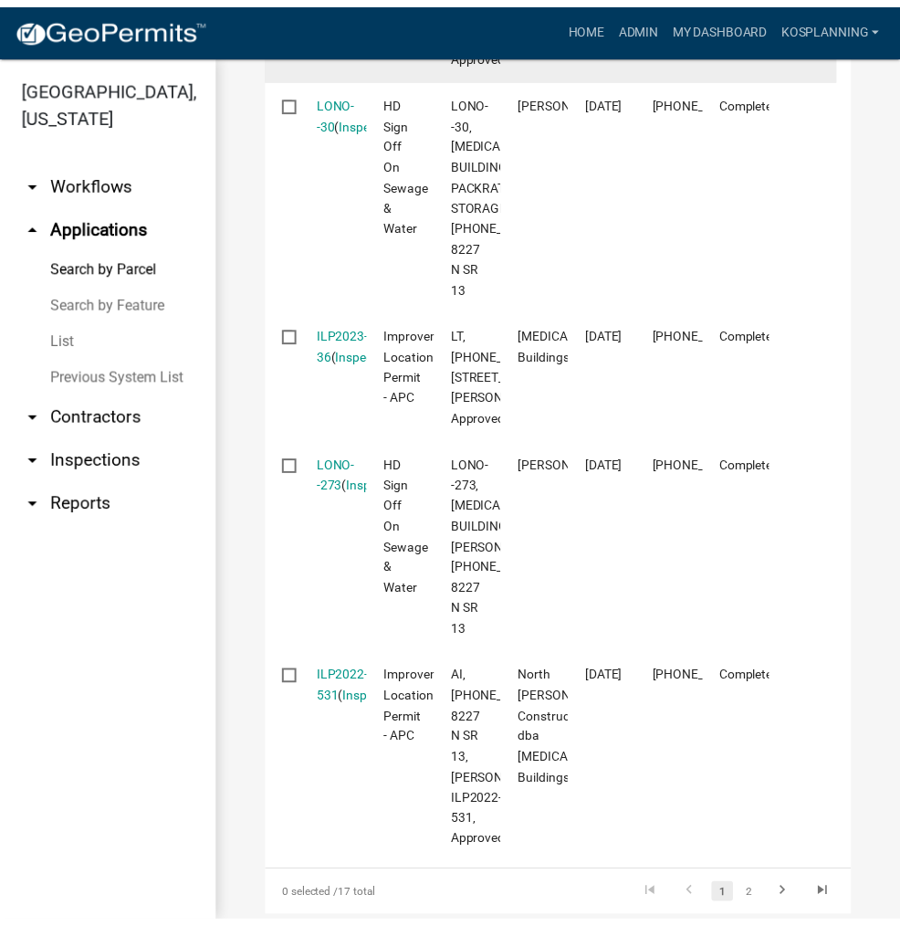
scroll to position [1606, 0]
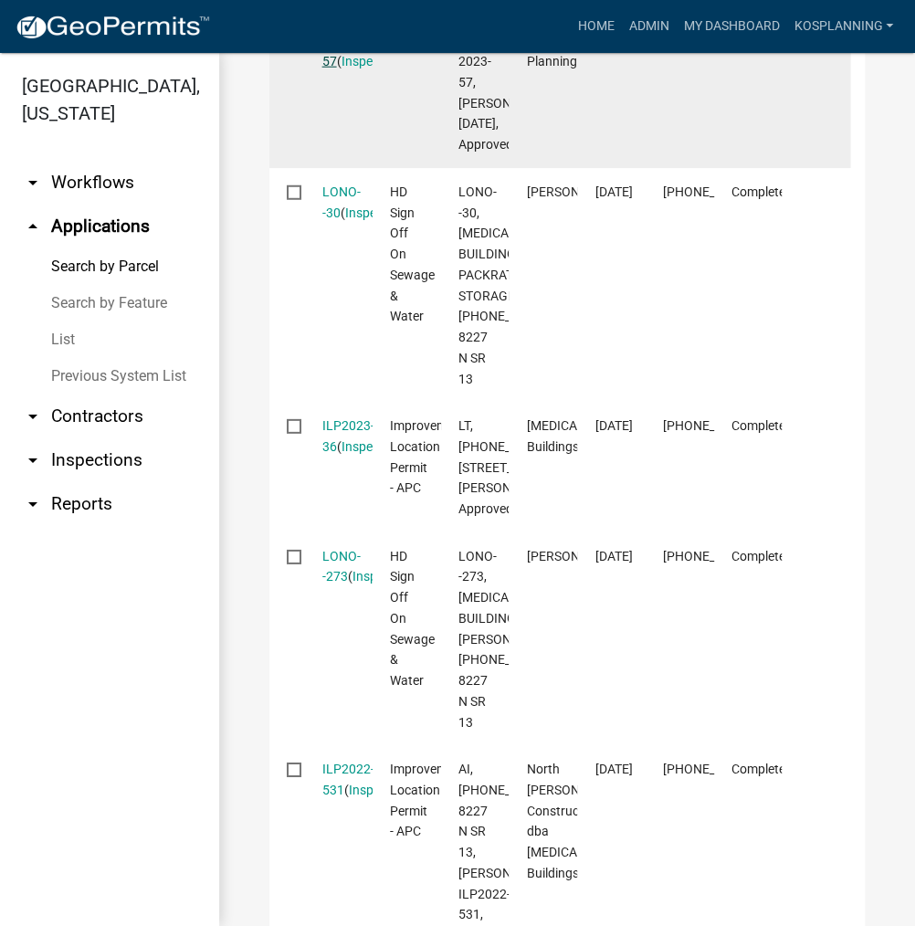
click at [332, 69] on link "EX-2023-57" at bounding box center [338, 41] width 33 height 57
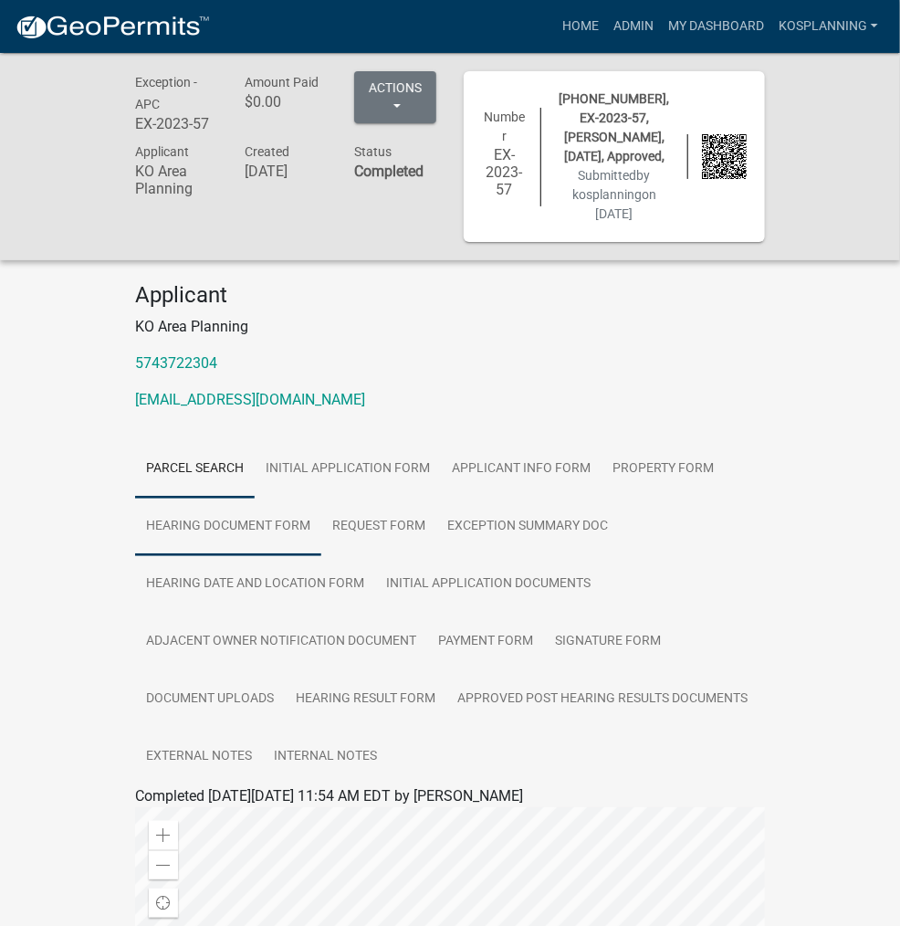
click at [321, 498] on link "Hearing Document Form" at bounding box center [228, 527] width 186 height 58
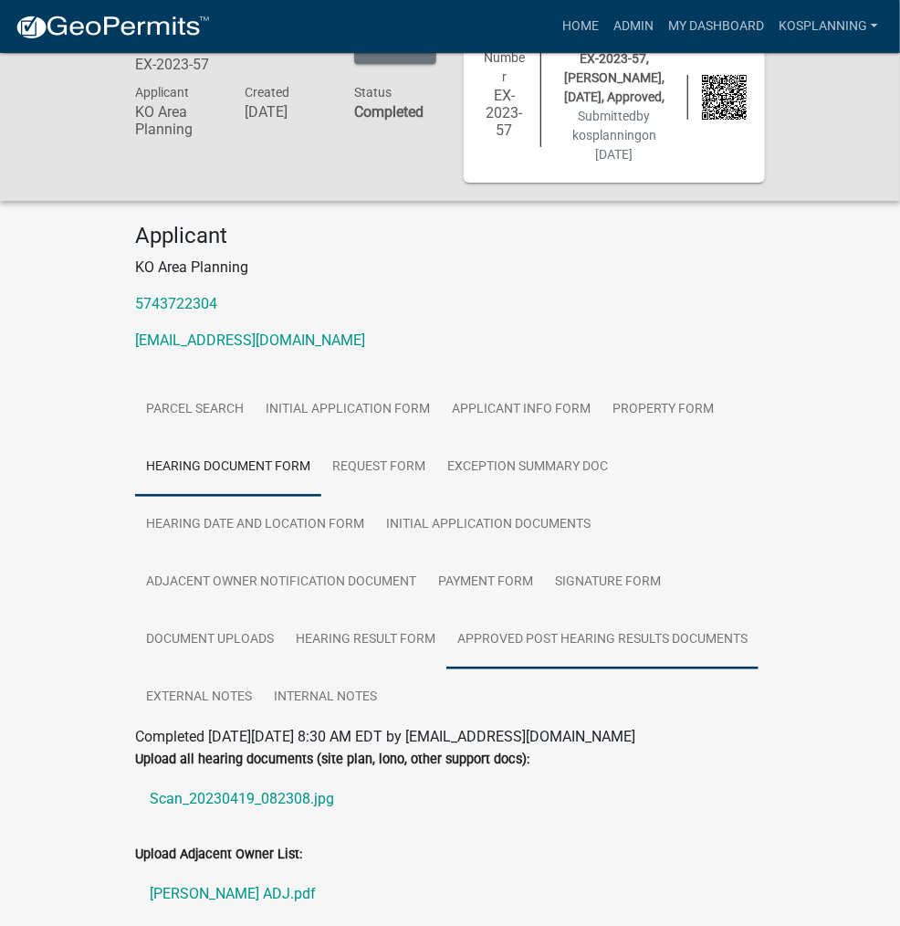
scroll to position [91, 0]
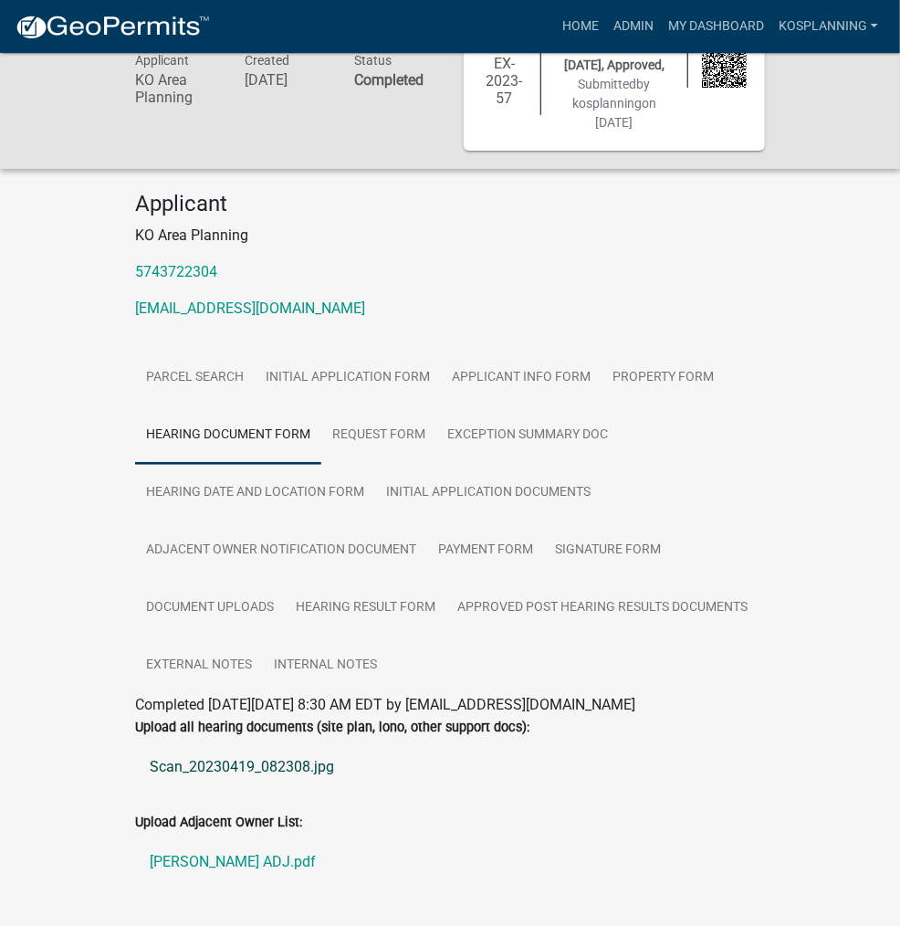
click at [135, 745] on link "Scan_20230419_082308.jpg" at bounding box center [450, 767] width 630 height 44
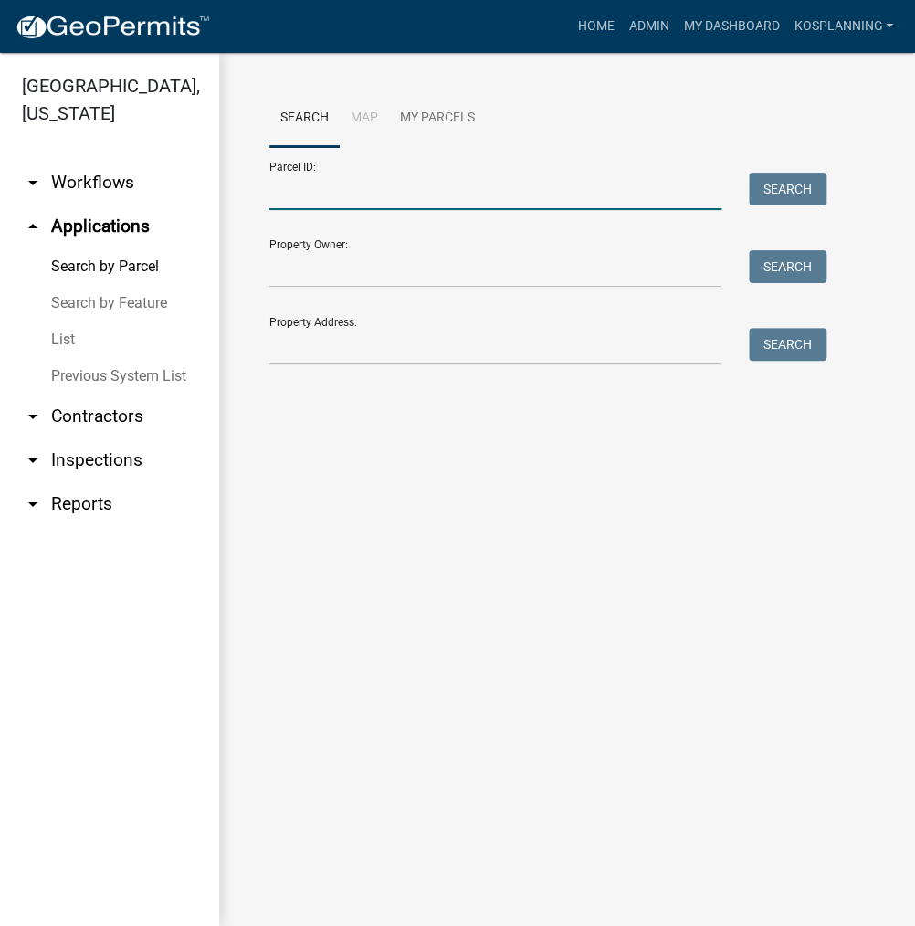
click at [365, 195] on input "Parcel ID:" at bounding box center [495, 191] width 452 height 37
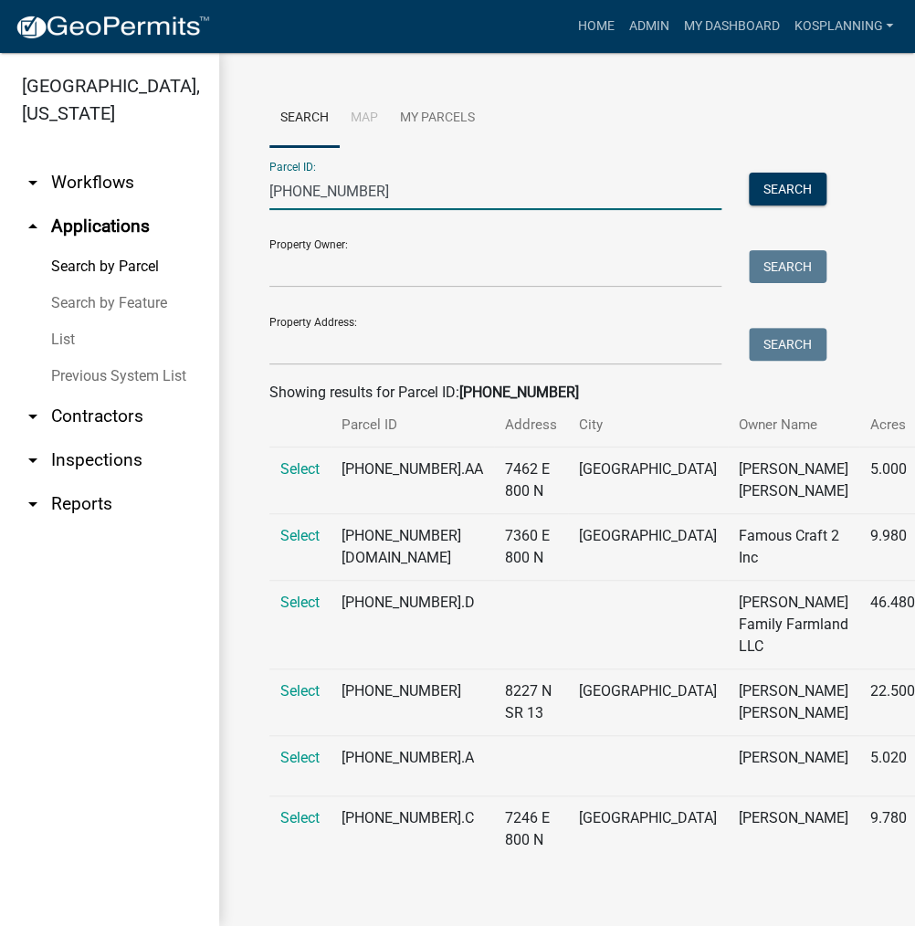
scroll to position [145, 0]
type input "[PHONE_NUMBER]"
click at [292, 682] on span "Select" at bounding box center [299, 690] width 39 height 17
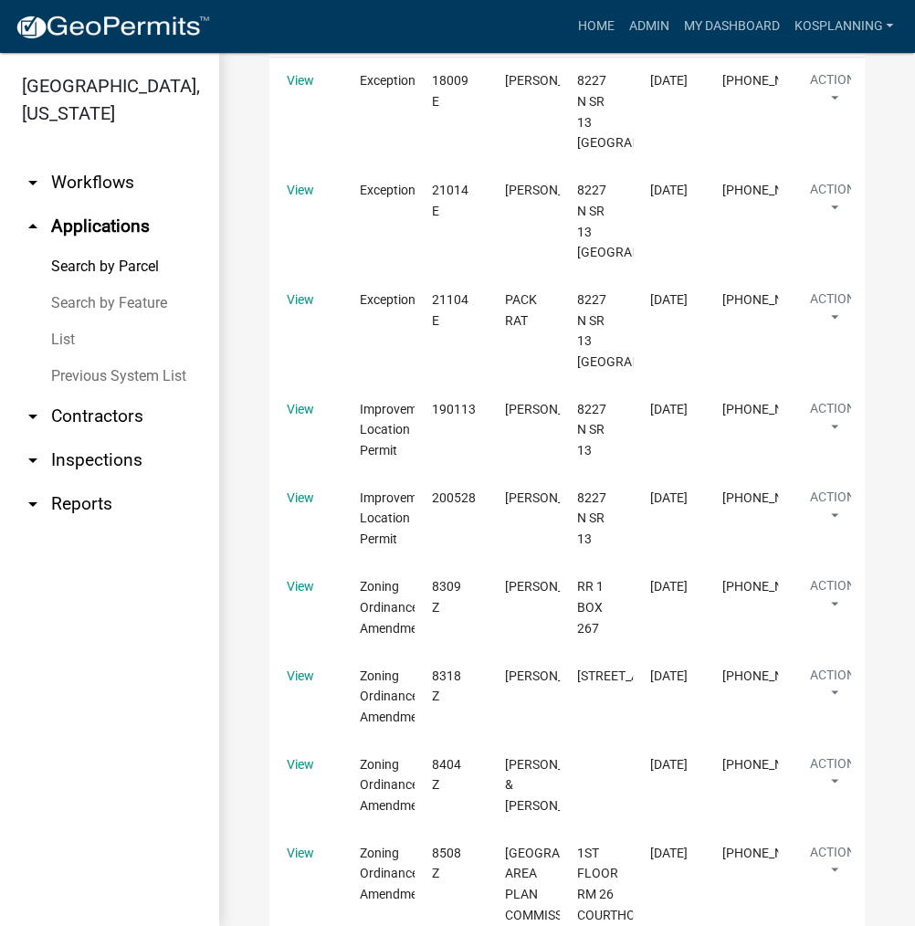
scroll to position [2698, 0]
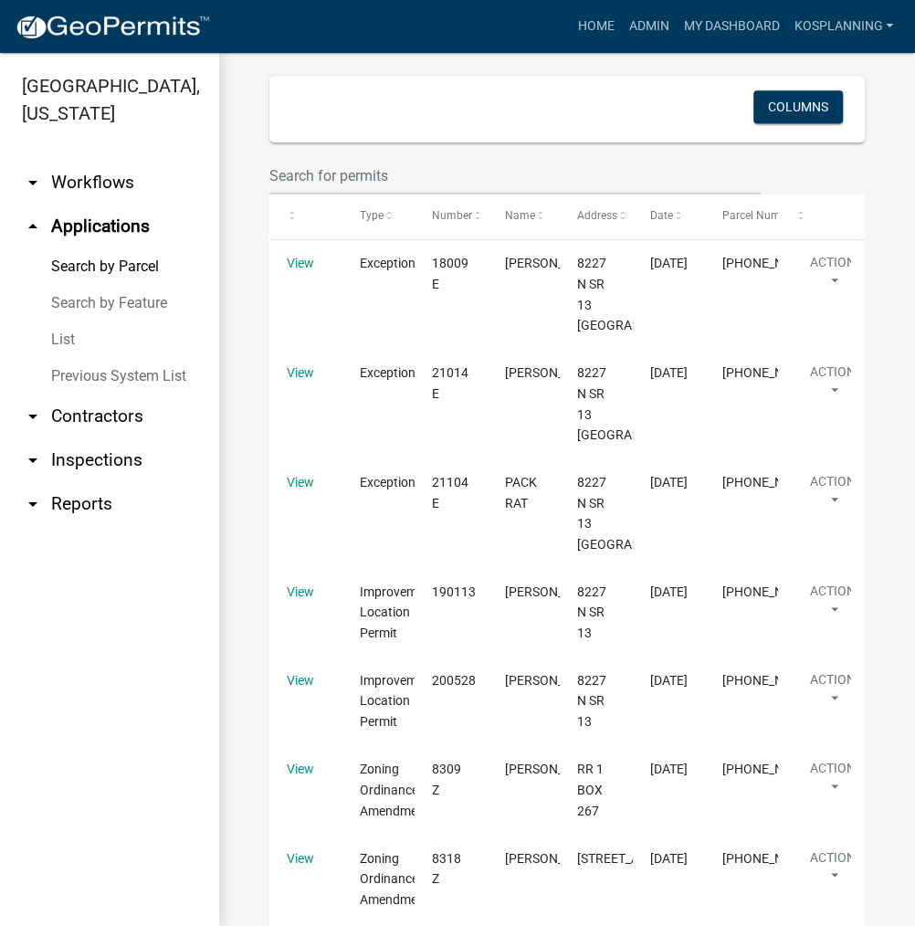
select select "1: 25"
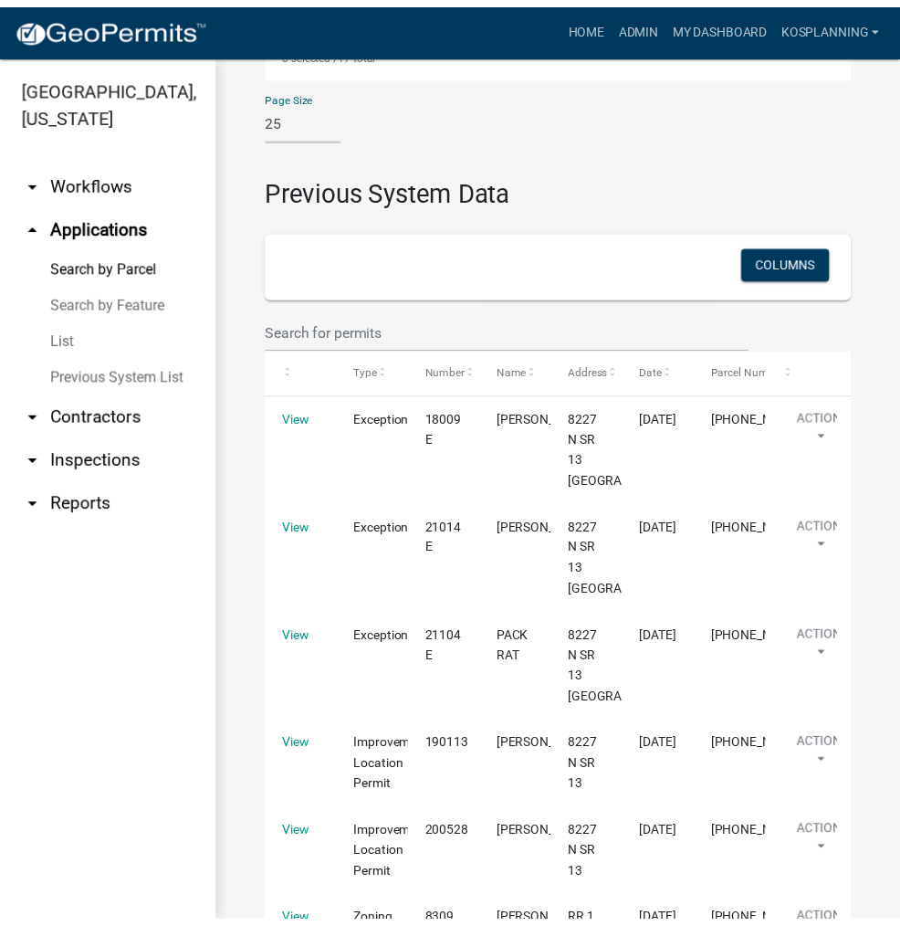
scroll to position [3885, 0]
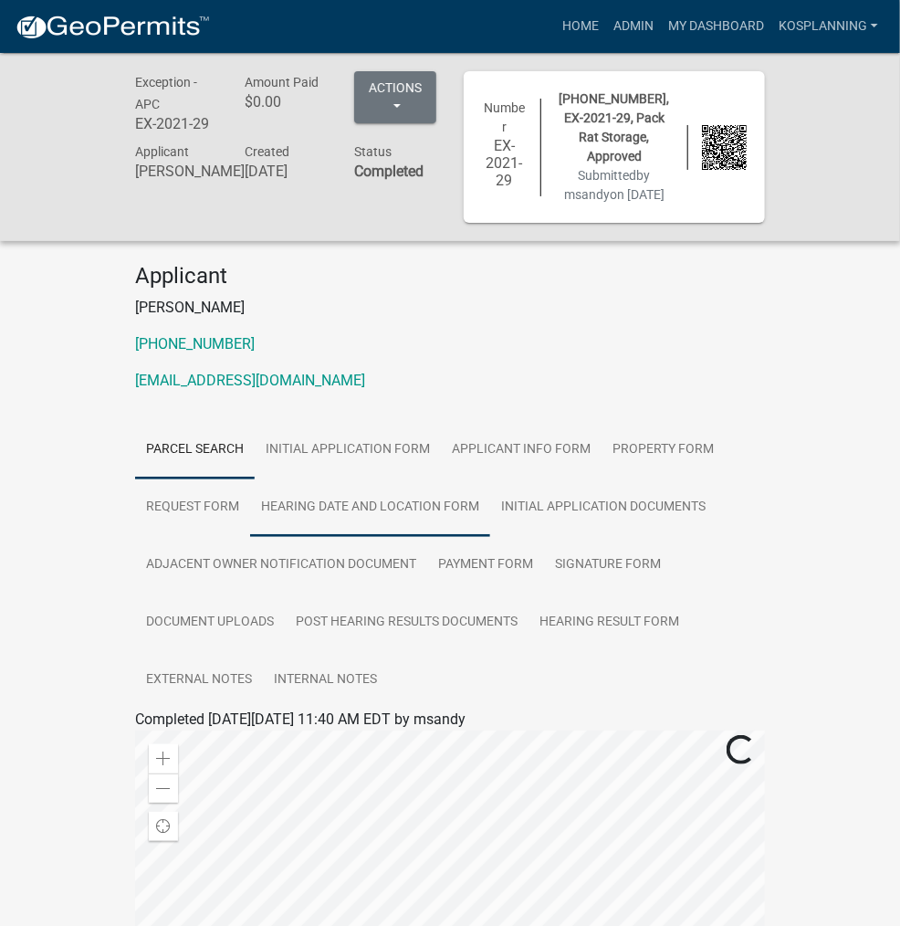
click at [250, 478] on link "Hearing Date and Location Form" at bounding box center [370, 507] width 240 height 58
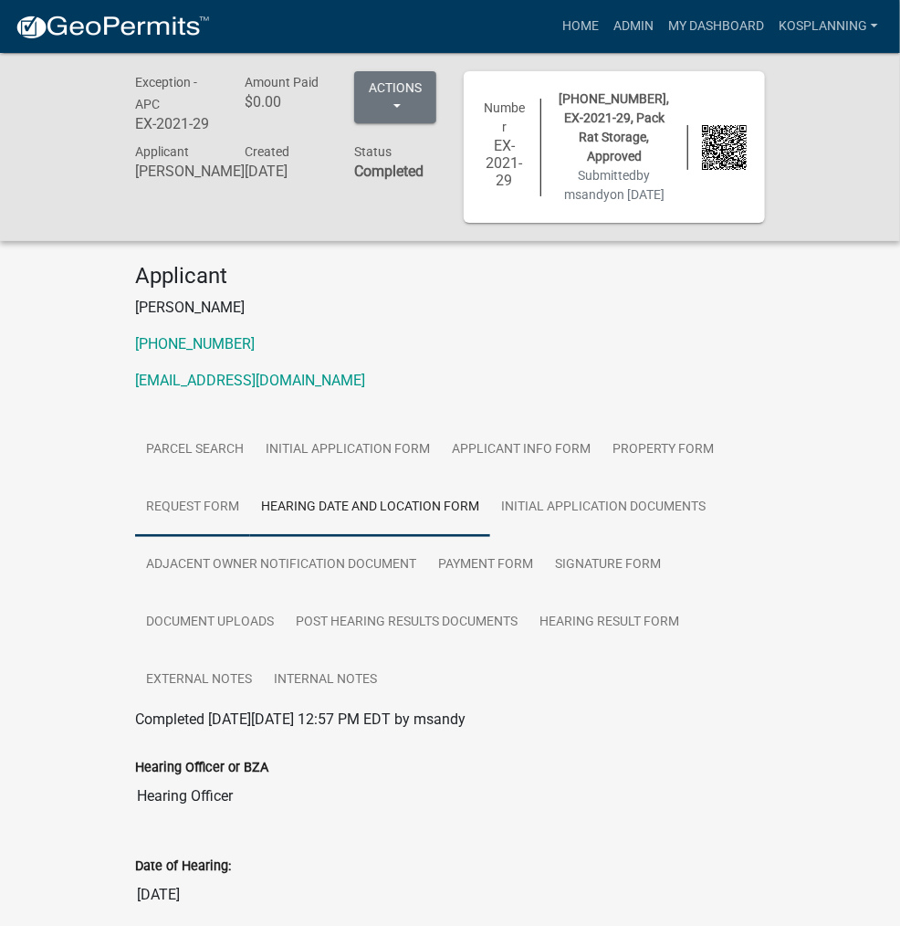
click at [250, 478] on link "Request Form" at bounding box center [192, 507] width 115 height 58
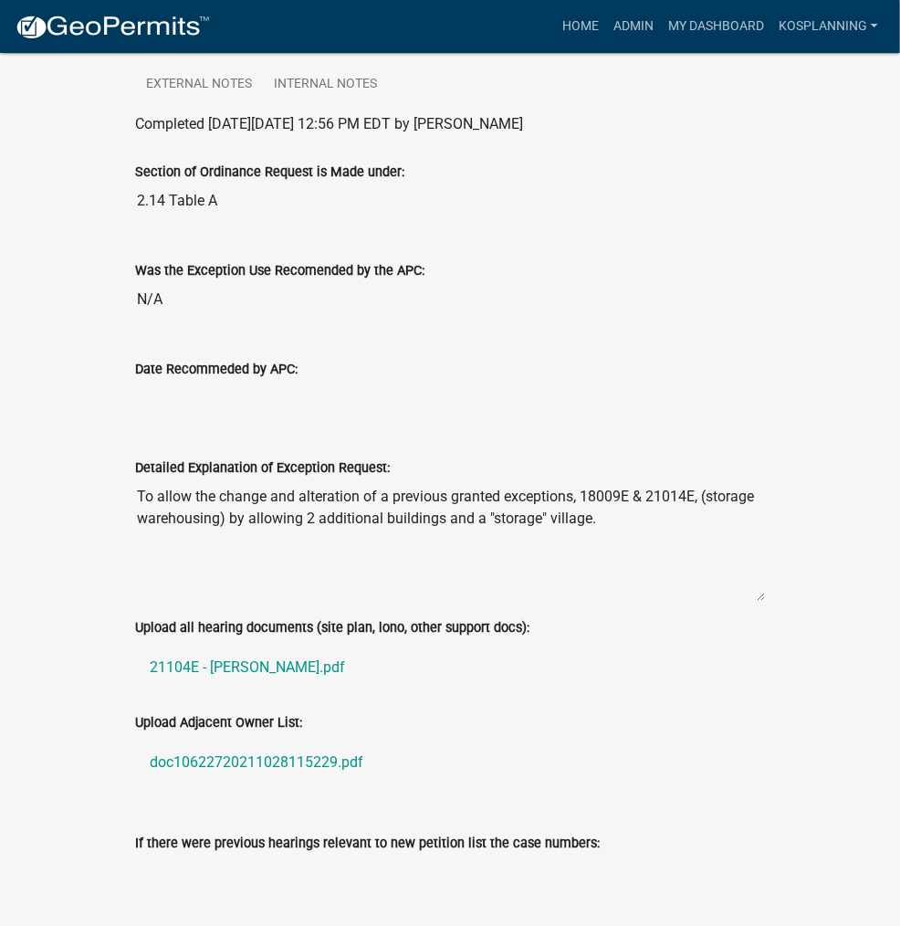
scroll to position [639, 0]
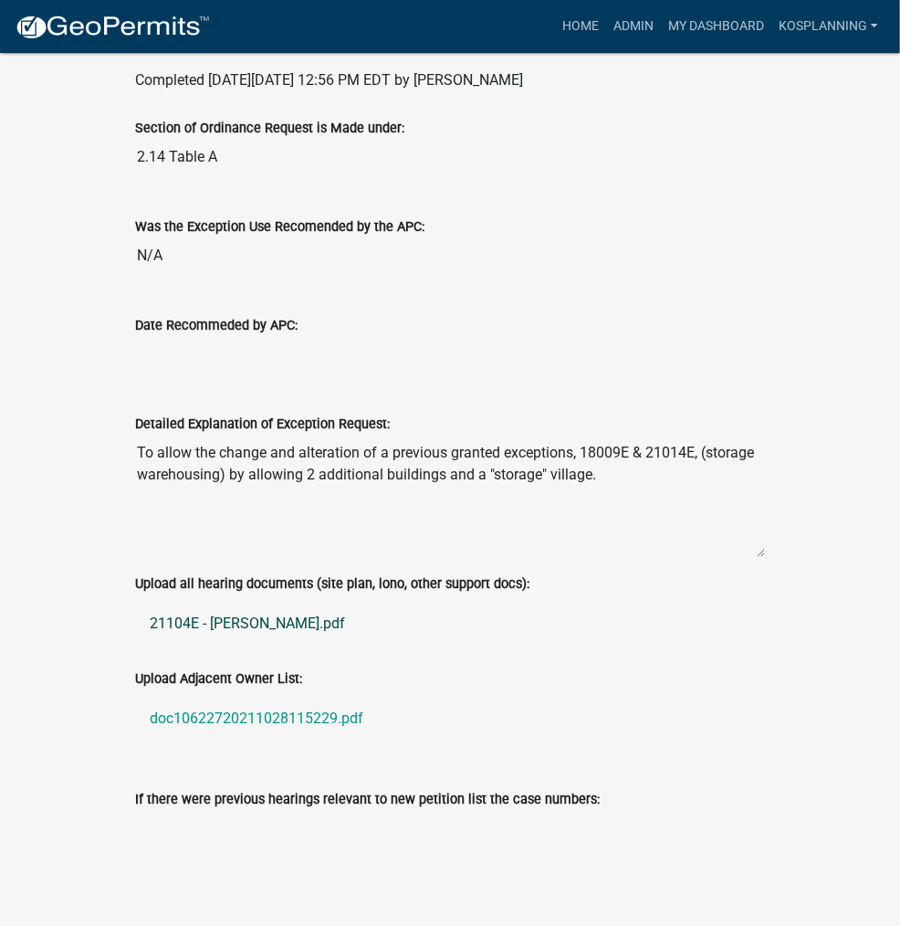
click at [137, 603] on link "21104E - Tranter.pdf" at bounding box center [450, 625] width 630 height 44
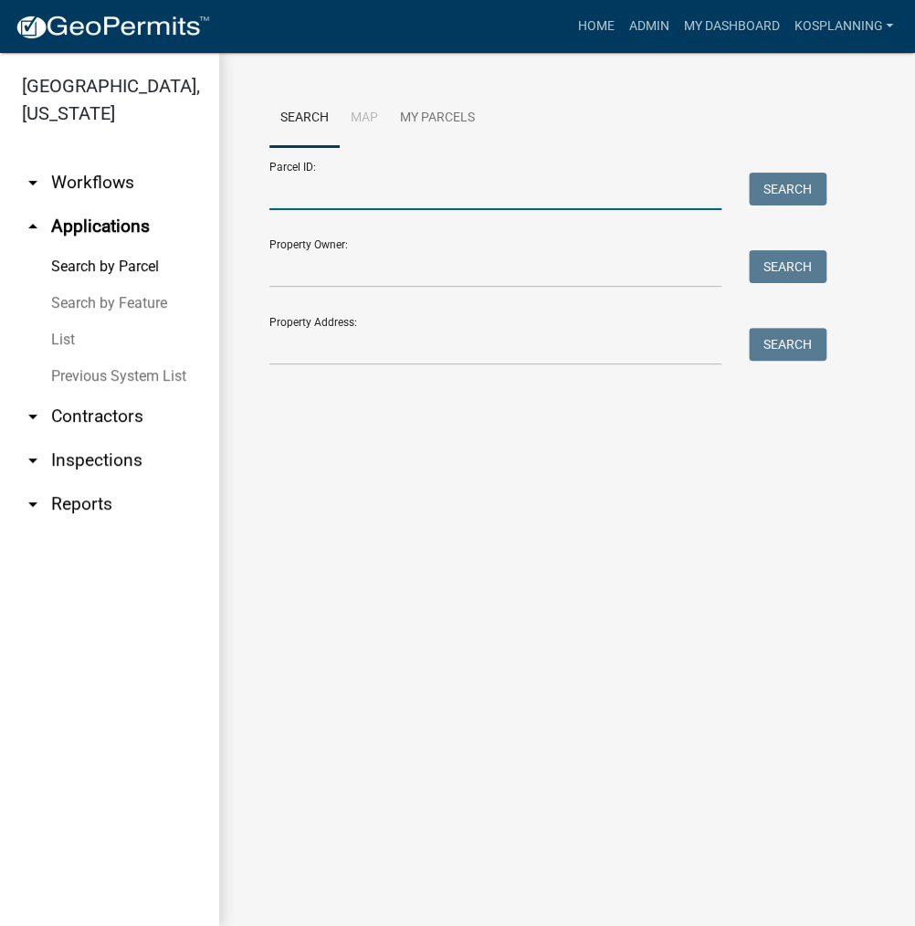
click at [338, 198] on input "Parcel ID:" at bounding box center [495, 191] width 452 height 37
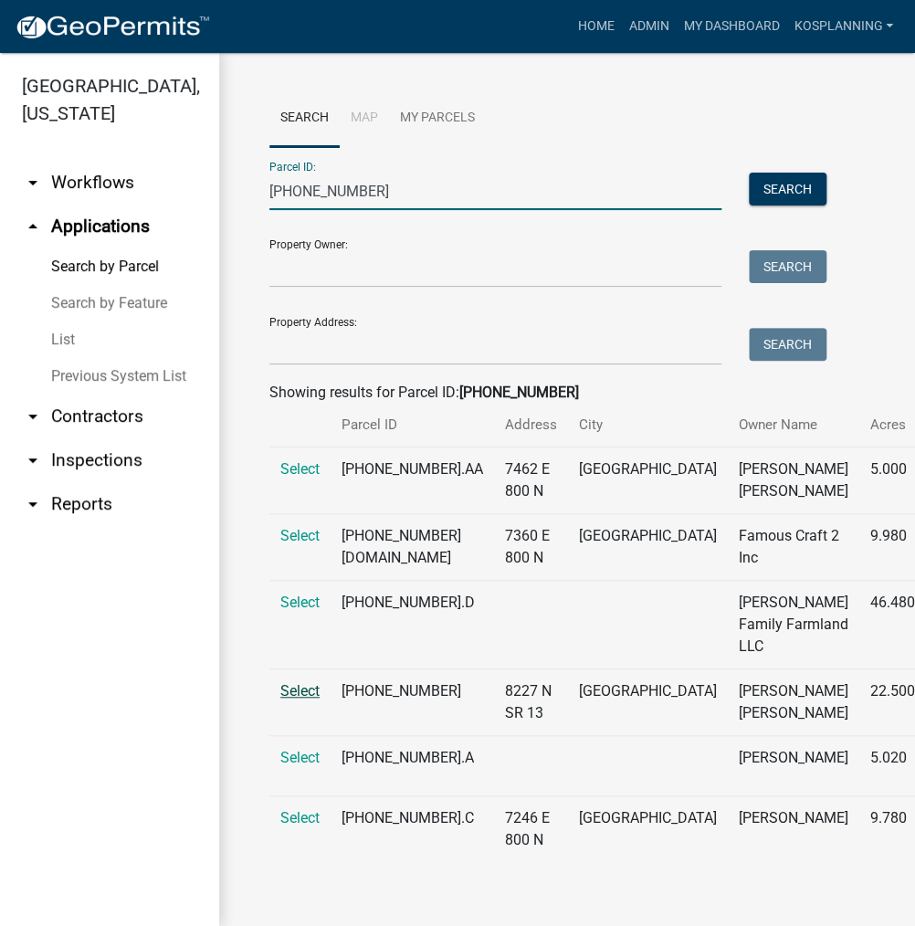
type input "[PHONE_NUMBER]"
click at [300, 699] on span "Select" at bounding box center [299, 690] width 39 height 17
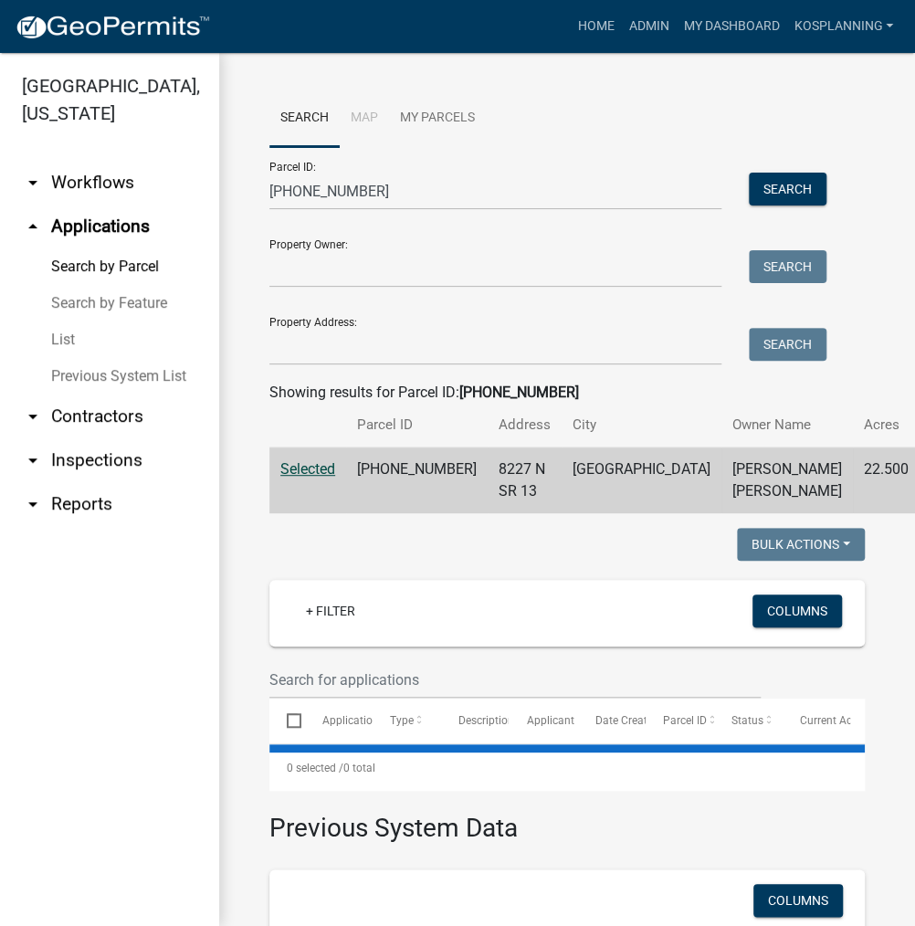
select select "1: 25"
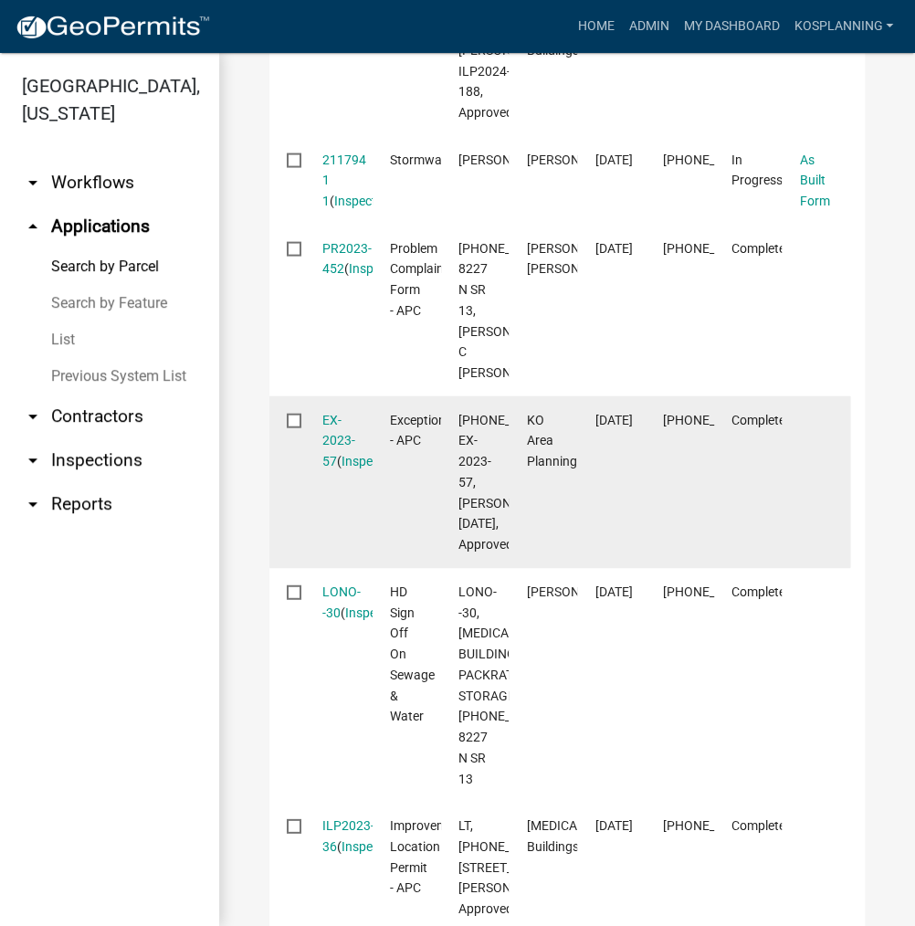
scroll to position [1187, 0]
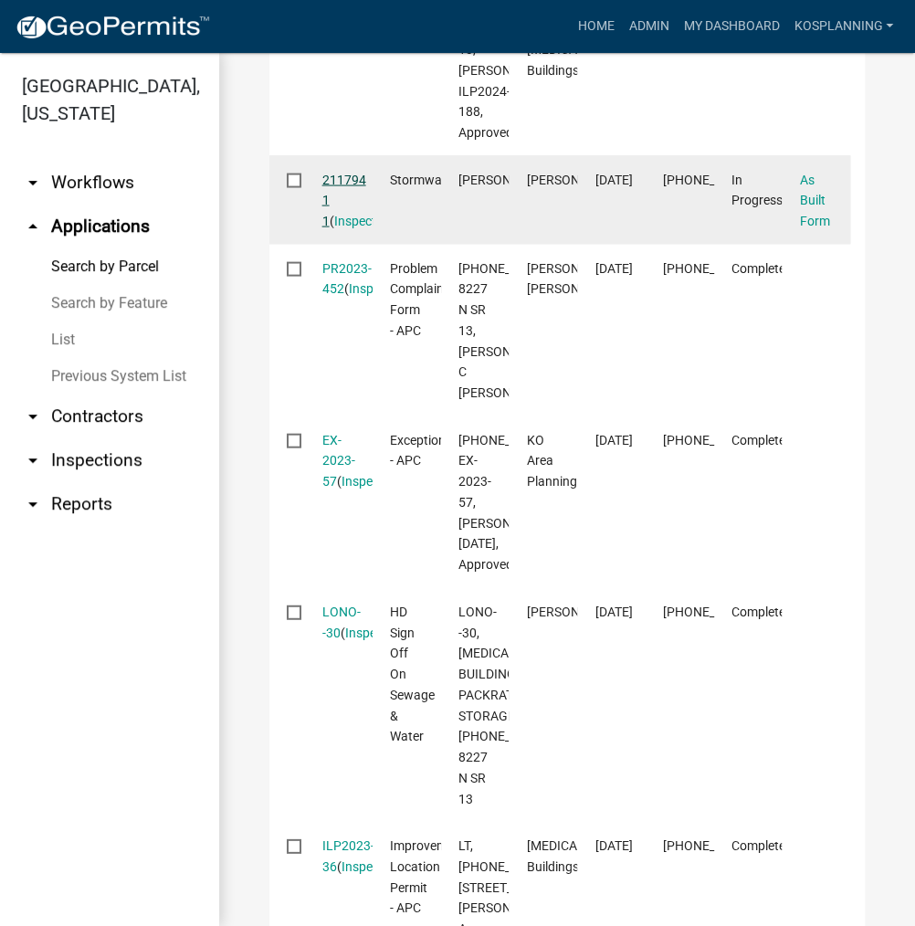
click at [351, 228] on link "211794 1 1" at bounding box center [344, 200] width 44 height 57
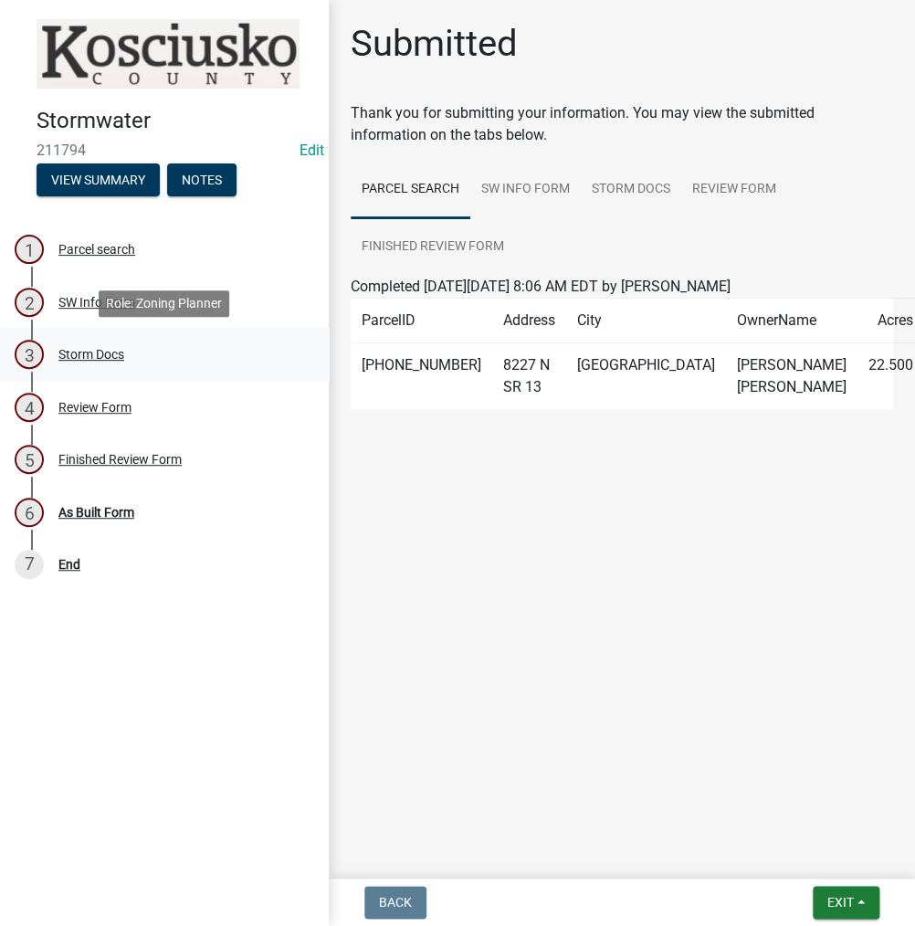
click at [105, 355] on div "Storm Docs" at bounding box center [91, 354] width 66 height 13
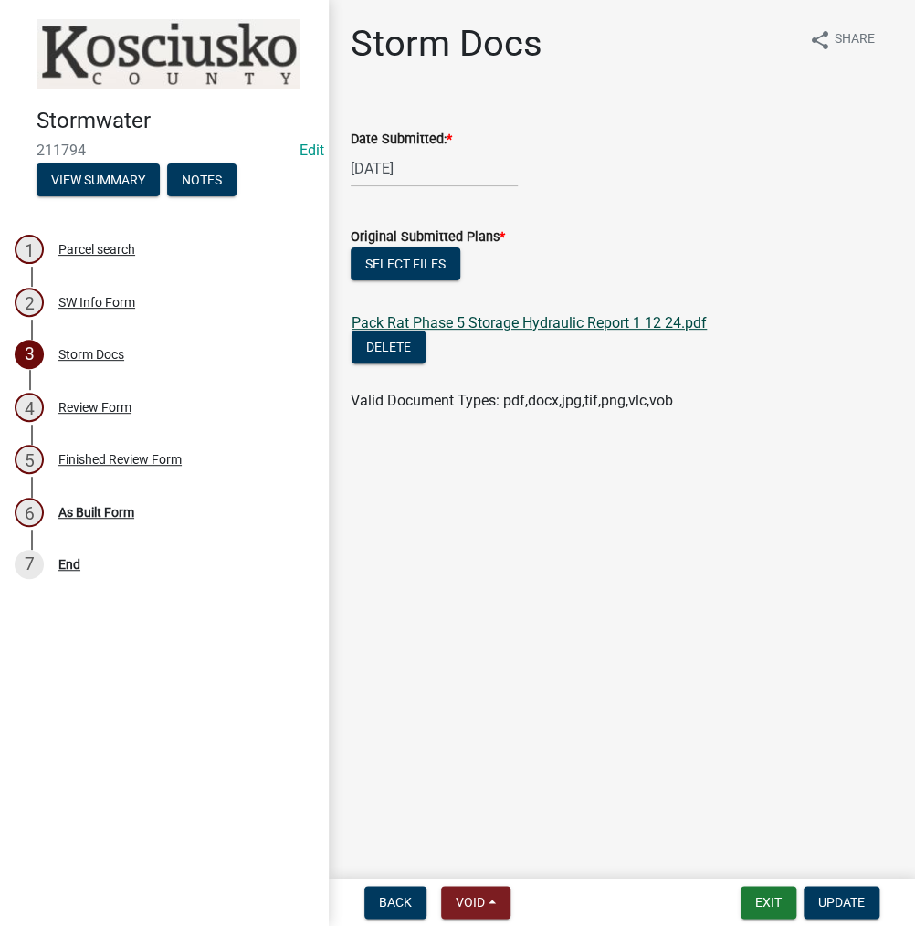
click at [547, 322] on link "Pack Rat Phase 5 Storage Hydraulic Report 1 12 24.pdf" at bounding box center [529, 322] width 355 height 17
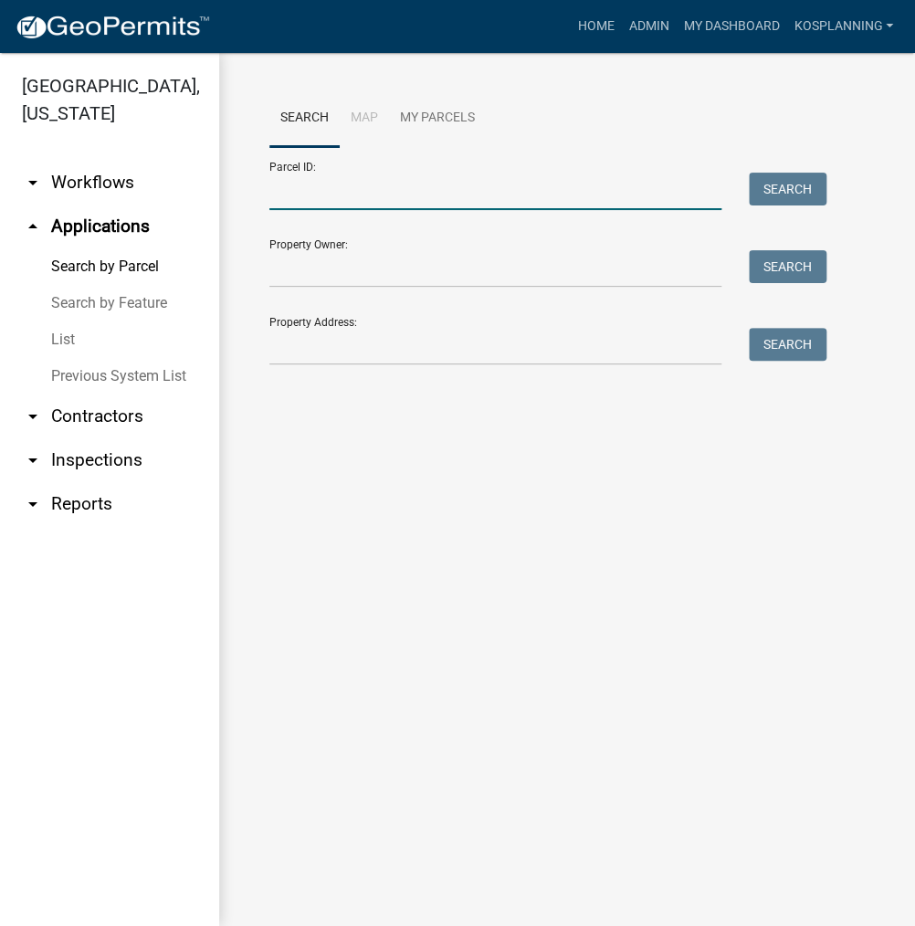
click at [336, 195] on input "Parcel ID:" at bounding box center [495, 191] width 452 height 37
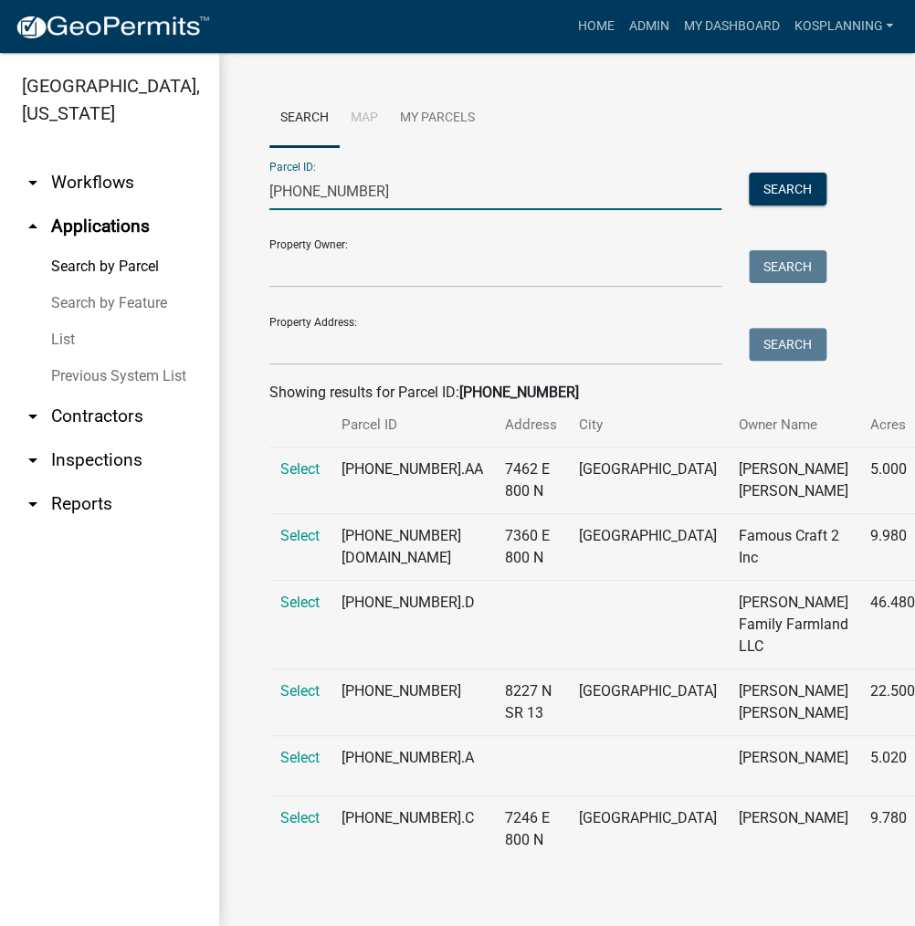
scroll to position [145, 0]
type input "[PHONE_NUMBER]"
click at [291, 682] on span "Select" at bounding box center [299, 690] width 39 height 17
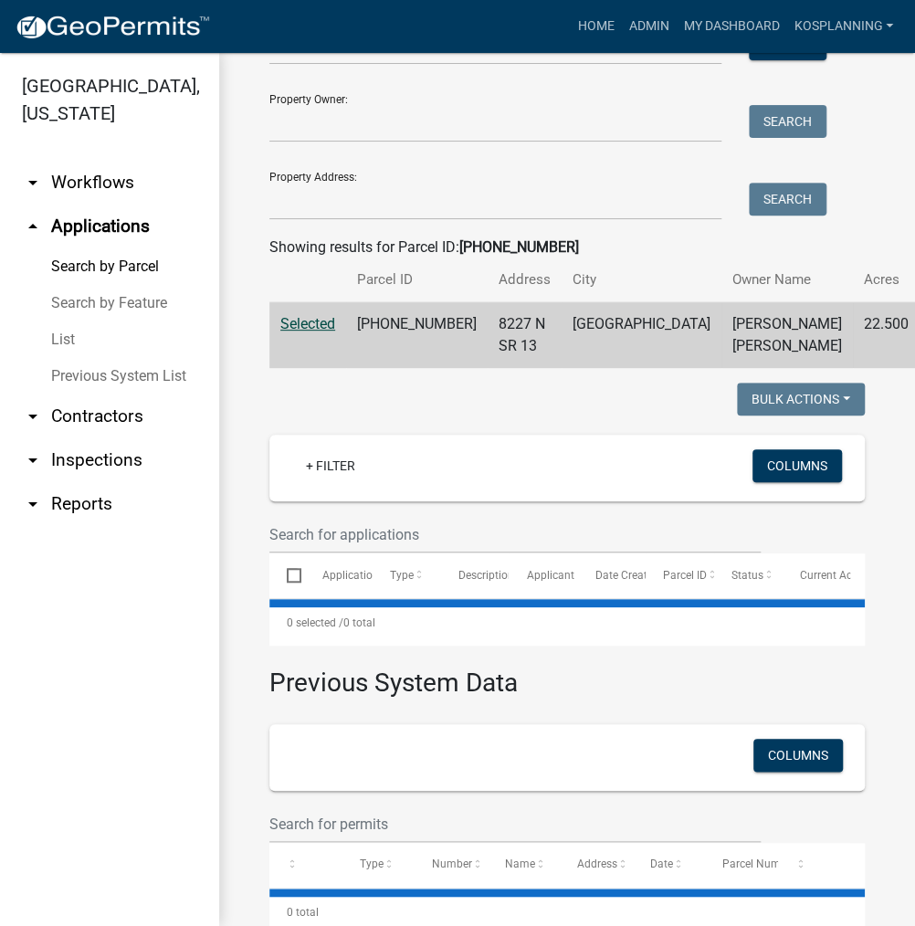
select select "1: 25"
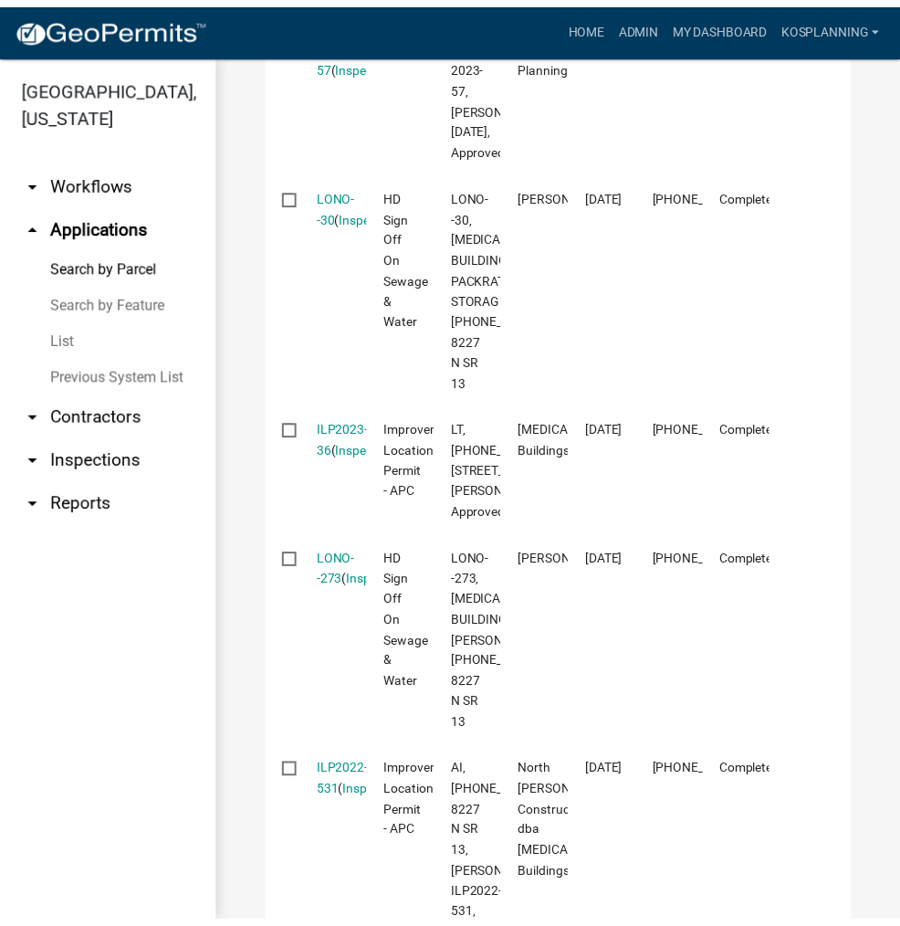
scroll to position [1606, 0]
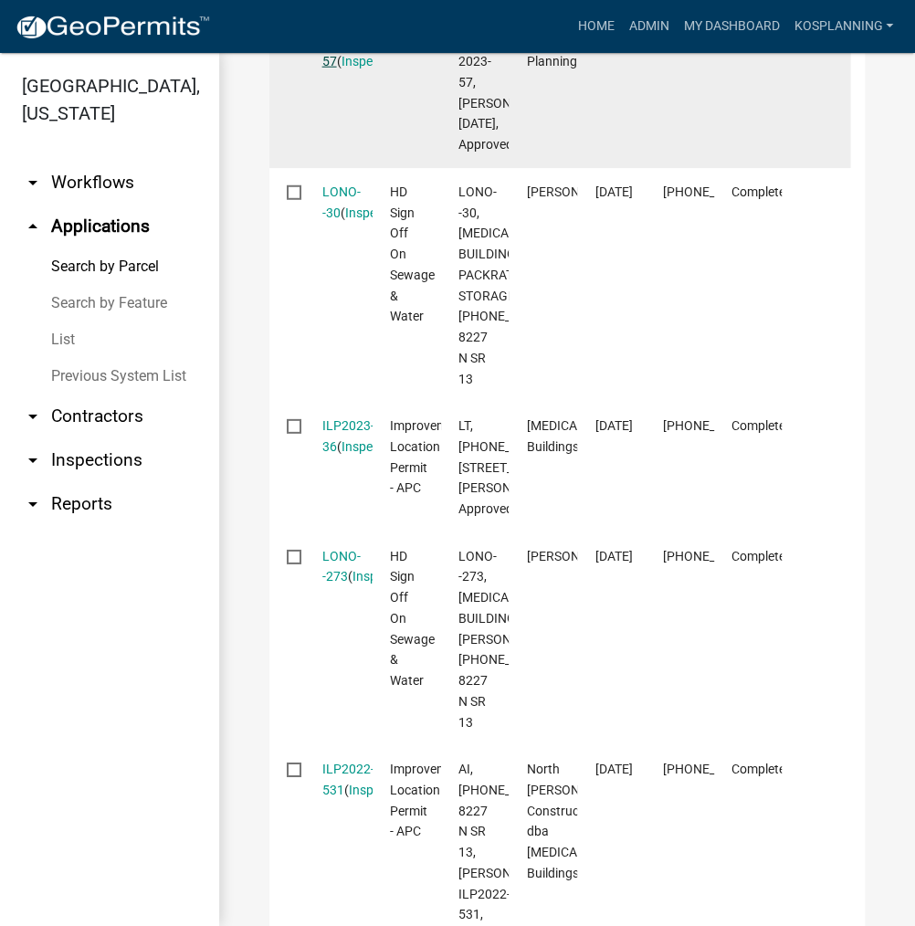
click at [330, 69] on link "EX-2023-57" at bounding box center [338, 41] width 33 height 57
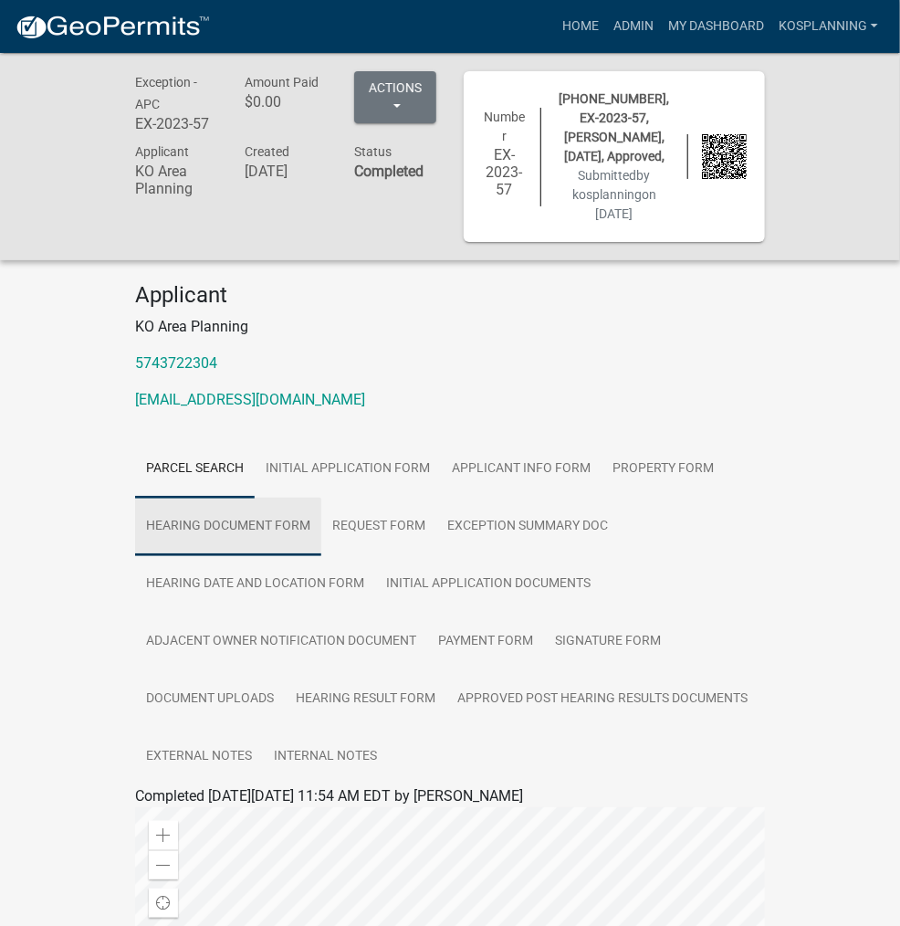
click at [321, 498] on link "Hearing Document Form" at bounding box center [228, 527] width 186 height 58
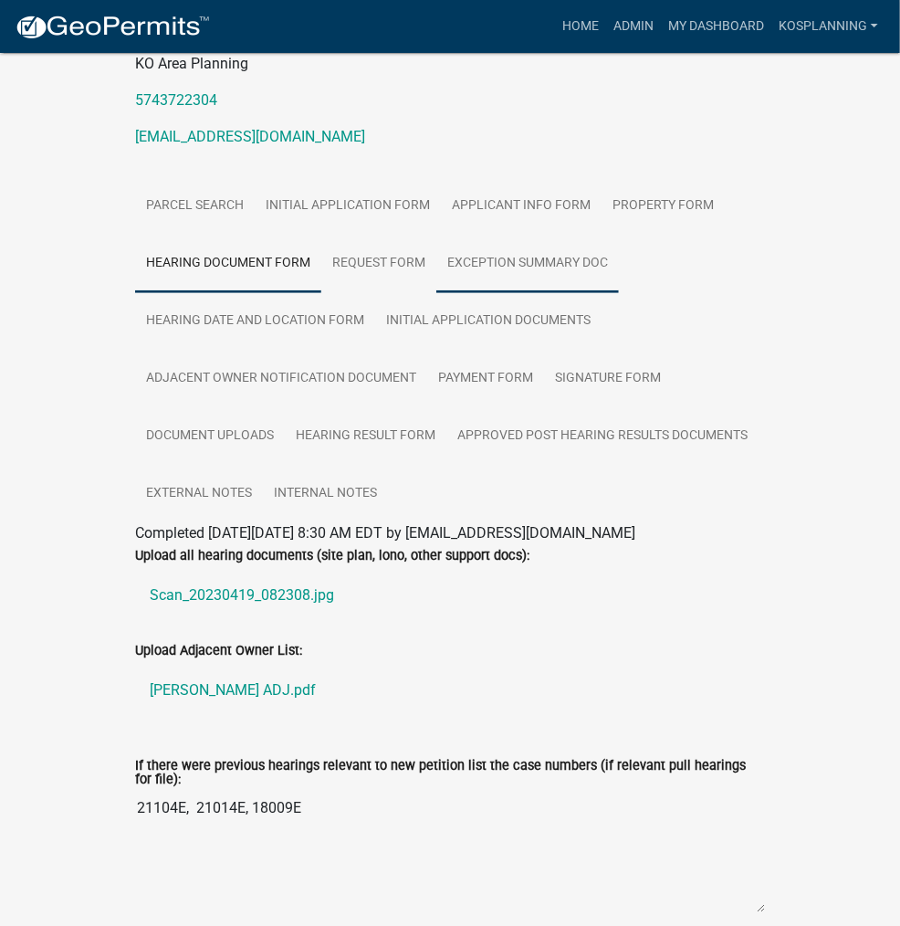
scroll to position [274, 0]
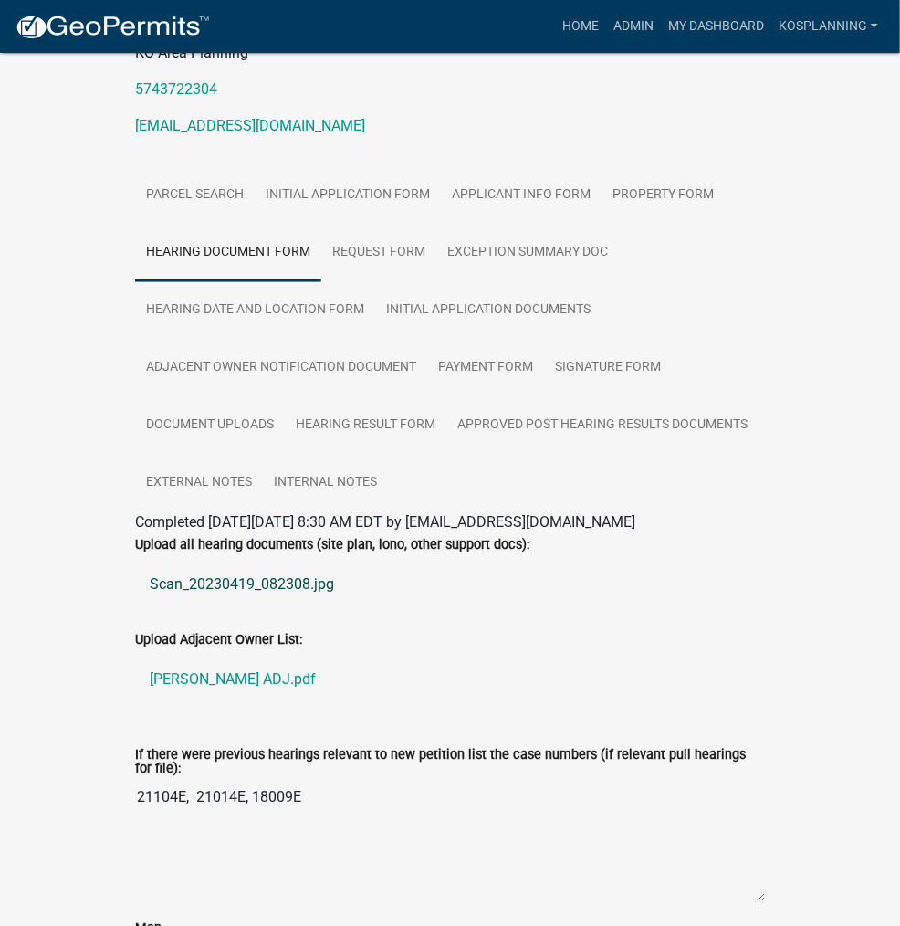
click at [135, 563] on link "Scan_20230419_082308.jpg" at bounding box center [450, 585] width 630 height 44
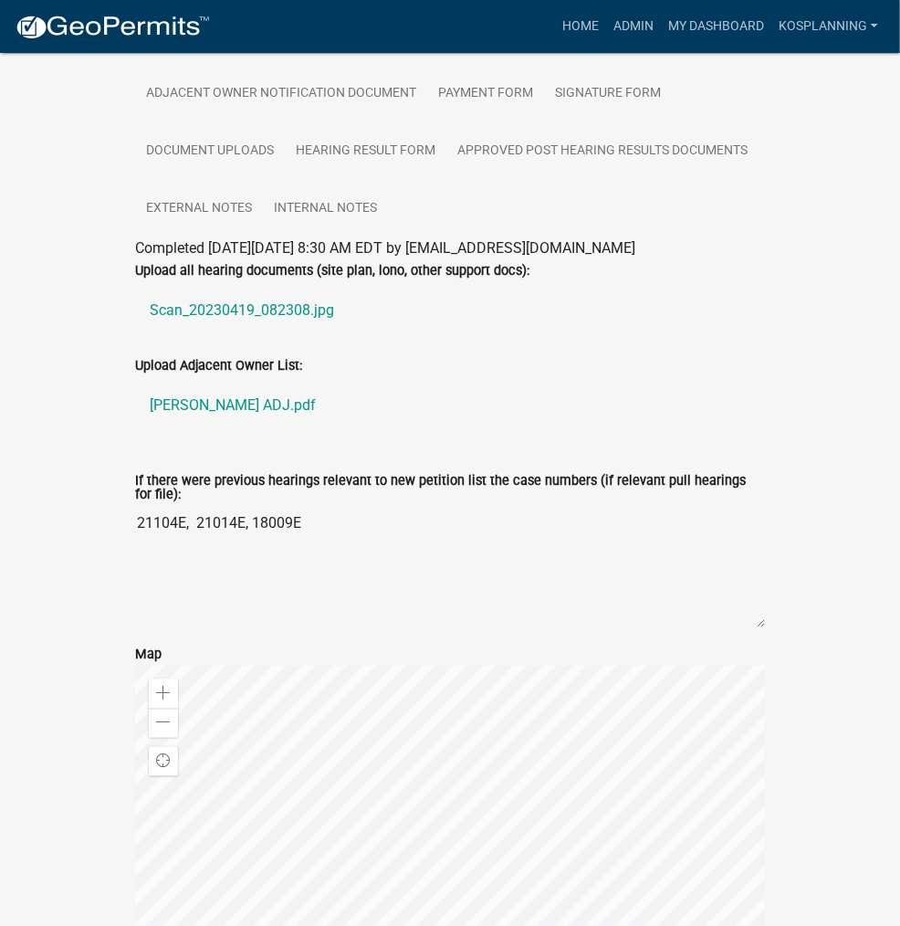
scroll to position [0, 0]
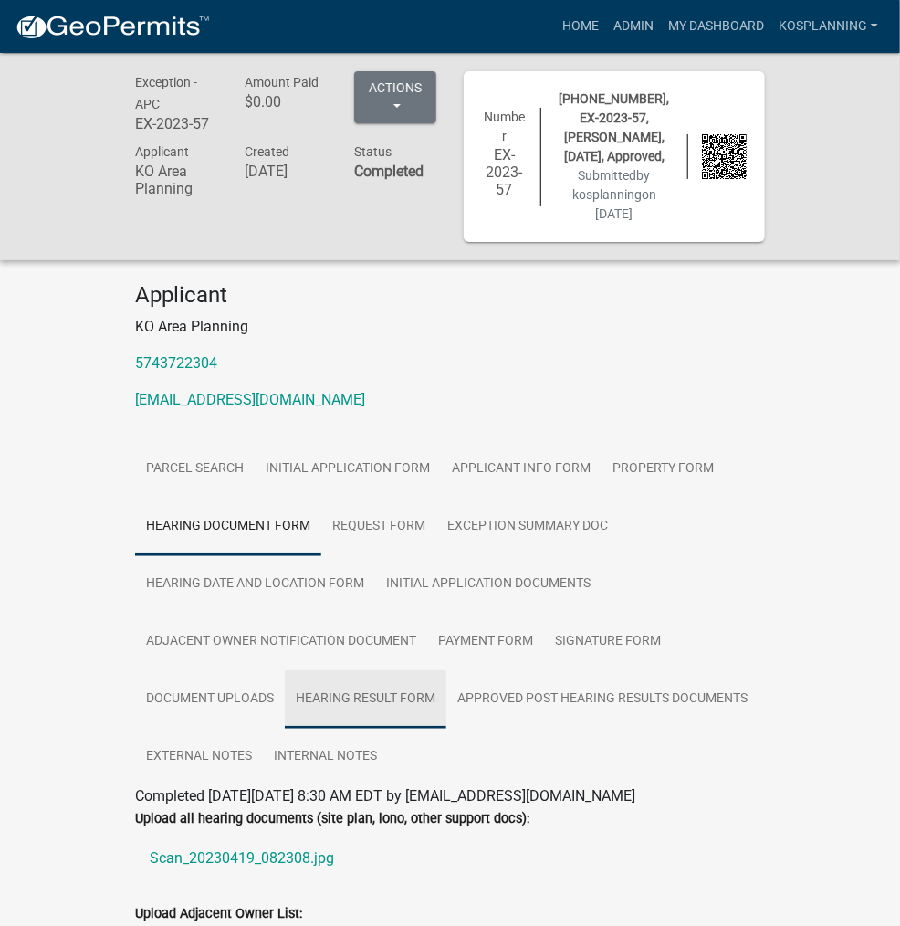
click at [447, 670] on link "Hearing Result Form" at bounding box center [366, 699] width 162 height 58
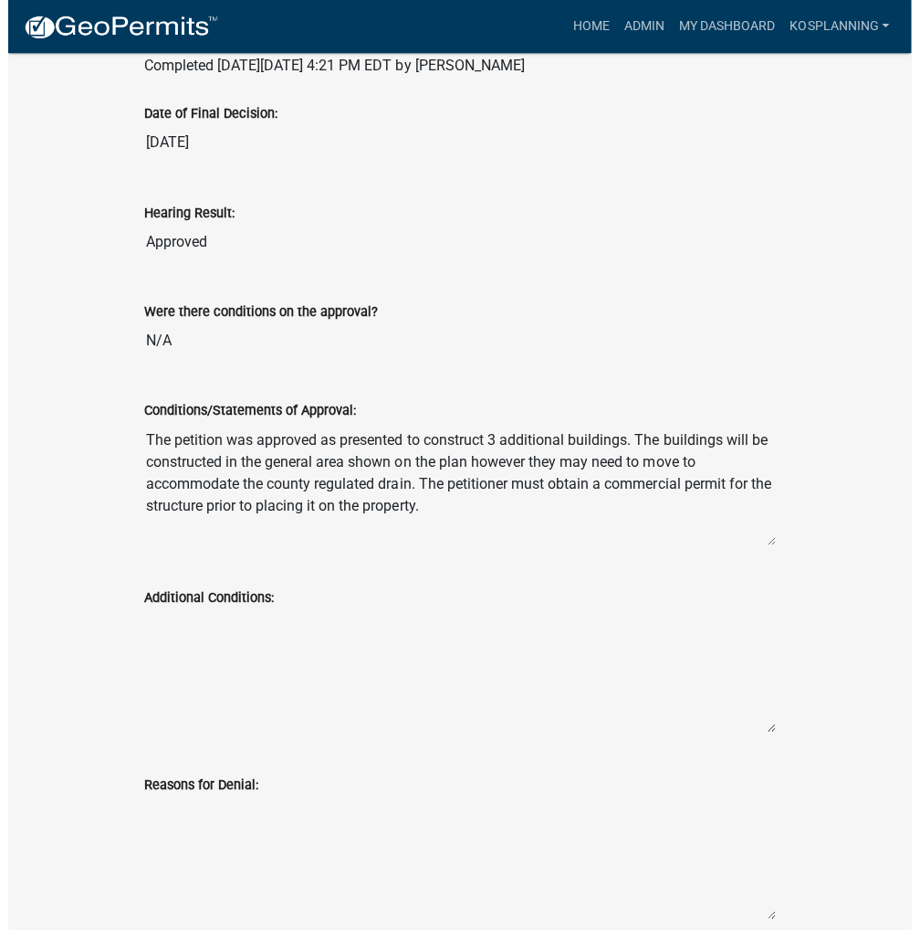
scroll to position [457, 0]
